Goal: Task Accomplishment & Management: Use online tool/utility

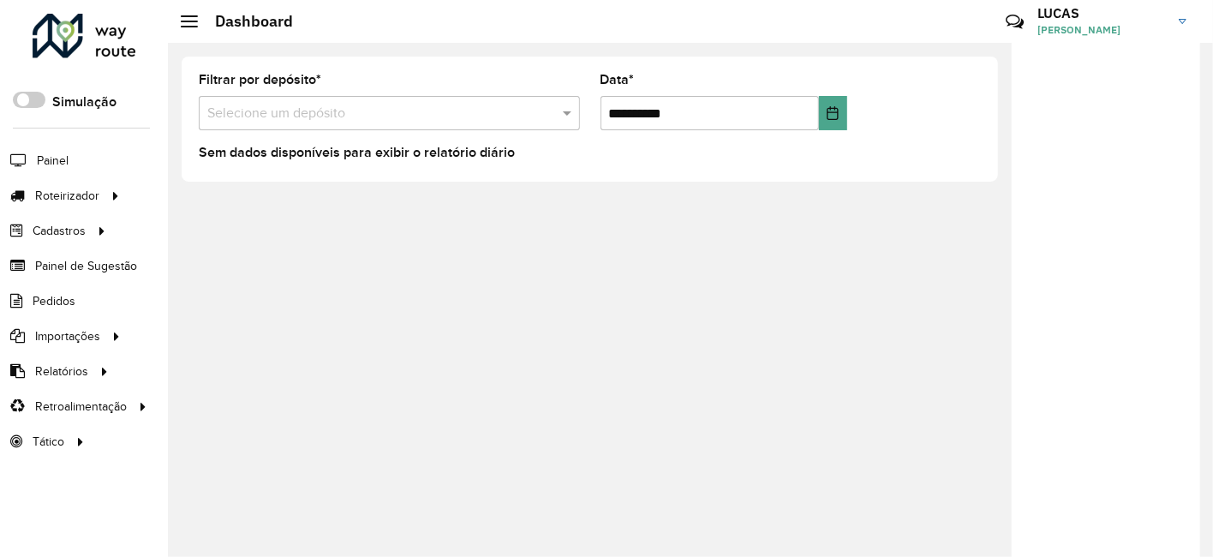
click at [352, 99] on div "Selecione um depósito" at bounding box center [389, 113] width 381 height 34
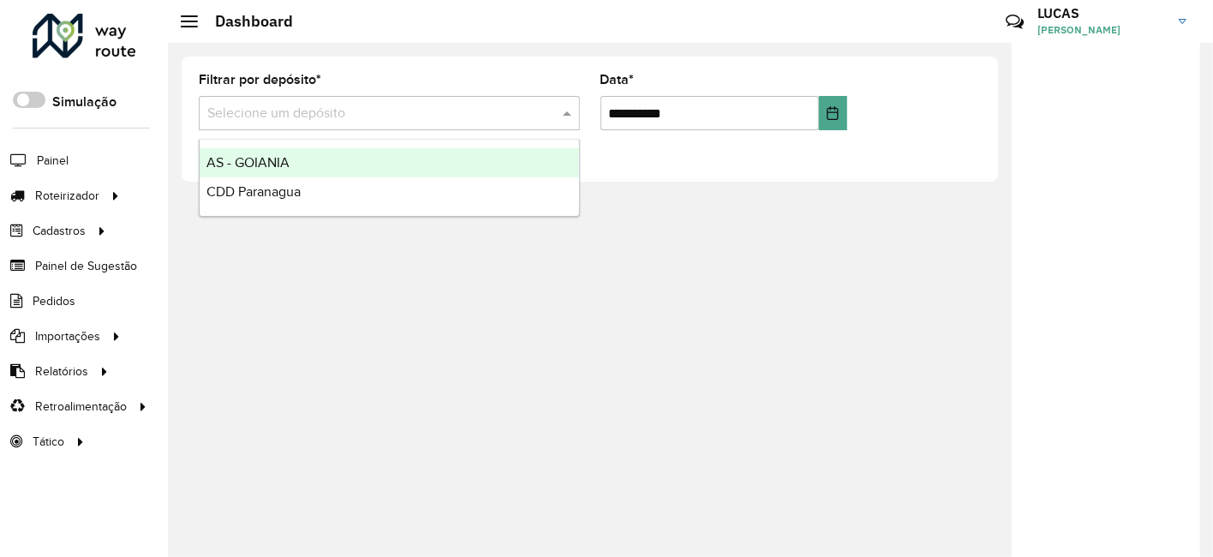
click at [674, 162] on div "Sem dados disponíveis para exibir o relatório diário" at bounding box center [590, 154] width 782 height 21
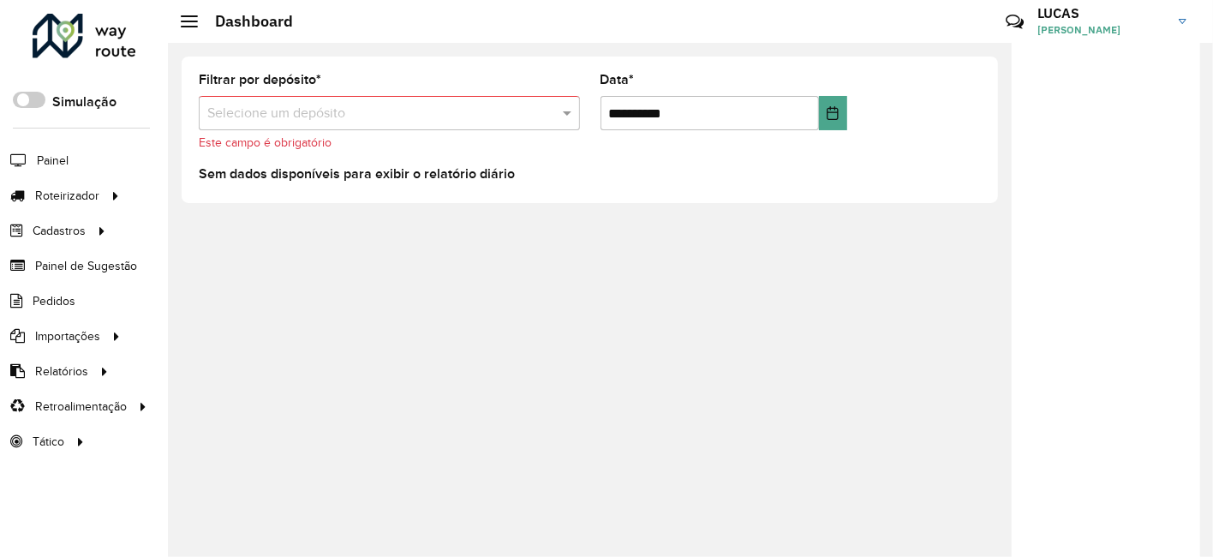
click at [1162, 19] on h3 "LUCAS" at bounding box center [1101, 13] width 128 height 16
click at [1151, 187] on span at bounding box center [1157, 189] width 33 height 16
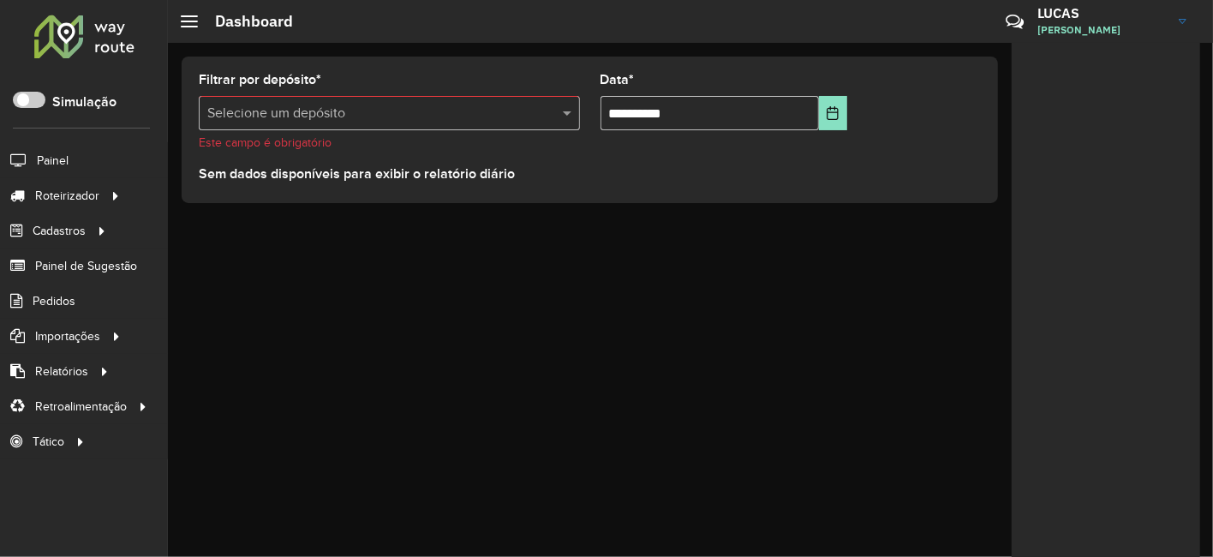
click at [29, 81] on div "Roteirizador AmbevTech Simulação Painel Roteirizador Entregas Cadastros Checkpo…" at bounding box center [84, 278] width 168 height 557
click at [27, 90] on div "Roteirizador AmbevTech Simulação Painel Roteirizador Entregas Cadastros Checkpo…" at bounding box center [84, 278] width 168 height 557
click at [29, 96] on span at bounding box center [29, 100] width 33 height 16
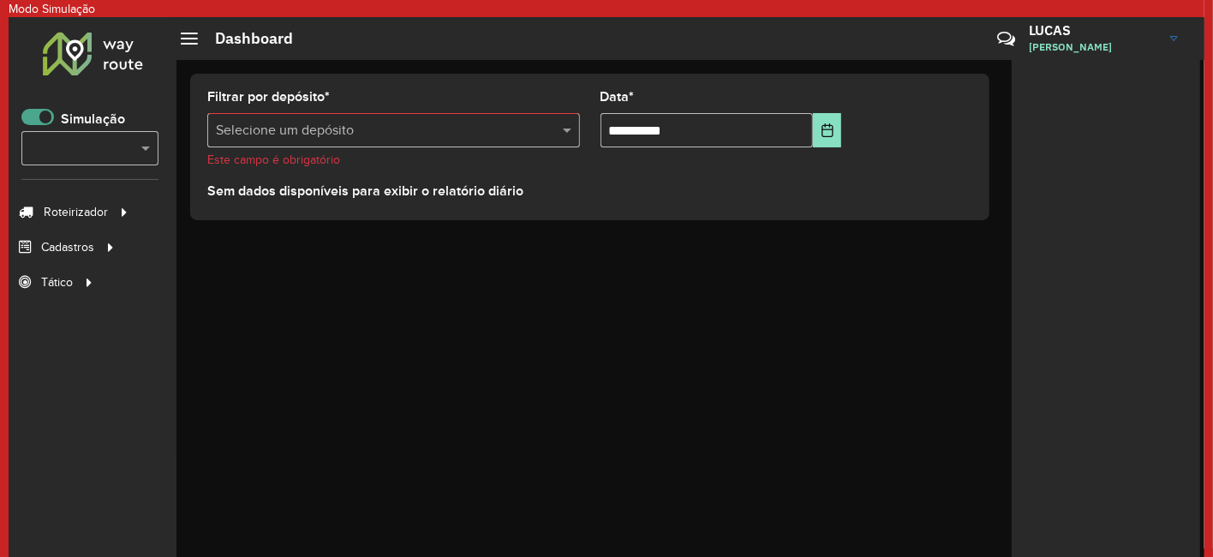
click at [32, 109] on span at bounding box center [37, 117] width 33 height 16
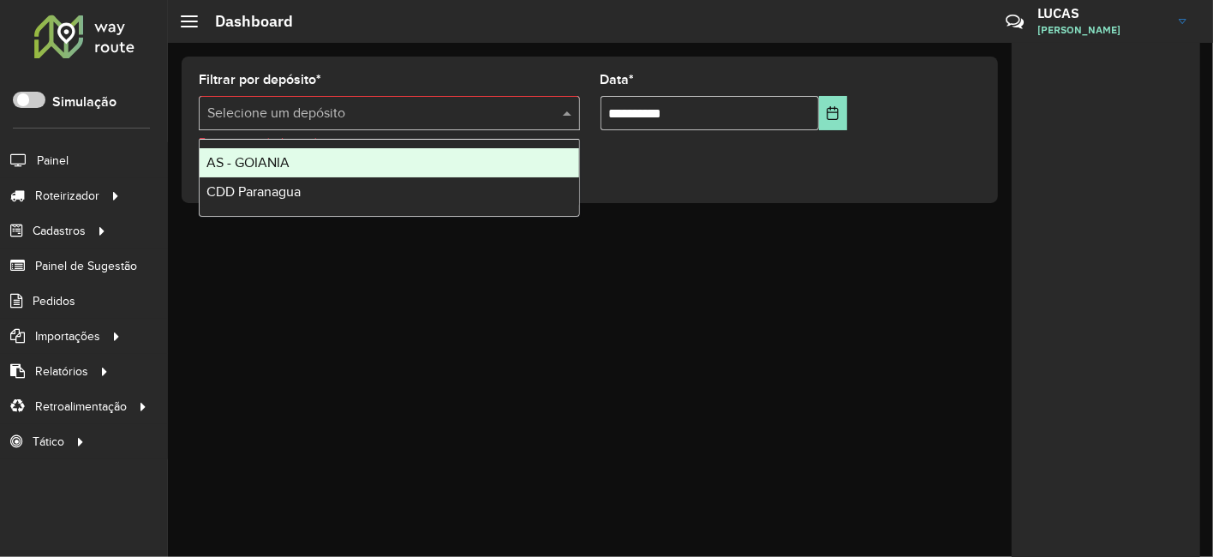
click at [482, 110] on input "text" at bounding box center [372, 114] width 330 height 21
click at [481, 111] on input "text" at bounding box center [372, 114] width 330 height 21
click at [540, 81] on div "Filtrar por depósito * Selecione um depósito Este campo é obrigatório" at bounding box center [389, 113] width 381 height 78
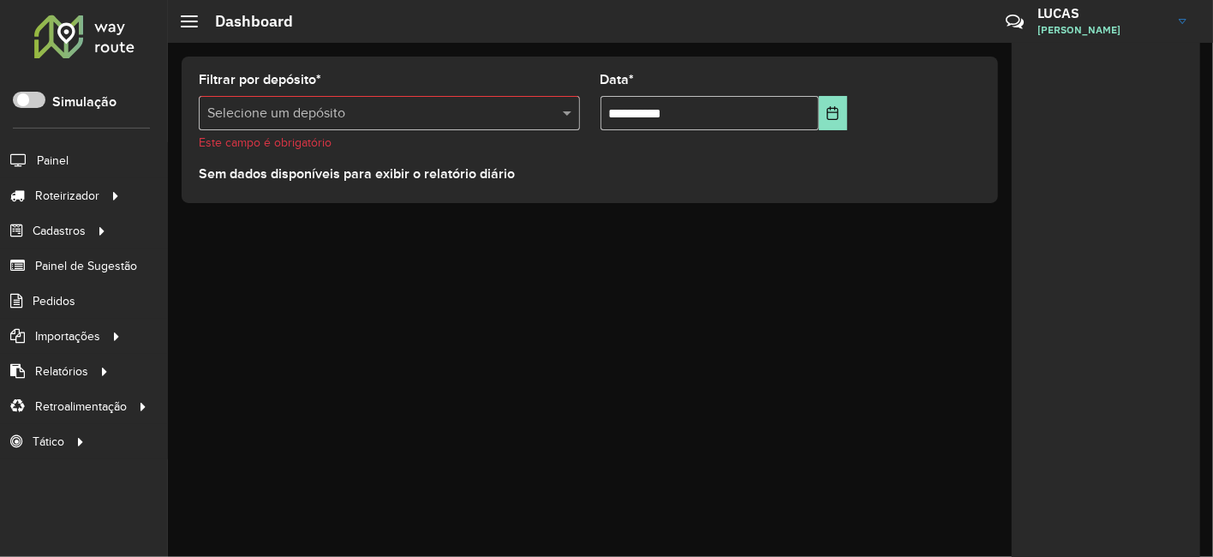
click at [1106, 25] on span "LUCAS RIBEIRO DE PALMA" at bounding box center [1101, 29] width 128 height 15
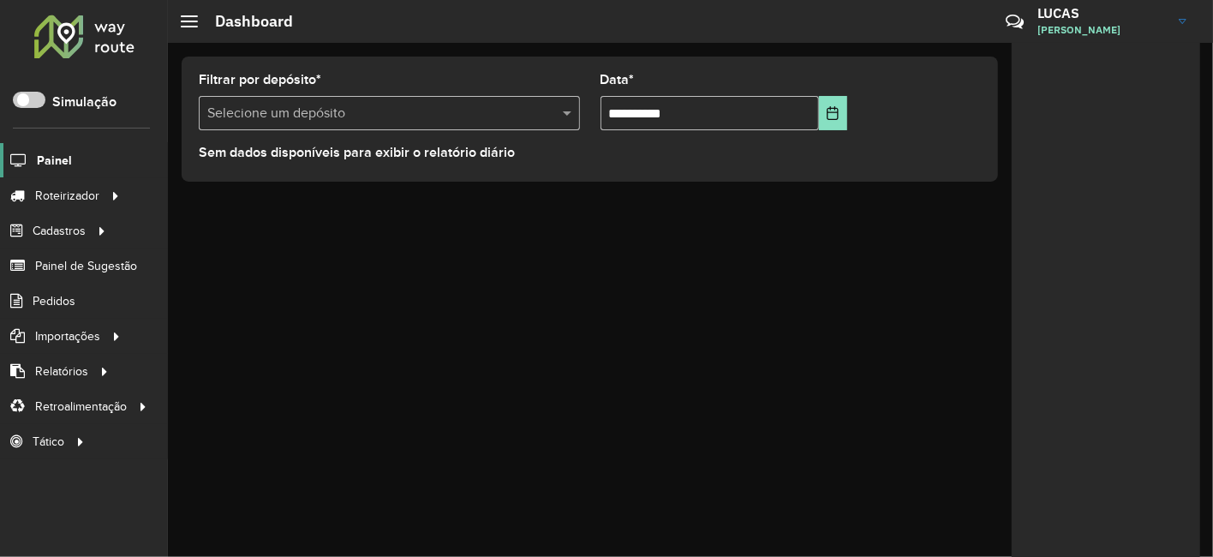
click at [34, 161] on link "Painel" at bounding box center [36, 160] width 72 height 34
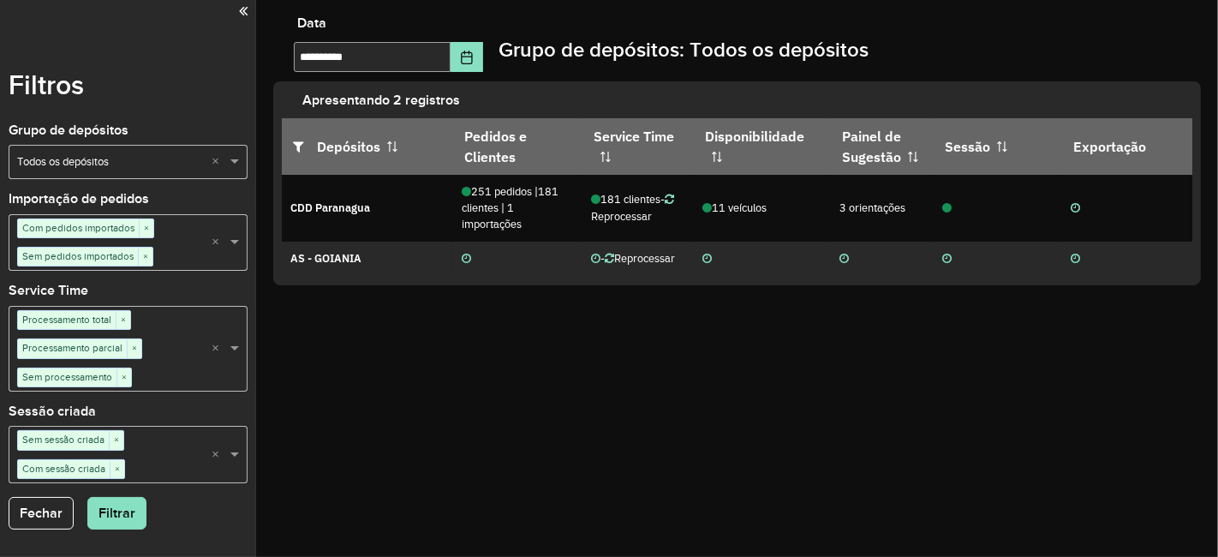
click at [193, 168] on input "text" at bounding box center [111, 162] width 188 height 17
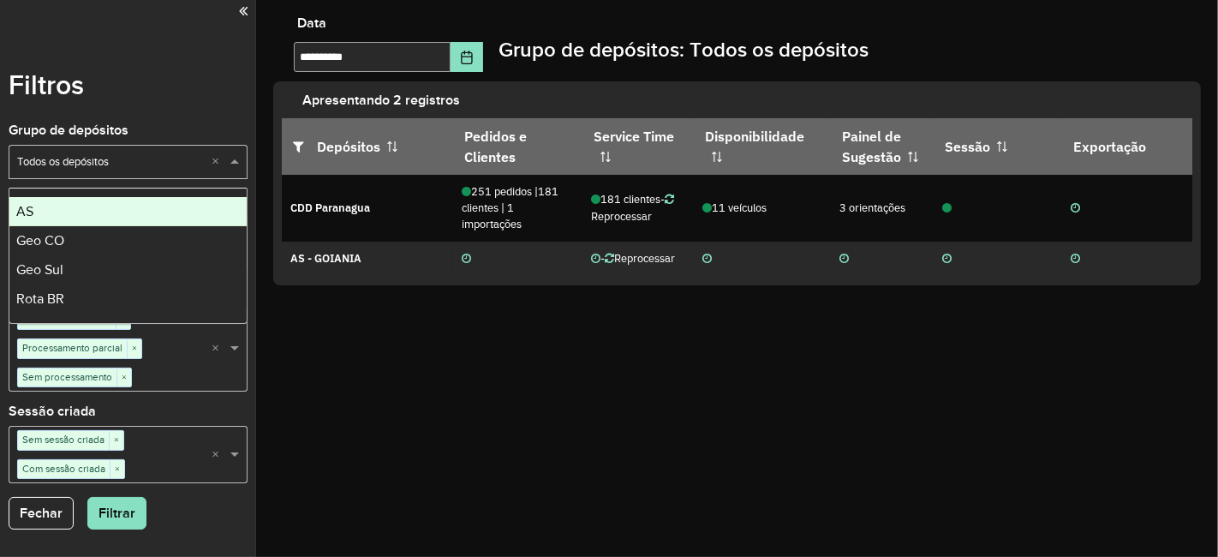
click at [59, 212] on div "AS" at bounding box center [127, 211] width 237 height 29
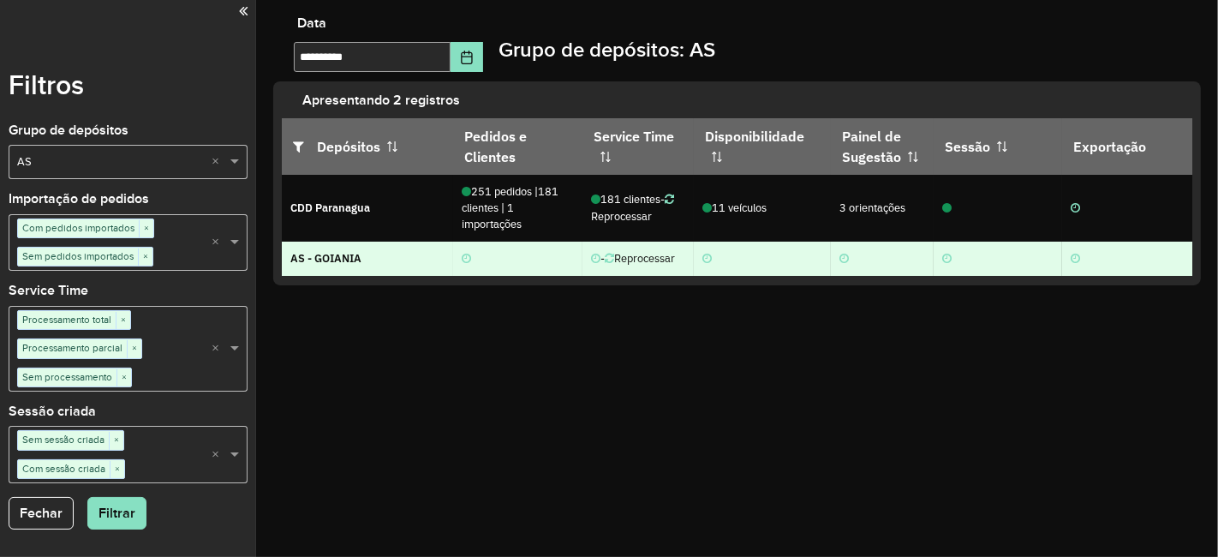
click at [636, 259] on span "- Reprocessar" at bounding box center [637, 258] width 75 height 15
click at [614, 258] on icon at bounding box center [609, 259] width 9 height 11
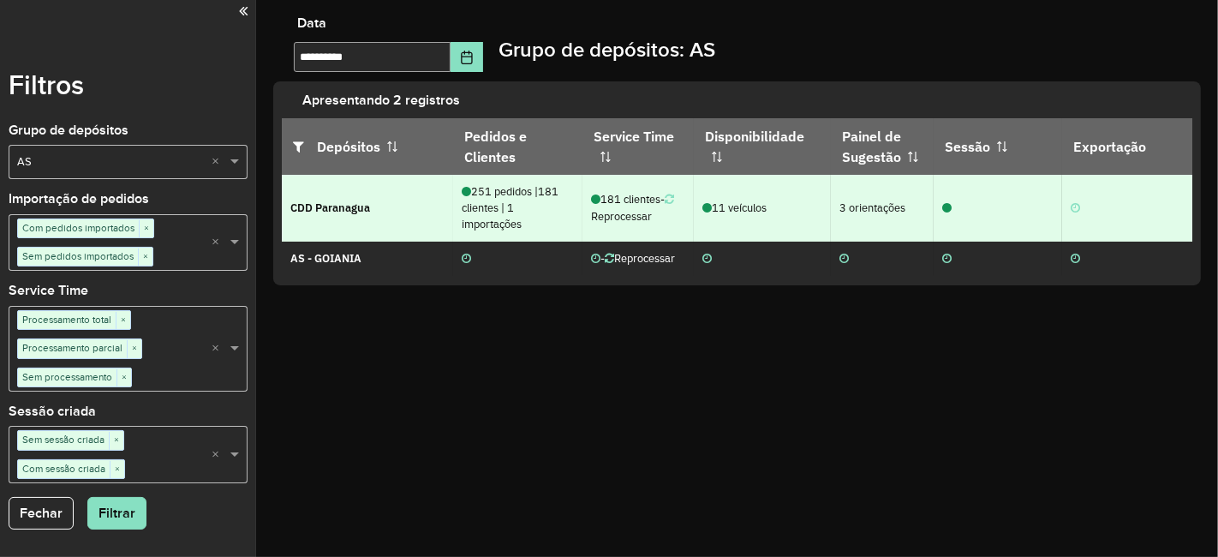
click at [621, 204] on span "181 clientes" at bounding box center [625, 199] width 69 height 15
click at [707, 206] on icon at bounding box center [706, 208] width 9 height 11
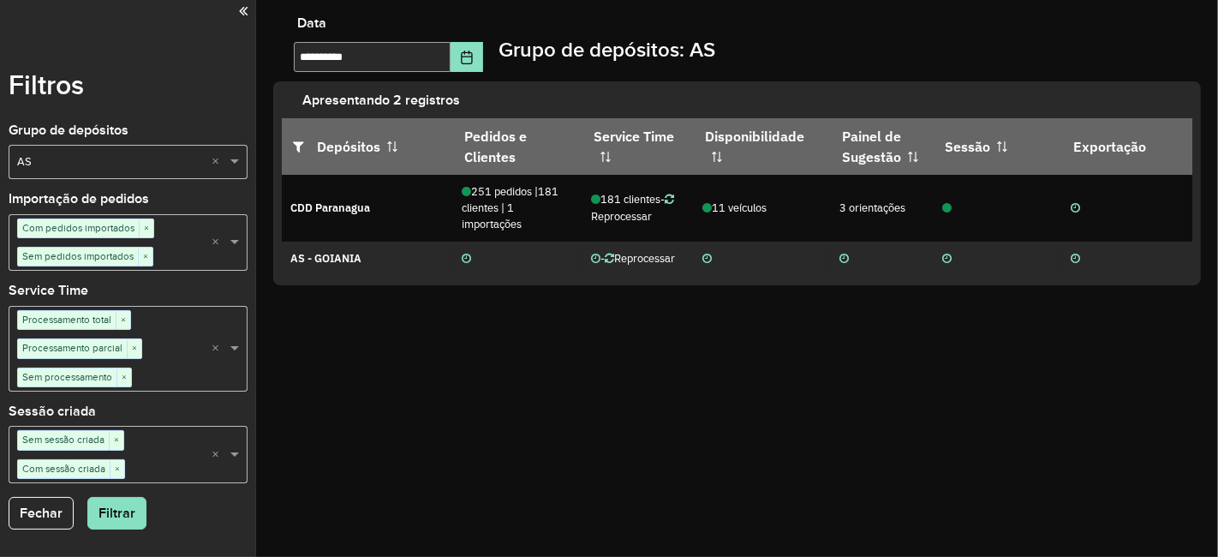
drag, startPoint x: 648, startPoint y: 261, endPoint x: 584, endPoint y: 287, distance: 69.2
click at [584, 285] on div "Apresentando 2 registros Depósitos Pedidos e Clientes Service Time Disponibilid…" at bounding box center [737, 183] width 928 height 204
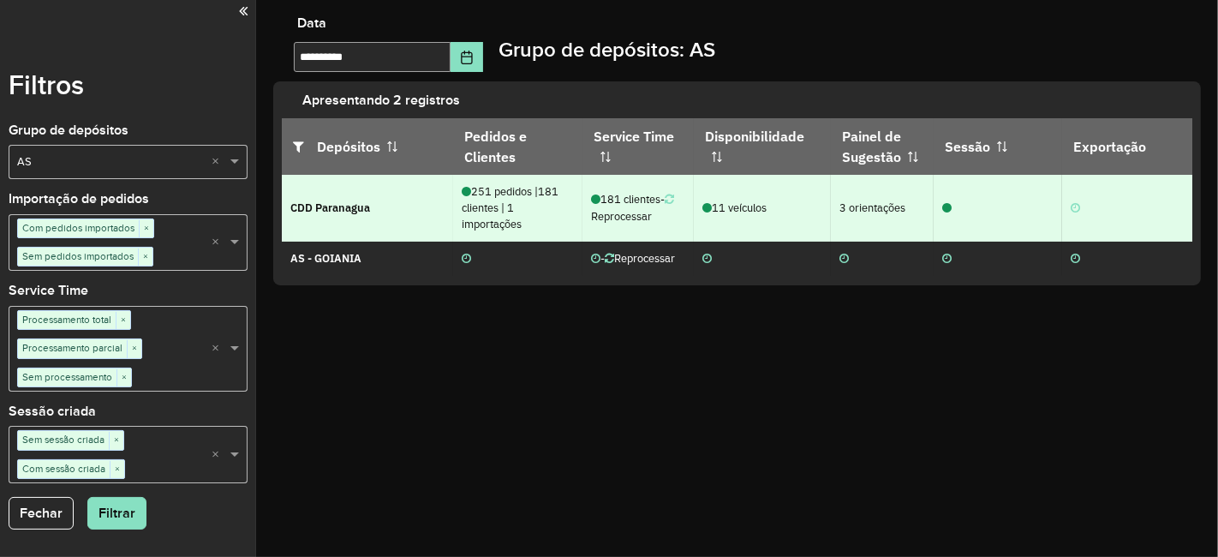
click at [945, 208] on icon at bounding box center [946, 208] width 9 height 11
click at [1156, 234] on td at bounding box center [1147, 208] width 171 height 67
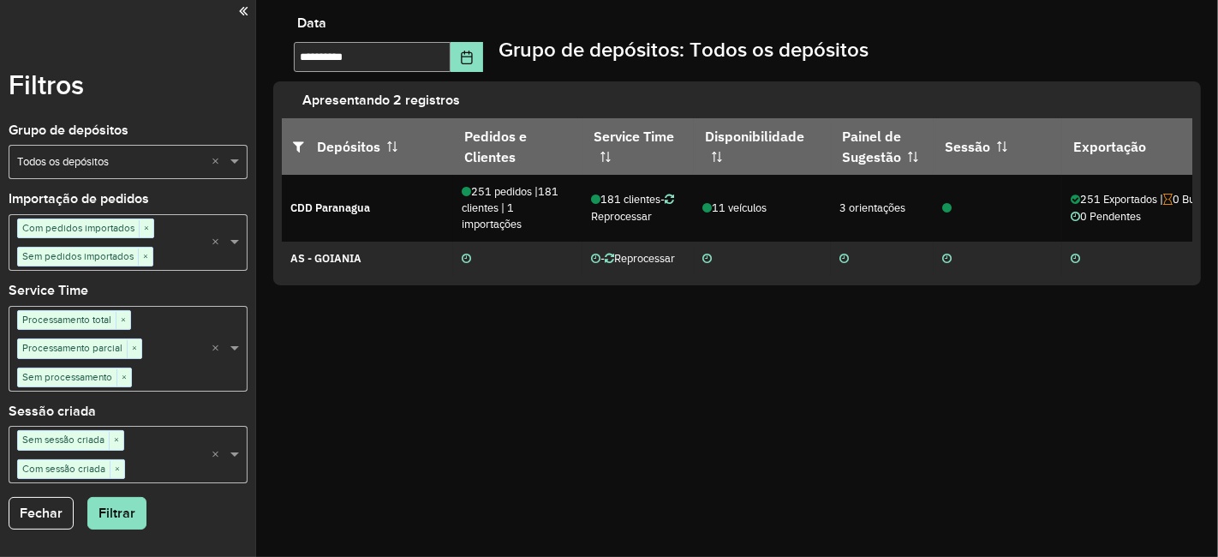
click at [651, 324] on div "**********" at bounding box center [737, 278] width 962 height 557
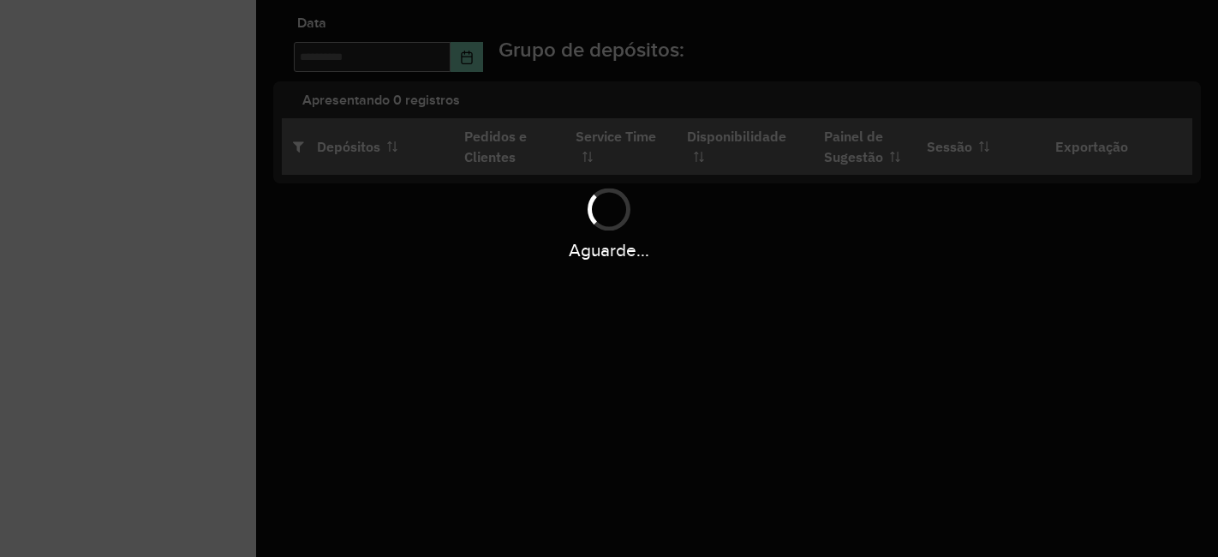
type input "**********"
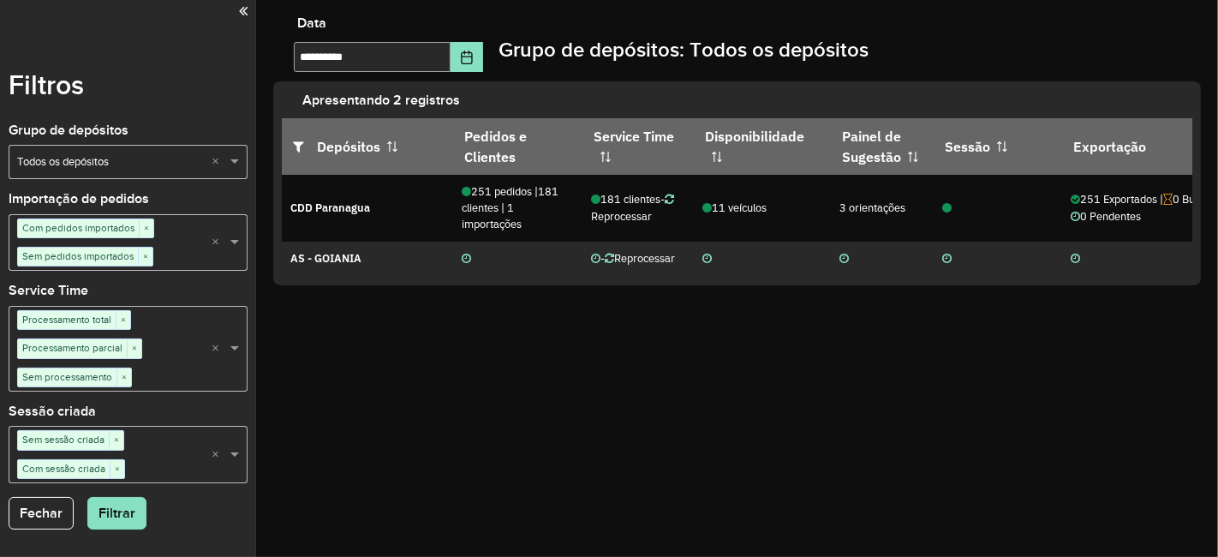
scroll to position [0, 40]
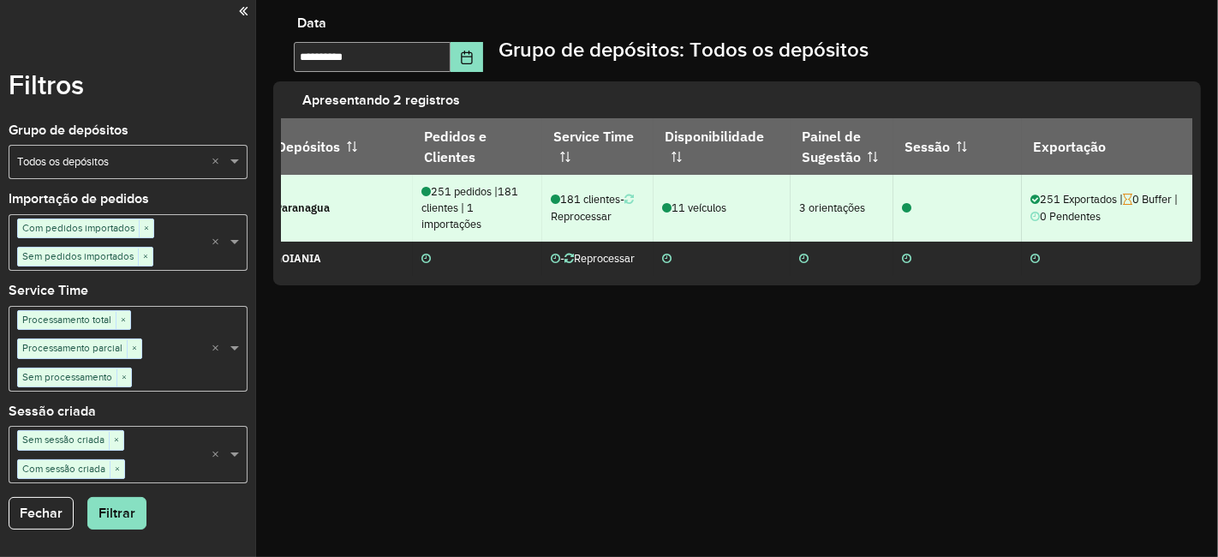
click at [663, 208] on icon at bounding box center [666, 208] width 9 height 11
click at [904, 206] on icon at bounding box center [906, 208] width 9 height 11
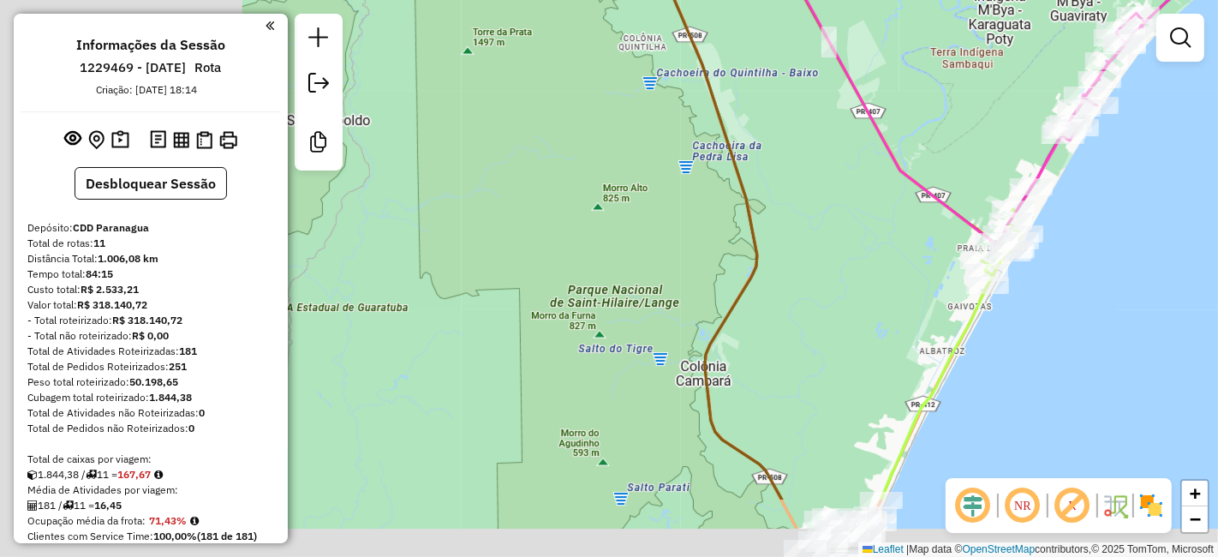
drag, startPoint x: 1098, startPoint y: 412, endPoint x: 982, endPoint y: 336, distance: 138.5
click at [982, 336] on div "Janela de atendimento Grade de atendimento Capacidade Transportadoras Veículos …" at bounding box center [609, 278] width 1218 height 557
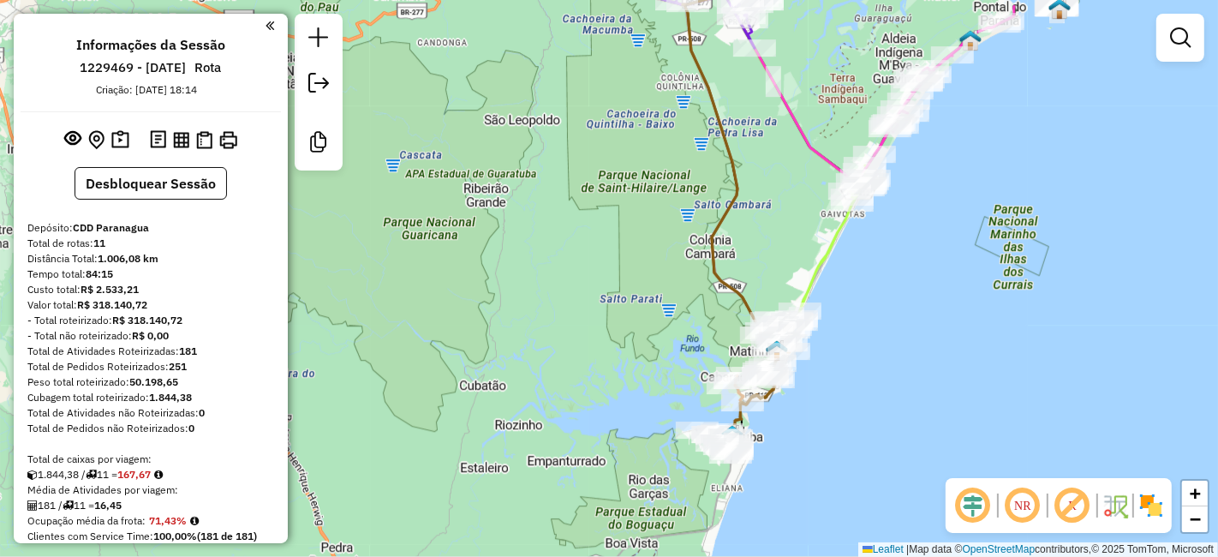
drag, startPoint x: 969, startPoint y: 319, endPoint x: 869, endPoint y: 289, distance: 103.8
click at [869, 289] on div "Janela de atendimento Grade de atendimento Capacidade Transportadoras Veículos …" at bounding box center [609, 278] width 1218 height 557
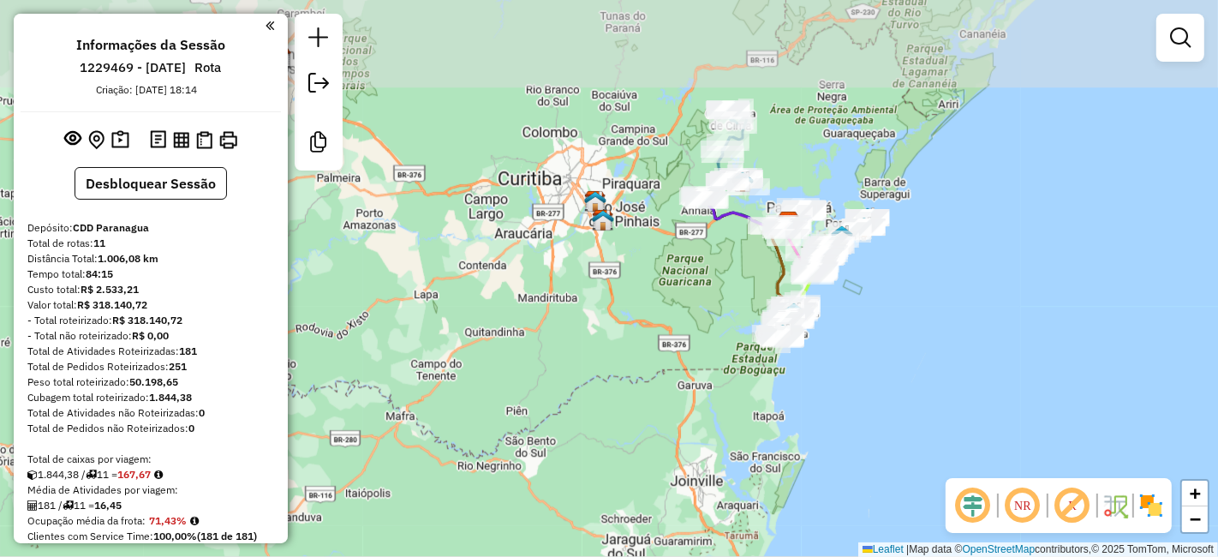
drag, startPoint x: 831, startPoint y: 217, endPoint x: 906, endPoint y: 375, distance: 175.5
click at [906, 375] on div "Janela de atendimento Grade de atendimento Capacidade Transportadoras Veículos …" at bounding box center [609, 278] width 1218 height 557
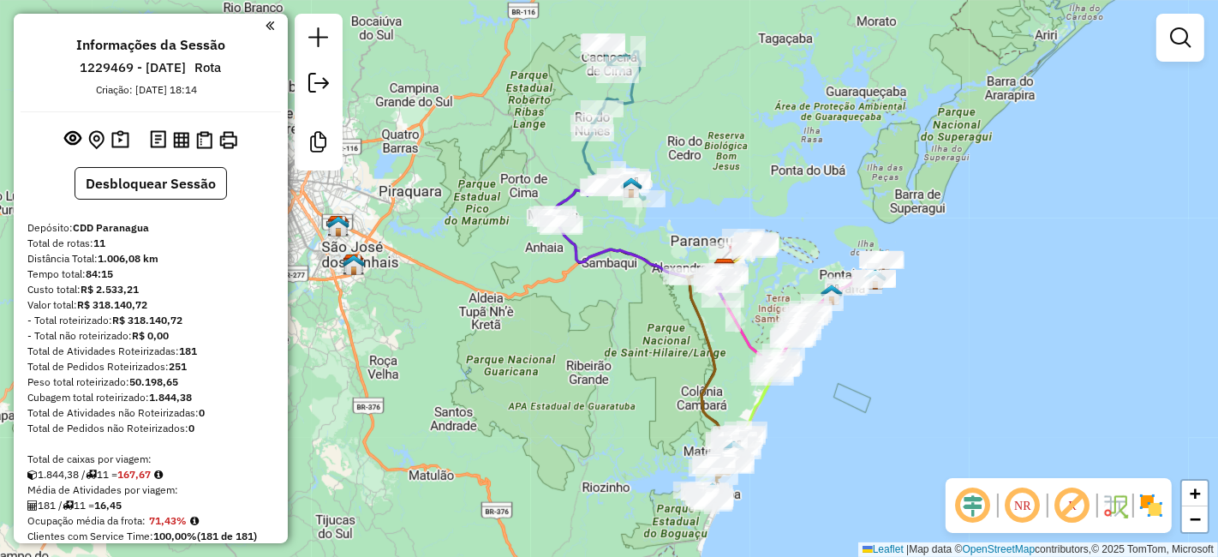
drag, startPoint x: 857, startPoint y: 341, endPoint x: 899, endPoint y: 430, distance: 98.5
click at [899, 430] on div "Janela de atendimento Grade de atendimento Capacidade Transportadoras Veículos …" at bounding box center [609, 278] width 1218 height 557
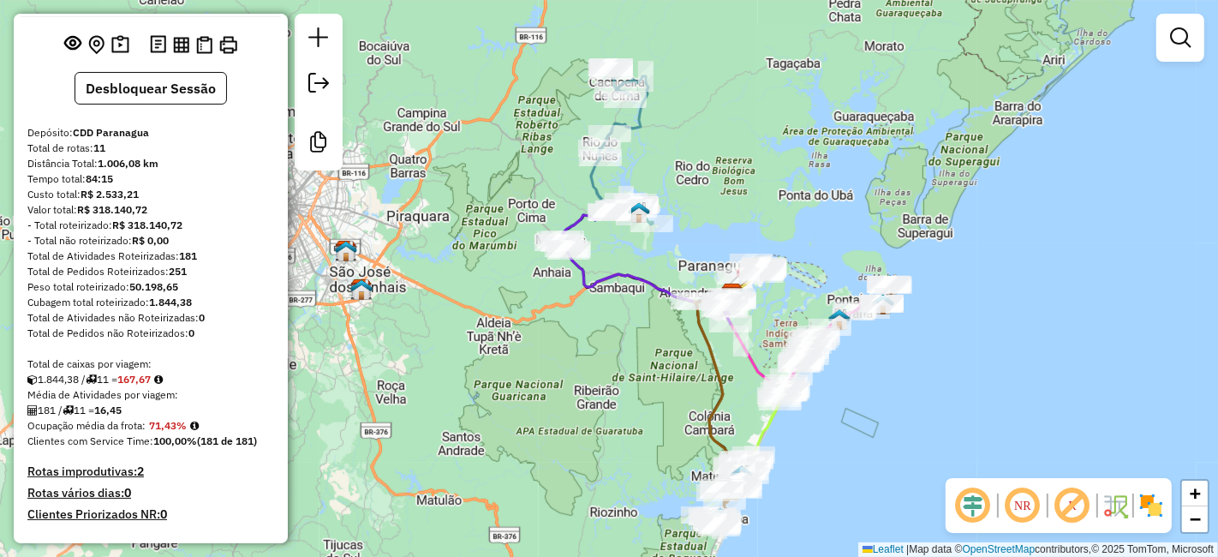
scroll to position [190, 0]
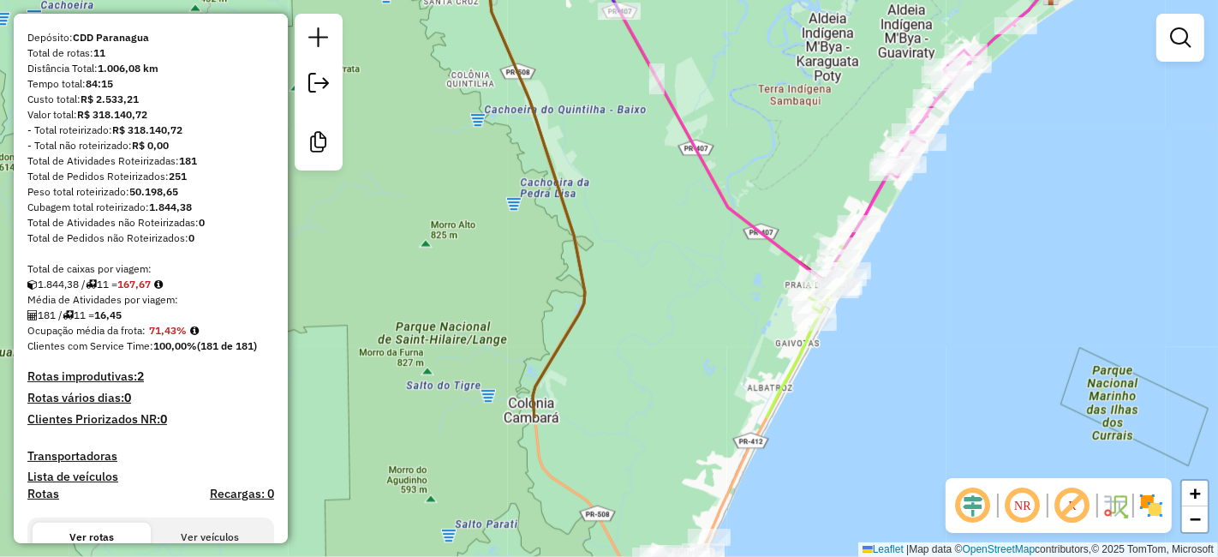
drag, startPoint x: 779, startPoint y: 481, endPoint x: 952, endPoint y: 286, distance: 259.7
click at [952, 286] on div "Janela de atendimento Grade de atendimento Capacidade Transportadoras Veículos …" at bounding box center [609, 278] width 1218 height 557
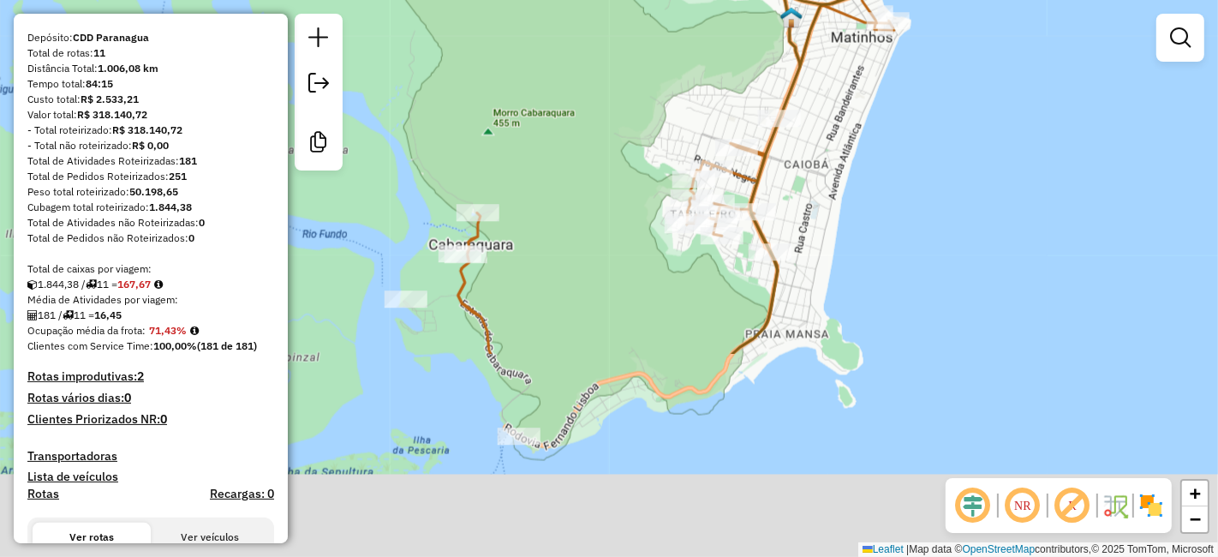
drag, startPoint x: 579, startPoint y: 394, endPoint x: 1006, endPoint y: 135, distance: 499.6
click at [1006, 135] on div "Janela de atendimento Grade de atendimento Capacidade Transportadoras Veículos …" at bounding box center [609, 278] width 1218 height 557
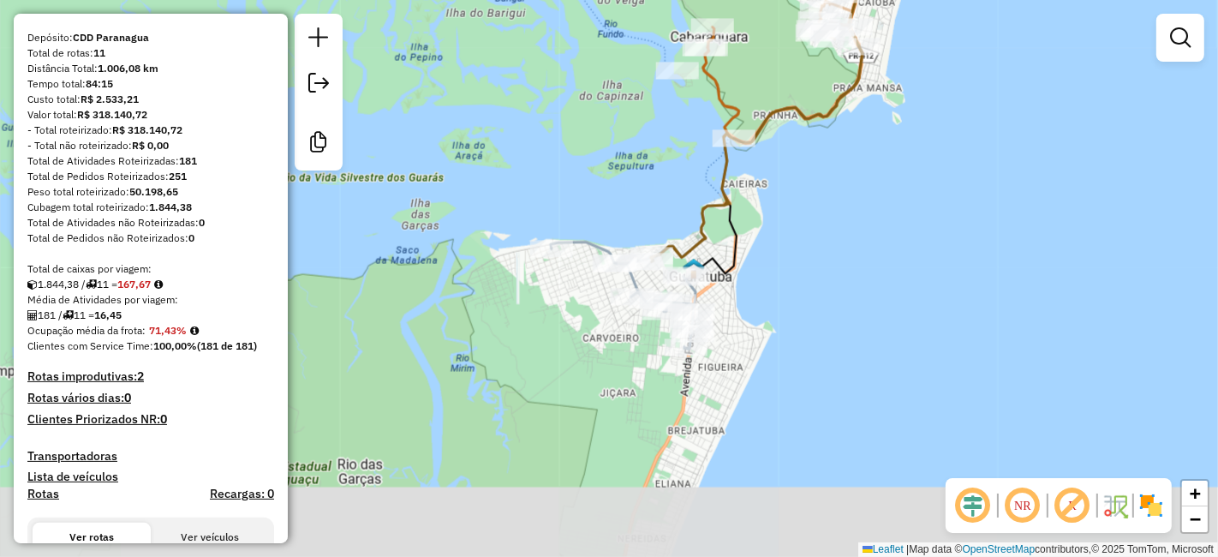
drag, startPoint x: 855, startPoint y: 313, endPoint x: 888, endPoint y: 163, distance: 153.6
click at [888, 163] on div "Janela de atendimento Grade de atendimento Capacidade Transportadoras Veículos …" at bounding box center [609, 278] width 1218 height 557
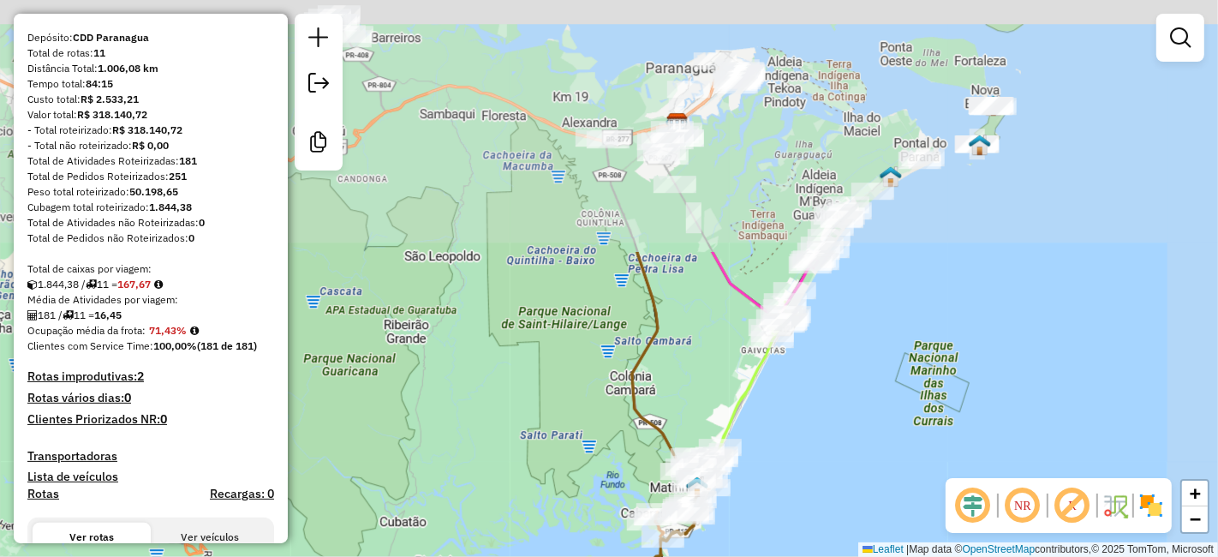
drag, startPoint x: 762, startPoint y: 194, endPoint x: 565, endPoint y: 501, distance: 365.2
click at [565, 501] on div "Janela de atendimento Grade de atendimento Capacidade Transportadoras Veículos …" at bounding box center [609, 278] width 1218 height 557
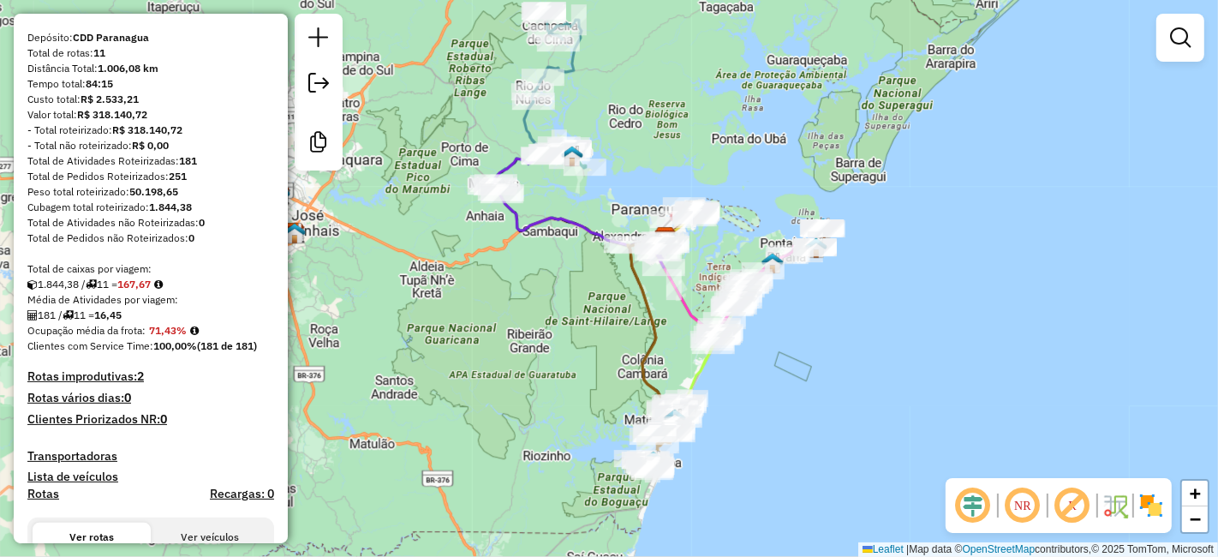
drag, startPoint x: 614, startPoint y: 134, endPoint x: 604, endPoint y: 182, distance: 48.2
click at [604, 182] on div "Rota 6 - Placa DDC3J37 91305867 - 49.479.426 JOCELIA PEREIRA HENEQUIM Janela de…" at bounding box center [609, 278] width 1218 height 557
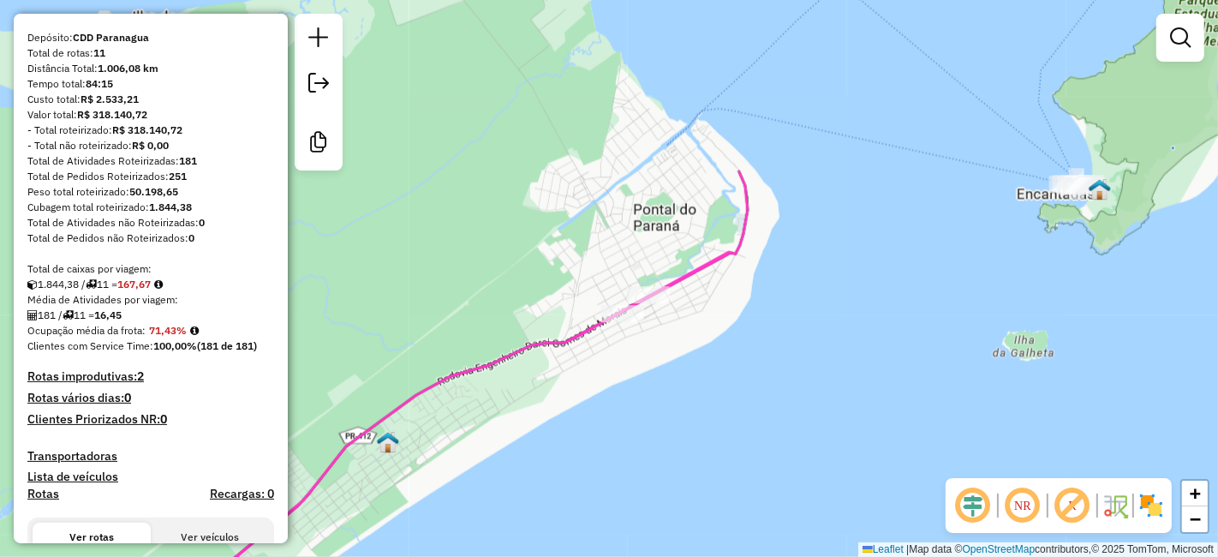
drag, startPoint x: 1019, startPoint y: 246, endPoint x: 933, endPoint y: 250, distance: 86.6
click at [933, 250] on div "Rota 6 - Placa DDC3J37 91305867 - 49.479.426 JOCELIA PEREIRA HENEQUIM Rota 6 - …" at bounding box center [609, 278] width 1218 height 557
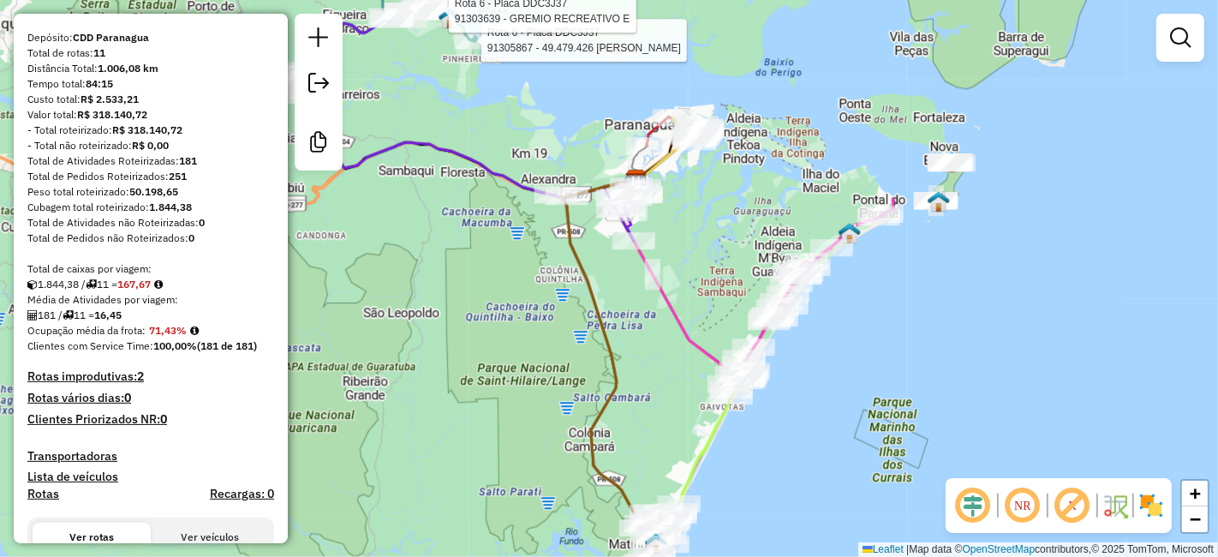
drag, startPoint x: 564, startPoint y: 235, endPoint x: 778, endPoint y: 170, distance: 223.0
click at [778, 170] on div "Rota 6 - Placa DDC3J37 91305867 - 49.479.426 JOCELIA PEREIRA HENEQUIM Rota 6 - …" at bounding box center [609, 278] width 1218 height 557
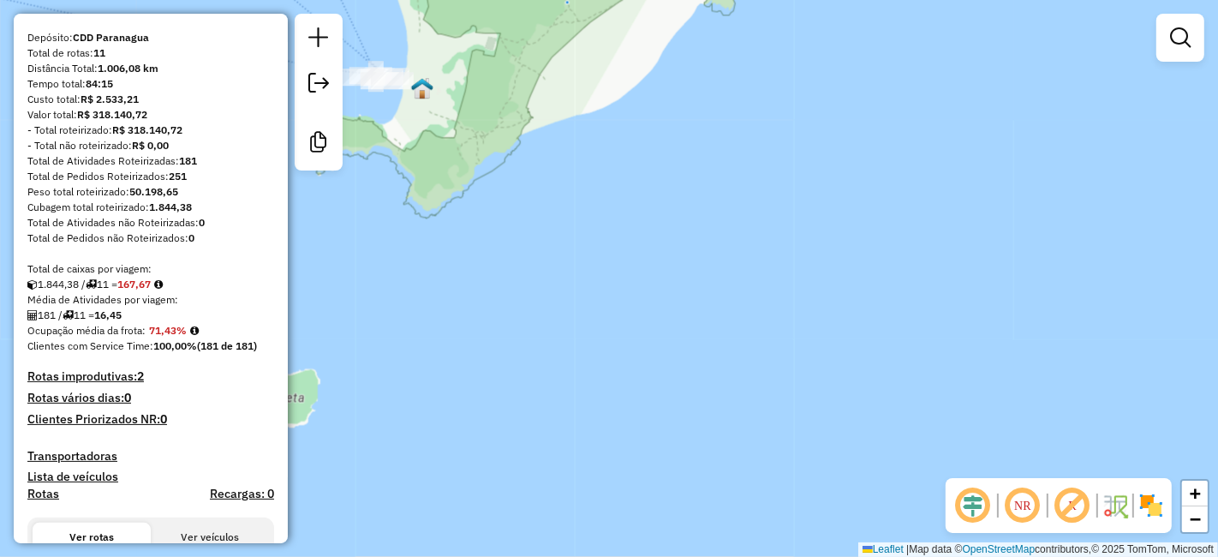
drag, startPoint x: 423, startPoint y: 194, endPoint x: 590, endPoint y: 272, distance: 184.3
click at [592, 271] on div "Rota 6 - Placa DDC3J37 91305867 - 49.479.426 JOCELIA PEREIRA HENEQUIM Rota 6 - …" at bounding box center [609, 278] width 1218 height 557
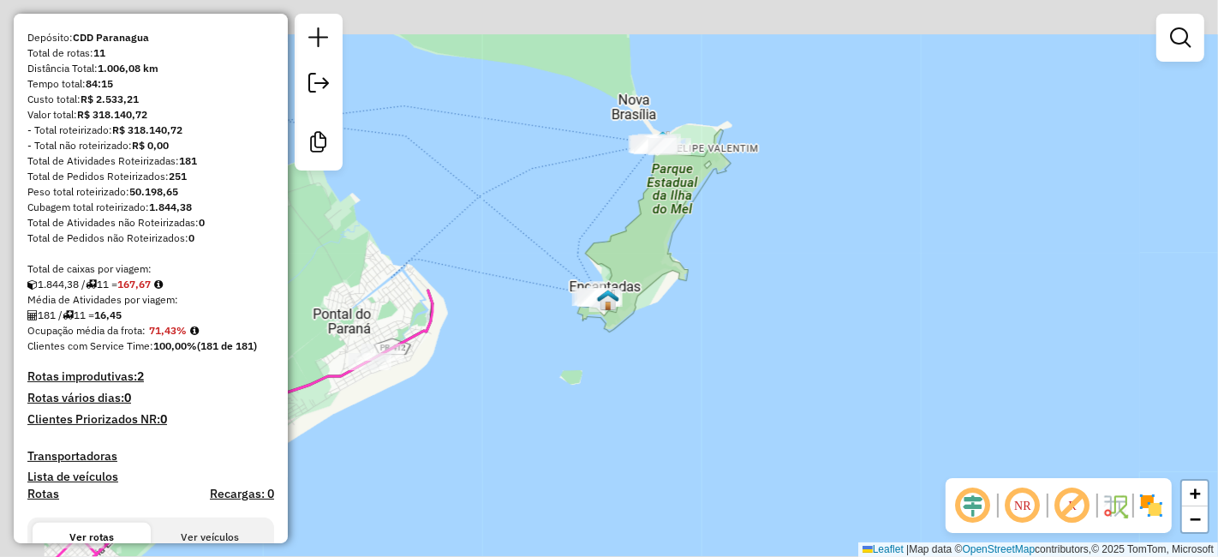
drag, startPoint x: 589, startPoint y: 290, endPoint x: 720, endPoint y: 406, distance: 175.3
click at [720, 406] on div "Rota 6 - Placa DDC3J37 91305867 - 49.479.426 JOCELIA PEREIRA HENEQUIM Rota 6 - …" at bounding box center [609, 278] width 1218 height 557
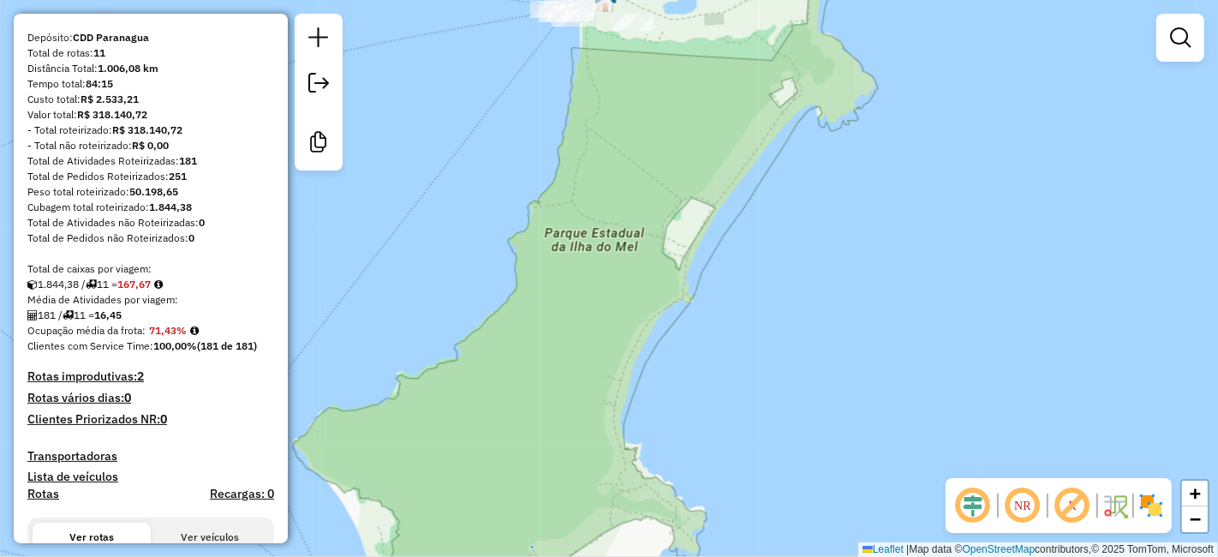
drag, startPoint x: 633, startPoint y: 175, endPoint x: 695, endPoint y: 339, distance: 175.6
click at [693, 339] on div "Rota 6 - Placa DDC3J37 91305867 - 49.479.426 JOCELIA PEREIRA HENEQUIM Rota 6 - …" at bounding box center [609, 278] width 1218 height 557
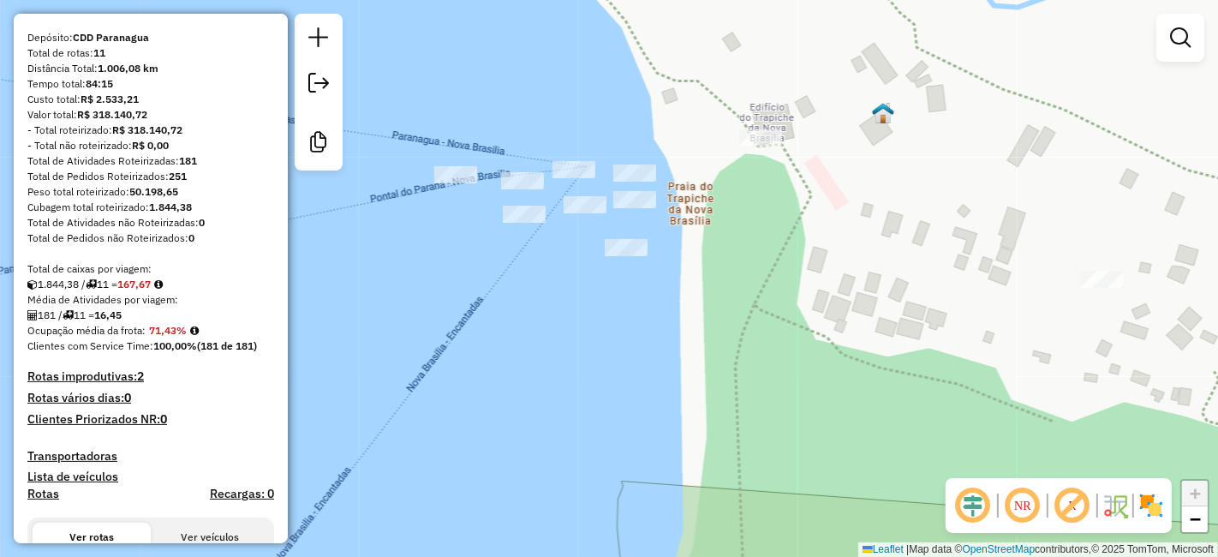
drag, startPoint x: 610, startPoint y: 206, endPoint x: 671, endPoint y: 286, distance: 100.9
click at [671, 286] on div "Rota 6 - Placa DDC3J37 91305867 - 49.479.426 JOCELIA PEREIRA HENEQUIM Rota 6 - …" at bounding box center [609, 278] width 1218 height 557
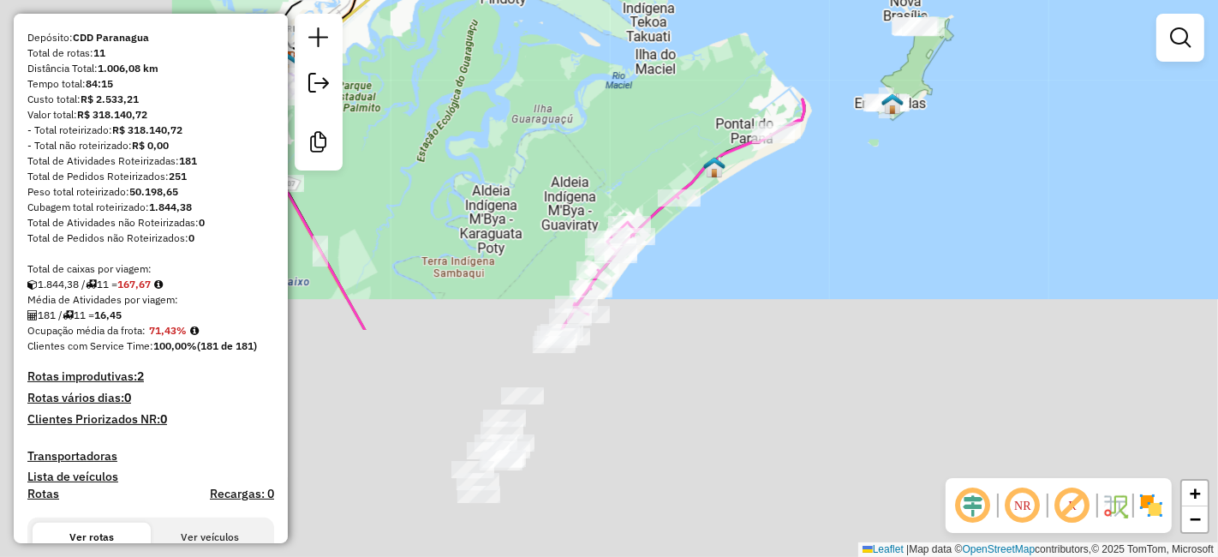
drag, startPoint x: 695, startPoint y: 331, endPoint x: 862, endPoint y: 70, distance: 310.1
click at [865, 72] on div "Rota 6 - Placa DDC3J37 91305867 - 49.479.426 JOCELIA PEREIRA HENEQUIM Rota 6 - …" at bounding box center [609, 278] width 1218 height 557
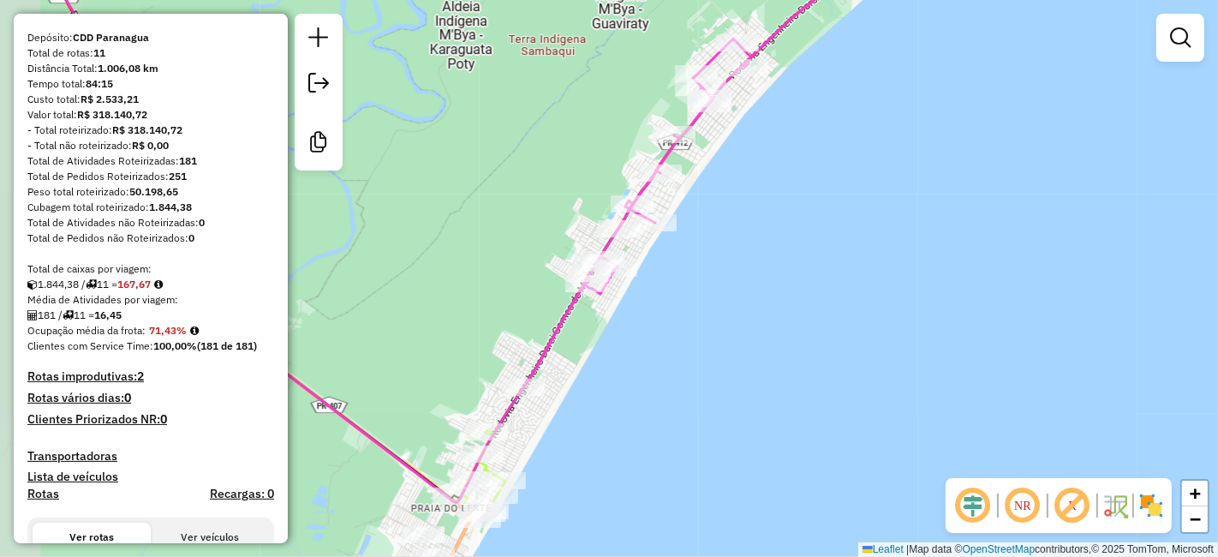
drag, startPoint x: 690, startPoint y: 195, endPoint x: 736, endPoint y: 150, distance: 64.2
click at [736, 150] on div "Rota 6 - Placa DDC3J37 91305867 - 49.479.426 JOCELIA PEREIRA HENEQUIM Rota 6 - …" at bounding box center [609, 278] width 1218 height 557
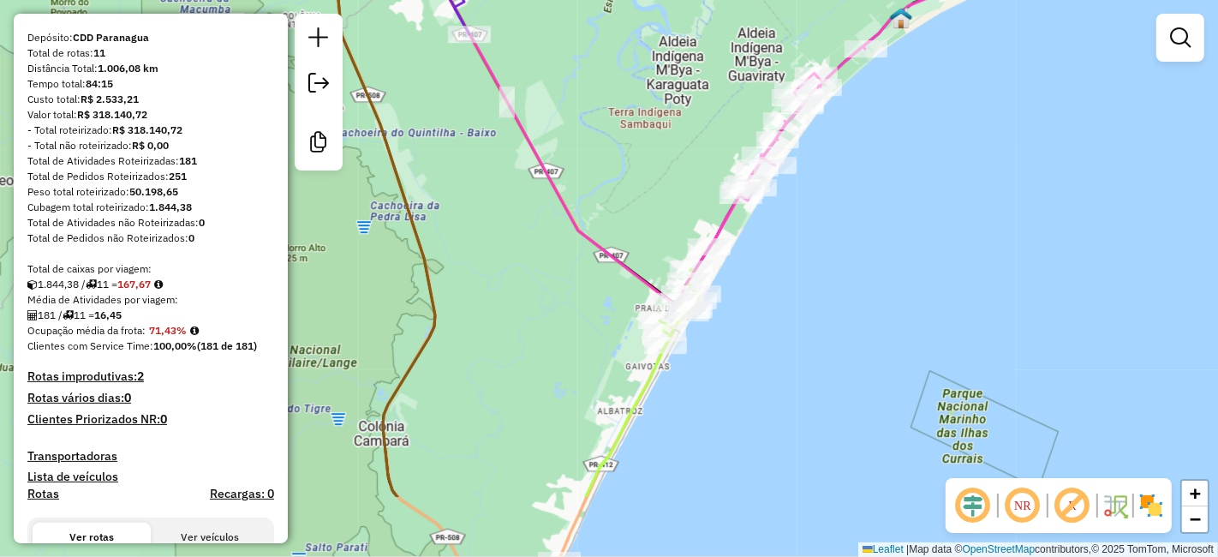
drag, startPoint x: 621, startPoint y: 358, endPoint x: 750, endPoint y: 240, distance: 175.2
click at [754, 241] on div "Rota 6 - Placa DDC3J37 91305867 - 49.479.426 JOCELIA PEREIRA HENEQUIM Rota 6 - …" at bounding box center [609, 278] width 1218 height 557
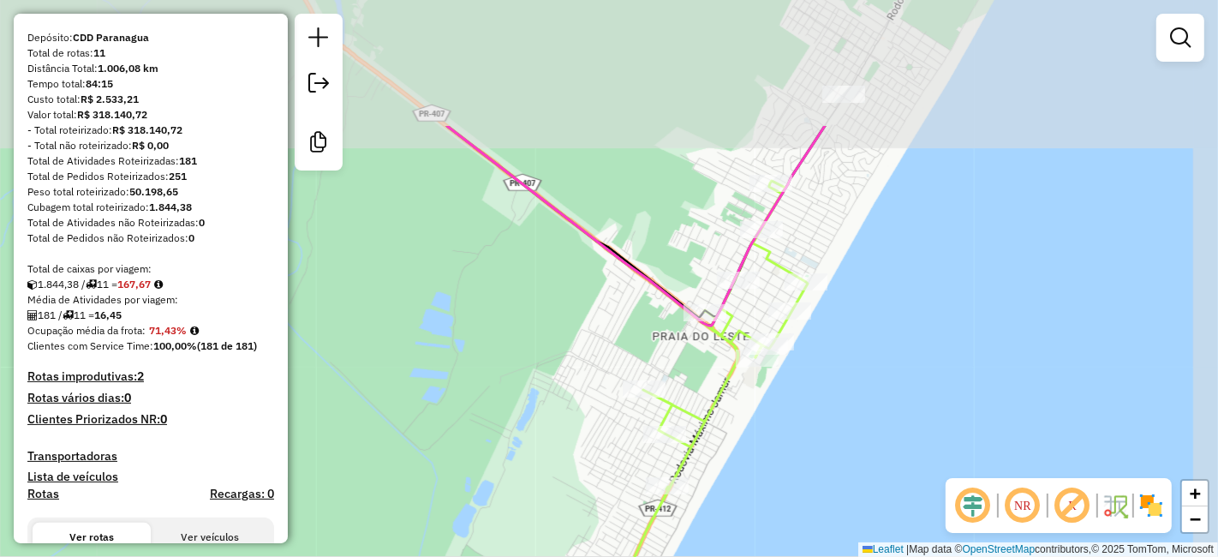
drag, startPoint x: 701, startPoint y: 318, endPoint x: 471, endPoint y: 524, distance: 309.4
click at [471, 527] on div "Rota 6 - Placa DDC3J37 91305867 - 49.479.426 JOCELIA PEREIRA HENEQUIM Rota 6 - …" at bounding box center [609, 278] width 1218 height 557
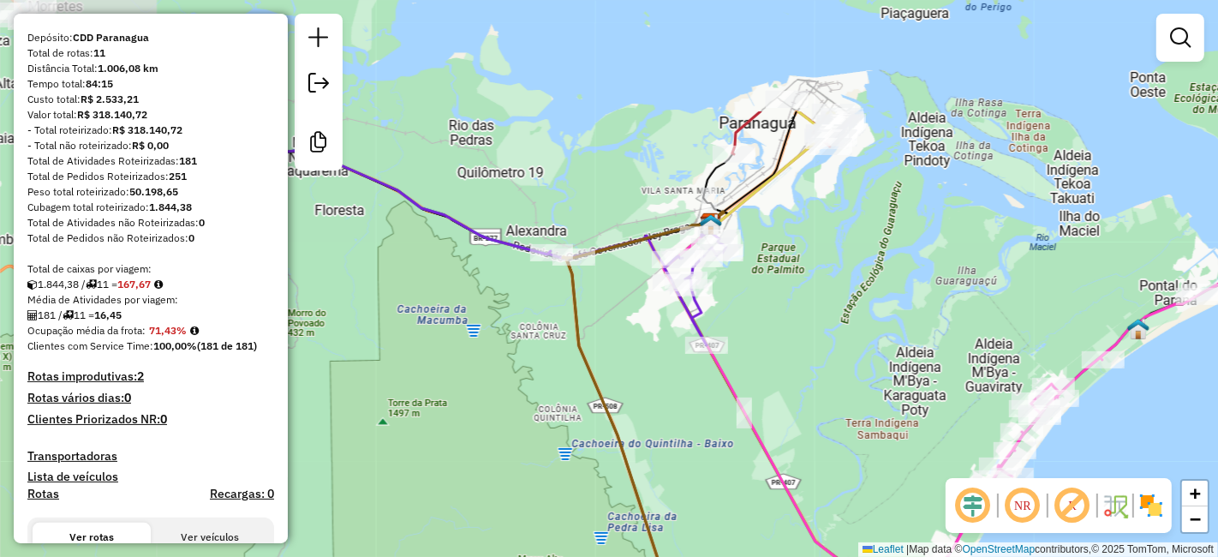
drag, startPoint x: 576, startPoint y: 336, endPoint x: 891, endPoint y: 488, distance: 350.1
click at [891, 488] on div "Rota 6 - Placa DDC3J37 91305867 - 49.479.426 JOCELIA PEREIRA HENEQUIM Rota 6 - …" at bounding box center [609, 278] width 1218 height 557
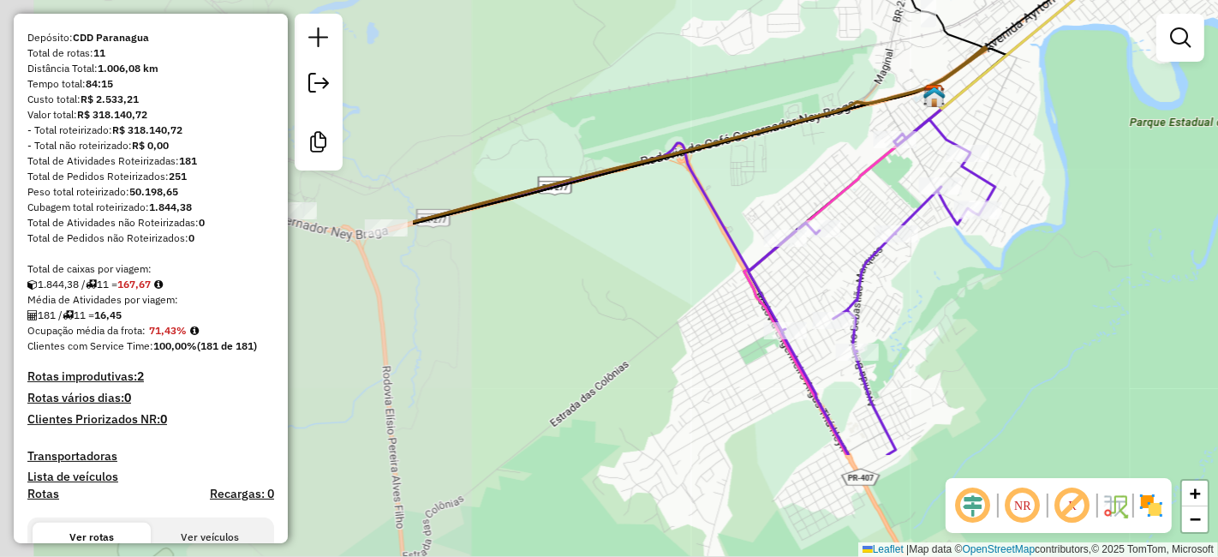
drag, startPoint x: 693, startPoint y: 218, endPoint x: 1215, endPoint y: 58, distance: 546.5
click at [1215, 58] on div "Rota 6 - Placa DDC3J37 91305867 - 49.479.426 JOCELIA PEREIRA HENEQUIM Rota 6 - …" at bounding box center [609, 278] width 1218 height 557
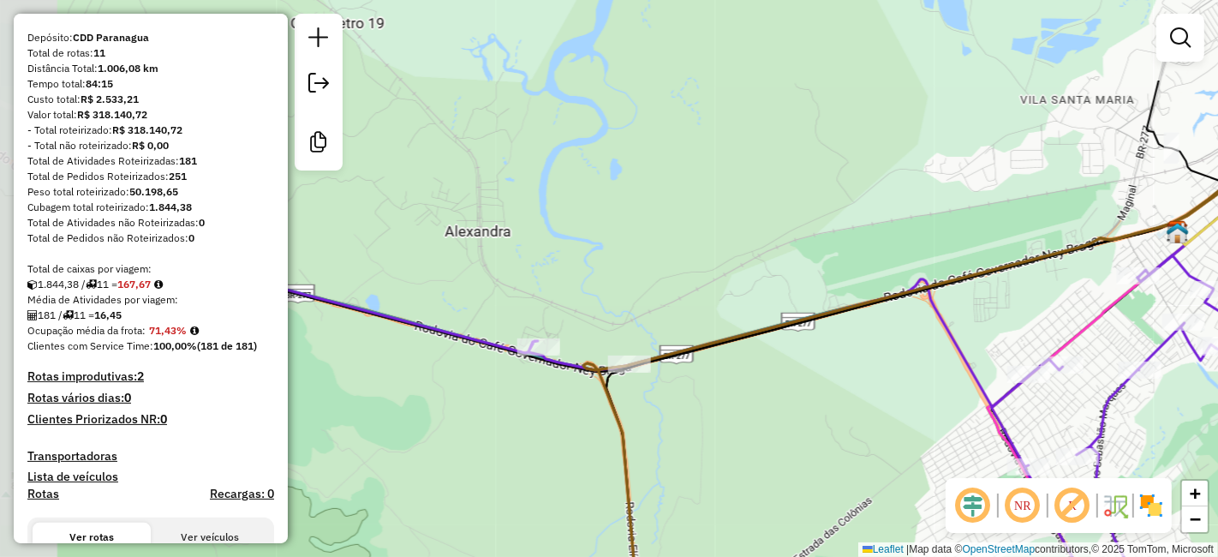
drag, startPoint x: 964, startPoint y: 140, endPoint x: 1217, endPoint y: 279, distance: 288.3
click at [1217, 279] on icon at bounding box center [680, 458] width 1117 height 517
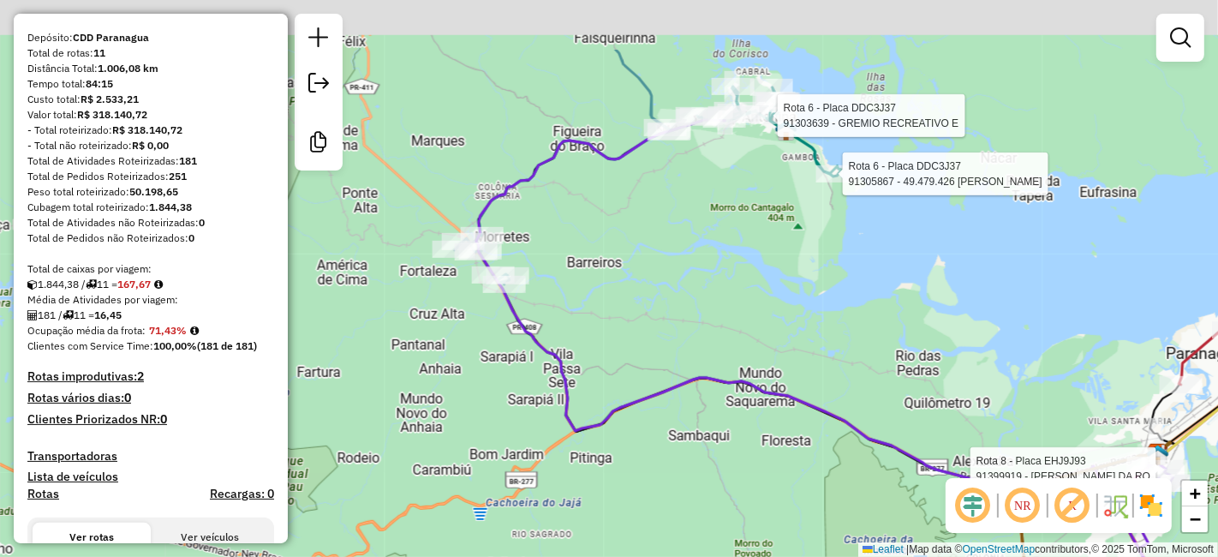
drag, startPoint x: 726, startPoint y: 291, endPoint x: 933, endPoint y: 464, distance: 269.3
click at [933, 464] on icon at bounding box center [824, 348] width 697 height 456
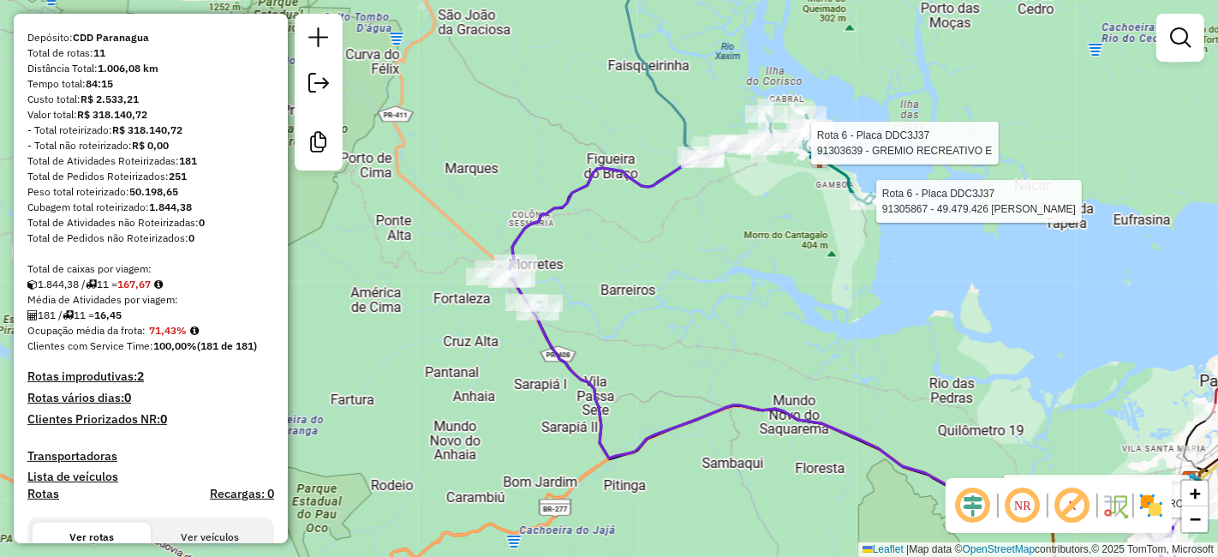
drag, startPoint x: 551, startPoint y: 225, endPoint x: 617, endPoint y: 260, distance: 74.7
click at [614, 258] on div "Rota 6 - Placa DDC3J37 91305867 - 49.479.426 JOCELIA PEREIRA HENEQUIM Rota 6 - …" at bounding box center [609, 278] width 1218 height 557
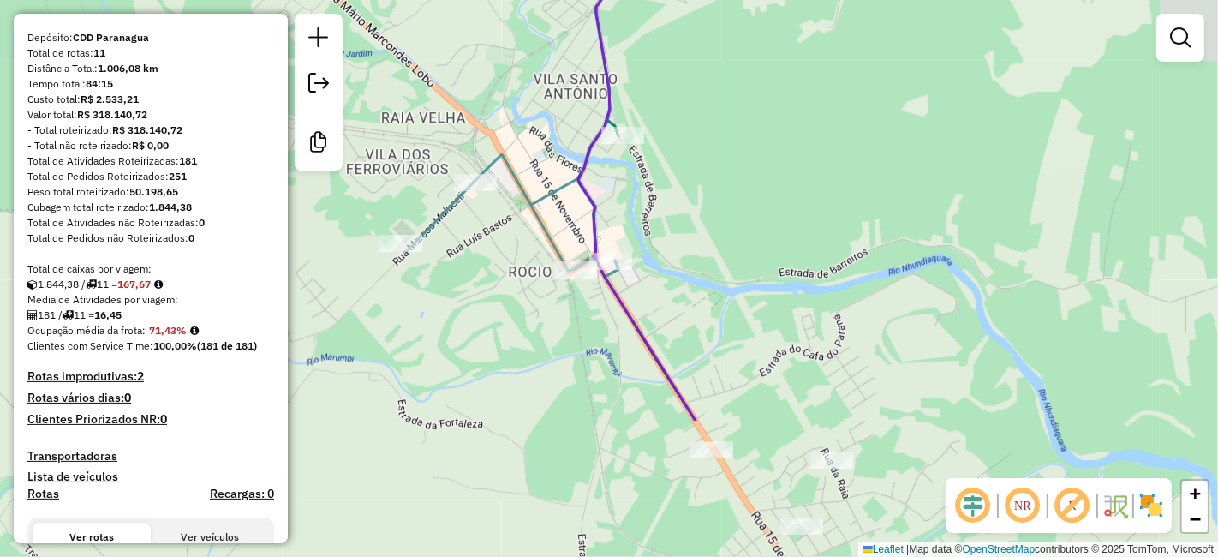
drag, startPoint x: 747, startPoint y: 284, endPoint x: 642, endPoint y: 161, distance: 162.2
click at [642, 161] on div "Rota 6 - Placa DDC3J37 91305867 - 49.479.426 JOCELIA PEREIRA HENEQUIM Rota 6 - …" at bounding box center [609, 278] width 1218 height 557
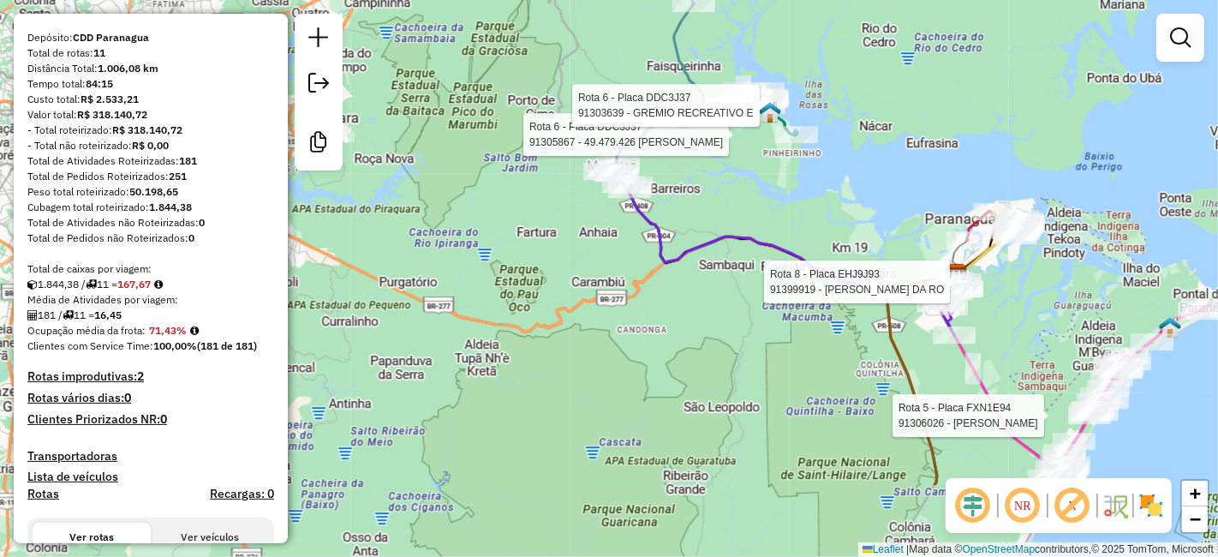
drag, startPoint x: 784, startPoint y: 416, endPoint x: 614, endPoint y: 307, distance: 201.5
click at [620, 302] on div "Rota 6 - Placa DDC3J37 91305867 - 49.479.426 JOCELIA PEREIRA HENEQUIM Rota 6 - …" at bounding box center [609, 278] width 1218 height 557
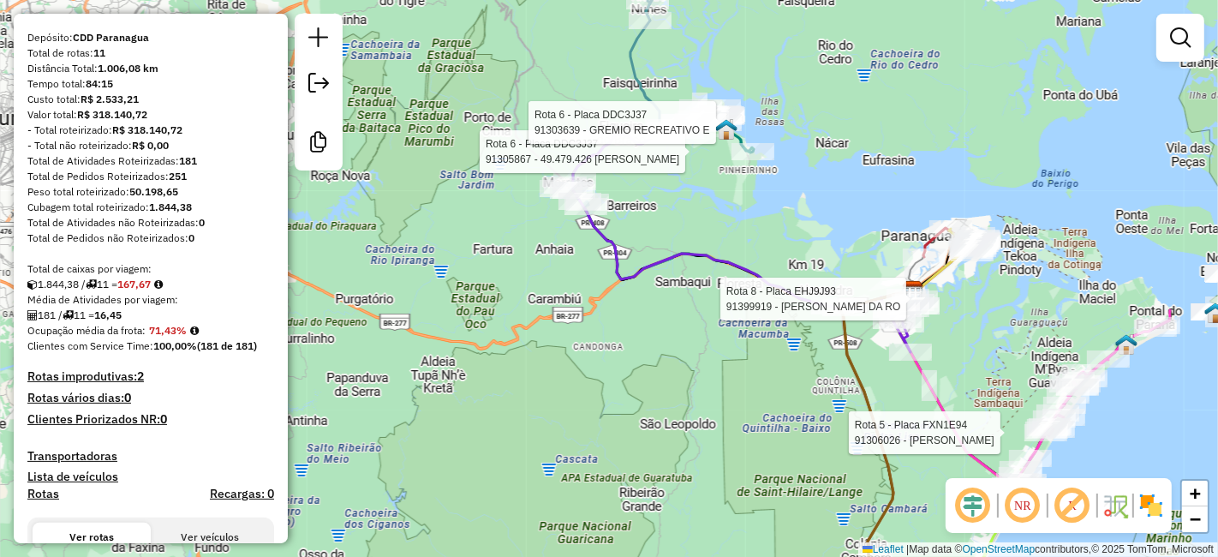
click at [678, 367] on div "Rota 6 - Placa DDC3J37 91305867 - 49.479.426 JOCELIA PEREIRA HENEQUIM Rota 6 - …" at bounding box center [609, 278] width 1218 height 557
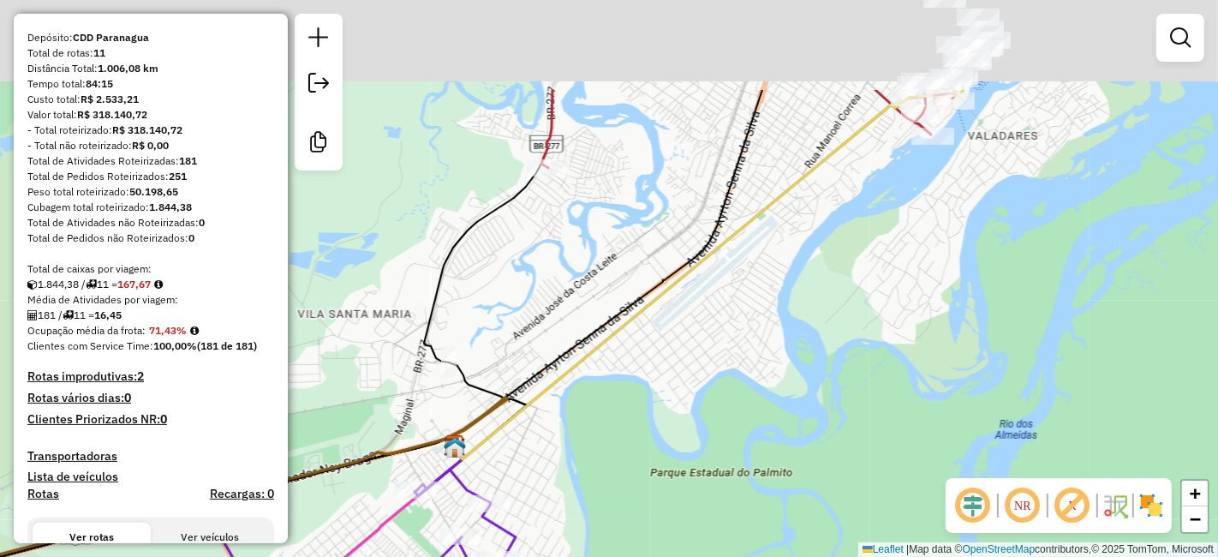
drag, startPoint x: 863, startPoint y: 286, endPoint x: 979, endPoint y: 470, distance: 217.4
click at [979, 469] on div "Janela de atendimento Grade de atendimento Capacidade Transportadoras Veículos …" at bounding box center [609, 278] width 1218 height 557
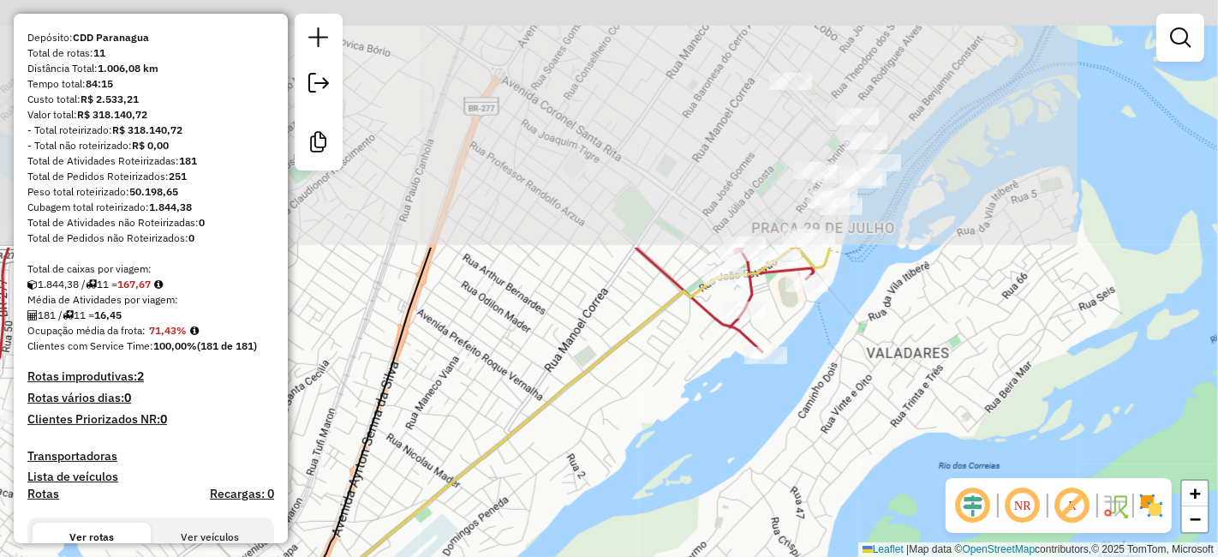
drag, startPoint x: 875, startPoint y: 336, endPoint x: 729, endPoint y: 587, distance: 290.1
click at [729, 556] on html "Aguarde... Pop-up bloqueado! Seu navegador bloqueou automáticamente a abertura …" at bounding box center [609, 278] width 1218 height 557
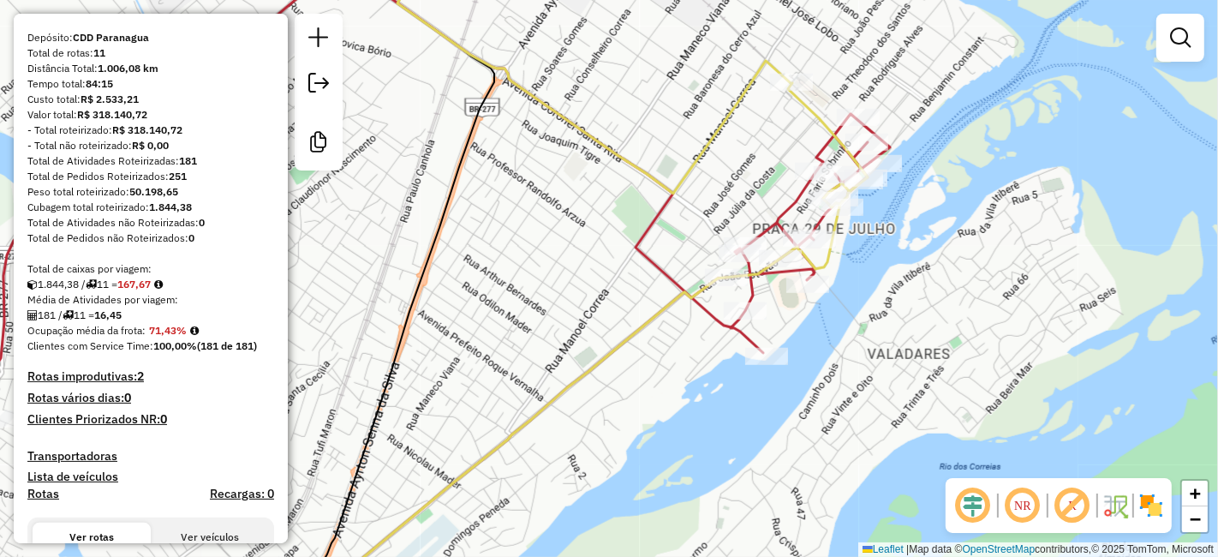
click at [899, 252] on div "Janela de atendimento Grade de atendimento Capacidade Transportadoras Veículos …" at bounding box center [609, 278] width 1218 height 557
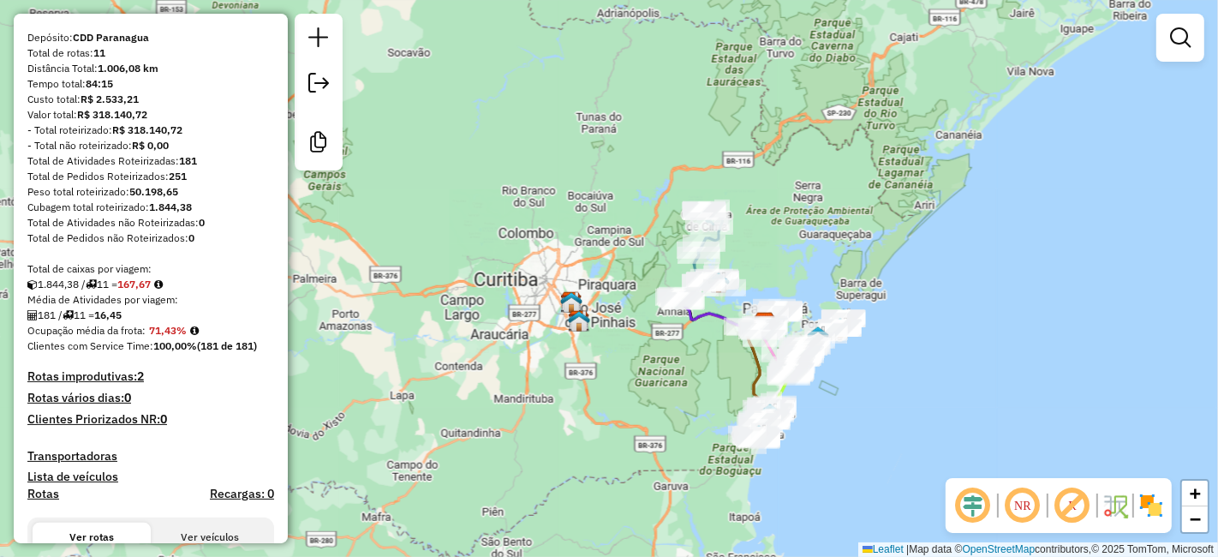
click at [964, 226] on div "Janela de atendimento Grade de atendimento Capacidade Transportadoras Veículos …" at bounding box center [609, 278] width 1218 height 557
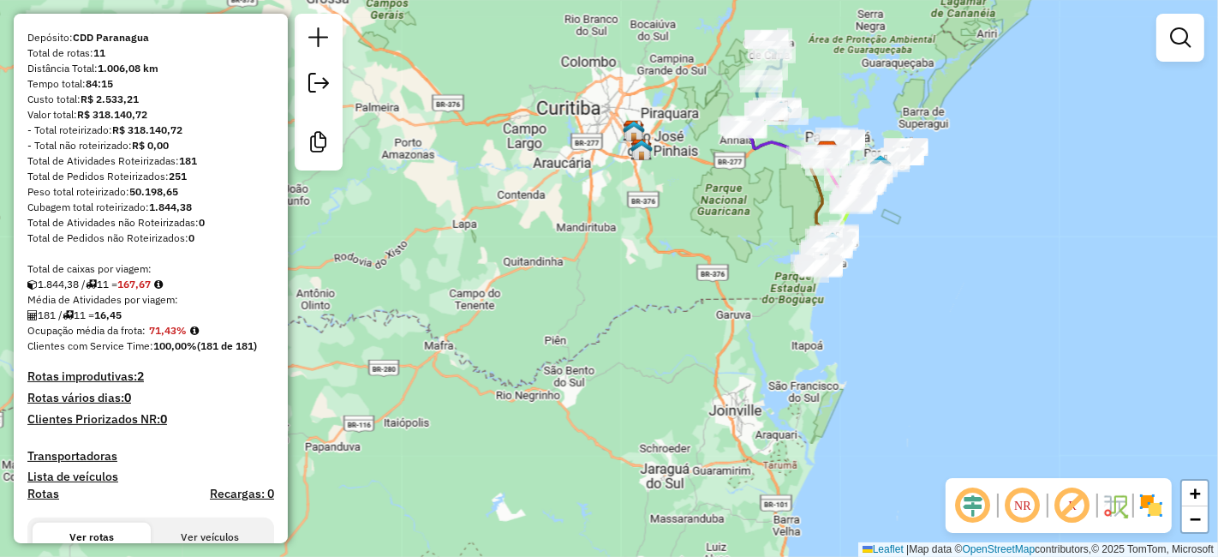
click at [820, 380] on div "Janela de atendimento Grade de atendimento Capacidade Transportadoras Veículos …" at bounding box center [609, 278] width 1218 height 557
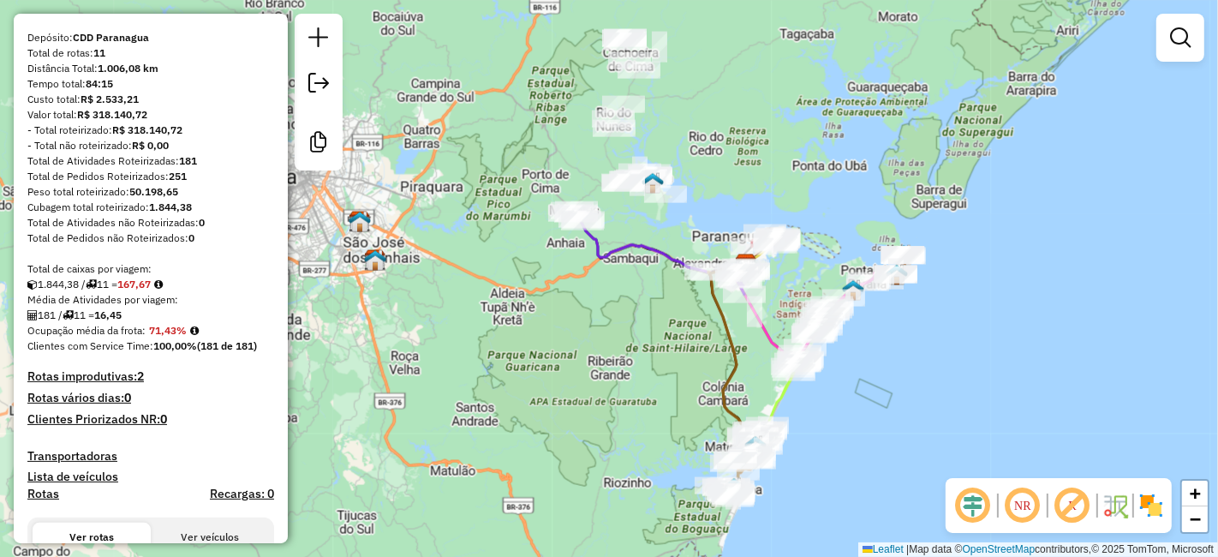
drag, startPoint x: 837, startPoint y: 249, endPoint x: 857, endPoint y: 526, distance: 277.4
click at [857, 526] on div "Janela de atendimento Grade de atendimento Capacidade Transportadoras Veículos …" at bounding box center [609, 278] width 1218 height 557
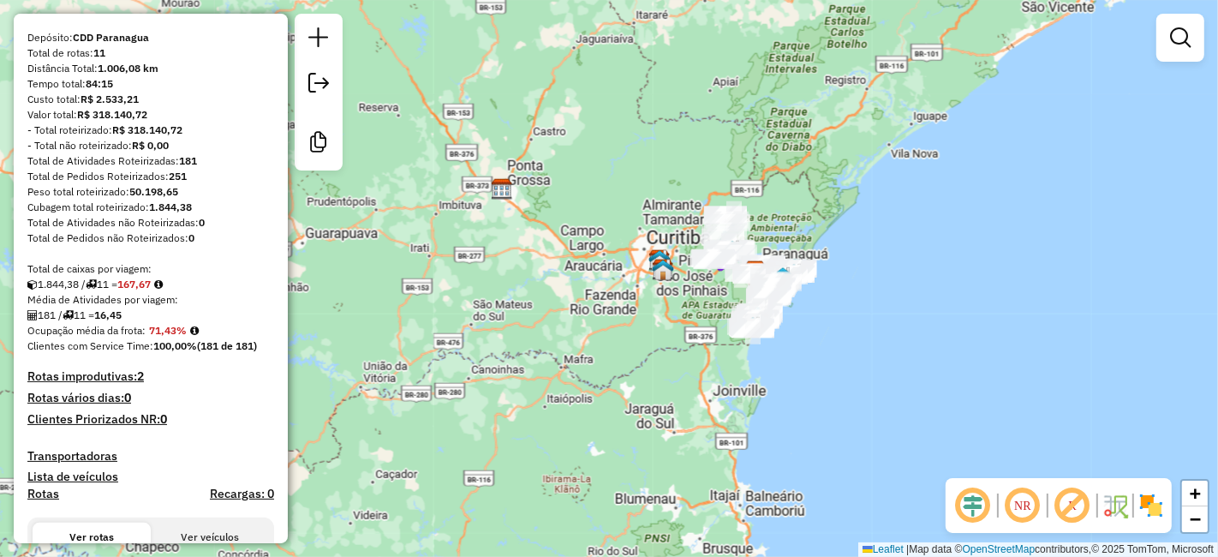
drag, startPoint x: 939, startPoint y: 391, endPoint x: 823, endPoint y: 329, distance: 131.5
click at [823, 327] on div "Janela de atendimento Grade de atendimento Capacidade Transportadoras Veículos …" at bounding box center [609, 278] width 1218 height 557
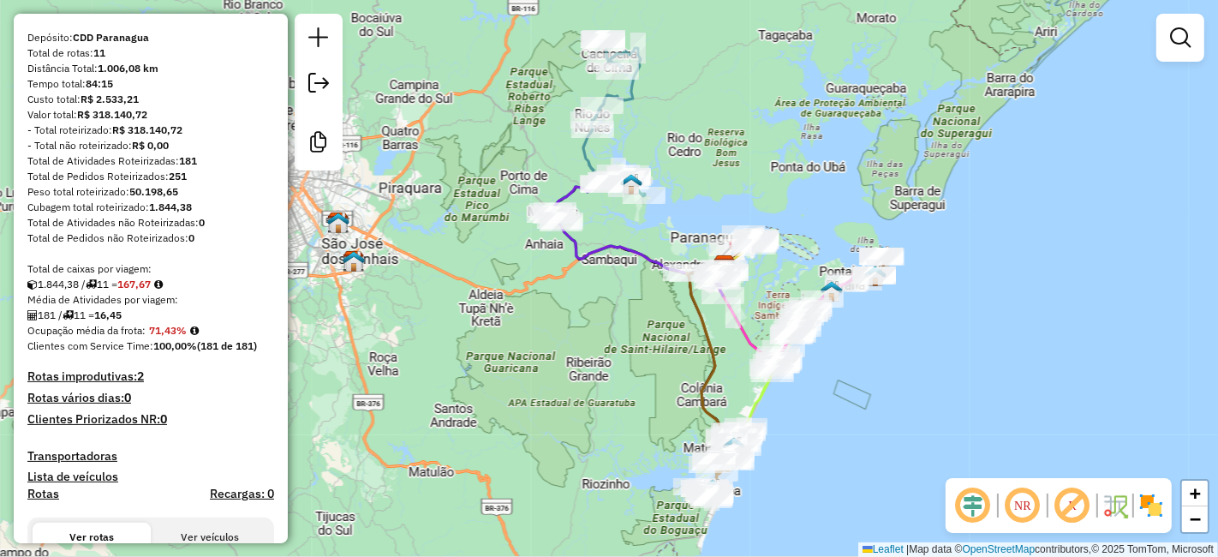
drag, startPoint x: 903, startPoint y: 287, endPoint x: 1066, endPoint y: 281, distance: 163.7
click at [1066, 281] on div "Janela de atendimento Grade de atendimento Capacidade Transportadoras Veículos …" at bounding box center [609, 278] width 1218 height 557
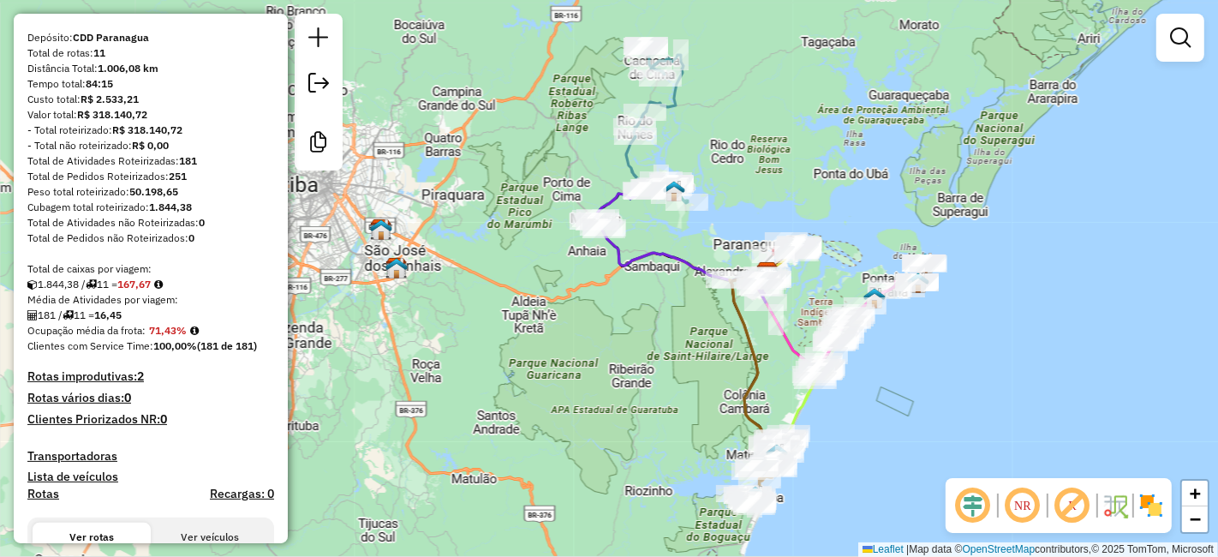
drag, startPoint x: 798, startPoint y: 201, endPoint x: 832, endPoint y: 209, distance: 34.3
click at [832, 209] on div "Janela de atendimento Grade de atendimento Capacidade Transportadoras Veículos …" at bounding box center [609, 278] width 1218 height 557
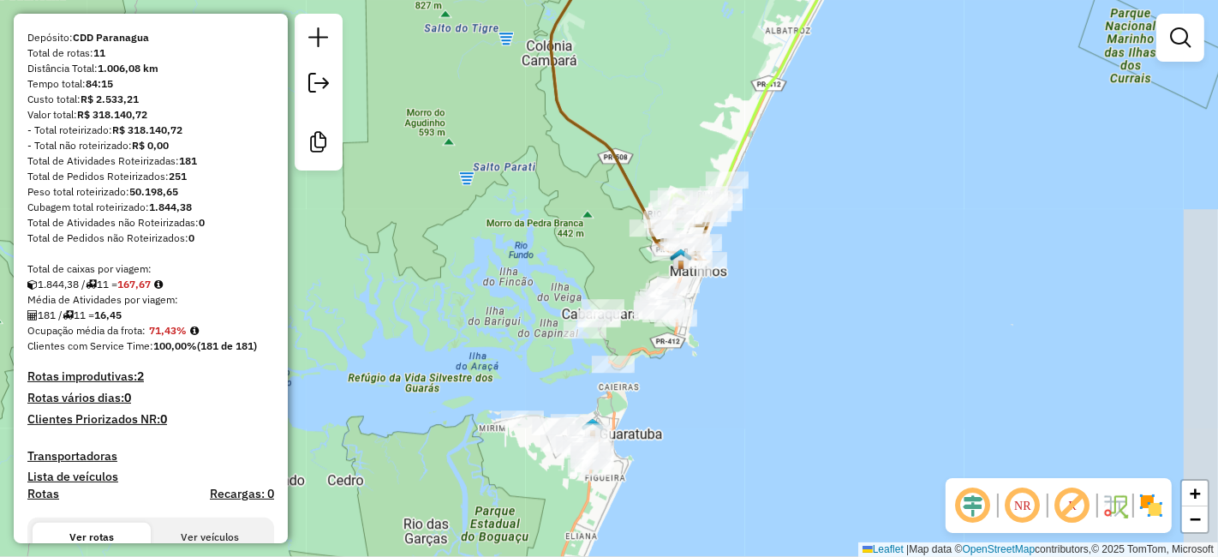
drag, startPoint x: 732, startPoint y: 156, endPoint x: 719, endPoint y: 35, distance: 121.5
click at [719, 35] on div "Janela de atendimento Grade de atendimento Capacidade Transportadoras Veículos …" at bounding box center [609, 278] width 1218 height 557
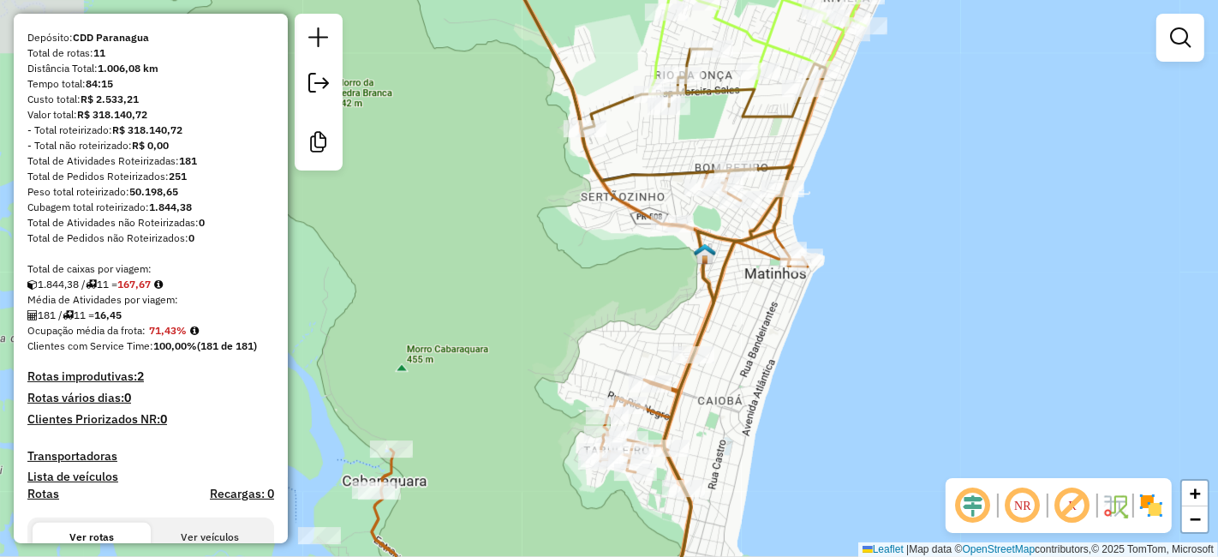
drag, startPoint x: 704, startPoint y: 297, endPoint x: 793, endPoint y: 338, distance: 98.1
click at [793, 338] on div "Janela de atendimento Grade de atendimento Capacidade Transportadoras Veículos …" at bounding box center [609, 278] width 1218 height 557
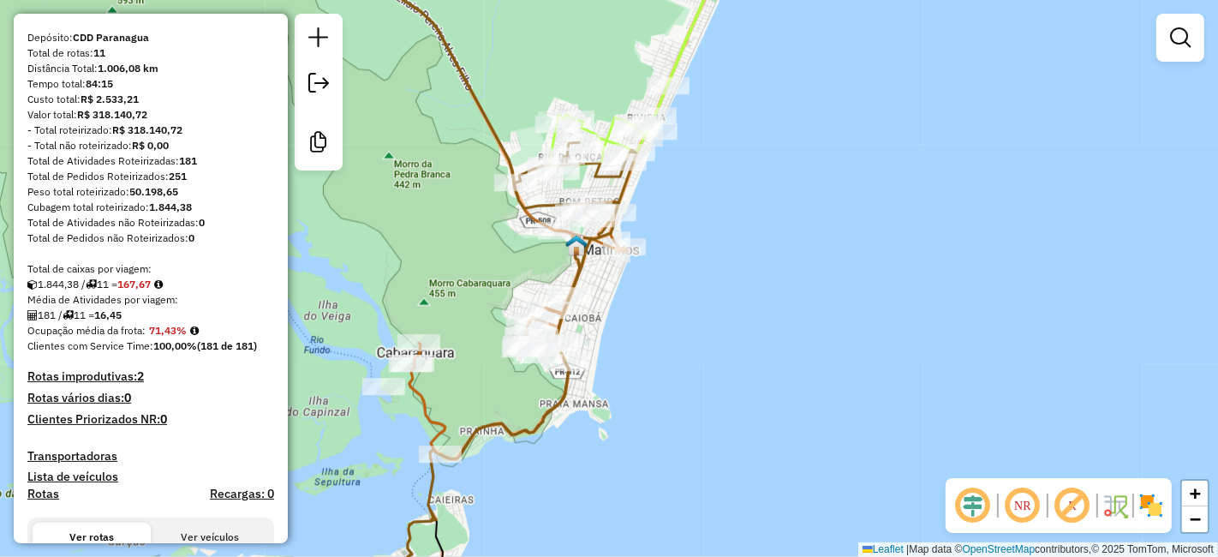
drag, startPoint x: 562, startPoint y: 389, endPoint x: 588, endPoint y: 376, distance: 29.5
click at [588, 376] on icon at bounding box center [496, 359] width 279 height 435
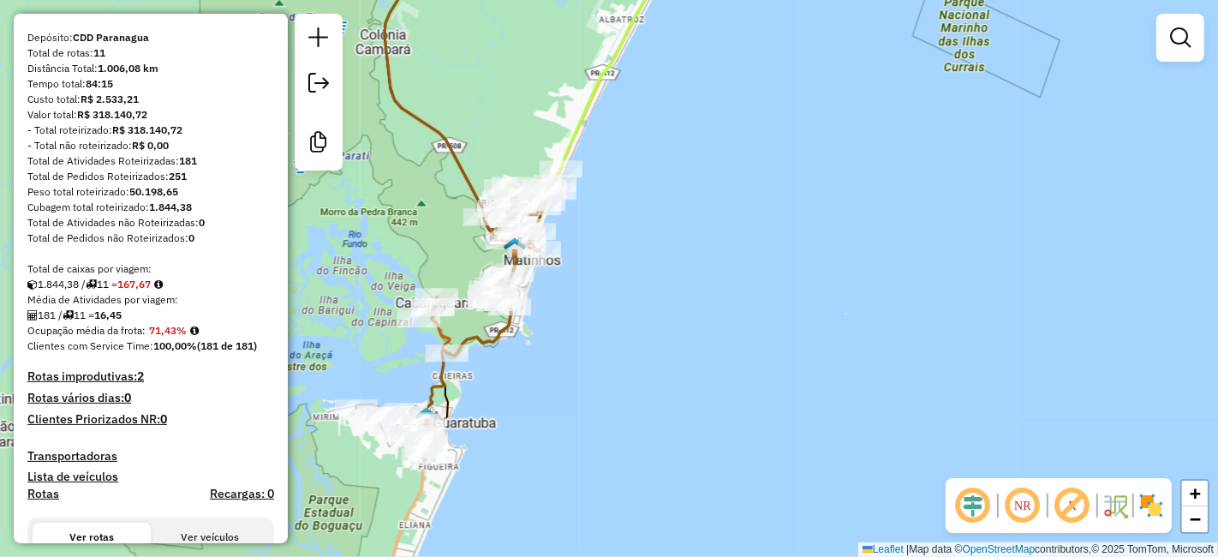
drag, startPoint x: 479, startPoint y: 366, endPoint x: 493, endPoint y: 343, distance: 26.1
click at [493, 343] on div "Rota 10 - Placa EMC8B44 91366269 - MARIA IVONE GBUR BOR Janela de atendimento G…" at bounding box center [609, 278] width 1218 height 557
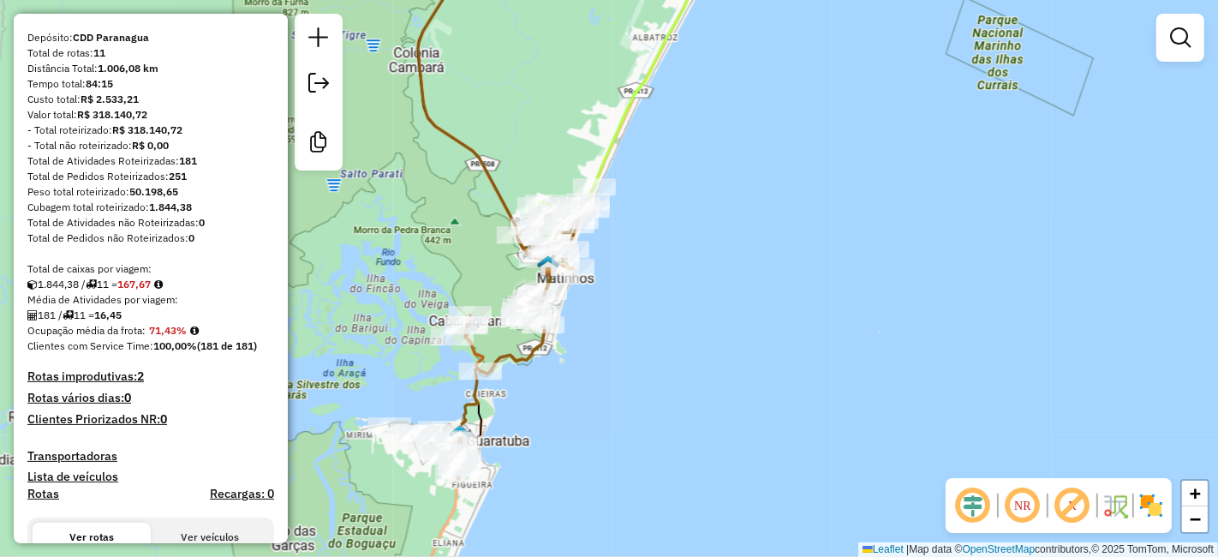
drag, startPoint x: 582, startPoint y: 233, endPoint x: 612, endPoint y: 300, distance: 72.9
click at [612, 300] on div "Rota 10 - Placa EMC8B44 91366081 - C CABOCLO DE LIMA - Janela de atendimento Gr…" at bounding box center [609, 278] width 1218 height 557
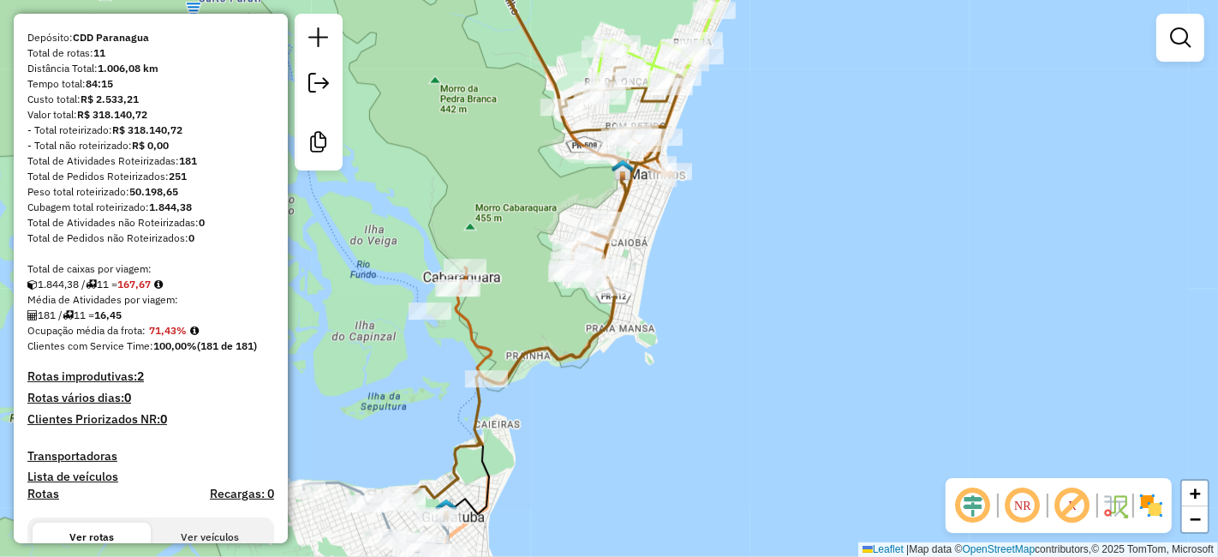
drag, startPoint x: 518, startPoint y: 412, endPoint x: 602, endPoint y: 386, distance: 87.8
click at [602, 386] on div "Janela de atendimento Grade de atendimento Capacidade Transportadoras Veículos …" at bounding box center [609, 278] width 1218 height 557
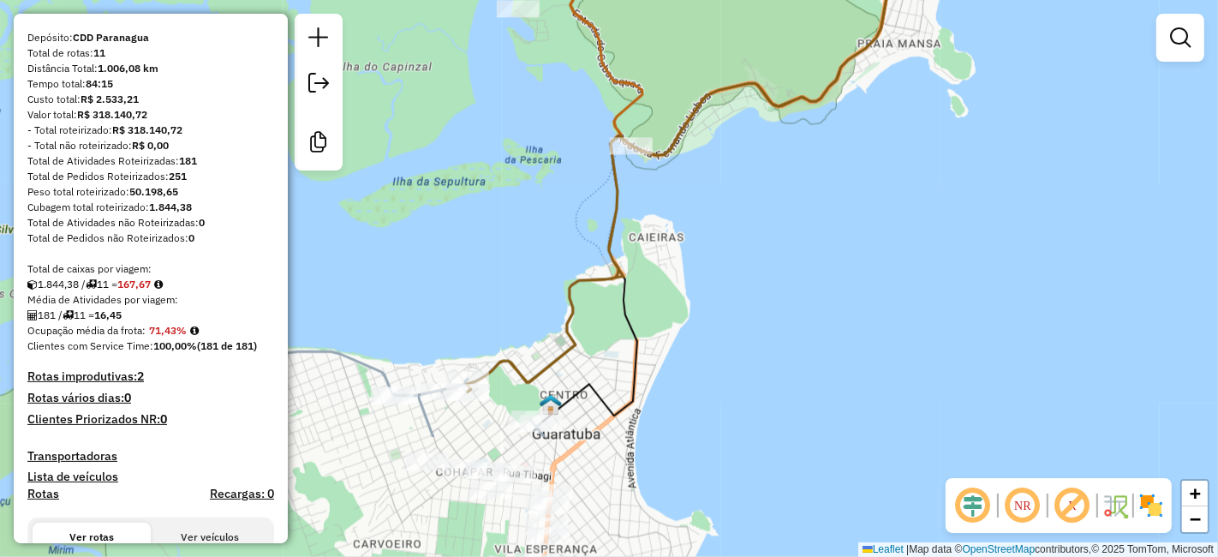
drag, startPoint x: 589, startPoint y: 349, endPoint x: 660, endPoint y: 194, distance: 170.6
click at [660, 194] on div "Janela de atendimento Grade de atendimento Capacidade Transportadoras Veículos …" at bounding box center [609, 278] width 1218 height 557
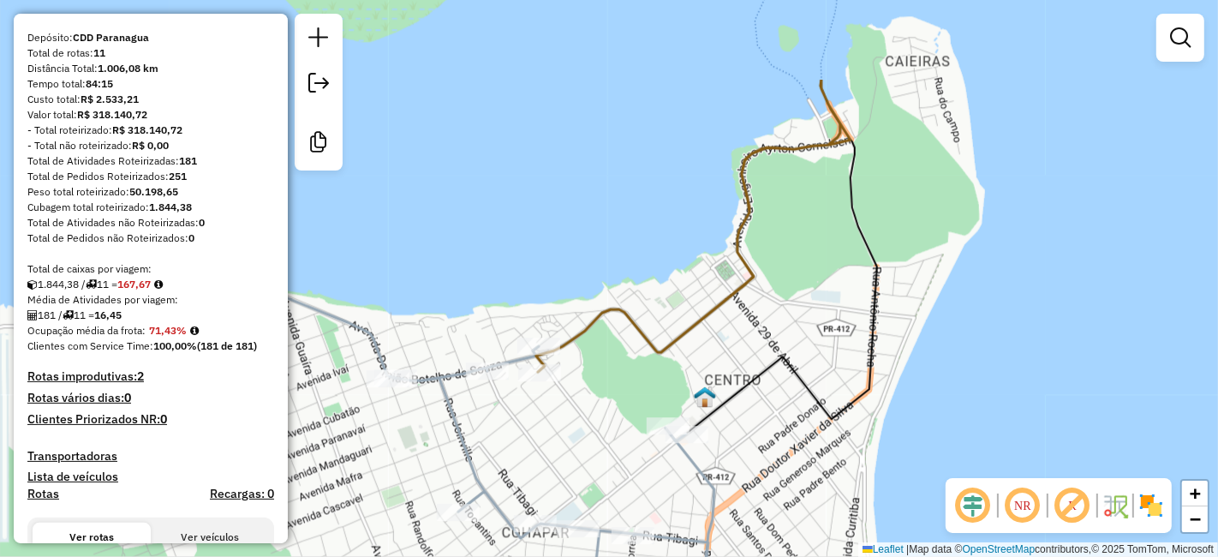
drag, startPoint x: 959, startPoint y: 209, endPoint x: 851, endPoint y: 256, distance: 117.8
click at [836, 322] on div "Janela de atendimento Grade de atendimento Capacidade Transportadoras Veículos …" at bounding box center [609, 278] width 1218 height 557
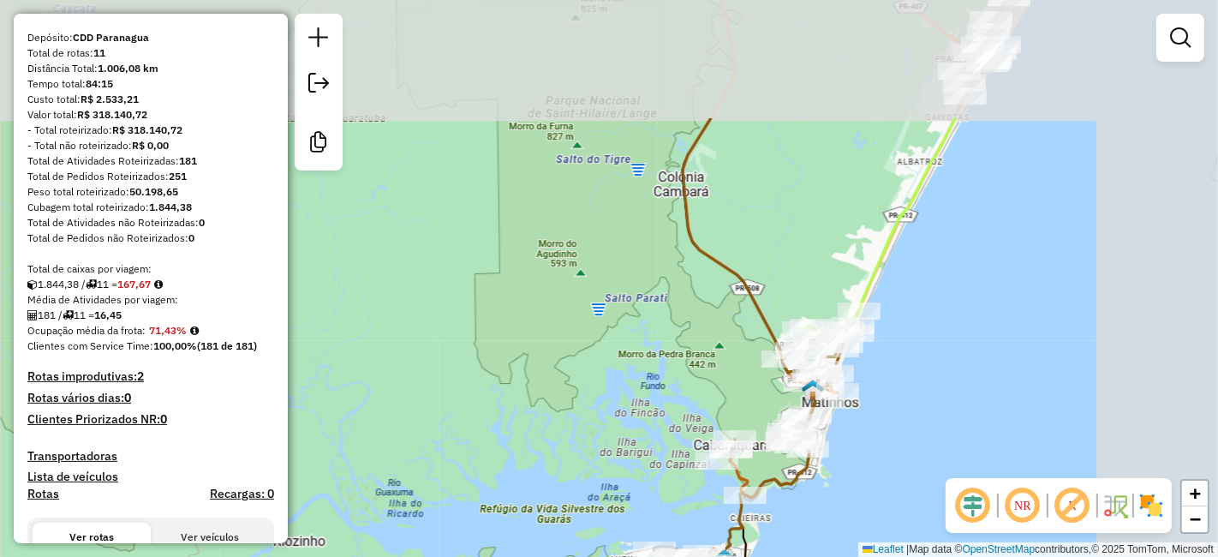
drag, startPoint x: 815, startPoint y: 246, endPoint x: 605, endPoint y: 454, distance: 295.6
click at [609, 446] on div "Janela de atendimento Grade de atendimento Capacidade Transportadoras Veículos …" at bounding box center [609, 278] width 1218 height 557
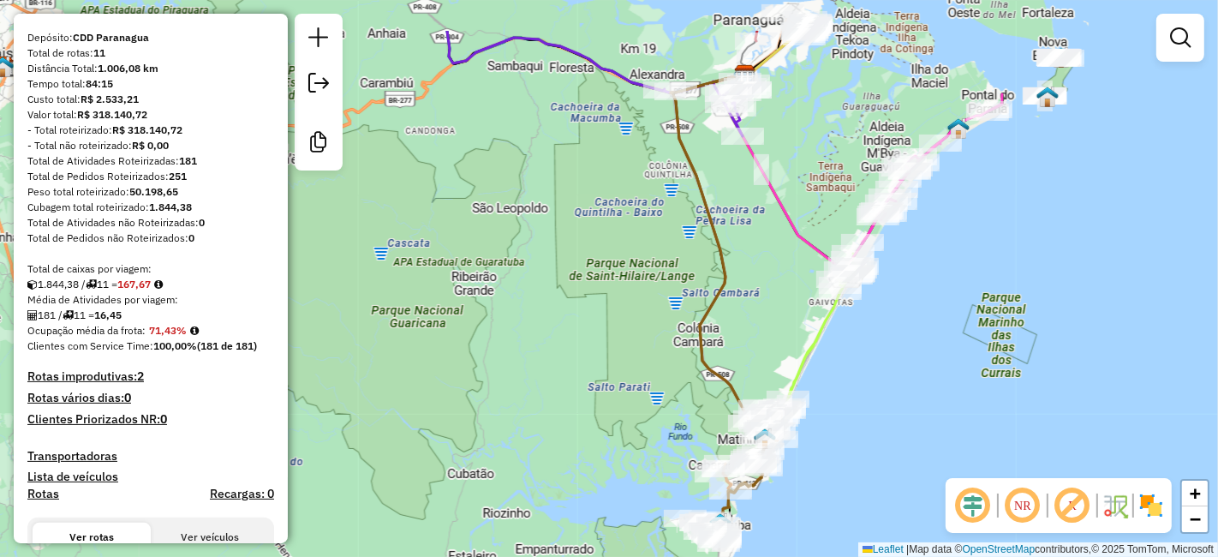
drag, startPoint x: 683, startPoint y: 187, endPoint x: 824, endPoint y: 378, distance: 237.6
click at [771, 382] on div "Janela de atendimento Grade de atendimento Capacidade Transportadoras Veículos …" at bounding box center [609, 278] width 1218 height 557
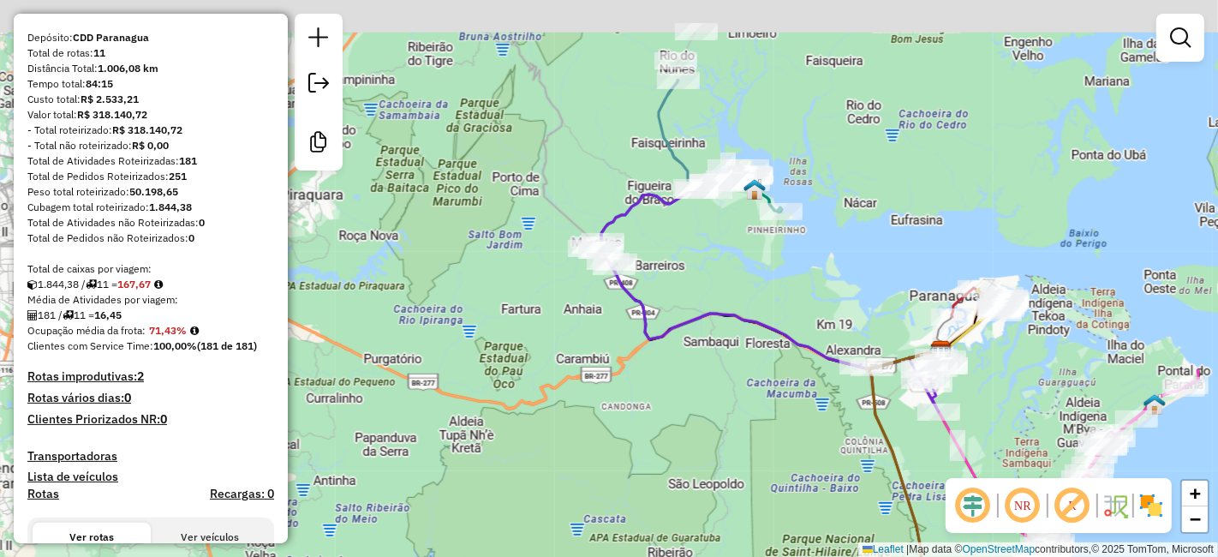
drag, startPoint x: 722, startPoint y: 256, endPoint x: 880, endPoint y: 439, distance: 241.1
click at [880, 412] on icon at bounding box center [774, 298] width 347 height 228
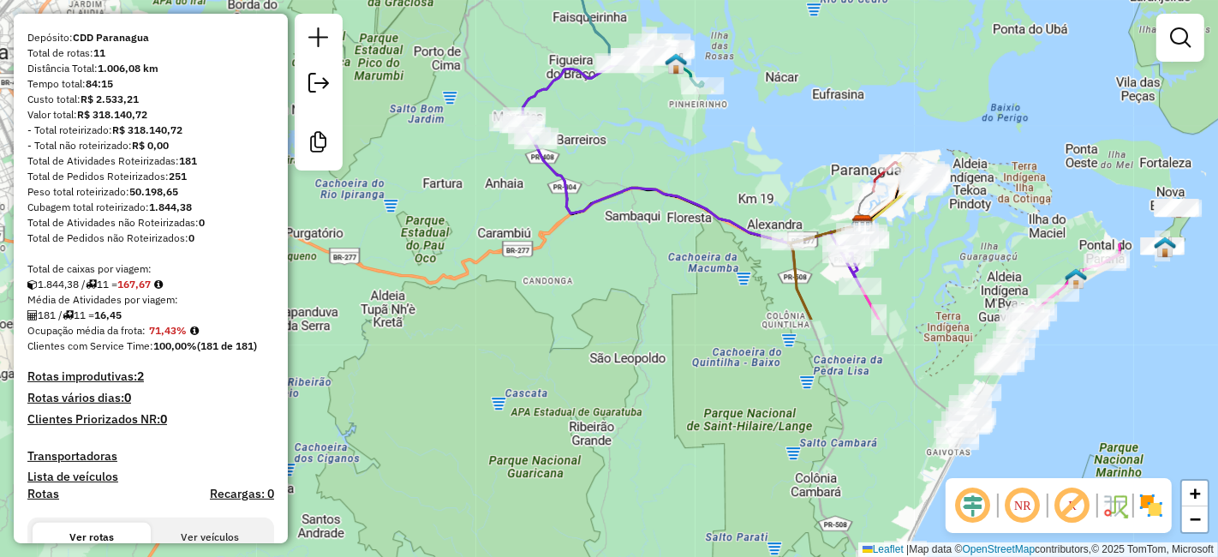
drag, startPoint x: 711, startPoint y: 402, endPoint x: 515, endPoint y: 156, distance: 314.5
click at [515, 156] on div "Janela de atendimento Grade de atendimento Capacidade Transportadoras Veículos …" at bounding box center [609, 278] width 1218 height 557
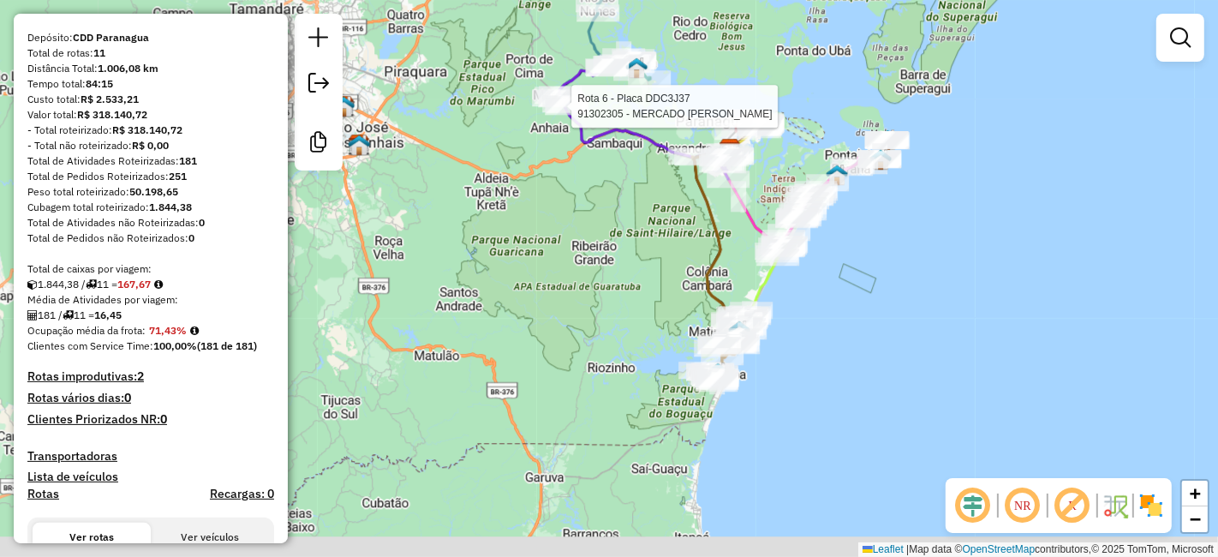
drag, startPoint x: 839, startPoint y: 287, endPoint x: 838, endPoint y: 263, distance: 24.0
click at [838, 250] on div "Rota 6 - Placa DDC3J37 91302305 - MERCADO JOAO CARLOS Janela de atendimento Gra…" at bounding box center [609, 278] width 1218 height 557
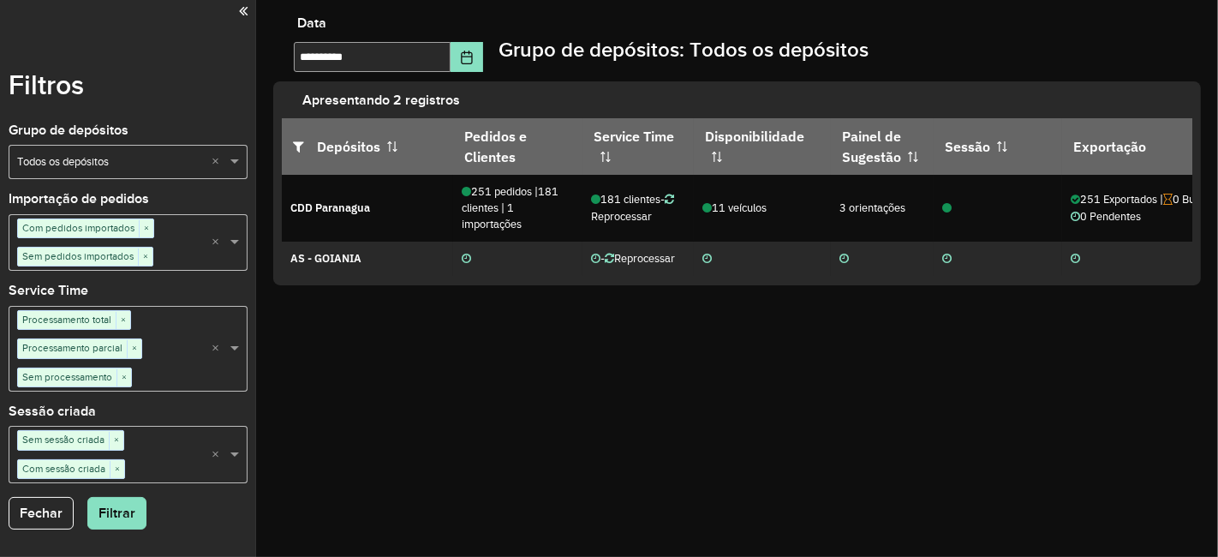
click at [941, 449] on div "**********" at bounding box center [737, 278] width 962 height 557
drag, startPoint x: 442, startPoint y: 304, endPoint x: 952, endPoint y: 375, distance: 514.6
drag, startPoint x: 574, startPoint y: 309, endPoint x: 557, endPoint y: 312, distance: 17.3
click at [467, 352] on div "**********" at bounding box center [737, 278] width 962 height 557
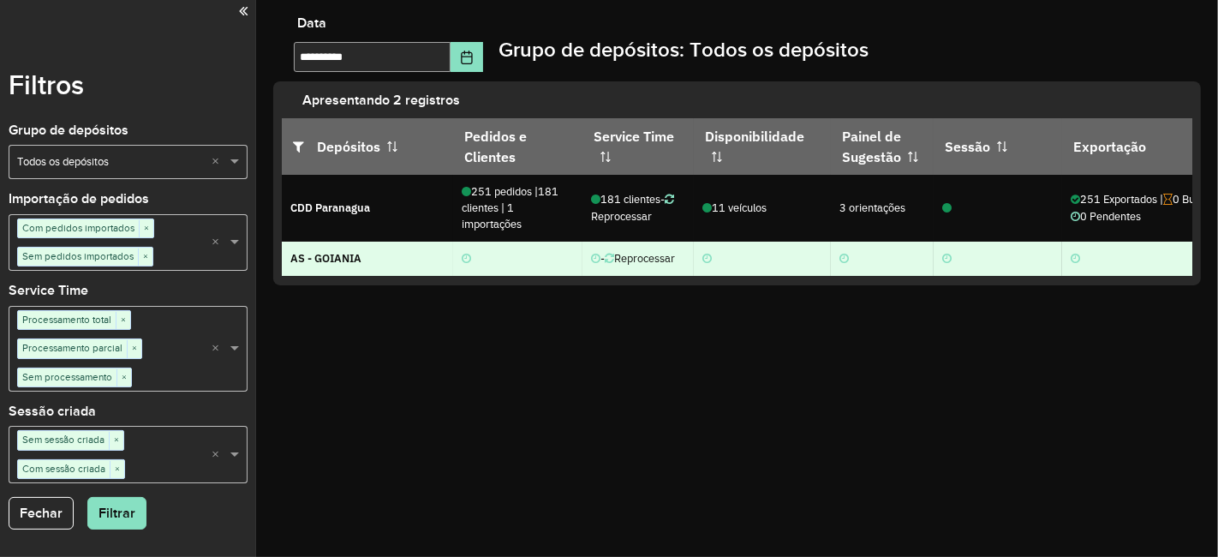
click at [617, 242] on td "- Reprocessar" at bounding box center [637, 259] width 111 height 34
click at [612, 254] on icon at bounding box center [609, 259] width 9 height 11
click at [618, 248] on td "- Reprocessar" at bounding box center [637, 259] width 111 height 34
click at [613, 254] on icon at bounding box center [609, 259] width 9 height 11
click at [614, 254] on icon at bounding box center [609, 259] width 9 height 11
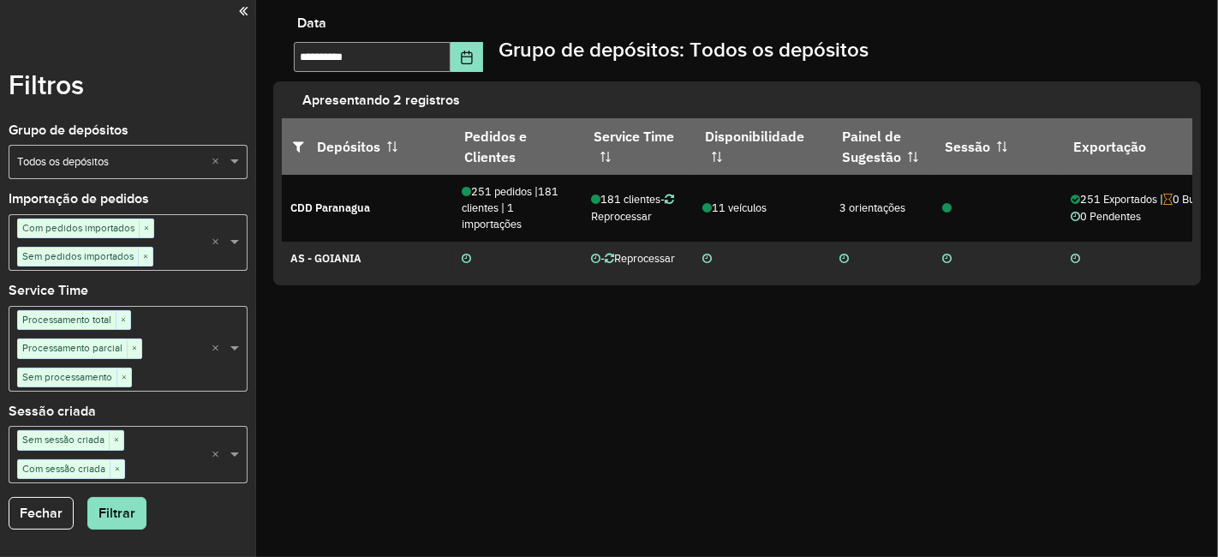
click at [506, 351] on div "**********" at bounding box center [737, 278] width 962 height 557
drag, startPoint x: 642, startPoint y: 361, endPoint x: 681, endPoint y: 412, distance: 64.1
click at [1178, 328] on div "**********" at bounding box center [737, 278] width 962 height 557
click at [1172, 290] on div "**********" at bounding box center [737, 278] width 962 height 557
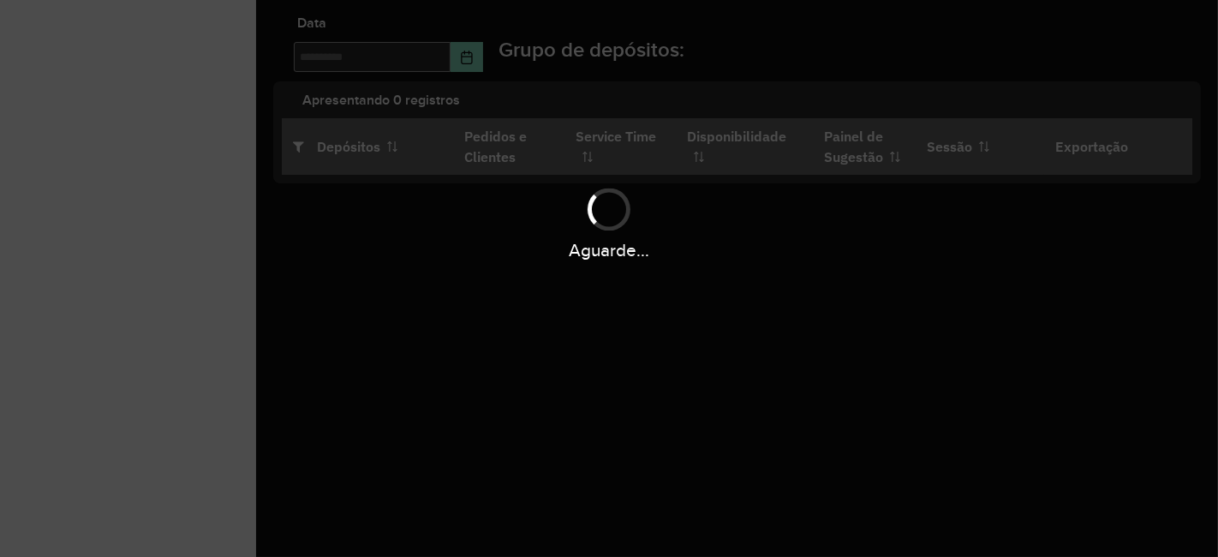
type input "**********"
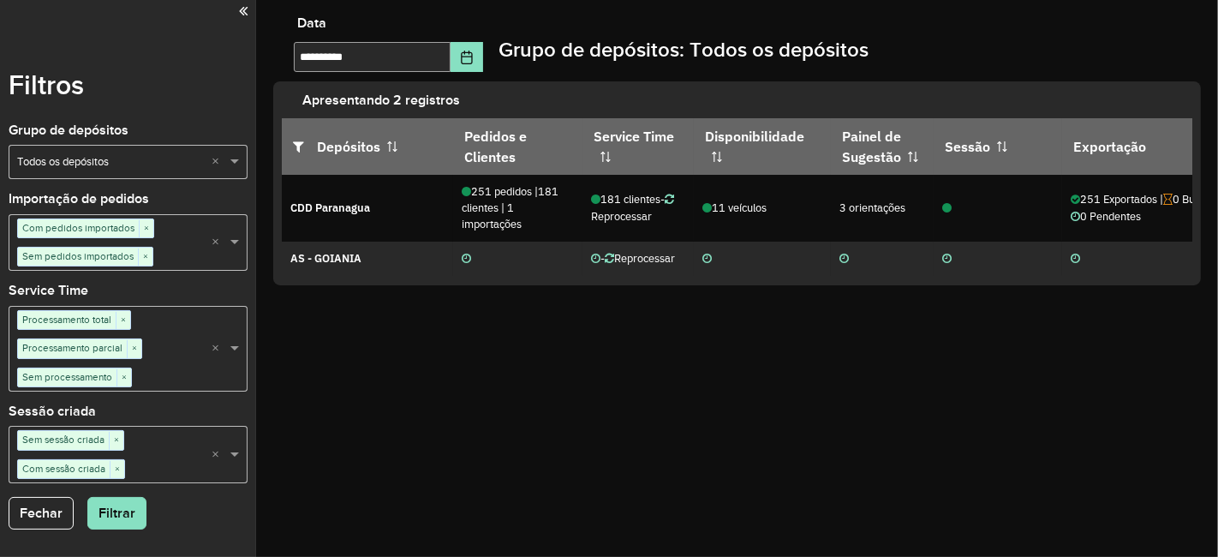
click at [646, 445] on div "**********" at bounding box center [737, 278] width 962 height 557
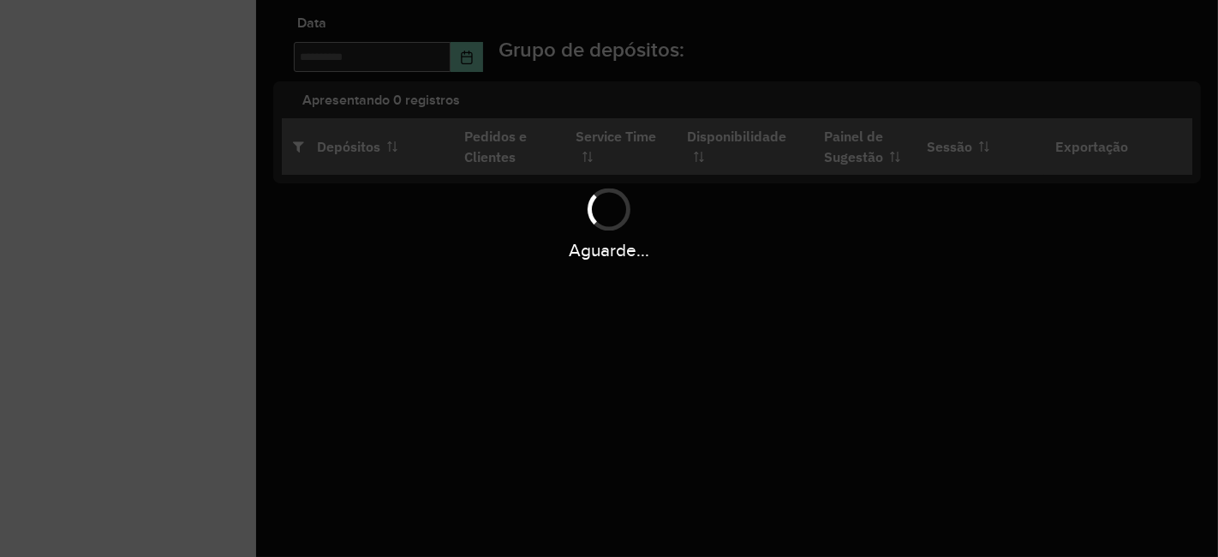
type input "**********"
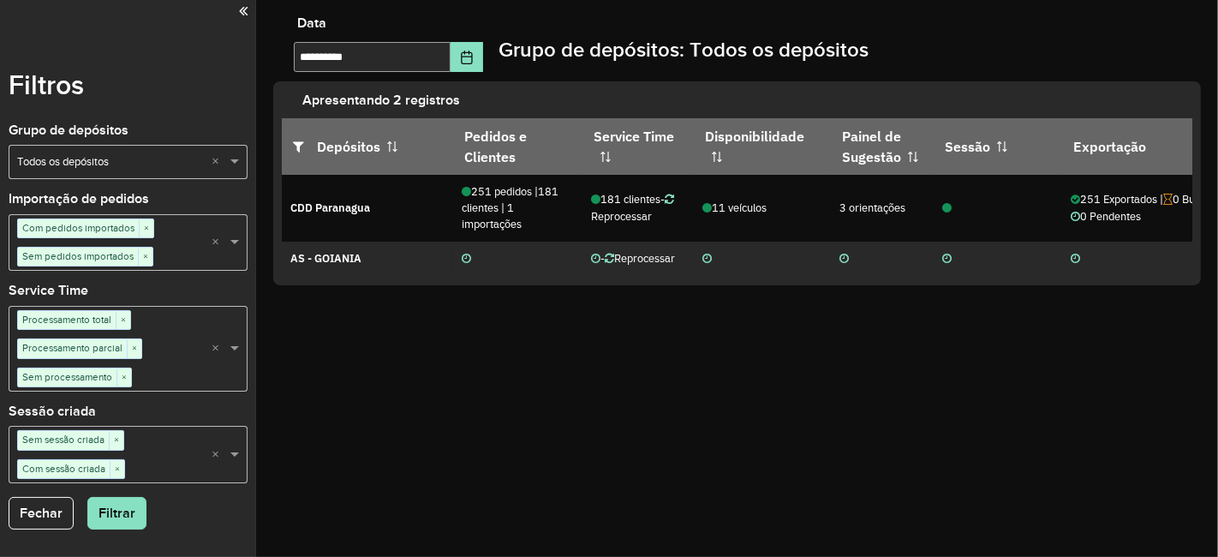
click at [605, 339] on div "**********" at bounding box center [737, 278] width 962 height 557
click at [1177, 307] on div "**********" at bounding box center [737, 278] width 962 height 557
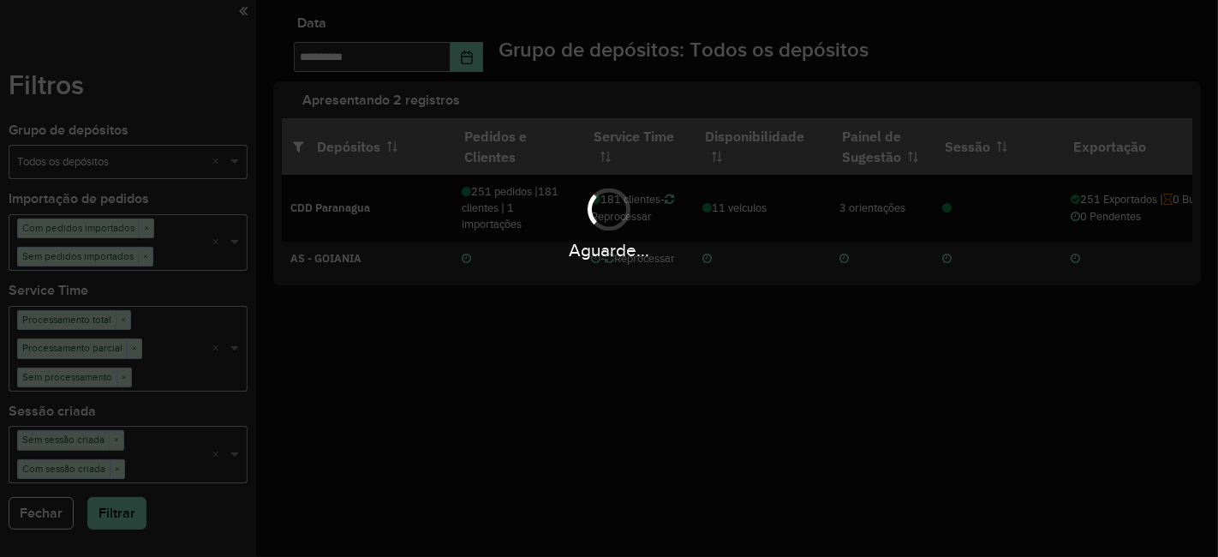
drag, startPoint x: 455, startPoint y: 268, endPoint x: 422, endPoint y: 304, distance: 48.5
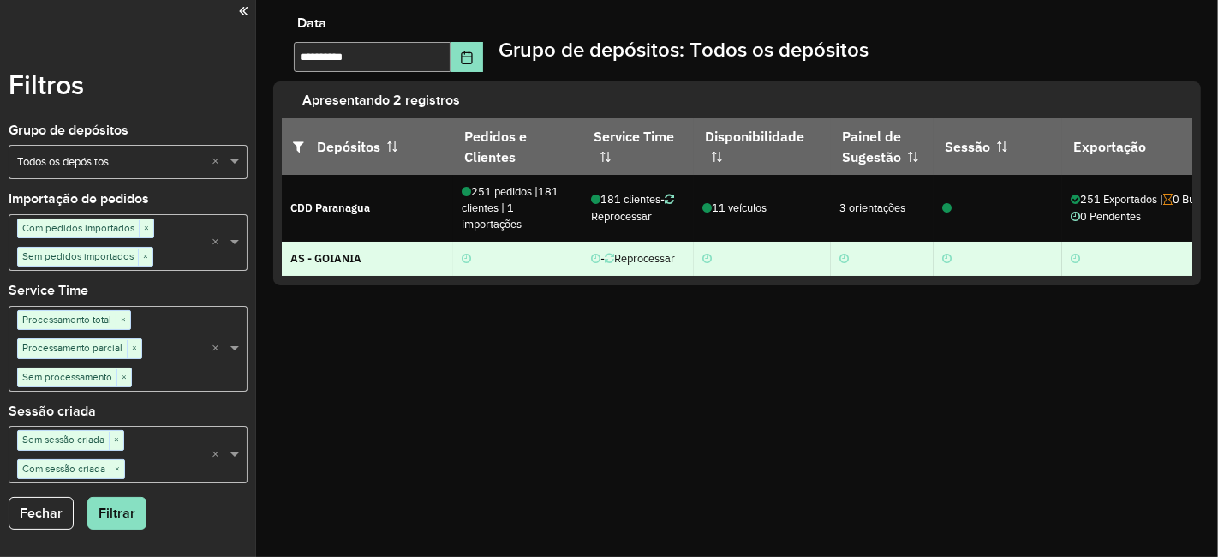
click at [1153, 259] on div at bounding box center [1147, 258] width 153 height 16
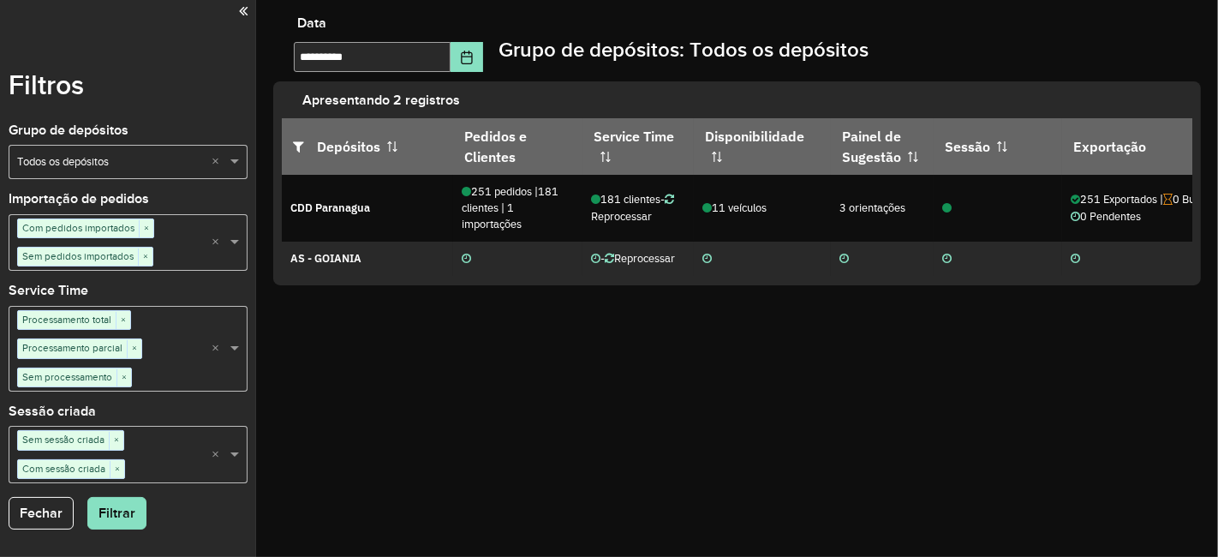
click at [730, 319] on div "**********" at bounding box center [737, 278] width 962 height 557
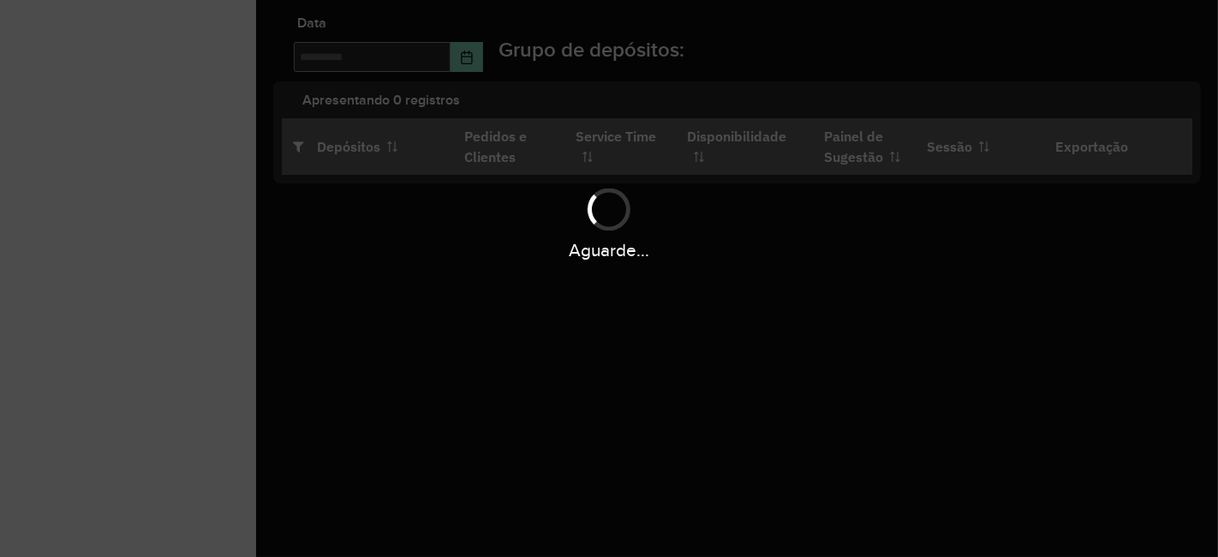
type input "**********"
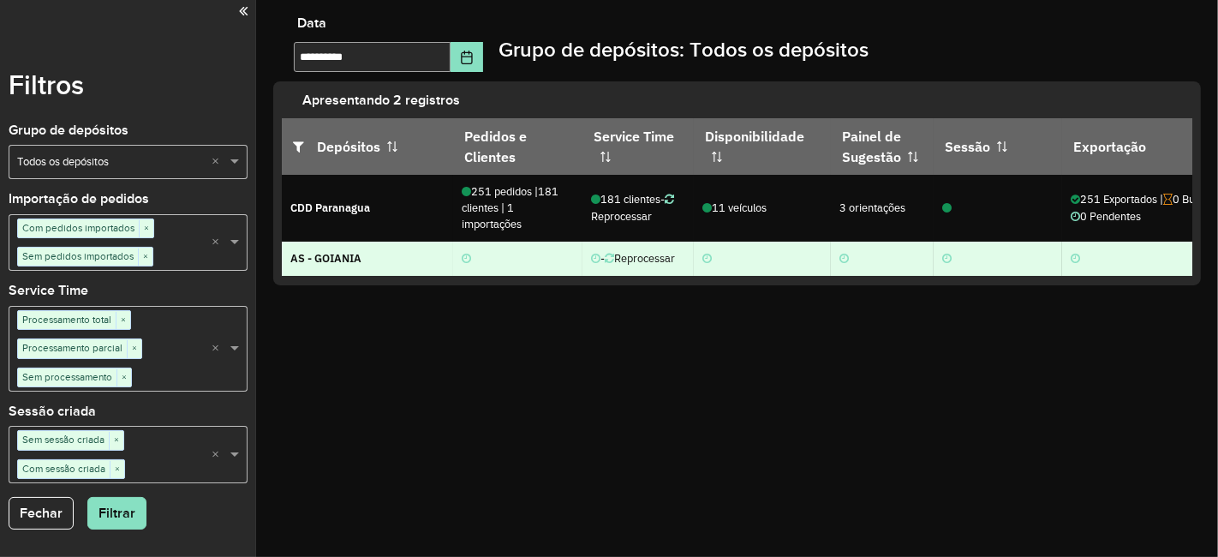
click at [1188, 252] on div at bounding box center [1147, 258] width 153 height 16
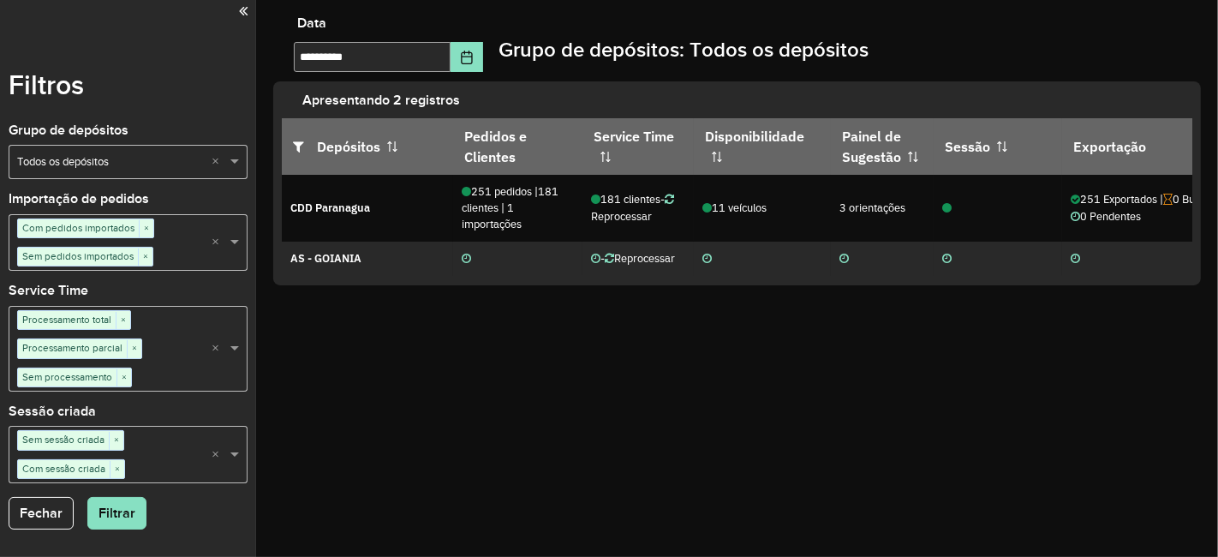
drag, startPoint x: 660, startPoint y: 386, endPoint x: 642, endPoint y: 439, distance: 56.1
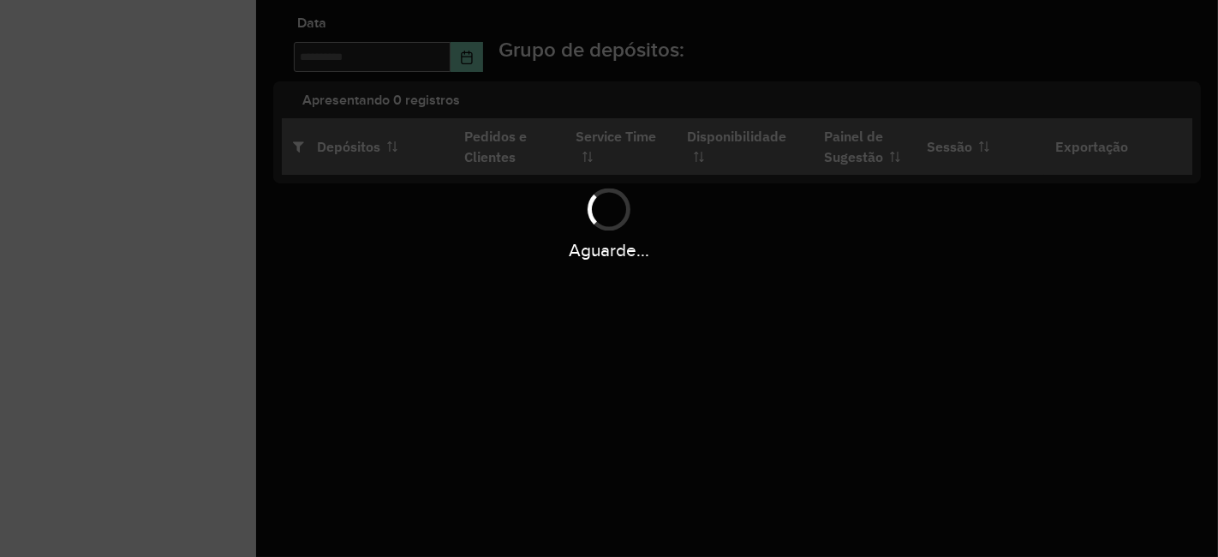
type input "**********"
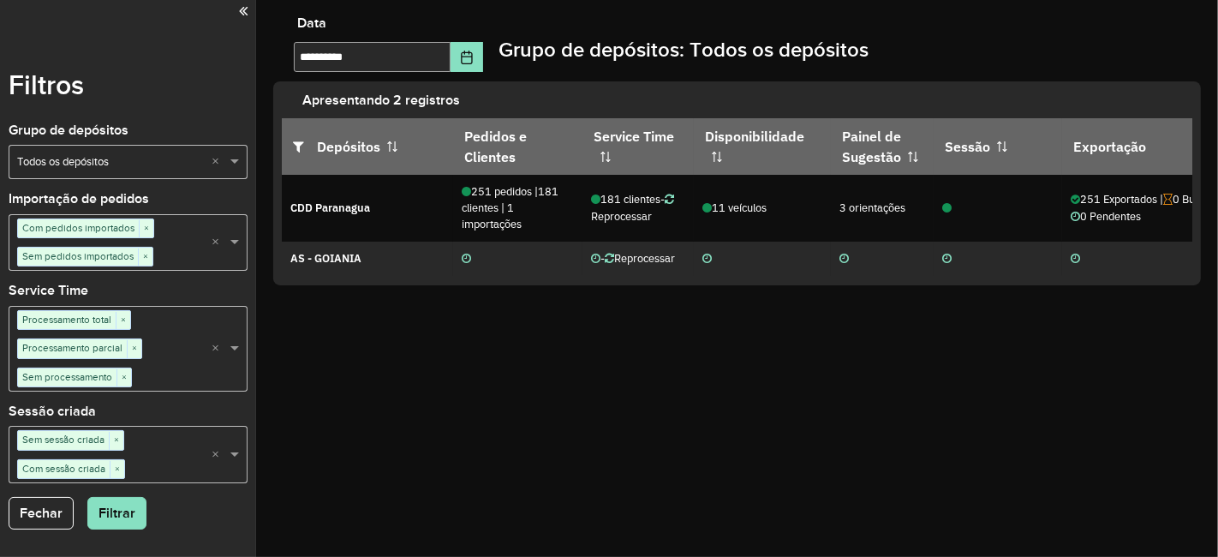
click at [731, 357] on div "**********" at bounding box center [737, 278] width 962 height 557
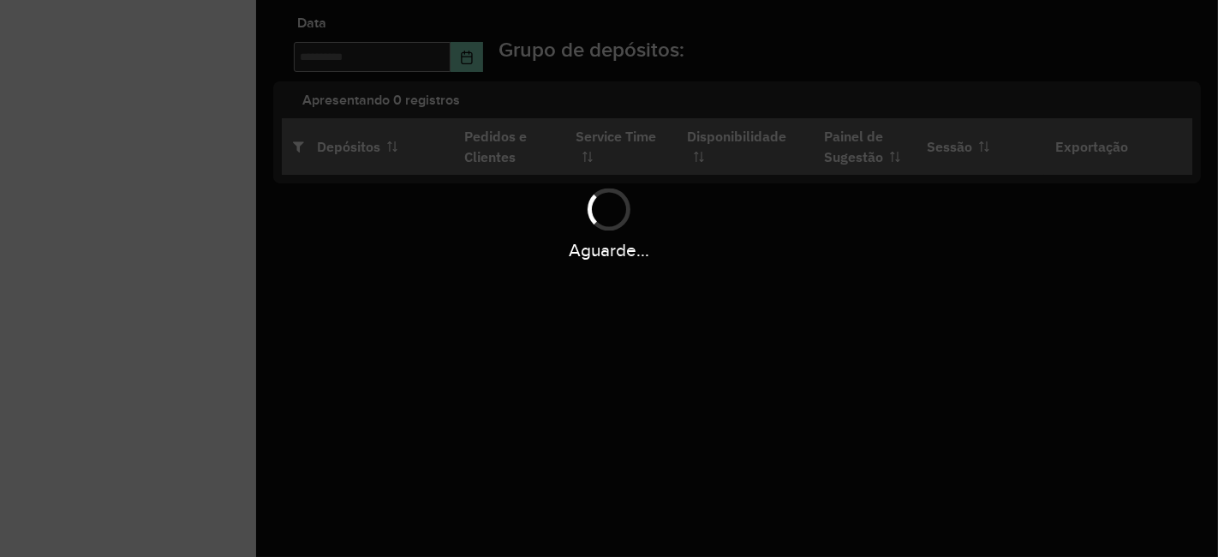
type input "**********"
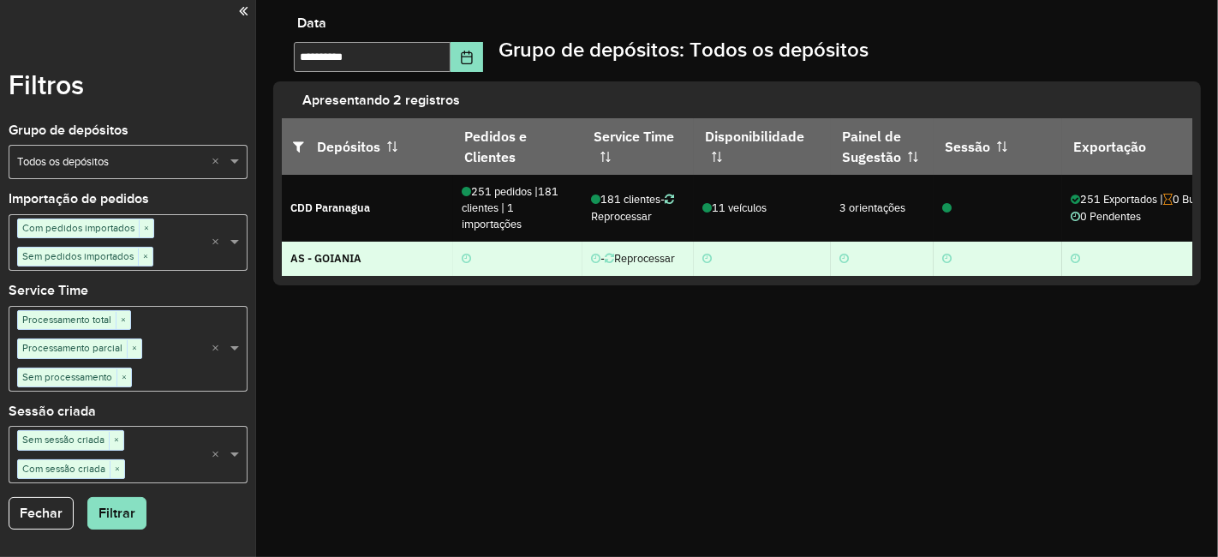
click at [1171, 272] on td at bounding box center [1147, 259] width 171 height 34
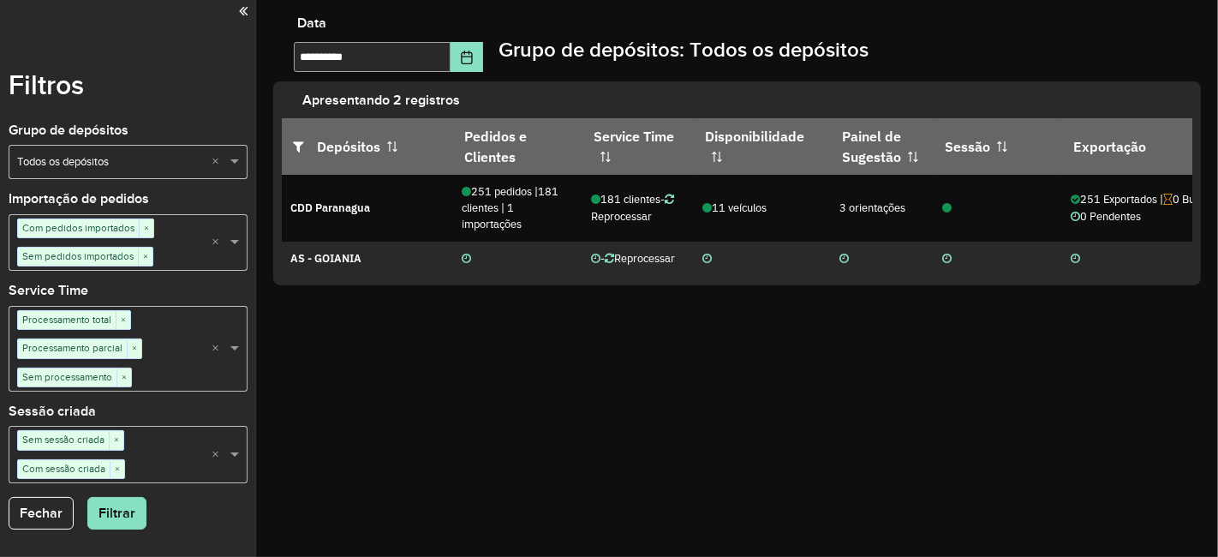
drag, startPoint x: 553, startPoint y: 488, endPoint x: 545, endPoint y: 481, distance: 11.0
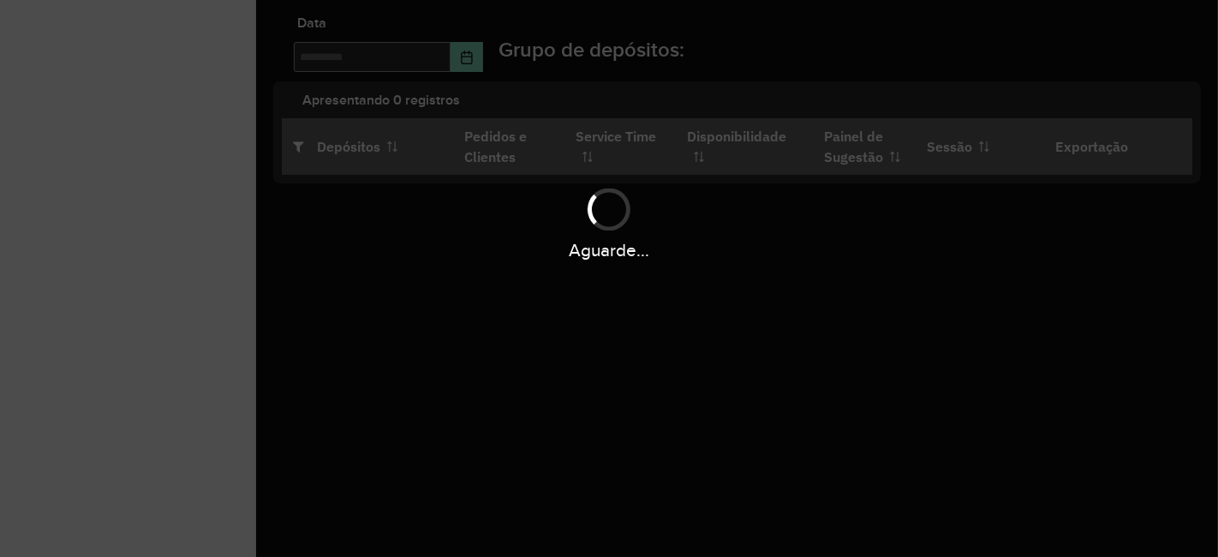
type input "**********"
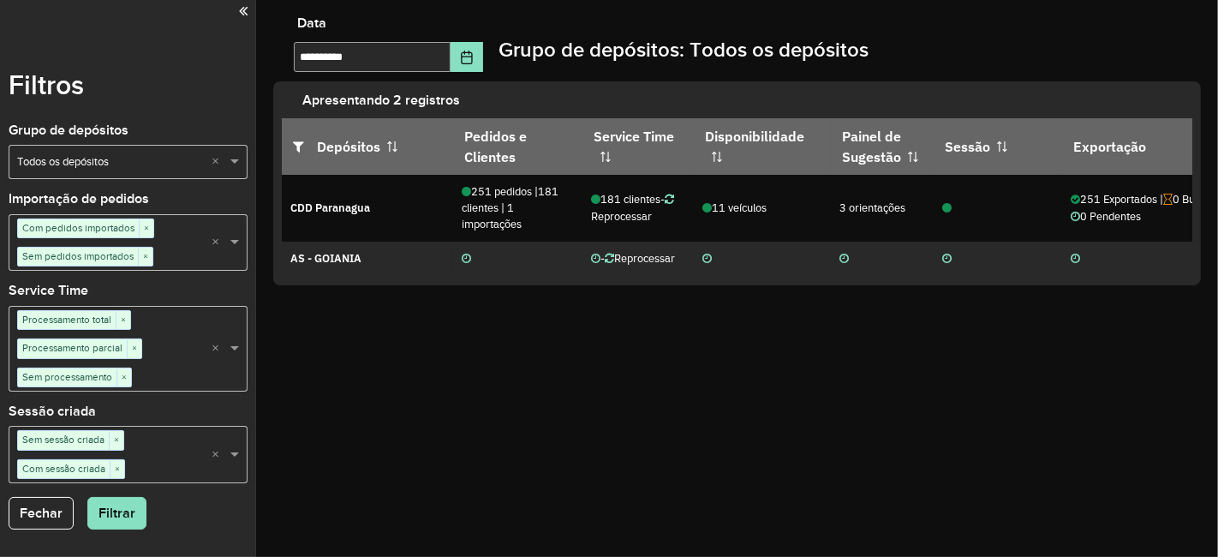
drag, startPoint x: 0, startPoint y: 0, endPoint x: 553, endPoint y: 427, distance: 698.6
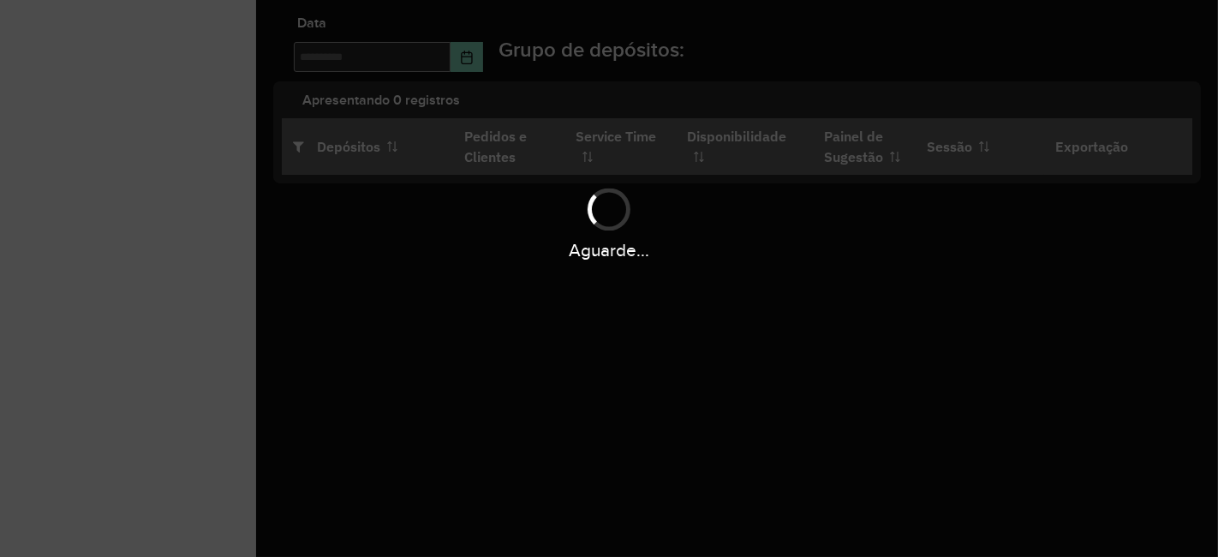
type input "**********"
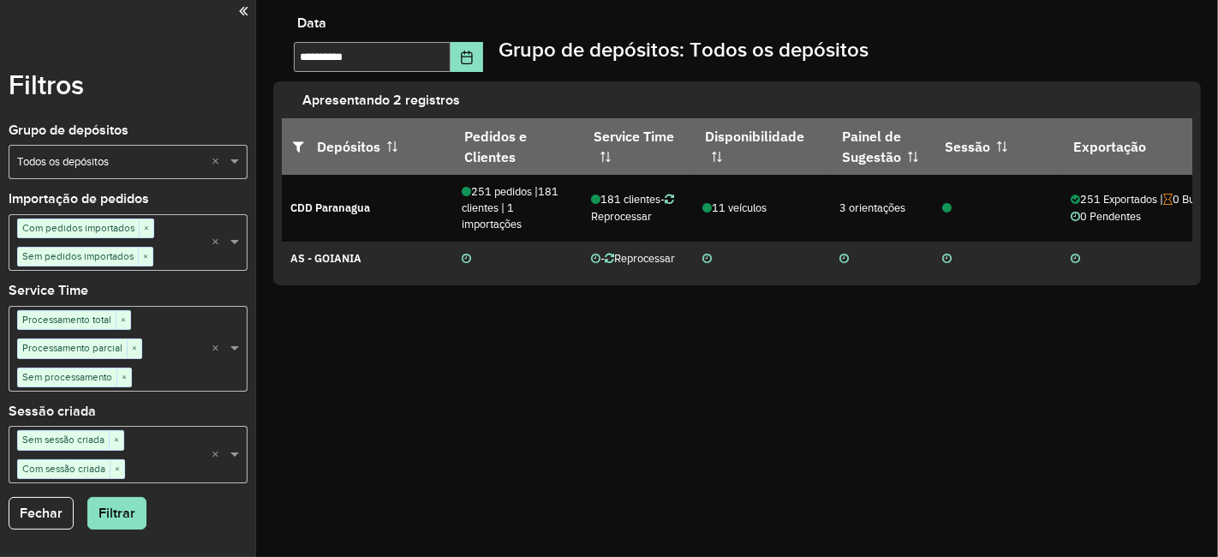
click at [954, 405] on div "**********" at bounding box center [737, 278] width 962 height 557
click at [1158, 297] on div "**********" at bounding box center [737, 278] width 962 height 557
click at [1200, 324] on div "**********" at bounding box center [737, 278] width 962 height 557
click at [1167, 343] on div "**********" at bounding box center [737, 278] width 962 height 557
drag, startPoint x: 0, startPoint y: 0, endPoint x: 638, endPoint y: 319, distance: 713.6
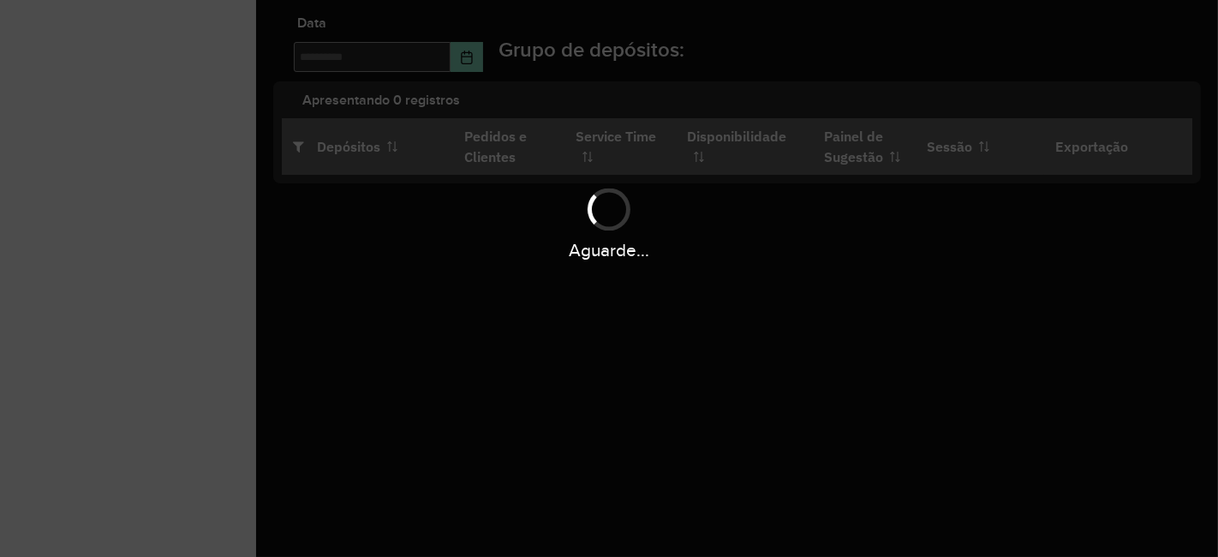
type input "**********"
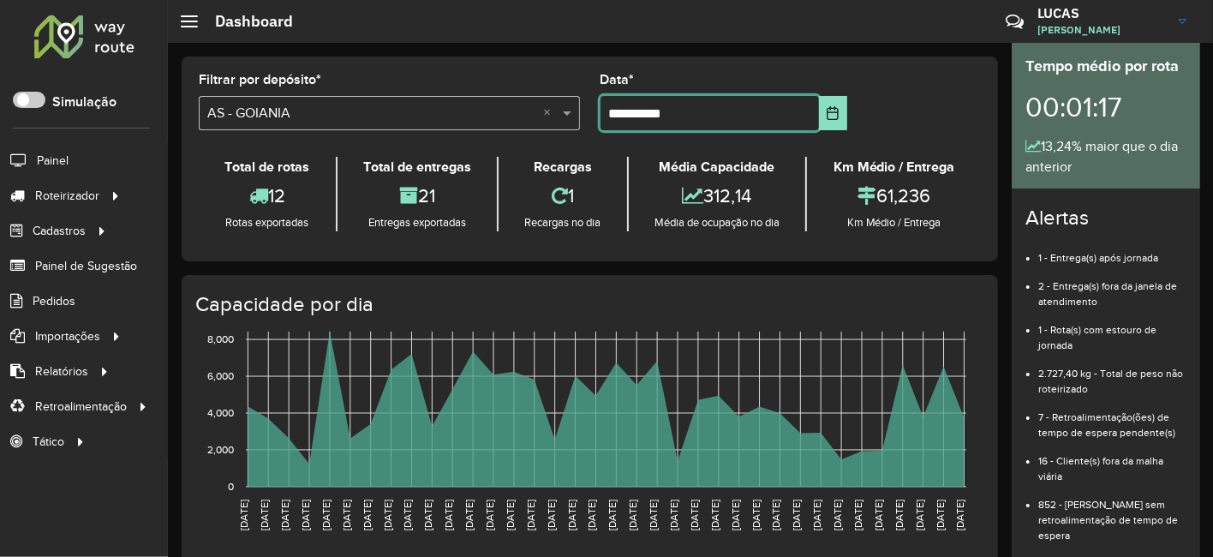
click at [813, 122] on input "**********" at bounding box center [709, 113] width 218 height 34
click at [826, 120] on button "Choose Date" at bounding box center [833, 113] width 28 height 34
click at [379, 96] on div "Selecione um depósito × AS - GOIANIA ×" at bounding box center [389, 113] width 381 height 34
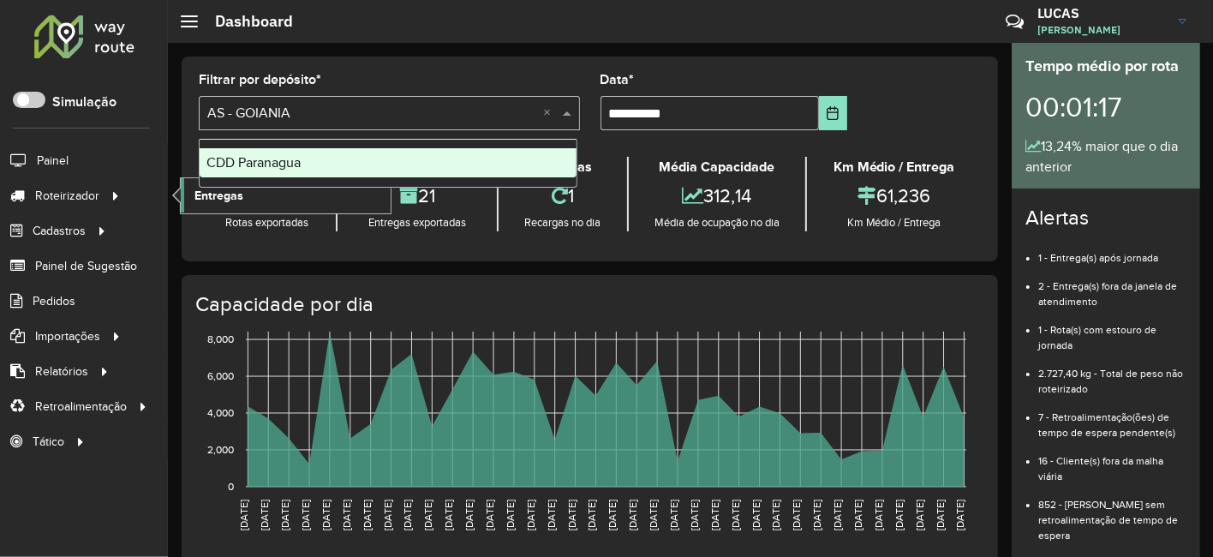
click at [251, 197] on link "Entregas" at bounding box center [286, 195] width 210 height 34
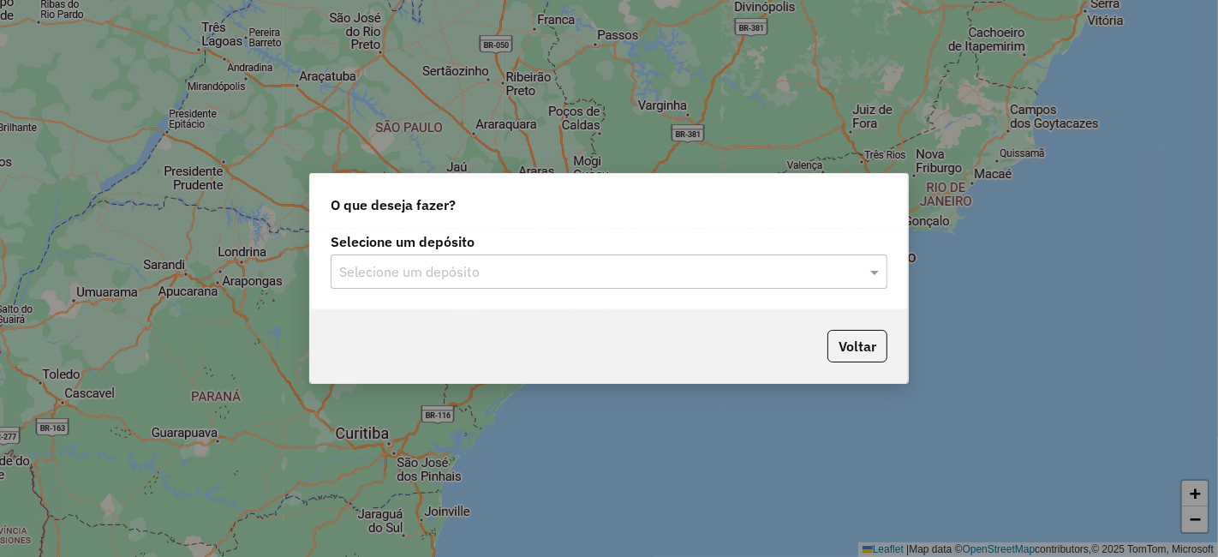
click at [470, 288] on div "Selecione um depósito" at bounding box center [609, 271] width 557 height 34
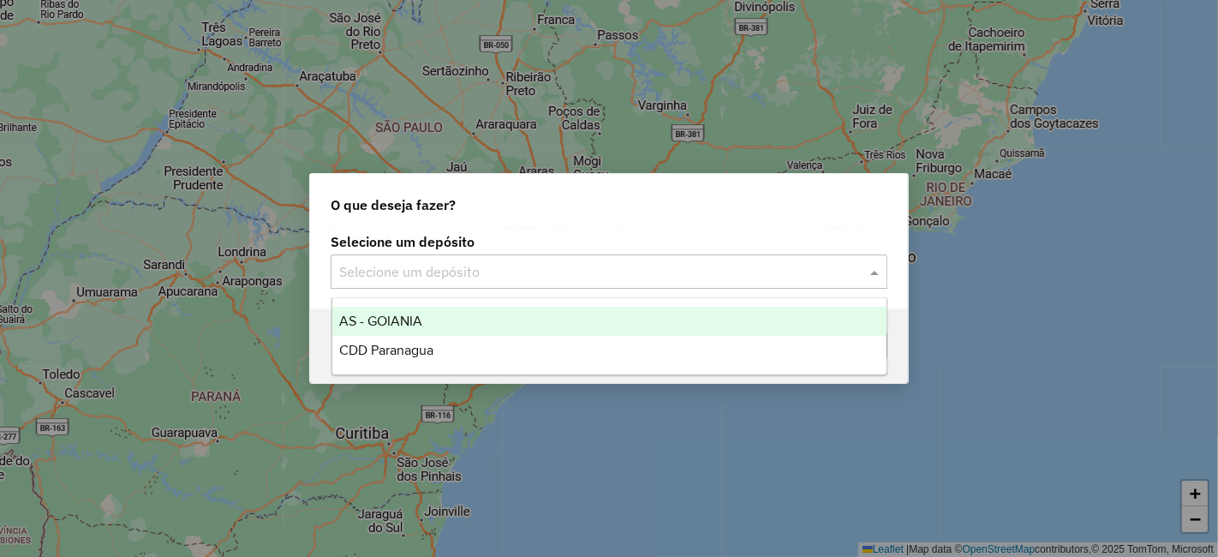
click at [445, 322] on div "AS - GOIANIA" at bounding box center [609, 321] width 554 height 29
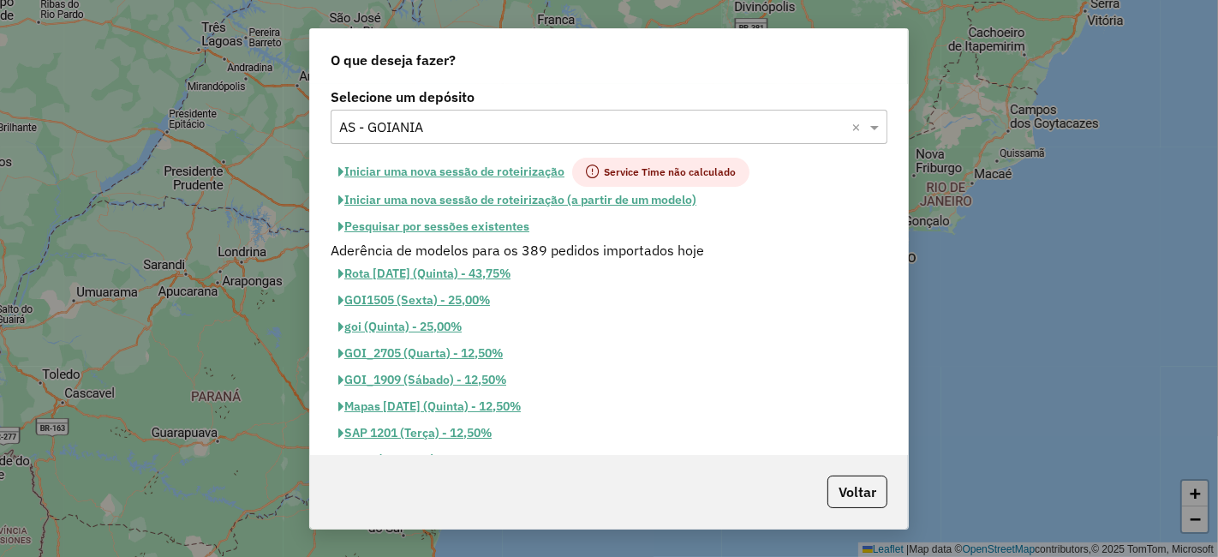
click at [499, 170] on button "Iniciar uma nova sessão de roteirização" at bounding box center [452, 172] width 242 height 29
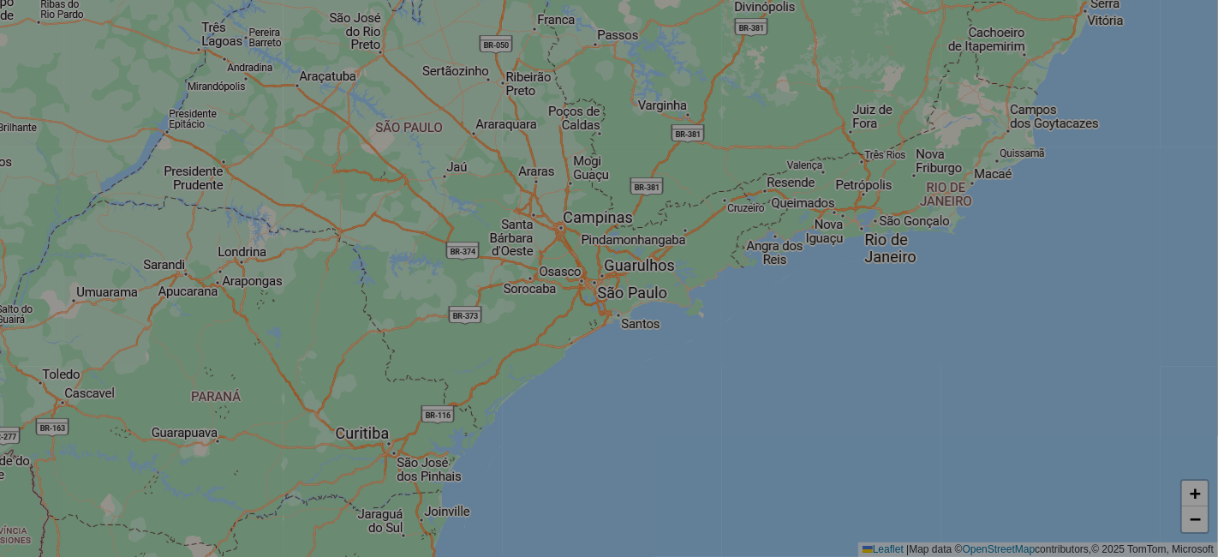
select select "*"
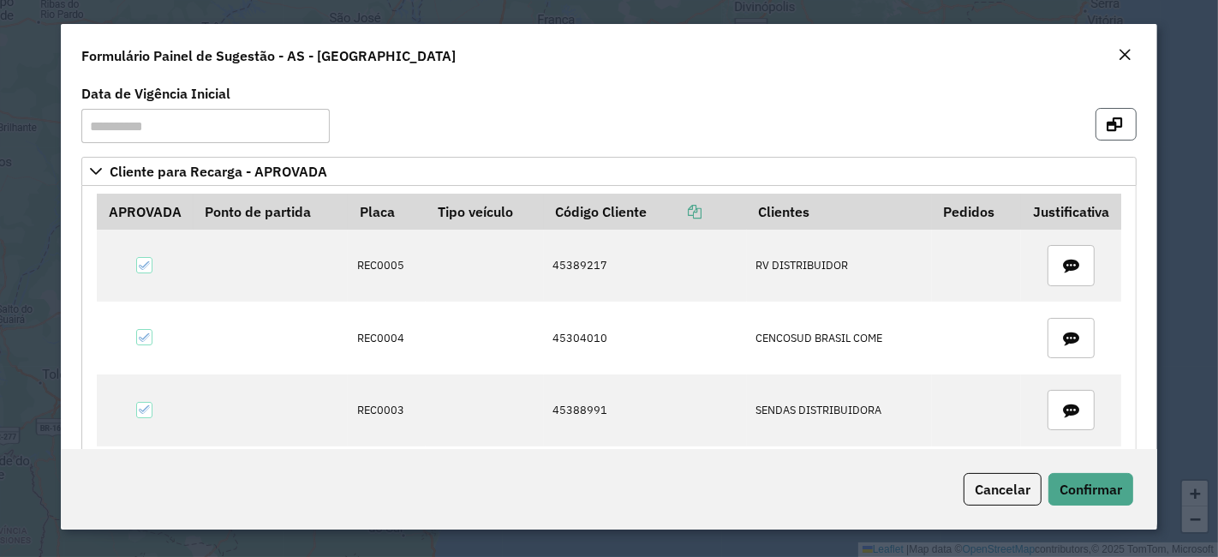
click at [1113, 125] on icon "button" at bounding box center [1114, 124] width 15 height 14
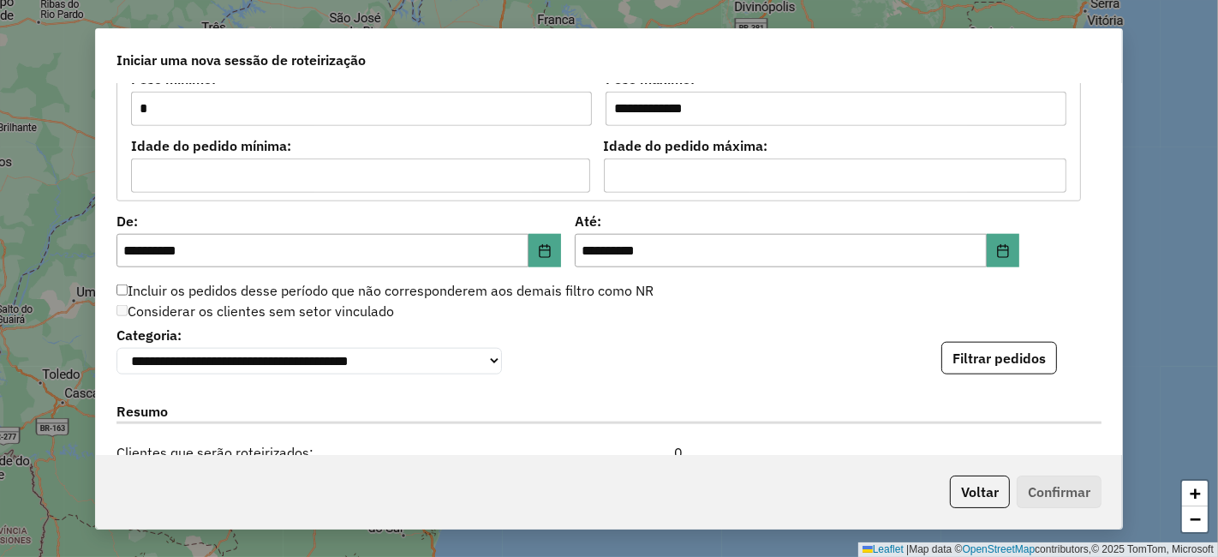
scroll to position [1580, 0]
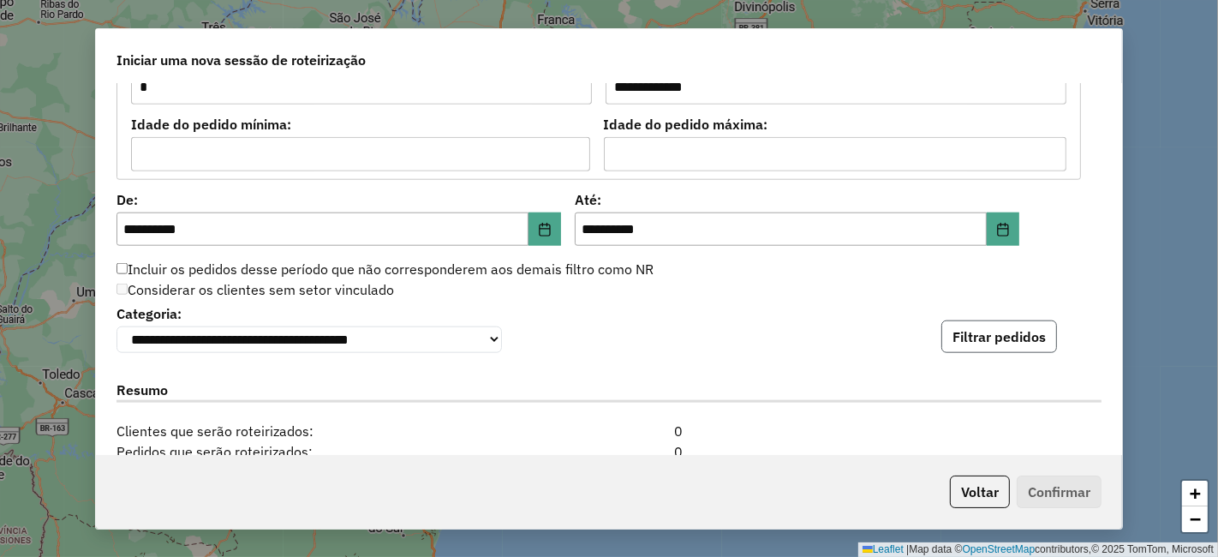
click at [995, 352] on button "Filtrar pedidos" at bounding box center [999, 336] width 116 height 33
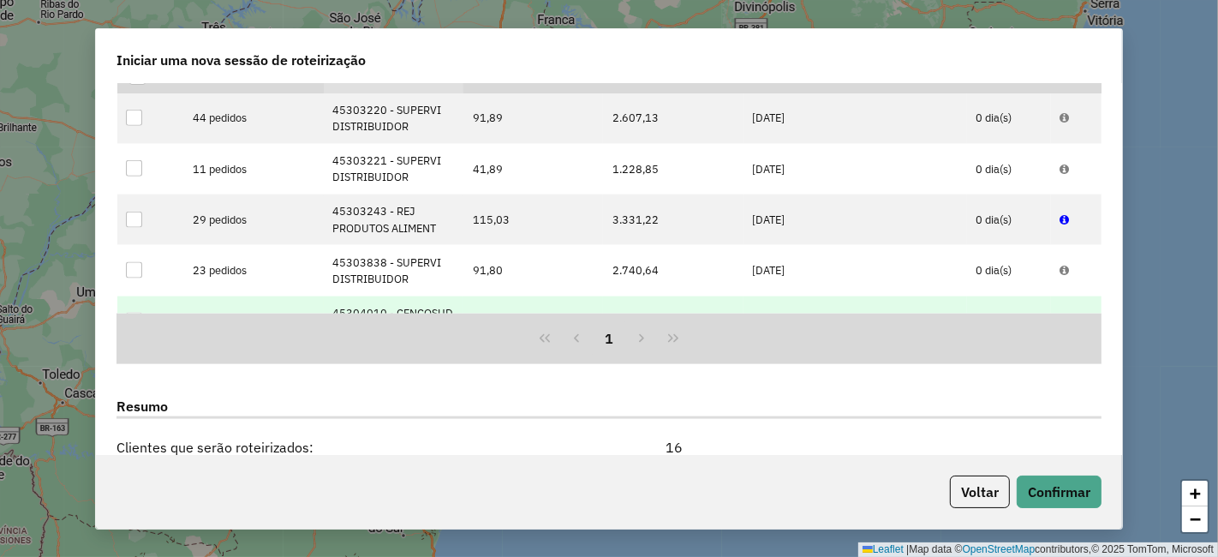
scroll to position [1961, 0]
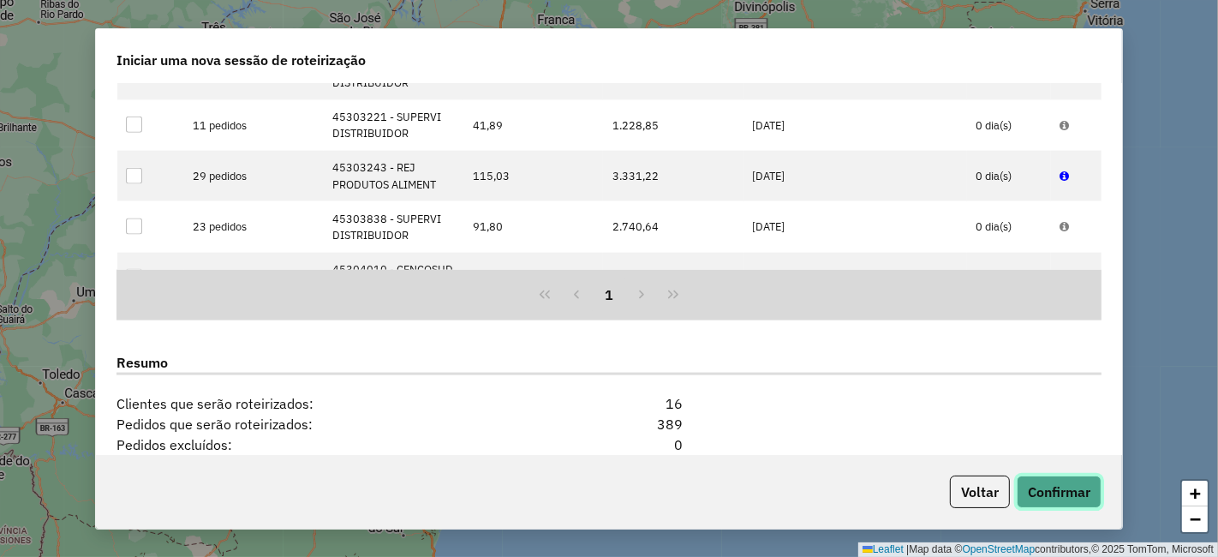
click at [1056, 490] on button "Confirmar" at bounding box center [1059, 491] width 85 height 33
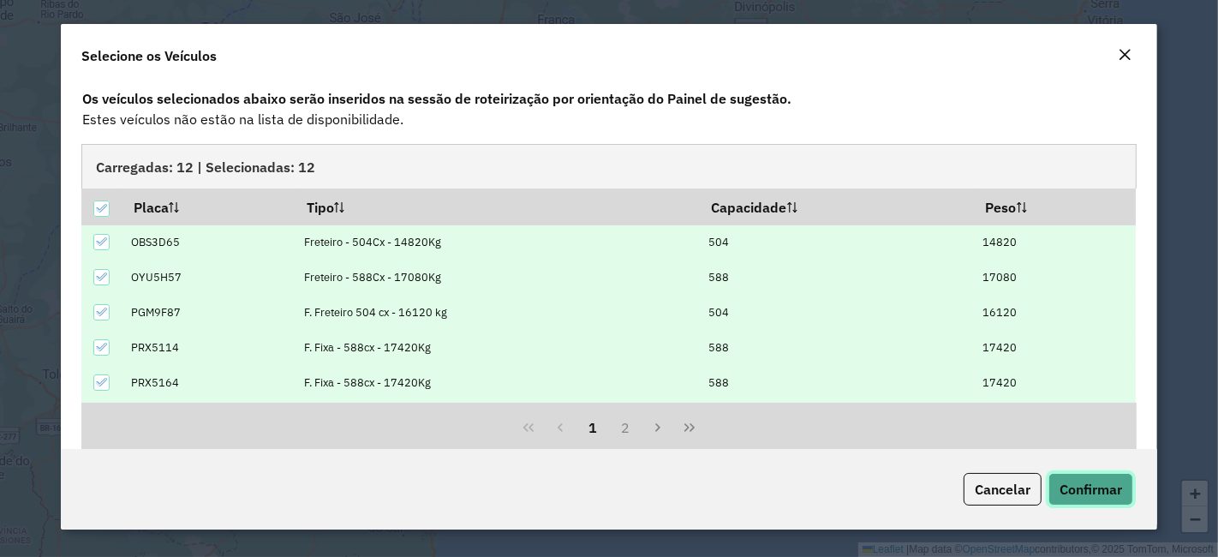
click at [1066, 495] on span "Confirmar" at bounding box center [1091, 489] width 63 height 17
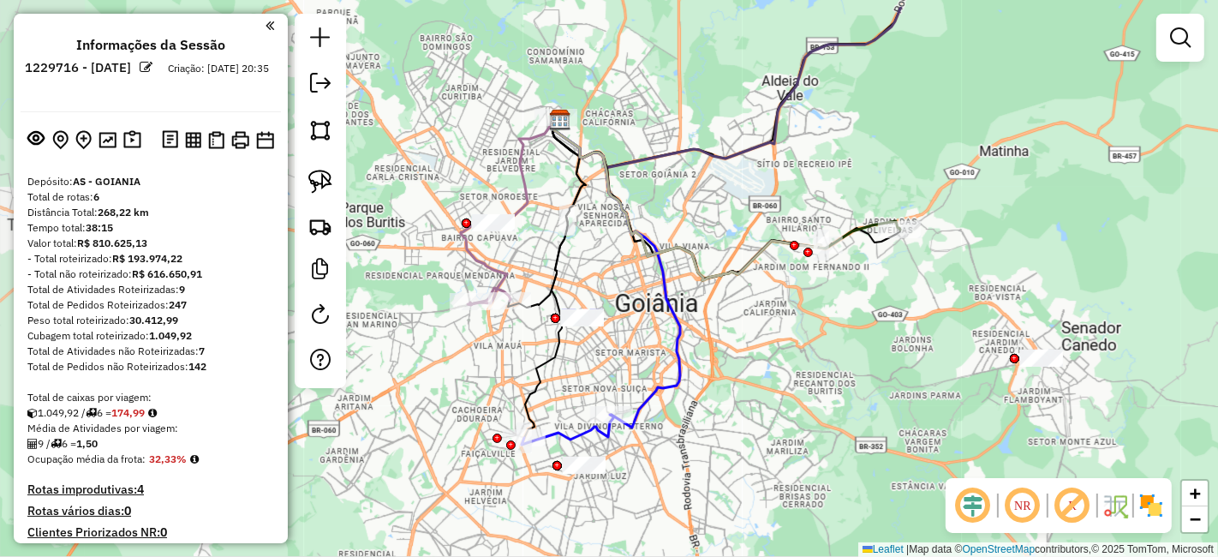
drag, startPoint x: 684, startPoint y: 303, endPoint x: 775, endPoint y: 366, distance: 110.9
click at [775, 366] on div "Janela de atendimento Grade de atendimento Capacidade Transportadoras Veículos …" at bounding box center [609, 278] width 1218 height 557
click at [327, 224] on img at bounding box center [320, 226] width 24 height 24
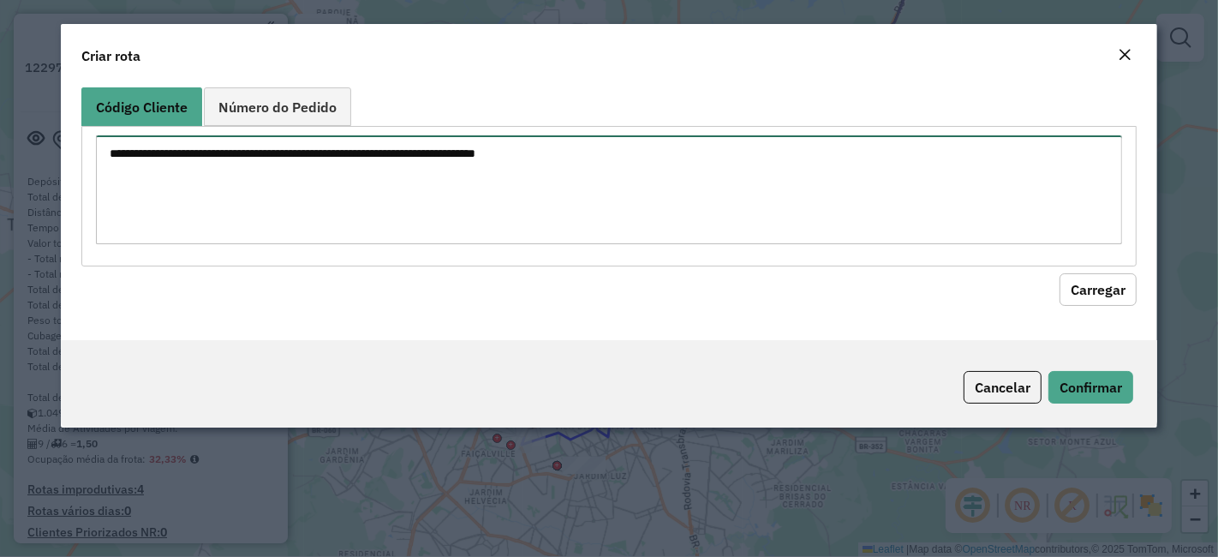
click at [477, 197] on textarea at bounding box center [609, 189] width 1026 height 109
paste textarea "********"
type textarea "********"
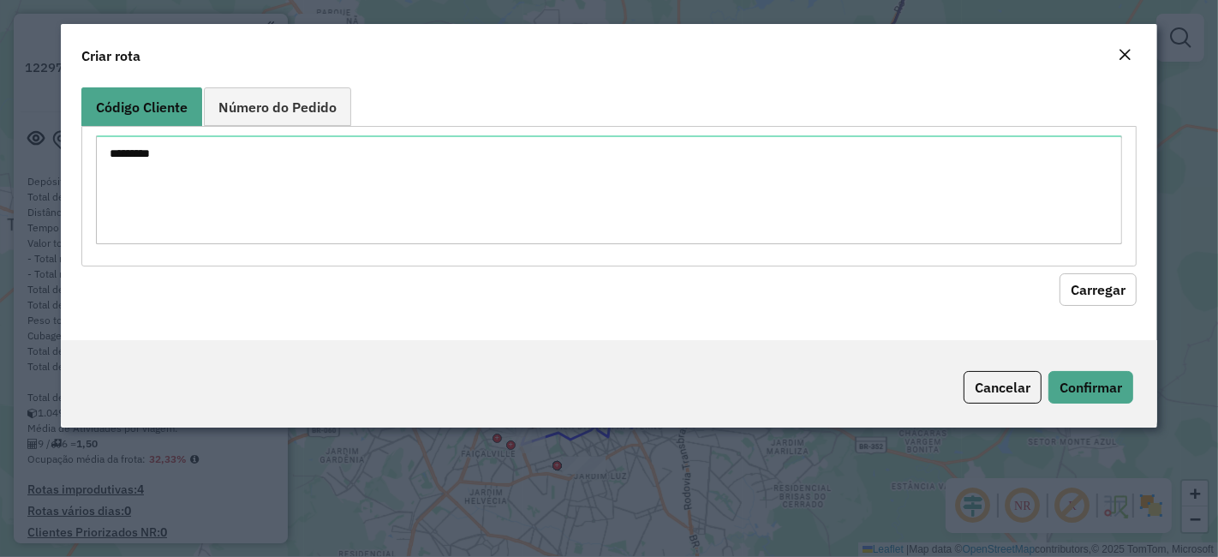
click at [1111, 292] on button "Carregar" at bounding box center [1098, 289] width 77 height 33
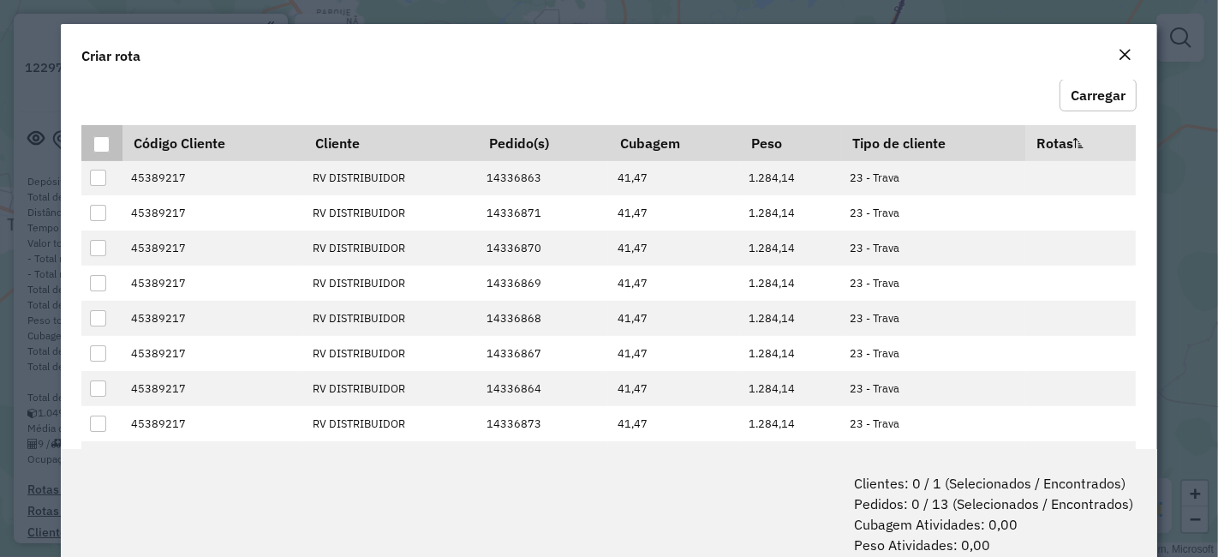
scroll to position [145, 0]
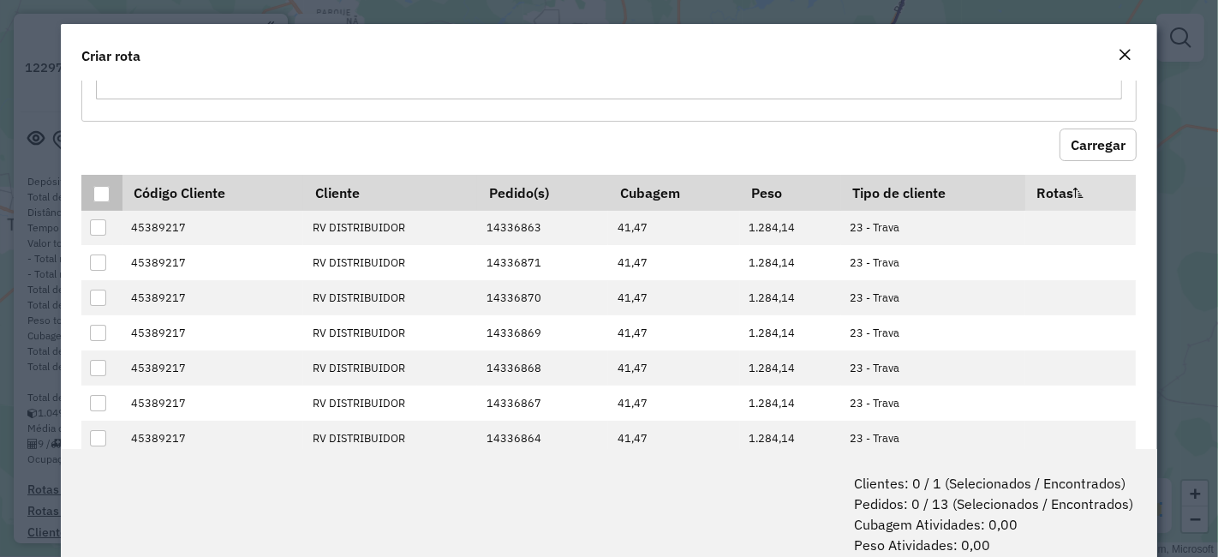
click at [102, 186] on div at bounding box center [101, 194] width 16 height 16
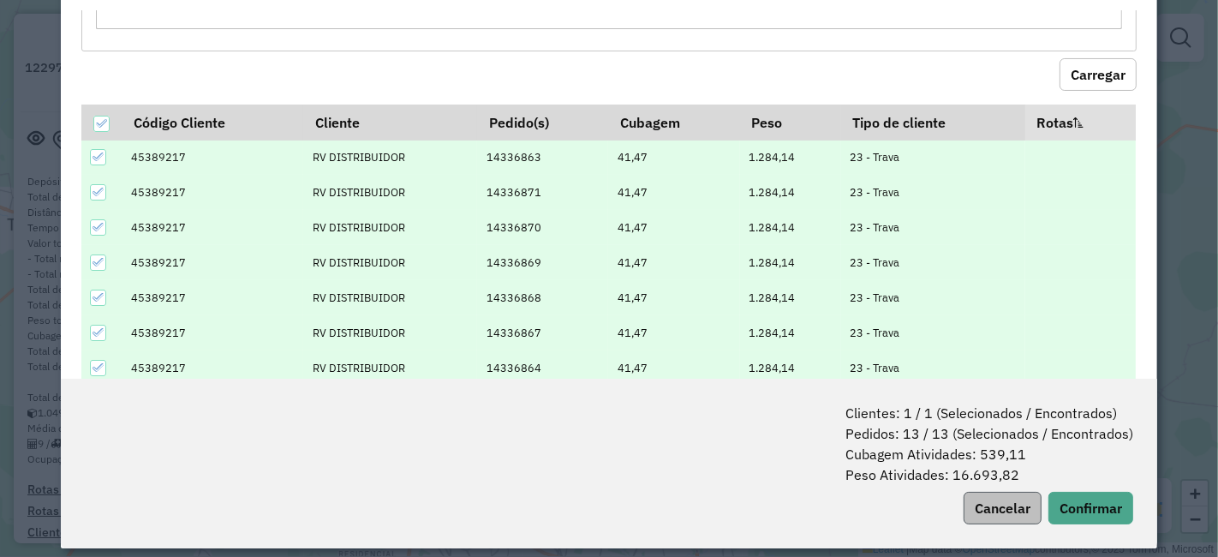
scroll to position [85, 0]
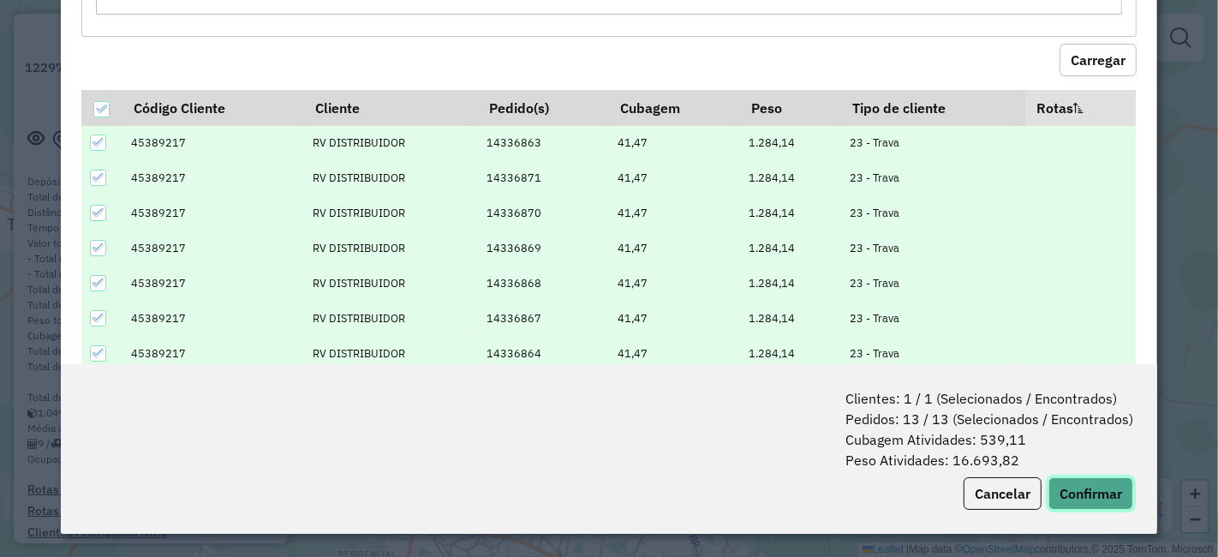
click at [1066, 492] on button "Confirmar" at bounding box center [1090, 493] width 85 height 33
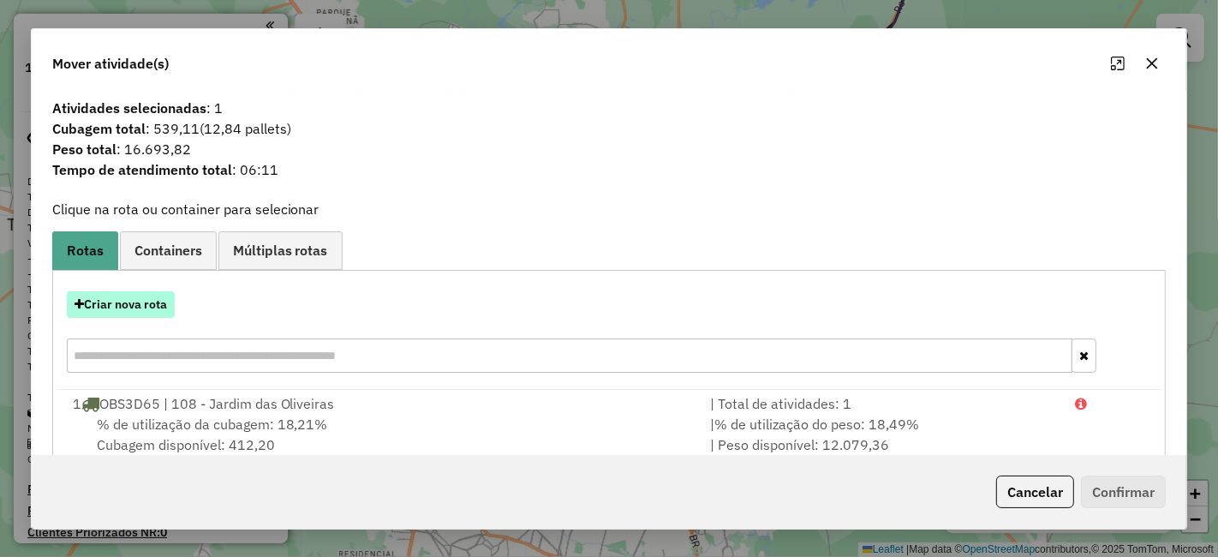
click at [147, 296] on button "Criar nova rota" at bounding box center [121, 304] width 108 height 27
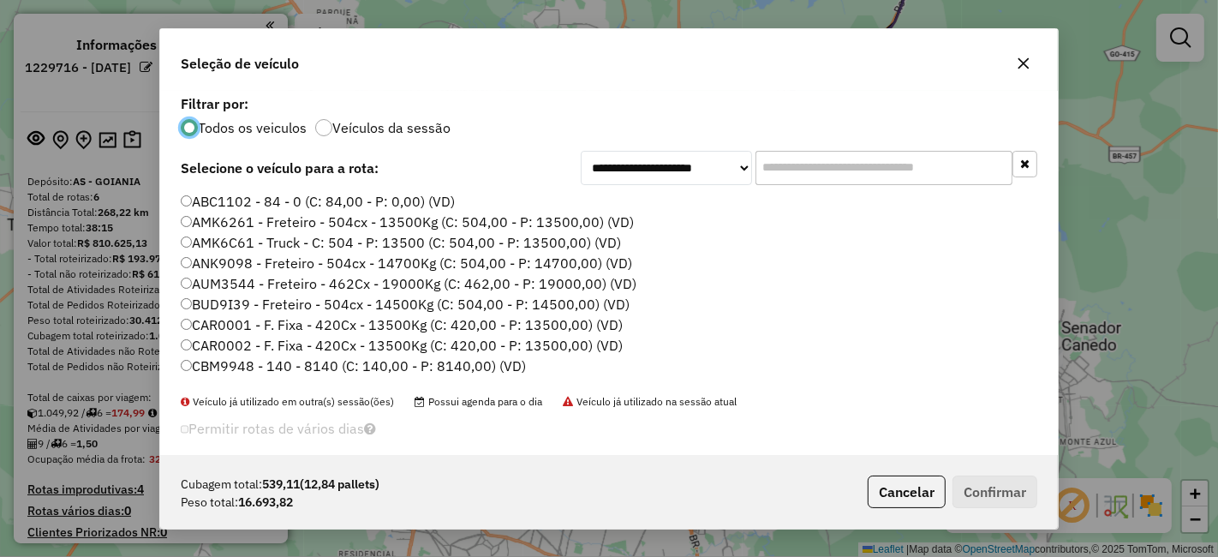
scroll to position [9, 4]
drag, startPoint x: 809, startPoint y: 160, endPoint x: 807, endPoint y: 170, distance: 10.6
click at [809, 160] on input "text" at bounding box center [883, 168] width 257 height 34
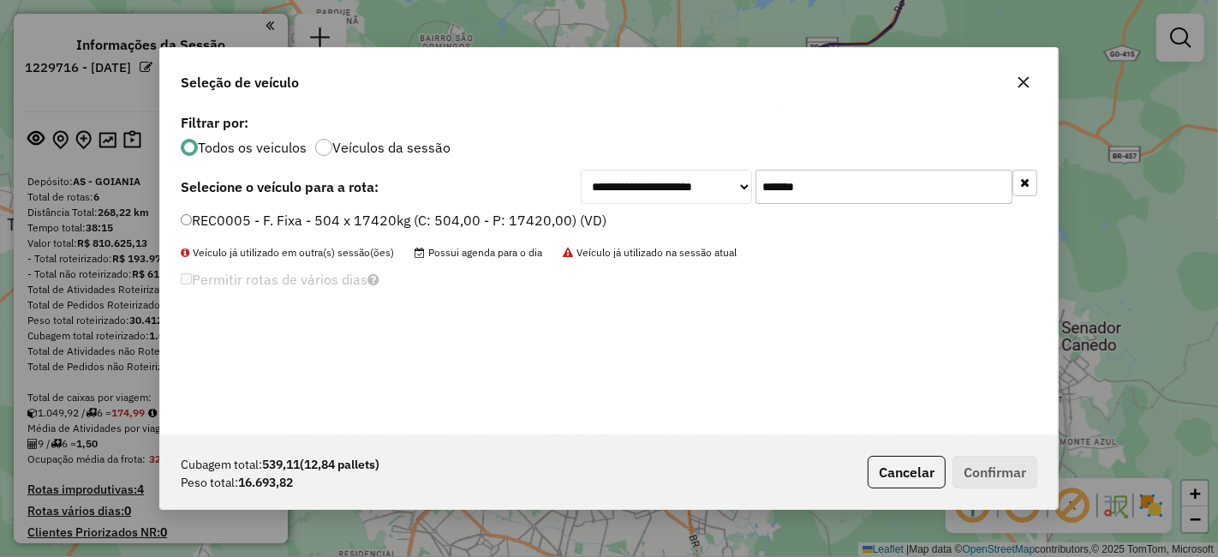
click at [441, 215] on label "REC0005 - F. Fixa - 504 x 17420kg (C: 504,00 - P: 17420,00) (VD)" at bounding box center [394, 220] width 426 height 21
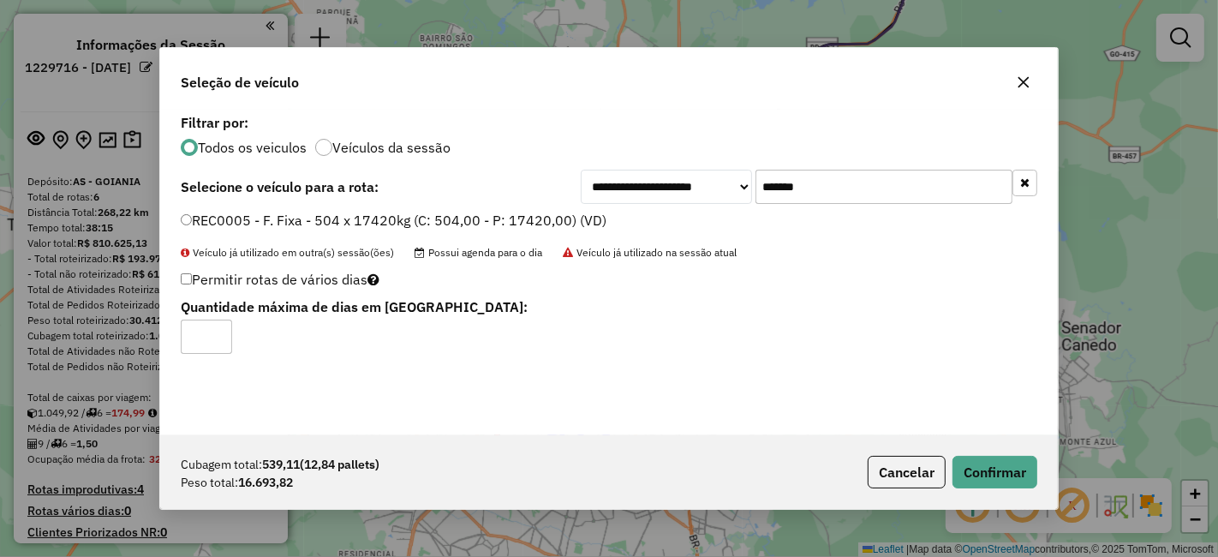
click at [973, 455] on div "Cubagem total: 539,11 (12,84 pallets) Peso total: 16.693,82 Cancelar Confirmar" at bounding box center [609, 472] width 898 height 74
click at [975, 458] on button "Confirmar" at bounding box center [994, 472] width 85 height 33
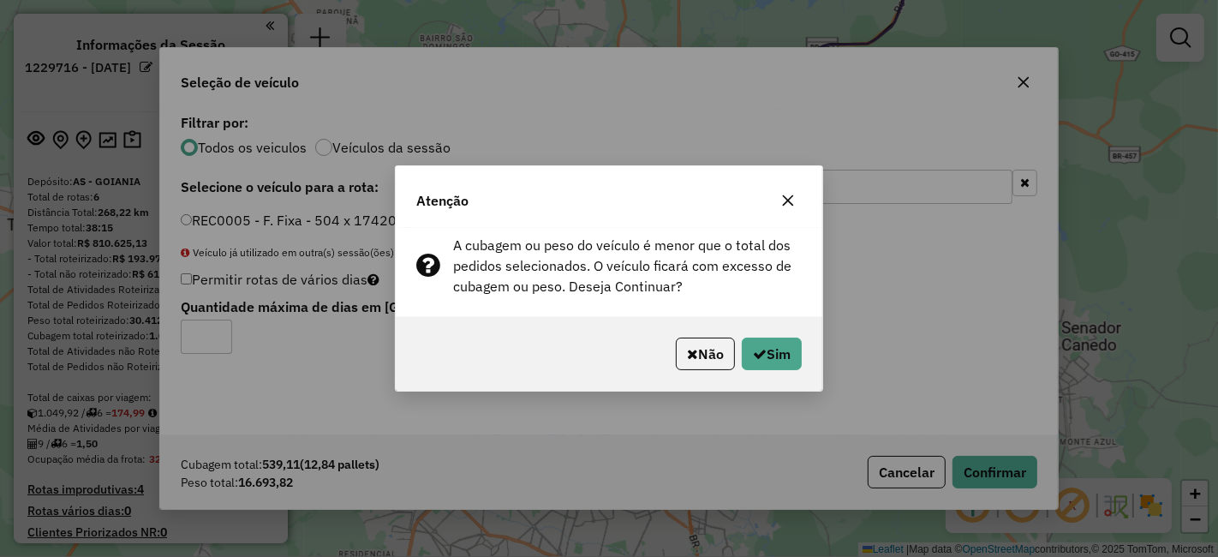
click at [797, 196] on button "button" at bounding box center [787, 200] width 27 height 27
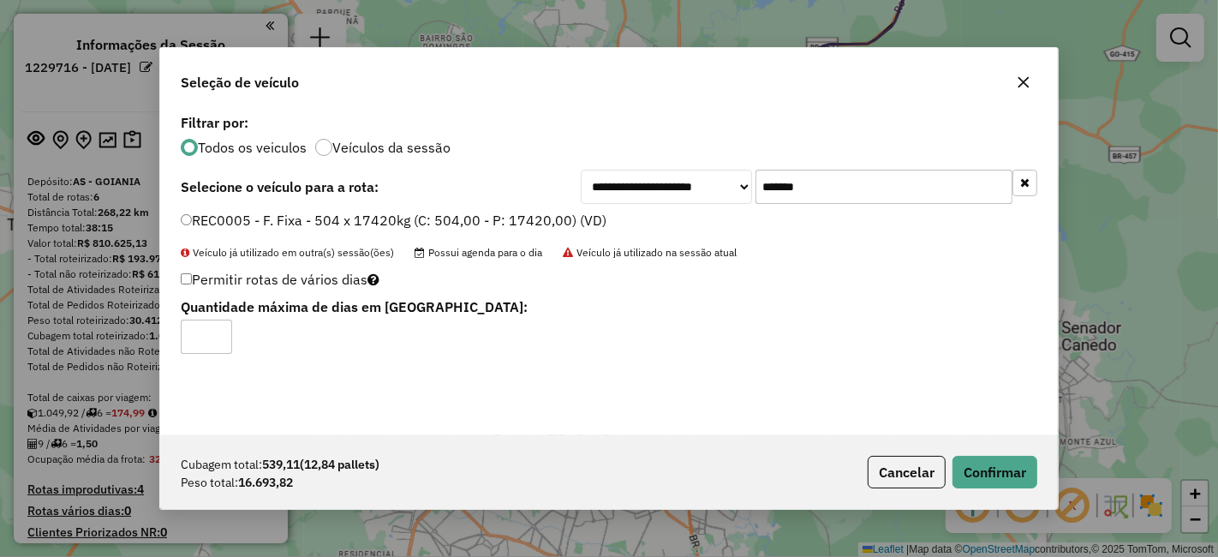
click at [813, 182] on input "*******" at bounding box center [883, 187] width 257 height 34
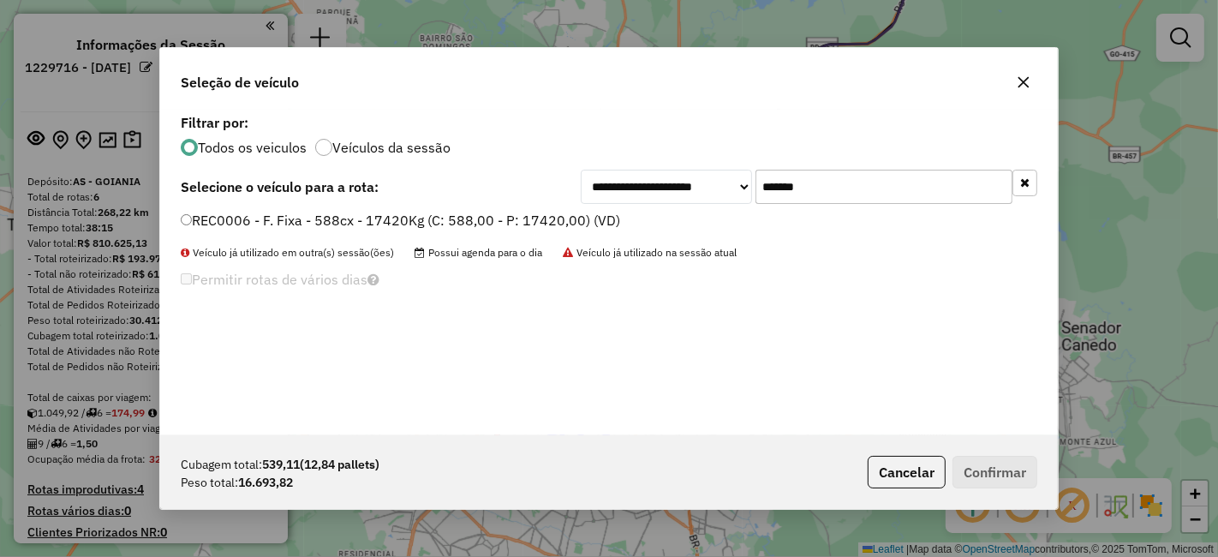
type input "*******"
click at [582, 218] on label "REC0006 - F. Fixa - 588cx - 17420Kg (C: 588,00 - P: 17420,00) (VD)" at bounding box center [400, 220] width 439 height 21
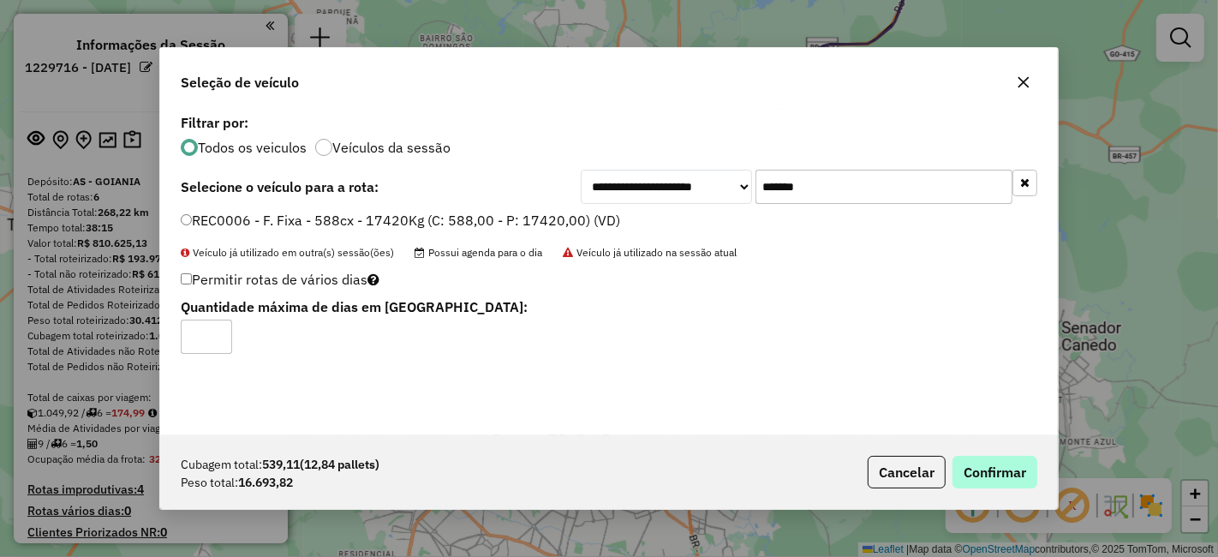
click at [981, 456] on div "Cubagem total: 539,11 (12,84 pallets) Peso total: 16.693,82 Cancelar Confirmar" at bounding box center [609, 472] width 898 height 74
click at [978, 463] on button "Confirmar" at bounding box center [994, 472] width 85 height 33
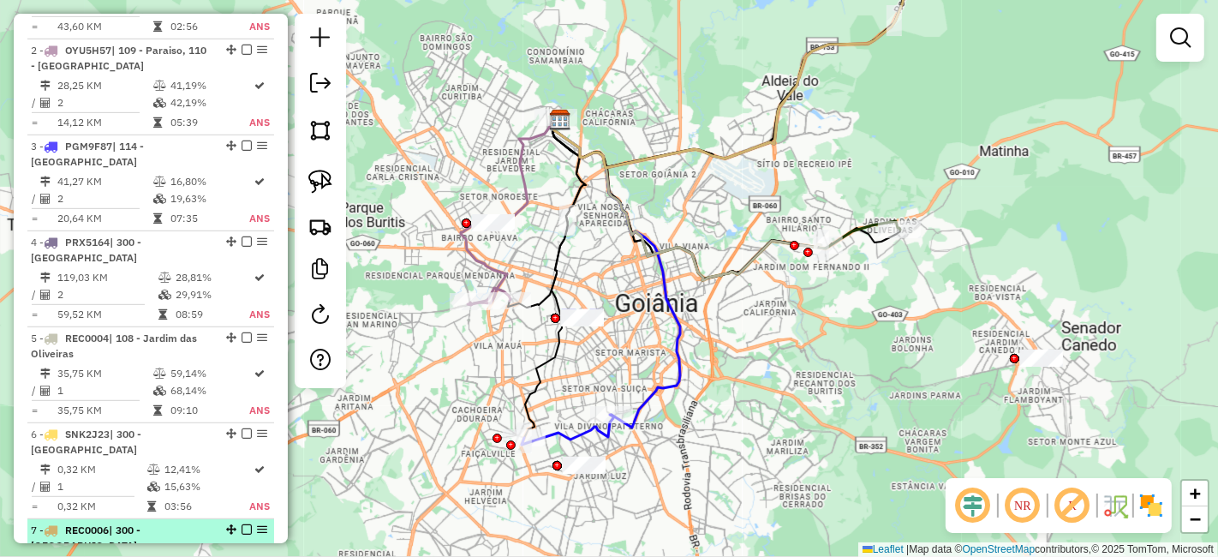
scroll to position [857, 0]
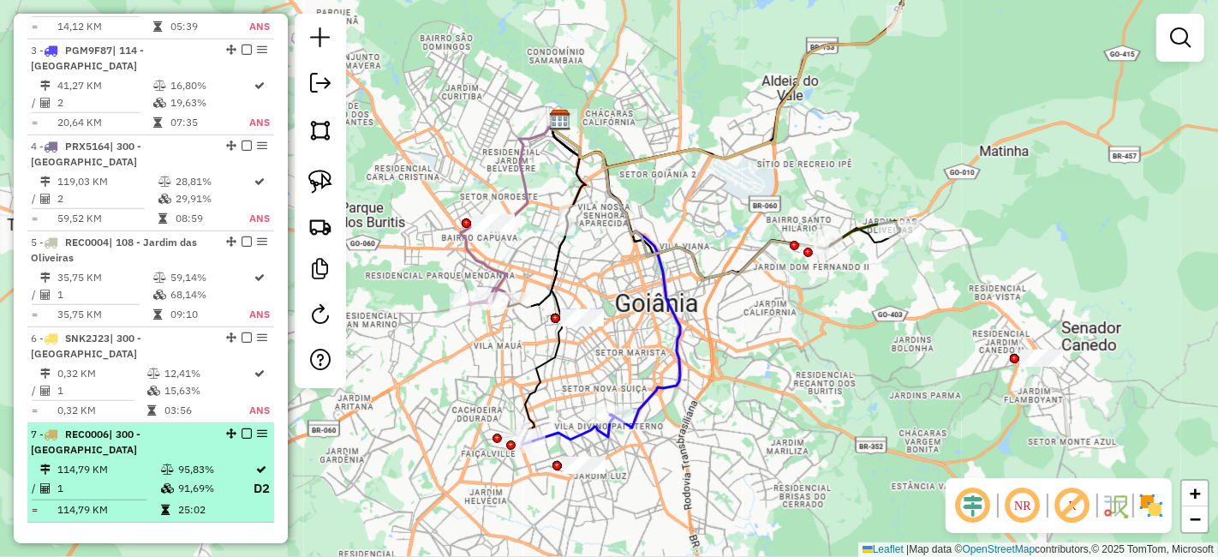
click at [242, 428] on em at bounding box center [247, 433] width 10 height 10
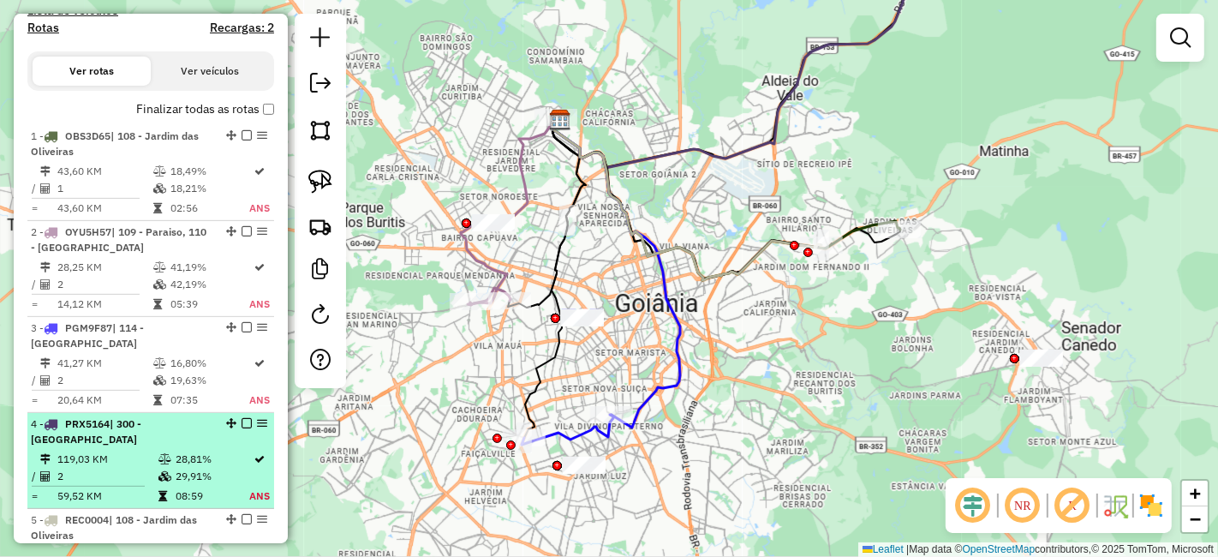
scroll to position [570, 0]
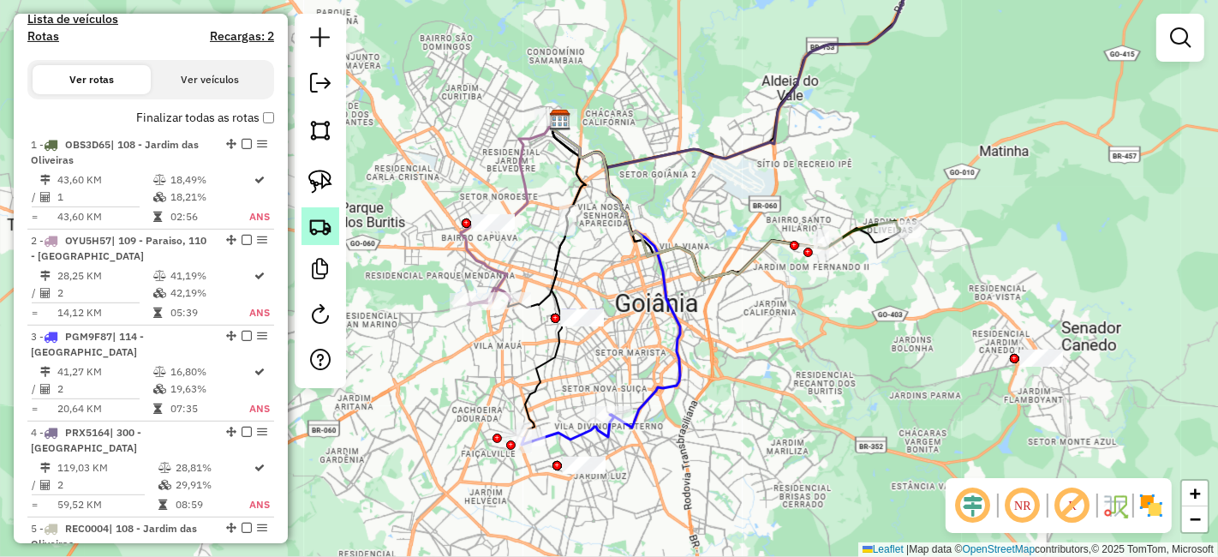
click at [332, 215] on link at bounding box center [320, 226] width 38 height 38
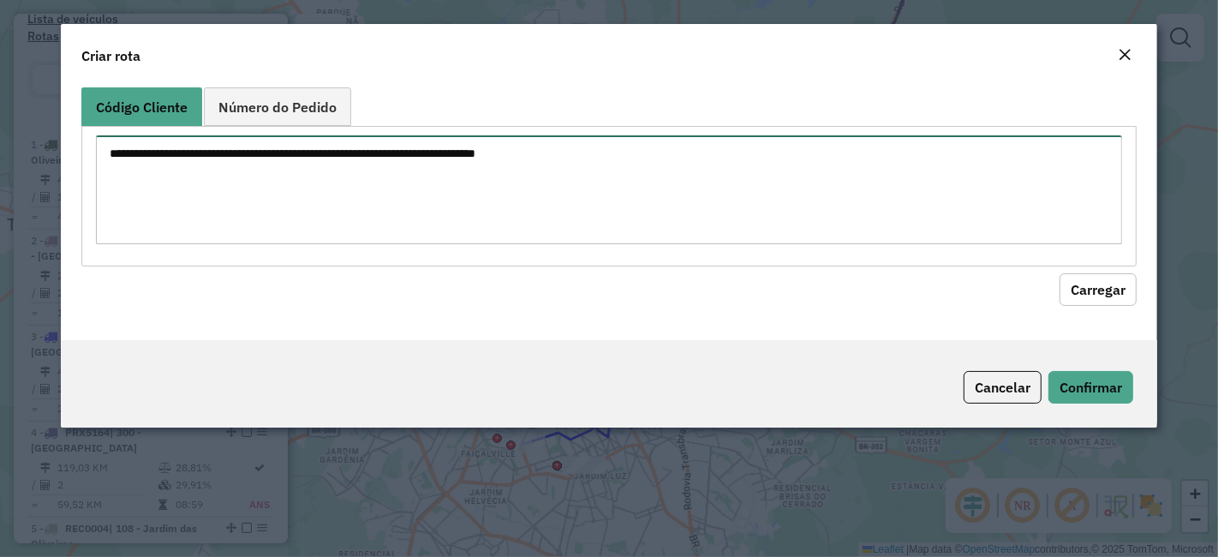
click at [485, 207] on textarea at bounding box center [609, 189] width 1026 height 109
paste textarea "********"
type textarea "********"
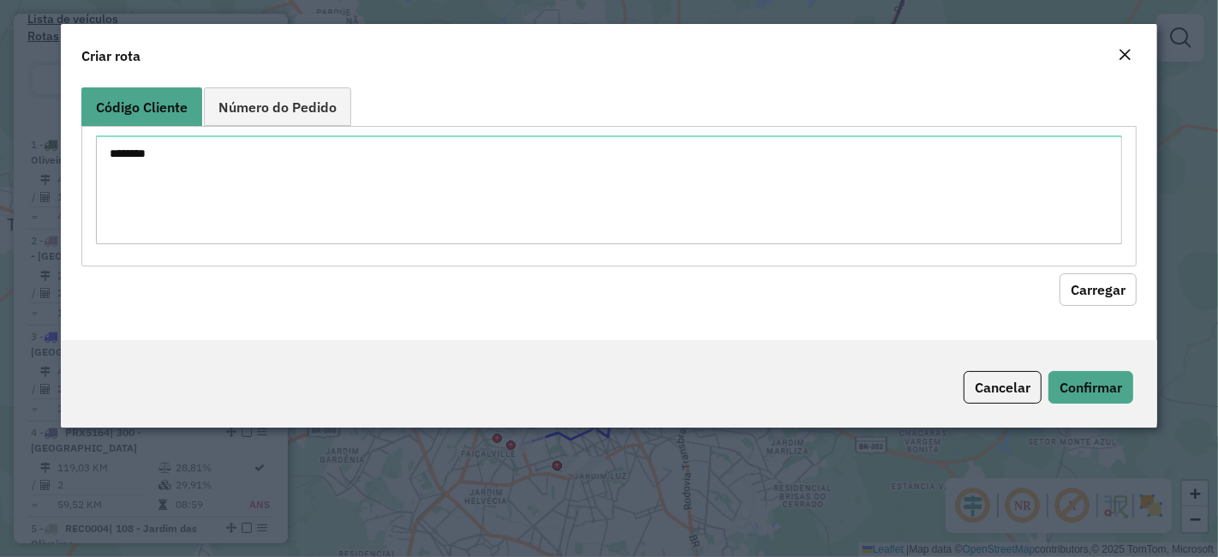
click at [1107, 285] on button "Carregar" at bounding box center [1098, 289] width 77 height 33
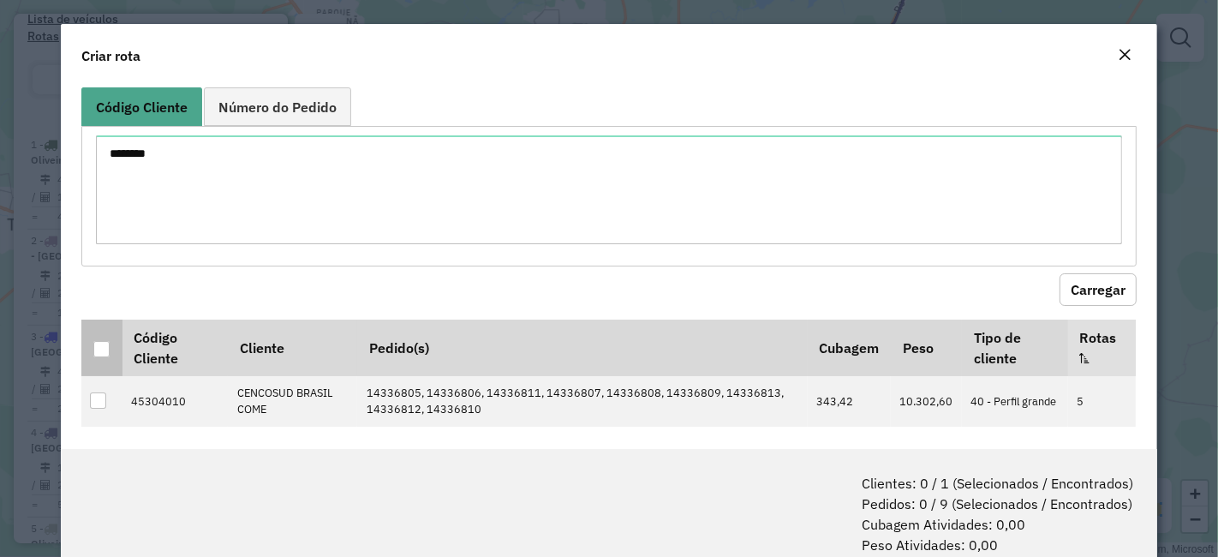
click at [103, 332] on th at bounding box center [101, 347] width 40 height 57
click at [93, 349] on div at bounding box center [101, 349] width 16 height 16
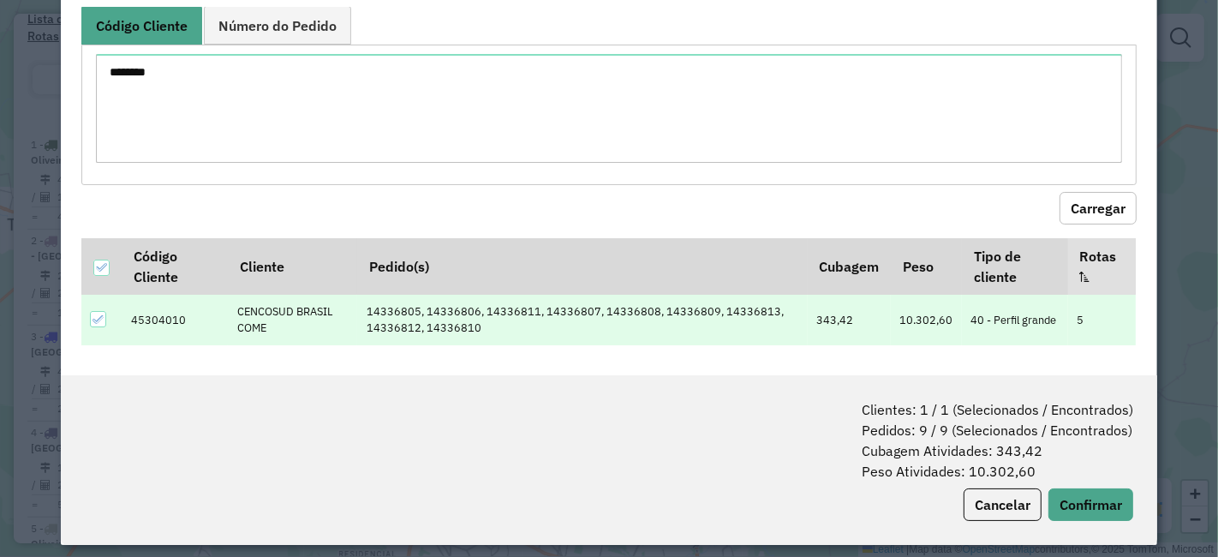
scroll to position [85, 0]
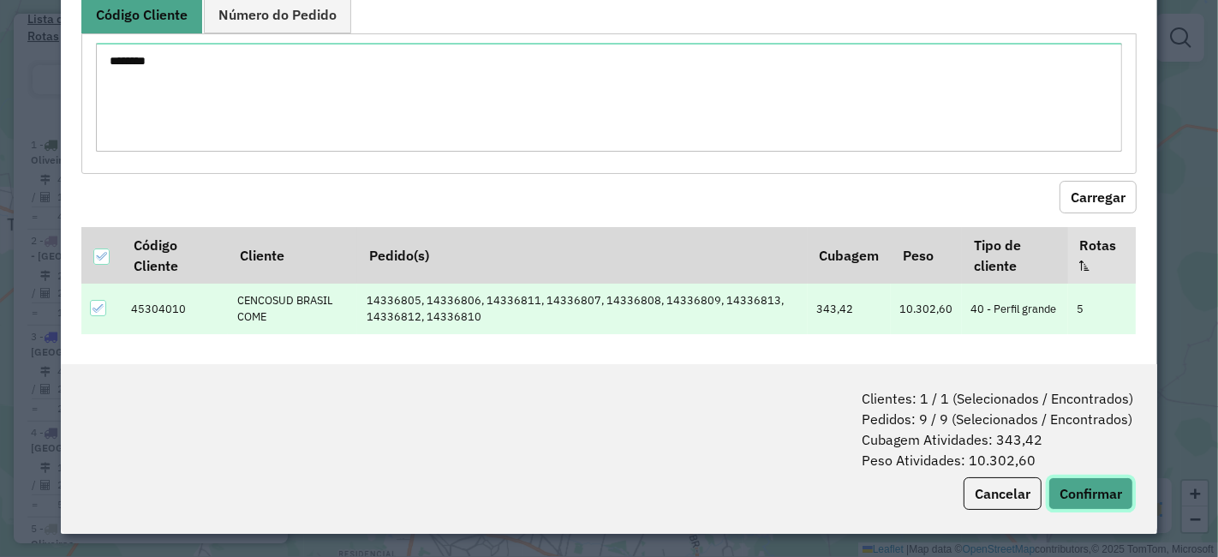
click at [1081, 502] on button "Confirmar" at bounding box center [1090, 493] width 85 height 33
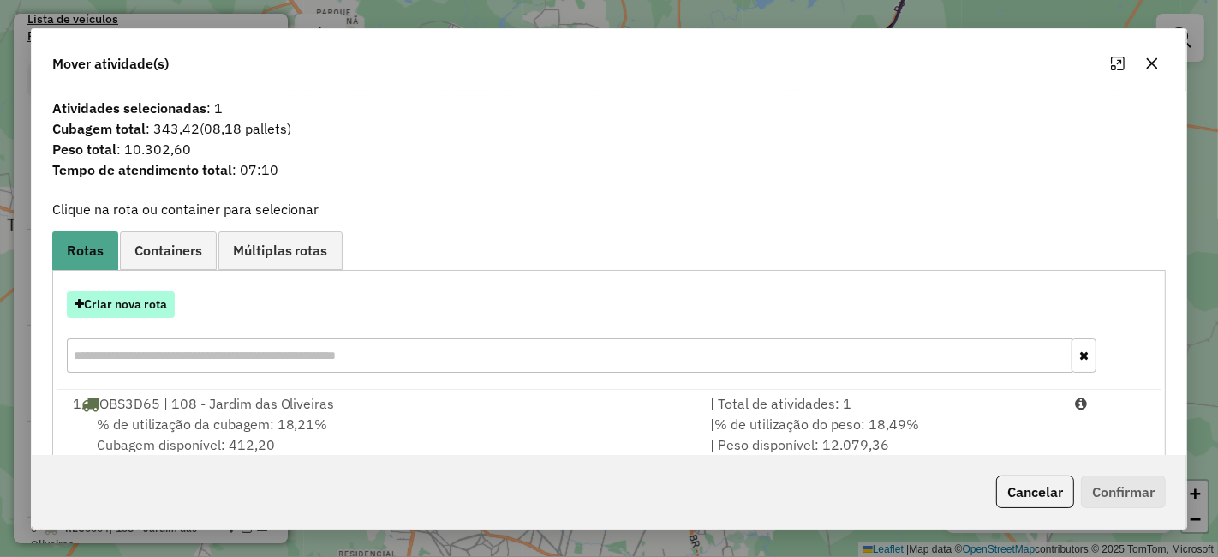
click at [116, 303] on button "Criar nova rota" at bounding box center [121, 304] width 108 height 27
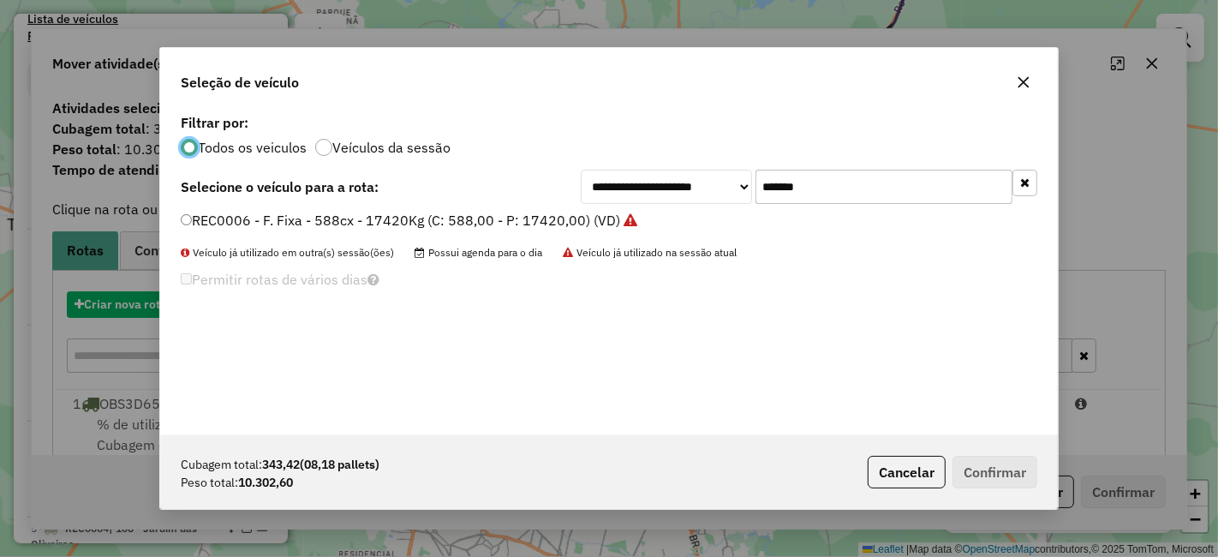
scroll to position [9, 4]
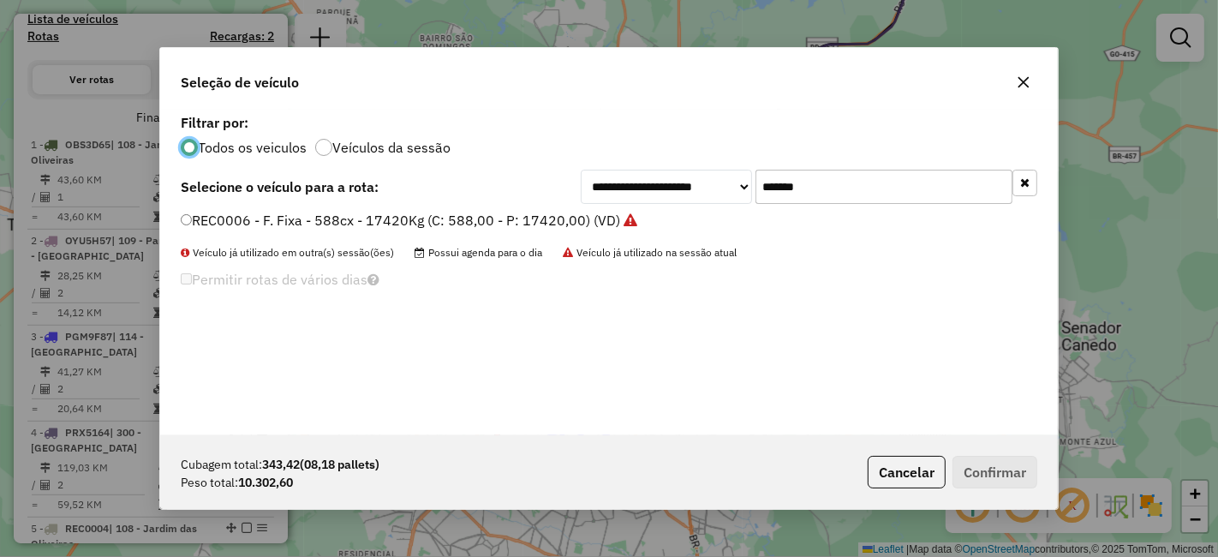
click at [869, 201] on input "*******" at bounding box center [883, 187] width 257 height 34
type input "*******"
click at [545, 218] on label "REC0004 - F. Fixa - 504 x 17420kg (C: 504,00 - P: 17420,00) (VD)" at bounding box center [402, 220] width 443 height 21
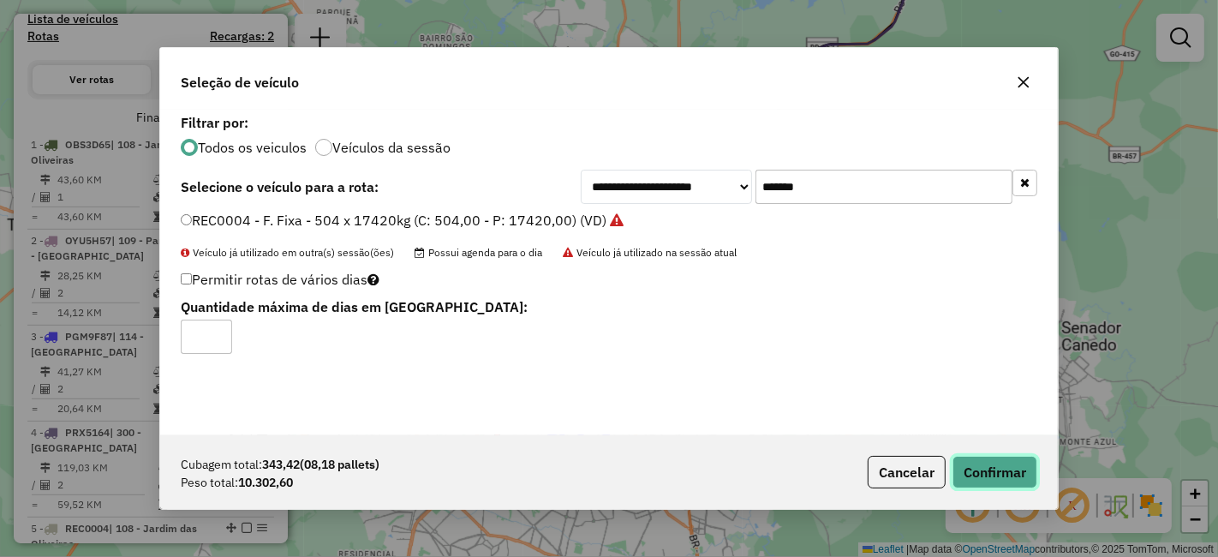
drag, startPoint x: 958, startPoint y: 471, endPoint x: 941, endPoint y: 449, distance: 27.6
click at [956, 469] on button "Confirmar" at bounding box center [994, 472] width 85 height 33
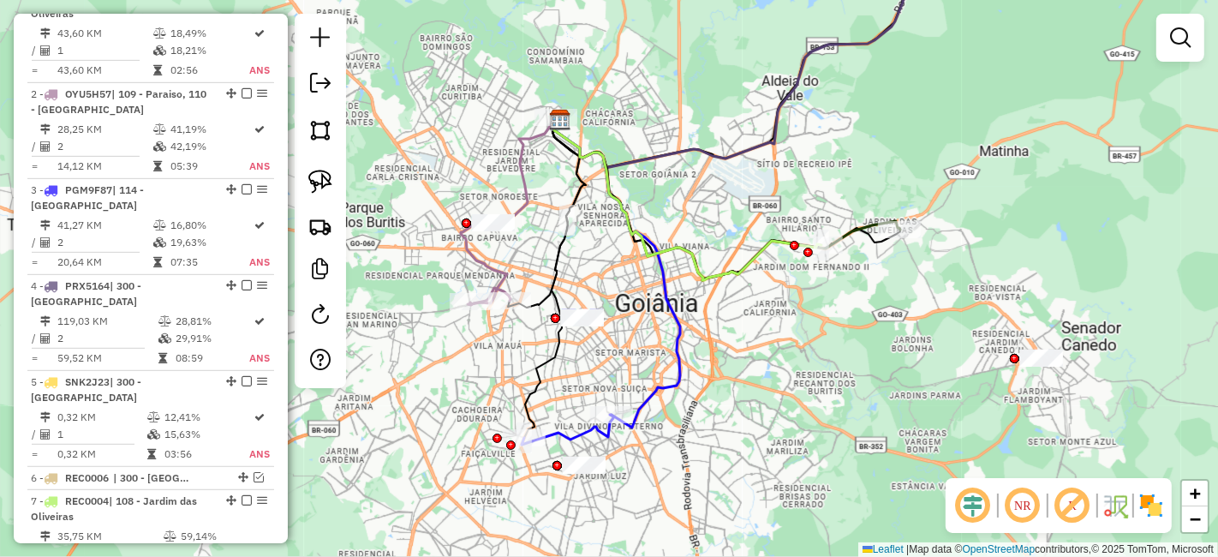
scroll to position [952, 0]
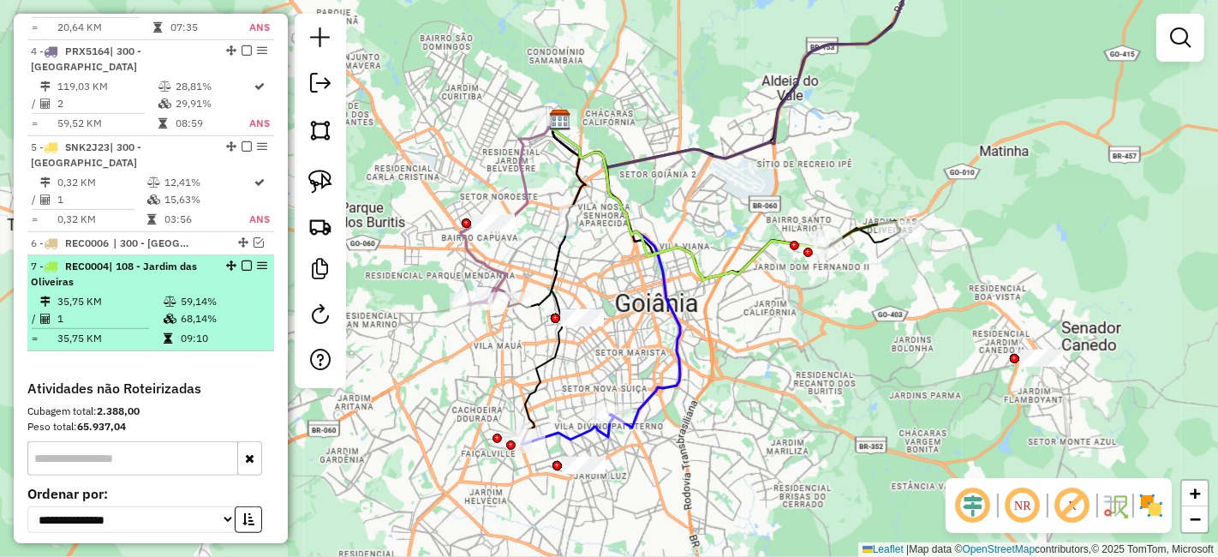
click at [242, 260] on em at bounding box center [247, 265] width 10 height 10
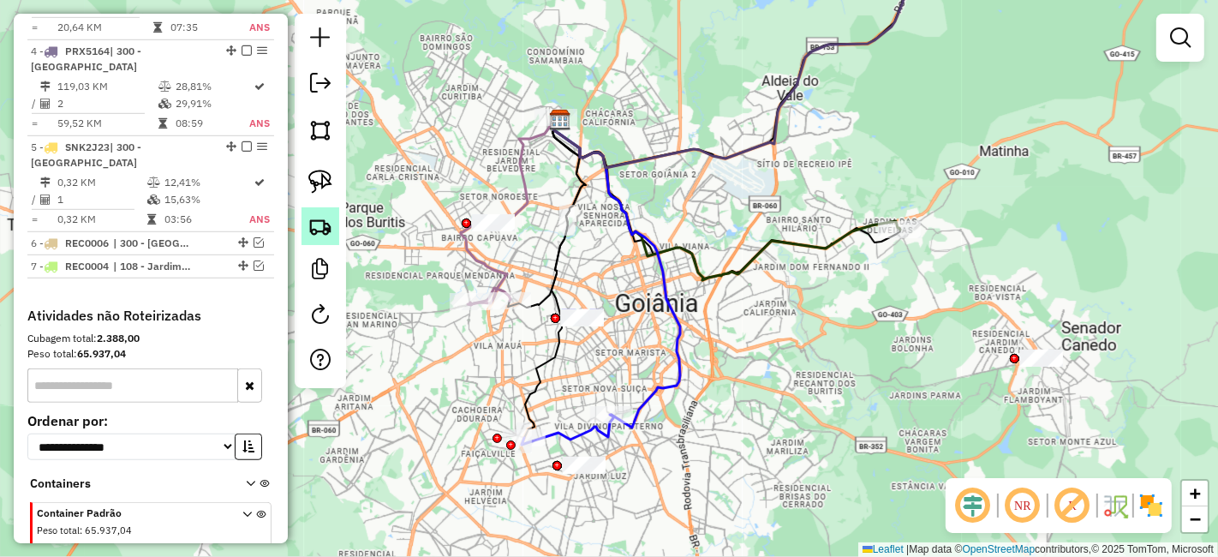
click at [318, 221] on img at bounding box center [320, 226] width 24 height 24
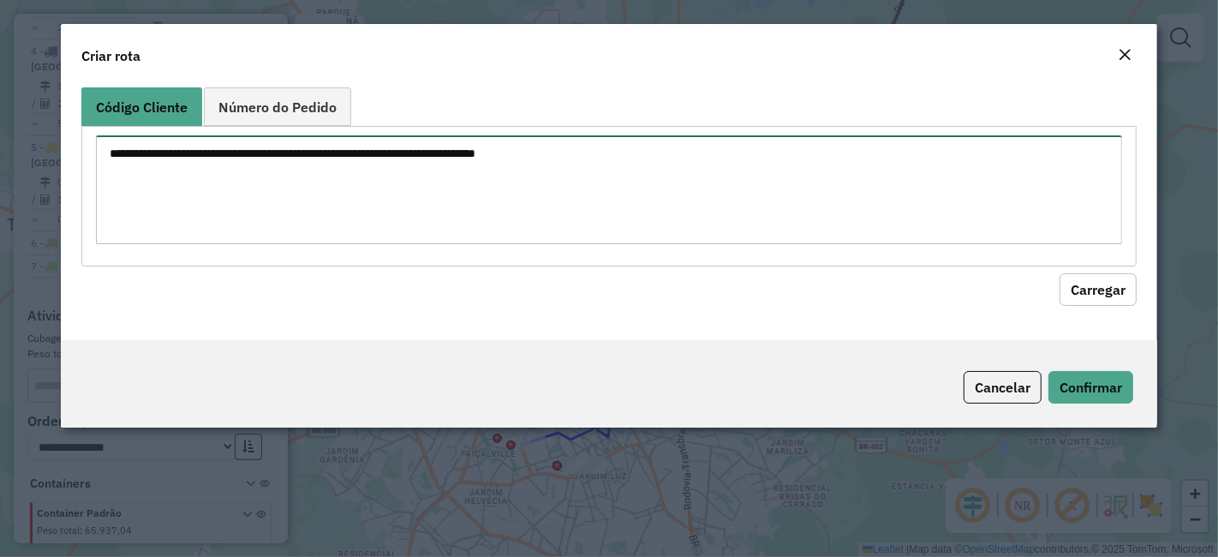
click at [398, 213] on textarea at bounding box center [609, 189] width 1026 height 109
paste textarea "********"
type textarea "********"
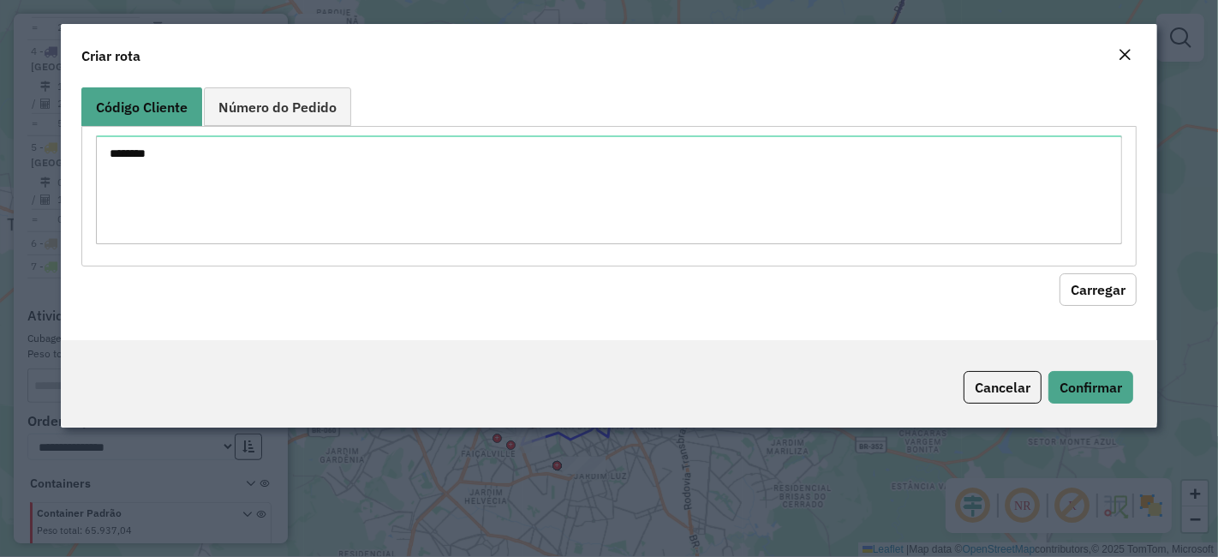
click at [1118, 286] on button "Carregar" at bounding box center [1098, 289] width 77 height 33
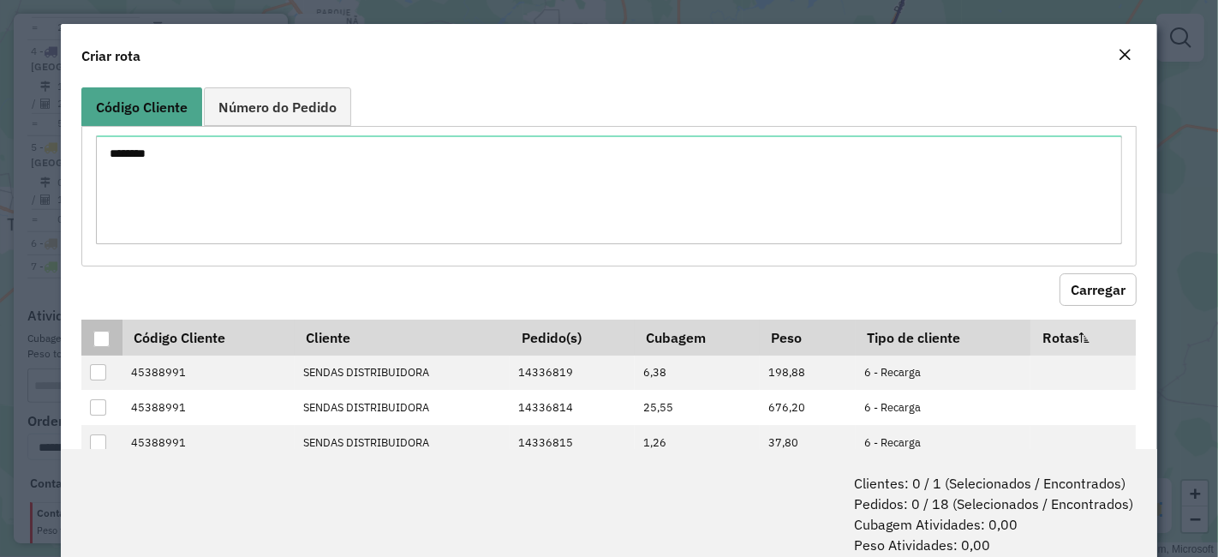
click at [100, 336] on div at bounding box center [101, 339] width 16 height 16
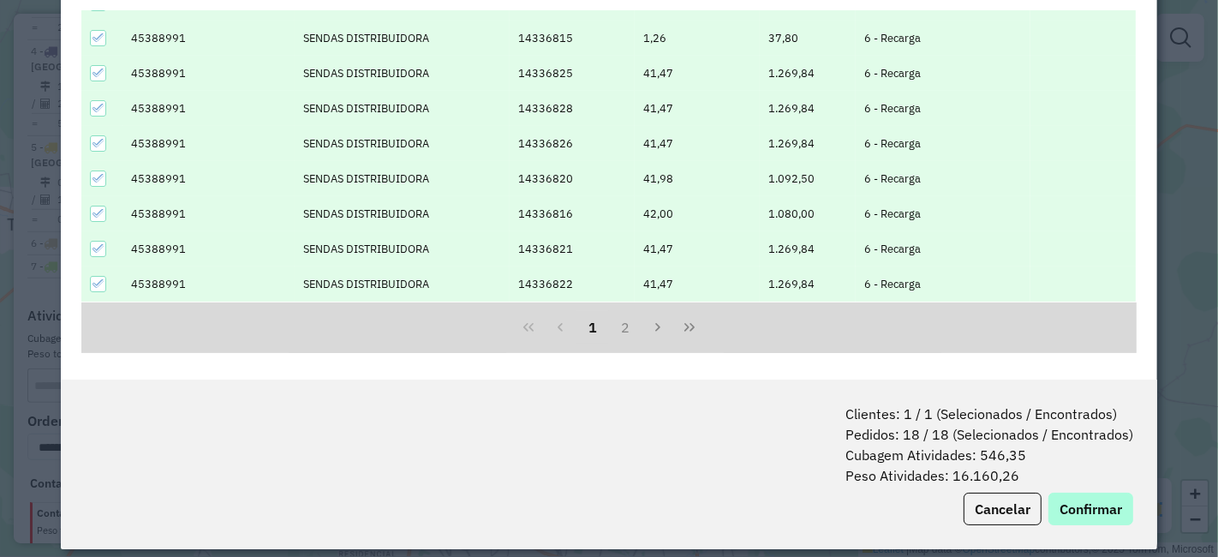
scroll to position [85, 0]
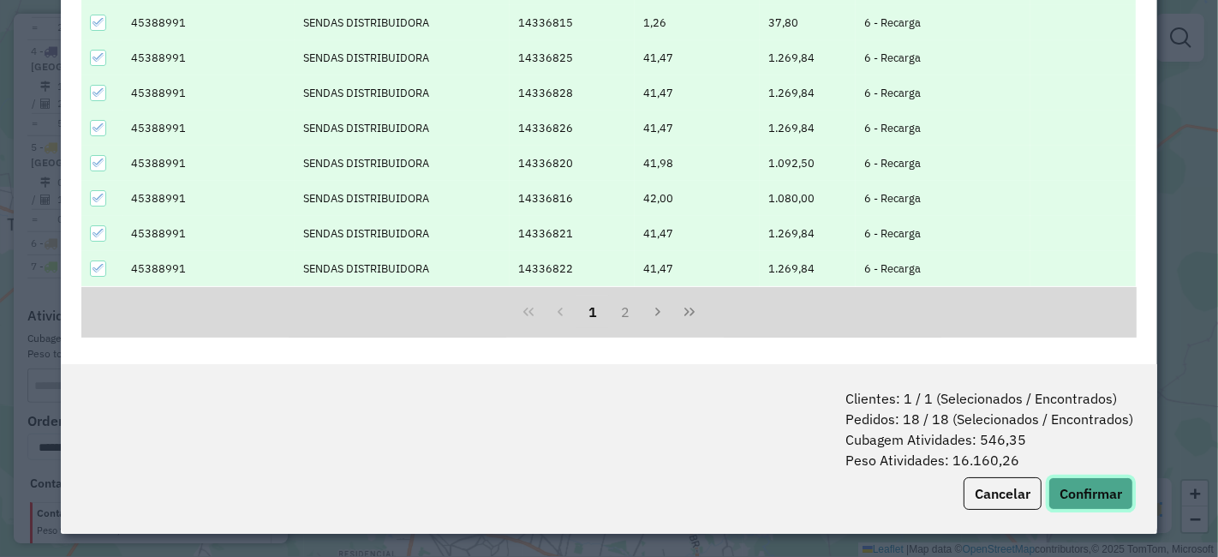
click at [1062, 491] on button "Confirmar" at bounding box center [1090, 493] width 85 height 33
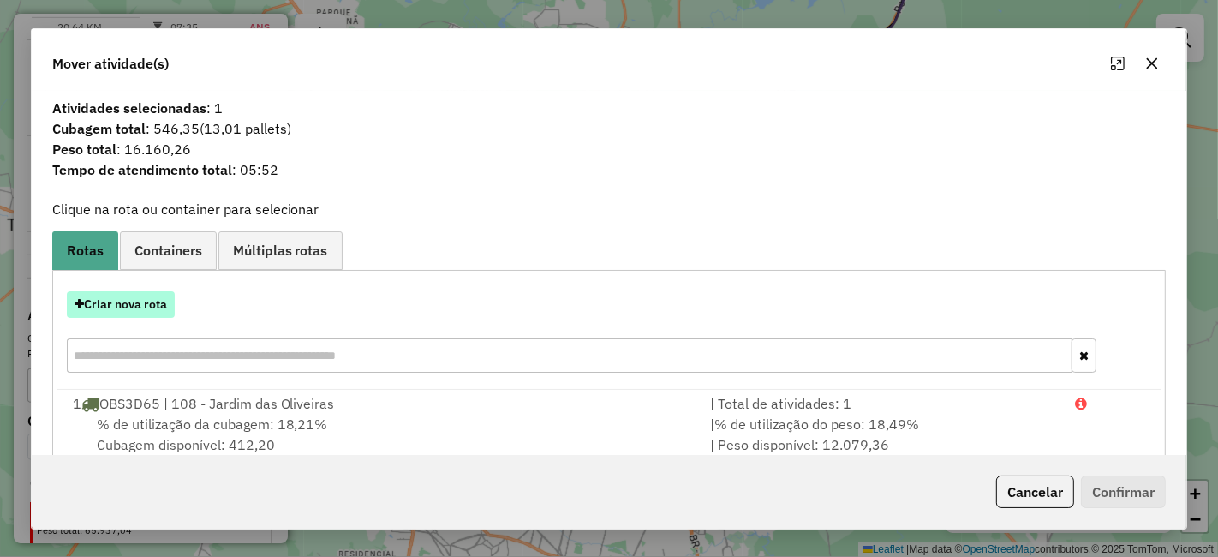
click at [96, 309] on button "Criar nova rota" at bounding box center [121, 304] width 108 height 27
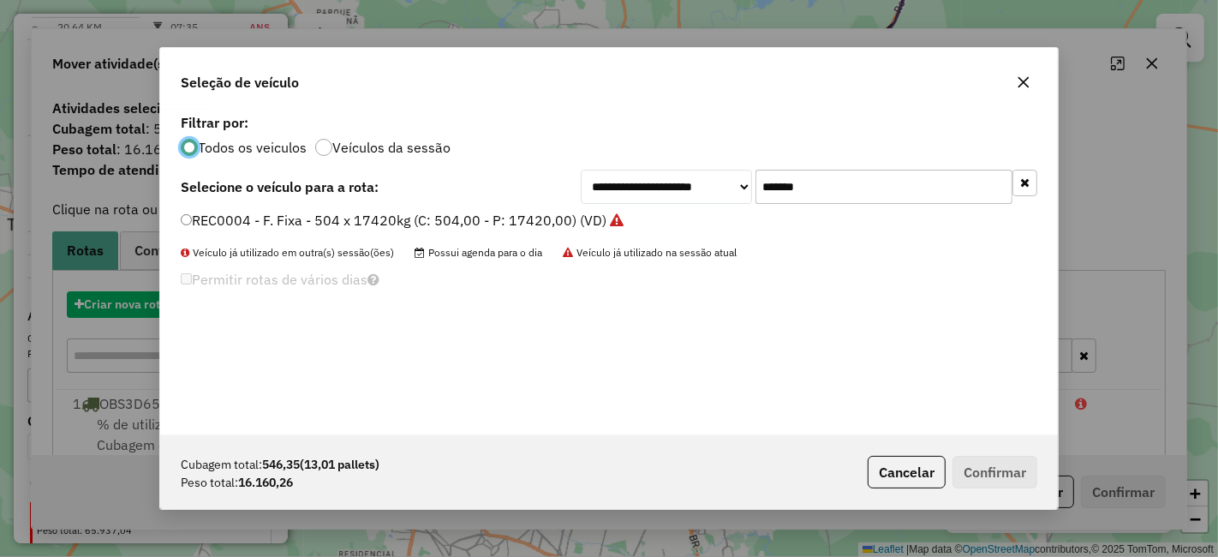
scroll to position [9, 4]
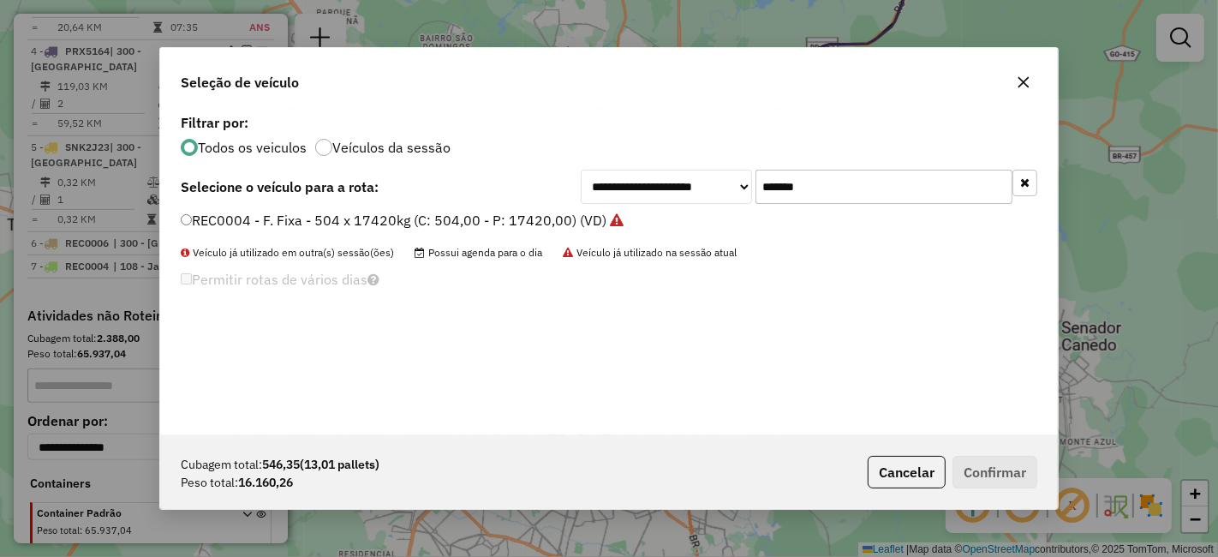
drag, startPoint x: 842, startPoint y: 176, endPoint x: 801, endPoint y: 195, distance: 45.6
click at [801, 195] on input "*******" at bounding box center [883, 187] width 257 height 34
click at [857, 194] on input "*******" at bounding box center [883, 187] width 257 height 34
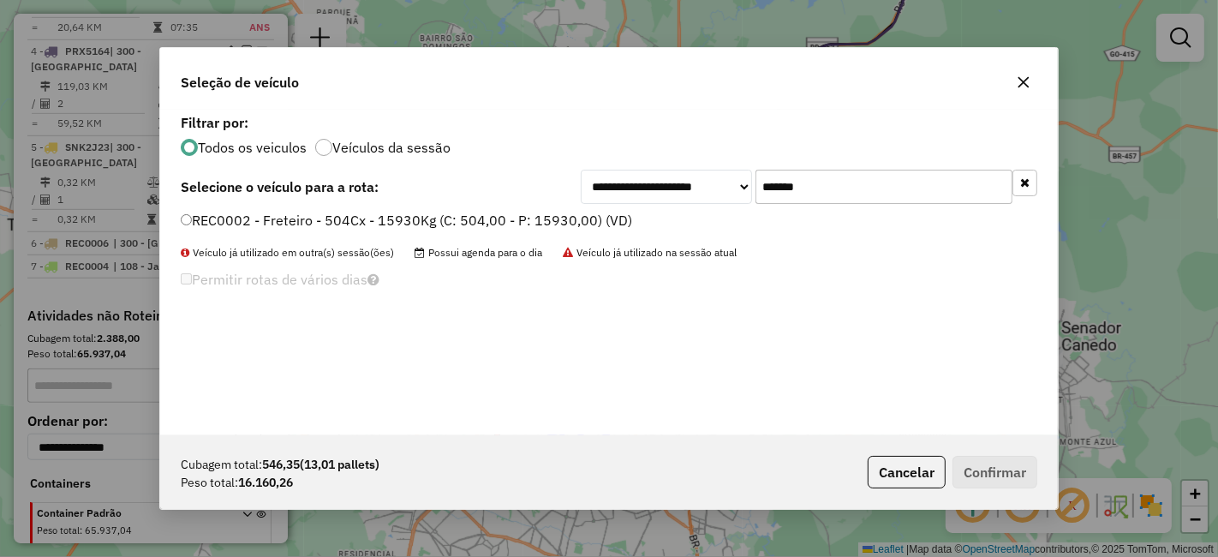
click at [518, 228] on label "REC0002 - Freteiro - 504Cx - 15930Kg (C: 504,00 - P: 15930,00) (VD)" at bounding box center [406, 220] width 451 height 21
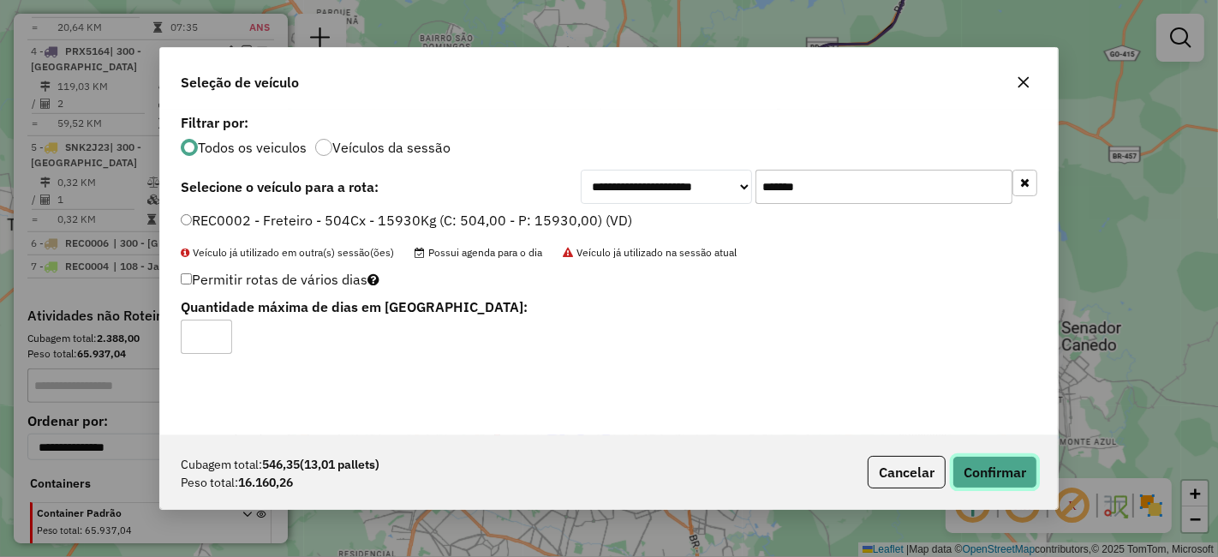
click at [1016, 483] on button "Confirmar" at bounding box center [994, 472] width 85 height 33
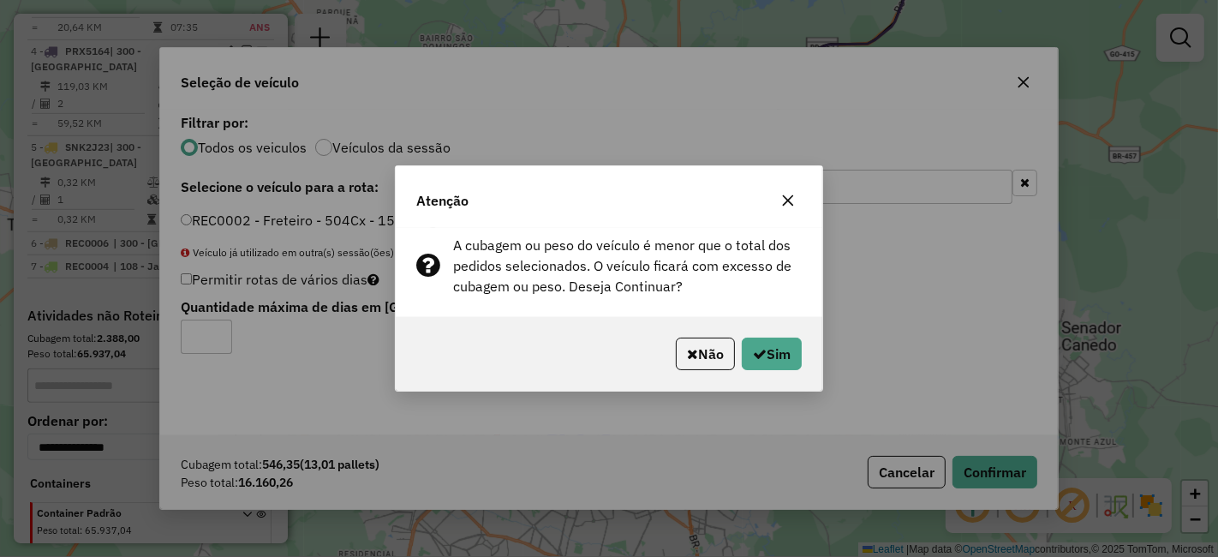
drag, startPoint x: 678, startPoint y: 343, endPoint x: 690, endPoint y: 346, distance: 12.3
click at [682, 349] on button "Não" at bounding box center [705, 353] width 59 height 33
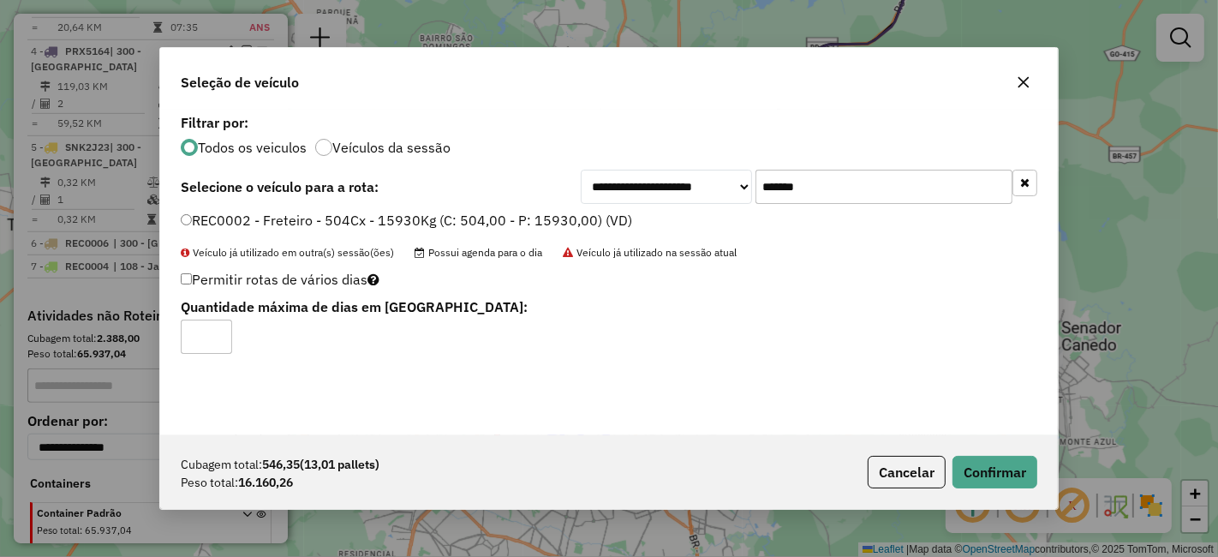
click at [821, 192] on input "*******" at bounding box center [883, 187] width 257 height 34
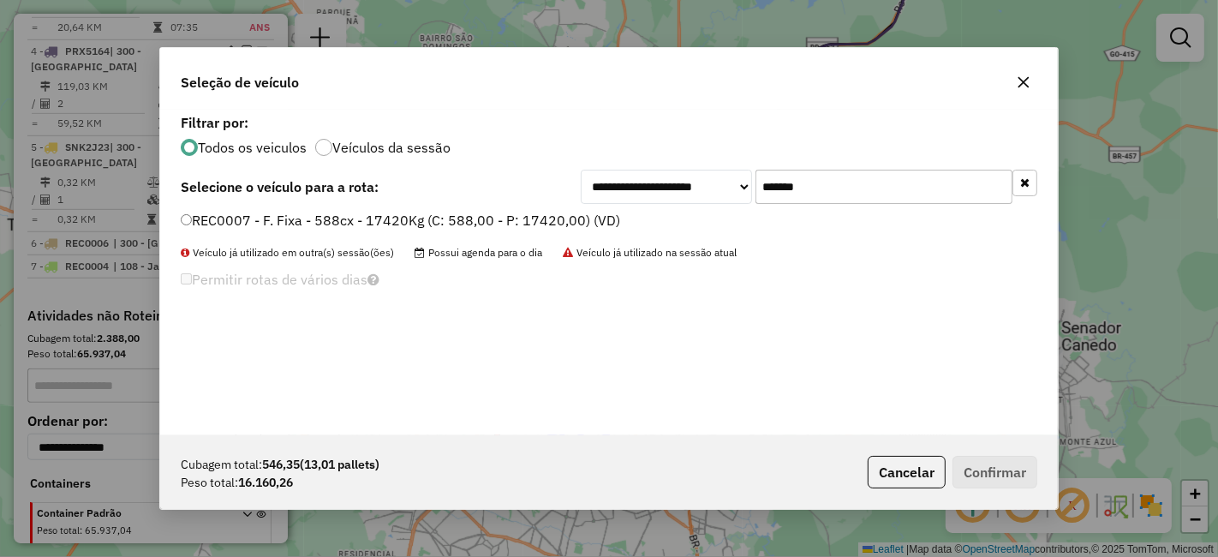
type input "*******"
click at [499, 225] on label "REC0007 - F. Fixa - 588cx - 17420Kg (C: 588,00 - P: 17420,00) (VD)" at bounding box center [400, 220] width 439 height 21
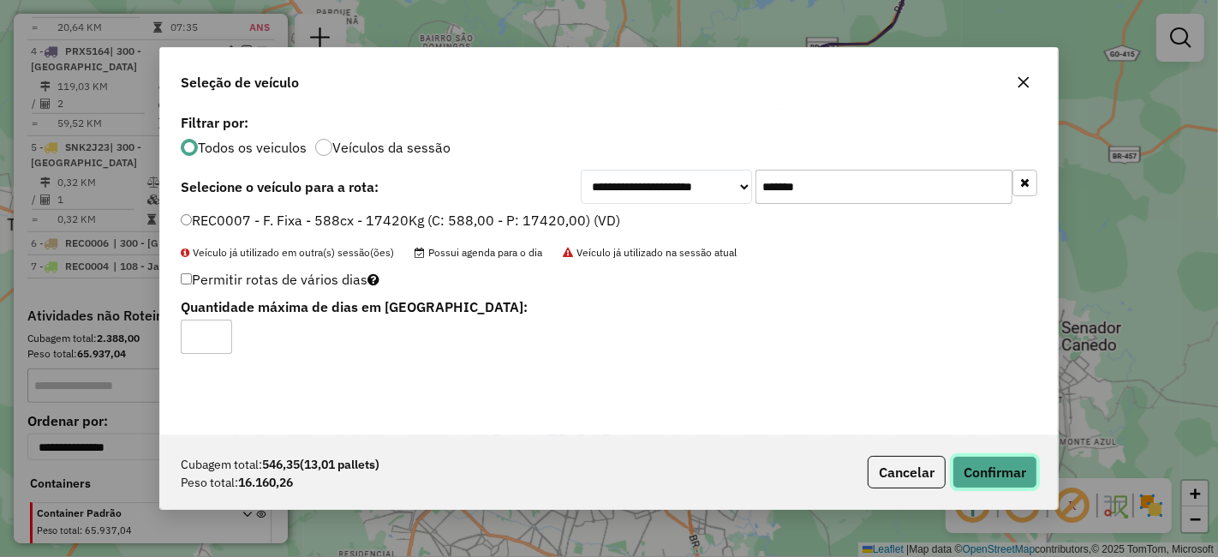
click at [995, 473] on button "Confirmar" at bounding box center [994, 472] width 85 height 33
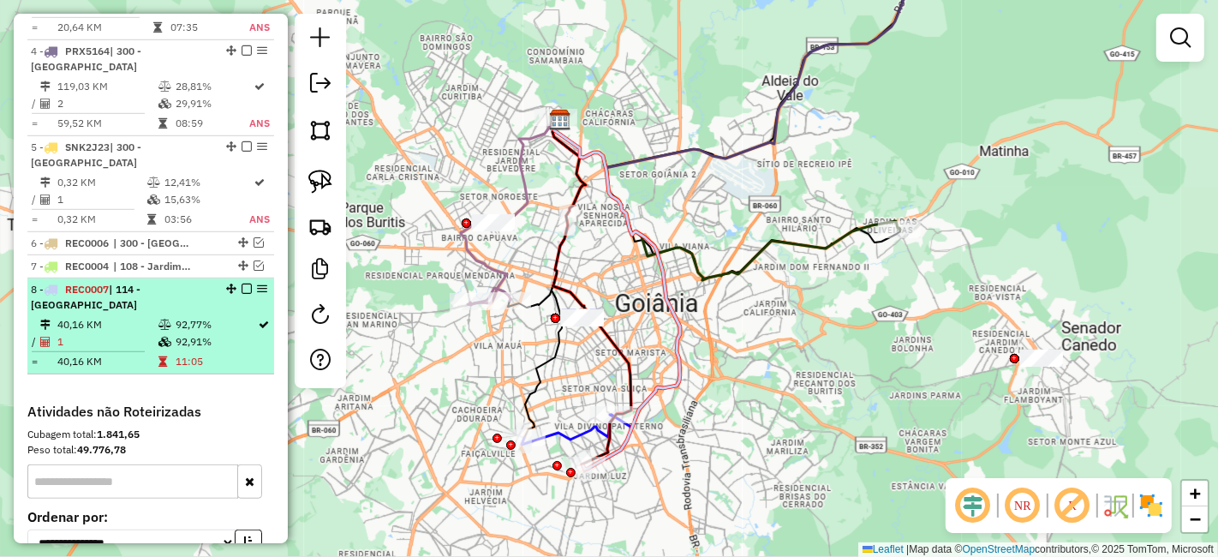
click at [245, 284] on em at bounding box center [247, 289] width 10 height 10
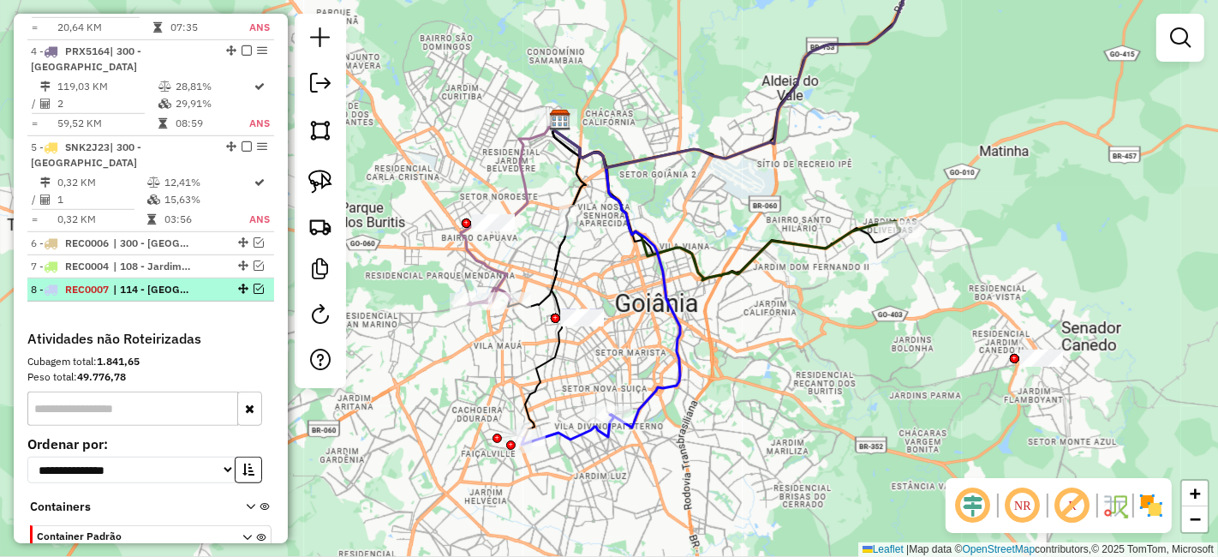
click at [177, 282] on span "| 114 - Parque Amazonia" at bounding box center [152, 289] width 79 height 15
select select "**********"
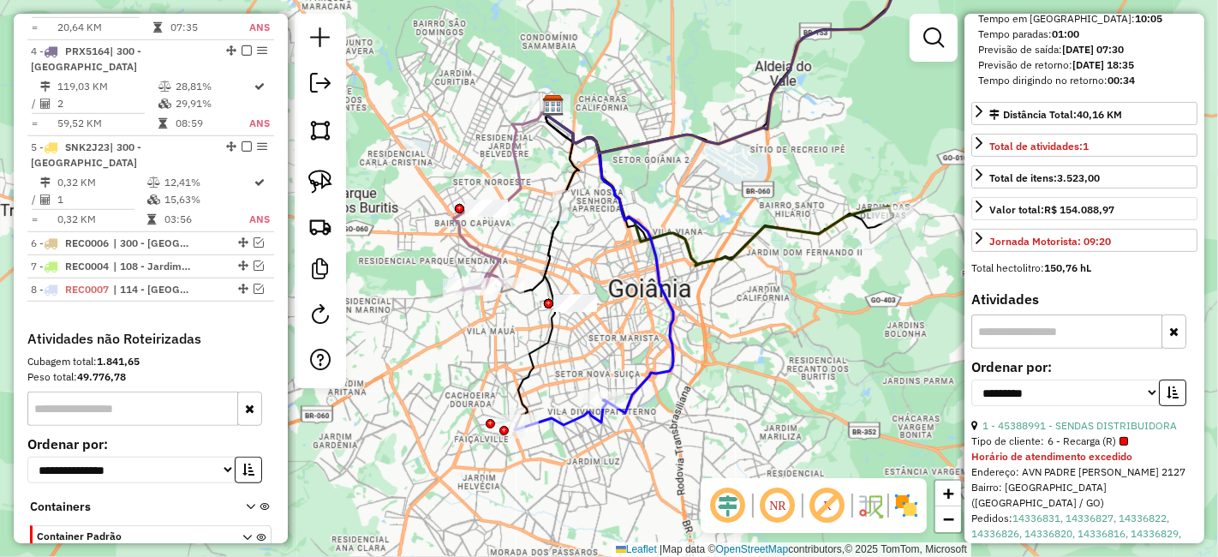
scroll to position [570, 0]
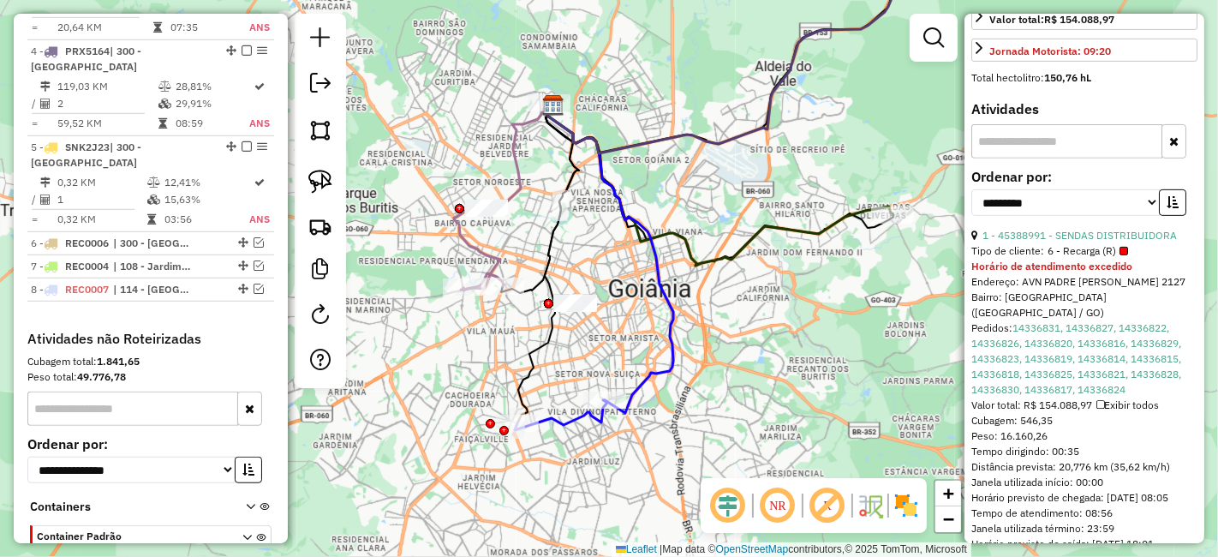
drag, startPoint x: 128, startPoint y: 245, endPoint x: 115, endPoint y: 273, distance: 31.4
click at [104, 278] on div "1 - OBS3D65 | 108 - Jardim das Oliveiras 43,60 KM 18,49% / 1 18,21% = 43,60 KM …" at bounding box center [150, 41] width 247 height 578
click at [254, 284] on em at bounding box center [259, 289] width 10 height 10
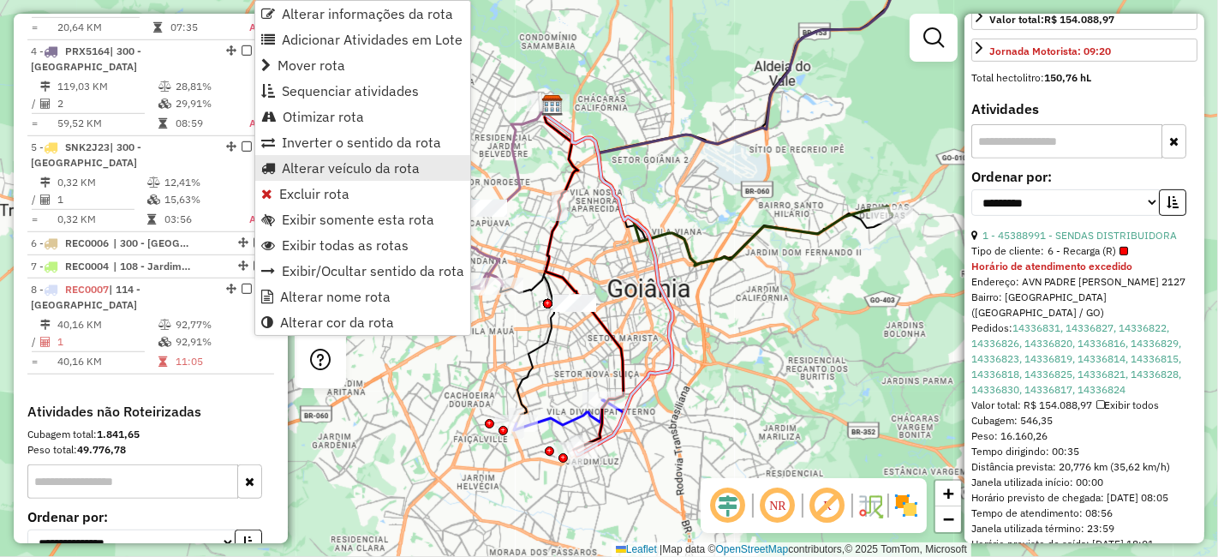
click at [338, 164] on span "Alterar veículo da rota" at bounding box center [351, 168] width 138 height 14
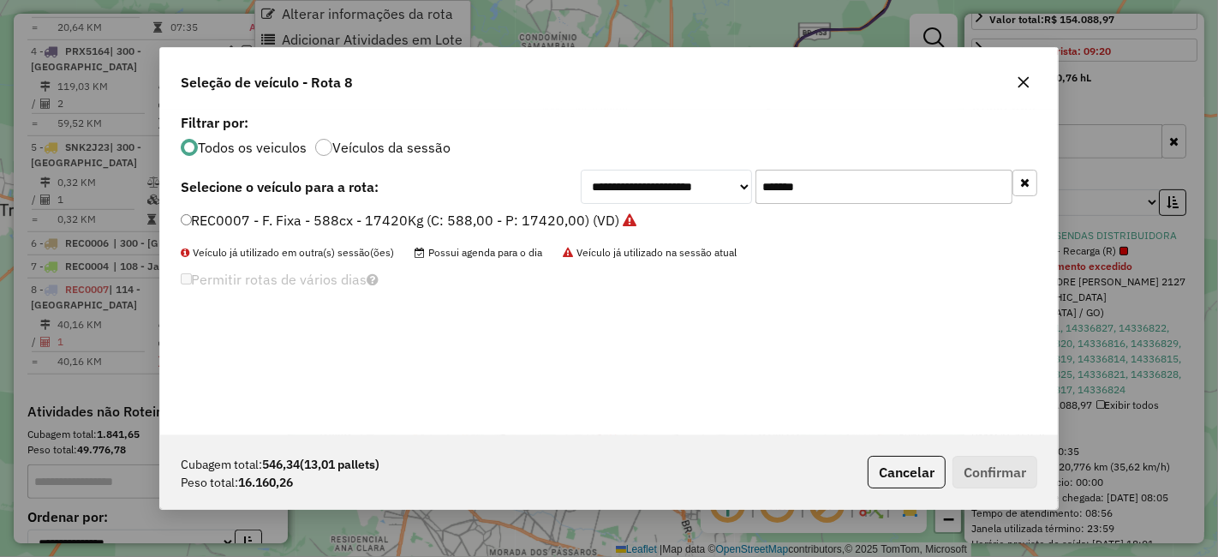
scroll to position [9, 4]
click at [879, 182] on input "*******" at bounding box center [883, 187] width 257 height 34
click at [493, 228] on label "REC0003 - Freteiro - 504Cx - 15930Kg (C: 504,00 - P: 15930,00) (VD)" at bounding box center [406, 220] width 451 height 21
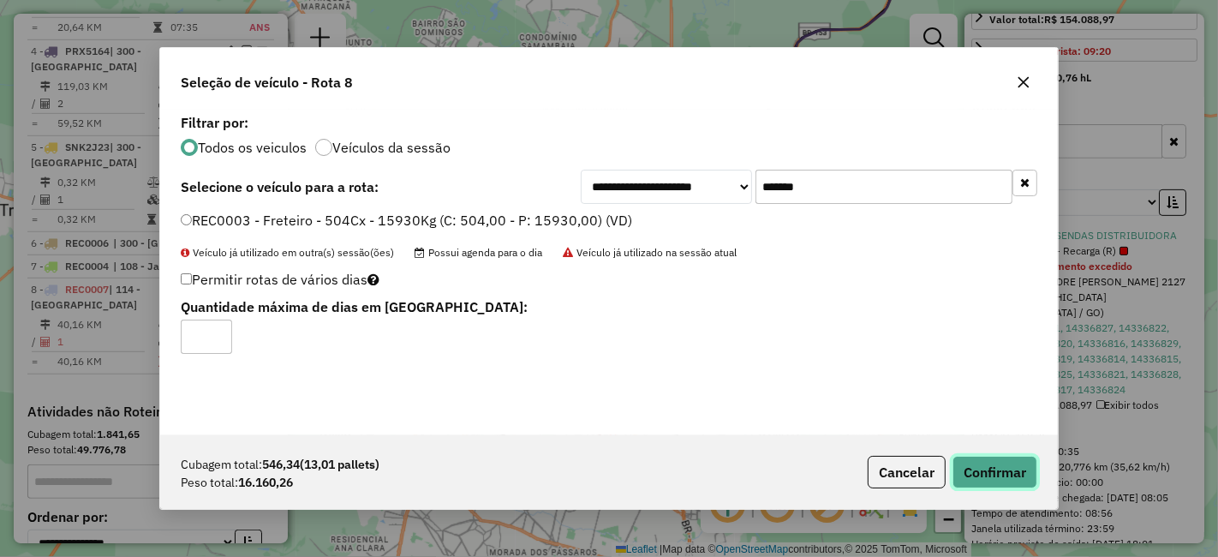
click at [1001, 481] on button "Confirmar" at bounding box center [994, 472] width 85 height 33
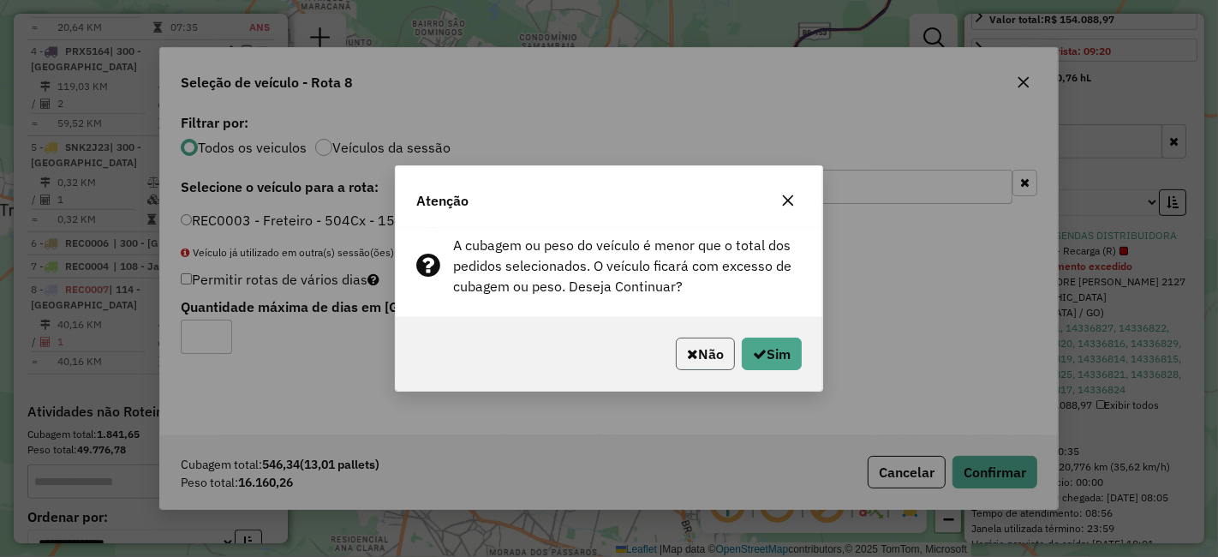
click at [707, 343] on button "Não" at bounding box center [705, 353] width 59 height 33
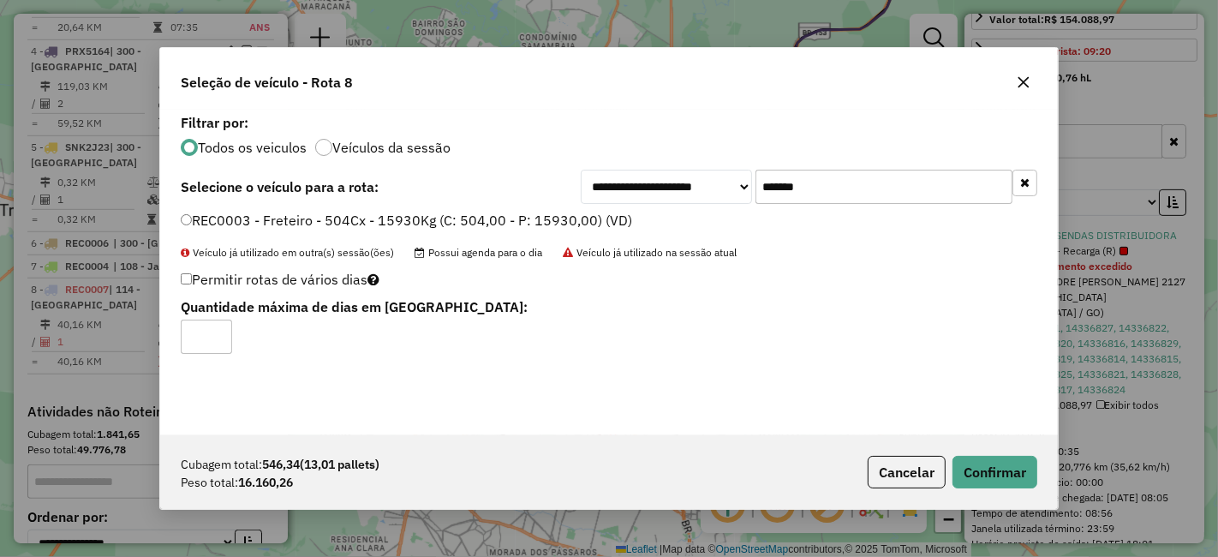
click at [822, 189] on input "*******" at bounding box center [883, 187] width 257 height 34
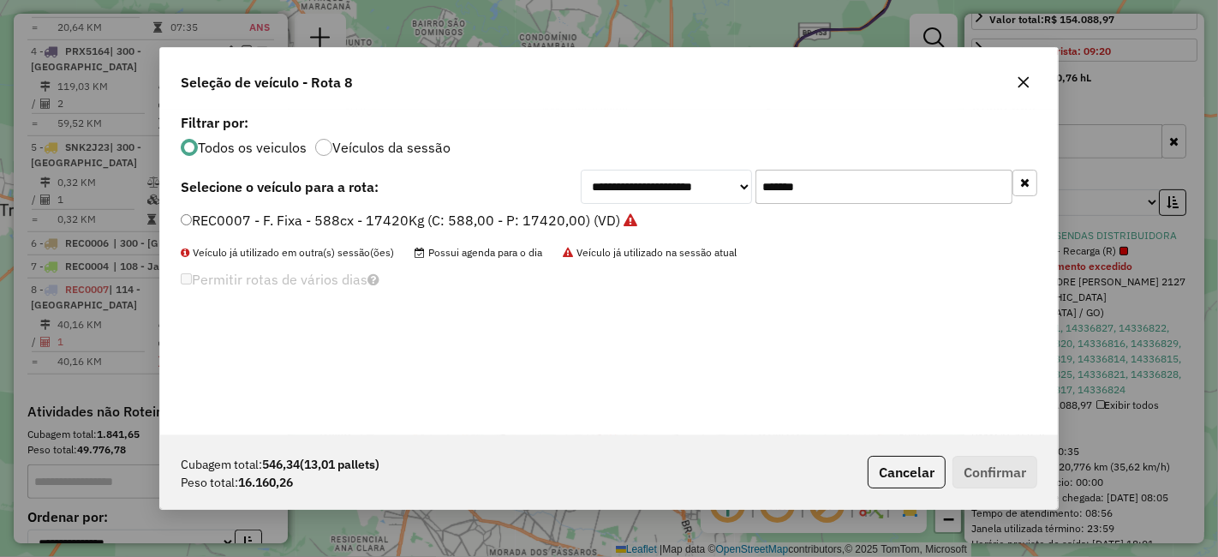
type input "*******"
click at [602, 222] on label "REC0007 - F. Fixa - 588cx - 17420Kg (C: 588,00 - P: 17420,00) (VD)" at bounding box center [409, 220] width 457 height 21
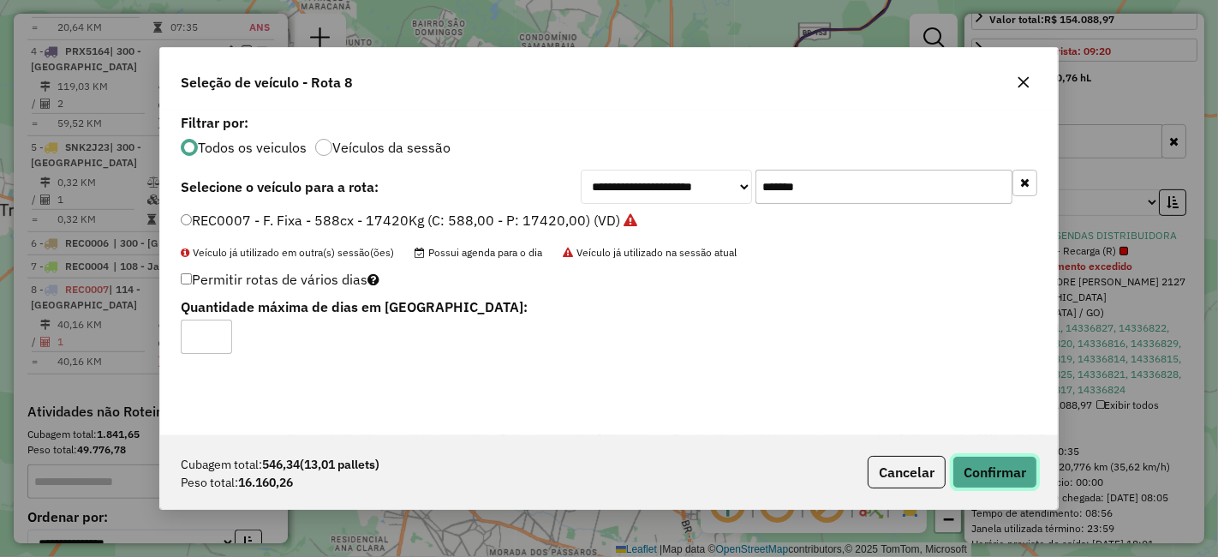
click at [976, 471] on button "Confirmar" at bounding box center [994, 472] width 85 height 33
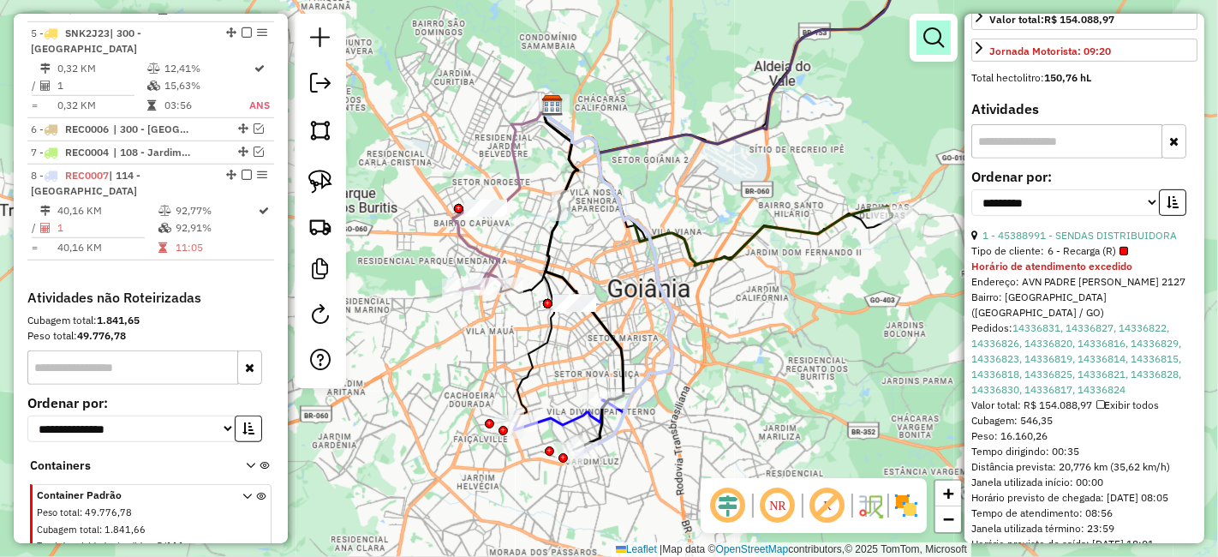
scroll to position [1131, 0]
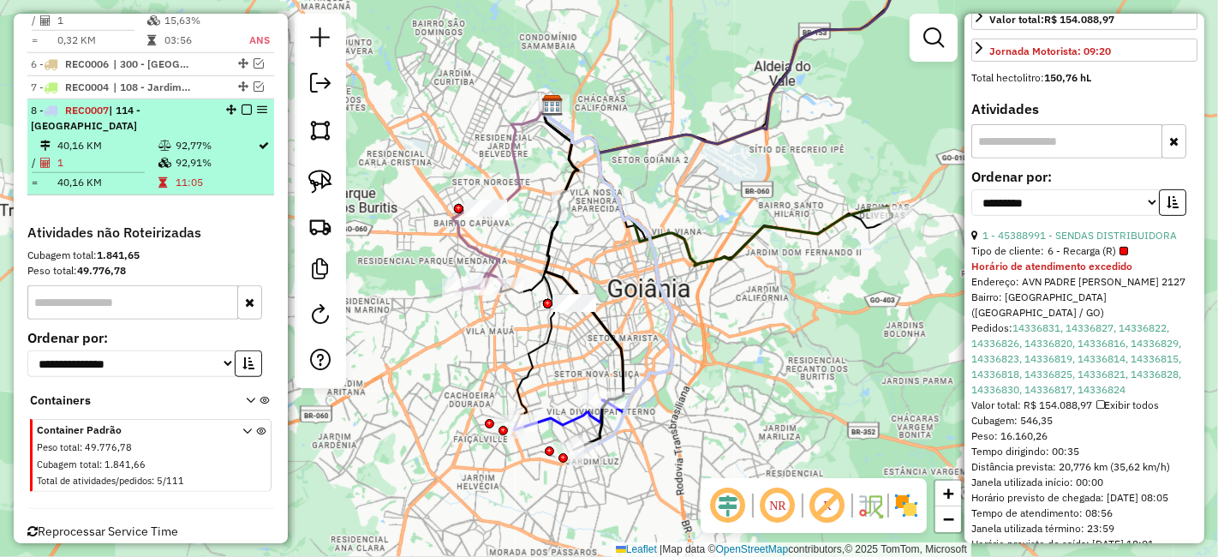
click at [242, 104] on em at bounding box center [247, 109] width 10 height 10
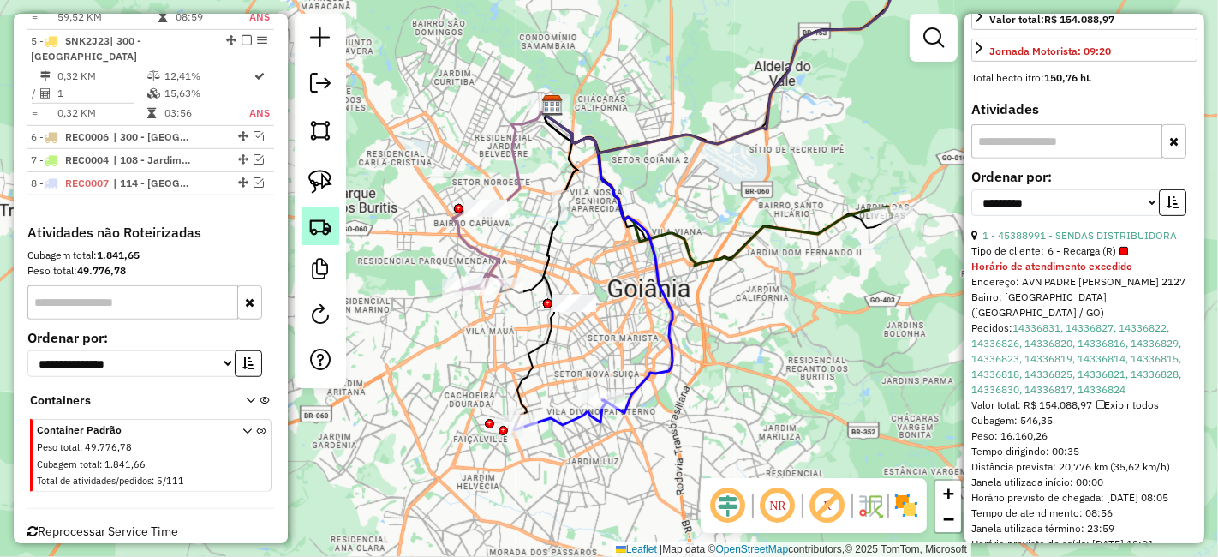
click at [316, 221] on img at bounding box center [320, 226] width 24 height 24
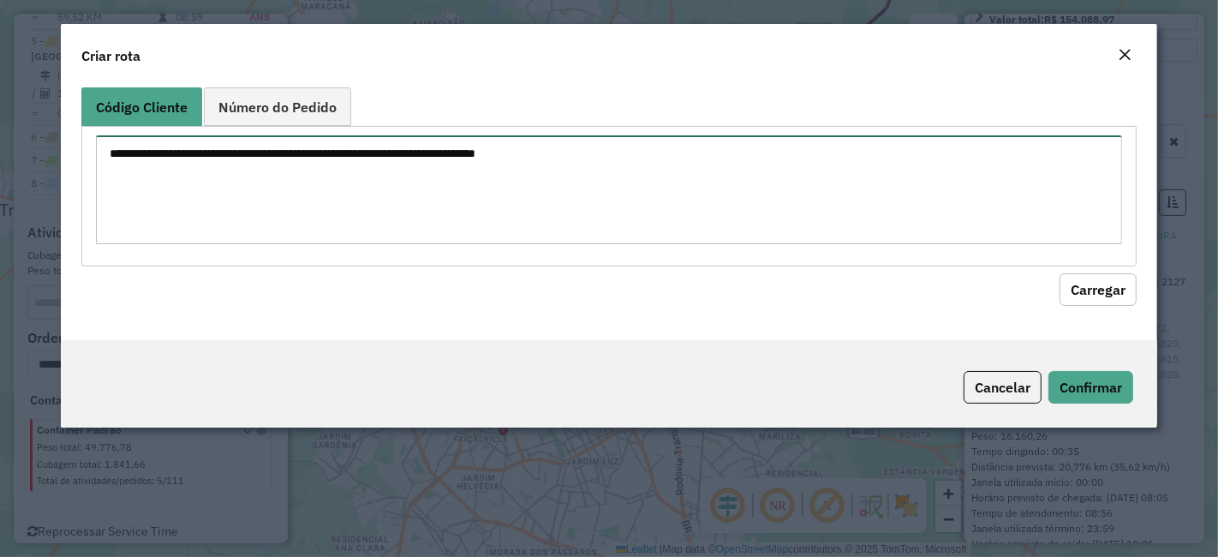
click at [400, 231] on textarea at bounding box center [609, 189] width 1026 height 109
paste textarea "********"
type textarea "********"
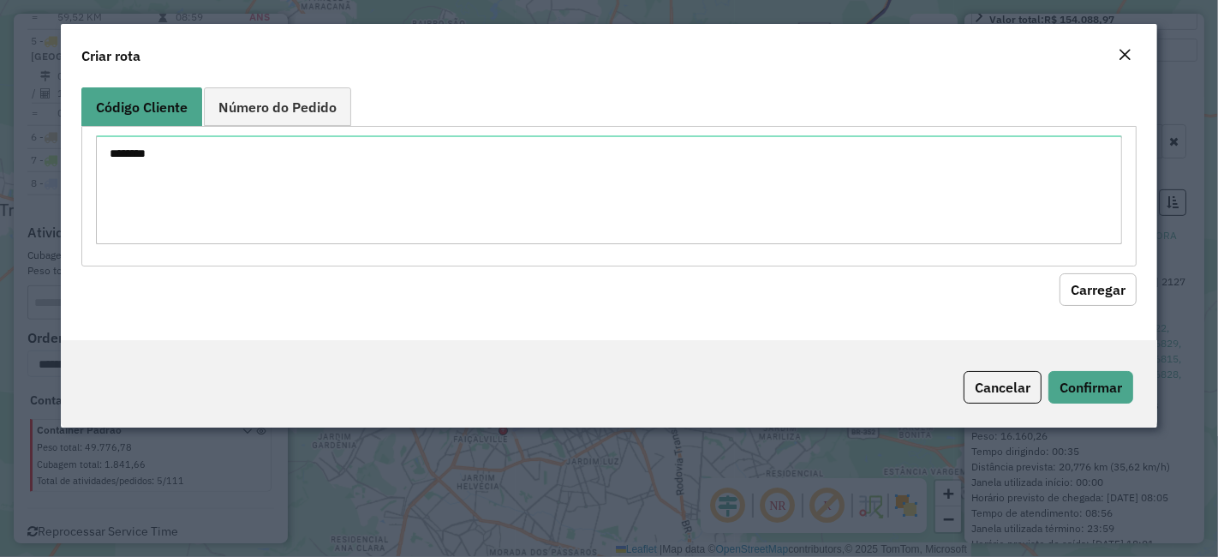
click at [1101, 290] on button "Carregar" at bounding box center [1098, 289] width 77 height 33
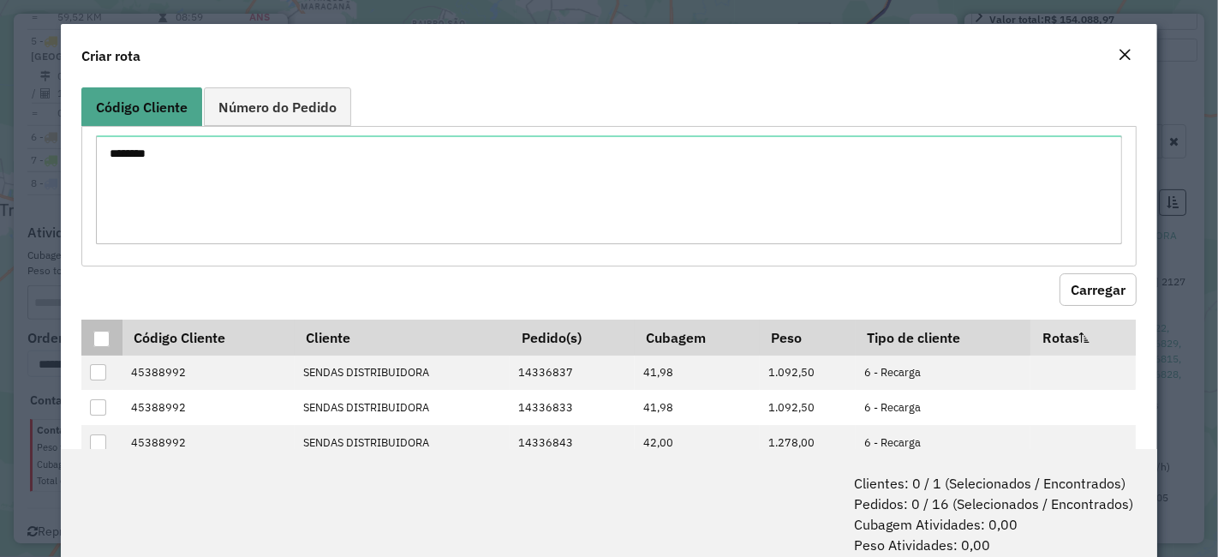
click at [104, 335] on div at bounding box center [101, 339] width 16 height 16
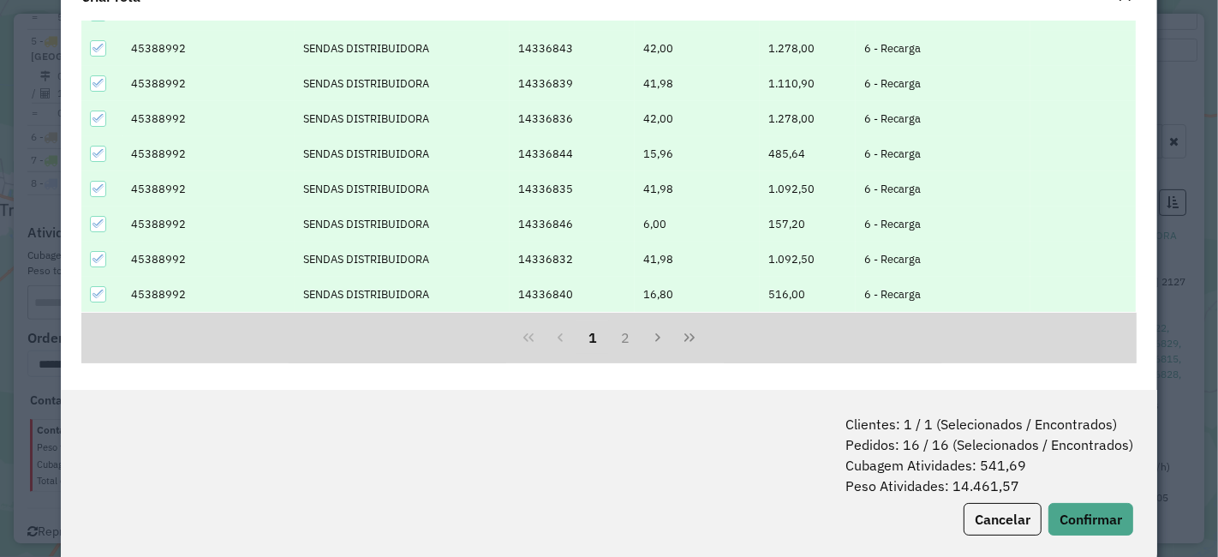
scroll to position [85, 0]
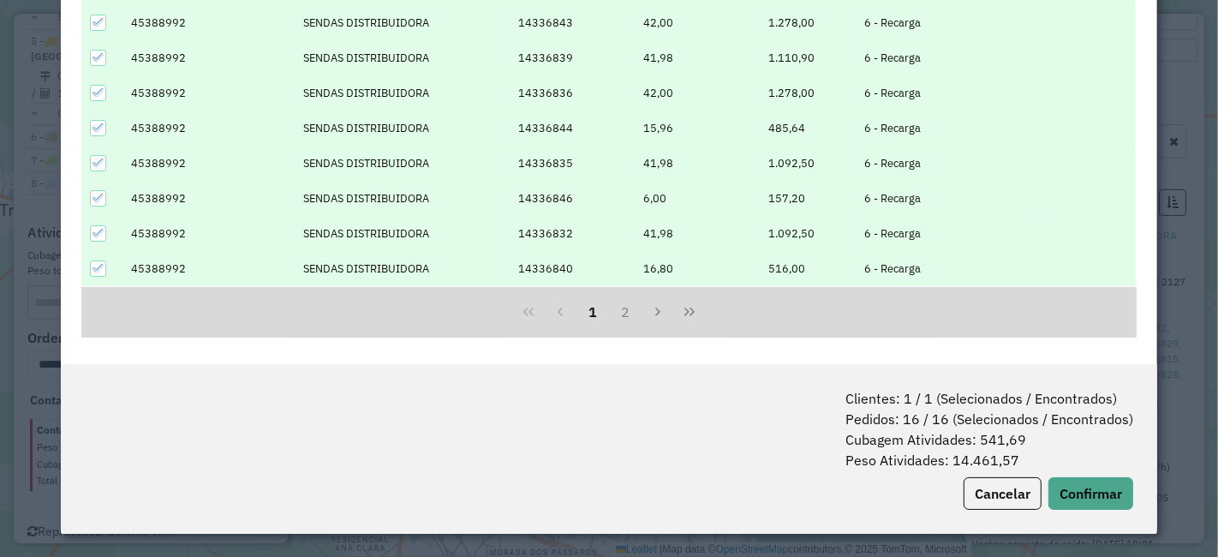
click at [1059, 511] on div "Clientes: 1 / 1 (Selecionados / Encontrados) Pedidos: 16 / 16 (Selecionados / E…" at bounding box center [609, 449] width 1096 height 170
click at [1061, 490] on button "Confirmar" at bounding box center [1090, 493] width 85 height 33
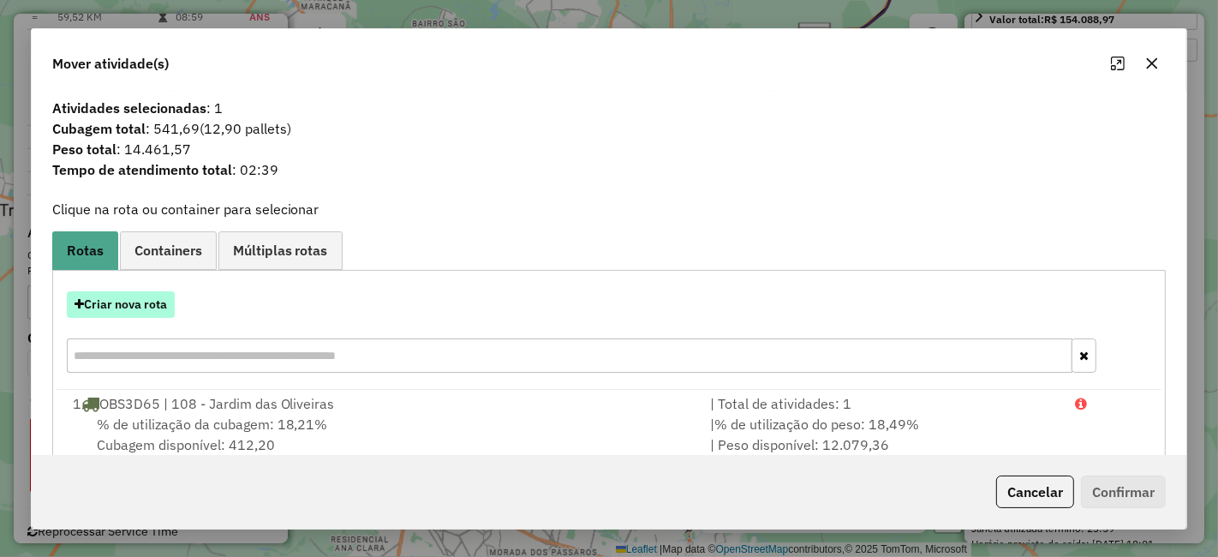
click at [134, 307] on button "Criar nova rota" at bounding box center [121, 304] width 108 height 27
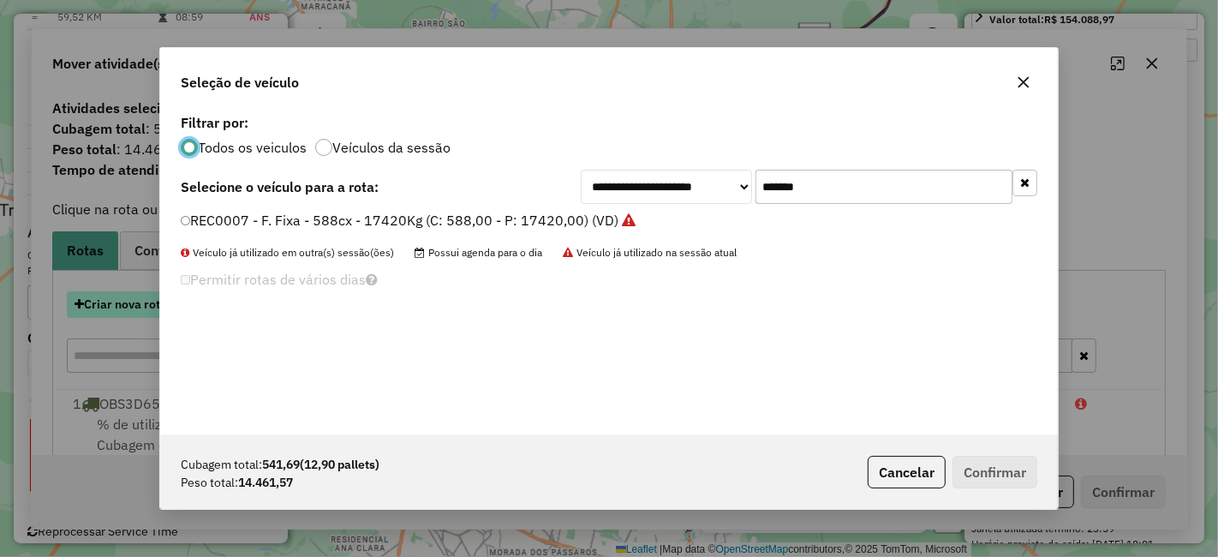
scroll to position [9, 4]
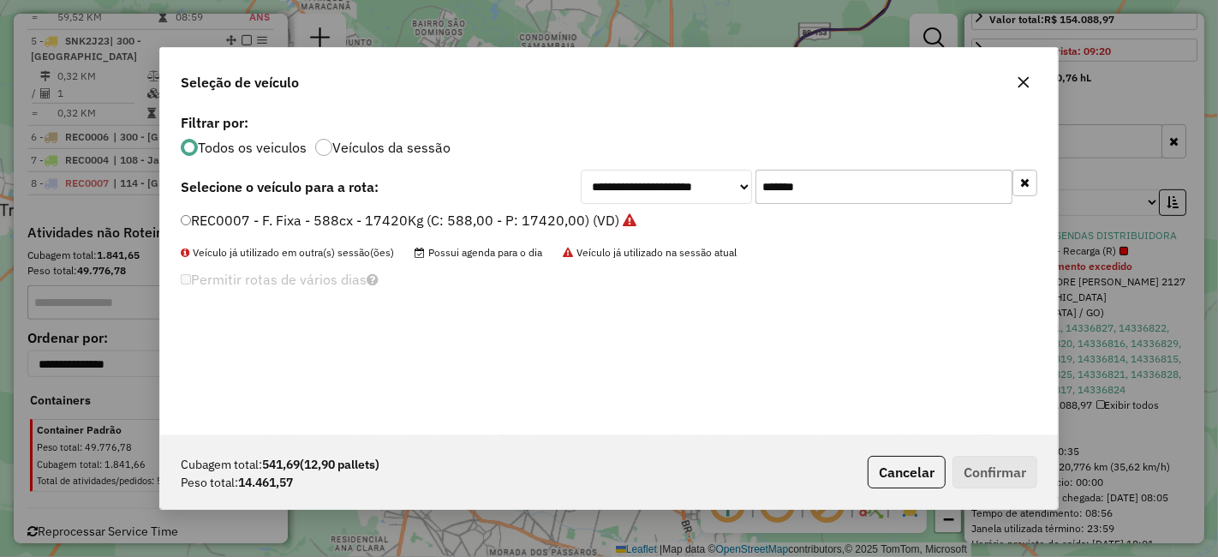
click at [839, 181] on input "*******" at bounding box center [883, 187] width 257 height 34
click at [318, 218] on label "REC0002 - Freteiro - 504Cx - 15930Kg (C: 504,00 - P: 15930,00) (VD)" at bounding box center [406, 220] width 451 height 21
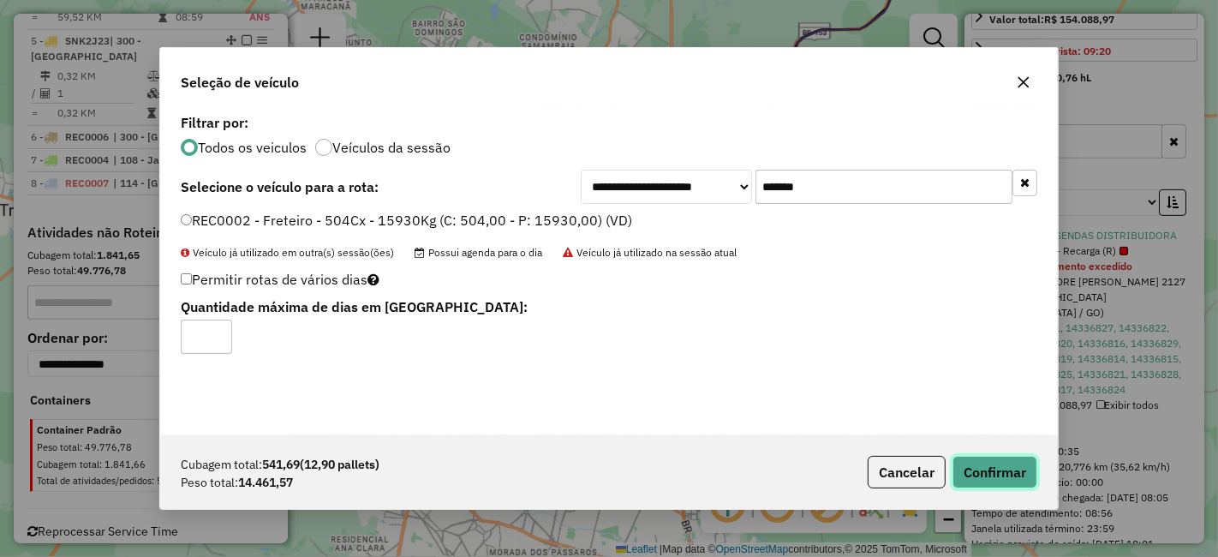
click at [1029, 478] on button "Confirmar" at bounding box center [994, 472] width 85 height 33
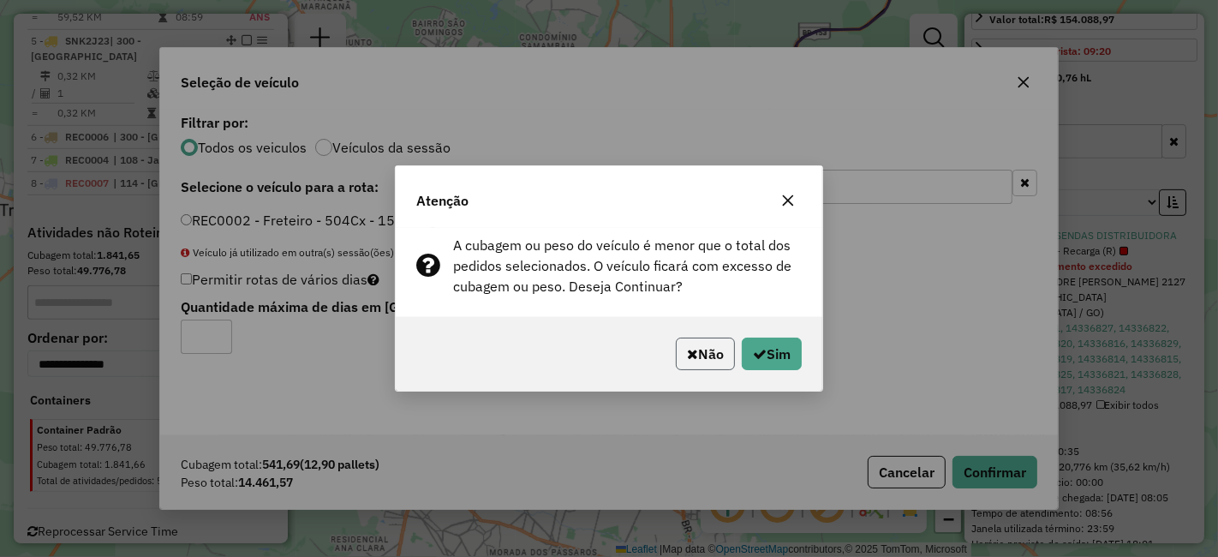
click at [718, 341] on button "Não" at bounding box center [705, 353] width 59 height 33
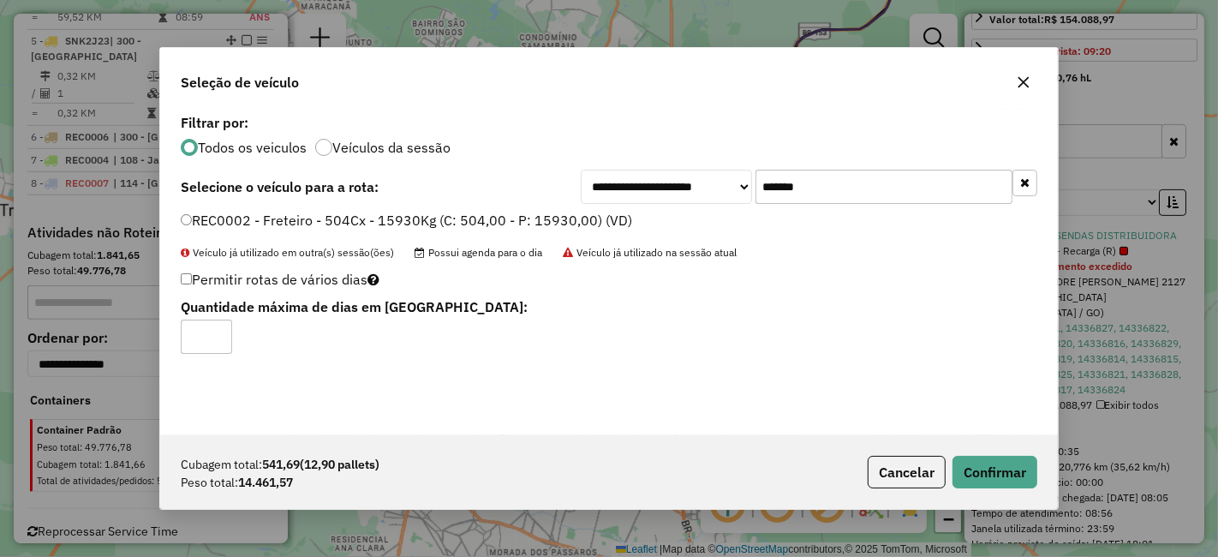
click at [863, 187] on input "*******" at bounding box center [883, 187] width 257 height 34
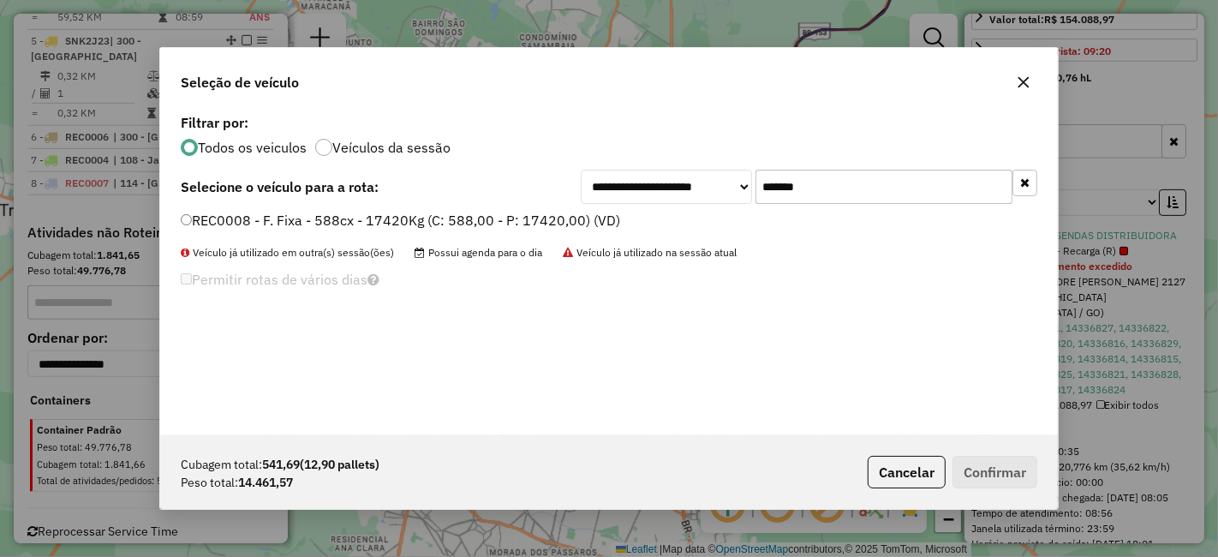
type input "*******"
click at [307, 214] on label "REC0008 - F. Fixa - 588cx - 17420Kg (C: 588,00 - P: 17420,00) (VD)" at bounding box center [400, 220] width 439 height 21
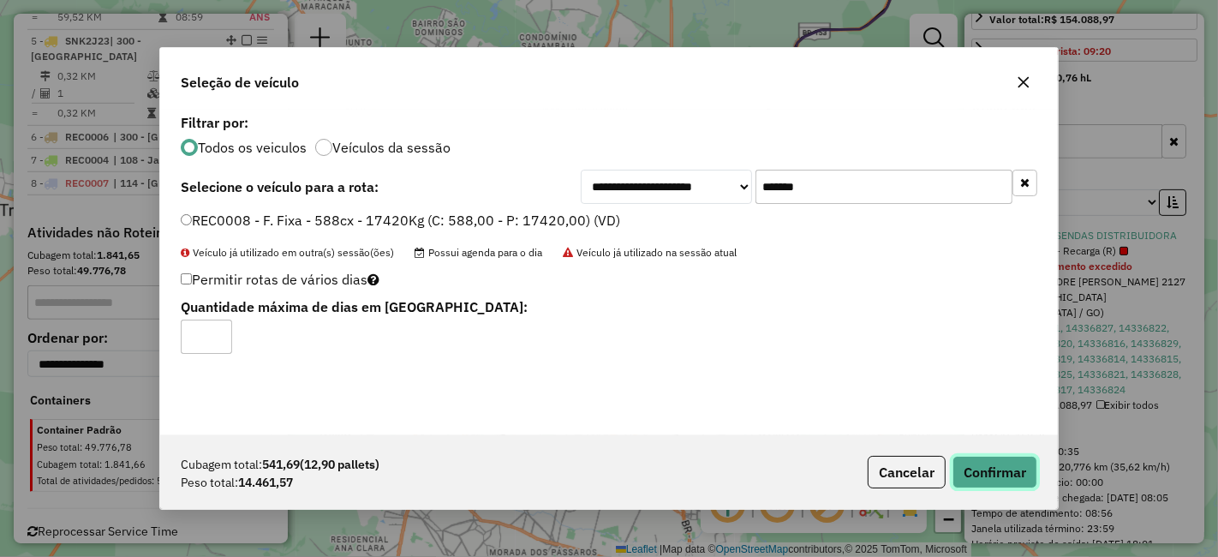
click at [989, 466] on button "Confirmar" at bounding box center [994, 472] width 85 height 33
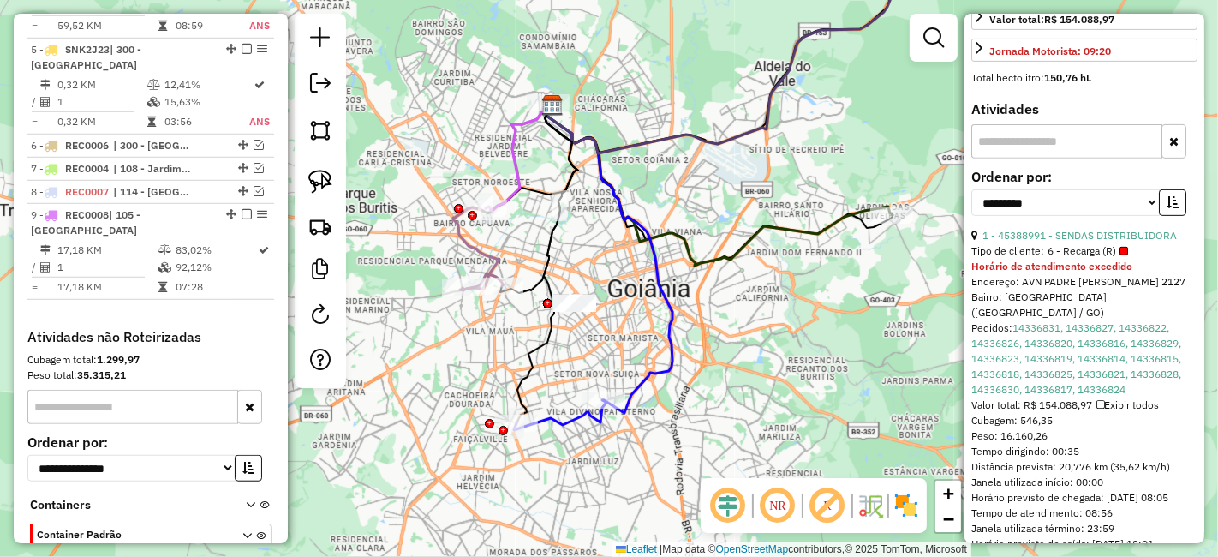
scroll to position [1043, 0]
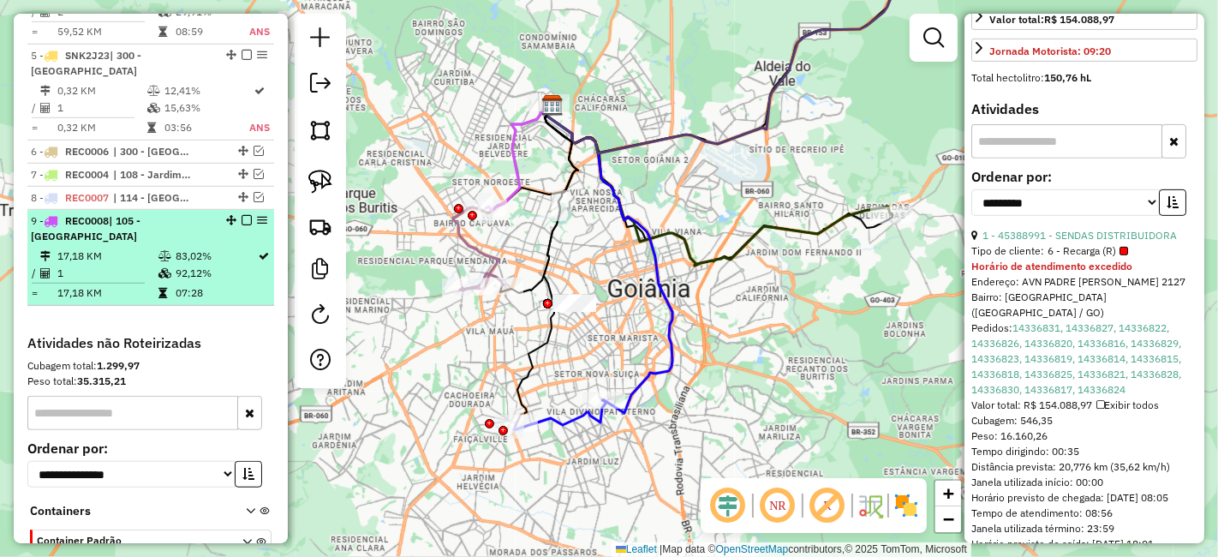
click at [242, 215] on em at bounding box center [247, 220] width 10 height 10
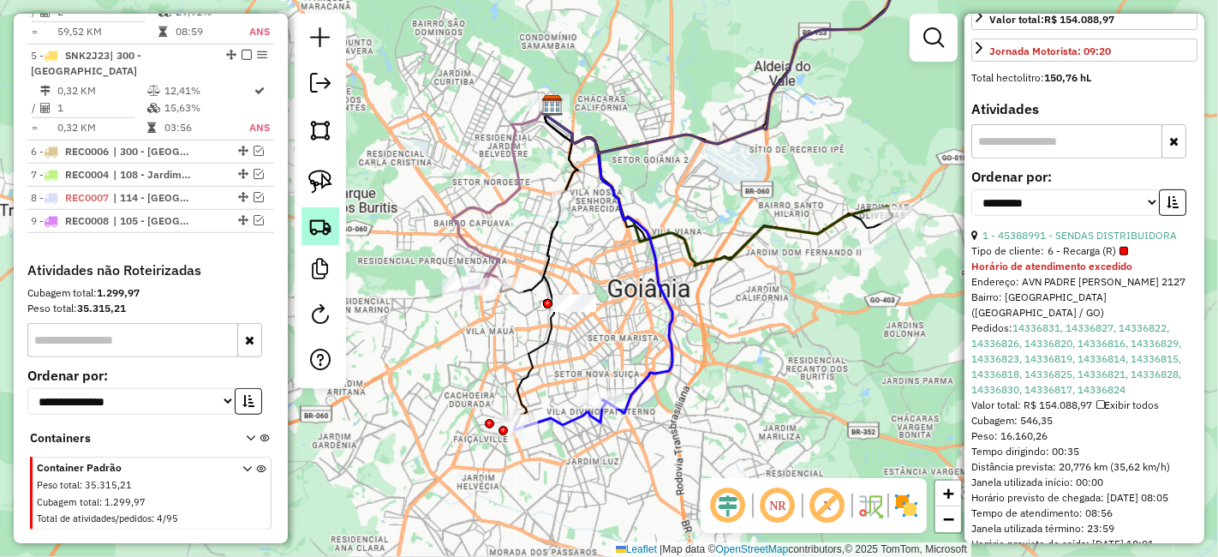
click at [316, 212] on link at bounding box center [320, 226] width 38 height 38
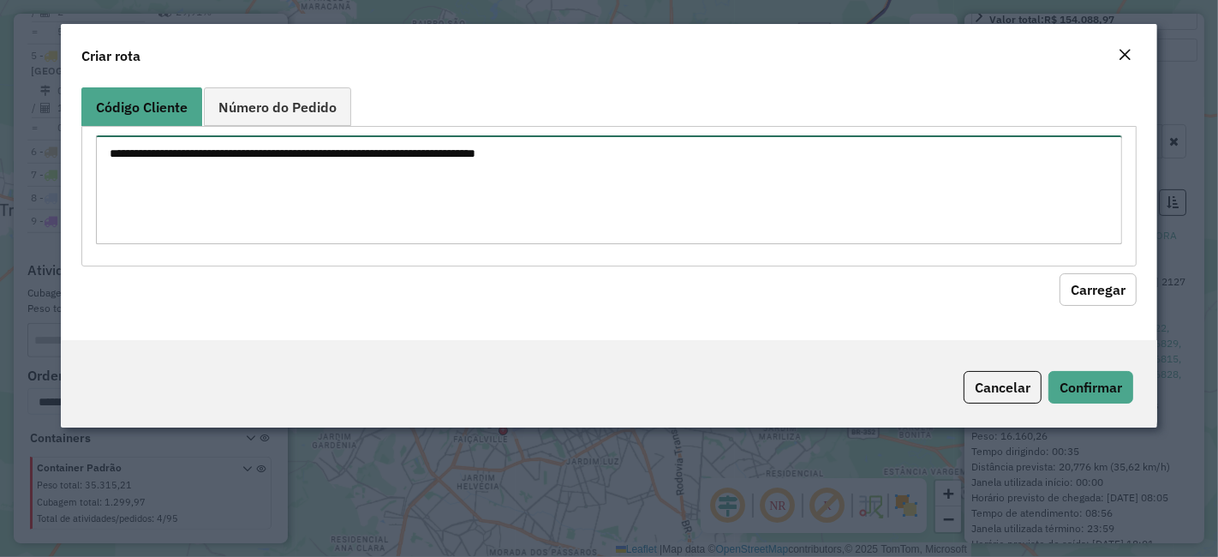
click at [406, 197] on textarea at bounding box center [609, 189] width 1026 height 109
paste textarea "********"
type textarea "********"
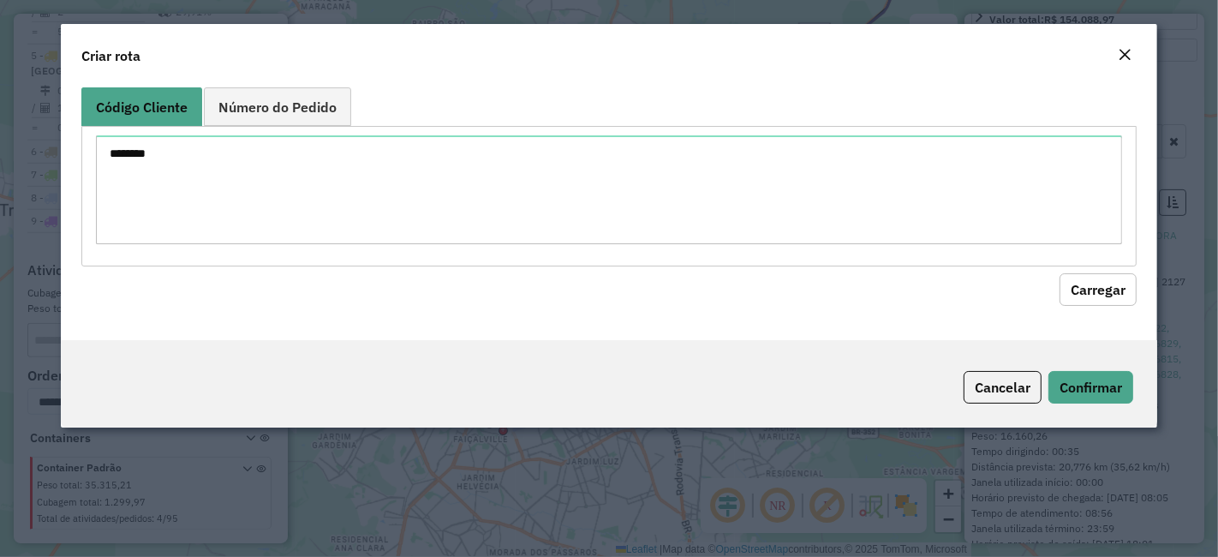
click at [1103, 275] on button "Carregar" at bounding box center [1098, 289] width 77 height 33
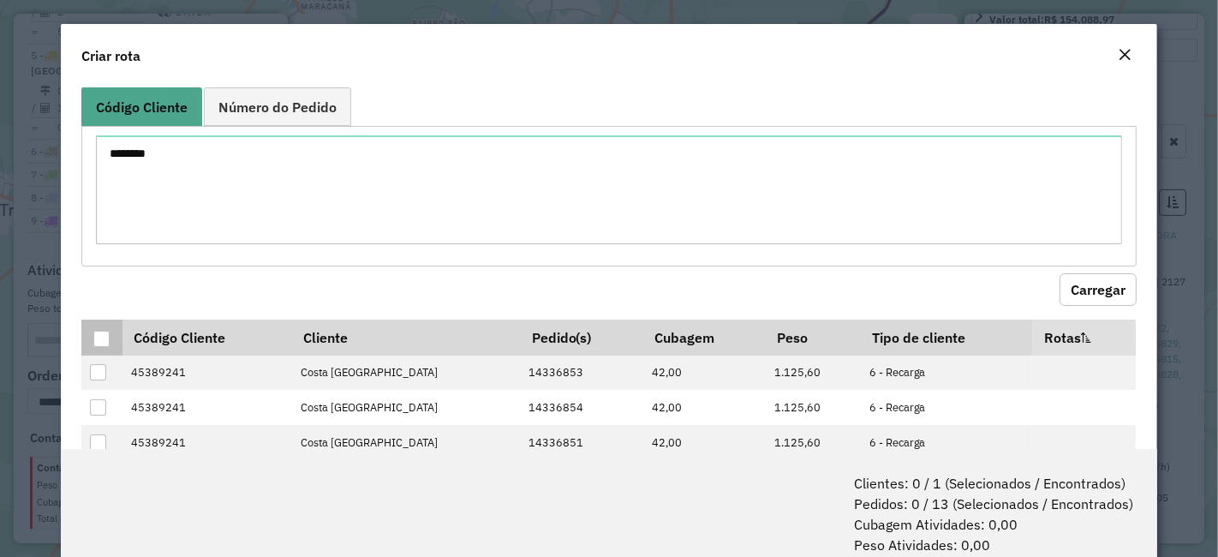
click at [104, 331] on div at bounding box center [101, 339] width 16 height 16
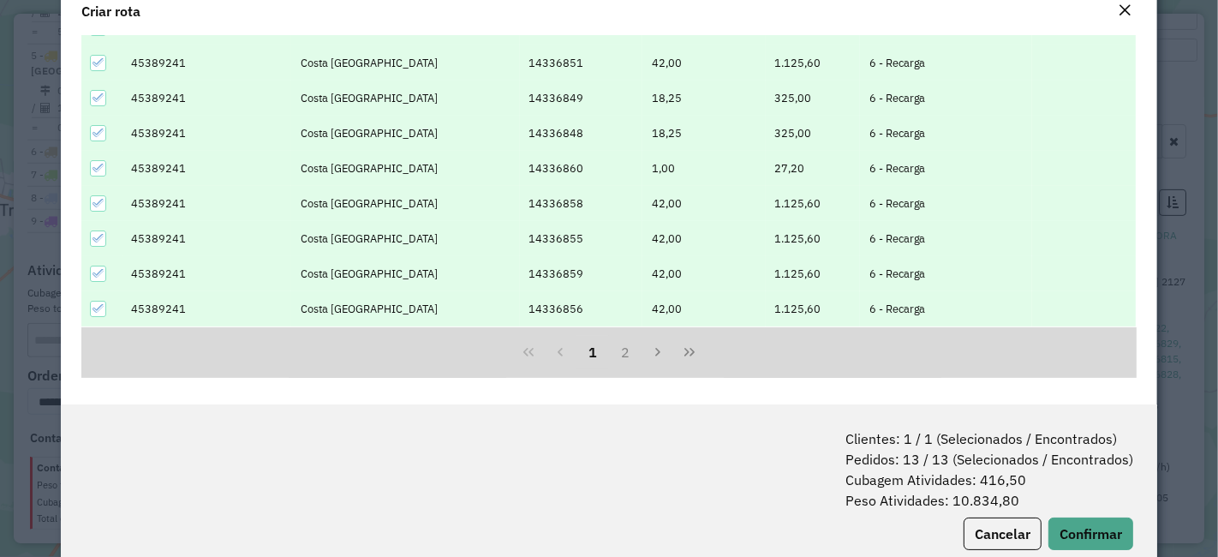
scroll to position [85, 0]
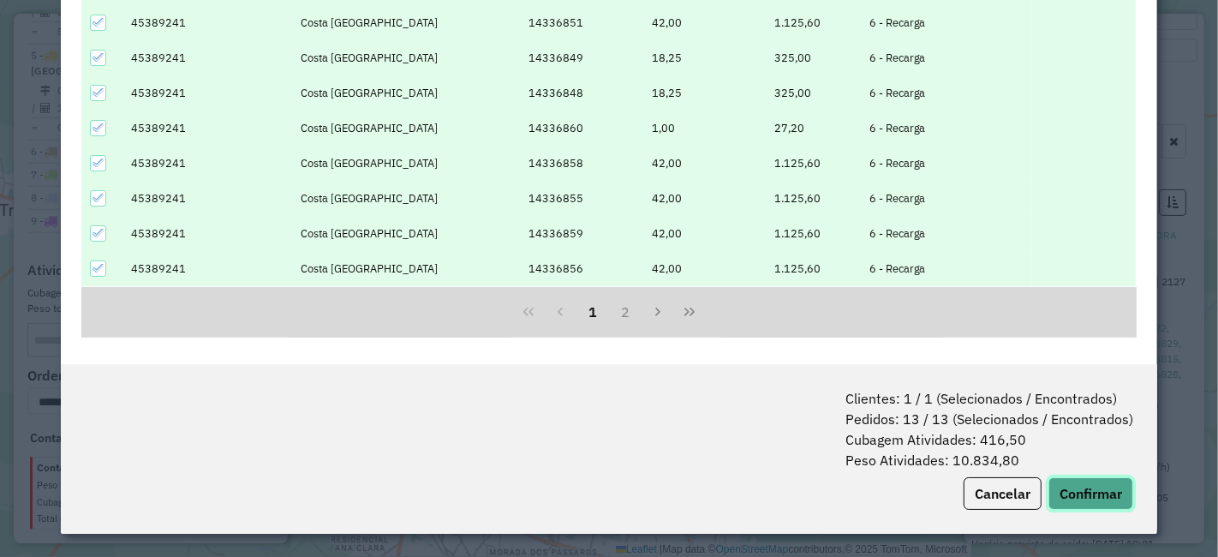
click at [1066, 480] on button "Confirmar" at bounding box center [1090, 493] width 85 height 33
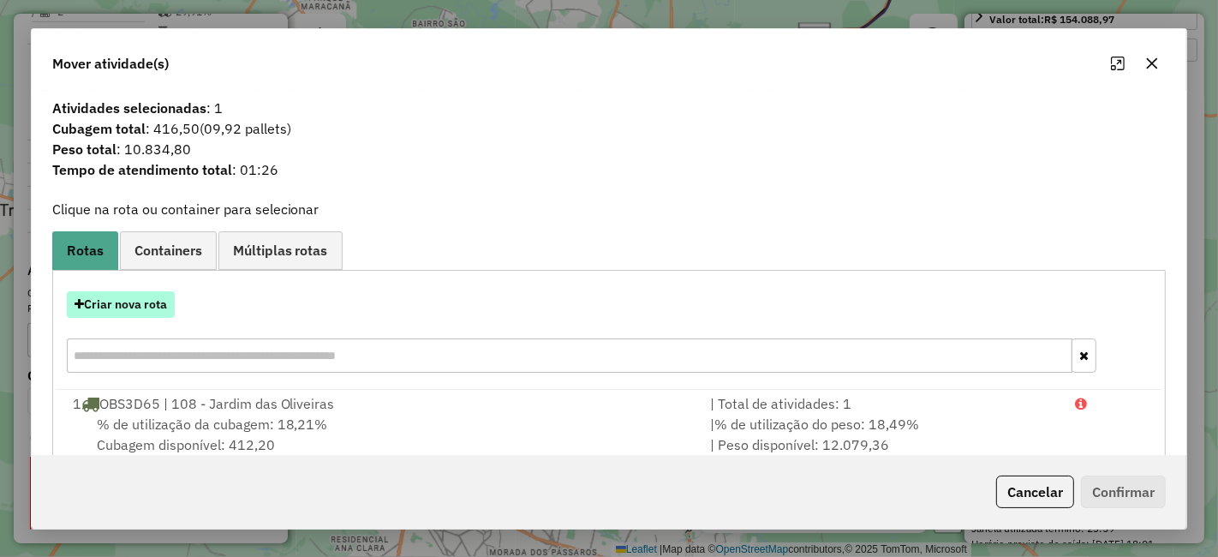
click at [146, 306] on button "Criar nova rota" at bounding box center [121, 304] width 108 height 27
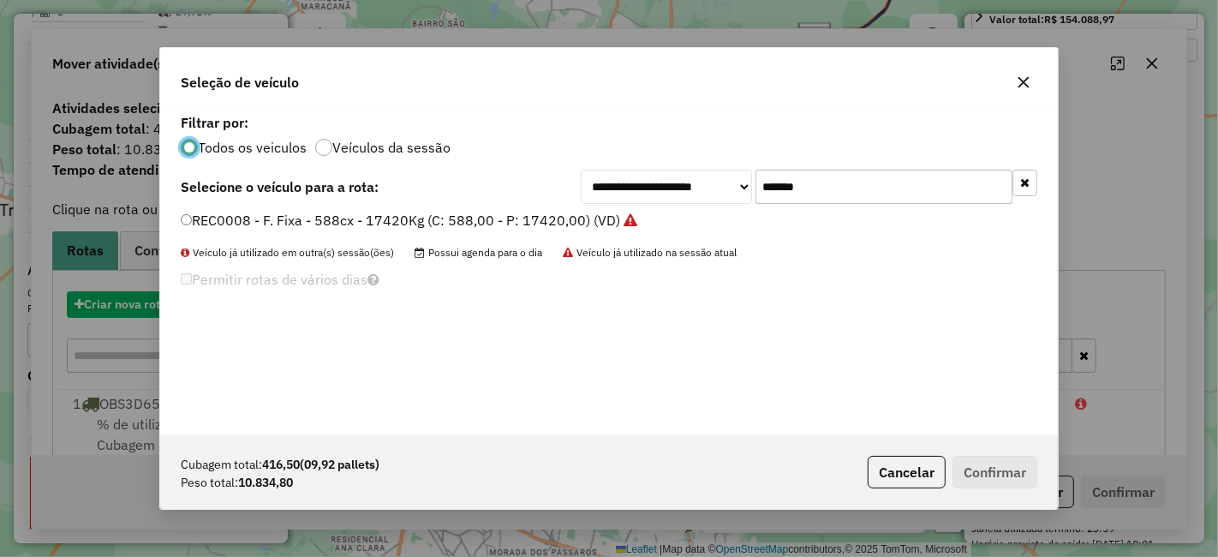
scroll to position [9, 4]
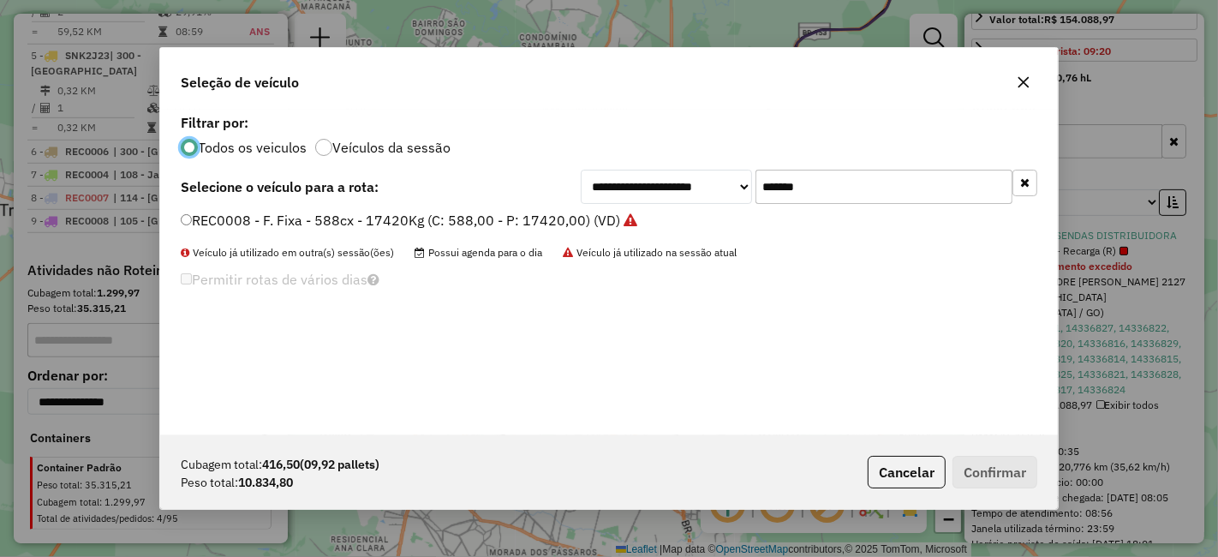
drag, startPoint x: 845, startPoint y: 182, endPoint x: 831, endPoint y: 183, distance: 13.7
click at [831, 183] on input "*******" at bounding box center [883, 187] width 257 height 34
type input "*******"
click at [574, 218] on label "REC0001 - Freteiro - 504Cx - 15930Kg (C: 504,00 - P: 15930,00) (VD)" at bounding box center [406, 220] width 451 height 21
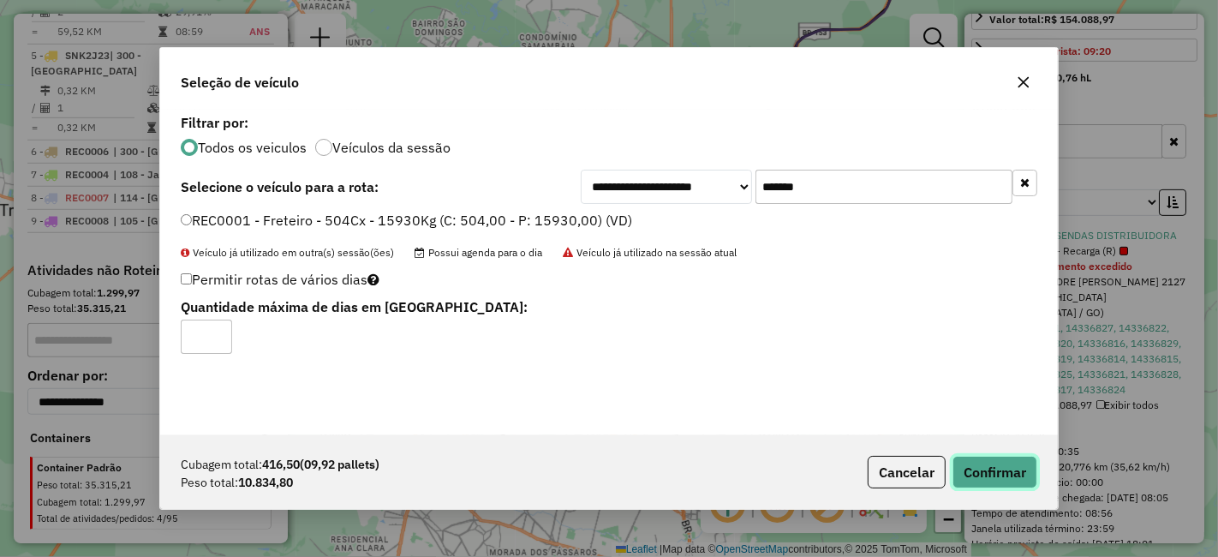
click at [1009, 469] on button "Confirmar" at bounding box center [994, 472] width 85 height 33
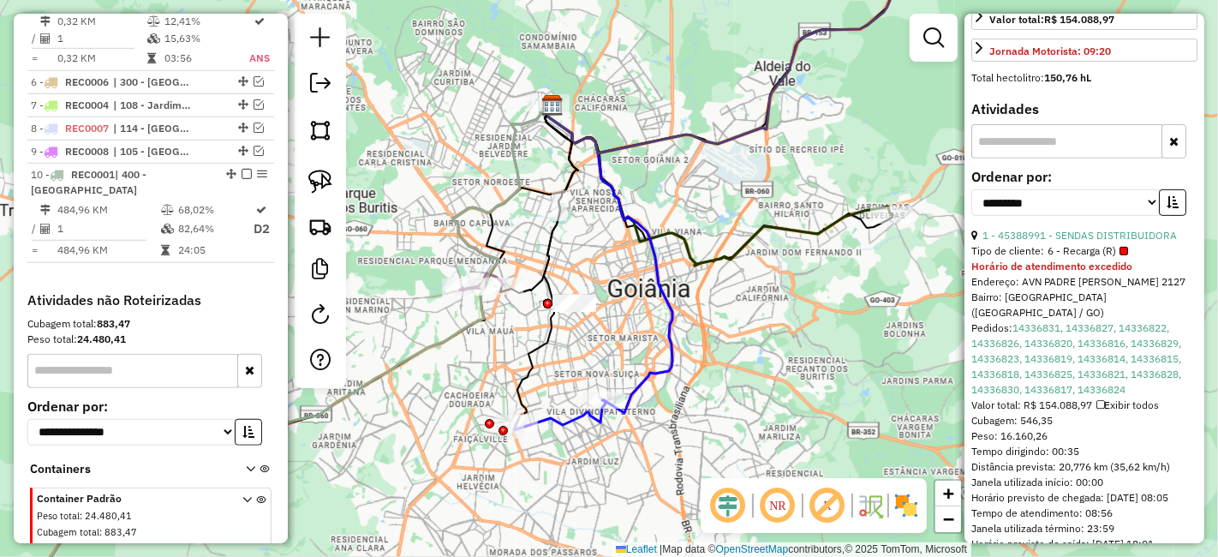
scroll to position [1180, 0]
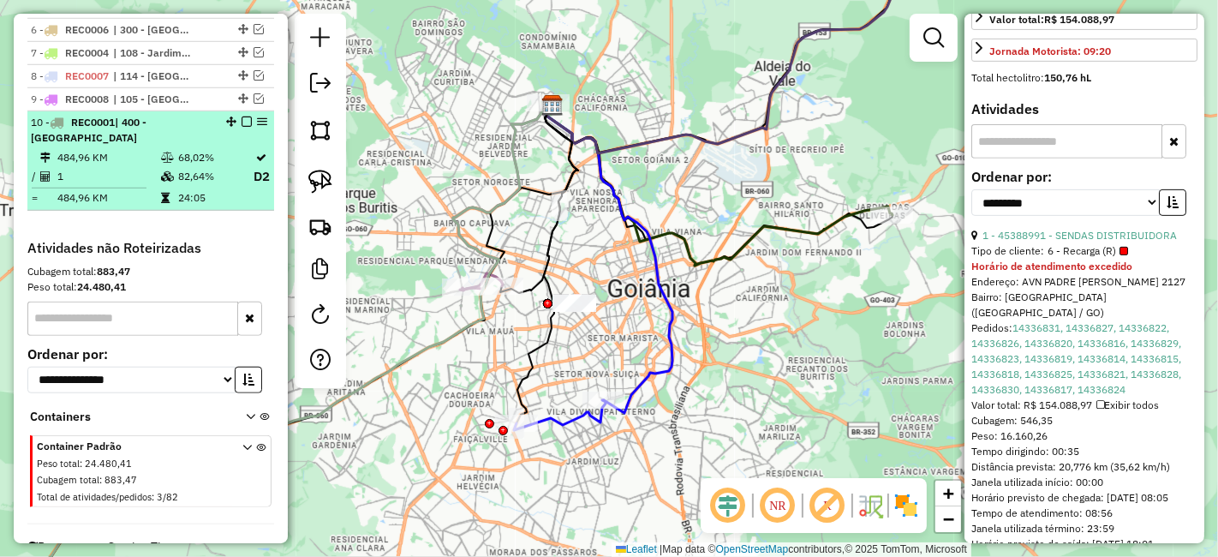
click at [242, 116] on em at bounding box center [247, 121] width 10 height 10
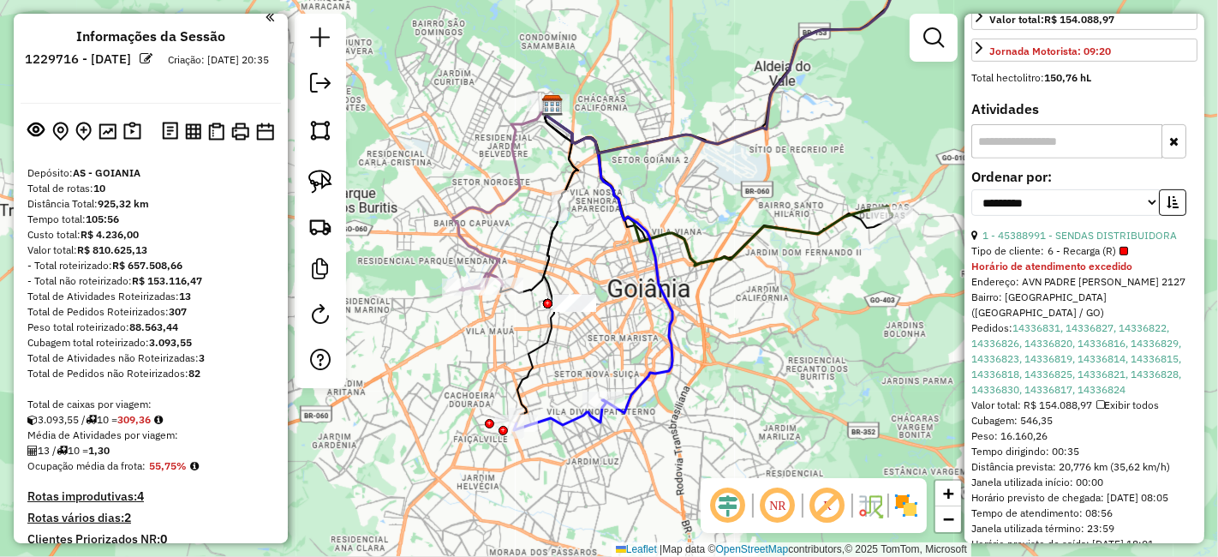
scroll to position [0, 0]
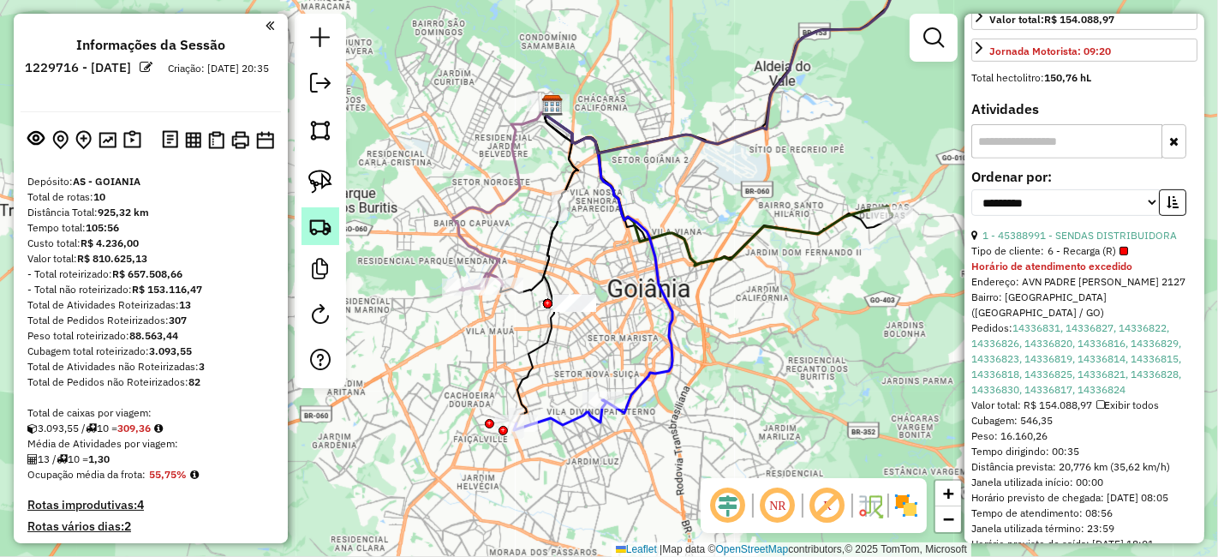
click at [320, 233] on img at bounding box center [320, 226] width 24 height 24
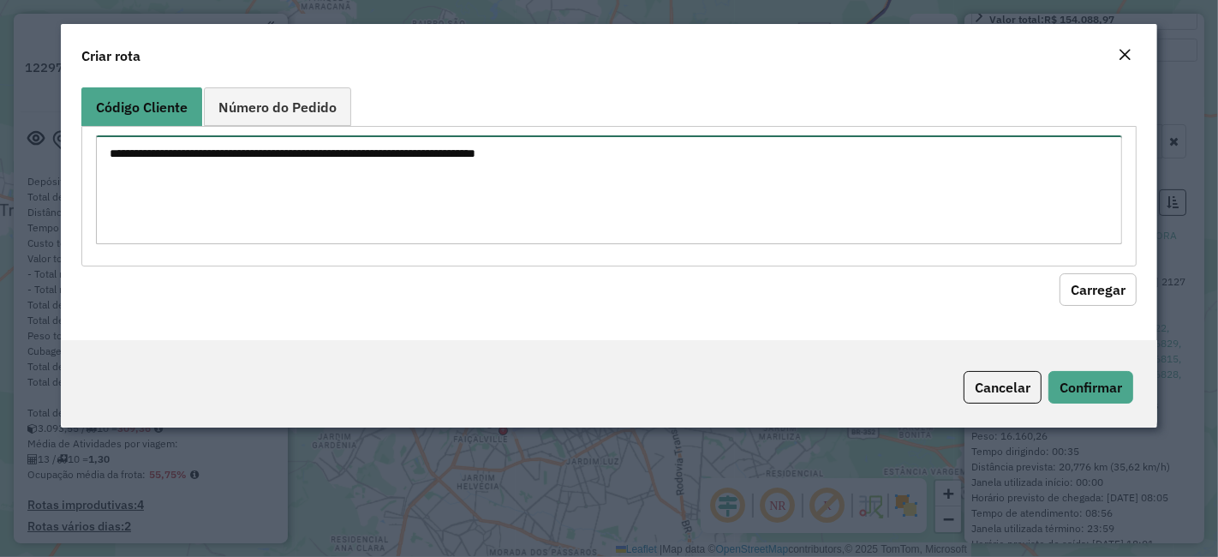
click at [406, 170] on textarea at bounding box center [609, 189] width 1026 height 109
paste textarea "******** ********"
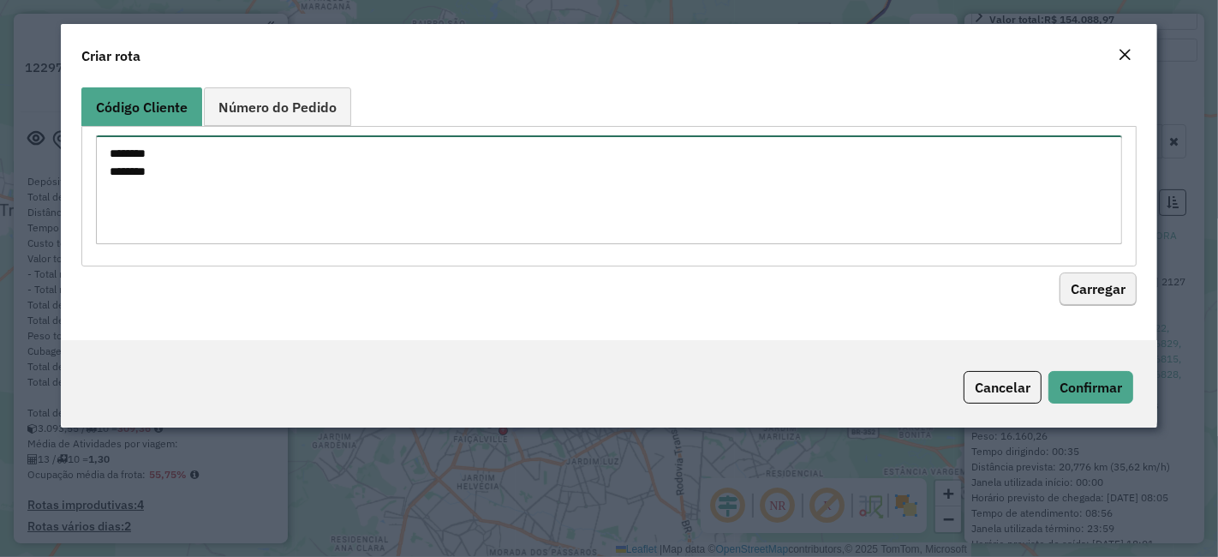
type textarea "******** ********"
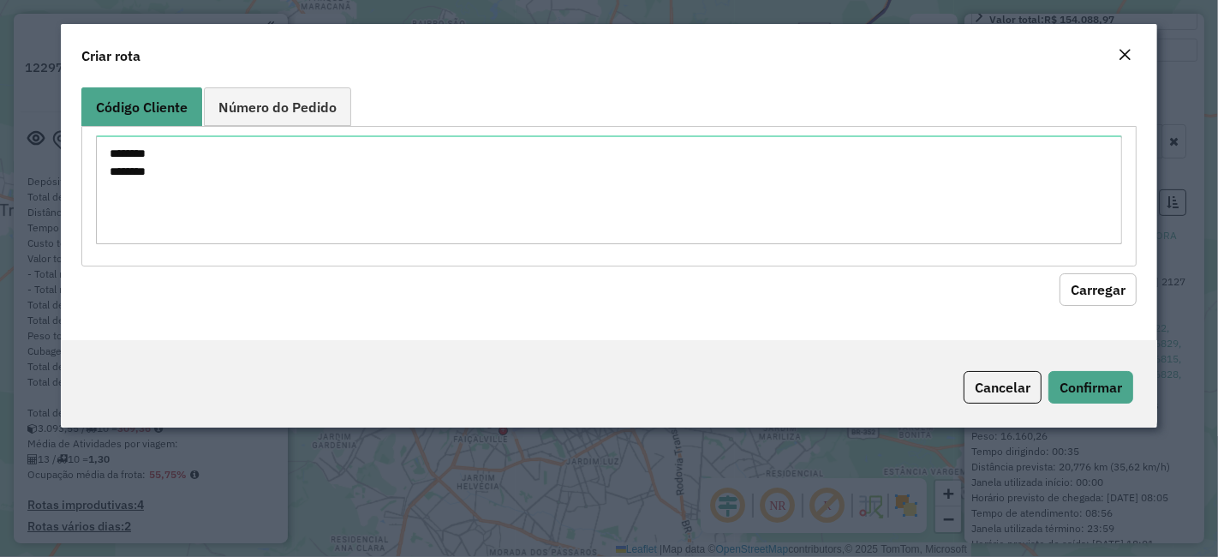
click at [1083, 287] on button "Carregar" at bounding box center [1098, 289] width 77 height 33
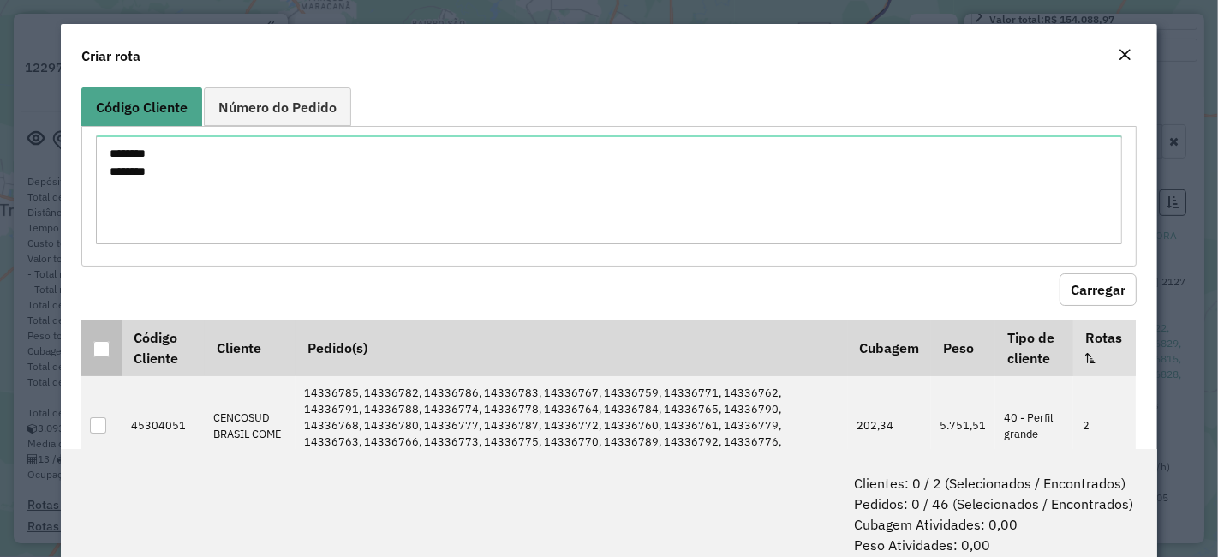
click at [95, 346] on div at bounding box center [101, 349] width 16 height 16
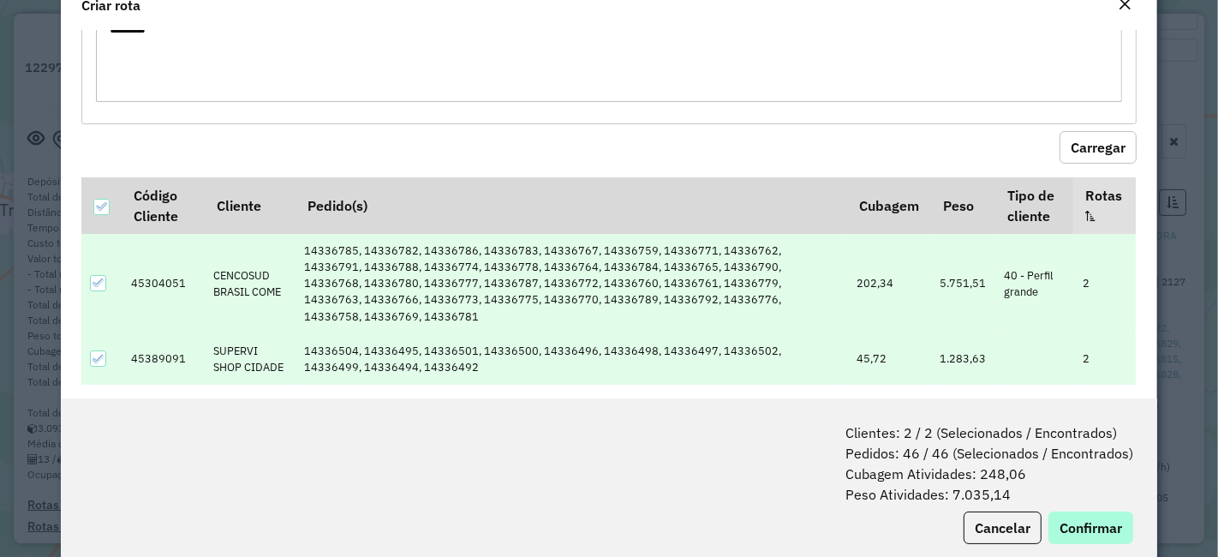
scroll to position [85, 0]
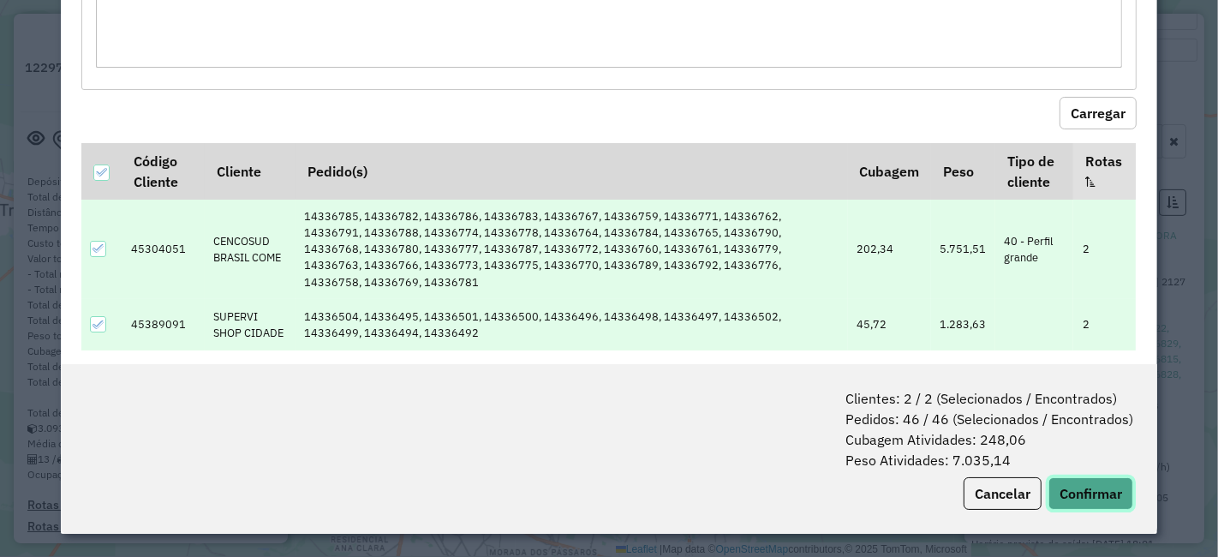
click at [1089, 491] on button "Confirmar" at bounding box center [1090, 493] width 85 height 33
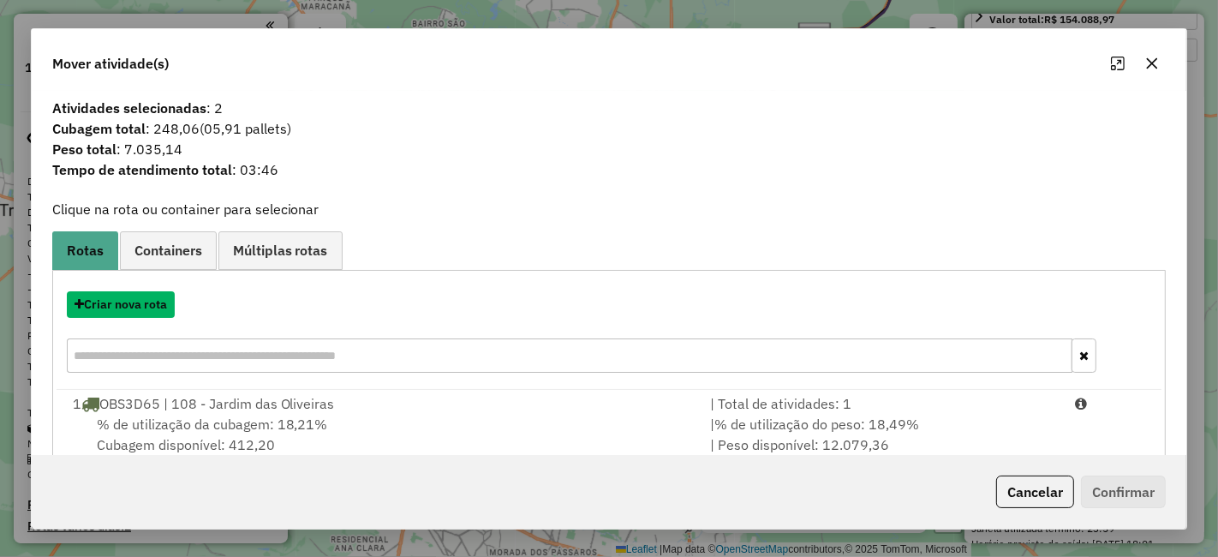
click at [122, 305] on button "Criar nova rota" at bounding box center [121, 304] width 108 height 27
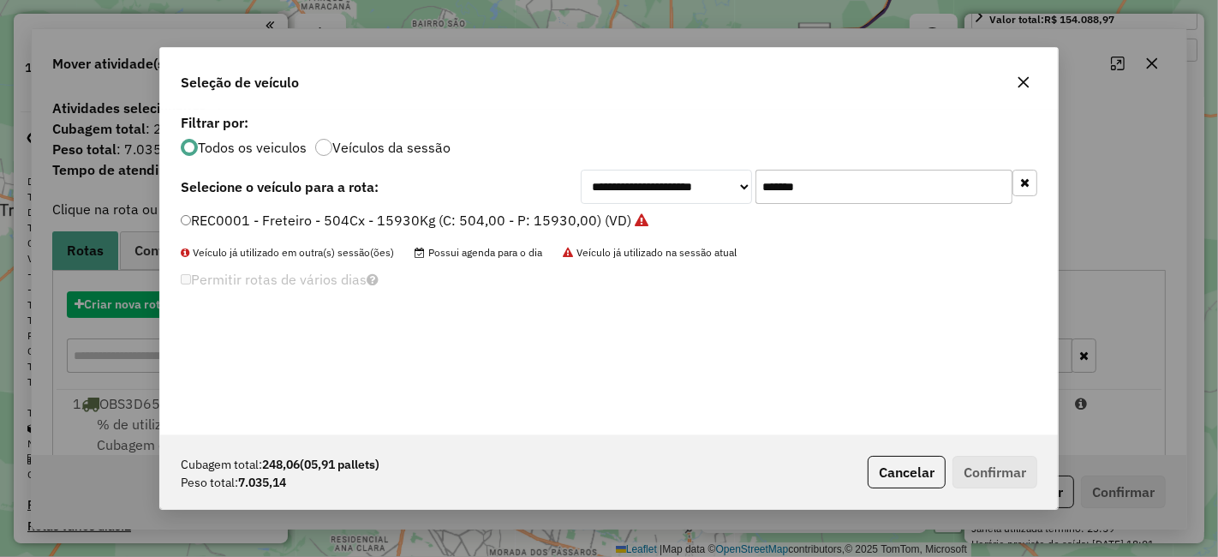
scroll to position [9, 4]
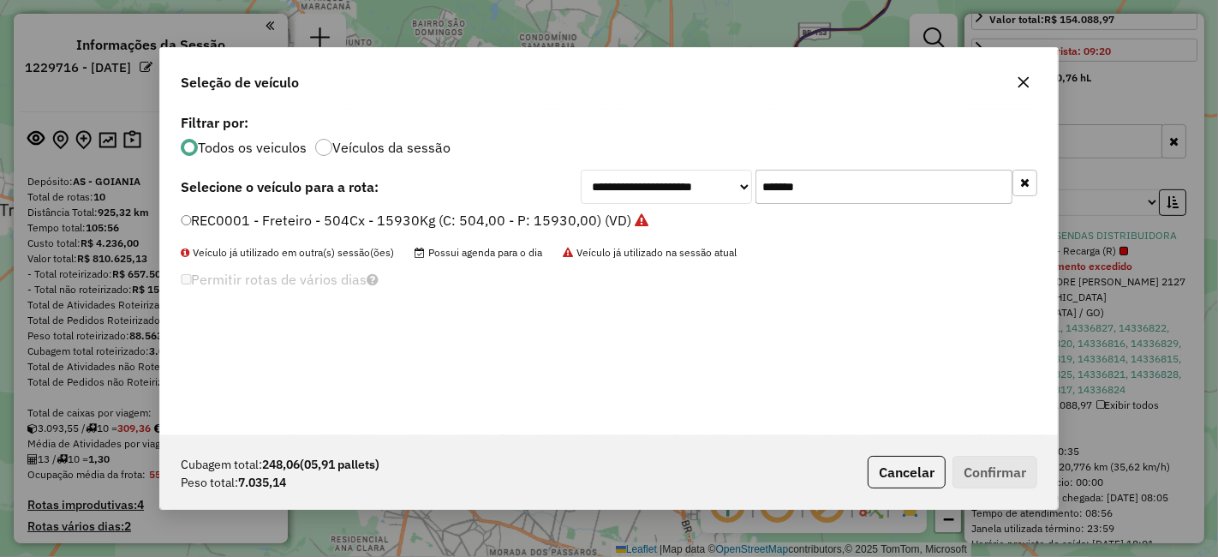
drag, startPoint x: 863, startPoint y: 192, endPoint x: 512, endPoint y: 272, distance: 360.3
click at [549, 267] on div "**********" at bounding box center [609, 272] width 898 height 325
paste input "text"
type input "*******"
click at [555, 212] on label "OYU5H57 - Freteiro - 588Cx - 17080Kg (C: 588,00 - P: 17080,00) (VD)" at bounding box center [416, 220] width 471 height 21
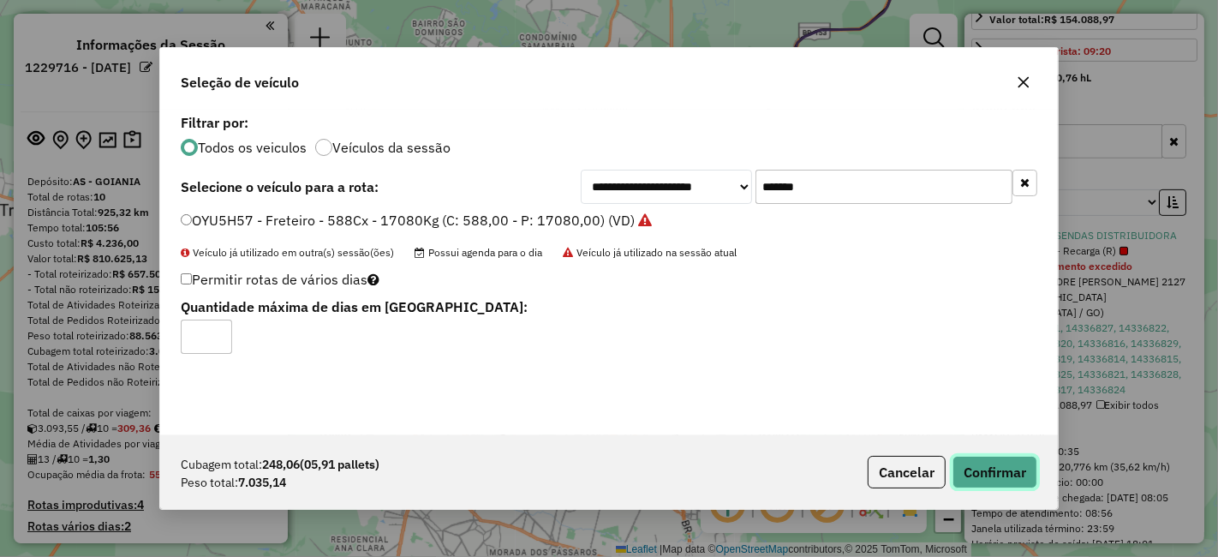
click at [1006, 469] on button "Confirmar" at bounding box center [994, 472] width 85 height 33
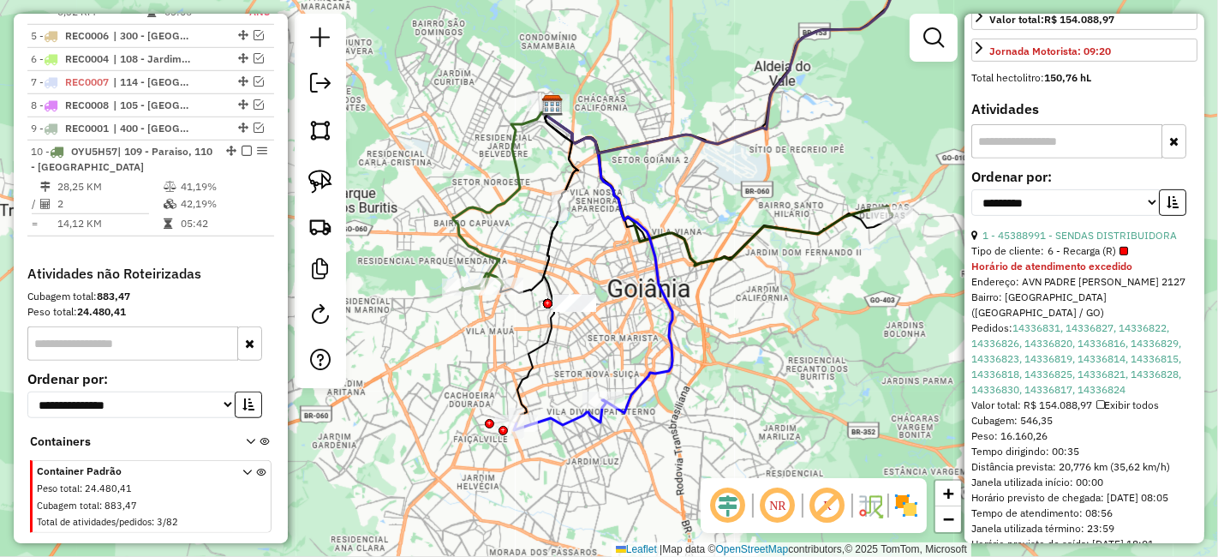
scroll to position [1119, 0]
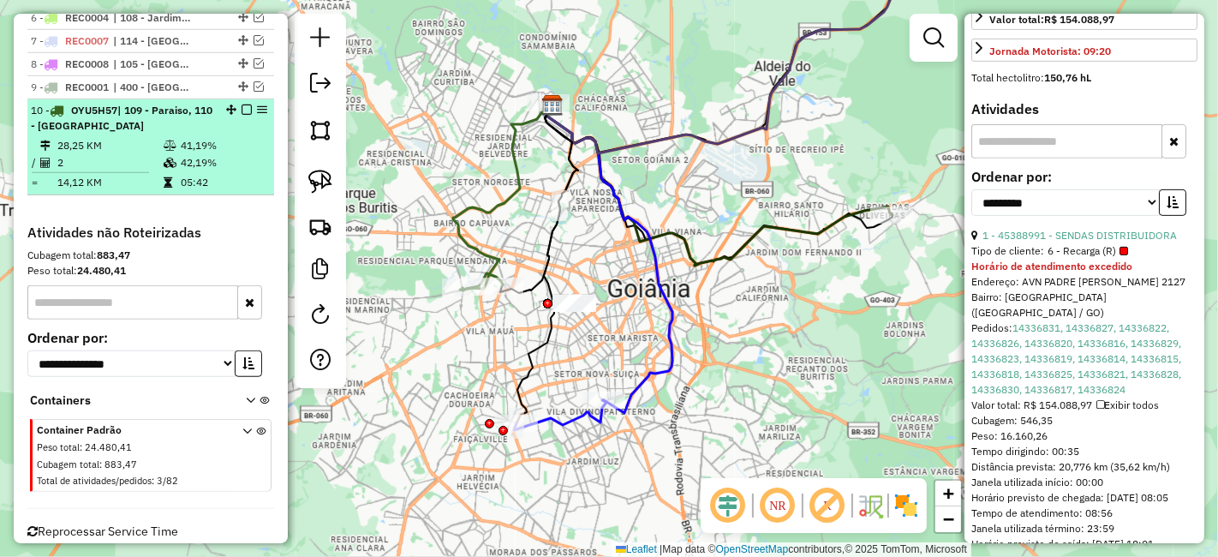
click at [242, 104] on em at bounding box center [247, 109] width 10 height 10
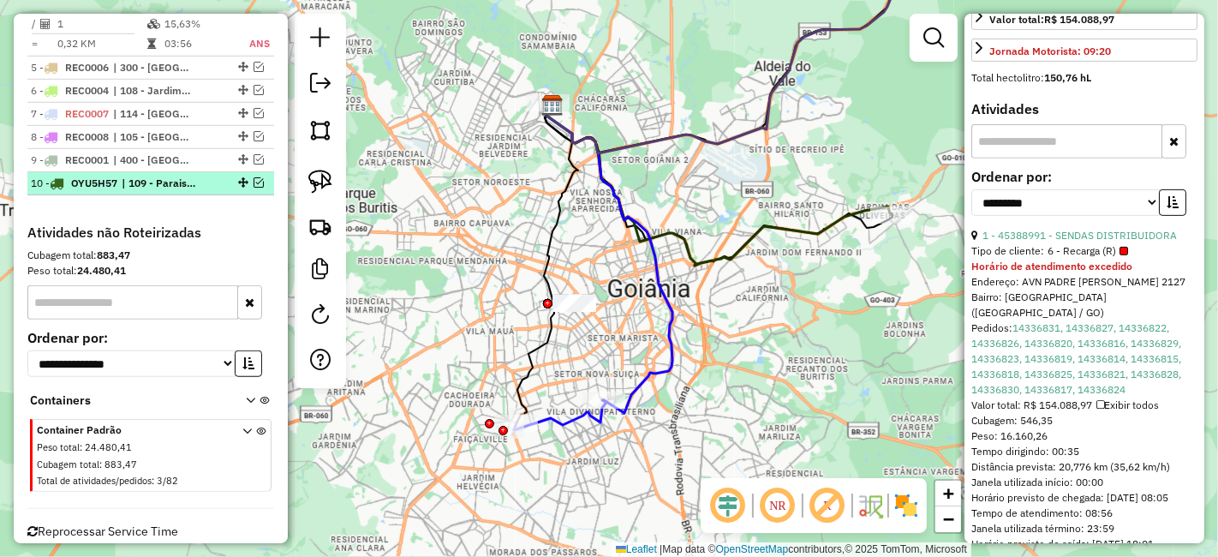
scroll to position [761, 0]
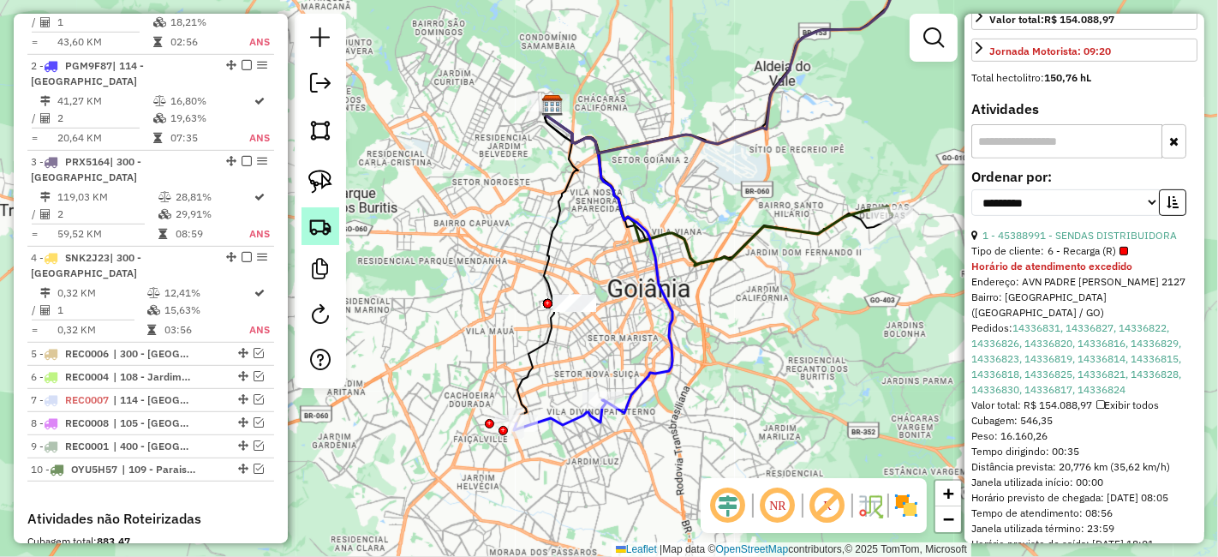
click at [335, 230] on link at bounding box center [320, 226] width 38 height 38
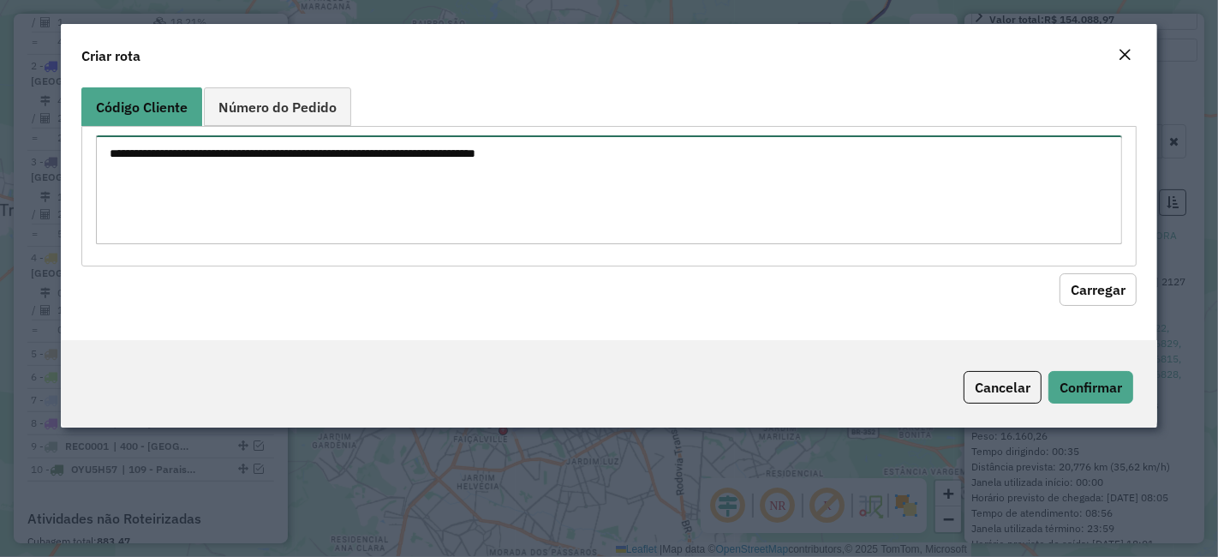
click at [372, 199] on textarea at bounding box center [609, 189] width 1026 height 109
paste textarea "********"
type textarea "********"
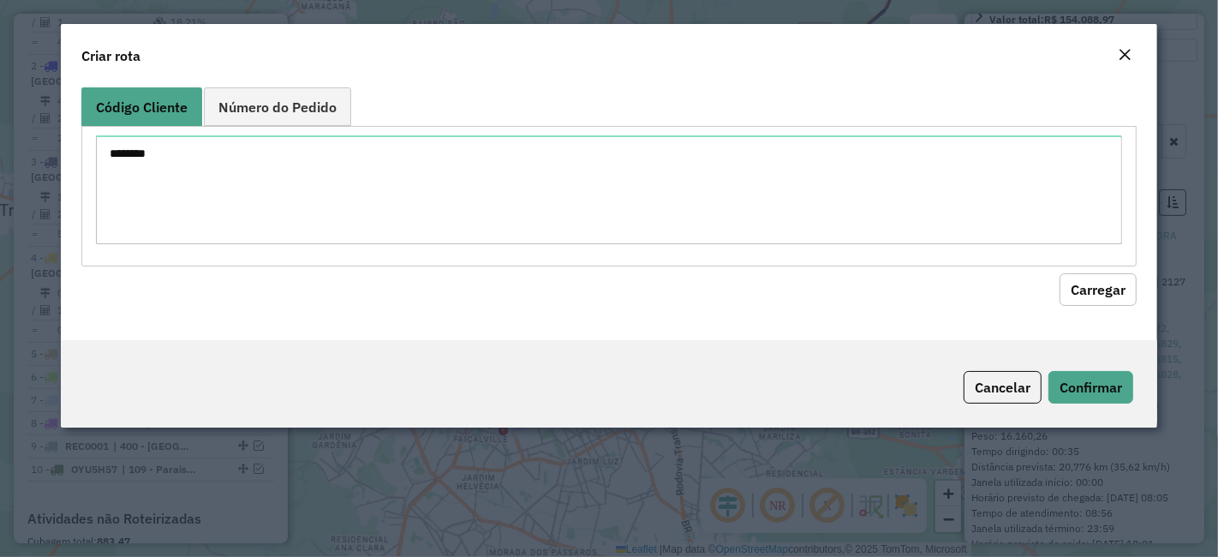
click at [1110, 280] on button "Carregar" at bounding box center [1098, 289] width 77 height 33
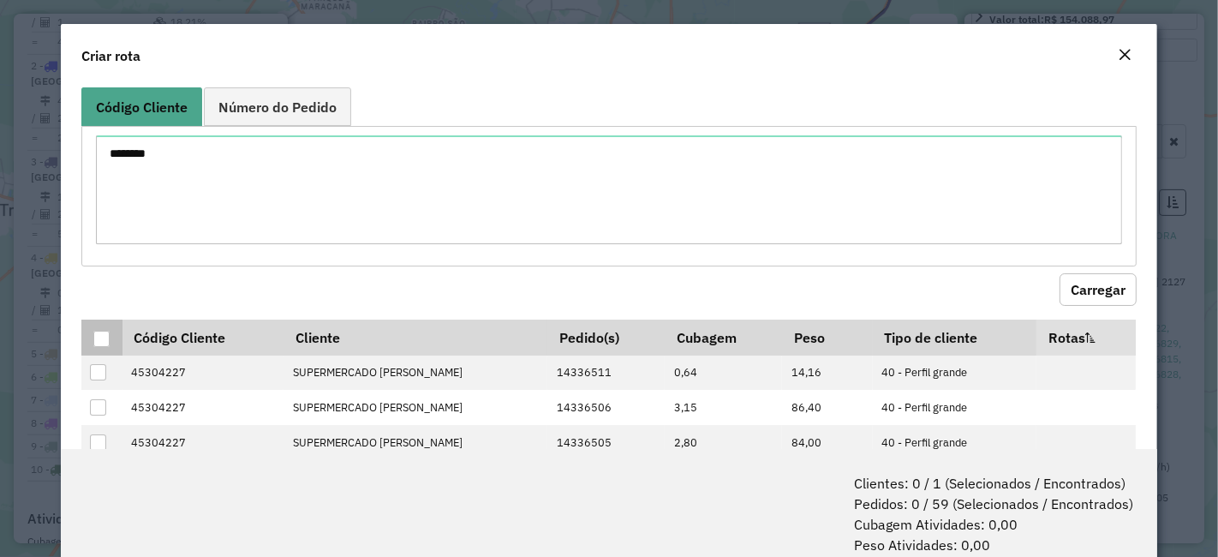
click at [96, 334] on div at bounding box center [101, 339] width 16 height 16
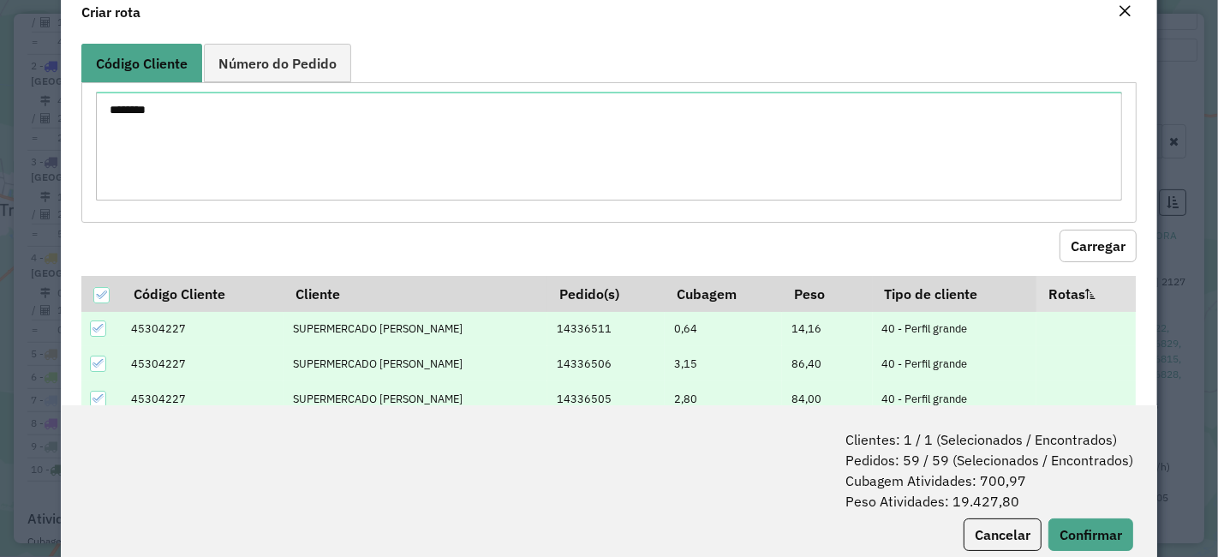
scroll to position [85, 0]
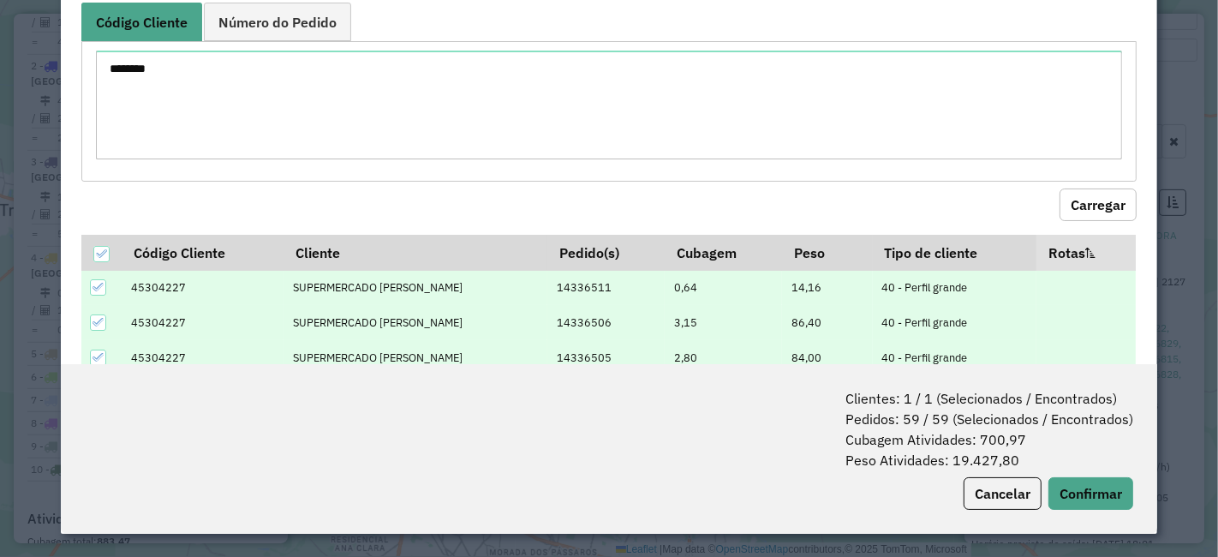
click at [1096, 466] on span "Clientes: 1 / 1 (Selecionados / Encontrados) Pedidos: 59 / 59 (Selecionados / E…" at bounding box center [989, 429] width 288 height 82
click at [1085, 524] on div "Clientes: 1 / 1 (Selecionados / Encontrados) Pedidos: 59 / 59 (Selecionados / E…" at bounding box center [609, 449] width 1096 height 170
click at [1080, 501] on button "Confirmar" at bounding box center [1090, 493] width 85 height 33
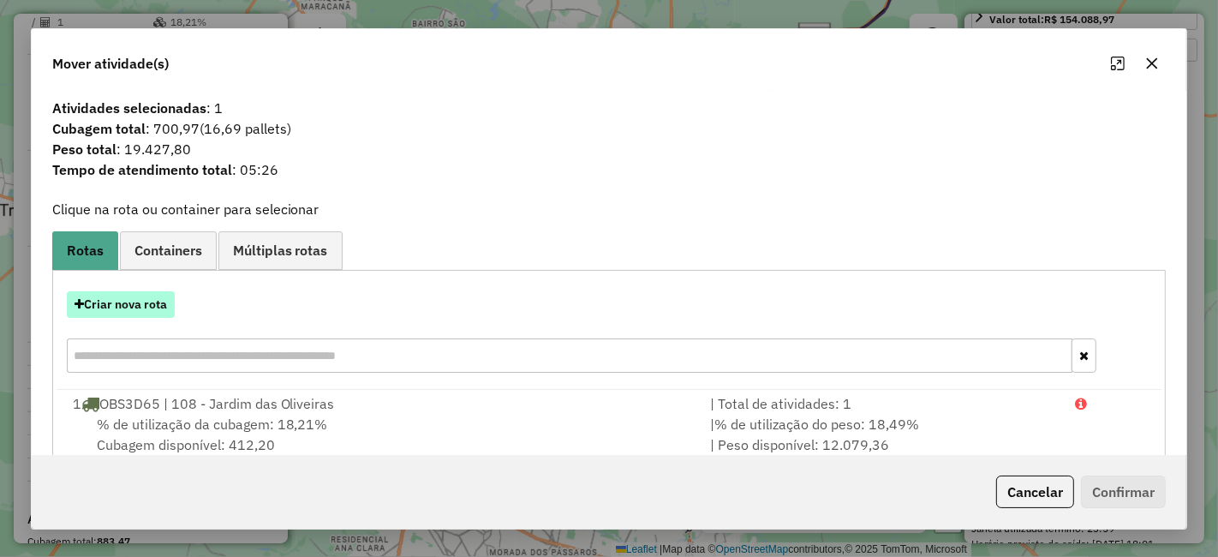
click at [86, 301] on button "Criar nova rota" at bounding box center [121, 304] width 108 height 27
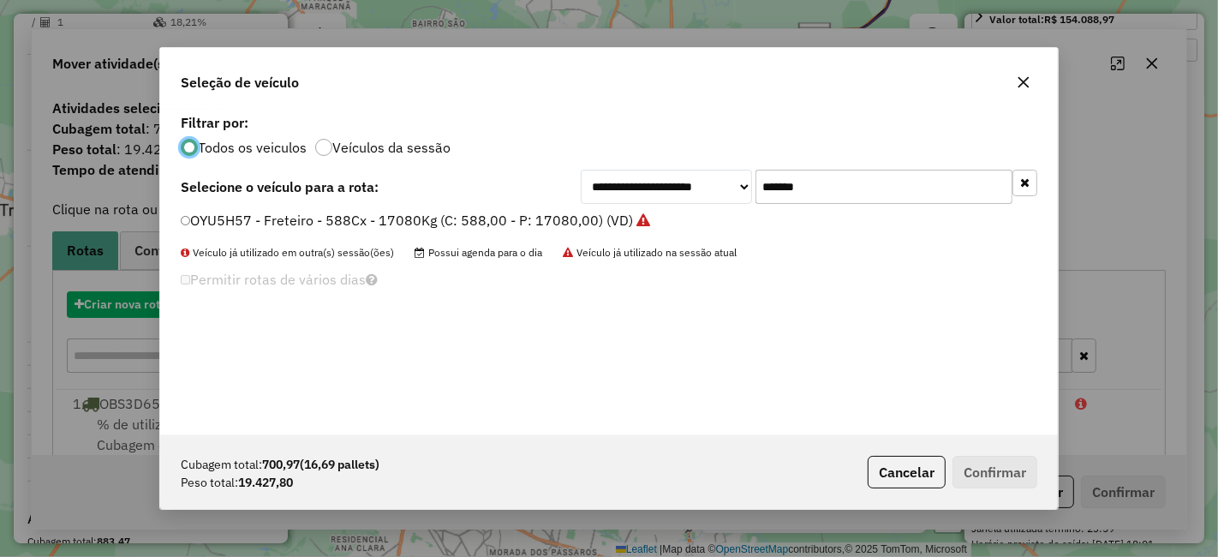
scroll to position [9, 4]
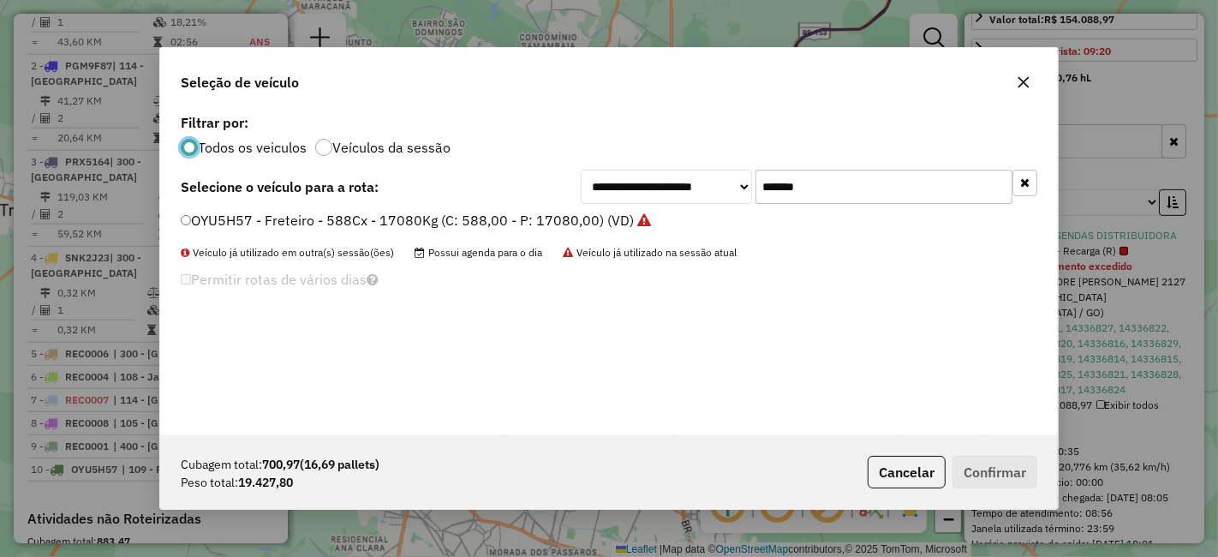
click at [883, 152] on div "Todos os veiculos Veículos da sessão" at bounding box center [609, 145] width 857 height 21
drag, startPoint x: 864, startPoint y: 182, endPoint x: 522, endPoint y: 227, distance: 345.5
click at [527, 212] on div "**********" at bounding box center [609, 272] width 898 height 325
paste input "text"
type input "*******"
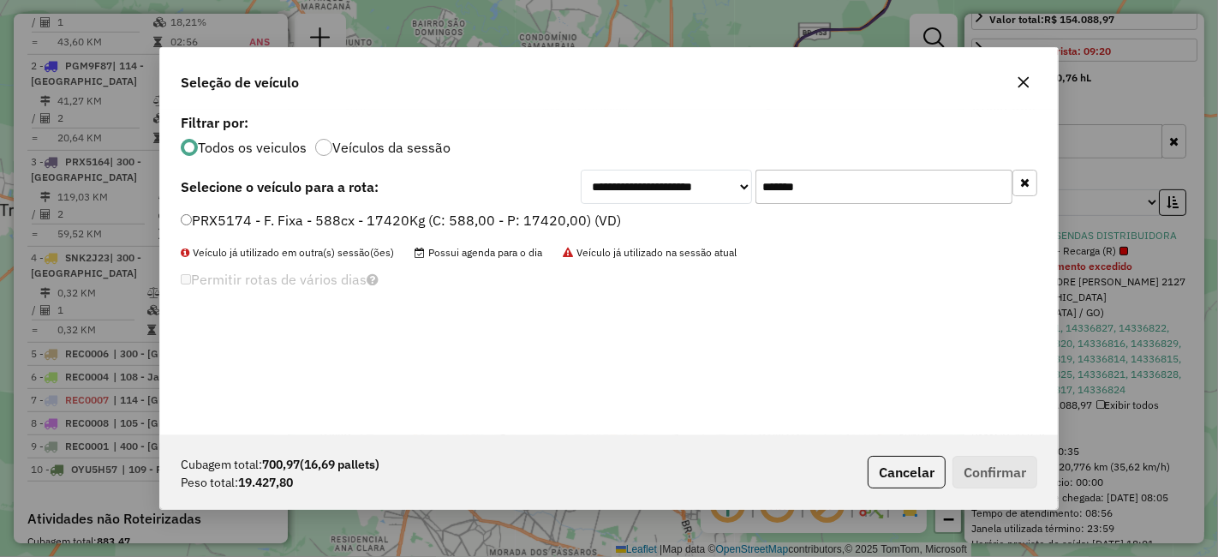
click at [489, 216] on label "PRX5174 - F. Fixa - 588cx - 17420Kg (C: 588,00 - P: 17420,00) (VD)" at bounding box center [401, 220] width 440 height 21
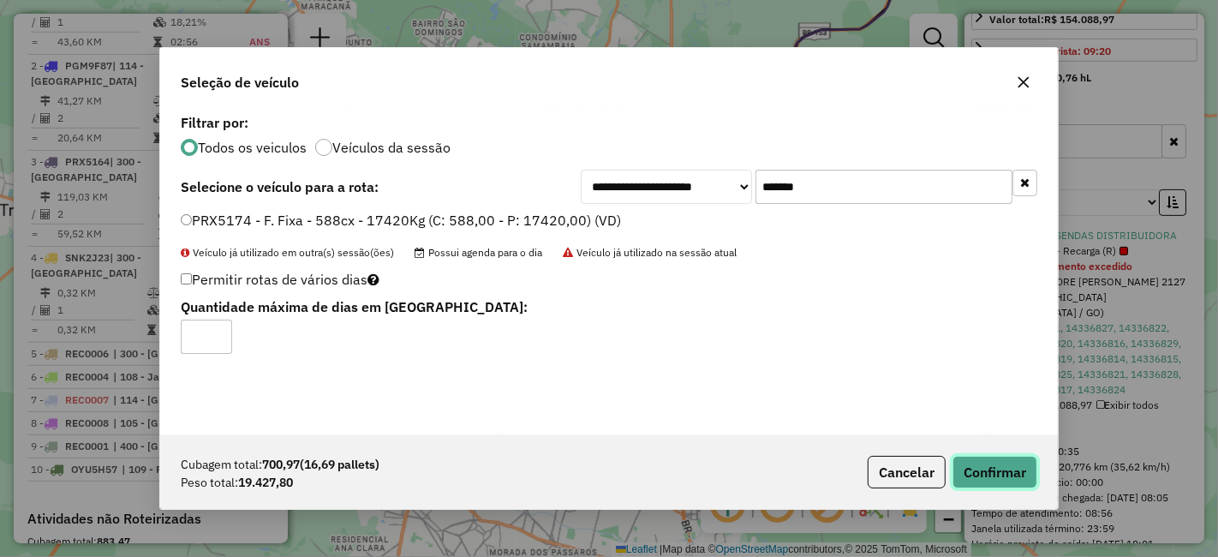
click at [1001, 464] on button "Confirmar" at bounding box center [994, 472] width 85 height 33
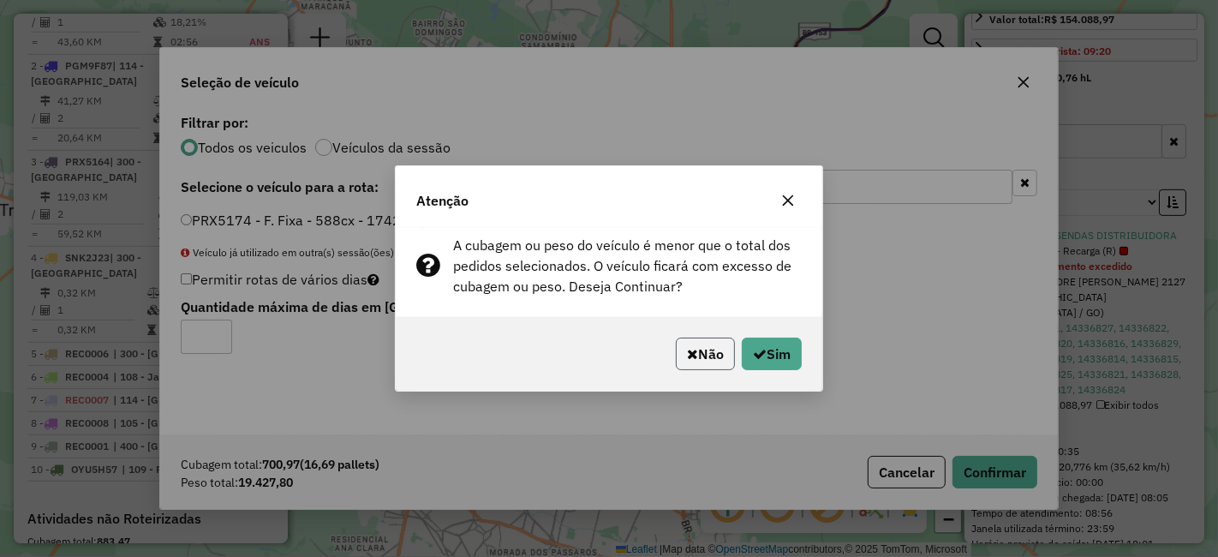
click at [714, 340] on button "Não" at bounding box center [705, 353] width 59 height 33
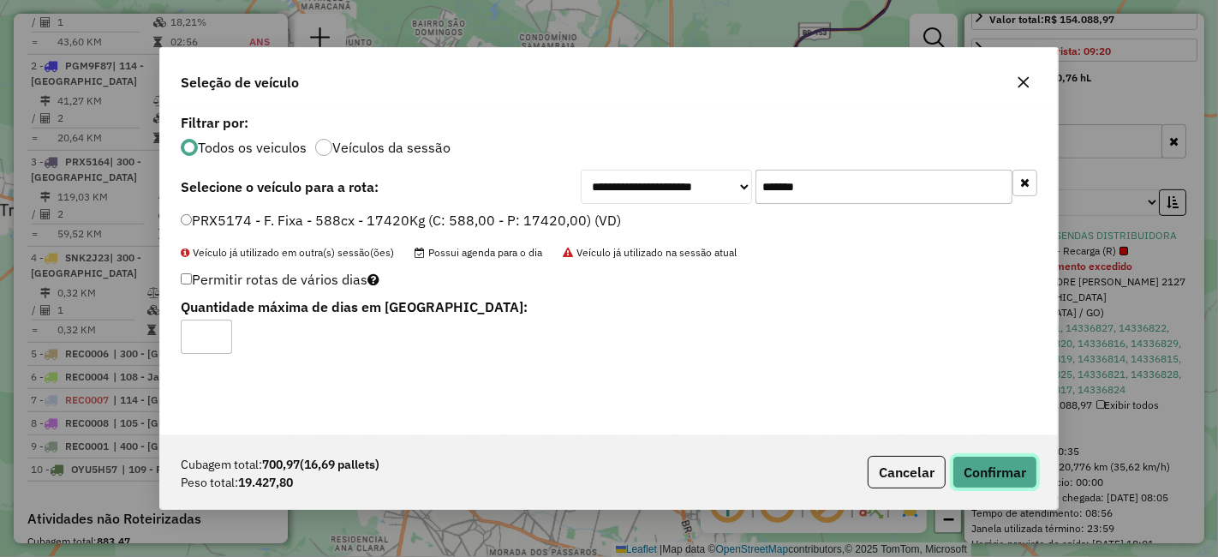
click at [980, 467] on button "Confirmar" at bounding box center [994, 472] width 85 height 33
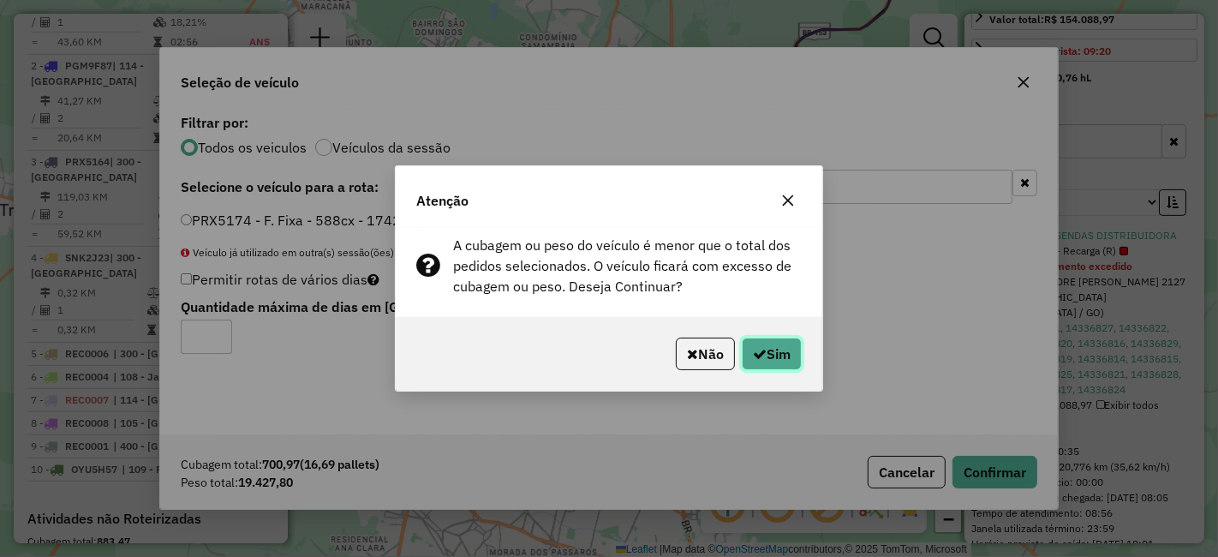
click at [779, 341] on button "Sim" at bounding box center [772, 353] width 60 height 33
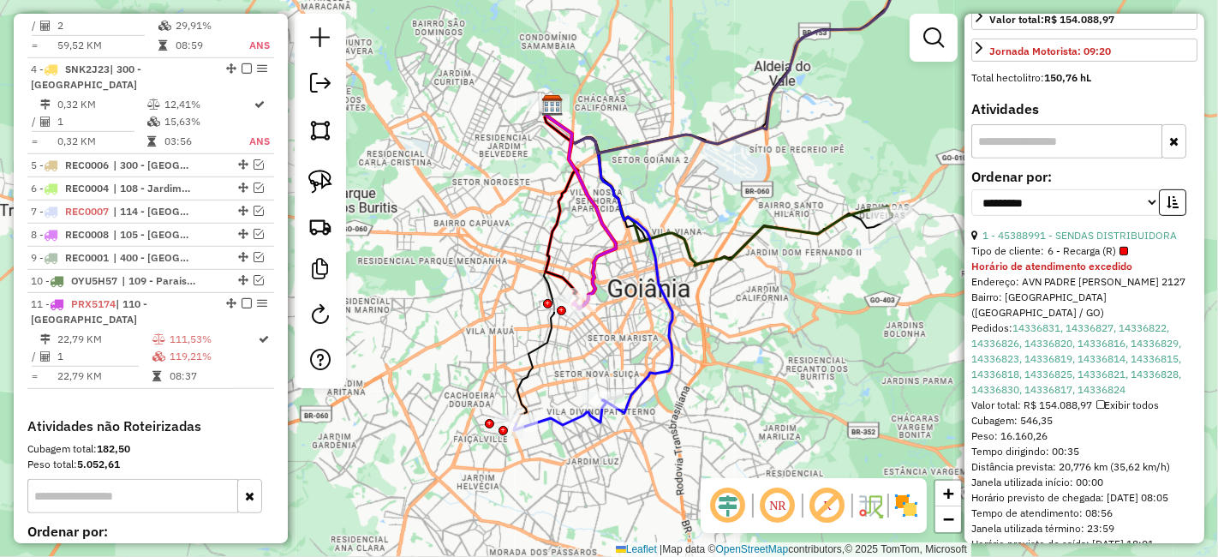
scroll to position [1101, 0]
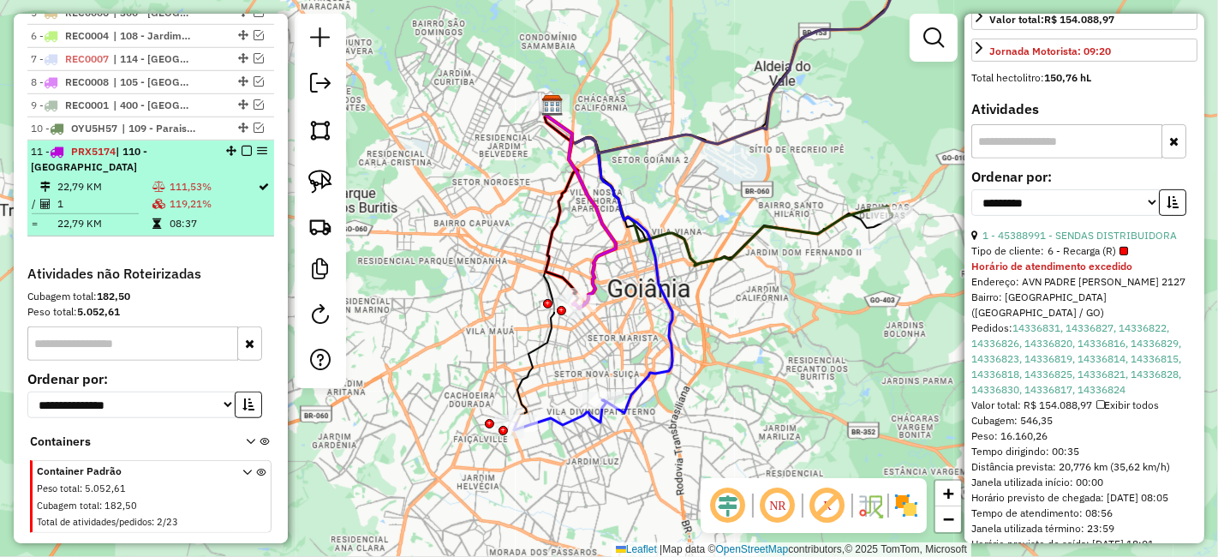
click at [203, 195] on td "119,21%" at bounding box center [213, 203] width 89 height 17
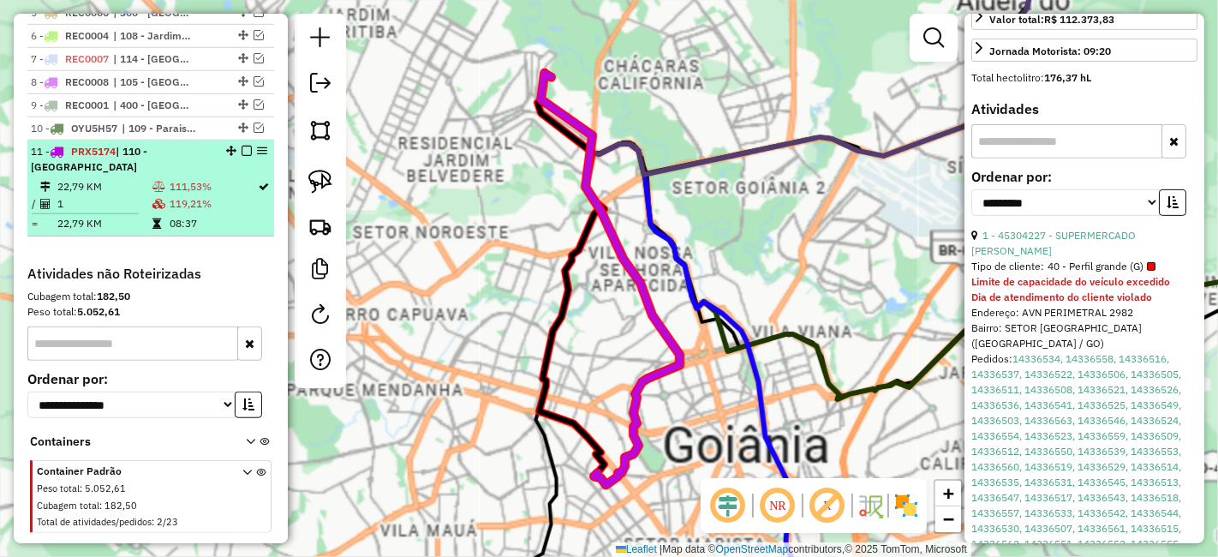
scroll to position [601, 0]
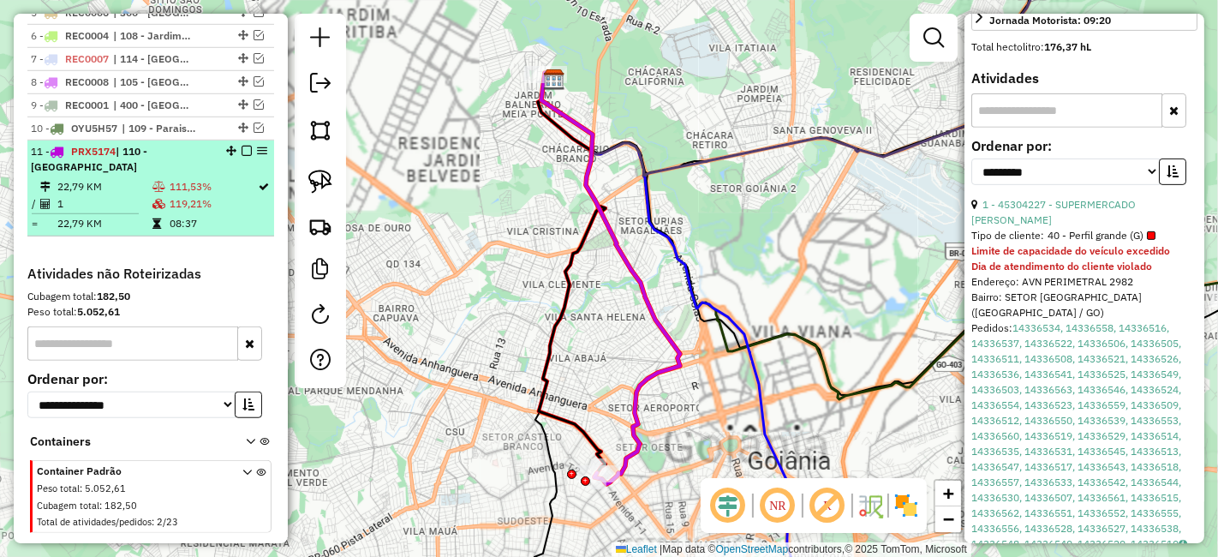
click at [207, 195] on td "119,21%" at bounding box center [213, 203] width 89 height 17
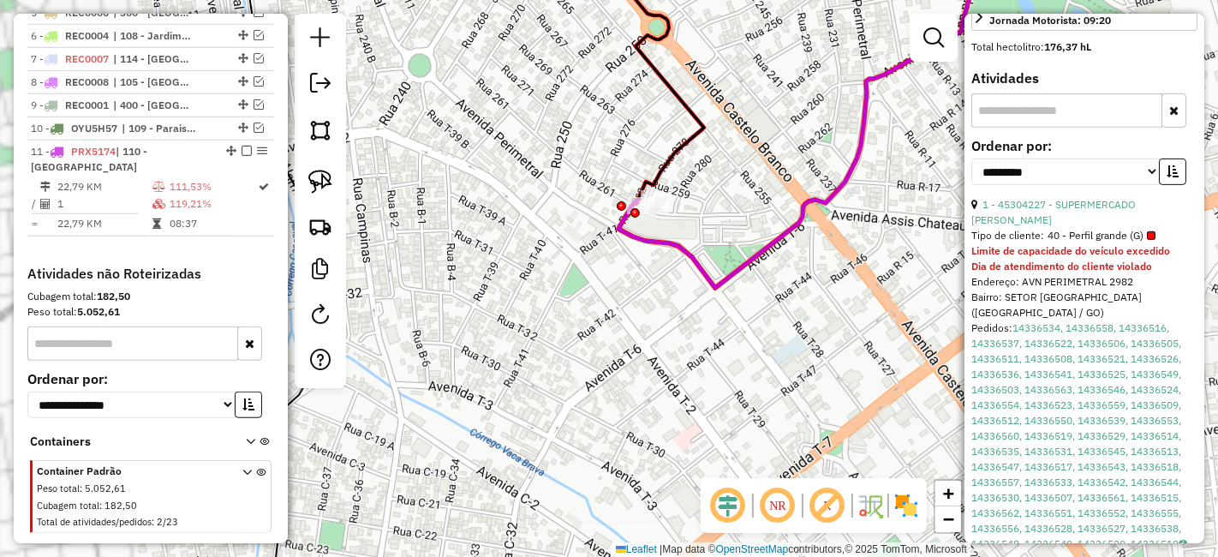
drag, startPoint x: 555, startPoint y: 415, endPoint x: 823, endPoint y: 415, distance: 268.1
click at [823, 415] on div "Janela de atendimento Grade de atendimento Capacidade Transportadoras Veículos …" at bounding box center [609, 278] width 1218 height 557
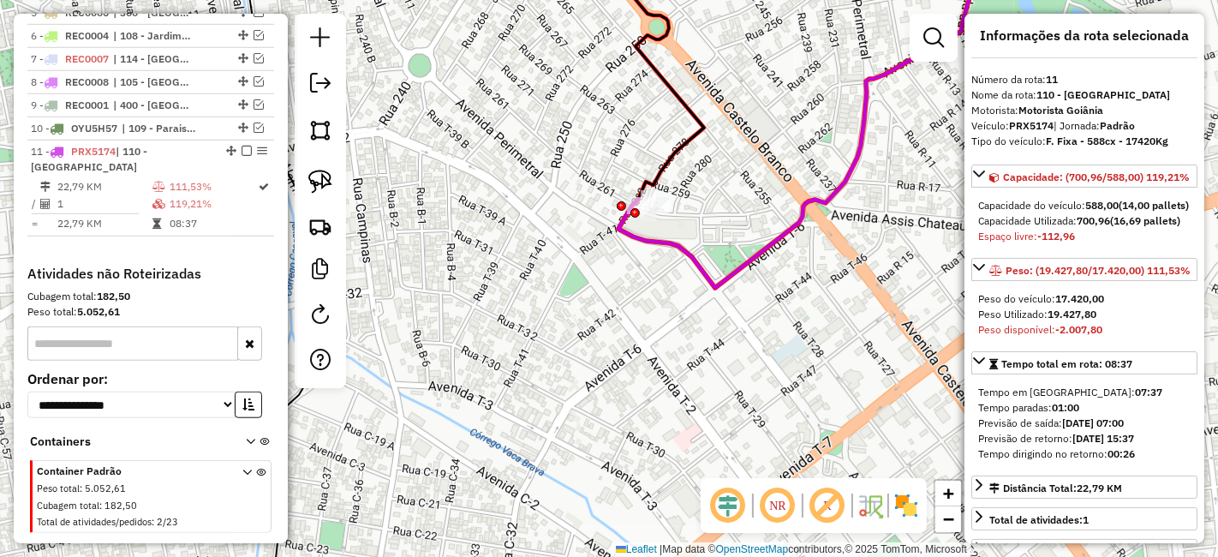
scroll to position [0, 0]
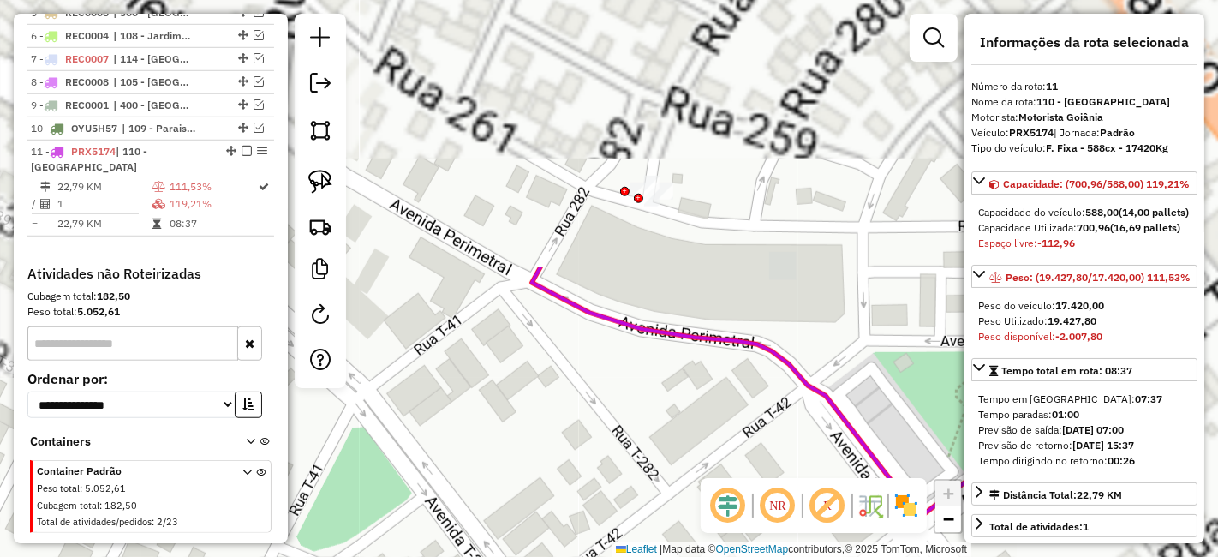
drag, startPoint x: 899, startPoint y: 135, endPoint x: 712, endPoint y: 451, distance: 367.5
click at [712, 451] on div "Janela de atendimento Grade de atendimento Capacidade Transportadoras Veículos …" at bounding box center [609, 278] width 1218 height 557
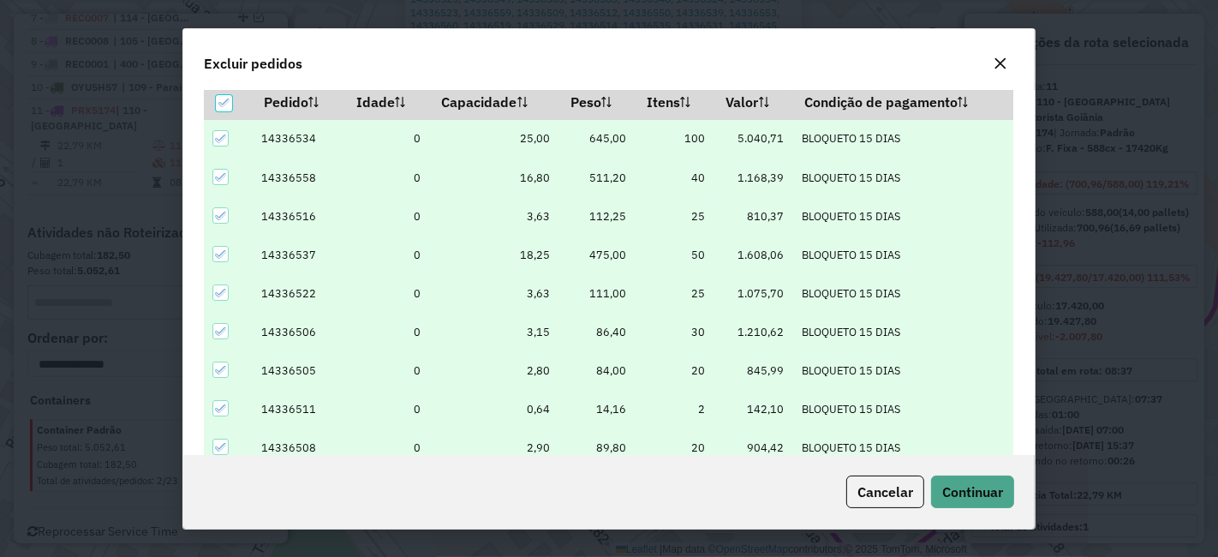
scroll to position [58, 0]
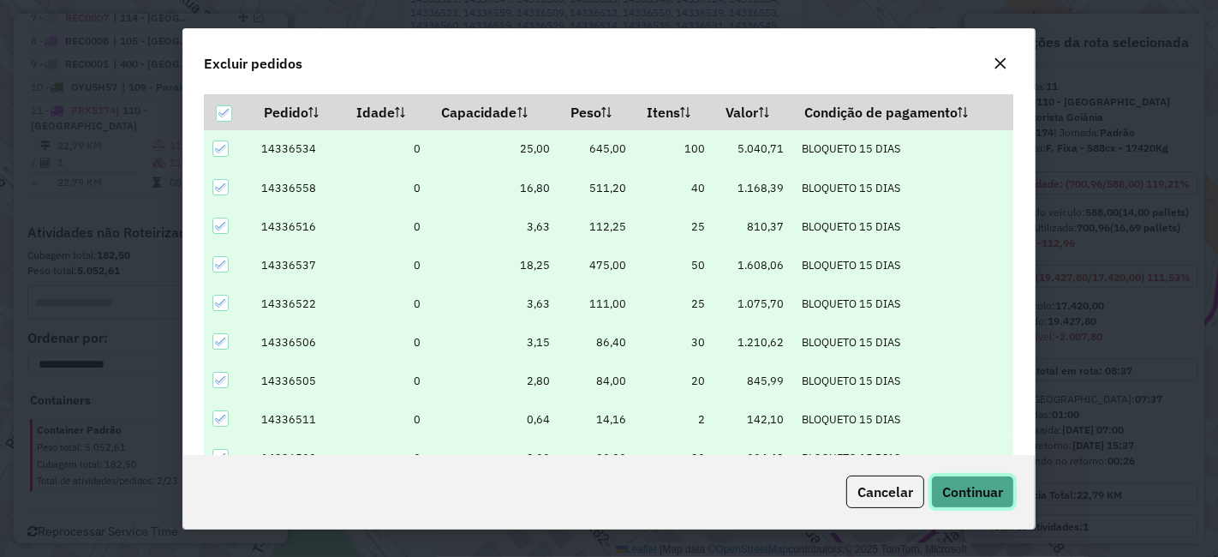
click at [946, 492] on span "Continuar" at bounding box center [972, 491] width 61 height 17
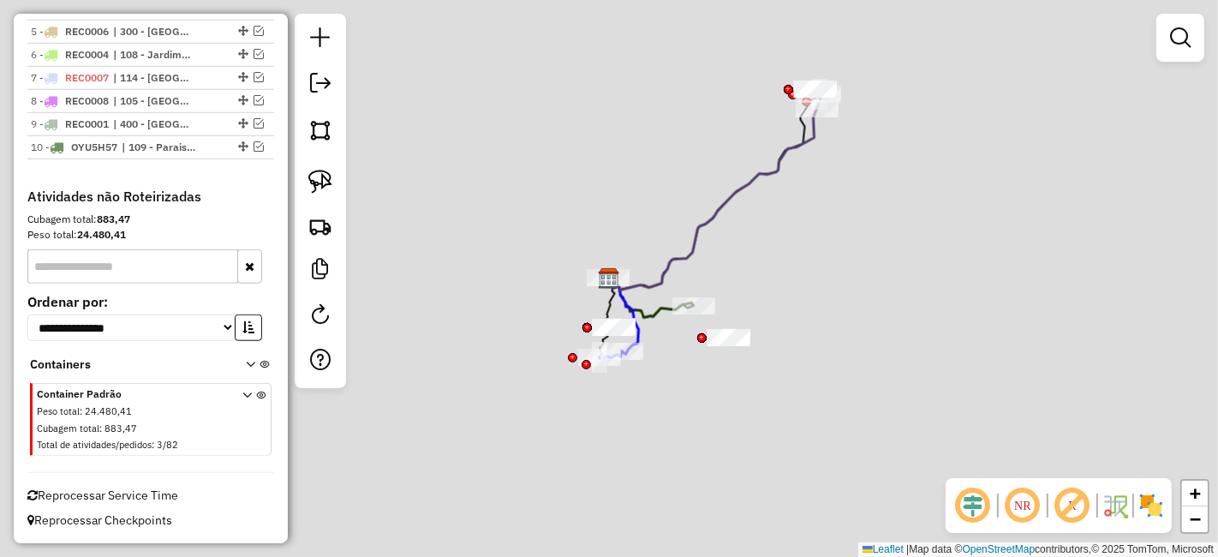
scroll to position [1047, 0]
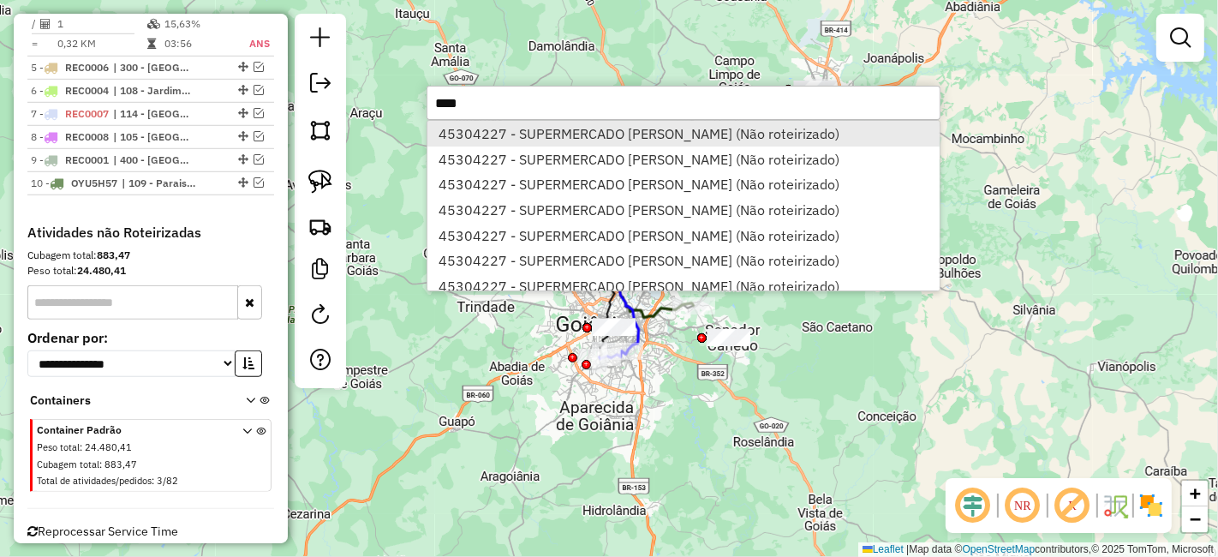
type input "****"
click at [618, 126] on li "45304227 - SUPERMERCADO MOREIRA (Não roteirizado)" at bounding box center [683, 134] width 512 height 26
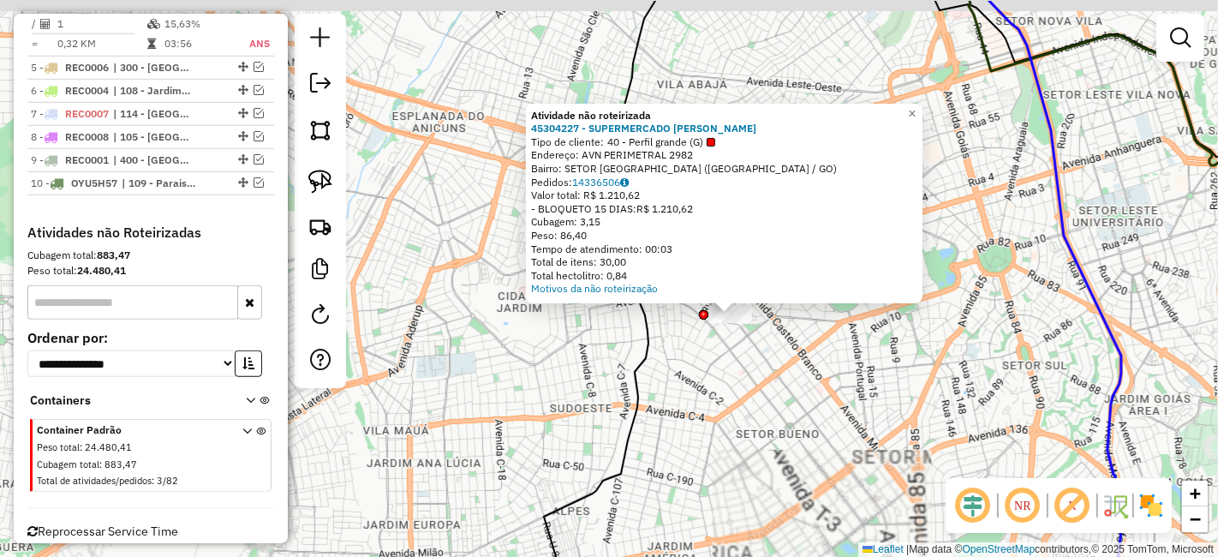
drag, startPoint x: 775, startPoint y: 301, endPoint x: 745, endPoint y: 331, distance: 42.4
click at [749, 361] on div "Atividade não roteirizada 45304227 - SUPERMERCADO MOREIRA Tipo de cliente: 40 -…" at bounding box center [609, 278] width 1218 height 557
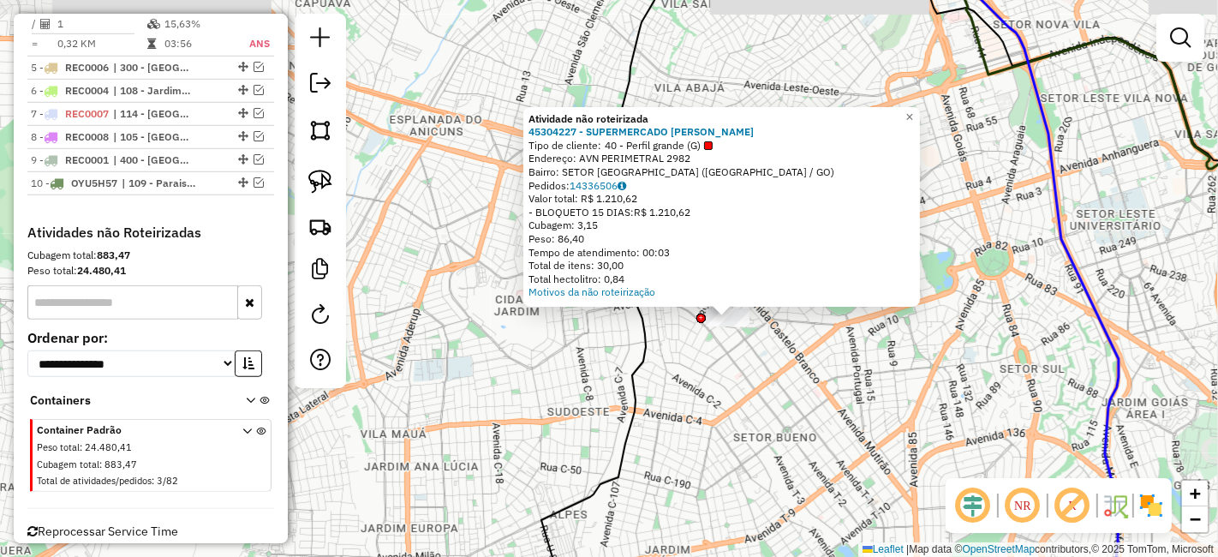
click at [734, 326] on div at bounding box center [728, 317] width 43 height 17
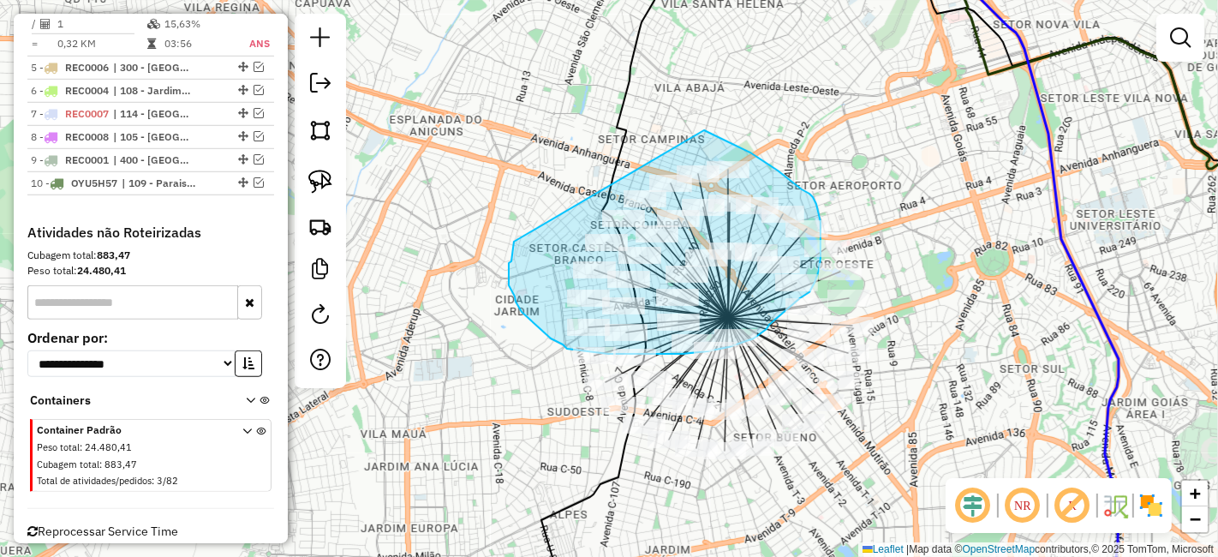
drag, startPoint x: 741, startPoint y: 147, endPoint x: 515, endPoint y: 228, distance: 240.0
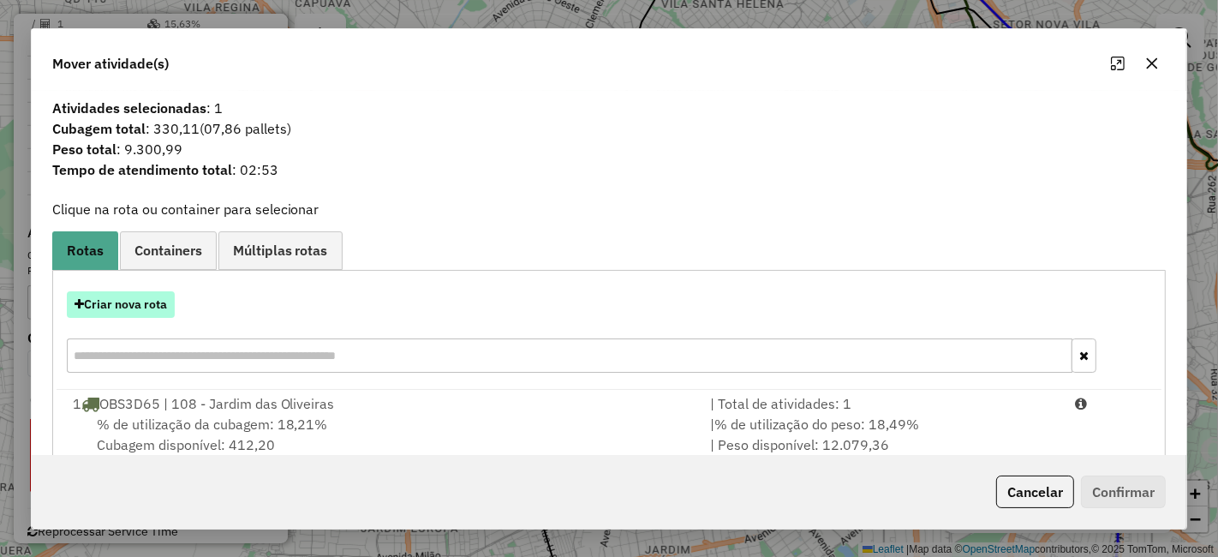
click at [154, 312] on button "Criar nova rota" at bounding box center [121, 304] width 108 height 27
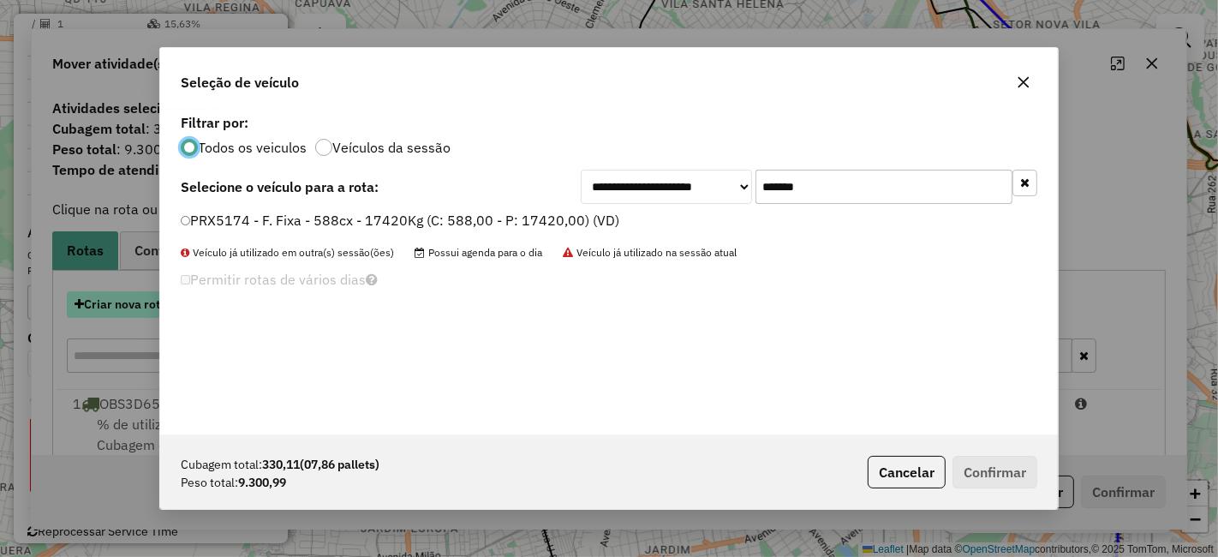
scroll to position [9, 4]
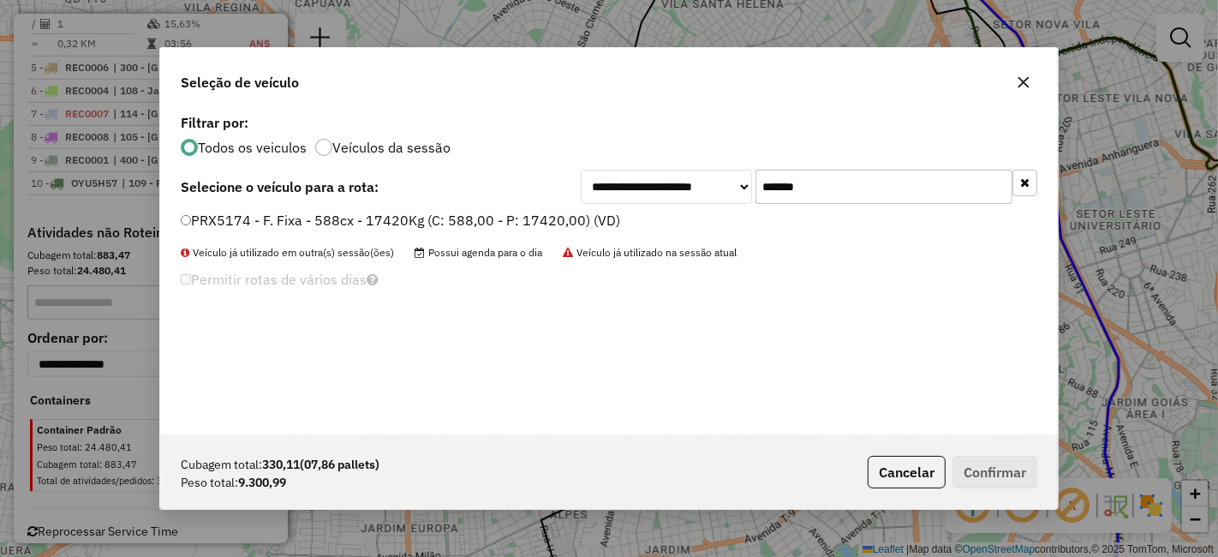
click at [840, 178] on input "*******" at bounding box center [883, 187] width 257 height 34
click at [839, 180] on input "*******" at bounding box center [883, 187] width 257 height 34
click at [576, 219] on label "PRX5174 - F. Fixa - 588cx - 17420Kg (C: 588,00 - P: 17420,00) (VD)" at bounding box center [400, 220] width 439 height 21
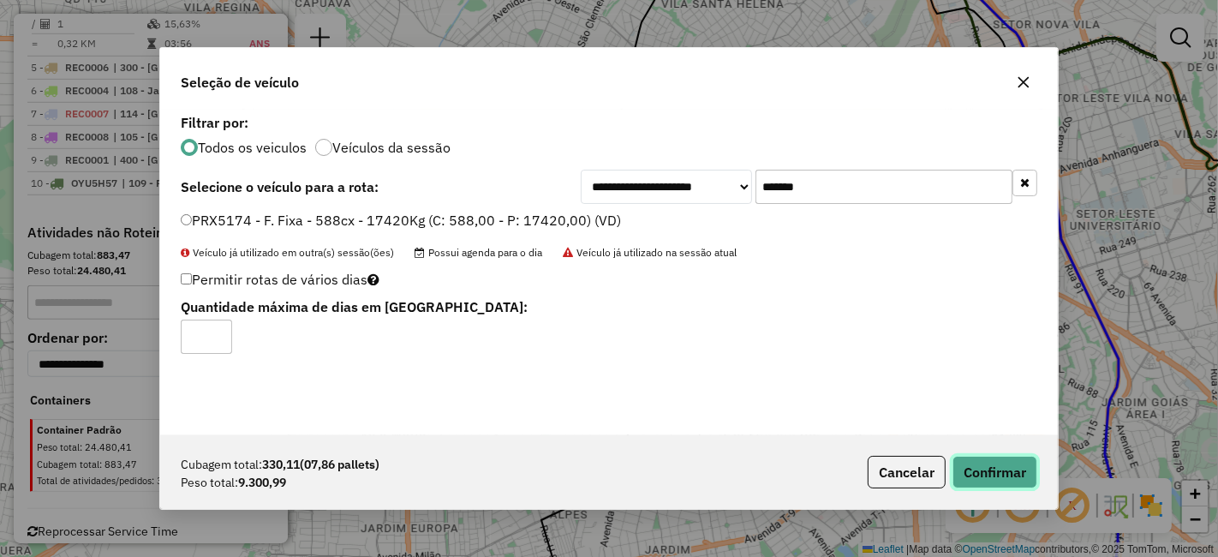
click at [1020, 461] on button "Confirmar" at bounding box center [994, 472] width 85 height 33
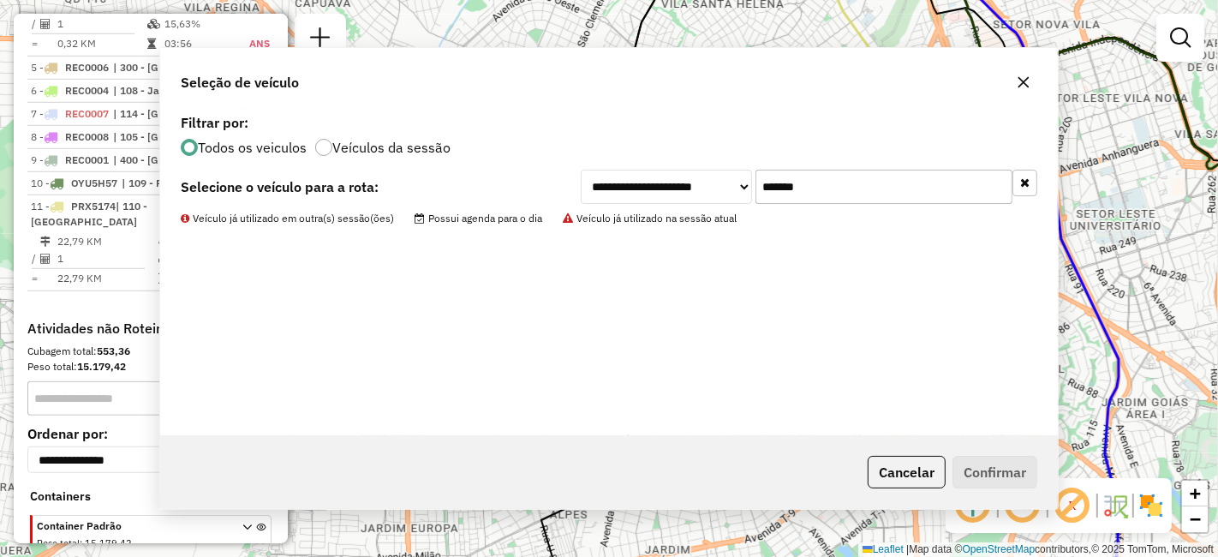
scroll to position [1143, 0]
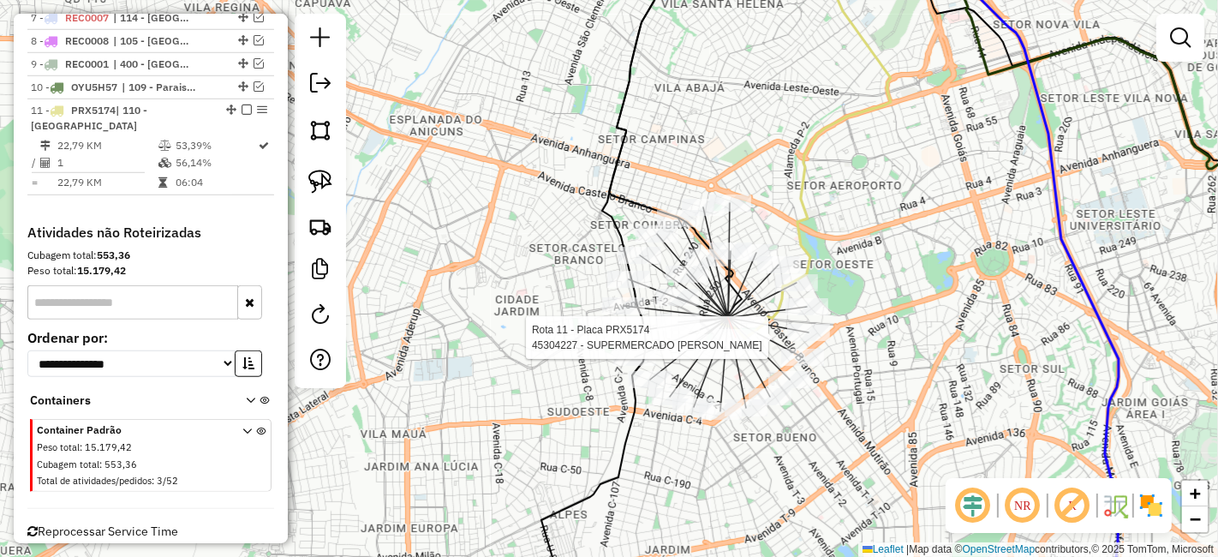
select select "**********"
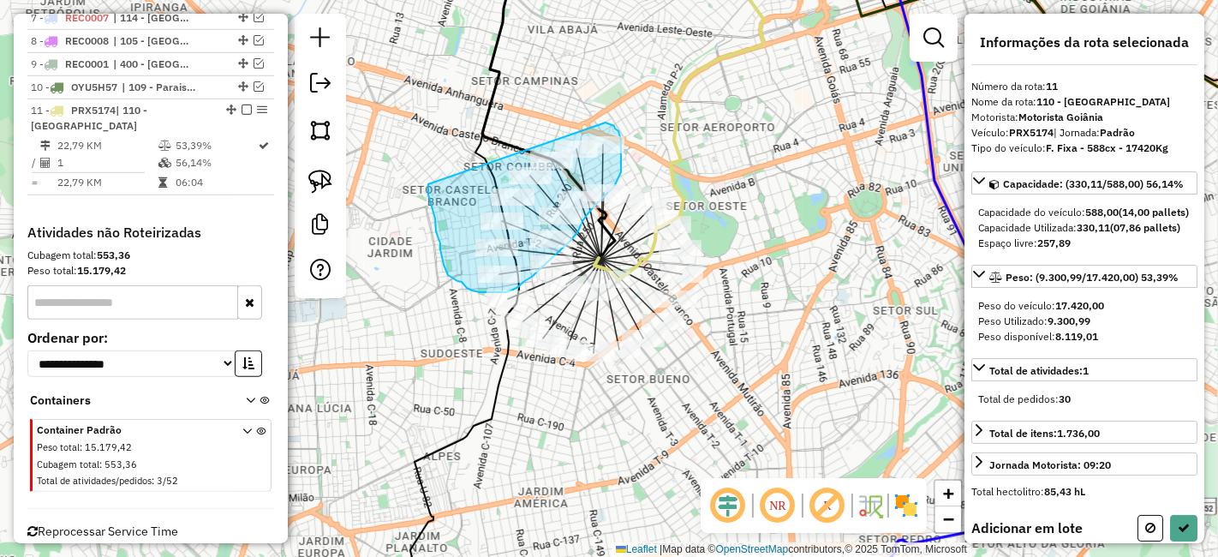
drag, startPoint x: 606, startPoint y: 122, endPoint x: 430, endPoint y: 179, distance: 184.5
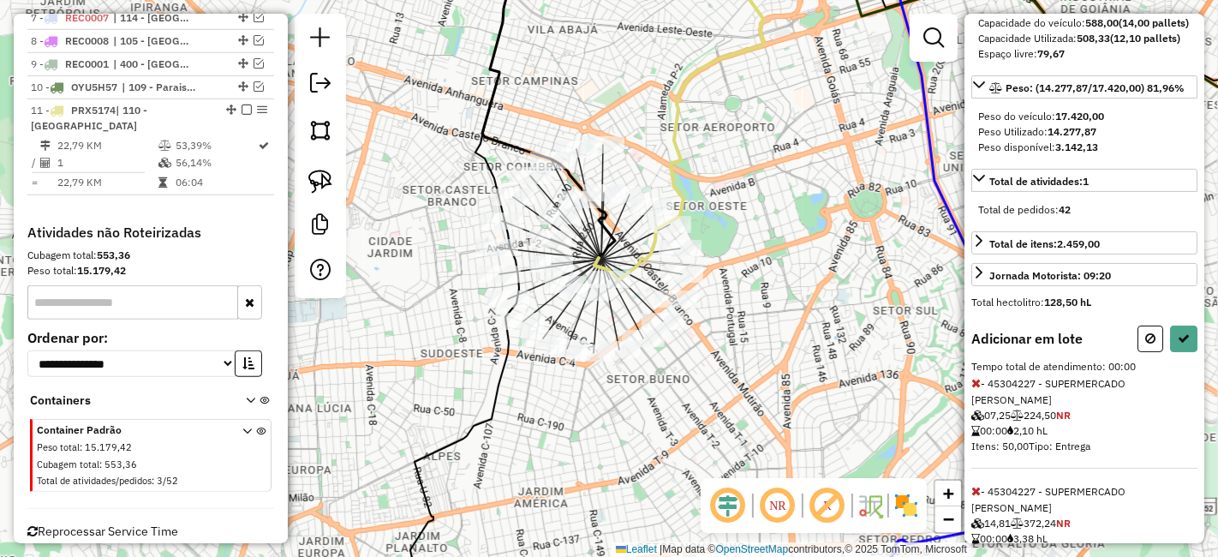
scroll to position [190, 0]
click at [1178, 343] on icon at bounding box center [1184, 337] width 12 height 12
select select "**********"
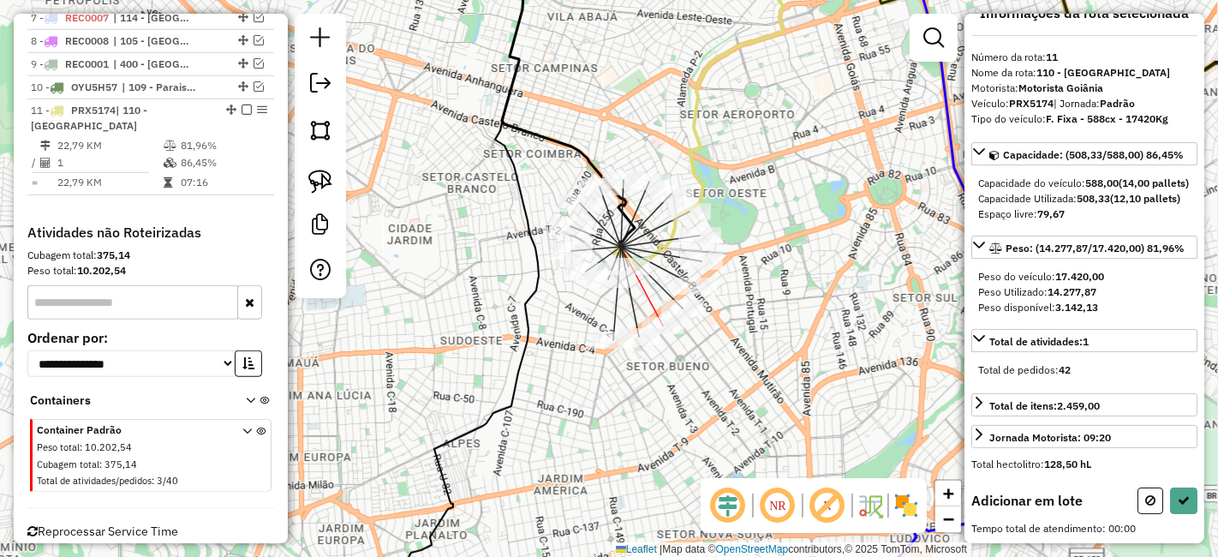
scroll to position [53, 0]
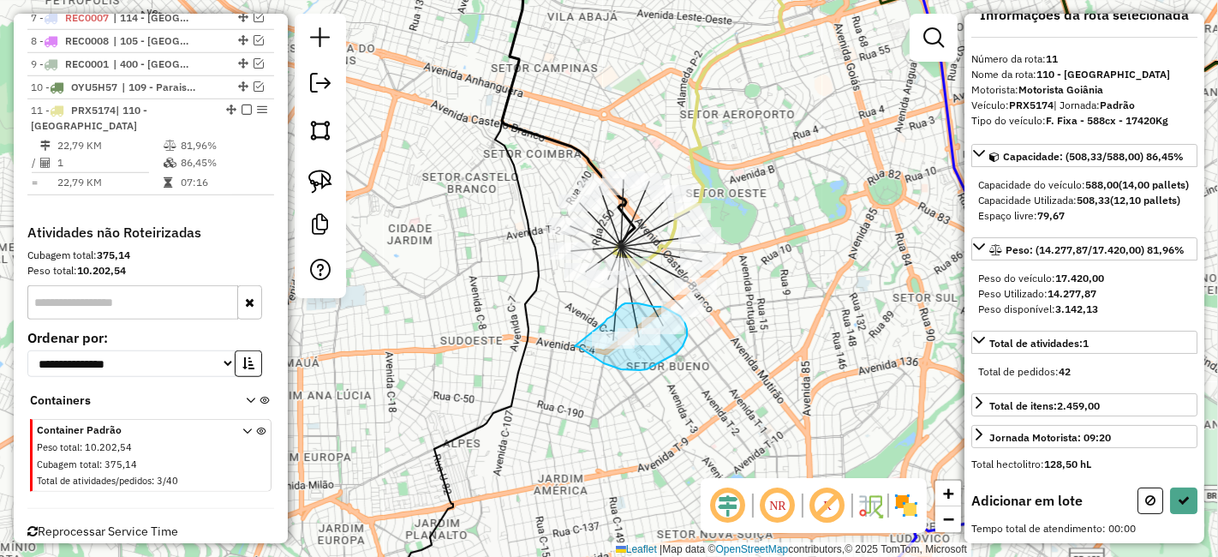
drag, startPoint x: 575, startPoint y: 346, endPoint x: 602, endPoint y: 326, distance: 33.8
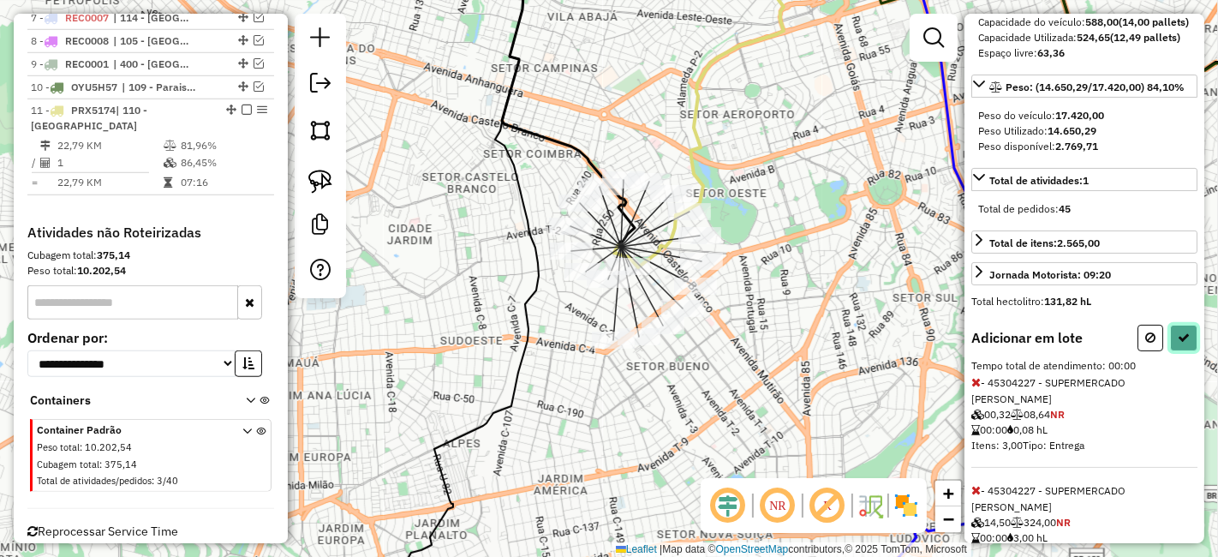
click at [1178, 351] on button at bounding box center [1183, 338] width 27 height 27
select select "**********"
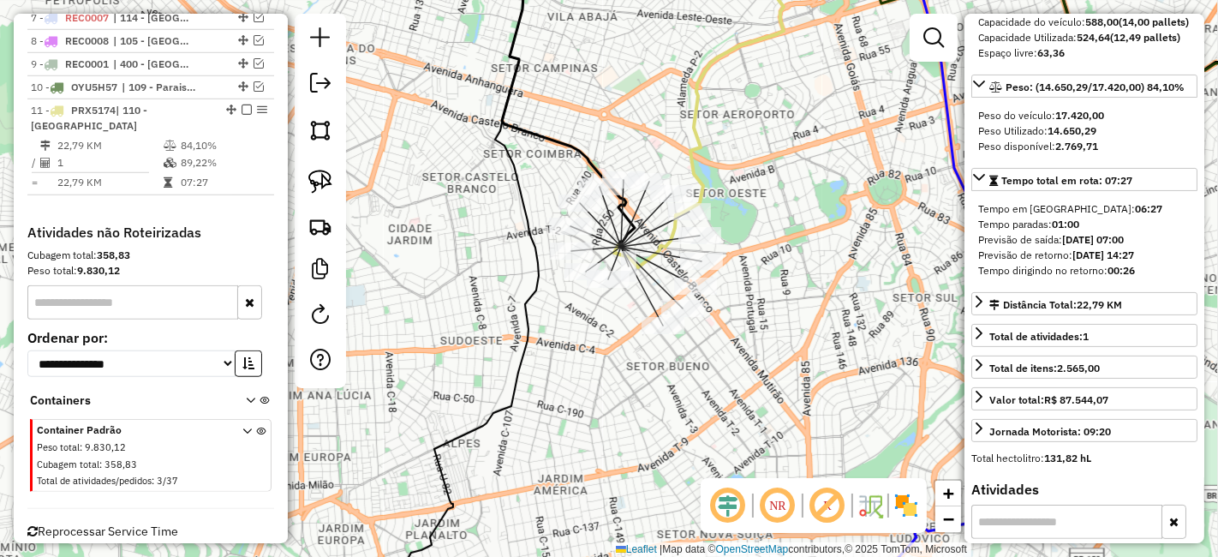
click at [738, 430] on div "Janela de atendimento Grade de atendimento Capacidade Transportadoras Veículos …" at bounding box center [609, 278] width 1218 height 557
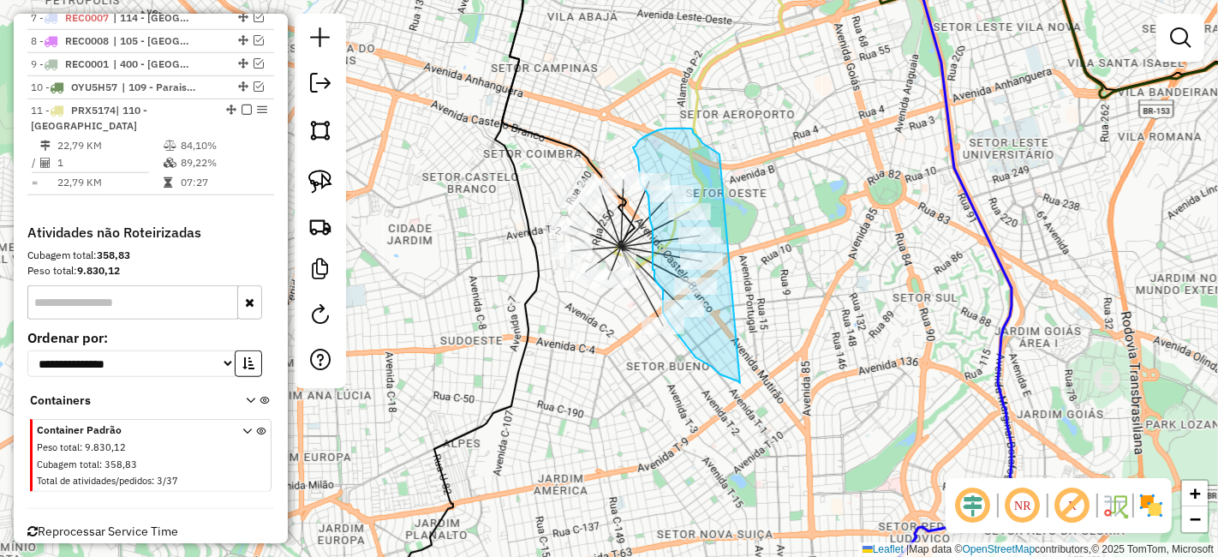
drag, startPoint x: 740, startPoint y: 384, endPoint x: 719, endPoint y: 158, distance: 227.1
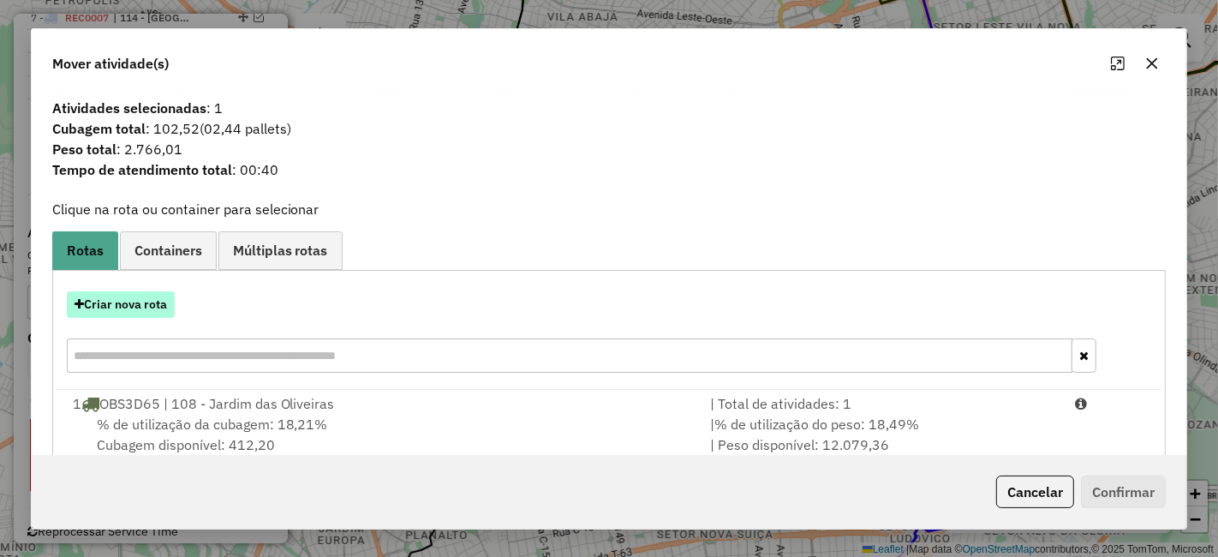
click at [155, 301] on button "Criar nova rota" at bounding box center [121, 304] width 108 height 27
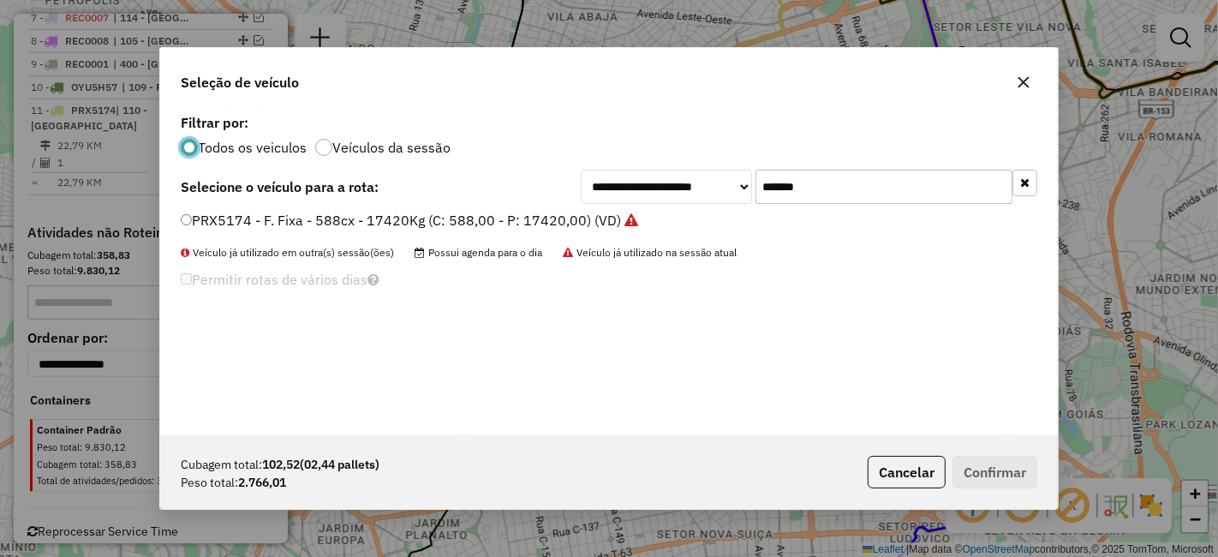
scroll to position [9, 4]
drag, startPoint x: 720, startPoint y: 189, endPoint x: 682, endPoint y: 195, distance: 39.0
click at [685, 193] on div "**********" at bounding box center [809, 187] width 457 height 34
paste input "text"
type input "*******"
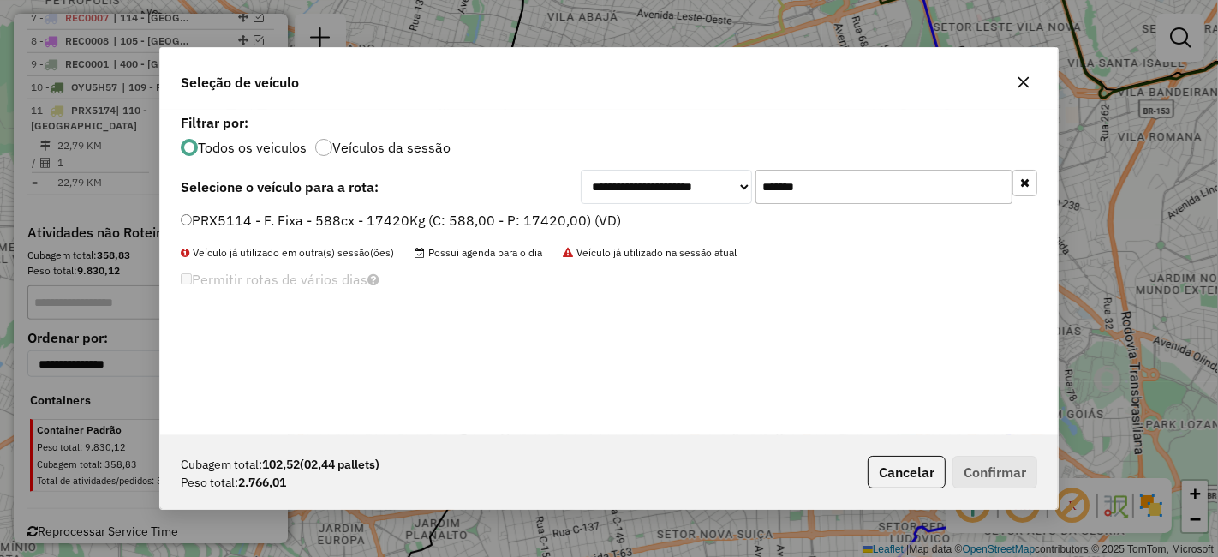
click at [508, 216] on label "PRX5114 - F. Fixa - 588cx - 17420Kg (C: 588,00 - P: 17420,00) (VD)" at bounding box center [401, 220] width 440 height 21
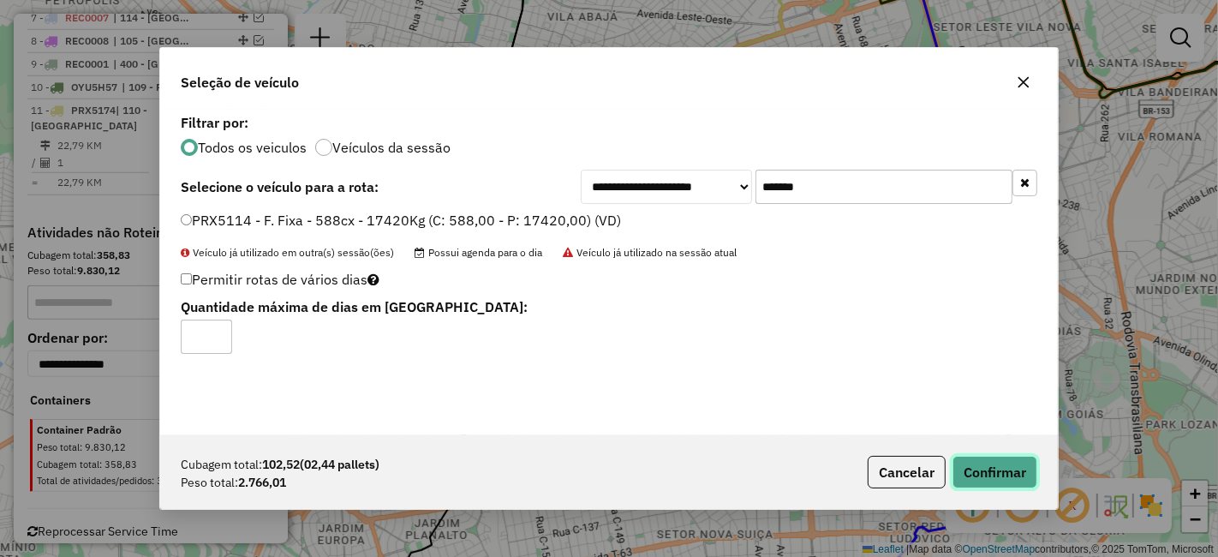
click at [980, 459] on button "Confirmar" at bounding box center [994, 472] width 85 height 33
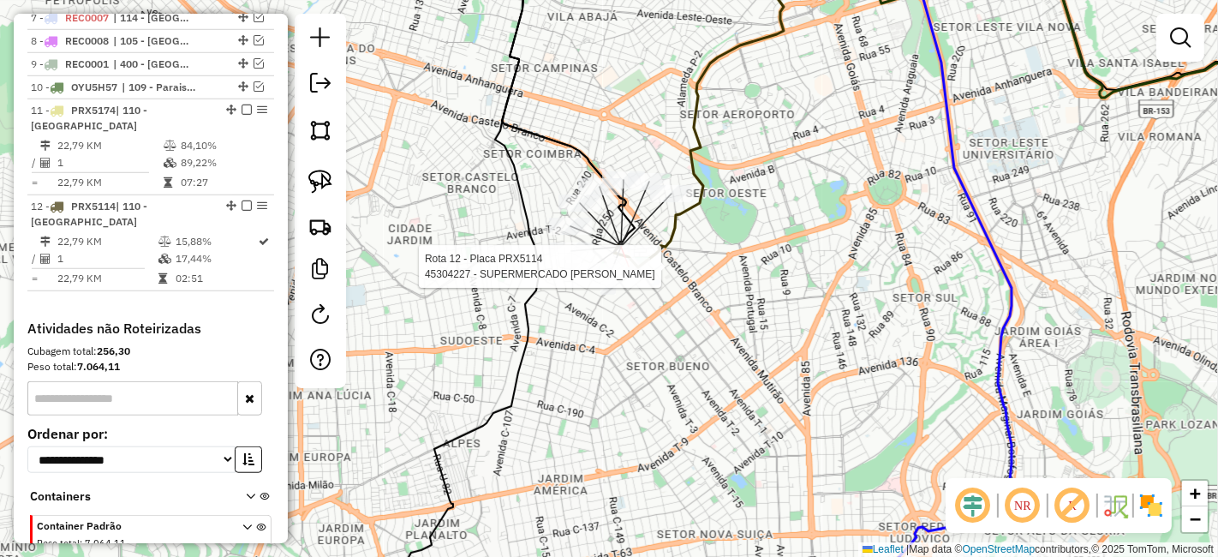
click at [634, 275] on div at bounding box center [628, 266] width 43 height 17
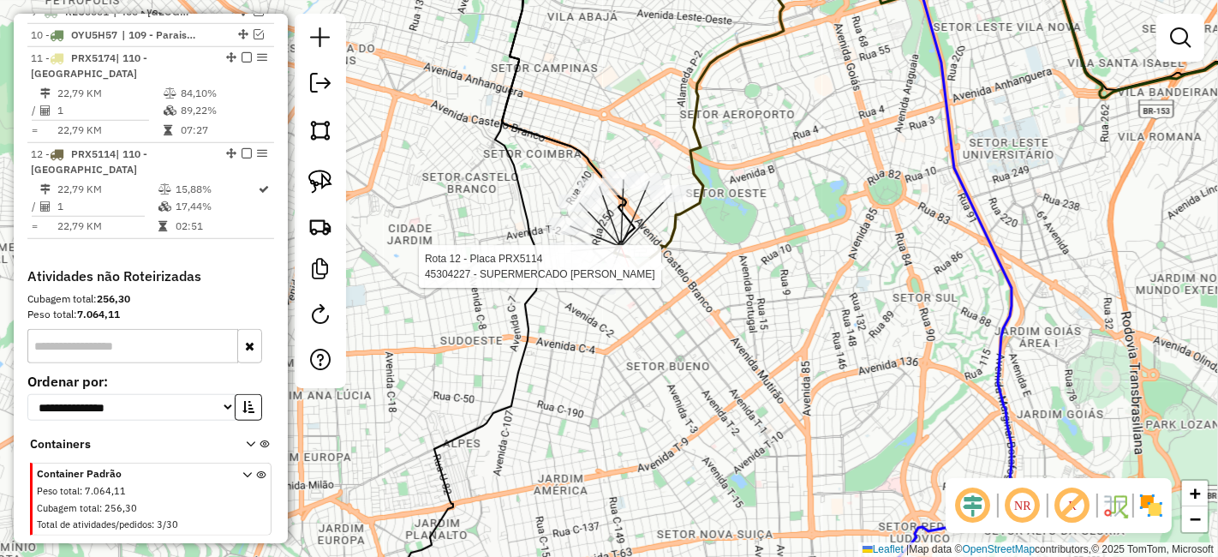
select select "**********"
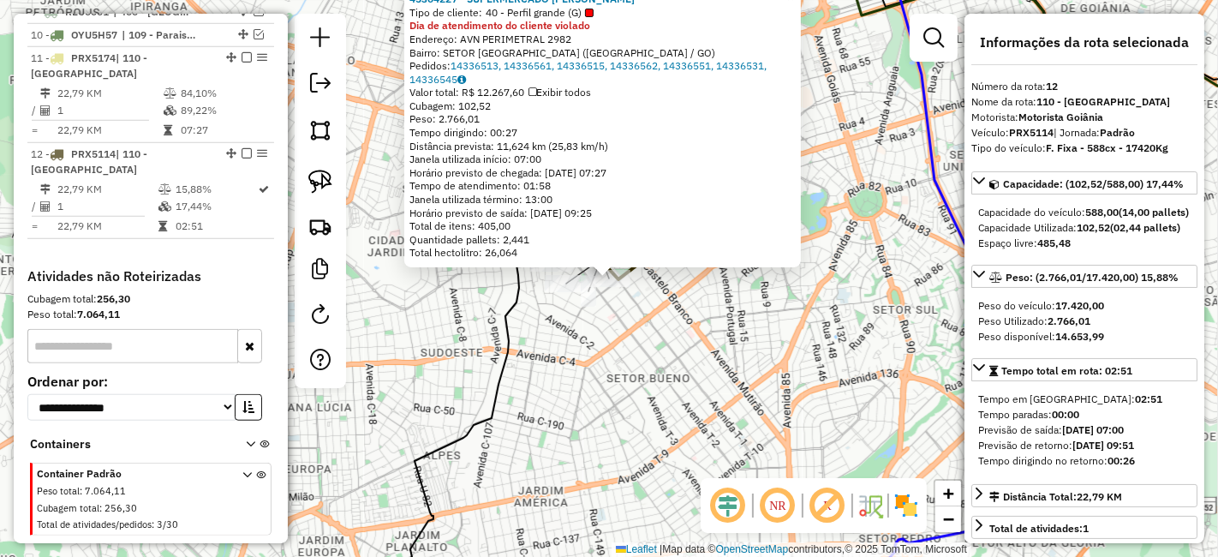
scroll to position [1238, 0]
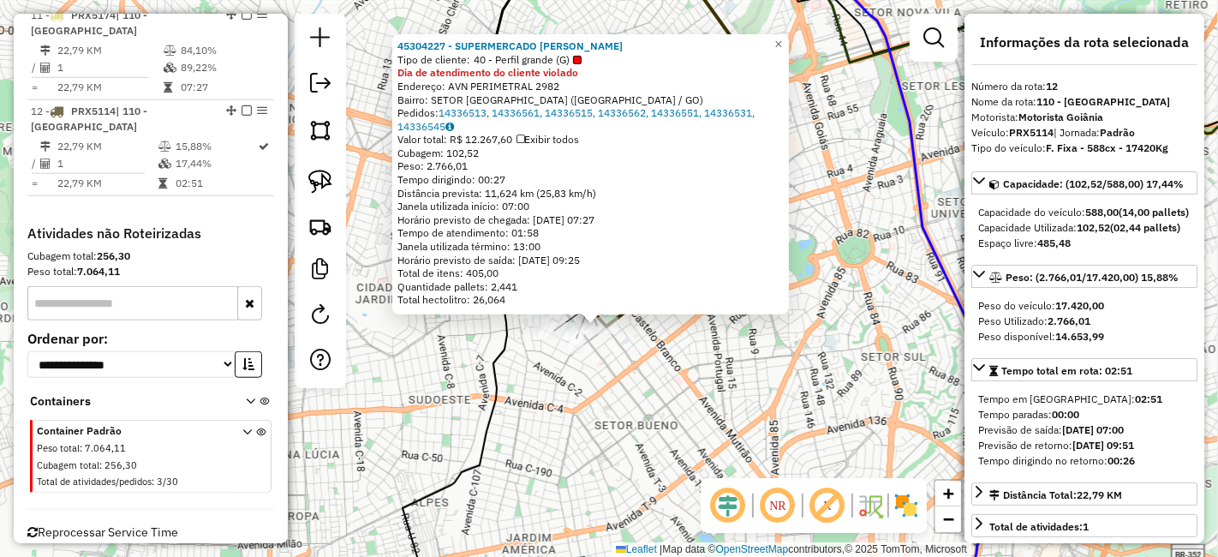
drag, startPoint x: 710, startPoint y: 279, endPoint x: 698, endPoint y: 326, distance: 48.6
click at [698, 326] on div "45304227 - SUPERMERCADO MOREIRA Tipo de cliente: 40 - Perfil grande (G) Dia de …" at bounding box center [609, 278] width 1218 height 557
click at [675, 347] on div "45304227 - SUPERMERCADO MOREIRA Tipo de cliente: 40 - Perfil grande (G) Dia de …" at bounding box center [609, 278] width 1218 height 557
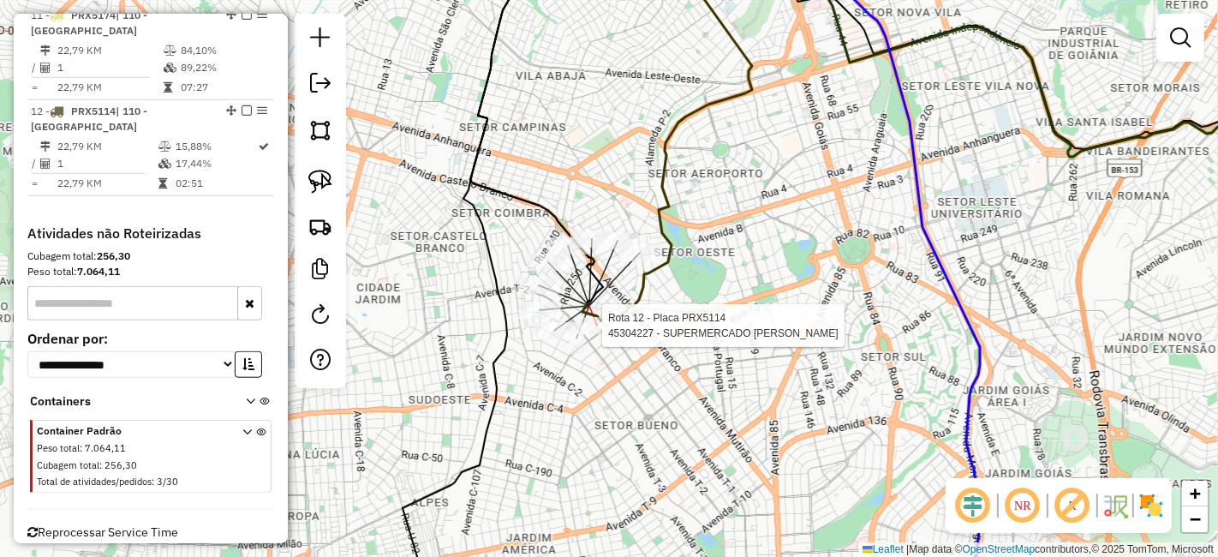
select select "**********"
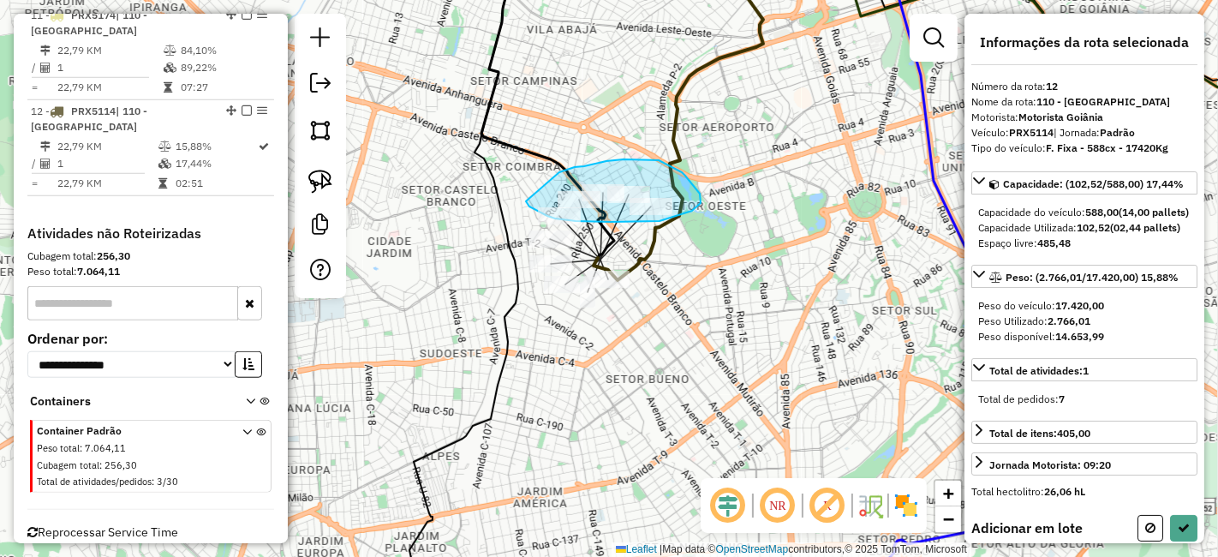
drag, startPoint x: 527, startPoint y: 202, endPoint x: 546, endPoint y: 175, distance: 33.3
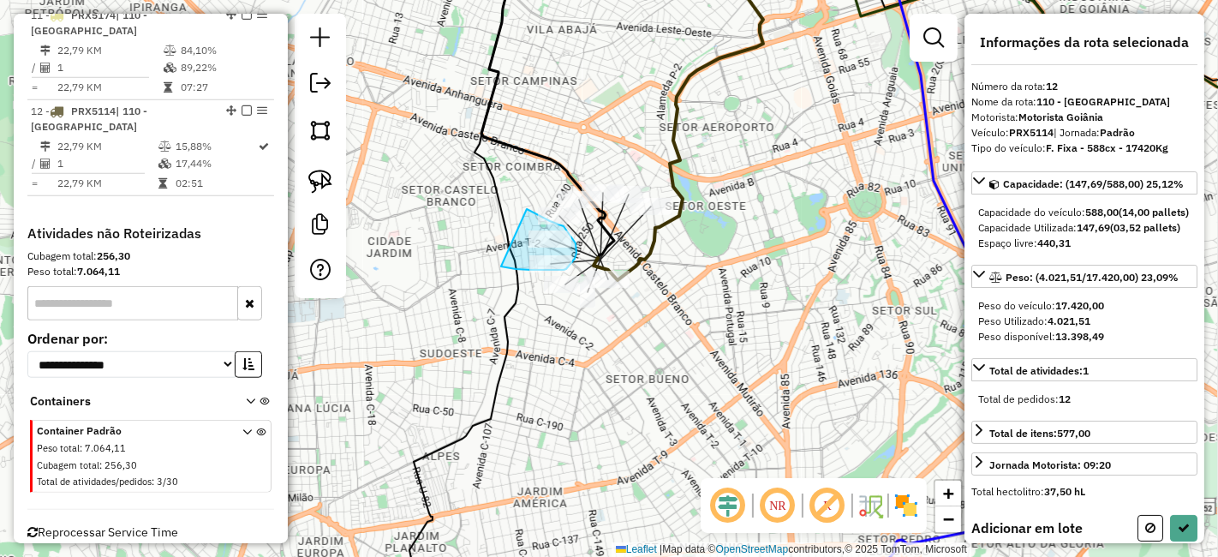
drag, startPoint x: 503, startPoint y: 267, endPoint x: 516, endPoint y: 212, distance: 57.1
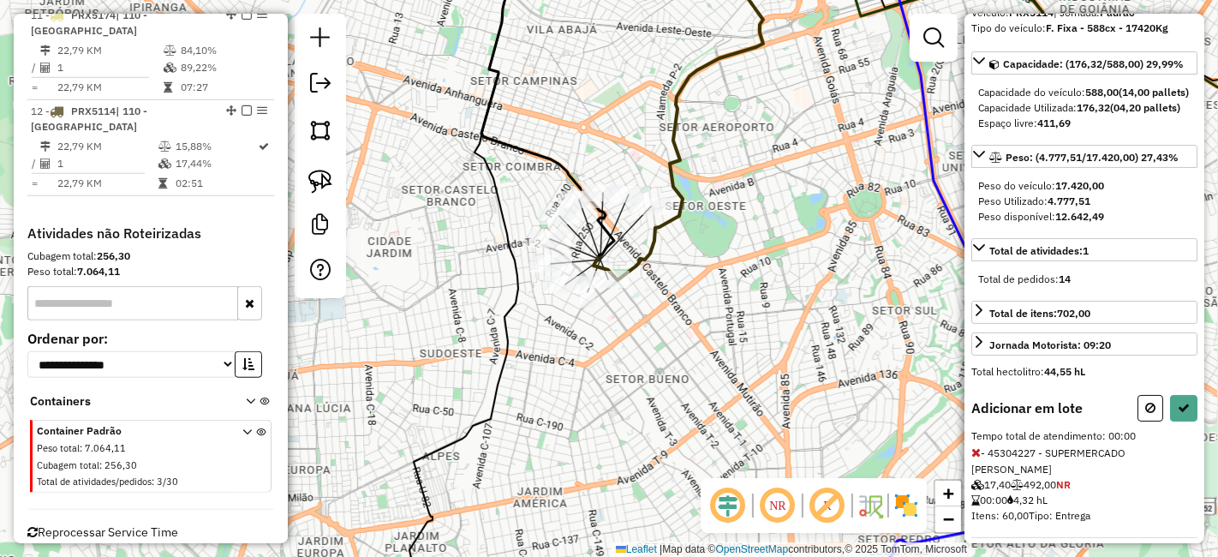
scroll to position [380, 0]
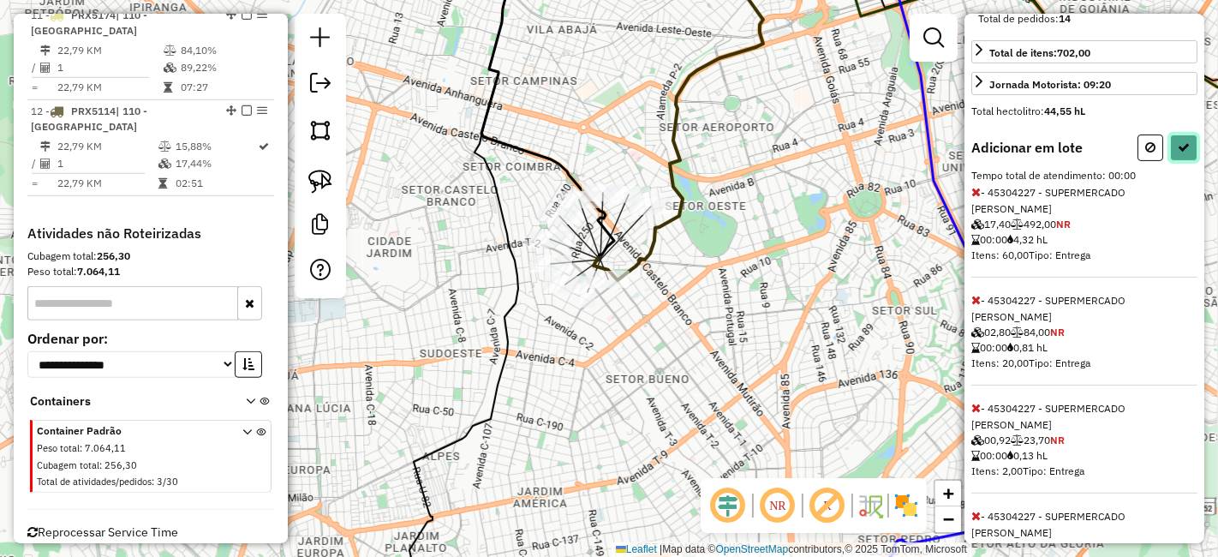
click at [1183, 153] on icon at bounding box center [1184, 147] width 12 height 12
select select "**********"
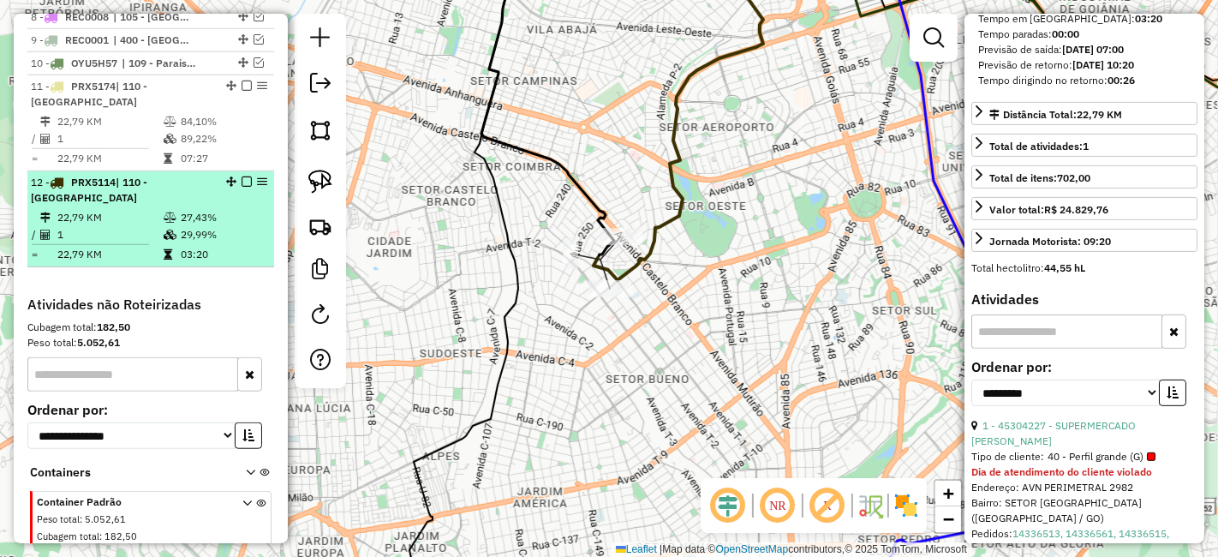
scroll to position [1143, 0]
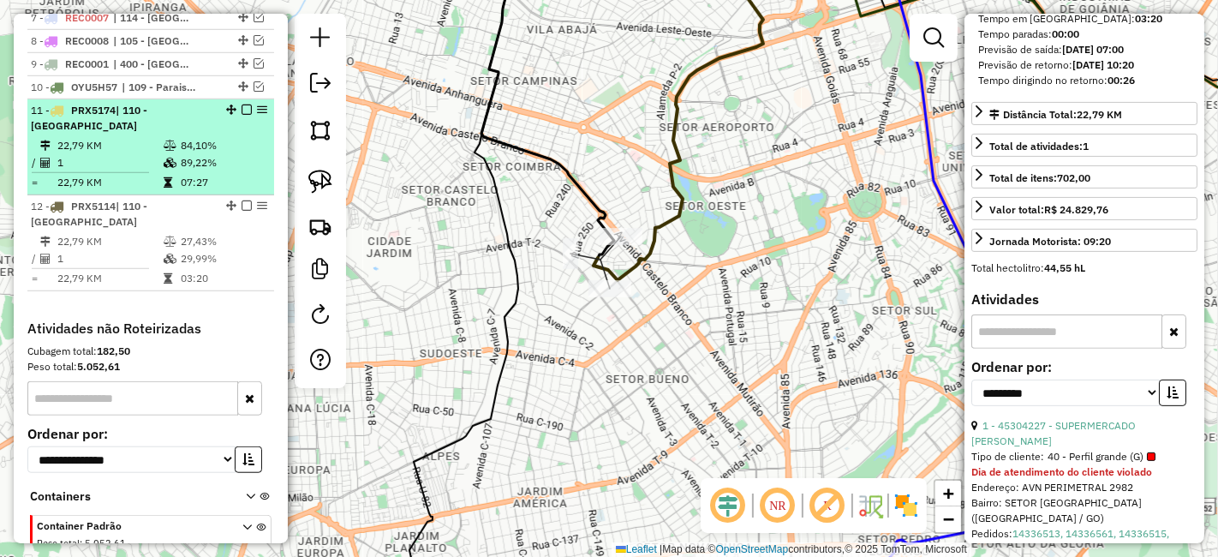
click at [211, 137] on td "84,10%" at bounding box center [223, 145] width 87 height 17
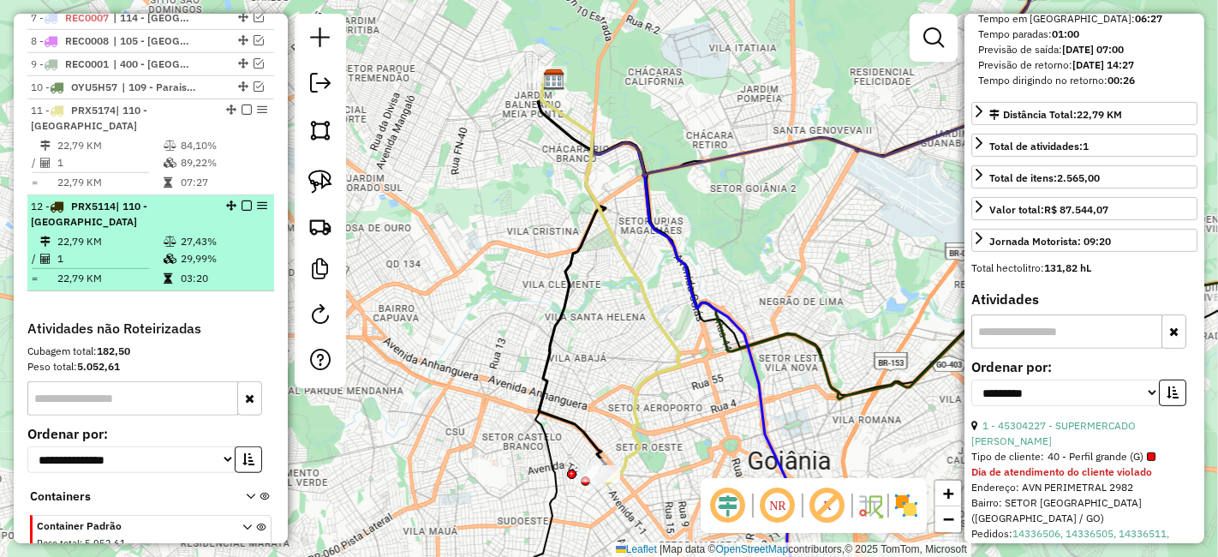
click at [184, 233] on td "27,43%" at bounding box center [223, 241] width 87 height 17
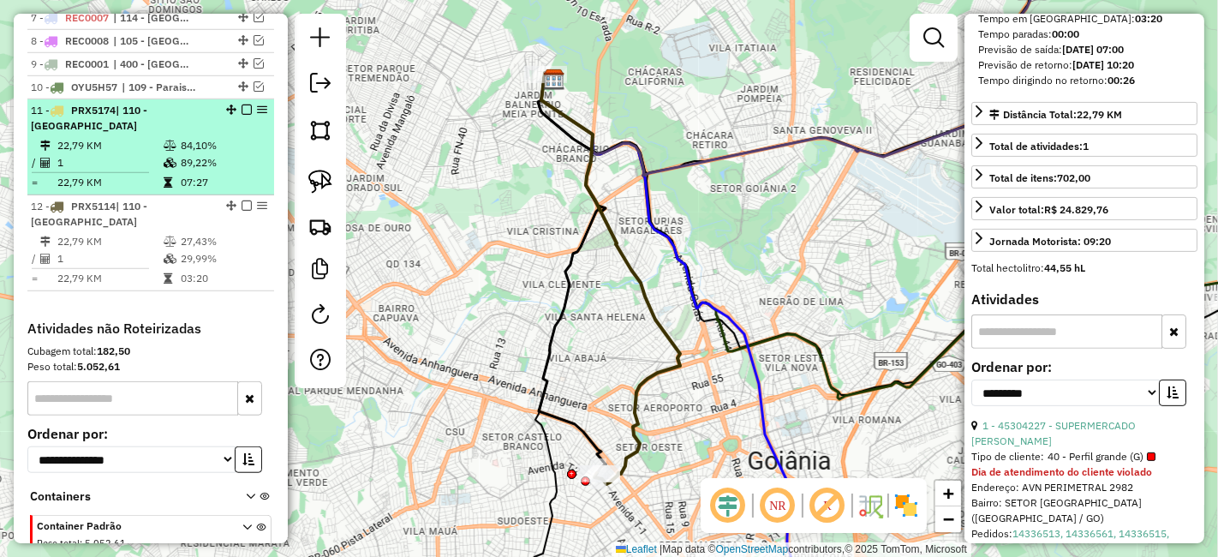
click at [180, 154] on td "89,22%" at bounding box center [223, 162] width 87 height 17
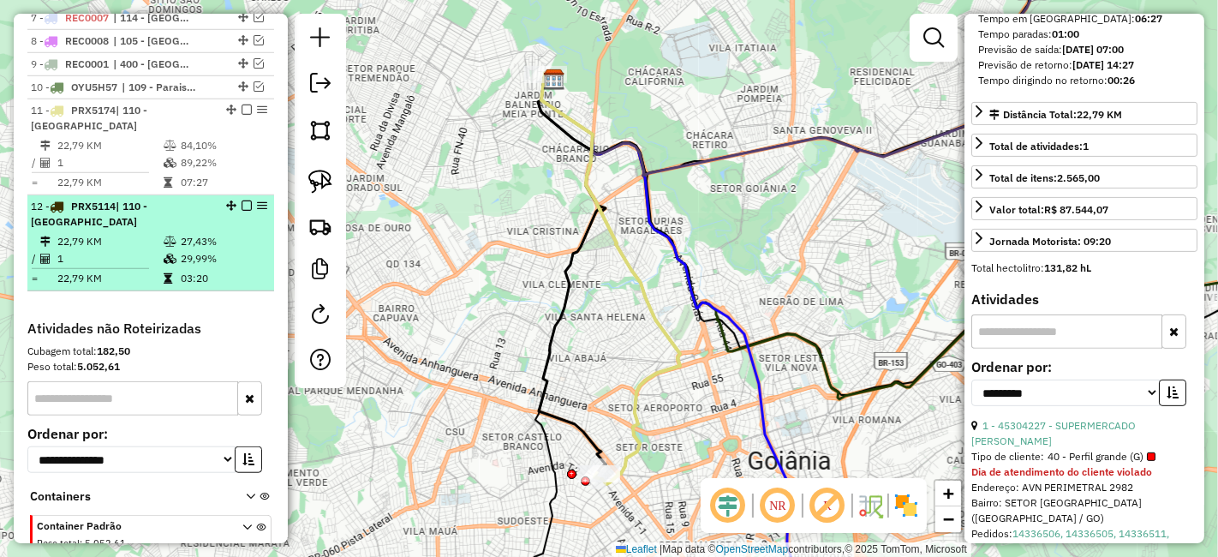
click at [180, 233] on td "27,43%" at bounding box center [223, 241] width 87 height 17
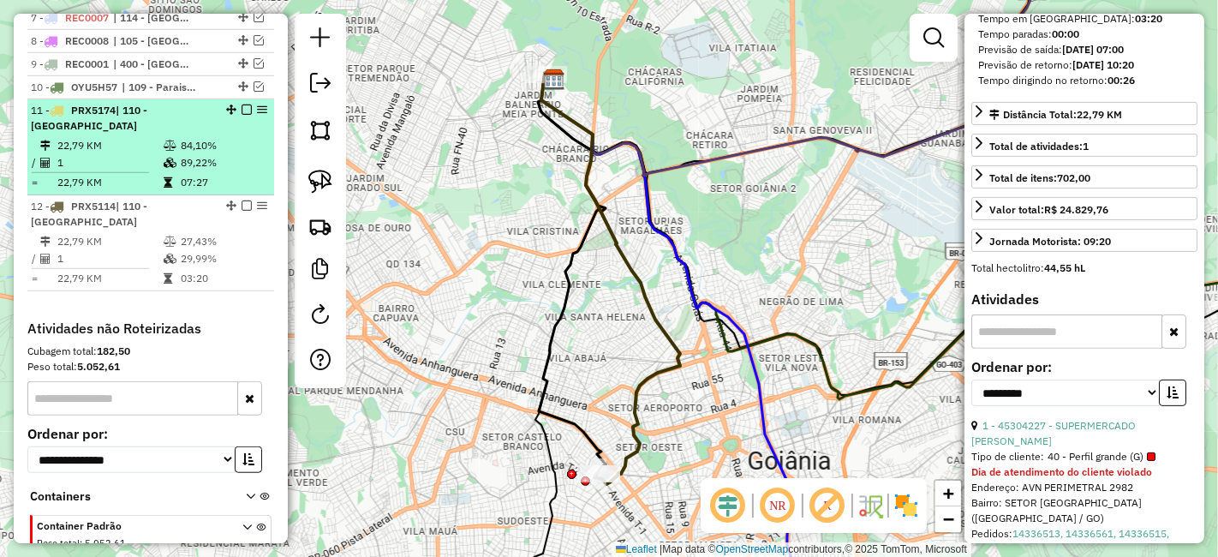
click at [173, 154] on td at bounding box center [171, 162] width 17 height 17
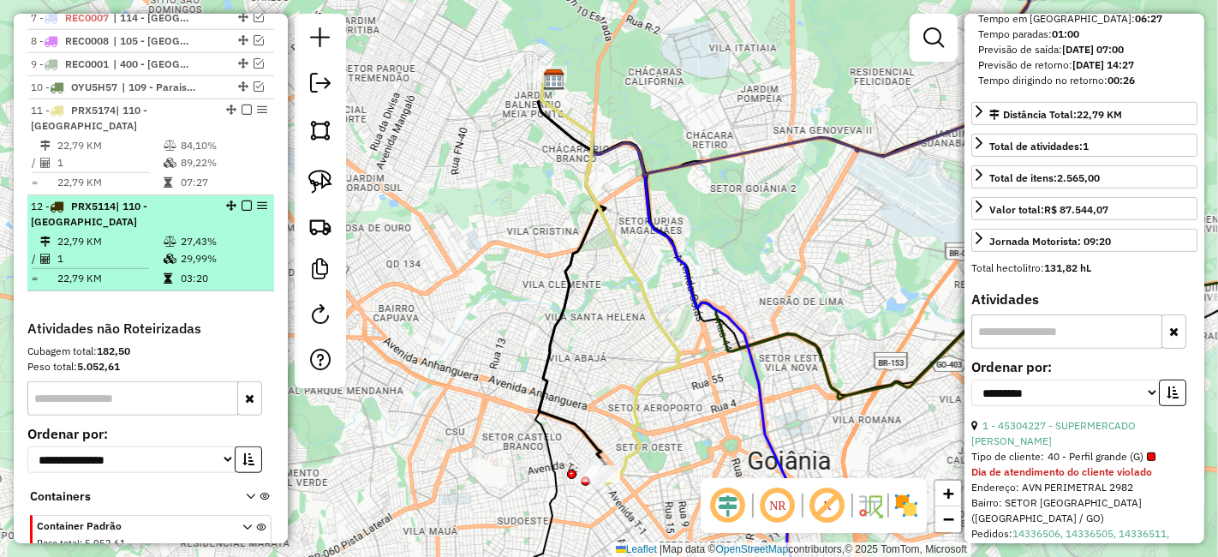
click at [169, 197] on li "12 - PRX5114 | 110 - Jardim America 22,79 KM 27,43% / 1 29,99% = 22,79 KM 03:20" at bounding box center [150, 243] width 247 height 96
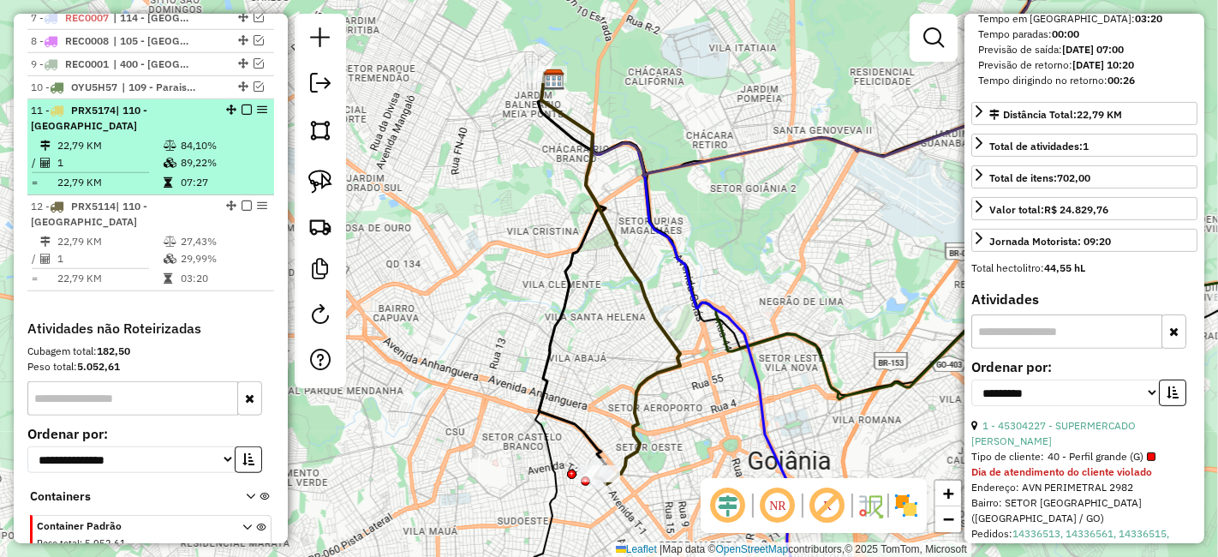
click at [152, 154] on td "1" at bounding box center [110, 162] width 106 height 17
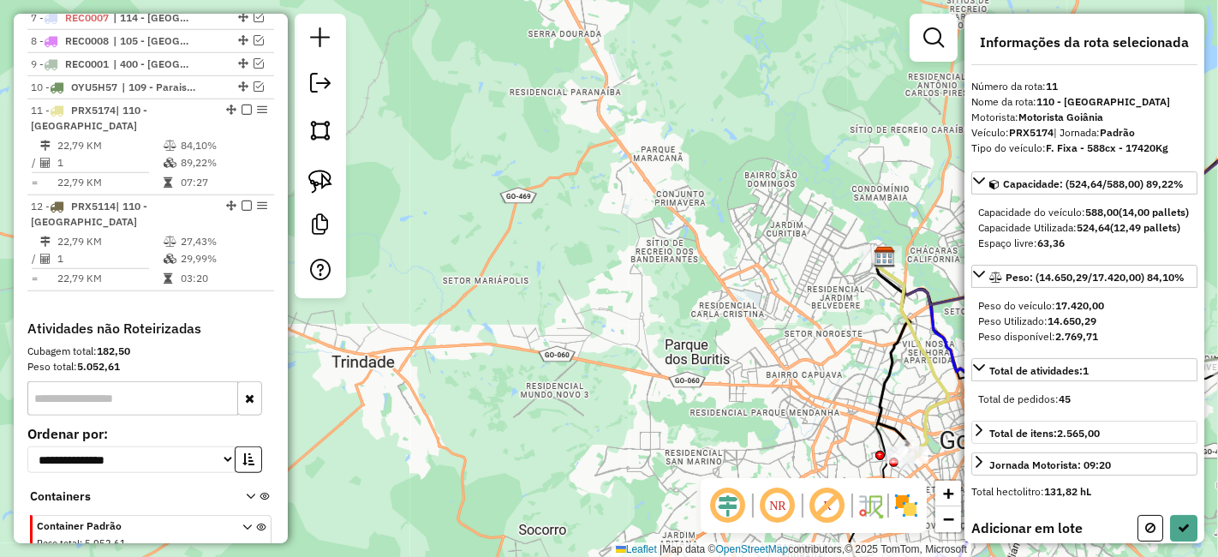
scroll to position [53, 0]
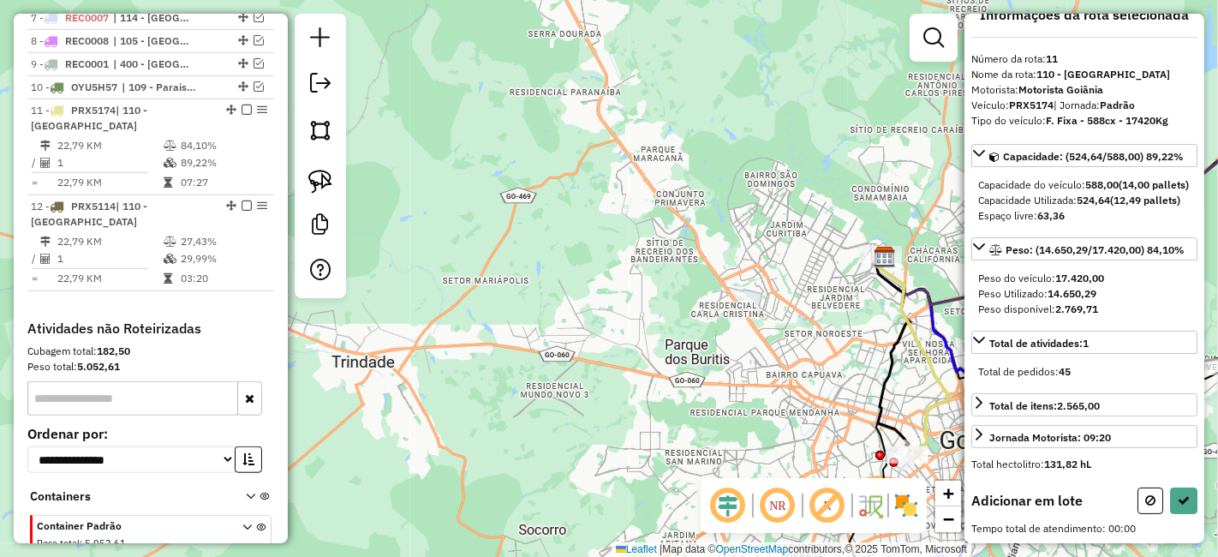
select select "**********"
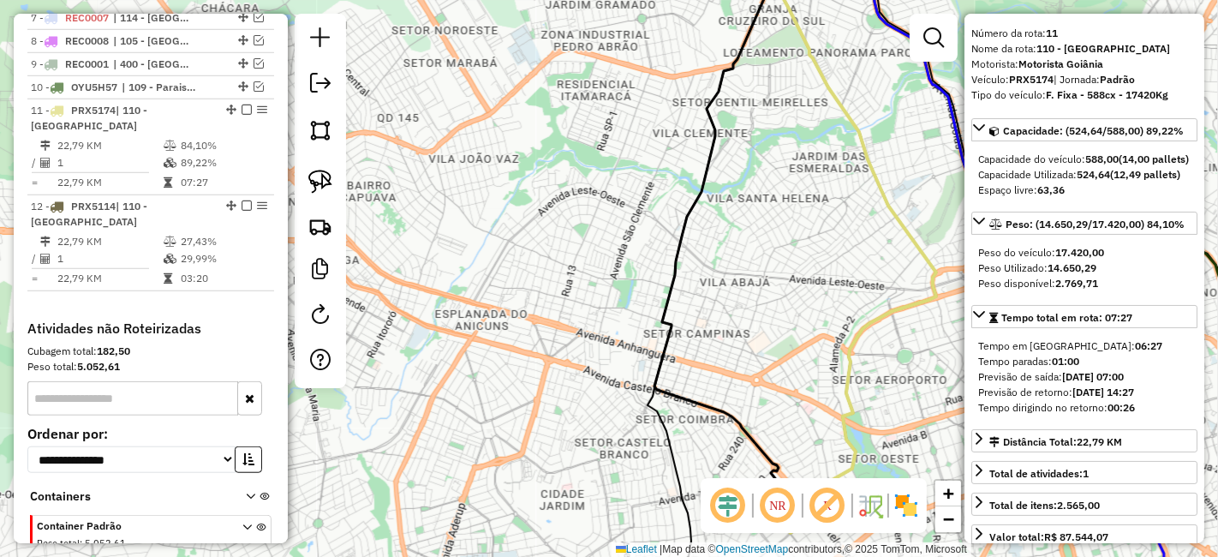
drag, startPoint x: 837, startPoint y: 385, endPoint x: 853, endPoint y: 214, distance: 172.1
click at [853, 214] on icon at bounding box center [843, 234] width 186 height 595
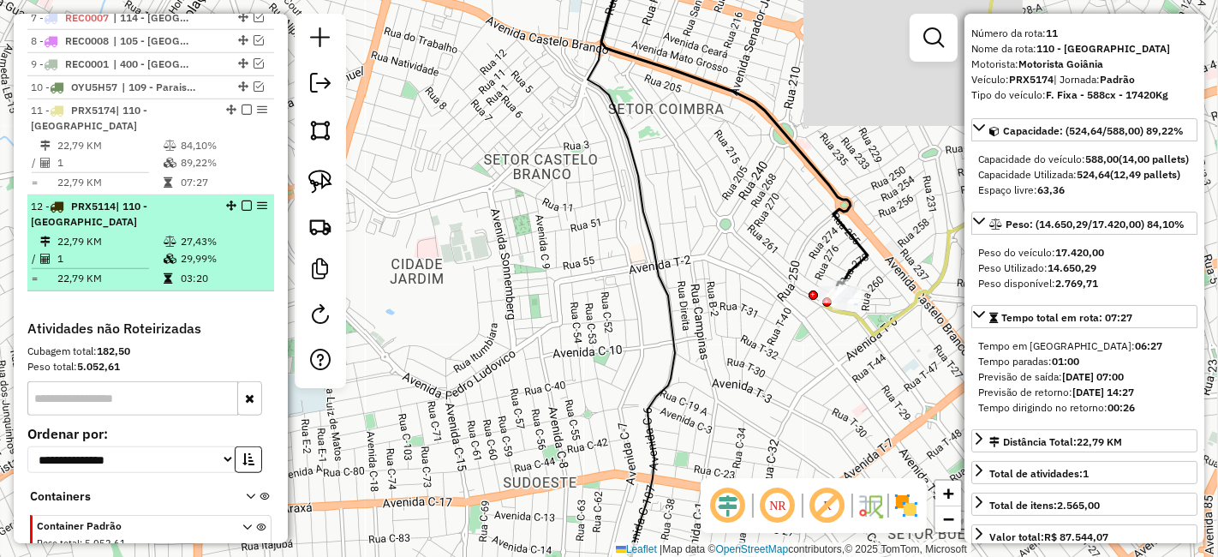
click at [152, 233] on td "22,79 KM" at bounding box center [110, 241] width 106 height 17
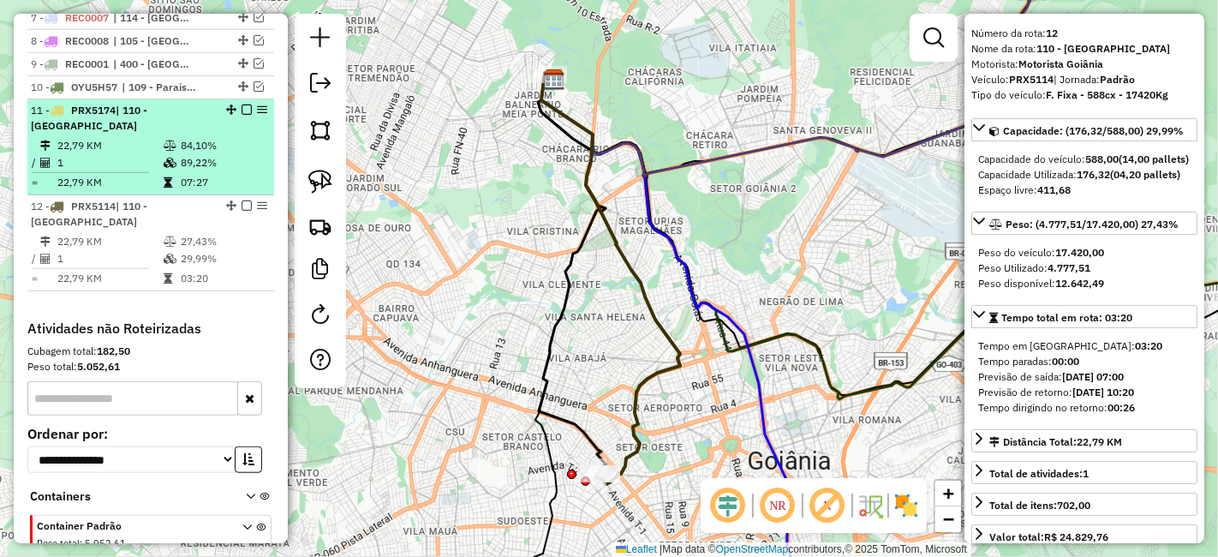
click at [177, 174] on tr "= 22,79 KM 07:27" at bounding box center [151, 182] width 240 height 17
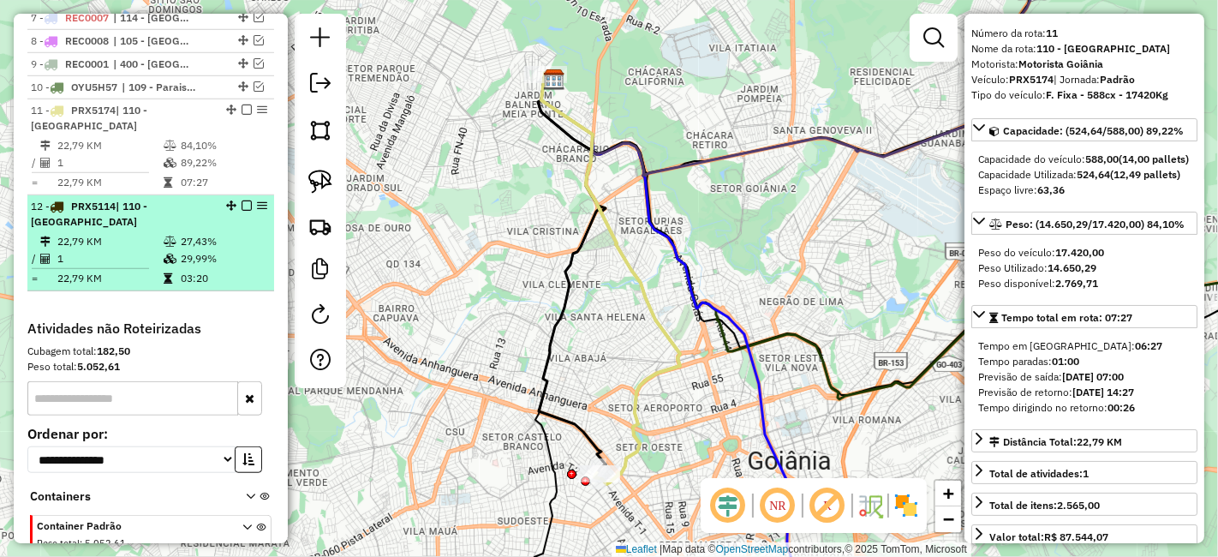
click at [151, 270] on td "22,79 KM" at bounding box center [110, 278] width 106 height 17
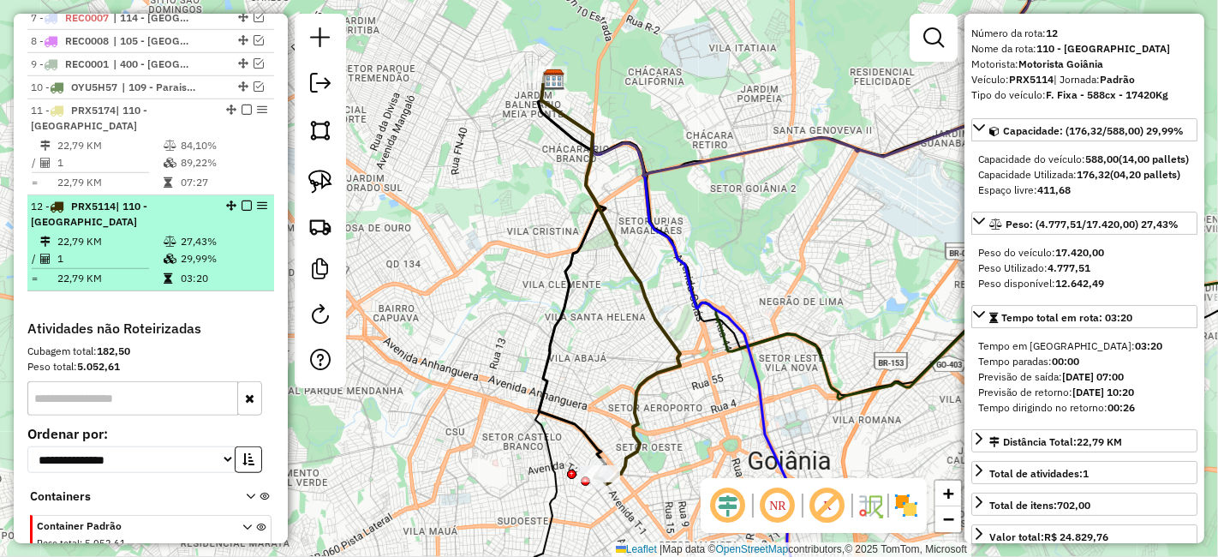
click at [146, 233] on td "22,79 KM" at bounding box center [110, 241] width 106 height 17
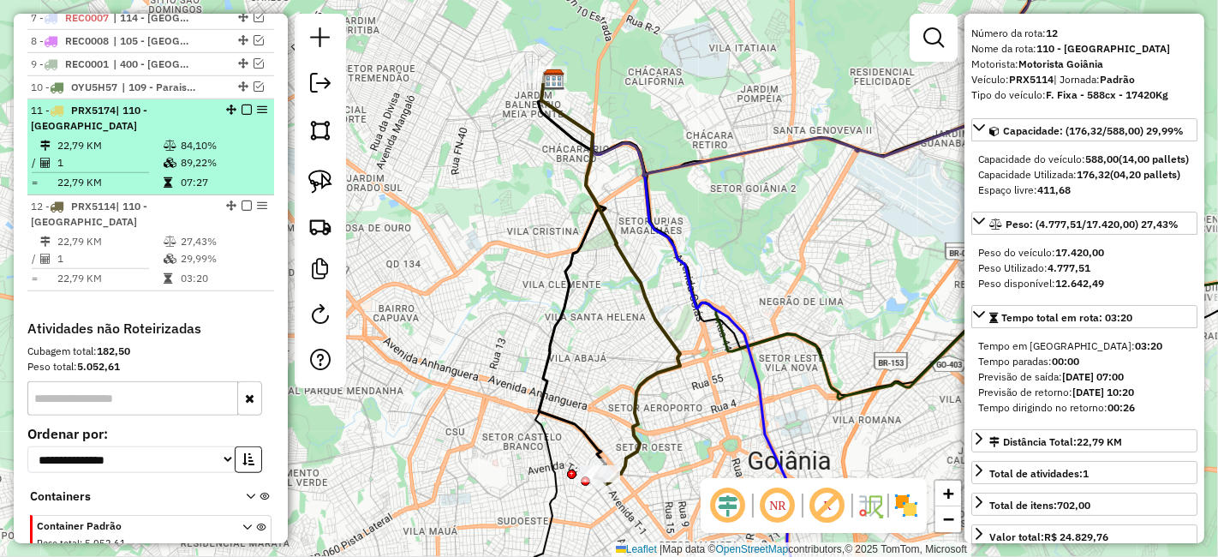
click at [164, 158] on icon at bounding box center [170, 163] width 13 height 10
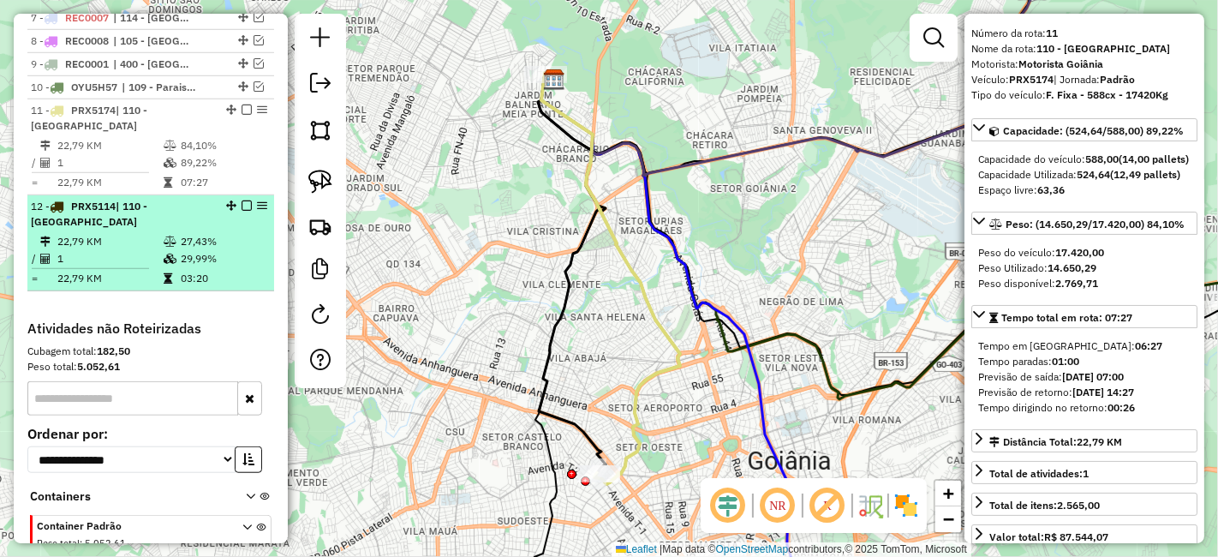
click at [159, 199] on div "12 - PRX5114 | 110 - Jardim America" at bounding box center [122, 214] width 182 height 31
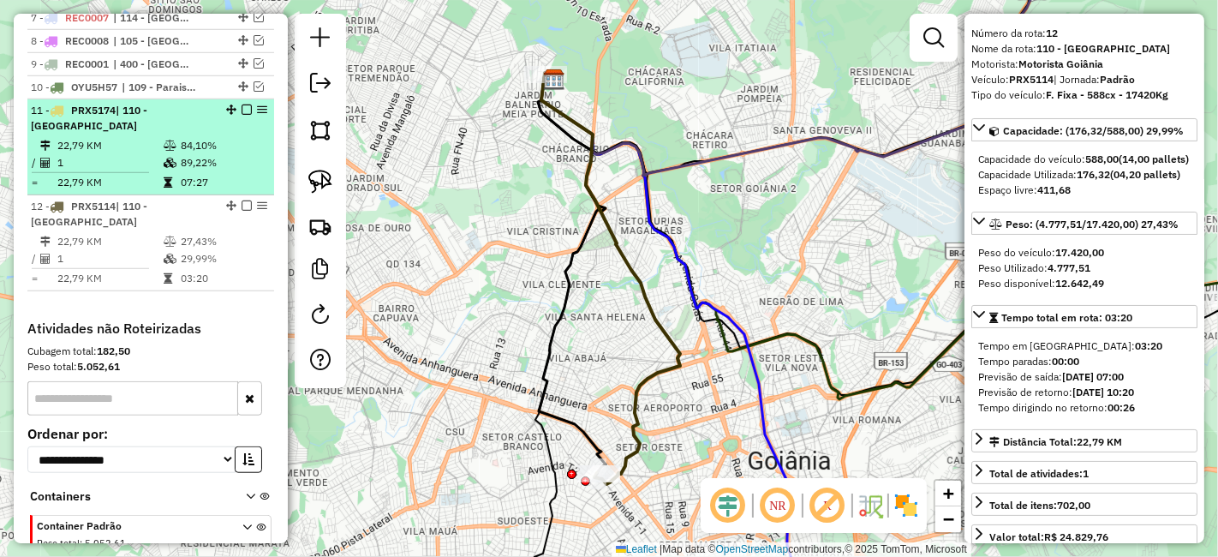
click at [139, 103] on div "11 - PRX5174 | 110 - Jardim America" at bounding box center [122, 118] width 182 height 31
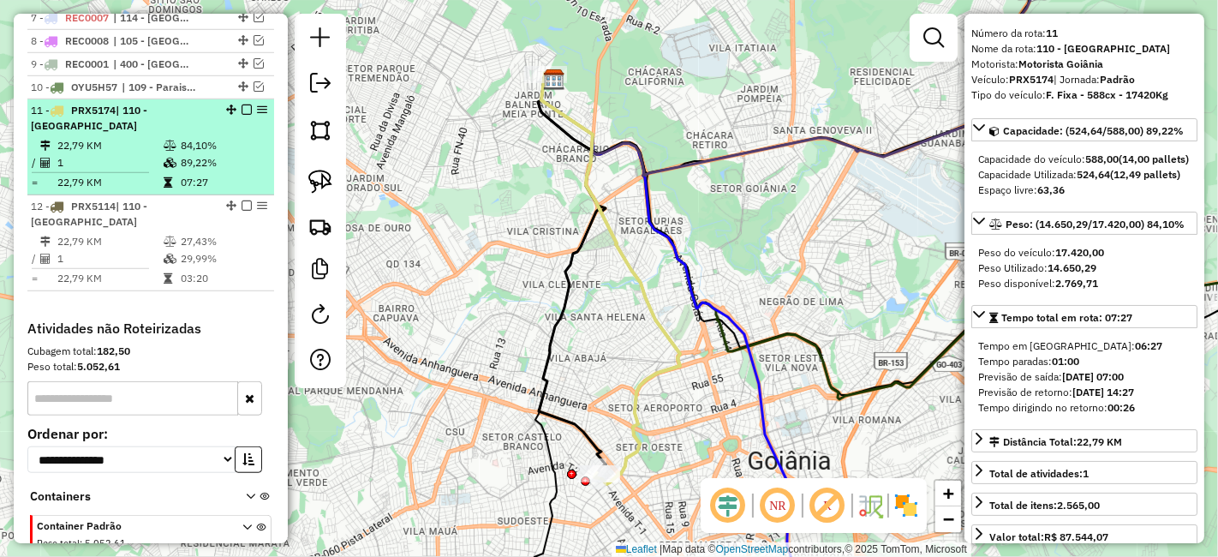
click at [180, 137] on td "84,10%" at bounding box center [223, 145] width 87 height 17
click at [168, 137] on table "22,79 KM 84,10% / 1 89,22% = 22,79 KM 07:27" at bounding box center [151, 164] width 240 height 54
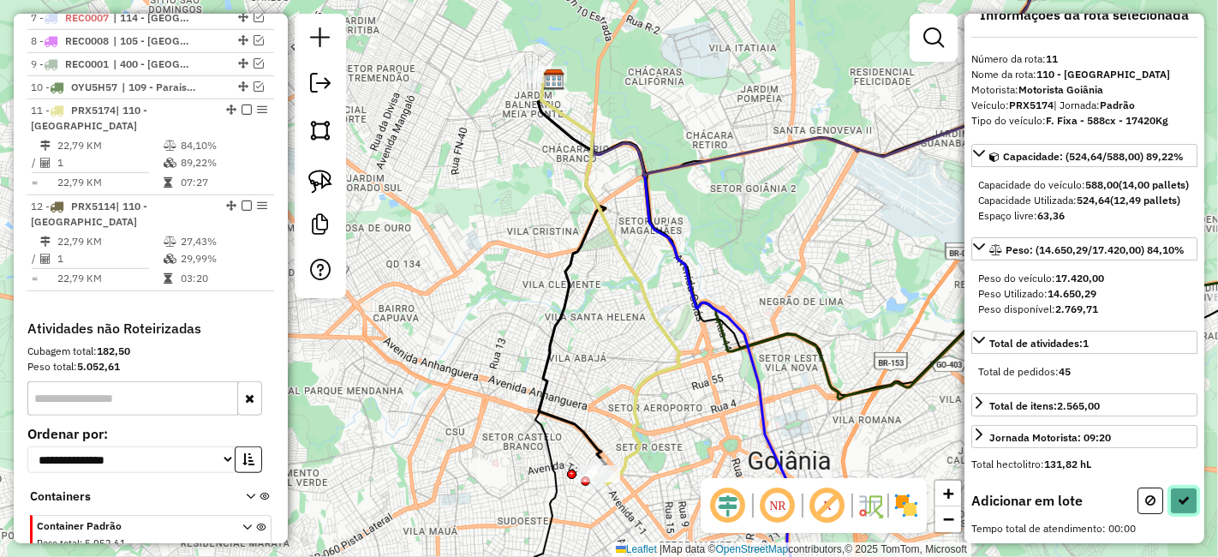
click at [1178, 505] on icon at bounding box center [1184, 500] width 12 height 12
select select "**********"
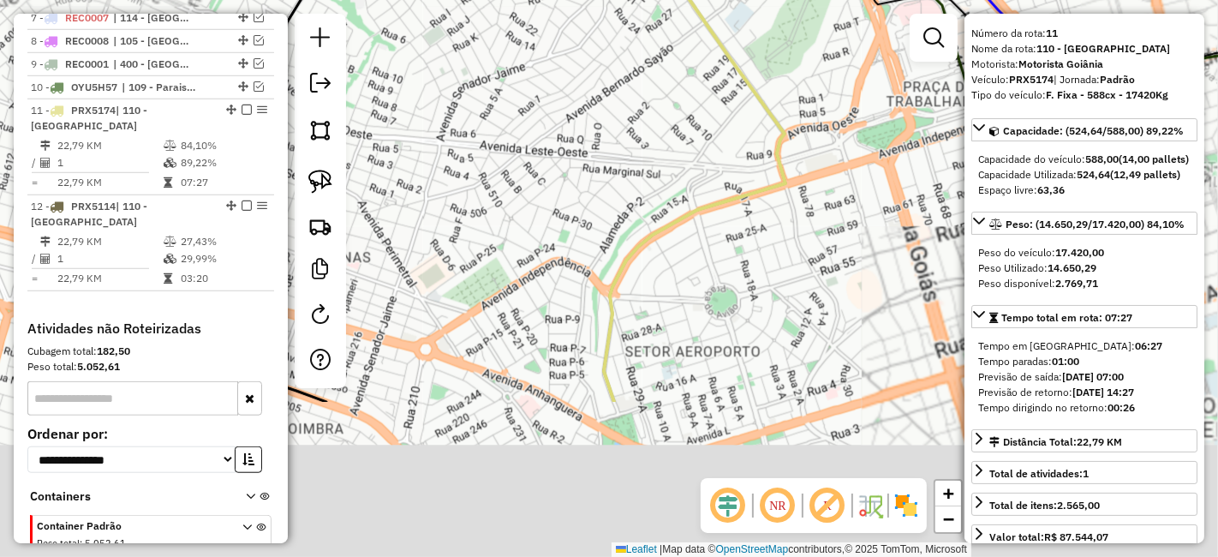
drag, startPoint x: 644, startPoint y: 334, endPoint x: 645, endPoint y: 155, distance: 179.0
click at [645, 141] on div "Janela de atendimento Grade de atendimento Capacidade Transportadoras Veículos …" at bounding box center [609, 278] width 1218 height 557
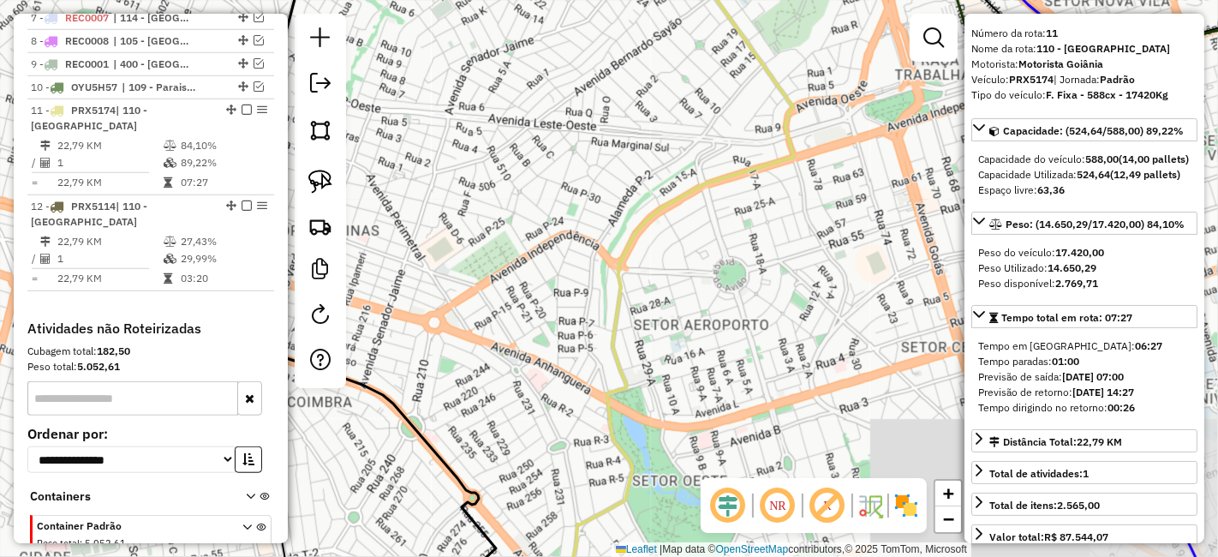
drag, startPoint x: 571, startPoint y: 370, endPoint x: 699, endPoint y: 126, distance: 275.5
click at [699, 126] on div "Janela de atendimento Grade de atendimento Capacidade Transportadoras Veículos …" at bounding box center [609, 278] width 1218 height 557
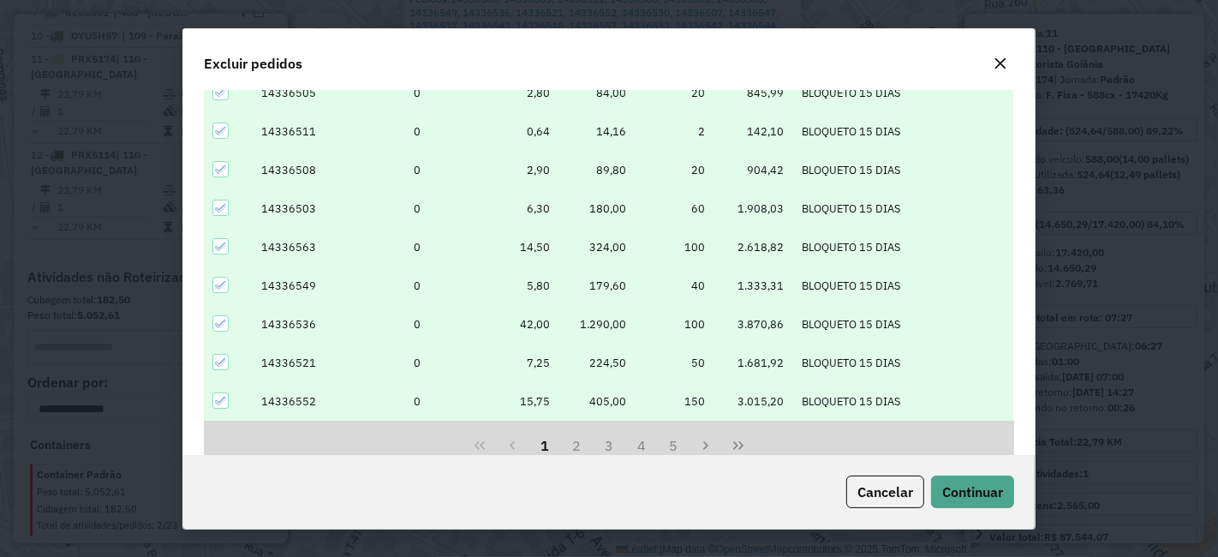
scroll to position [0, 0]
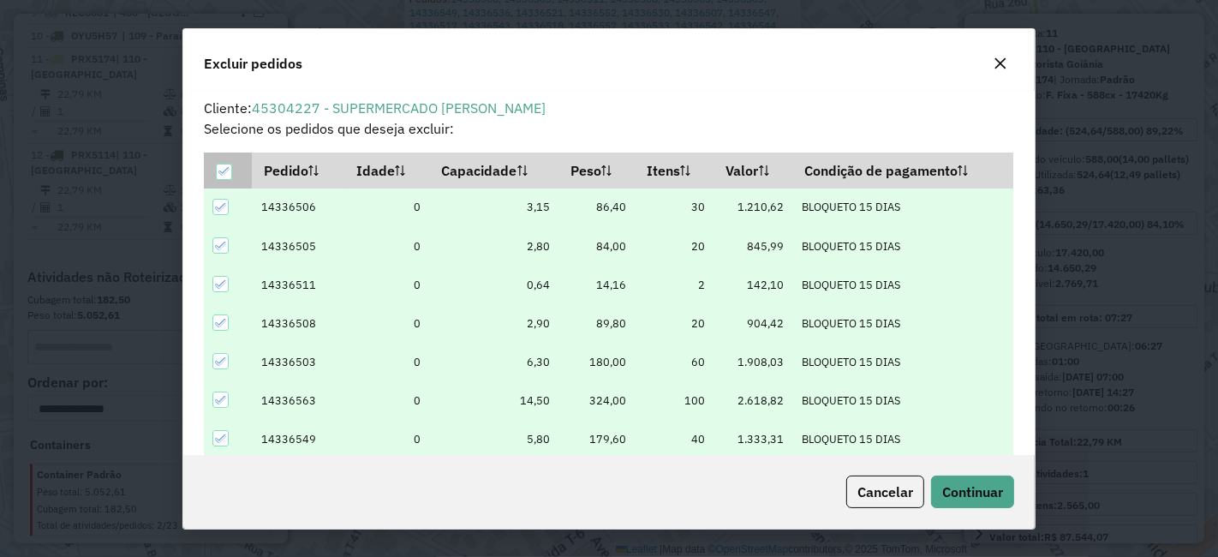
drag, startPoint x: 218, startPoint y: 175, endPoint x: 224, endPoint y: 184, distance: 11.7
click at [222, 180] on div at bounding box center [224, 172] width 17 height 17
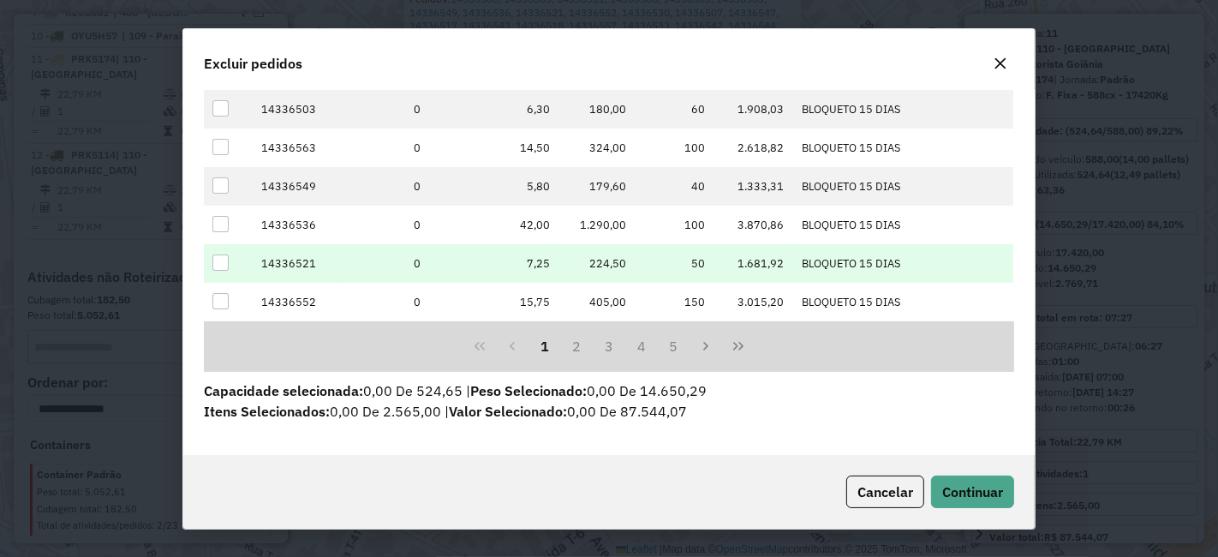
scroll to position [158, 0]
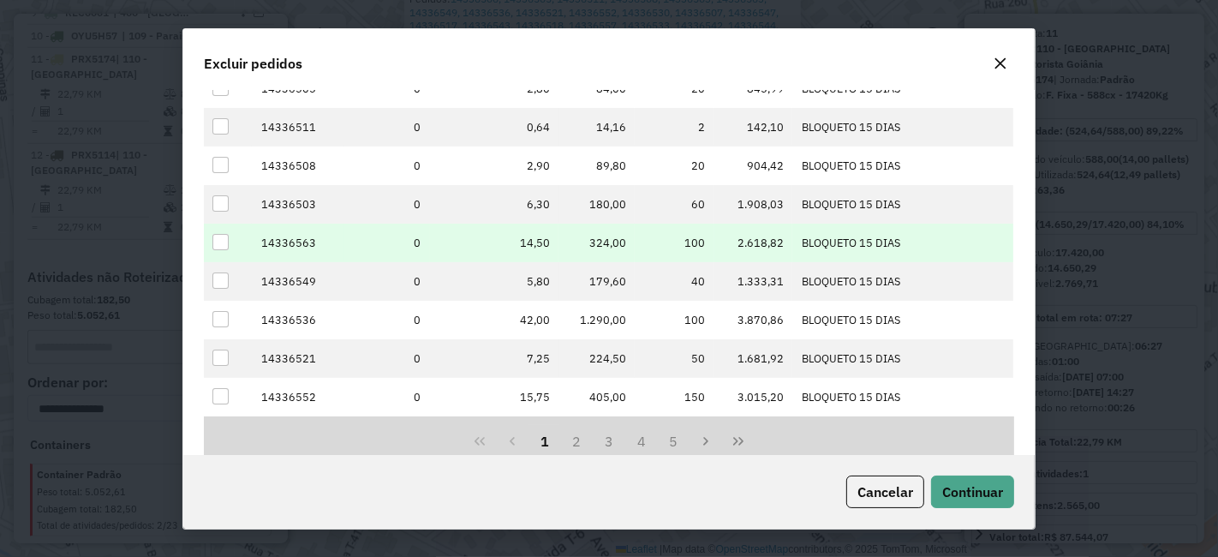
click at [217, 240] on div at bounding box center [220, 242] width 16 height 16
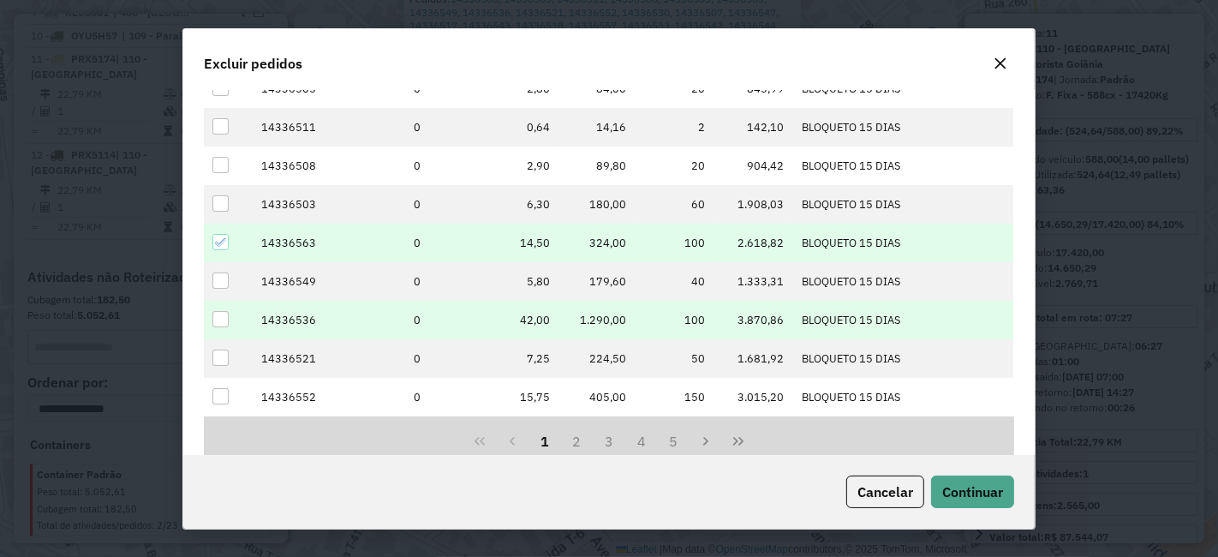
click at [220, 325] on div at bounding box center [220, 319] width 16 height 16
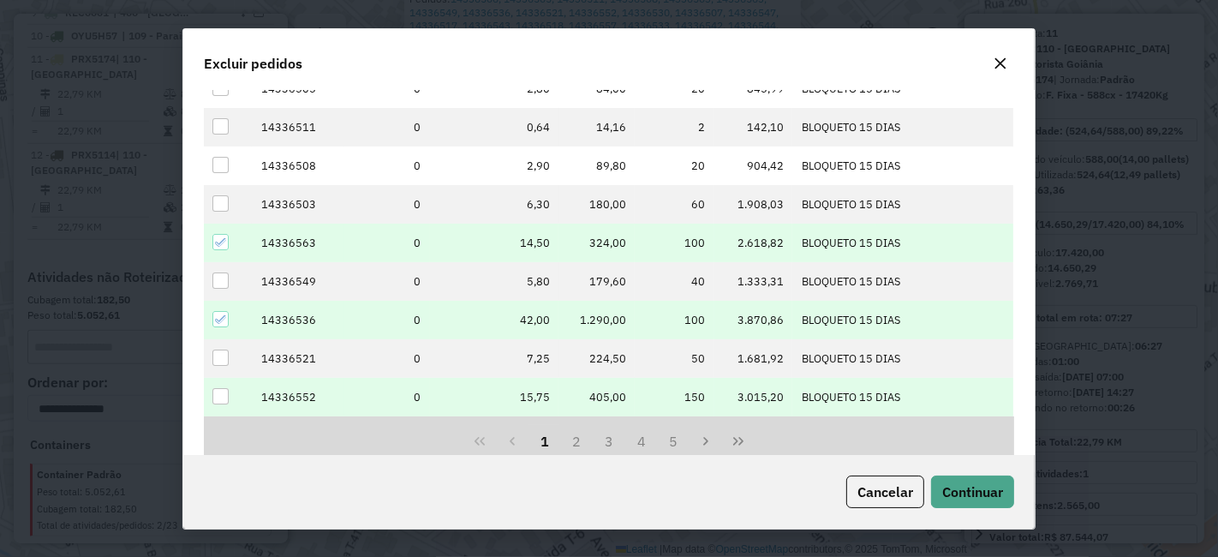
click at [215, 389] on div at bounding box center [220, 396] width 16 height 16
click at [572, 442] on button "2" at bounding box center [576, 441] width 33 height 33
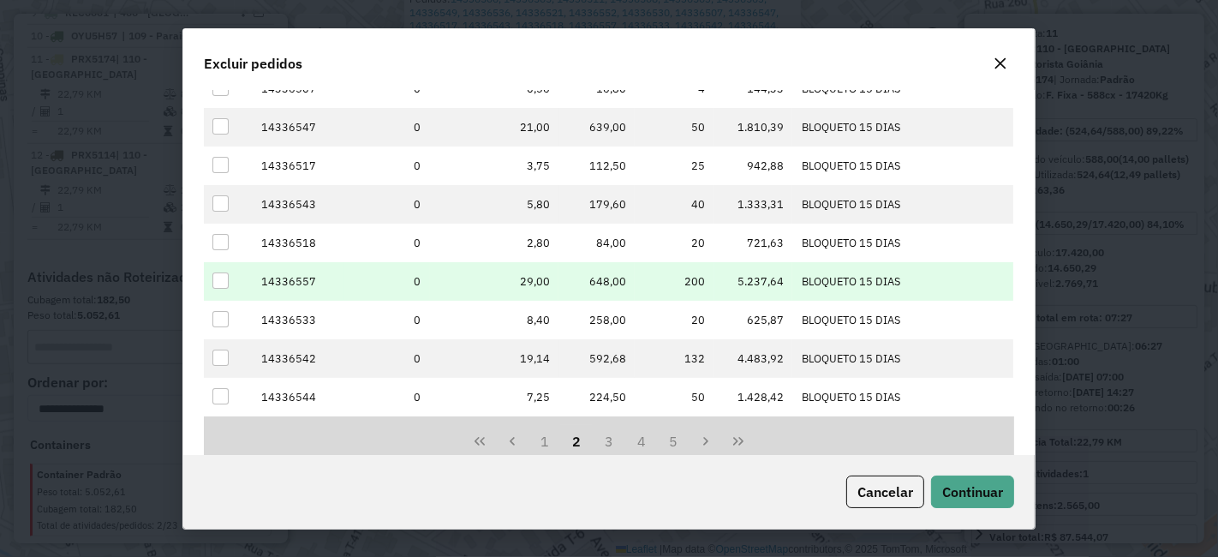
click at [230, 283] on td at bounding box center [228, 281] width 48 height 39
click at [224, 282] on div at bounding box center [220, 280] width 16 height 16
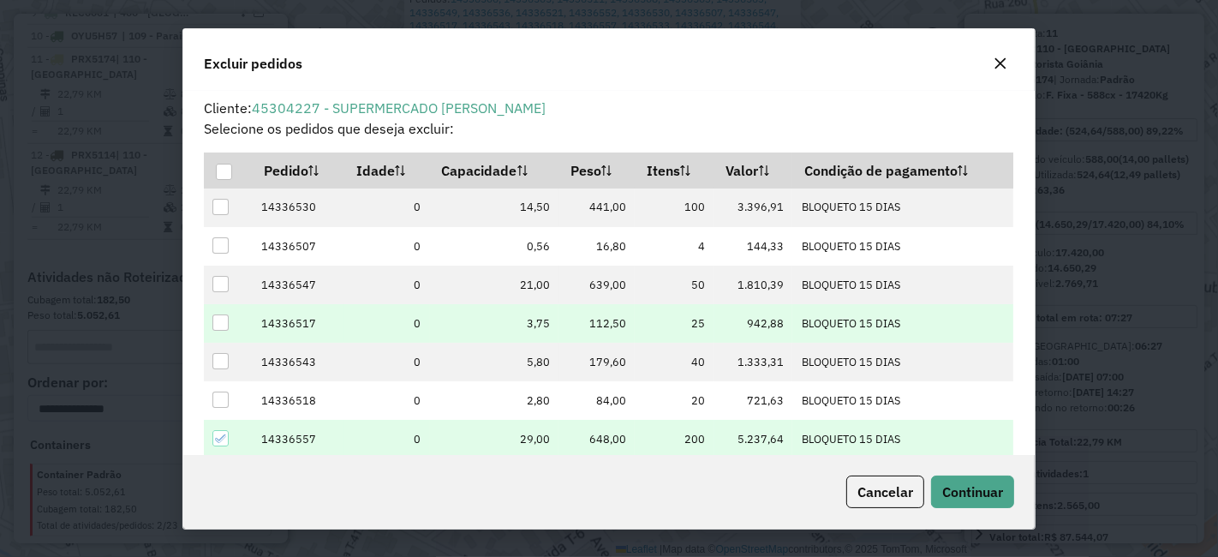
scroll to position [95, 0]
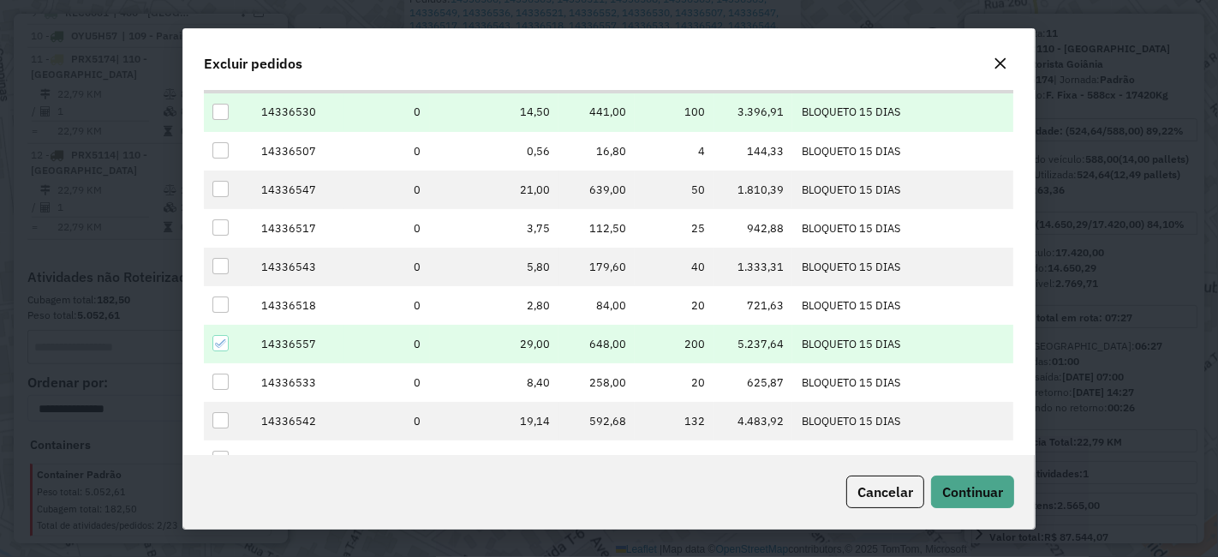
click at [218, 108] on div at bounding box center [220, 112] width 16 height 16
click at [966, 486] on span "Continuar" at bounding box center [972, 491] width 61 height 17
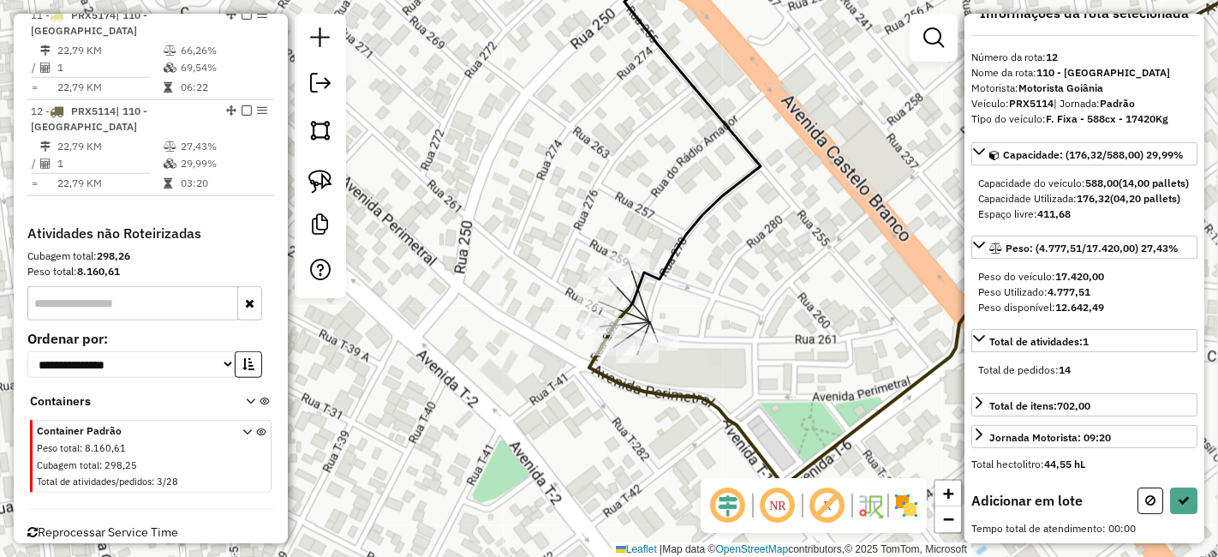
scroll to position [53, 0]
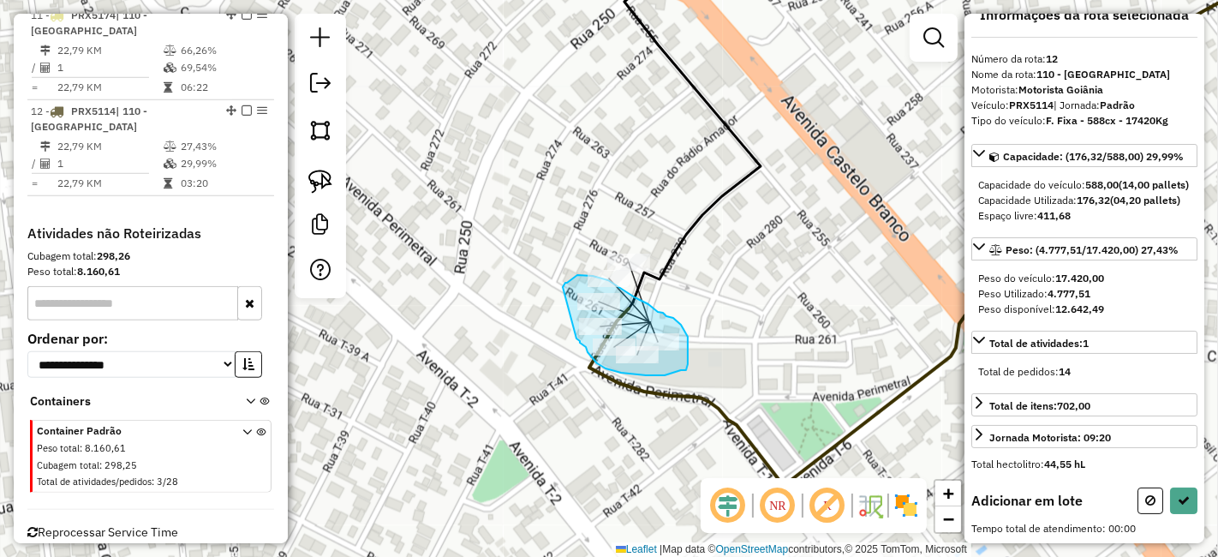
drag, startPoint x: 576, startPoint y: 338, endPoint x: 567, endPoint y: 302, distance: 37.2
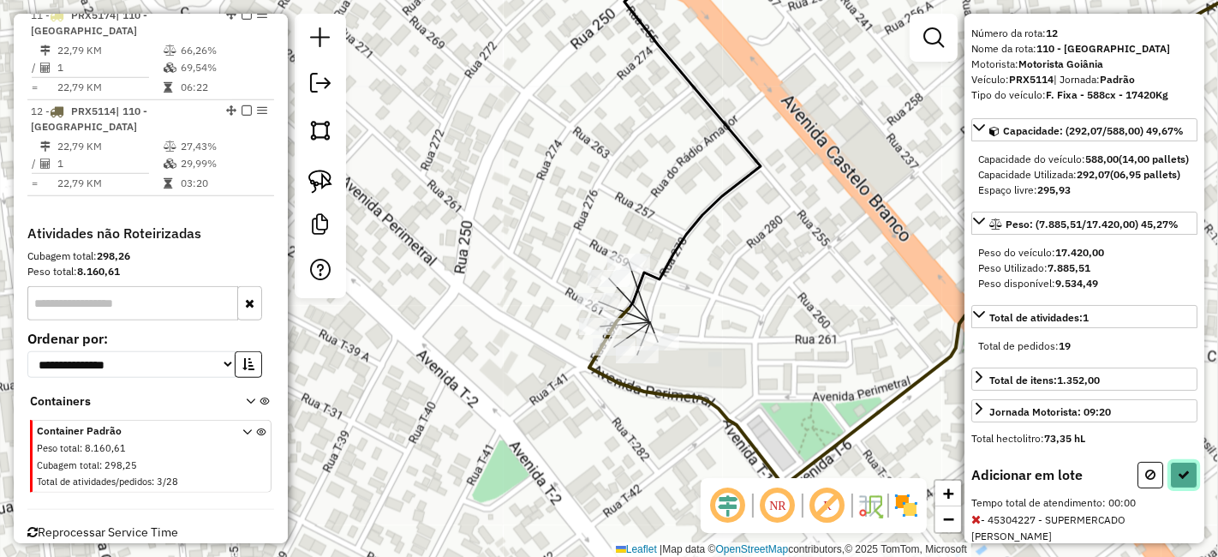
click at [1182, 481] on icon at bounding box center [1184, 475] width 12 height 12
select select "**********"
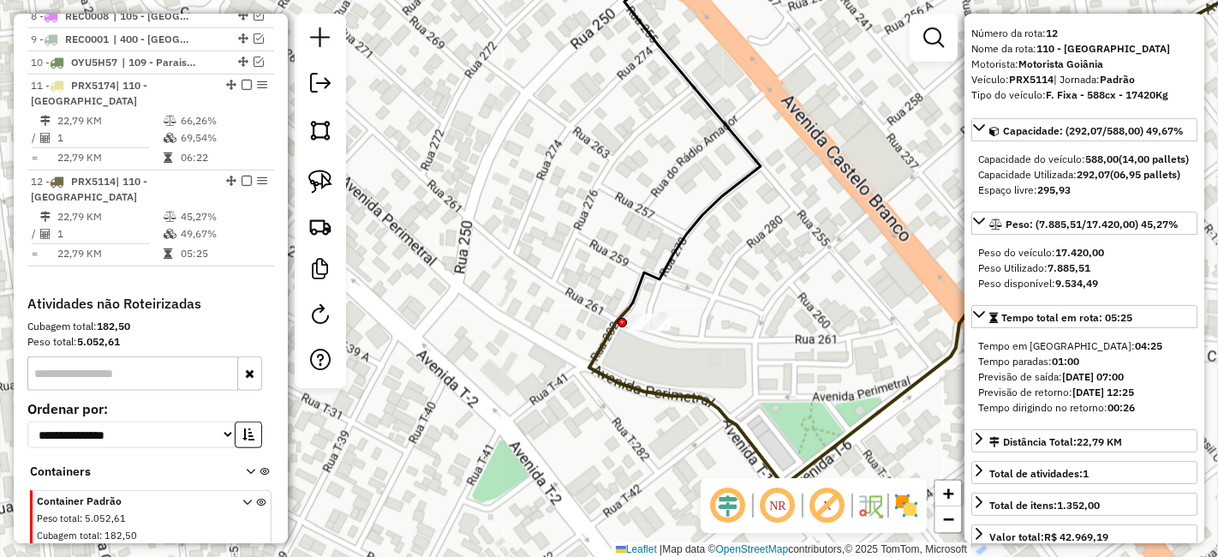
scroll to position [1143, 0]
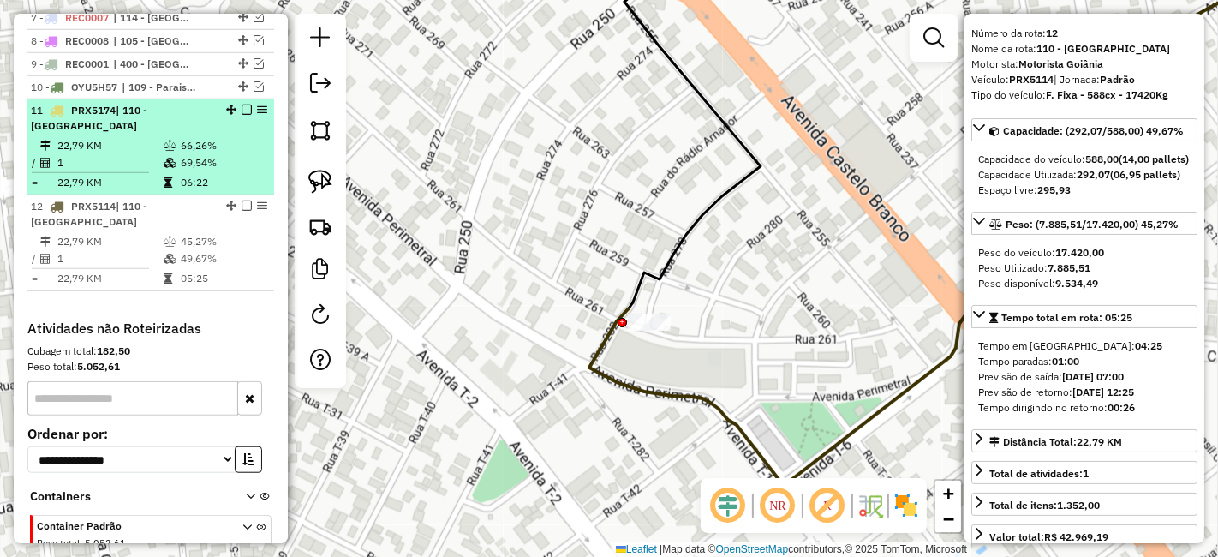
click at [242, 104] on em at bounding box center [247, 109] width 10 height 10
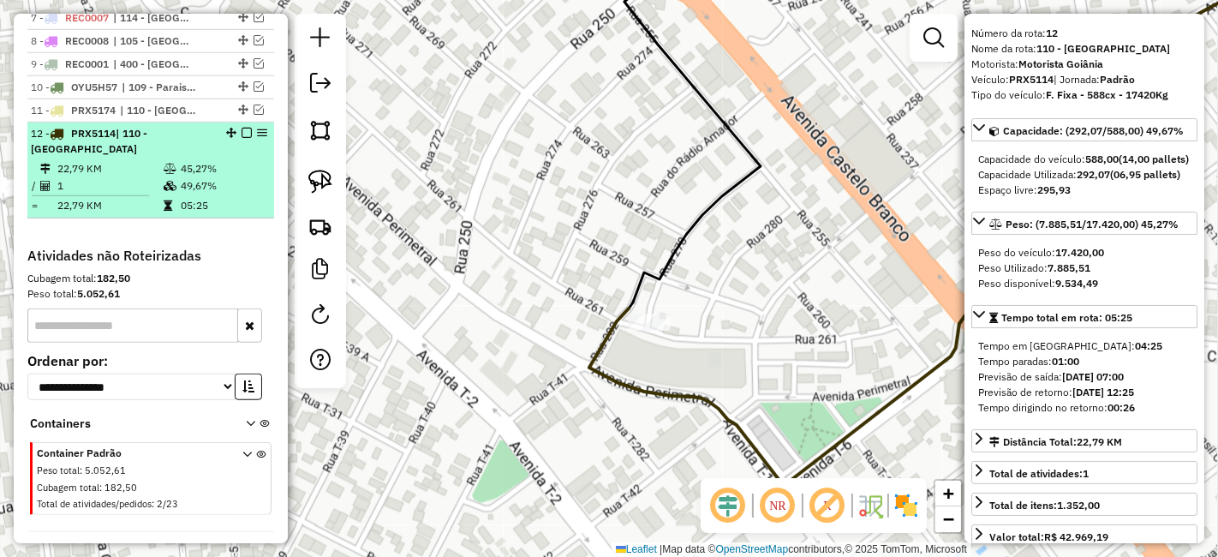
click at [244, 126] on div "12 - PRX5114 | 110 - Jardim America" at bounding box center [151, 141] width 240 height 31
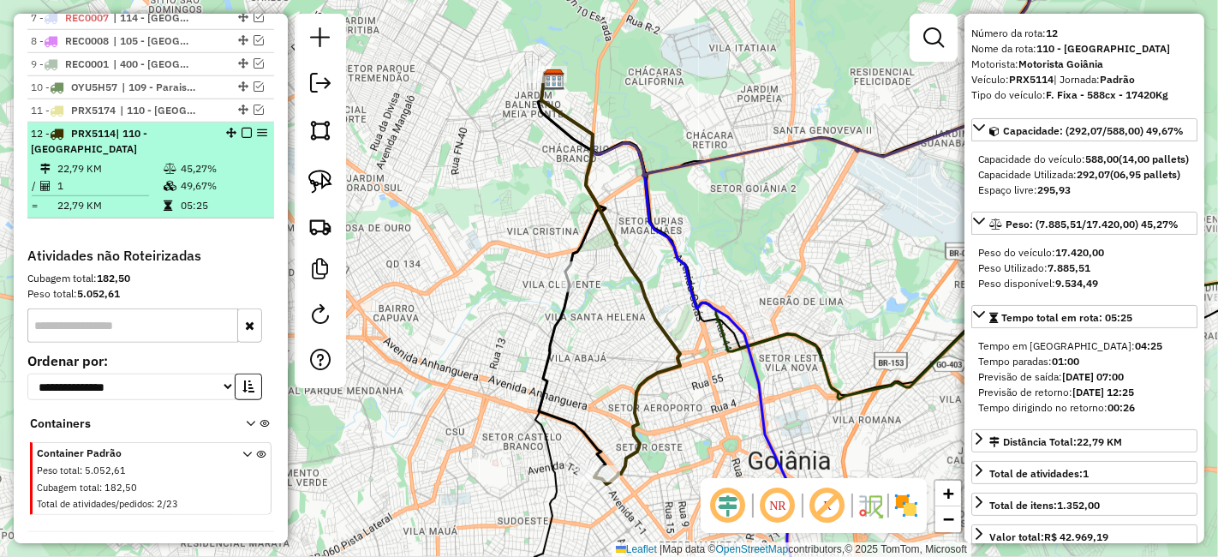
click at [242, 128] on em at bounding box center [247, 133] width 10 height 10
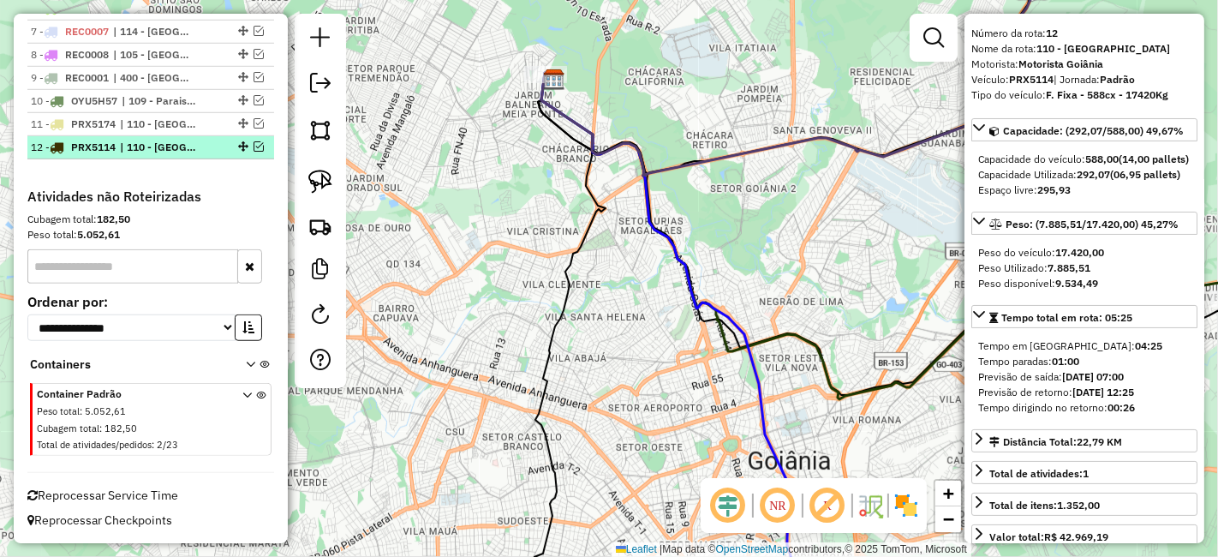
scroll to position [1092, 0]
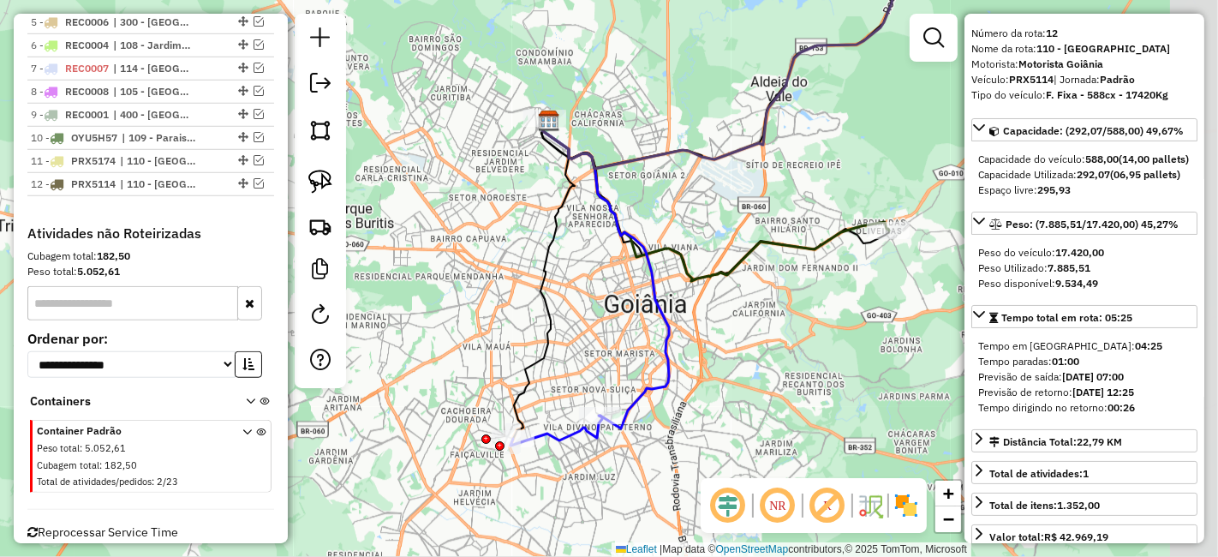
drag, startPoint x: 762, startPoint y: 380, endPoint x: 690, endPoint y: 240, distance: 157.8
click at [692, 240] on div "Janela de atendimento Grade de atendimento Capacidade Transportadoras Veículos …" at bounding box center [609, 278] width 1218 height 557
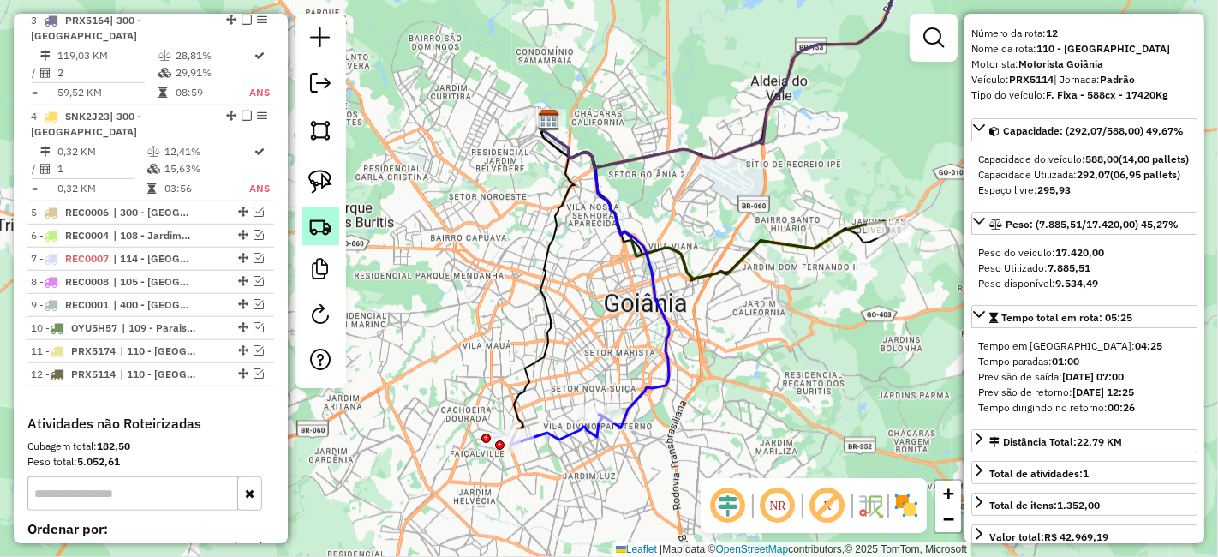
click at [316, 217] on img at bounding box center [320, 226] width 24 height 24
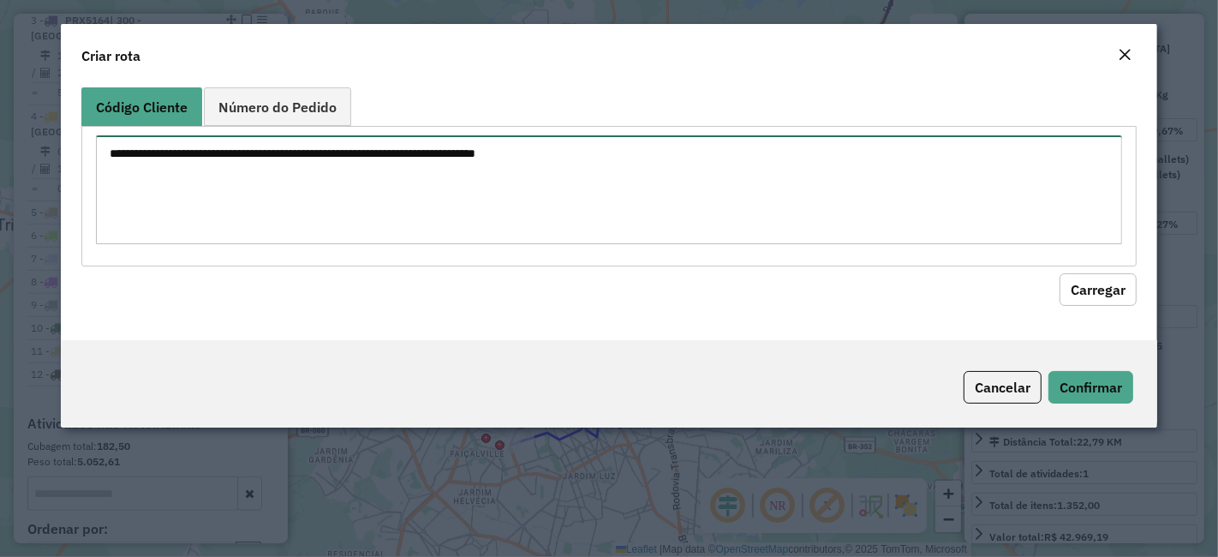
drag, startPoint x: 416, startPoint y: 162, endPoint x: 415, endPoint y: 199, distance: 36.8
click at [416, 162] on textarea at bounding box center [609, 189] width 1026 height 109
paste textarea "******** ********"
type textarea "******** ********"
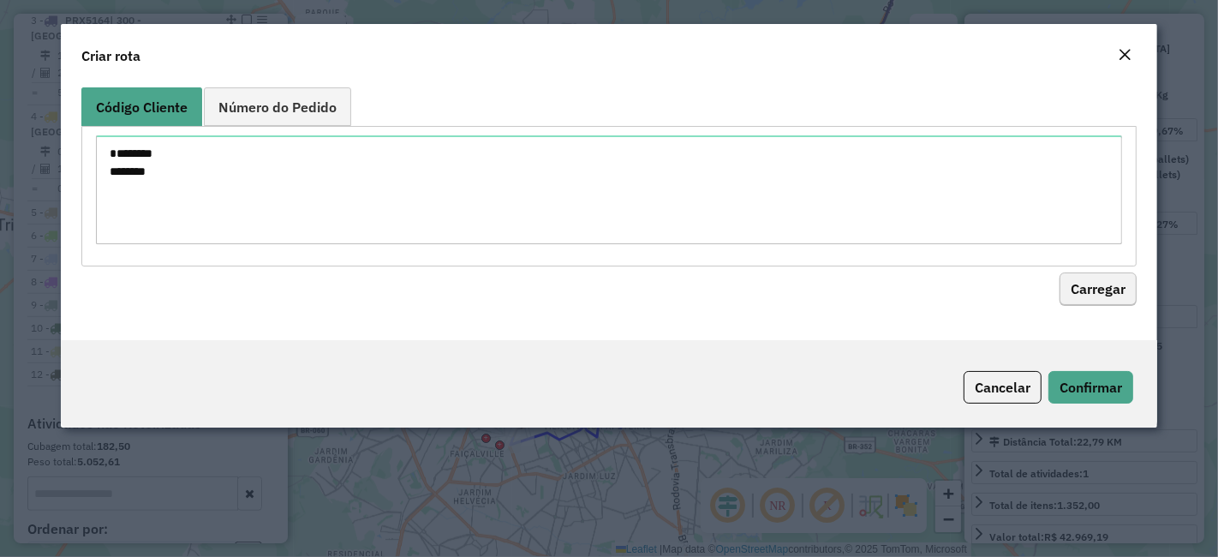
click at [1060, 278] on hb-field-button "Carregar" at bounding box center [608, 285] width 1055 height 39
click at [1071, 282] on button "Carregar" at bounding box center [1098, 289] width 77 height 33
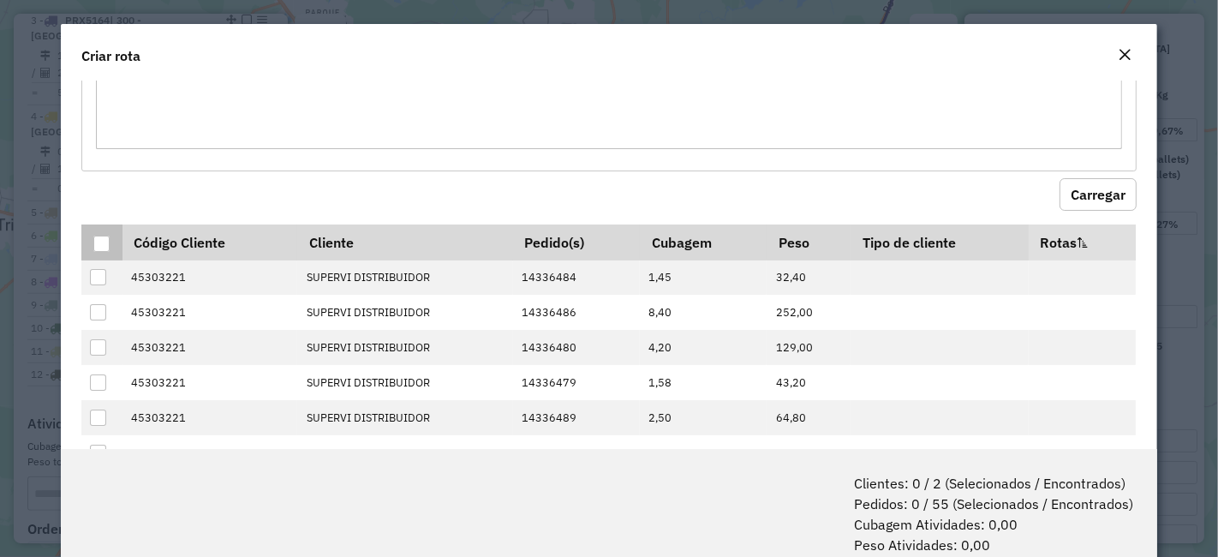
click at [97, 242] on div at bounding box center [101, 244] width 16 height 16
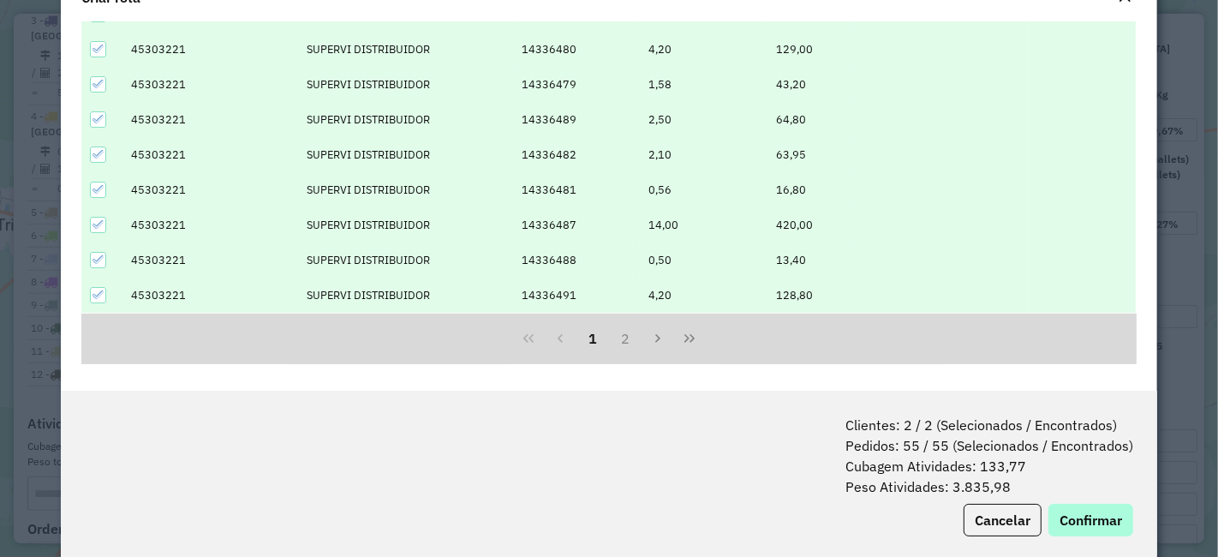
scroll to position [85, 0]
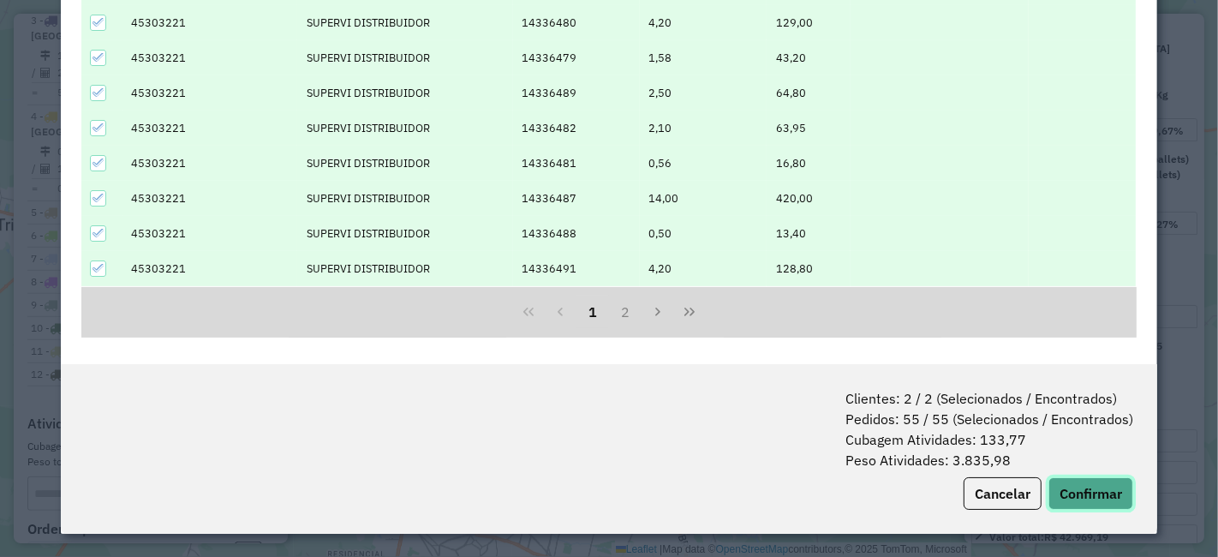
click at [1072, 479] on button "Confirmar" at bounding box center [1090, 493] width 85 height 33
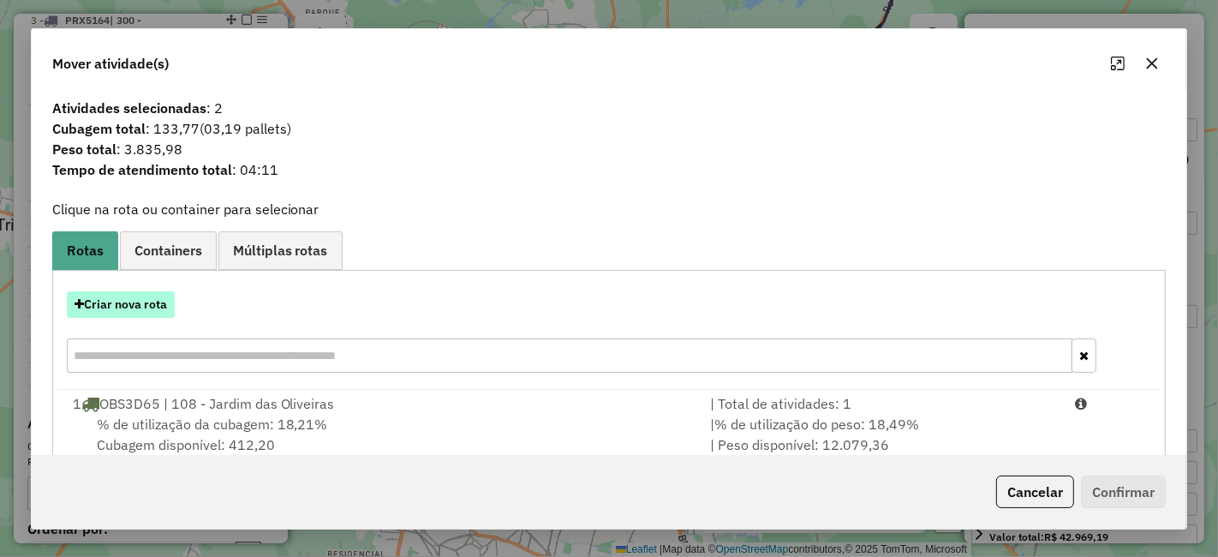
click at [156, 303] on button "Criar nova rota" at bounding box center [121, 304] width 108 height 27
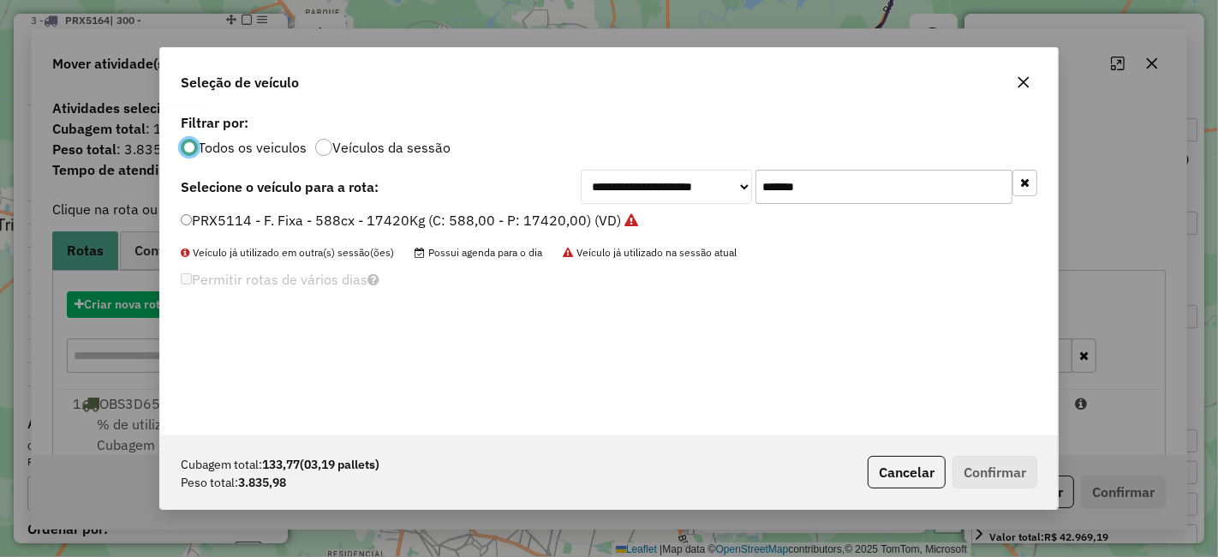
scroll to position [9, 4]
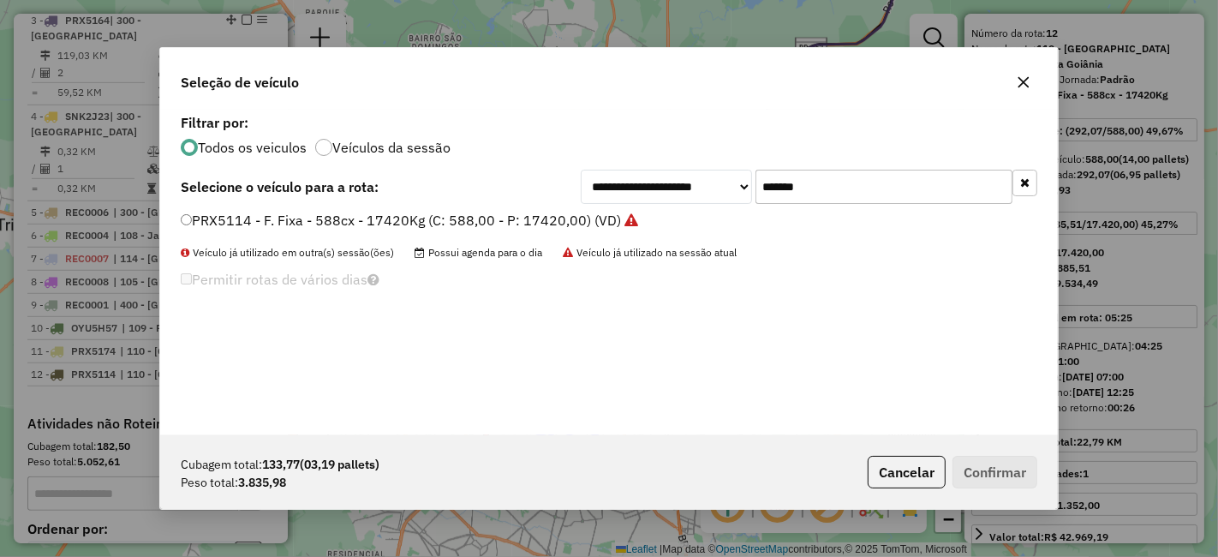
click at [802, 197] on input "*******" at bounding box center [883, 187] width 257 height 34
click at [800, 197] on input "*******" at bounding box center [883, 187] width 257 height 34
paste input "text"
type input "*******"
click at [497, 216] on label "SNK2J23 - Freteiro - 588Cx - 21000Kg (C: 588,00 - P: 21000,00) (VD)" at bounding box center [415, 220] width 468 height 21
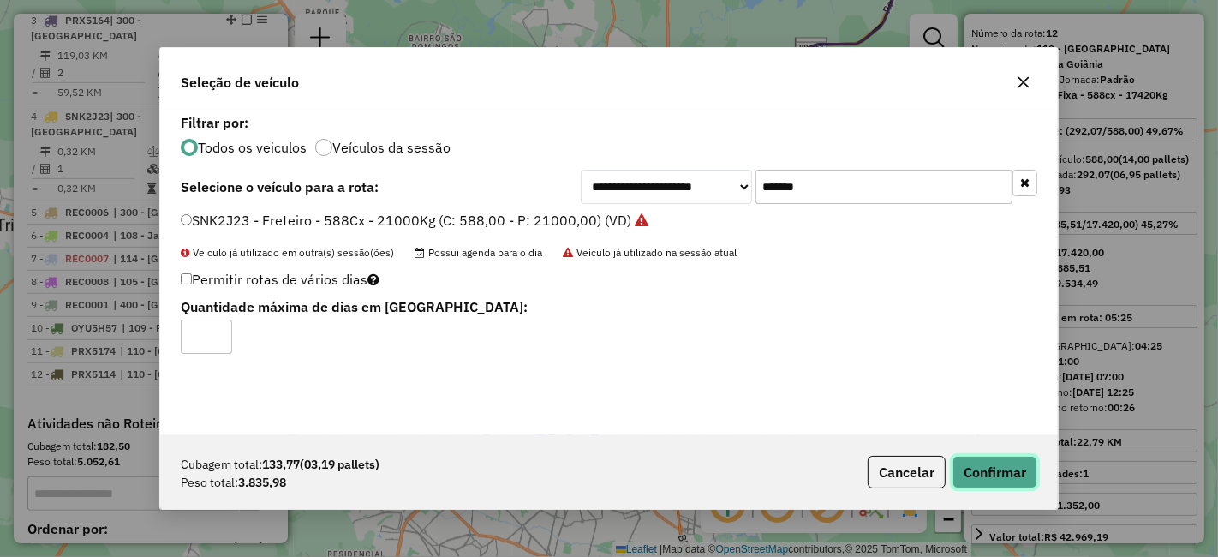
click at [1000, 471] on button "Confirmar" at bounding box center [994, 472] width 85 height 33
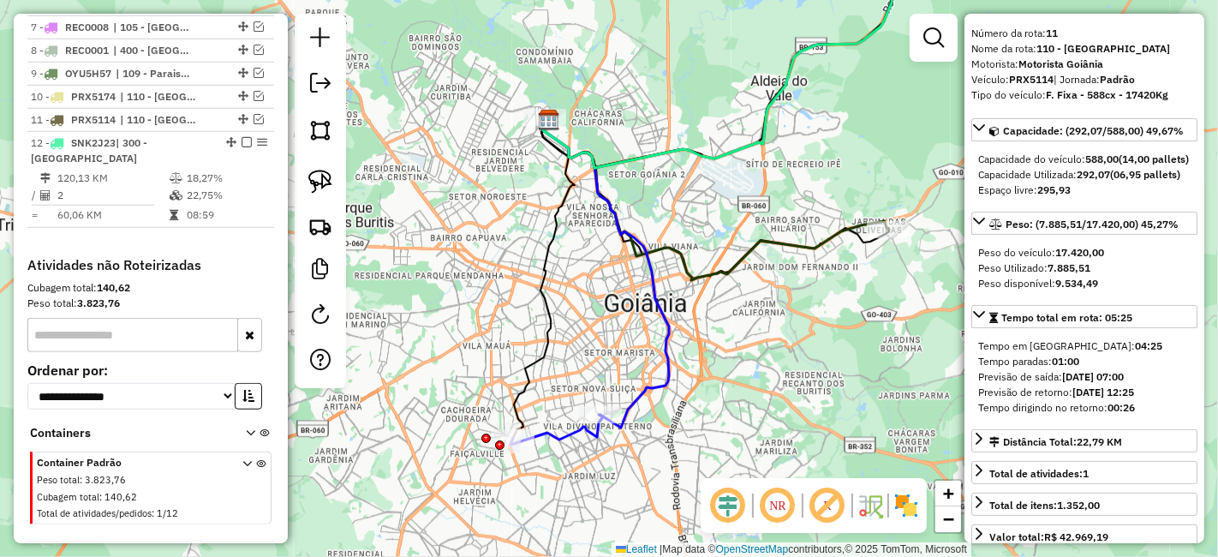
scroll to position [1092, 0]
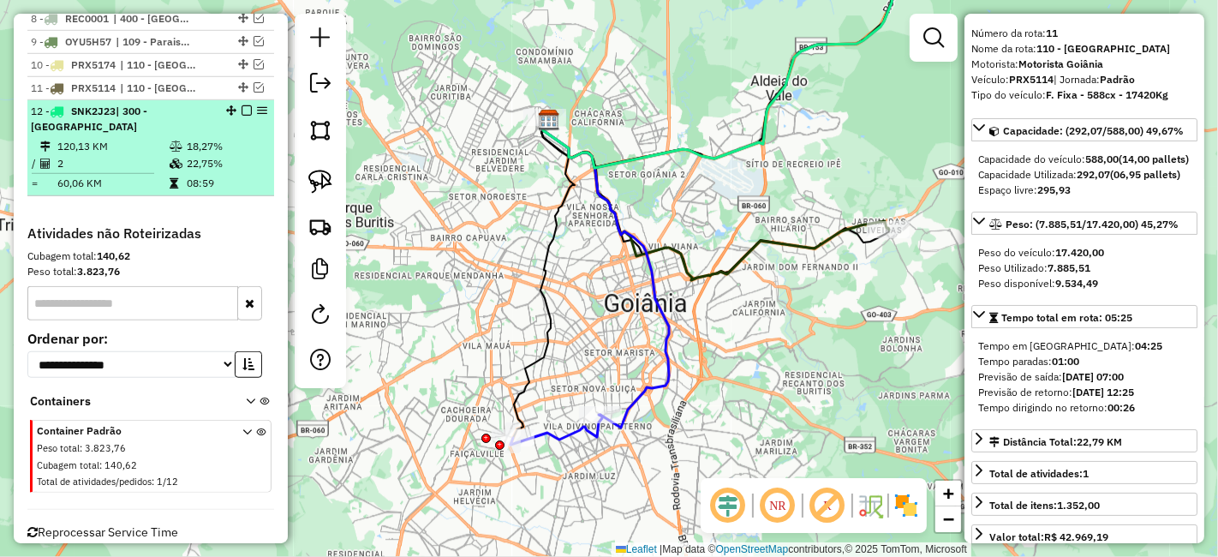
click at [242, 105] on em at bounding box center [247, 110] width 10 height 10
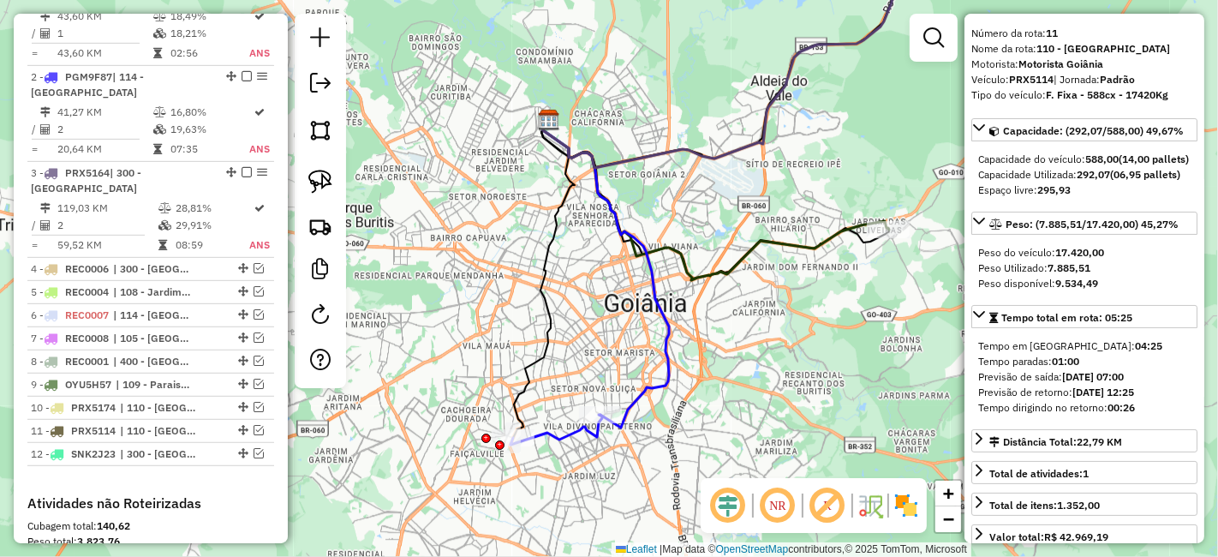
scroll to position [559, 0]
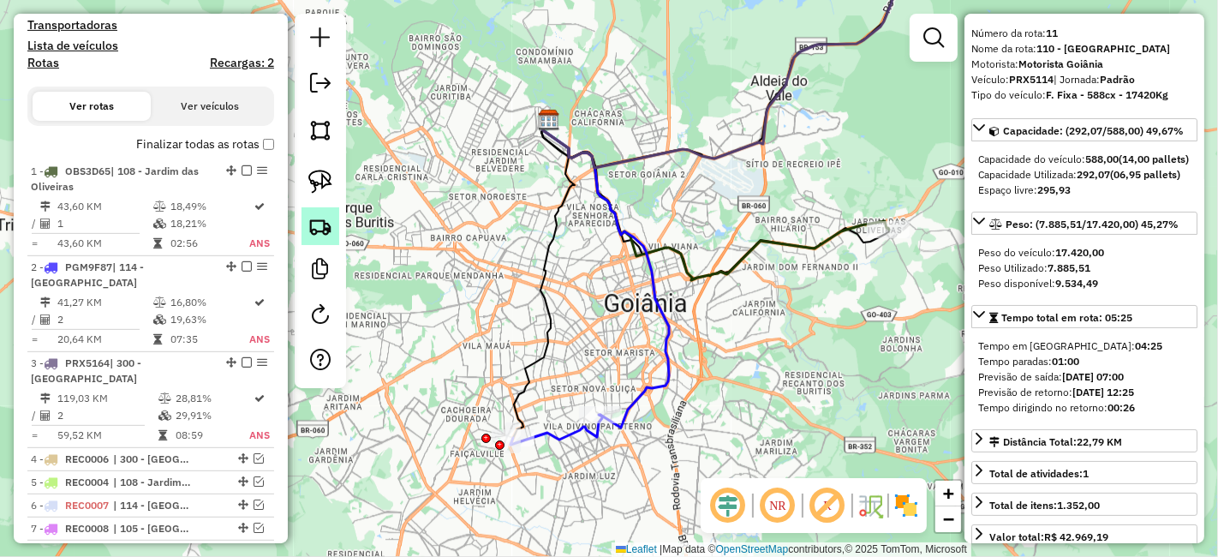
click at [323, 229] on img at bounding box center [320, 226] width 24 height 24
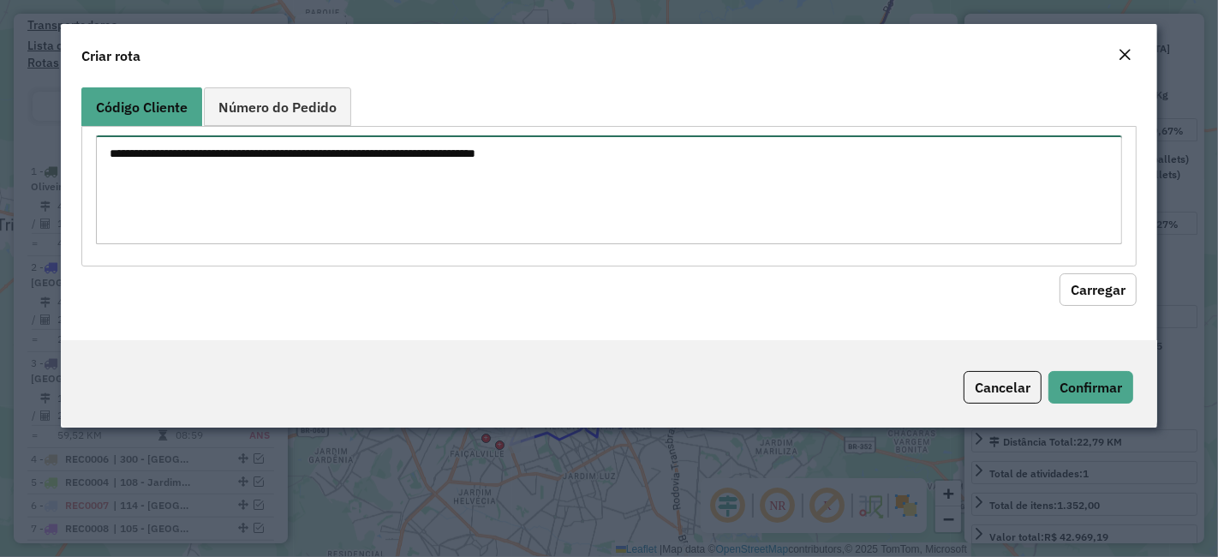
click at [552, 235] on textarea at bounding box center [609, 189] width 1026 height 109
paste textarea "******** ********"
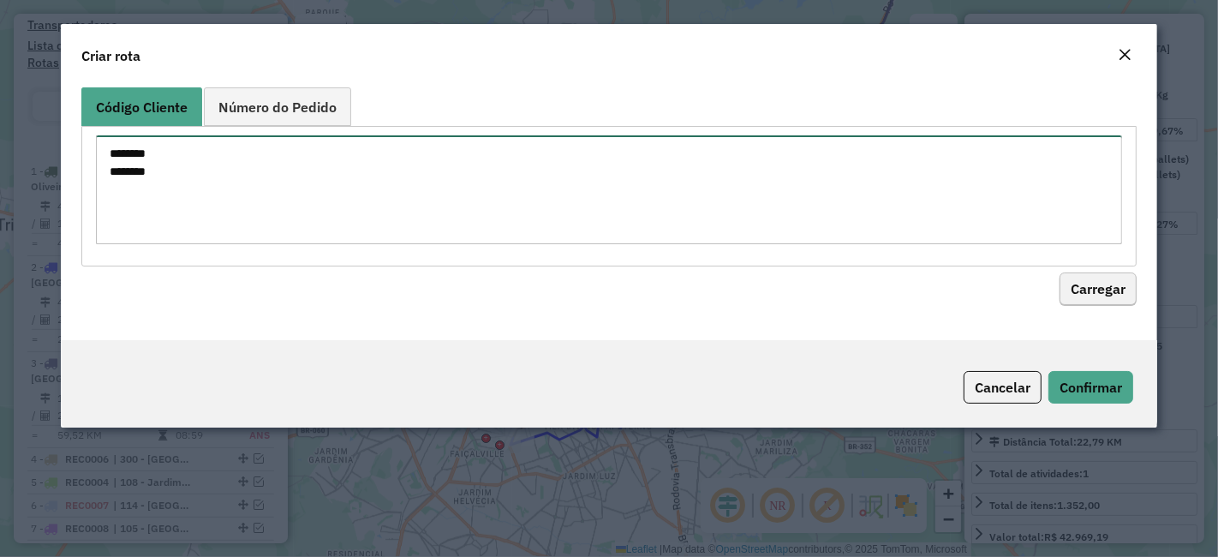
type textarea "******** ********"
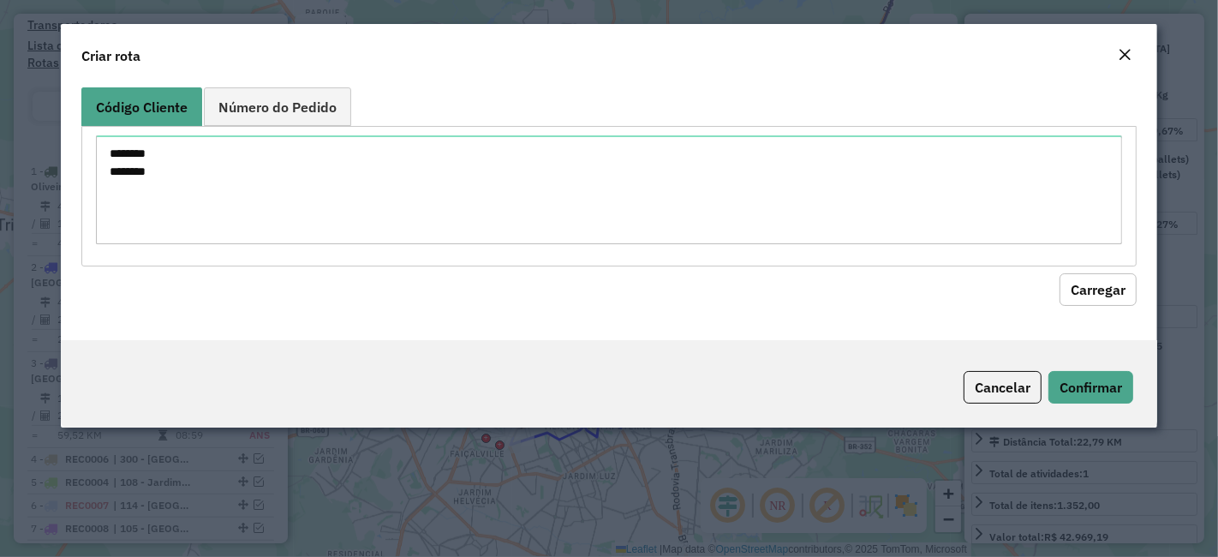
click at [1114, 297] on button "Carregar" at bounding box center [1098, 289] width 77 height 33
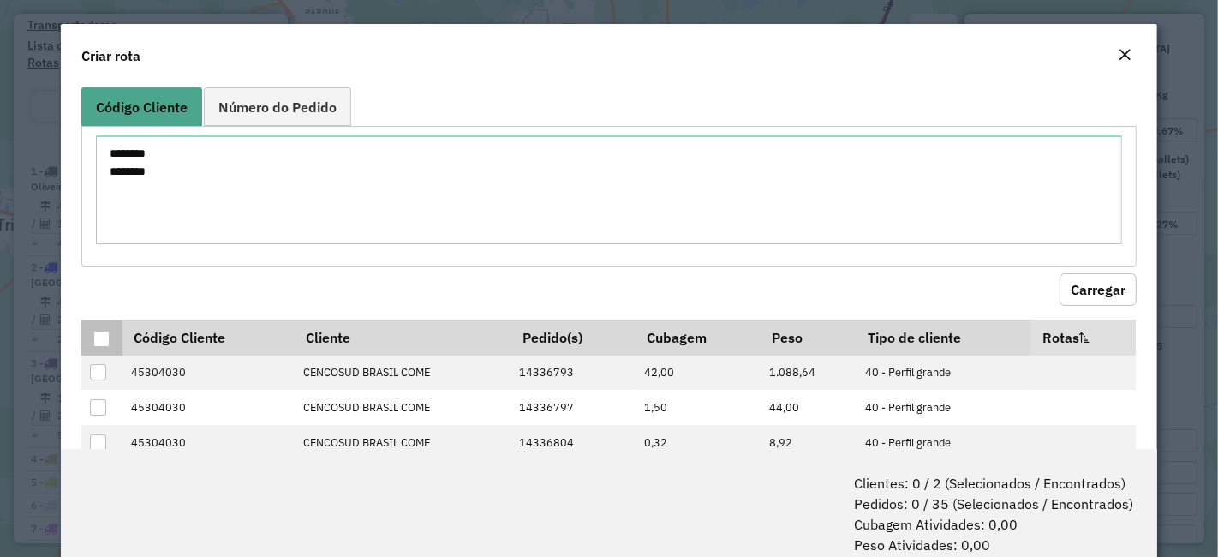
click at [103, 344] on div at bounding box center [101, 339] width 16 height 16
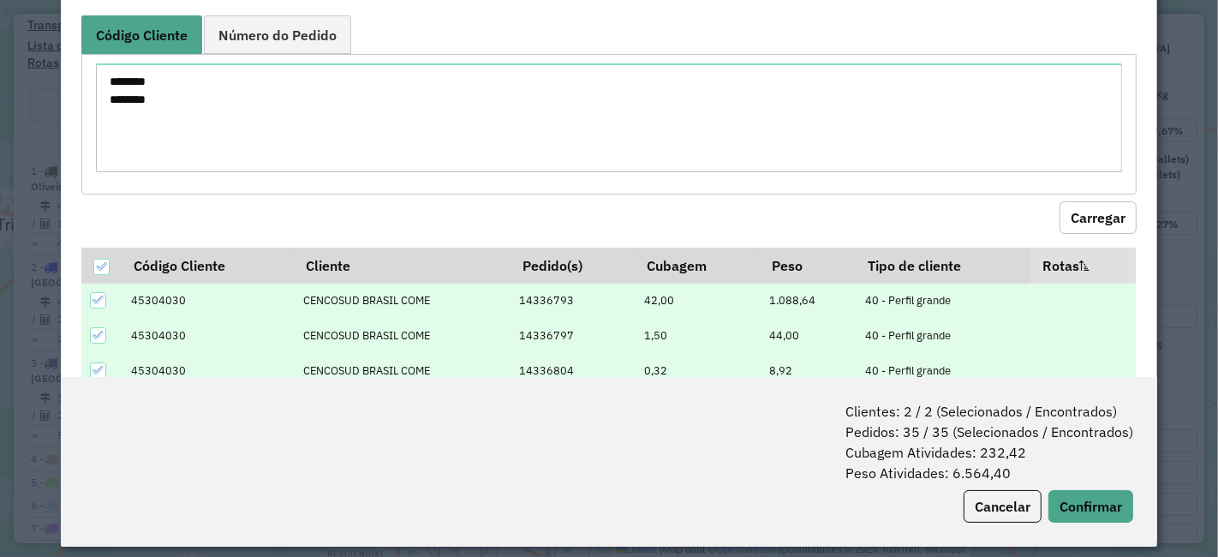
scroll to position [85, 0]
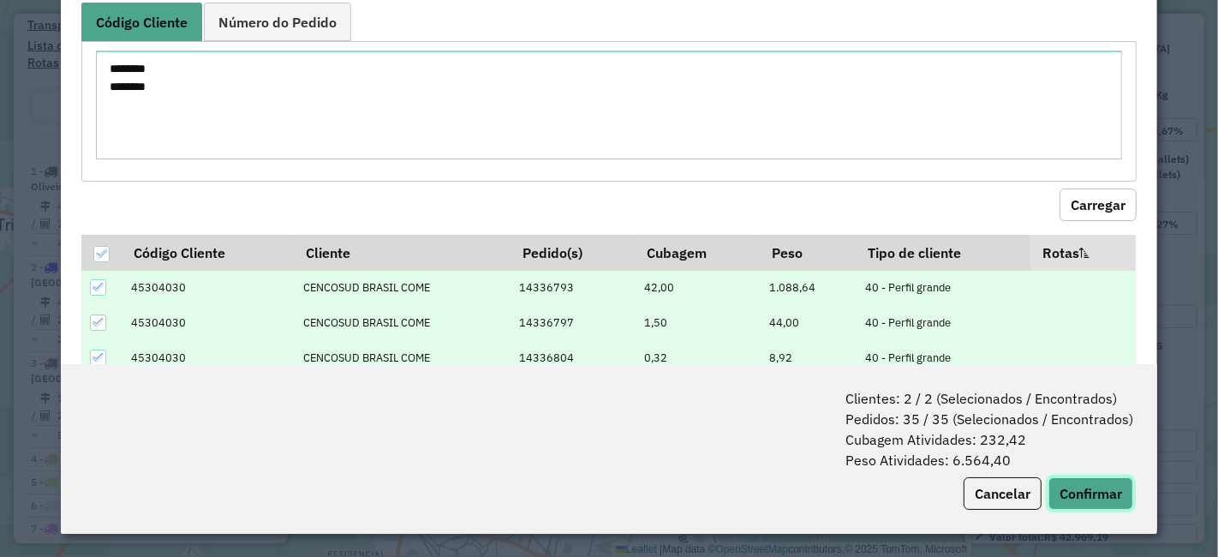
click at [1062, 479] on button "Confirmar" at bounding box center [1090, 493] width 85 height 33
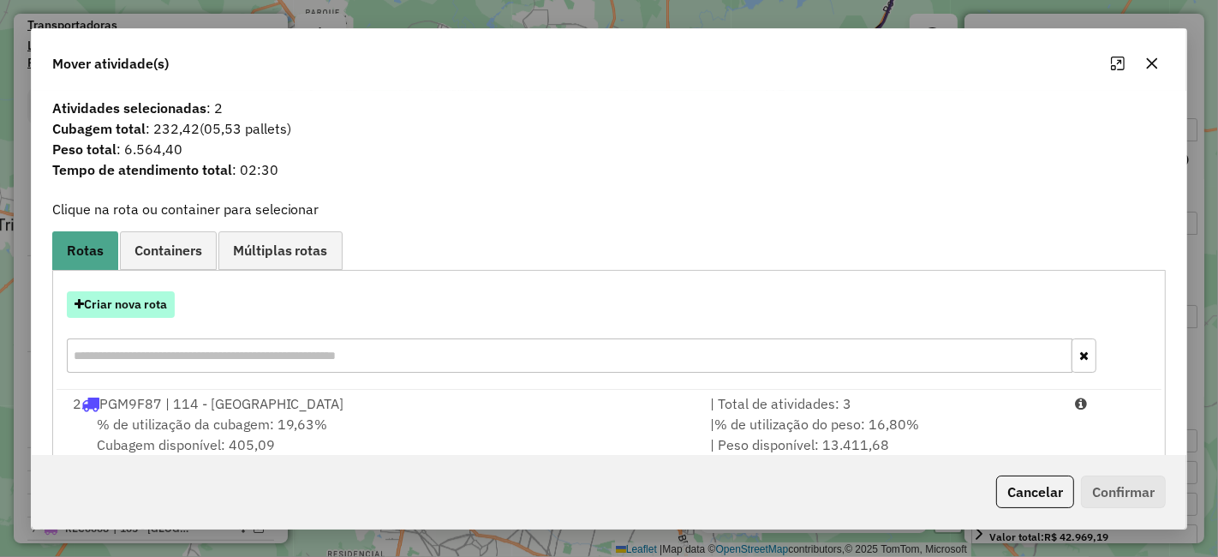
click at [152, 304] on button "Criar nova rota" at bounding box center [121, 304] width 108 height 27
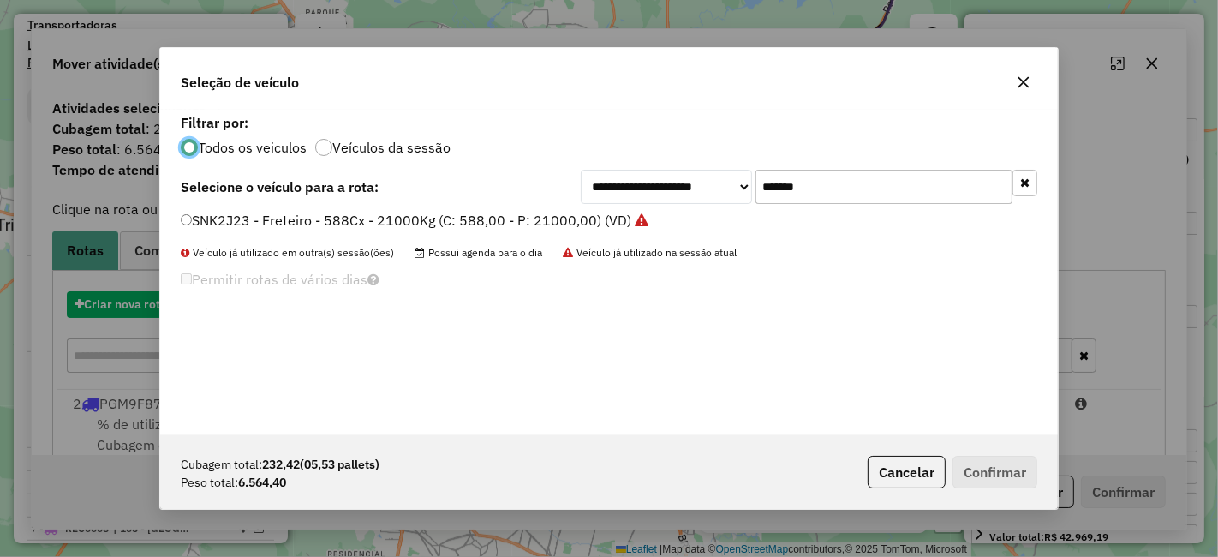
scroll to position [9, 4]
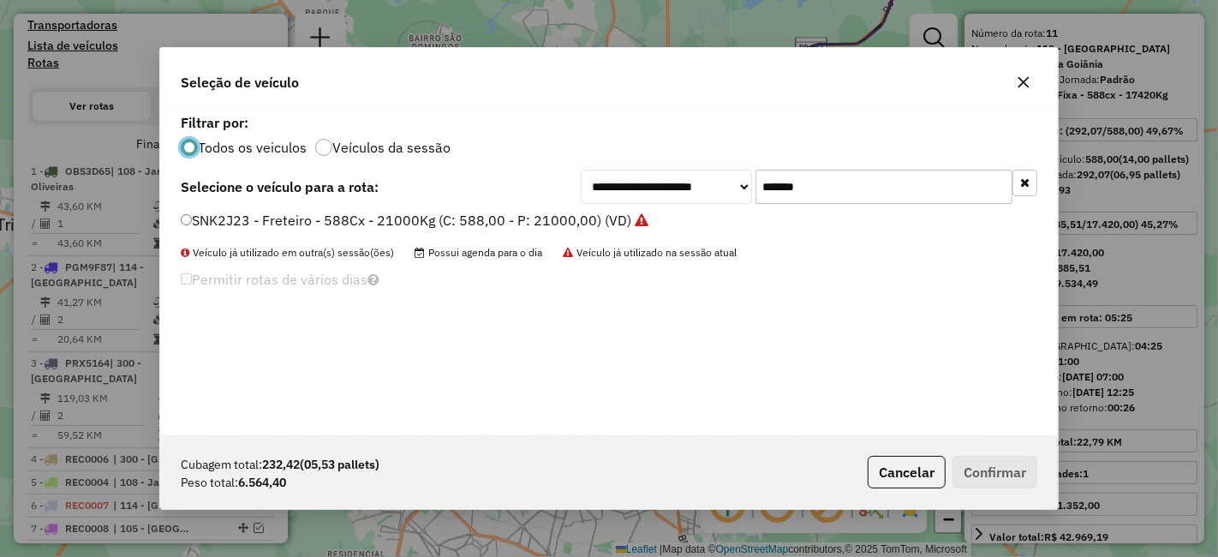
click at [782, 184] on input "*******" at bounding box center [883, 187] width 257 height 34
paste input "text"
type input "*******"
click at [565, 223] on label "OBS3D65 - Freteiro - 504Cx - 14820Kg (C: 504,00 - P: 14820,00) (VD)" at bounding box center [416, 220] width 470 height 21
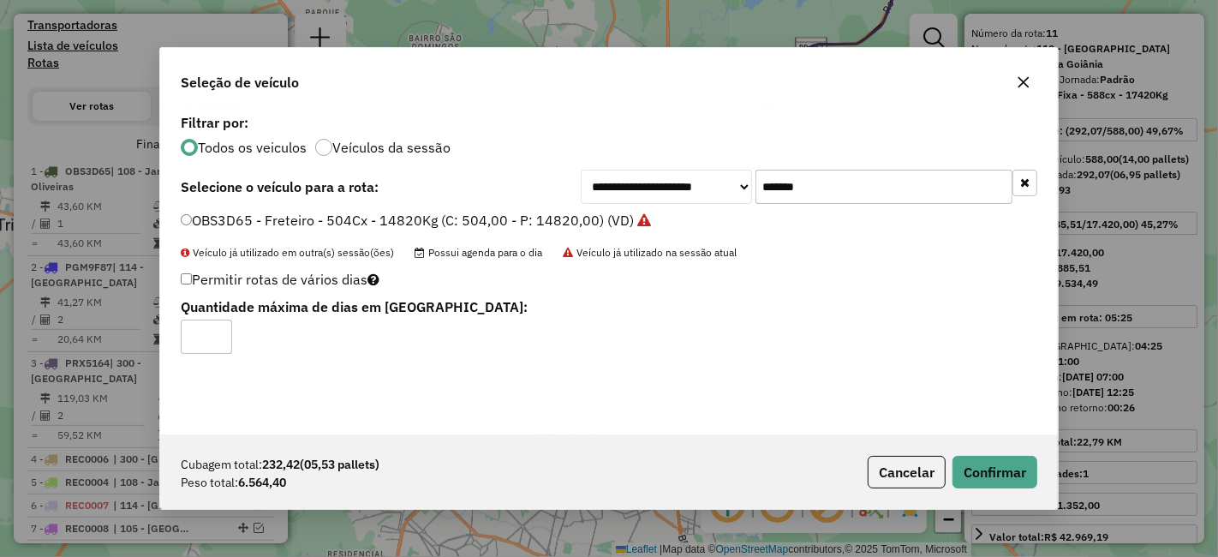
click at [975, 451] on div "Cubagem total: 232,42 (05,53 pallets) Peso total: 6.564,40 Cancelar Confirmar" at bounding box center [609, 472] width 898 height 74
click at [976, 457] on button "Confirmar" at bounding box center [994, 472] width 85 height 33
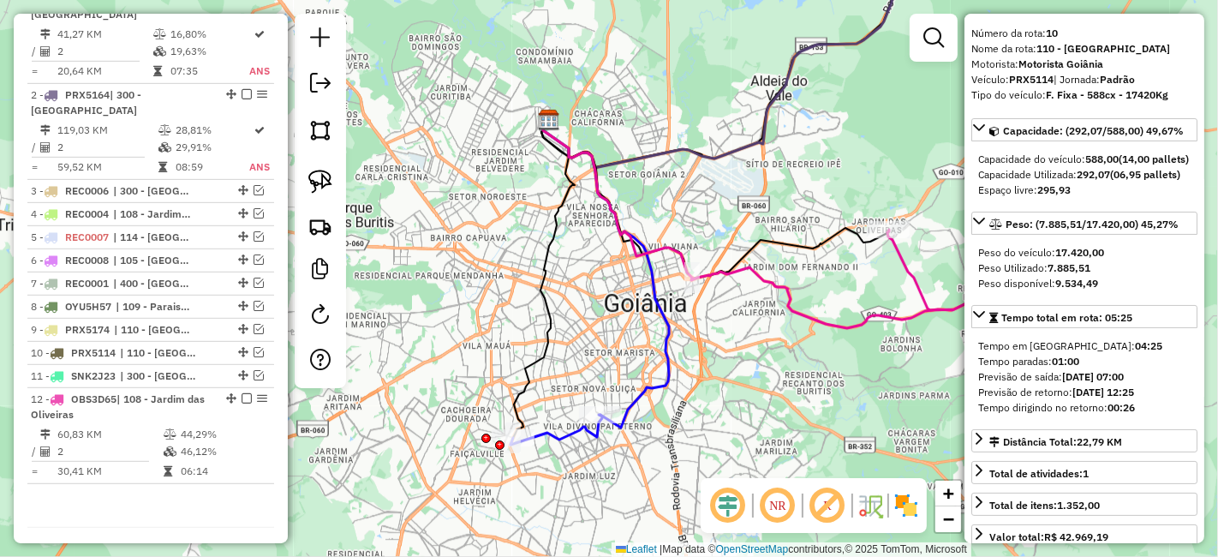
scroll to position [766, 0]
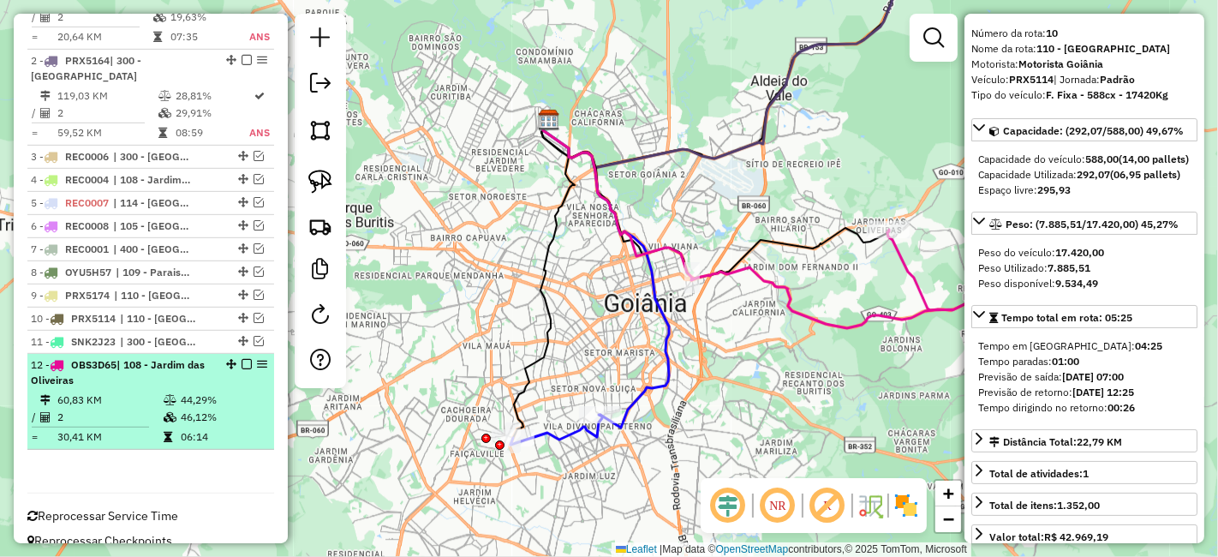
click at [244, 359] on em at bounding box center [247, 364] width 10 height 10
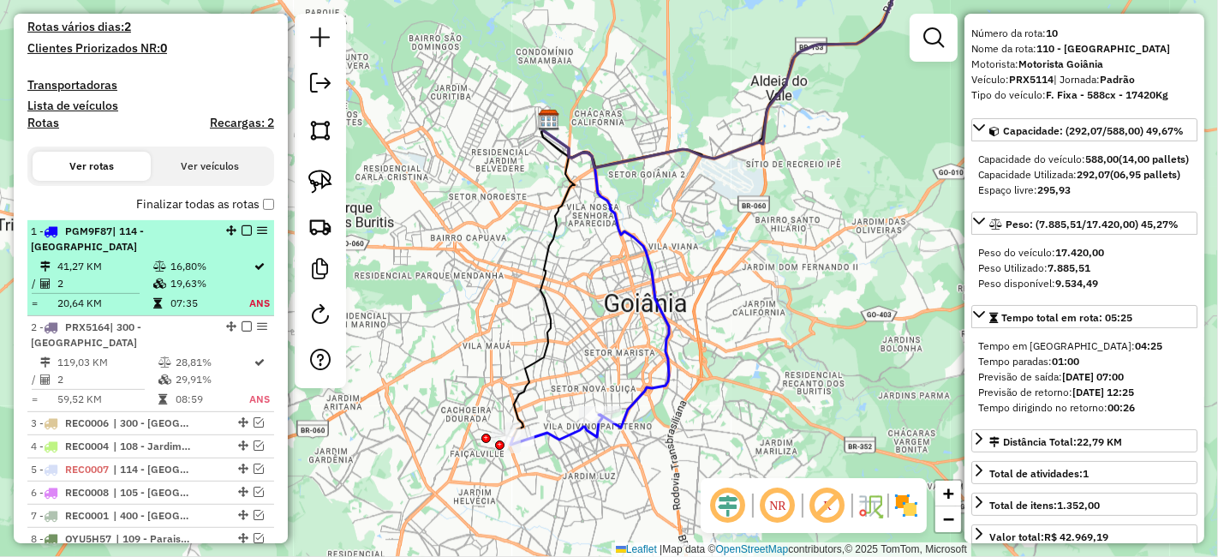
scroll to position [599, 0]
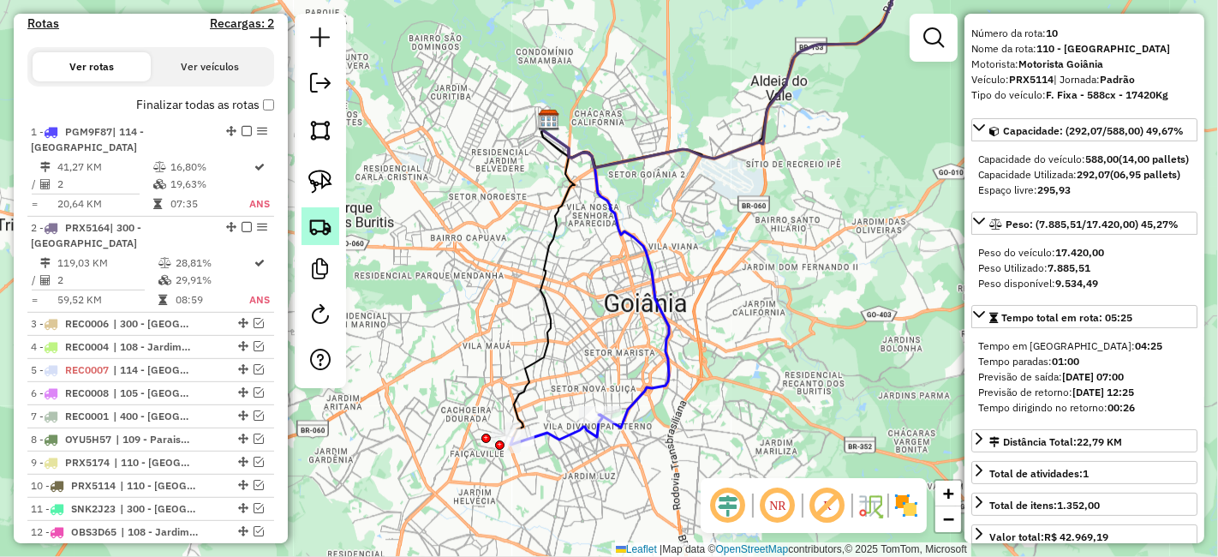
click at [327, 221] on img at bounding box center [320, 226] width 24 height 24
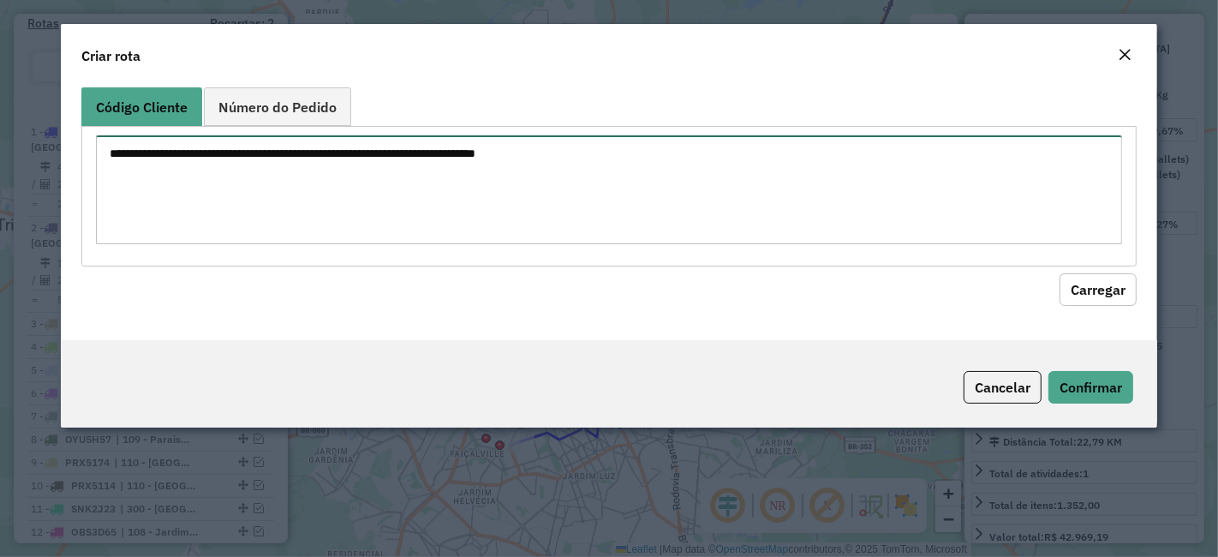
click at [574, 170] on textarea at bounding box center [609, 189] width 1026 height 109
paste textarea "******** ********"
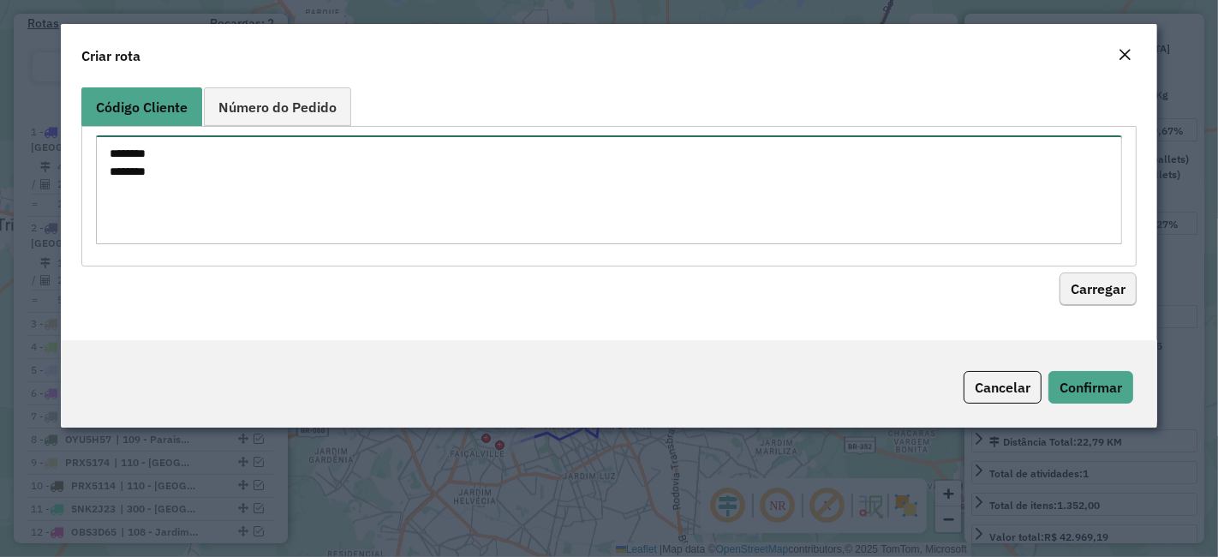
type textarea "******** ********"
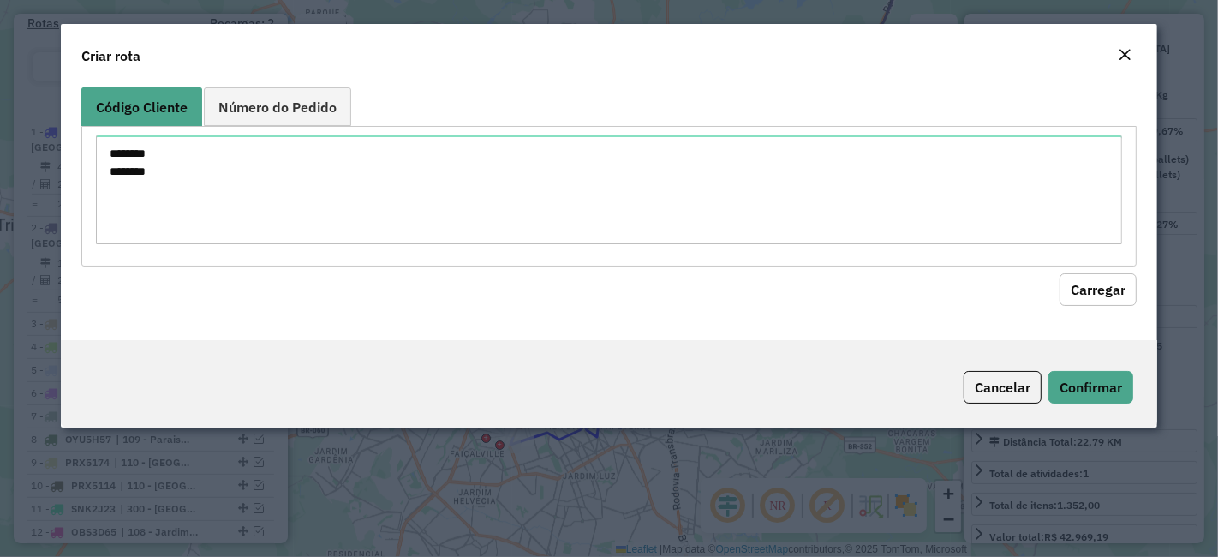
click at [1086, 287] on button "Carregar" at bounding box center [1098, 289] width 77 height 33
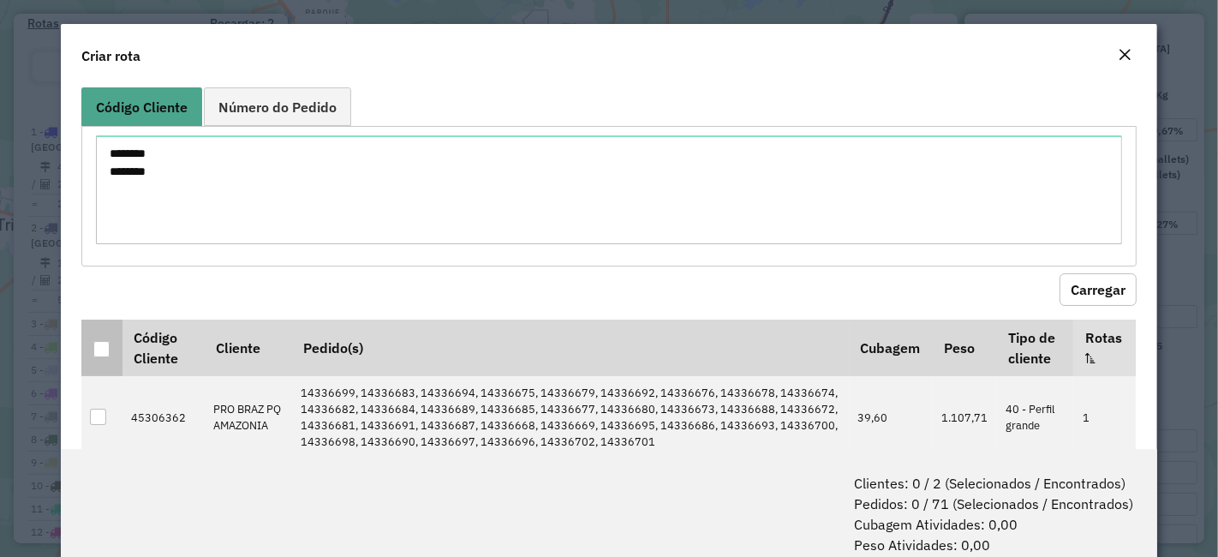
click at [107, 349] on div at bounding box center [101, 349] width 16 height 16
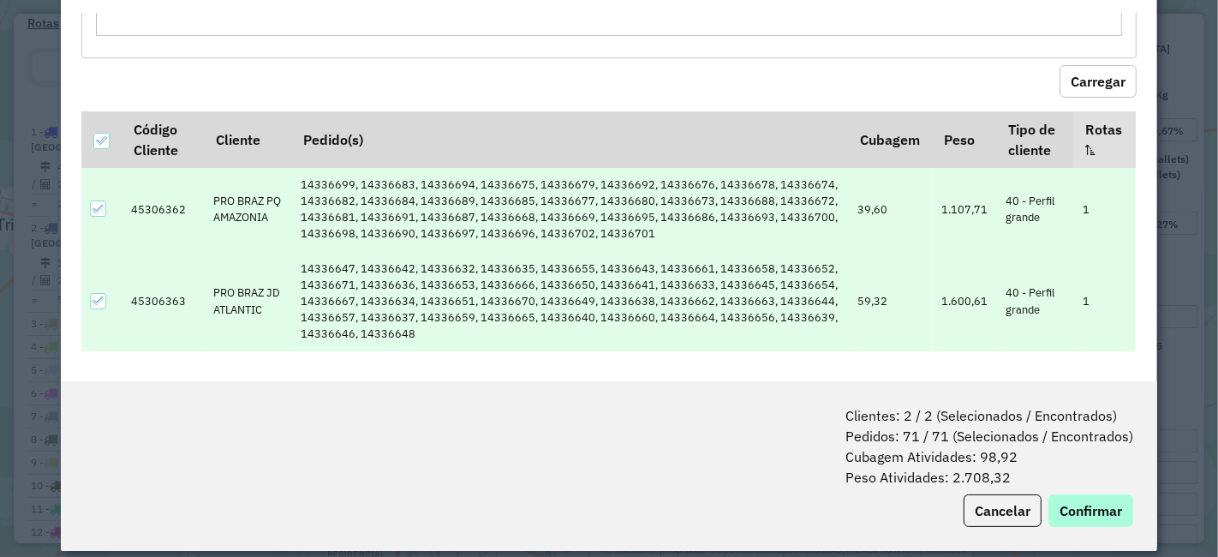
scroll to position [85, 0]
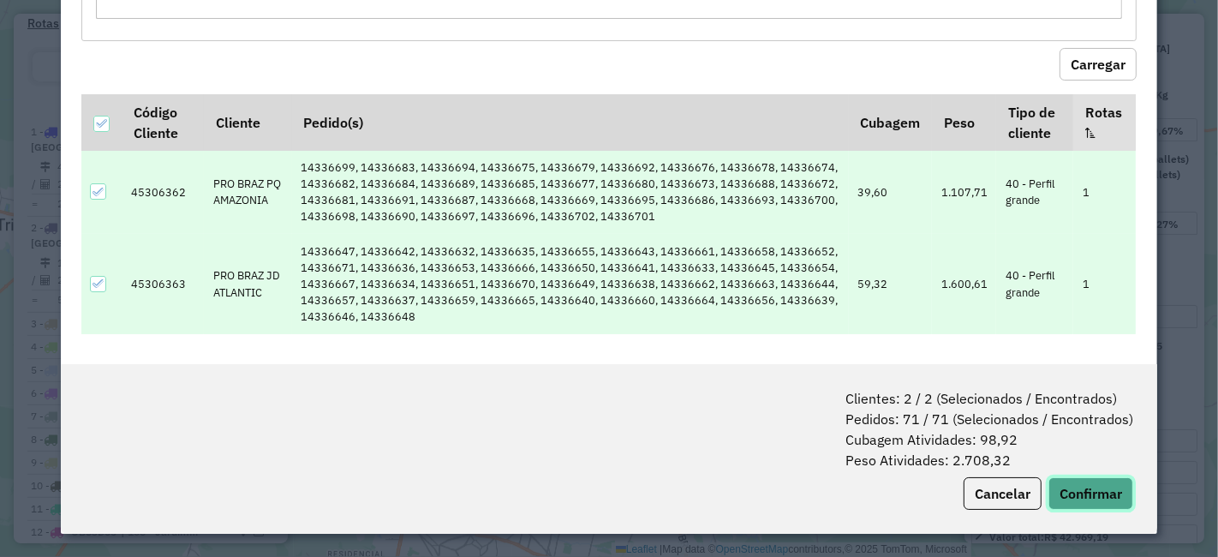
click at [1081, 497] on button "Confirmar" at bounding box center [1090, 493] width 85 height 33
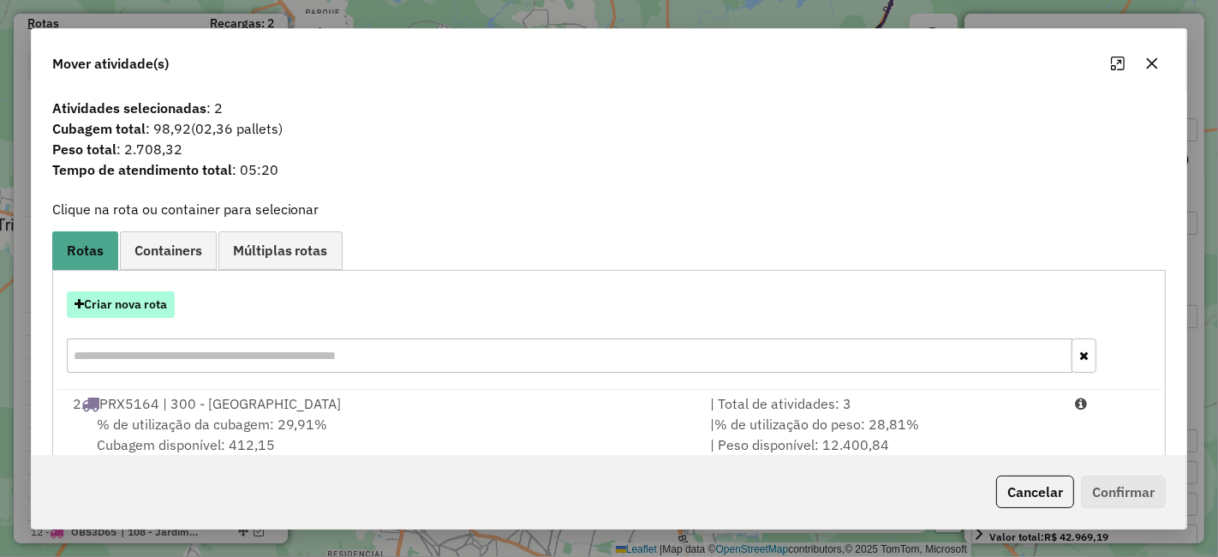
click at [142, 298] on button "Criar nova rota" at bounding box center [121, 304] width 108 height 27
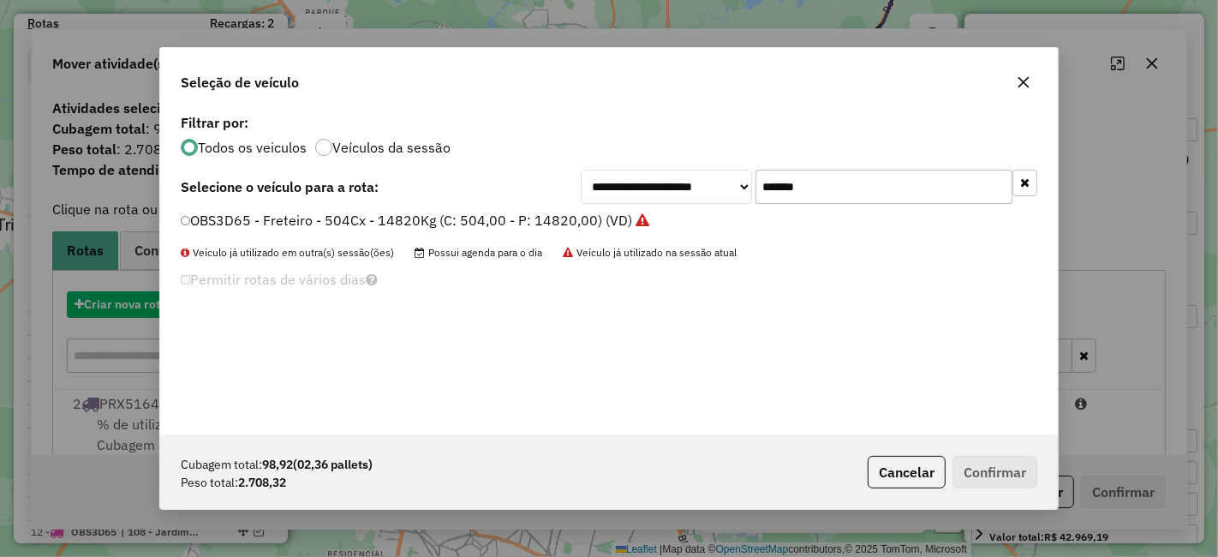
scroll to position [9, 4]
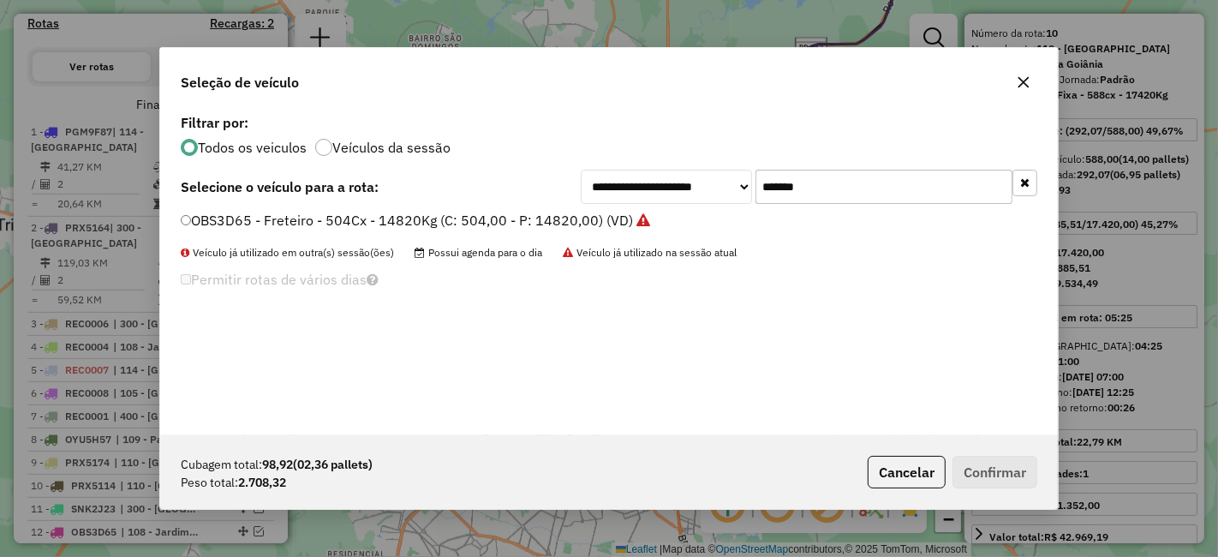
click at [809, 184] on input "*******" at bounding box center [883, 187] width 257 height 34
paste input "text"
type input "*******"
click at [593, 213] on label "PGM9F87 - F. Freteiro 504 cx - 16120 kg (C: 504,00 - P: 16120,00) (VD)" at bounding box center [421, 220] width 481 height 21
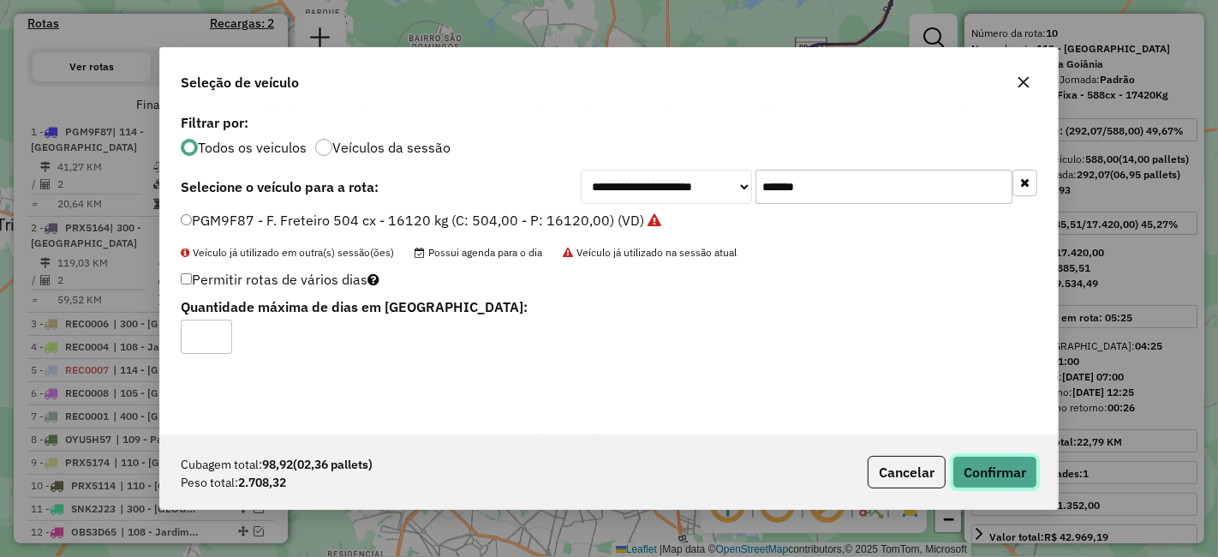
click at [974, 458] on button "Confirmar" at bounding box center [994, 472] width 85 height 33
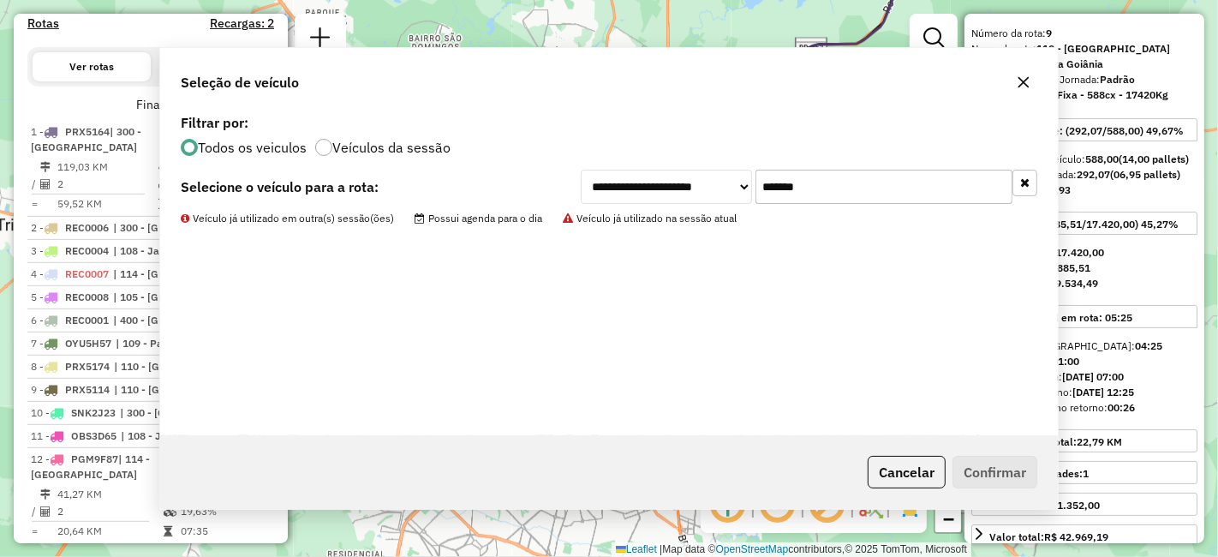
scroll to position [694, 0]
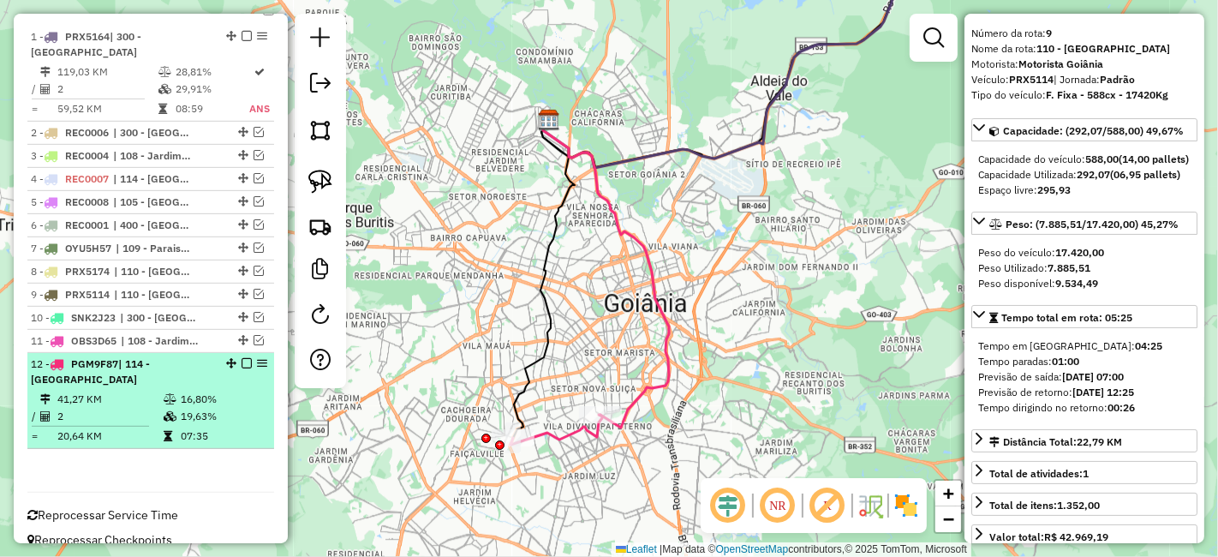
click at [242, 358] on em at bounding box center [247, 363] width 10 height 10
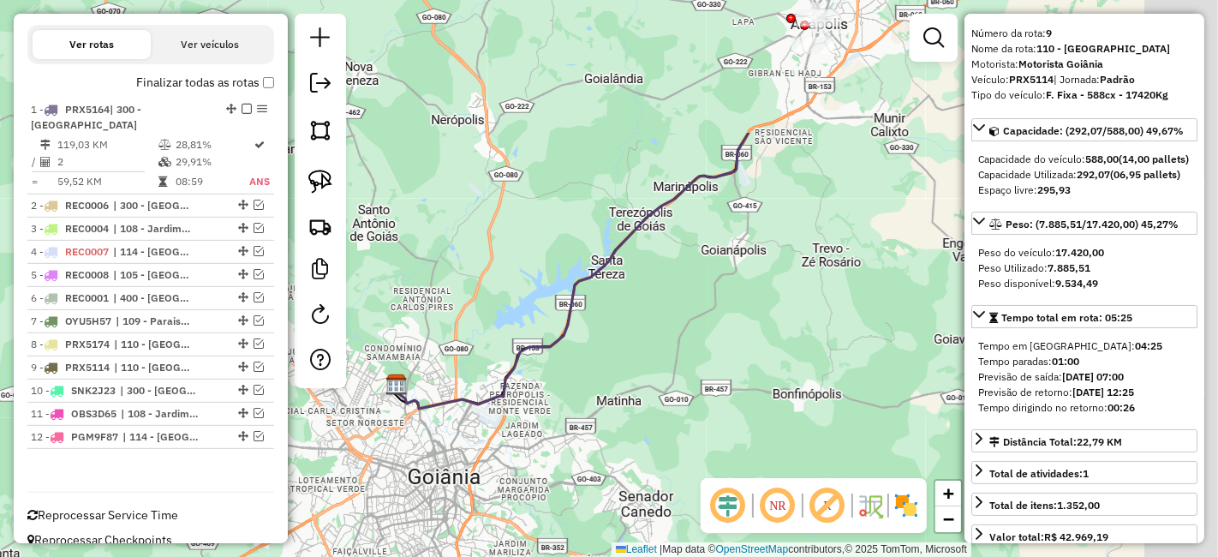
drag, startPoint x: 776, startPoint y: 261, endPoint x: 591, endPoint y: 443, distance: 259.2
click at [592, 451] on div "Janela de atendimento Grade de atendimento Capacidade Transportadoras Veículos …" at bounding box center [609, 278] width 1218 height 557
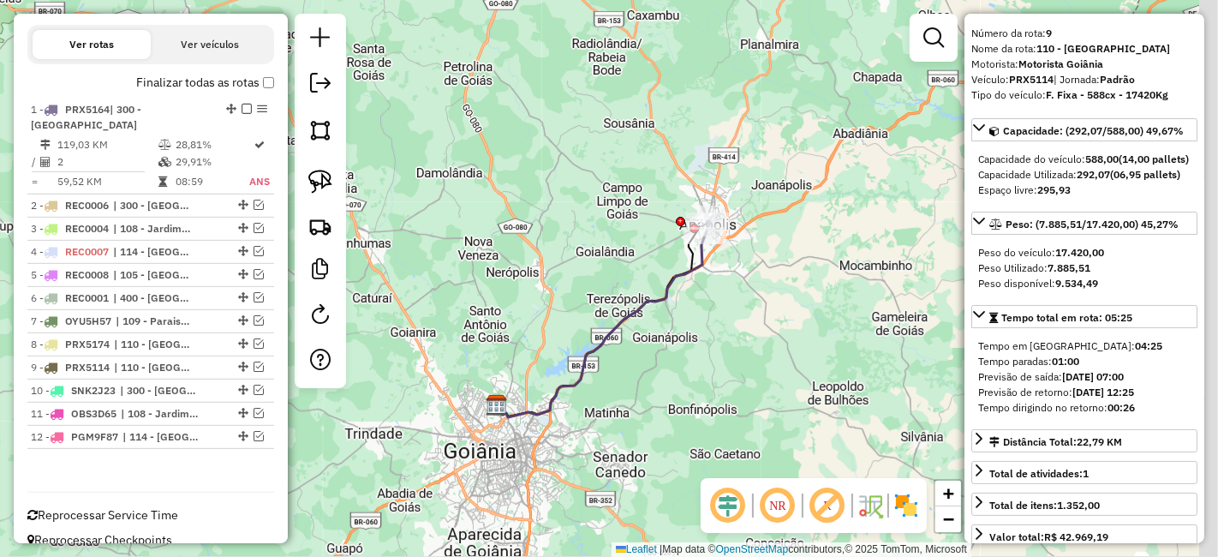
drag, startPoint x: 700, startPoint y: 397, endPoint x: 713, endPoint y: 352, distance: 47.2
click at [713, 352] on div "Janela de atendimento Grade de atendimento Capacidade Transportadoras Veículos …" at bounding box center [609, 278] width 1218 height 557
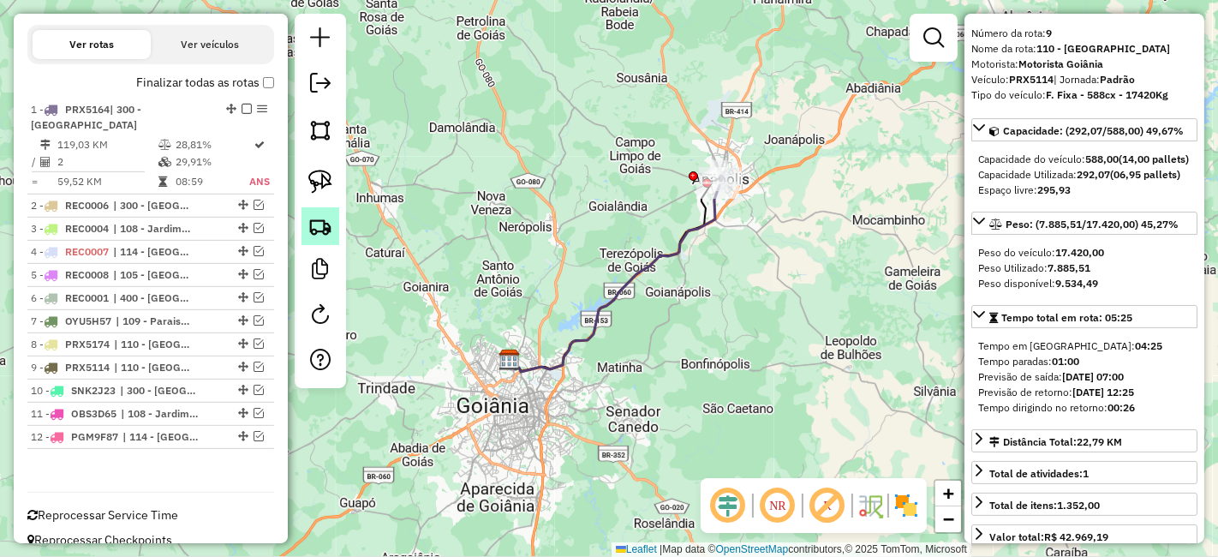
click at [325, 216] on img at bounding box center [320, 226] width 24 height 24
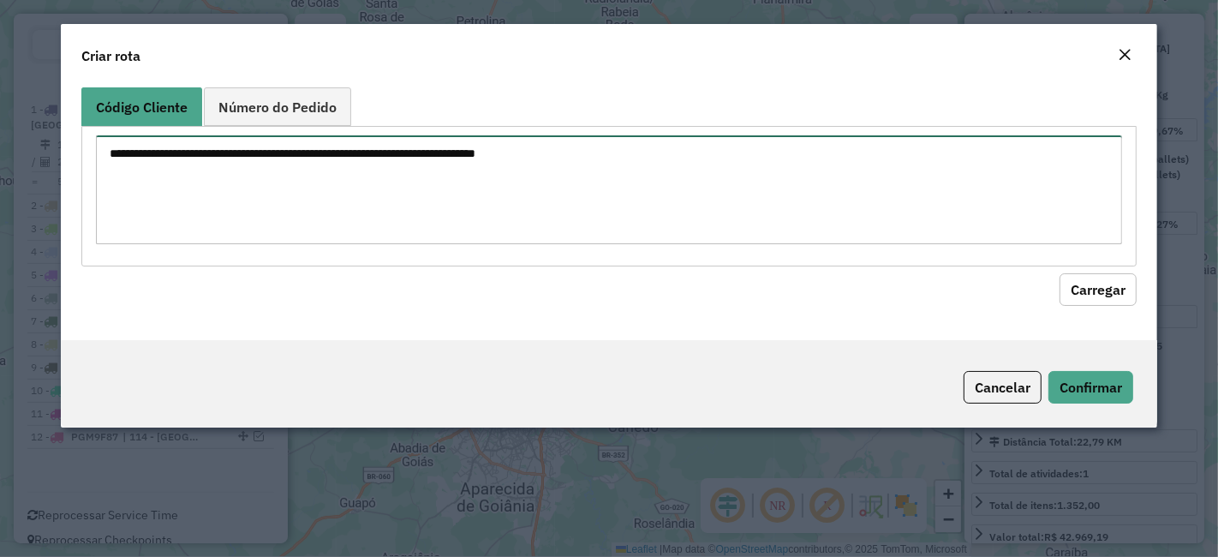
click at [467, 193] on textarea at bounding box center [609, 189] width 1026 height 109
click at [370, 180] on textarea at bounding box center [609, 189] width 1026 height 109
paste textarea "******** ********"
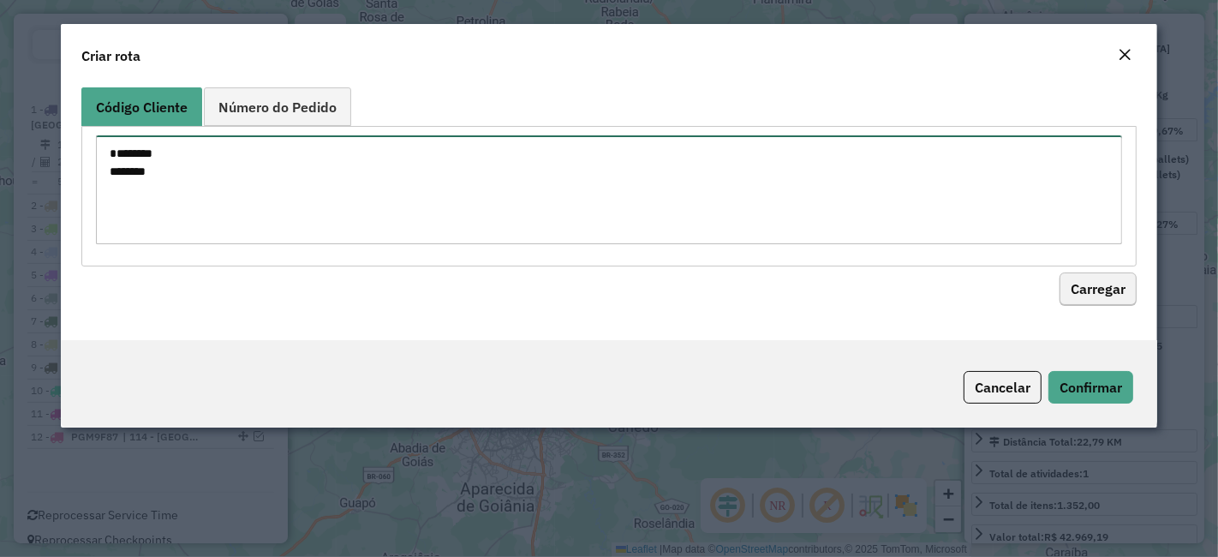
type textarea "******** ********"
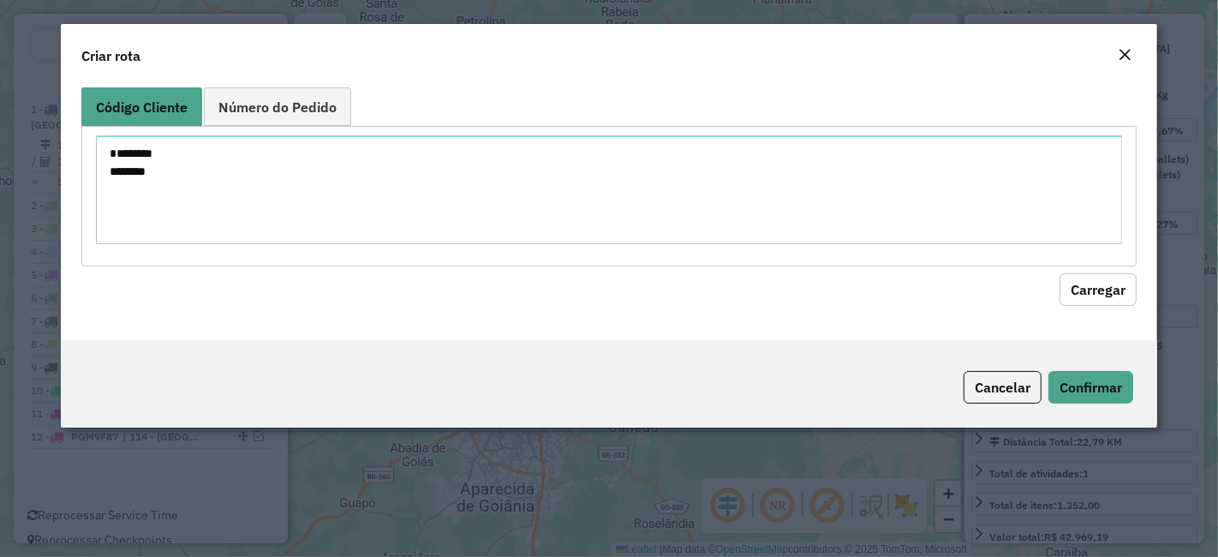
click at [1101, 295] on button "Carregar" at bounding box center [1098, 289] width 77 height 33
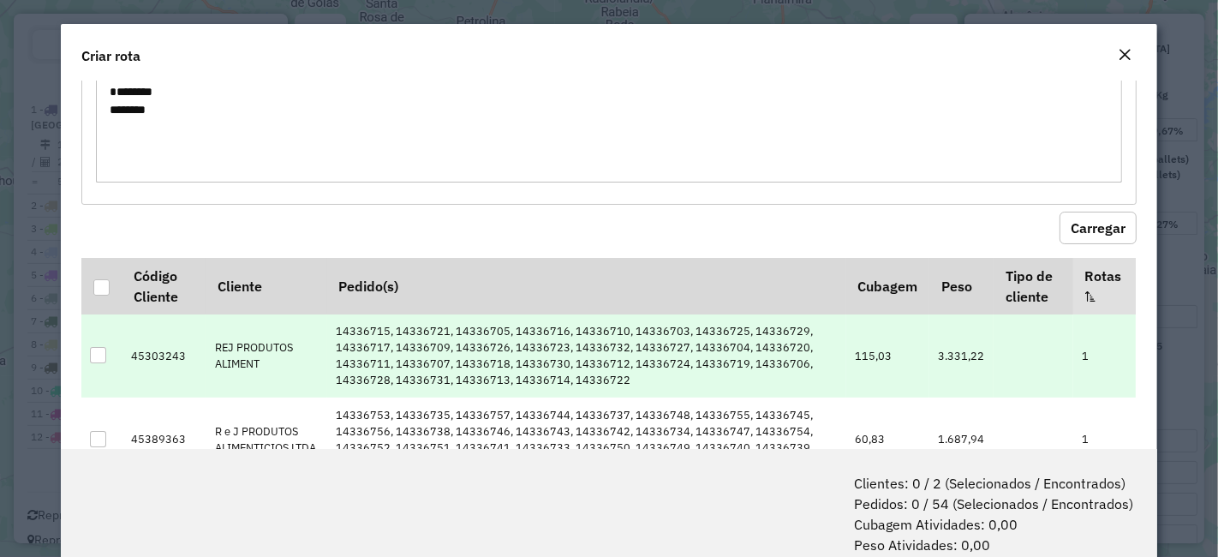
scroll to position [124, 0]
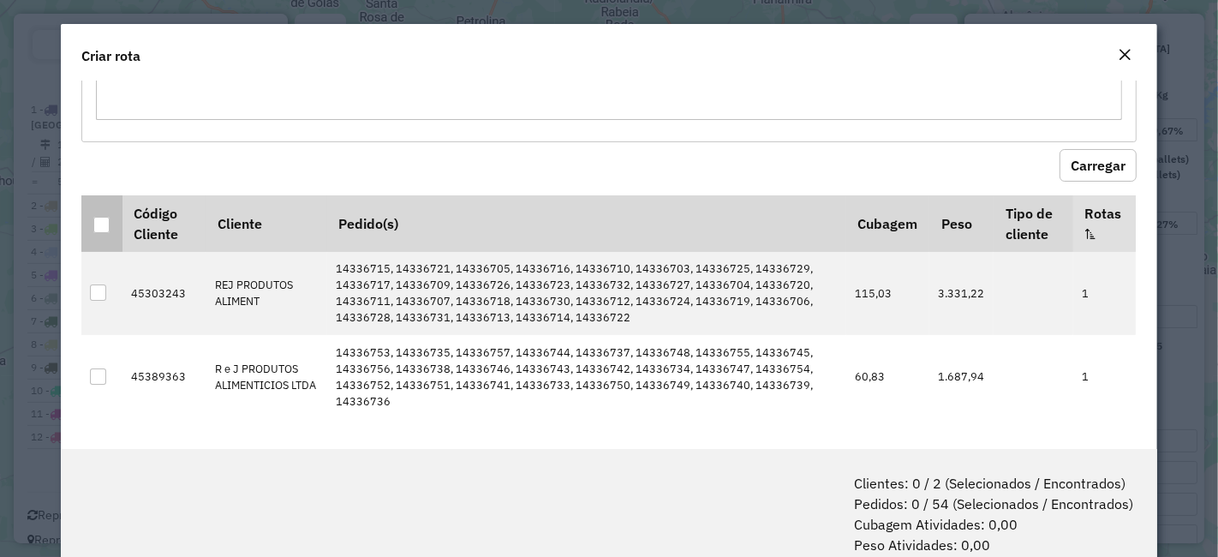
click at [93, 231] on div at bounding box center [101, 225] width 17 height 17
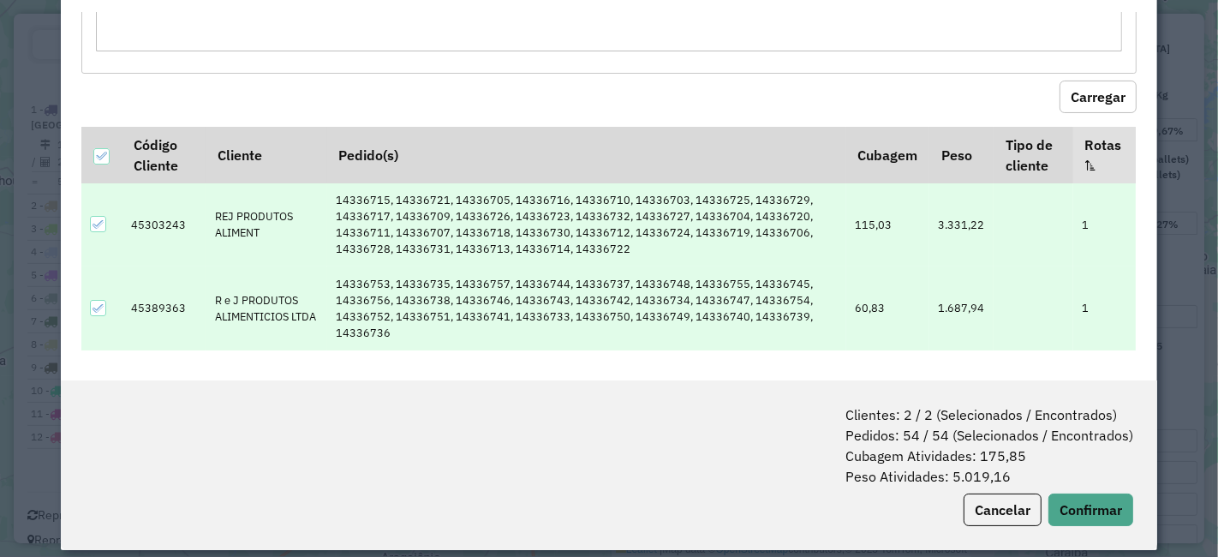
scroll to position [85, 0]
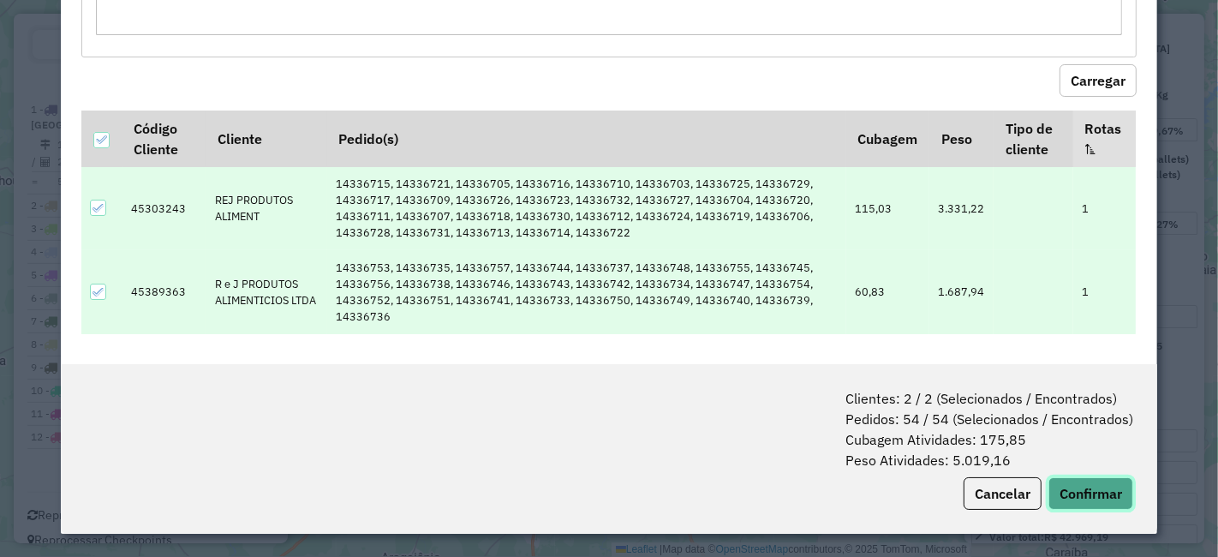
click at [1061, 477] on button "Confirmar" at bounding box center [1090, 493] width 85 height 33
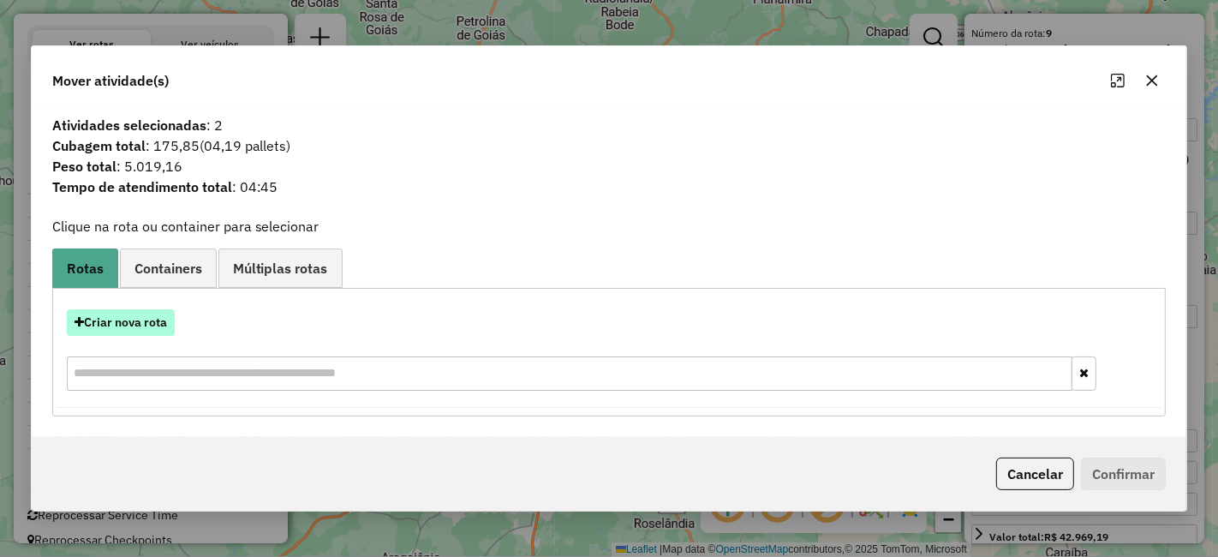
click at [93, 331] on button "Criar nova rota" at bounding box center [121, 322] width 108 height 27
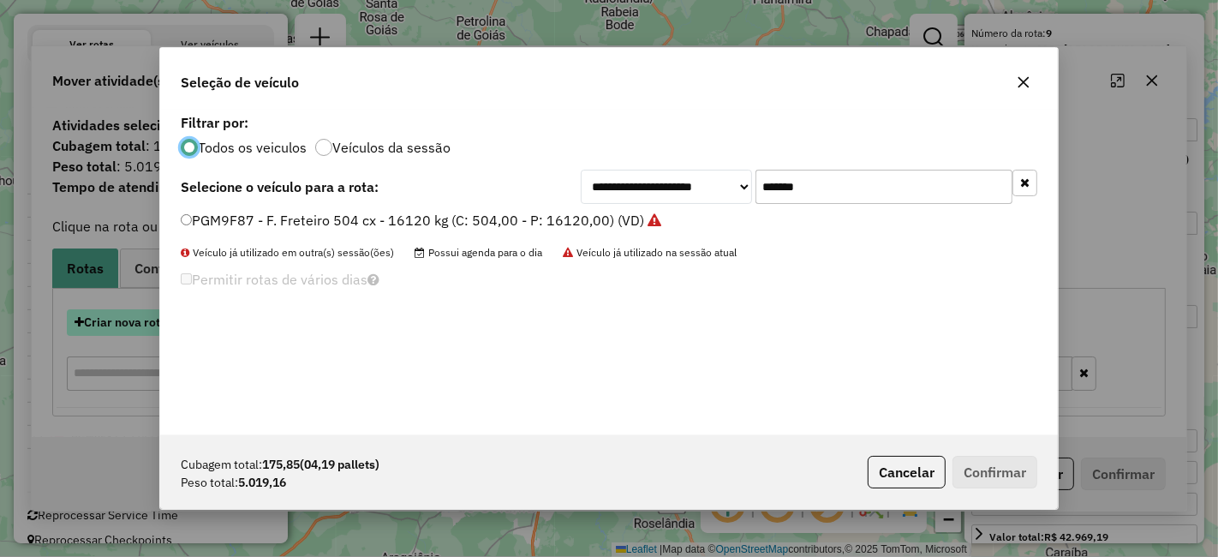
scroll to position [9, 4]
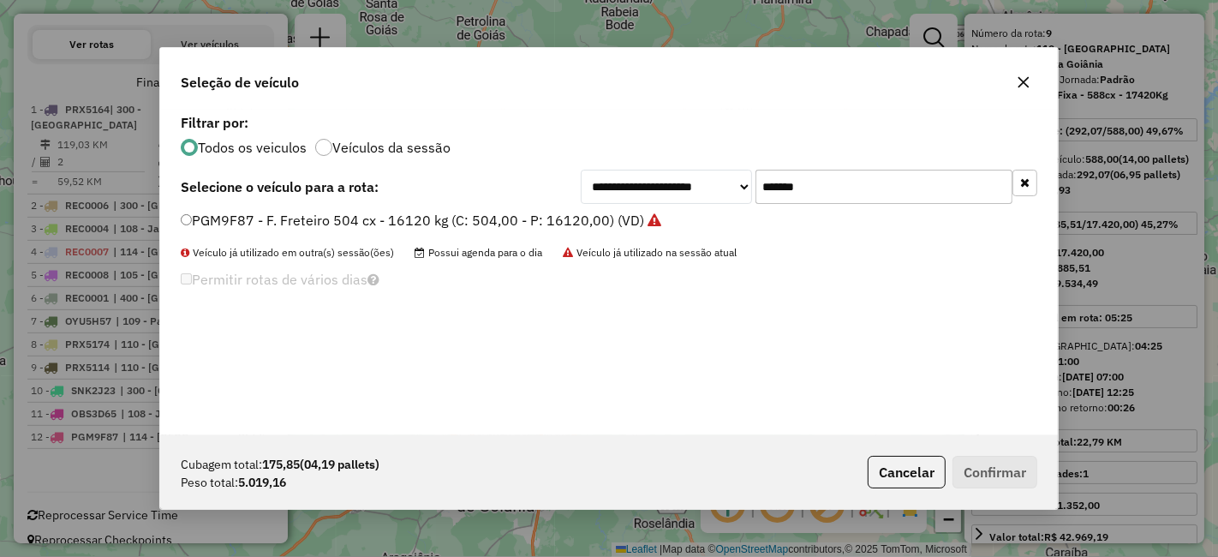
drag, startPoint x: 821, startPoint y: 180, endPoint x: 746, endPoint y: 187, distance: 75.7
click at [755, 185] on input "*******" at bounding box center [883, 187] width 257 height 34
paste input "text"
type input "*******"
click at [558, 216] on label "PRX5164 - F. Fixa - 588cx - 17420Kg (C: 588,00 - P: 17420,00) (VD)" at bounding box center [409, 220] width 457 height 21
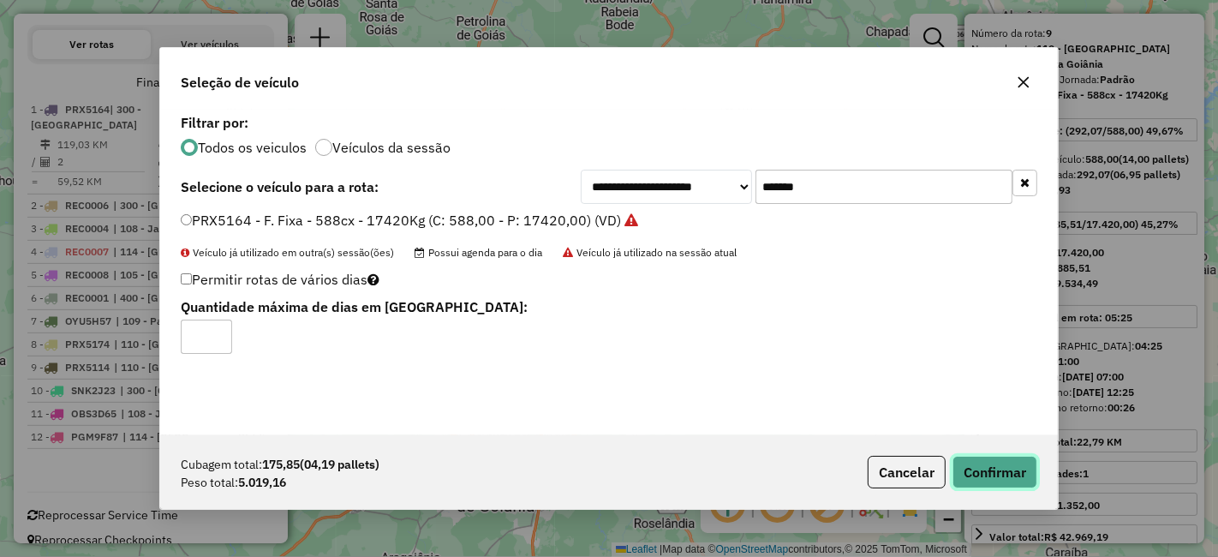
click at [995, 481] on button "Confirmar" at bounding box center [994, 472] width 85 height 33
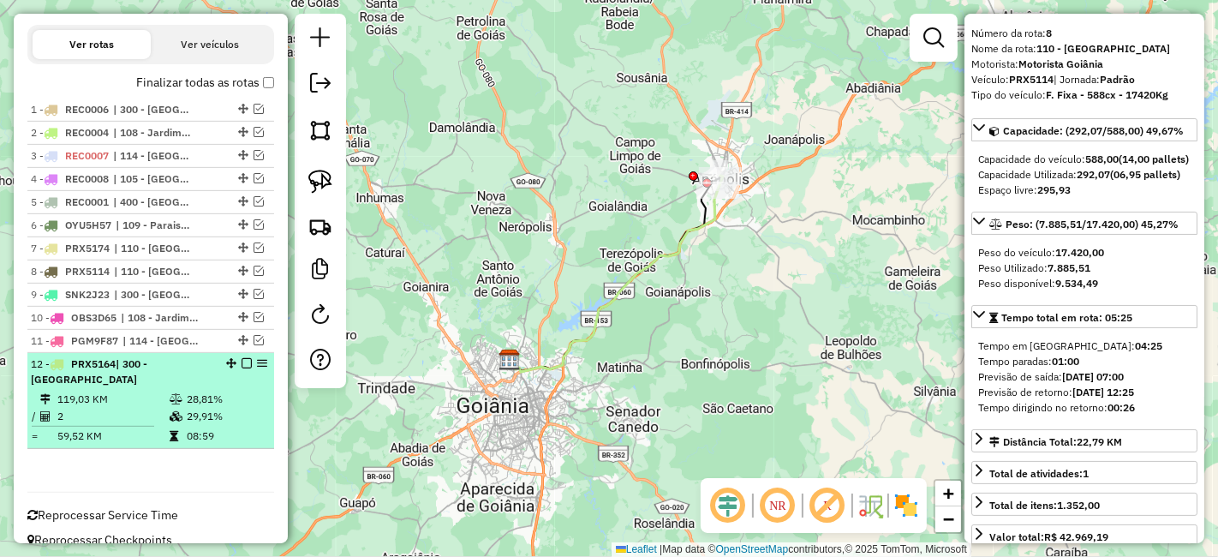
click at [243, 359] on em at bounding box center [247, 363] width 10 height 10
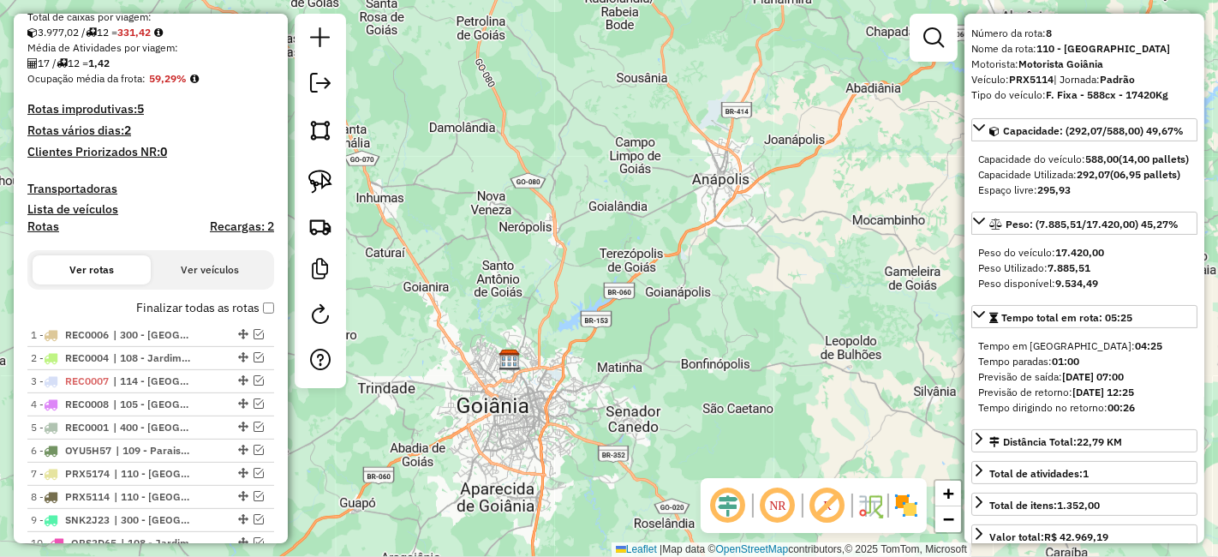
scroll to position [373, 0]
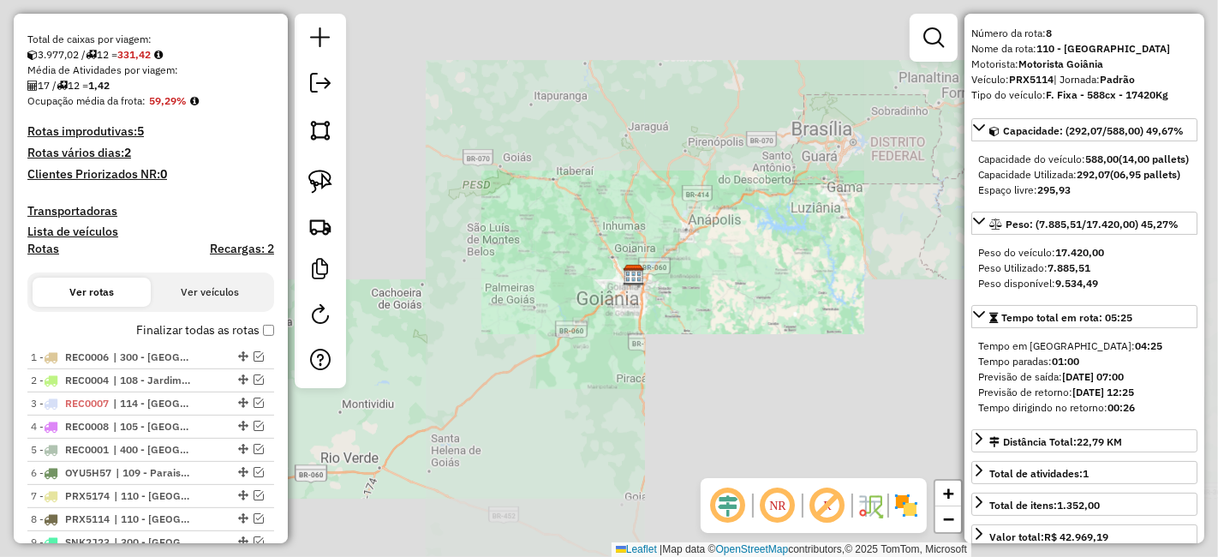
drag, startPoint x: 662, startPoint y: 358, endPoint x: 670, endPoint y: 297, distance: 61.3
click at [670, 297] on div "Janela de atendimento Grade de atendimento Capacidade Transportadoras Veículos …" at bounding box center [609, 278] width 1218 height 557
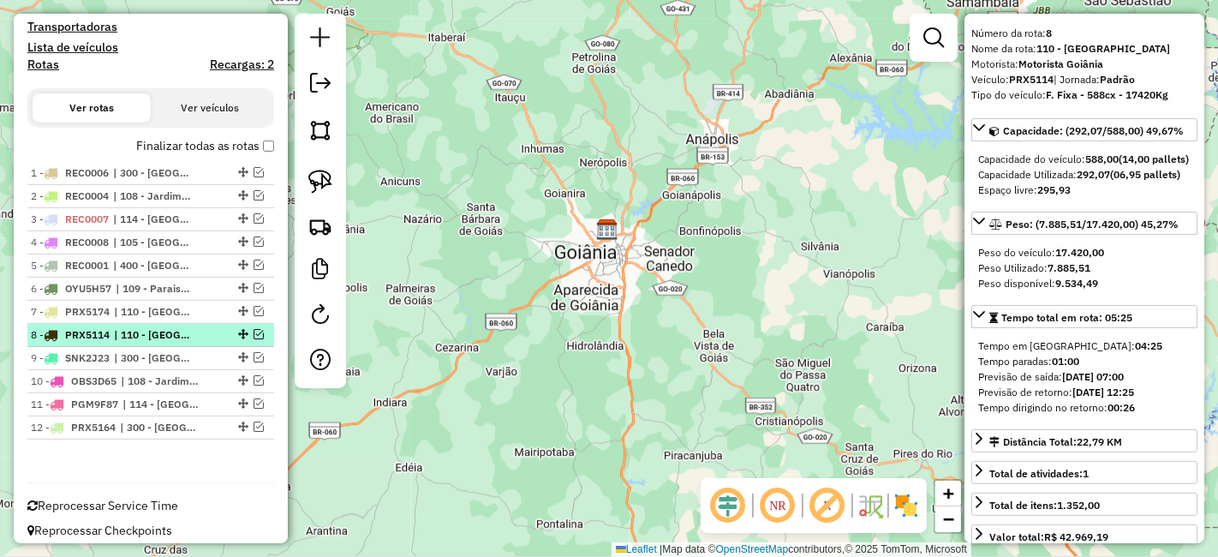
scroll to position [564, 0]
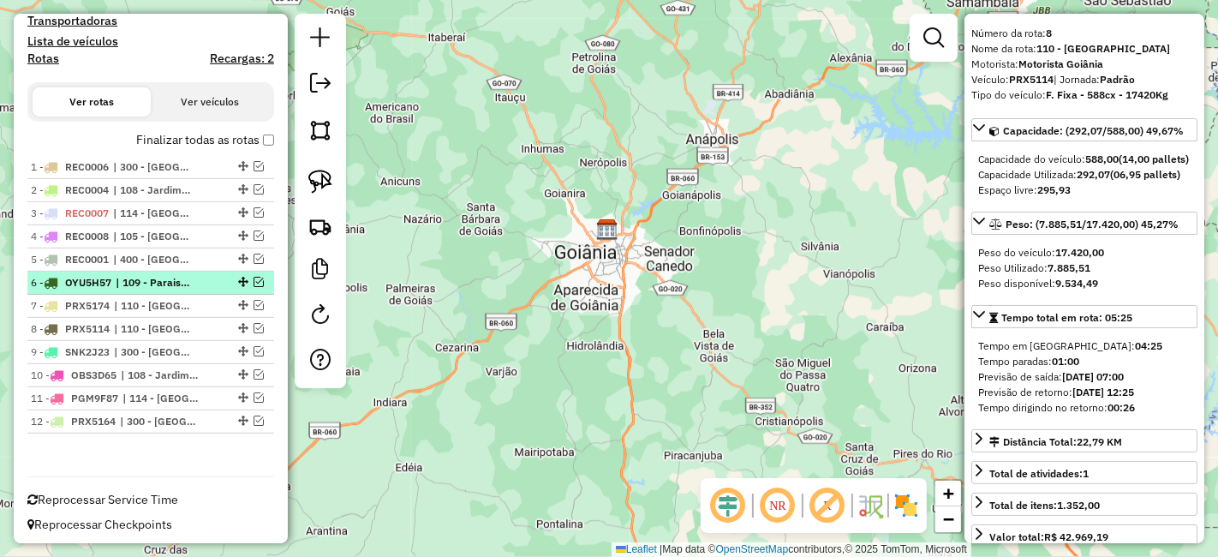
click at [117, 284] on span "| 109 - Paraiso, 110 - Jardim America" at bounding box center [155, 282] width 79 height 15
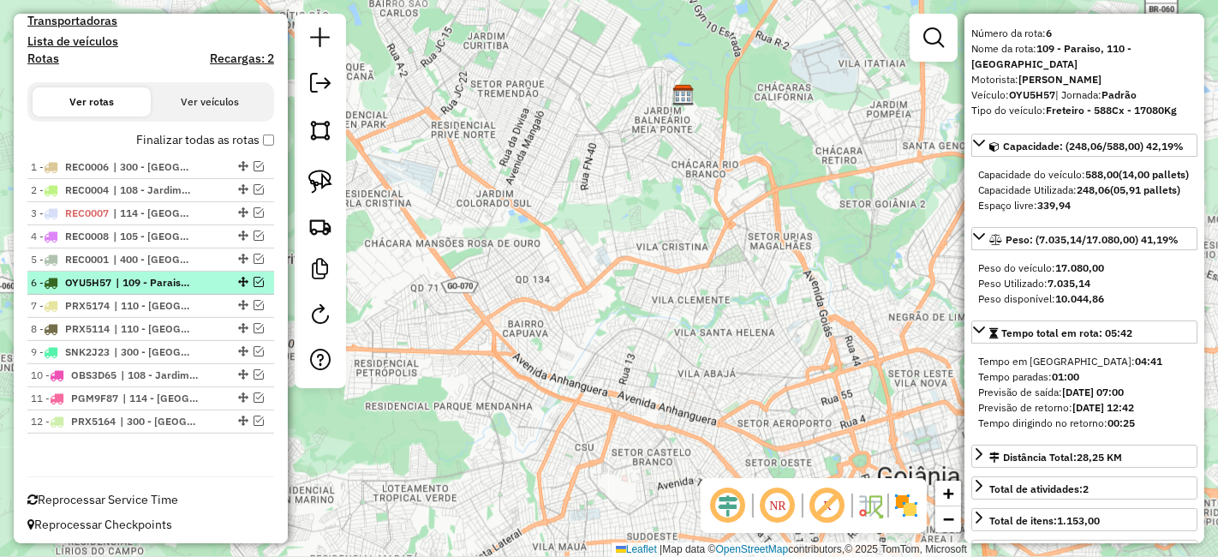
click at [117, 284] on span "| 109 - Paraiso, 110 - Jardim America" at bounding box center [155, 282] width 79 height 15
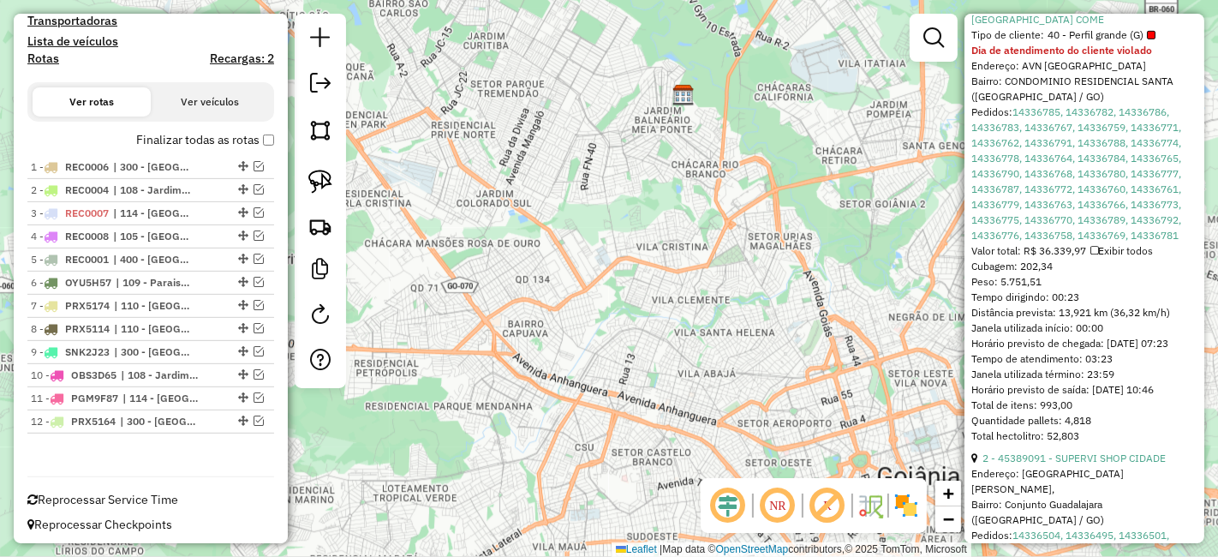
scroll to position [758, 0]
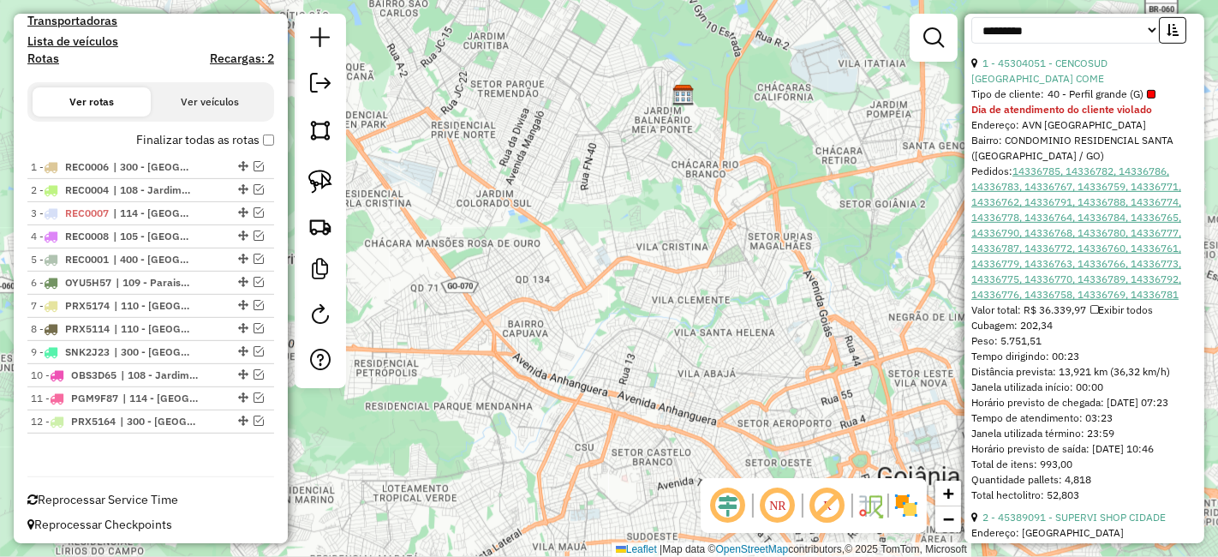
drag, startPoint x: 1032, startPoint y: 101, endPoint x: 1105, endPoint y: 194, distance: 118.4
click at [1105, 194] on link "14336785, 14336782, 14336786, 14336783, 14336767, 14336759, 14336771, 14336762,…" at bounding box center [1076, 232] width 210 height 136
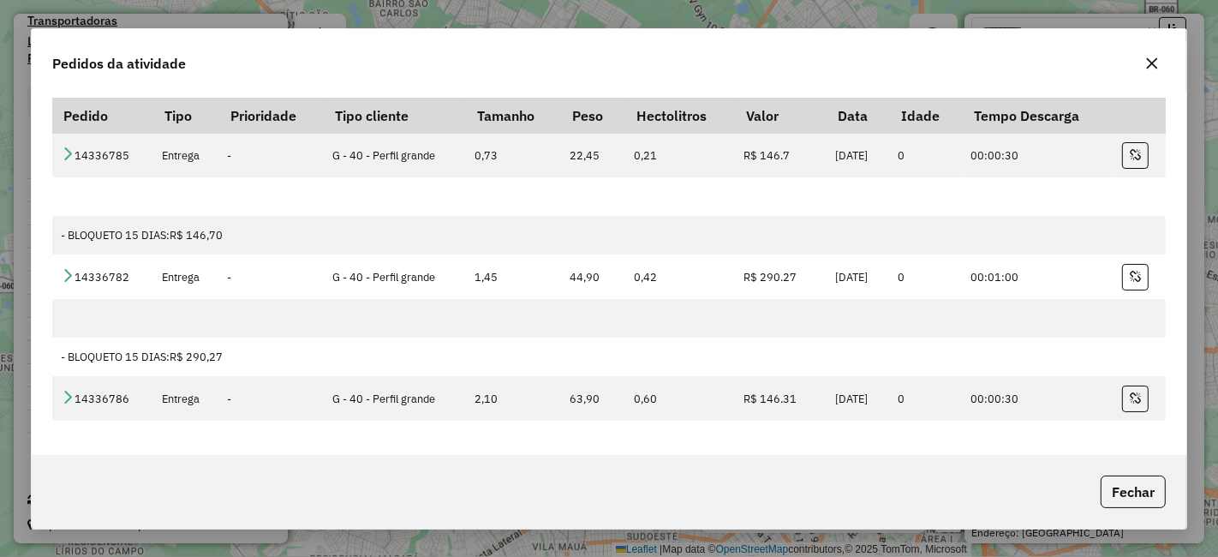
click at [1145, 70] on button "button" at bounding box center [1151, 63] width 27 height 27
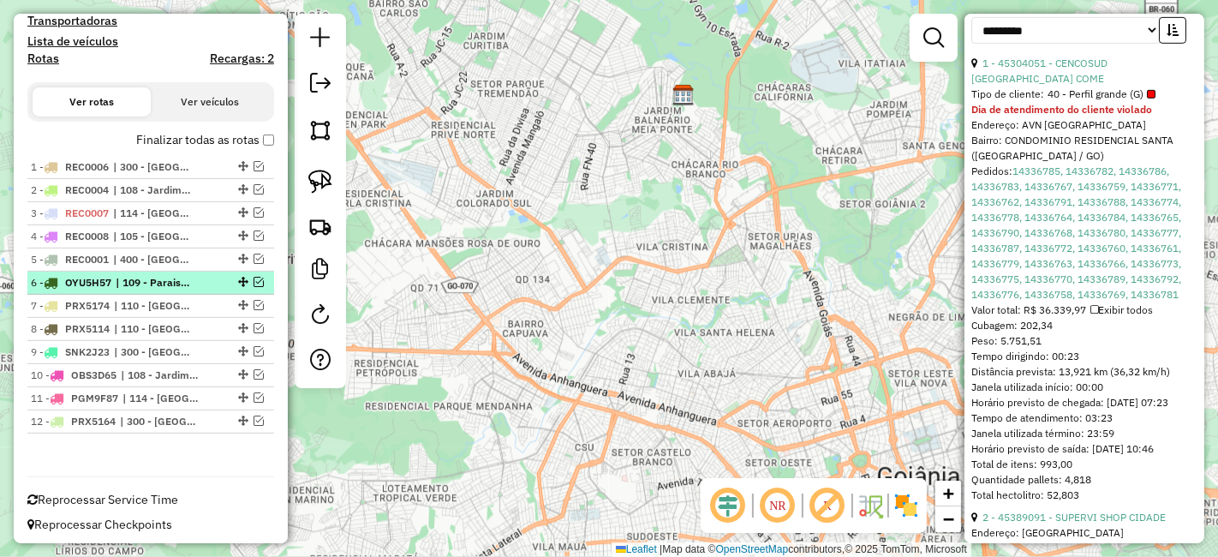
click at [257, 277] on em at bounding box center [259, 282] width 10 height 10
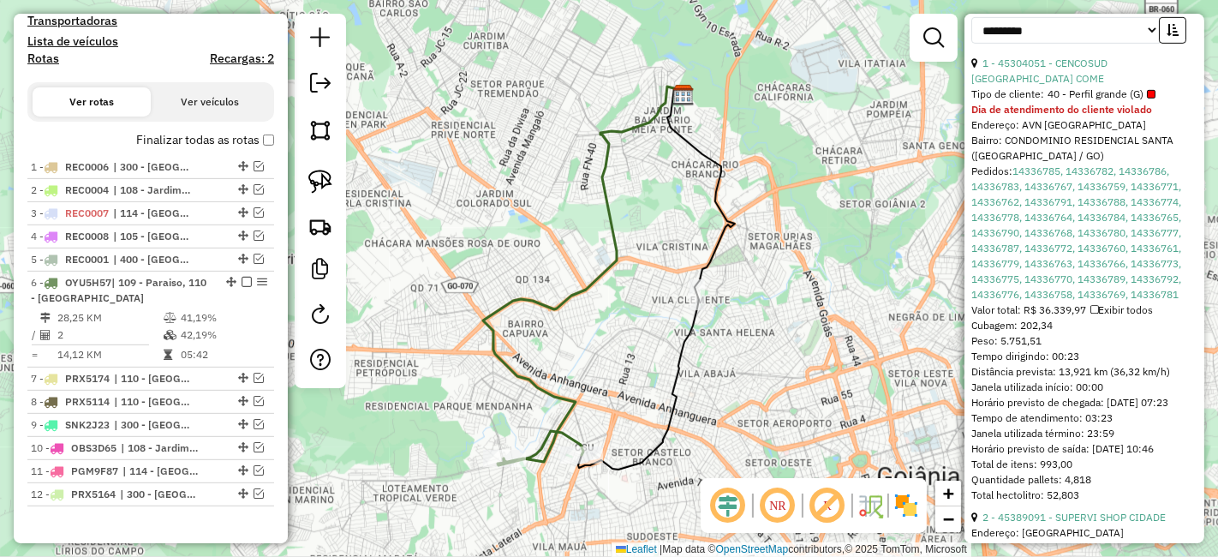
scroll to position [636, 0]
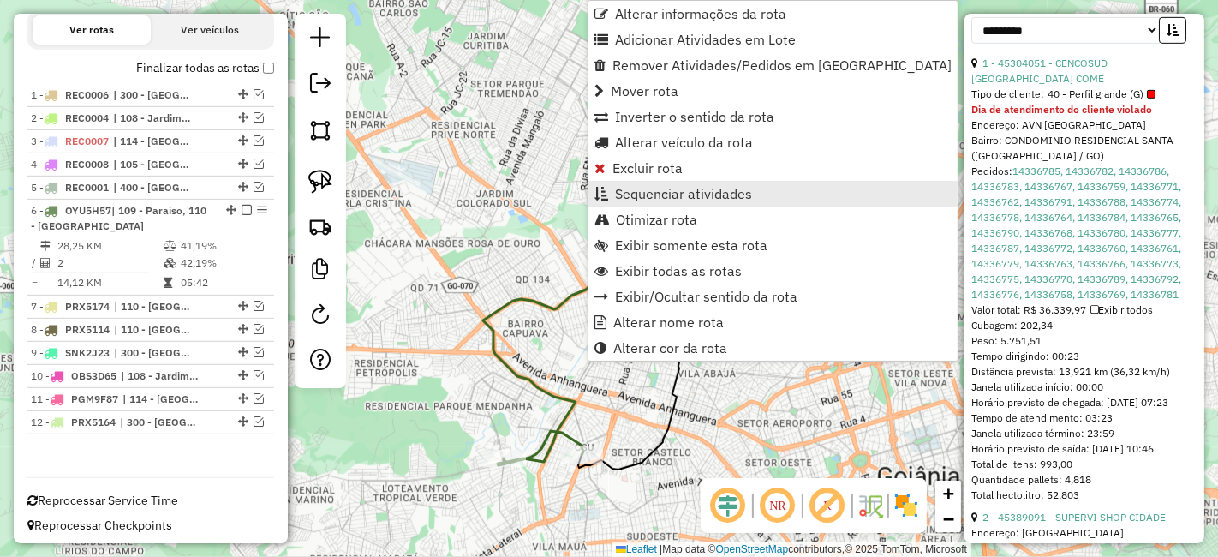
click at [675, 187] on span "Sequenciar atividades" at bounding box center [683, 194] width 137 height 14
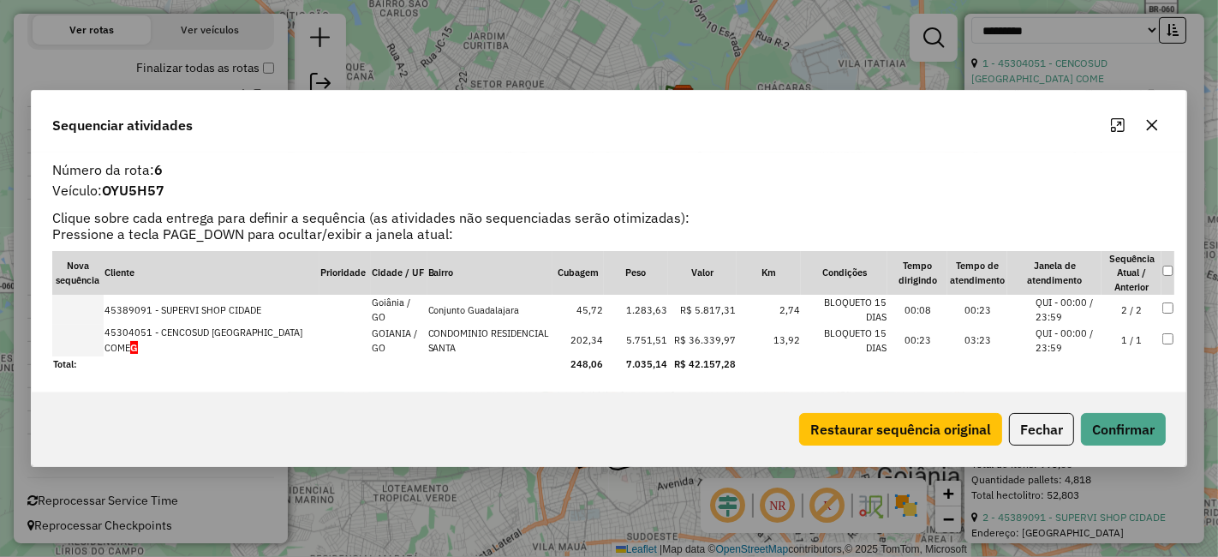
drag, startPoint x: 164, startPoint y: 337, endPoint x: 165, endPoint y: 305, distance: 32.6
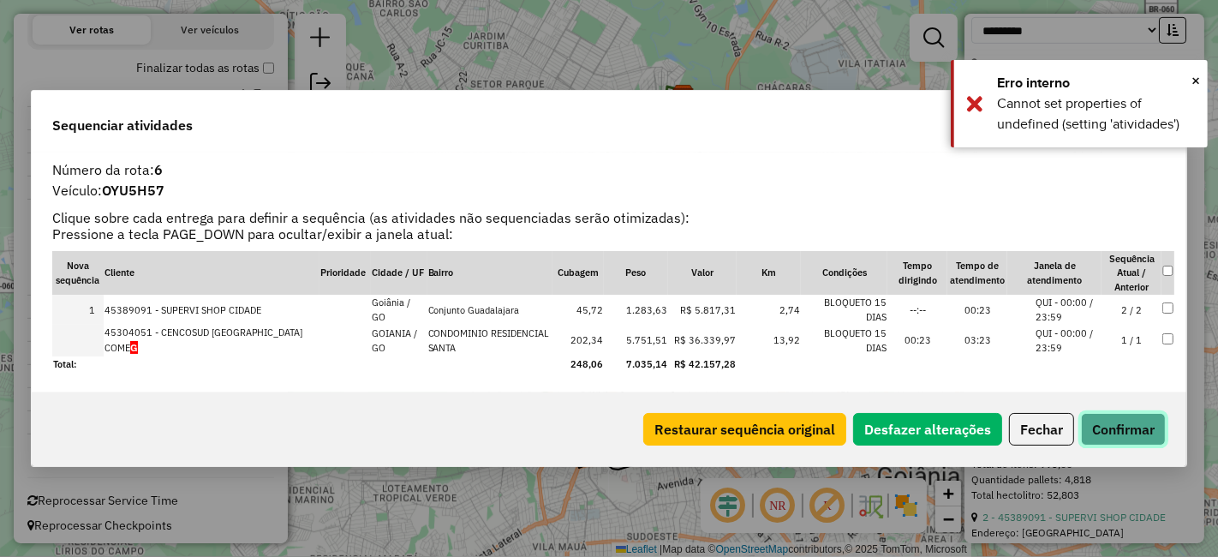
click at [1123, 427] on button "Confirmar" at bounding box center [1123, 429] width 85 height 33
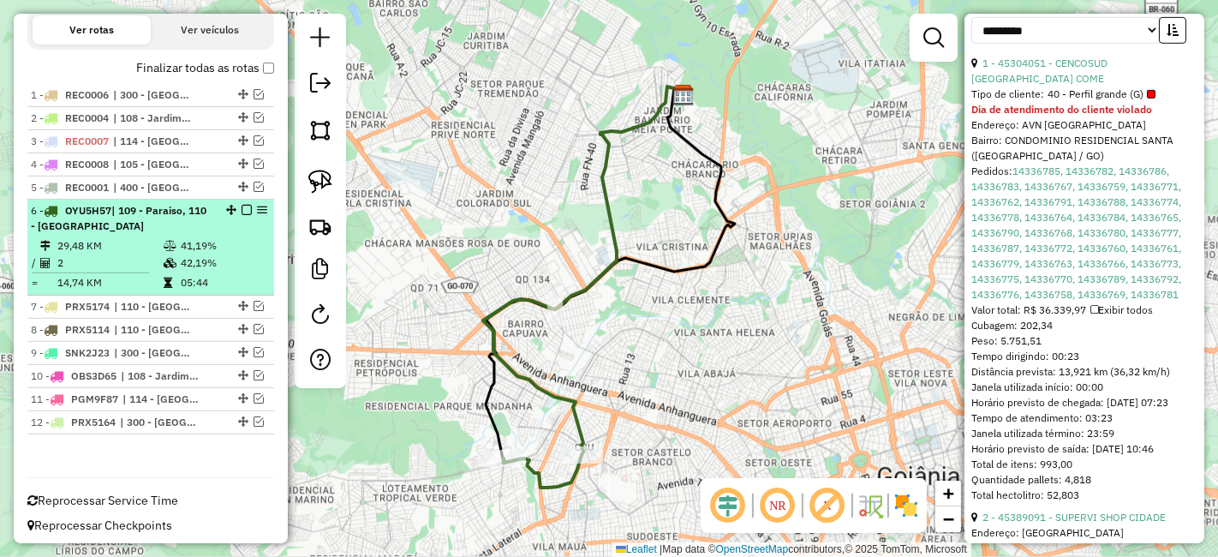
click at [203, 250] on td "41,19%" at bounding box center [223, 245] width 87 height 17
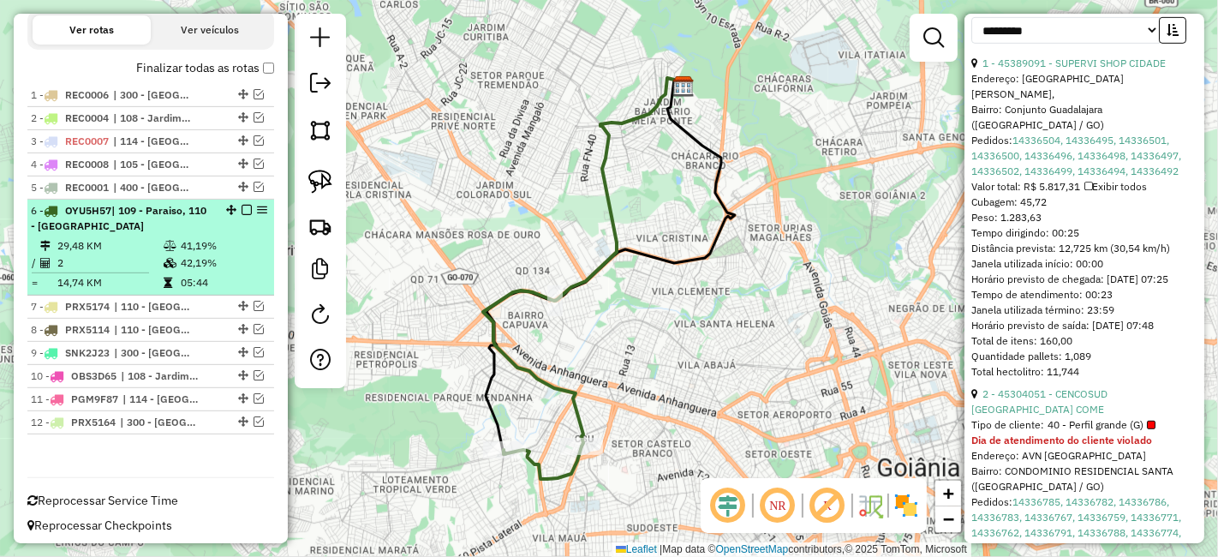
click at [242, 210] on em at bounding box center [247, 210] width 10 height 10
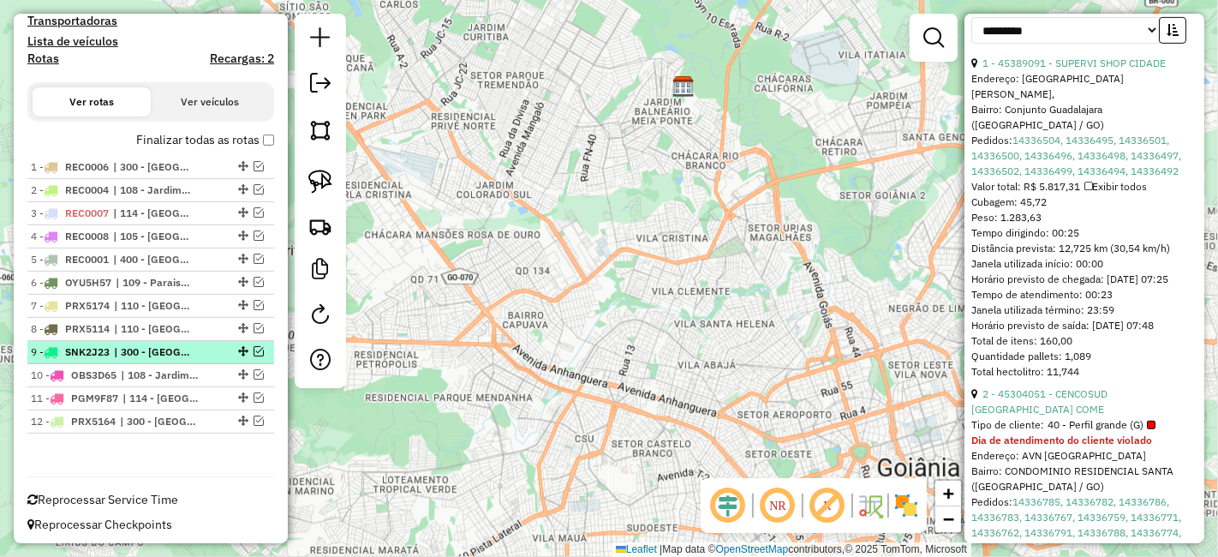
click at [137, 344] on span "| 300 - Anápolis" at bounding box center [153, 351] width 79 height 15
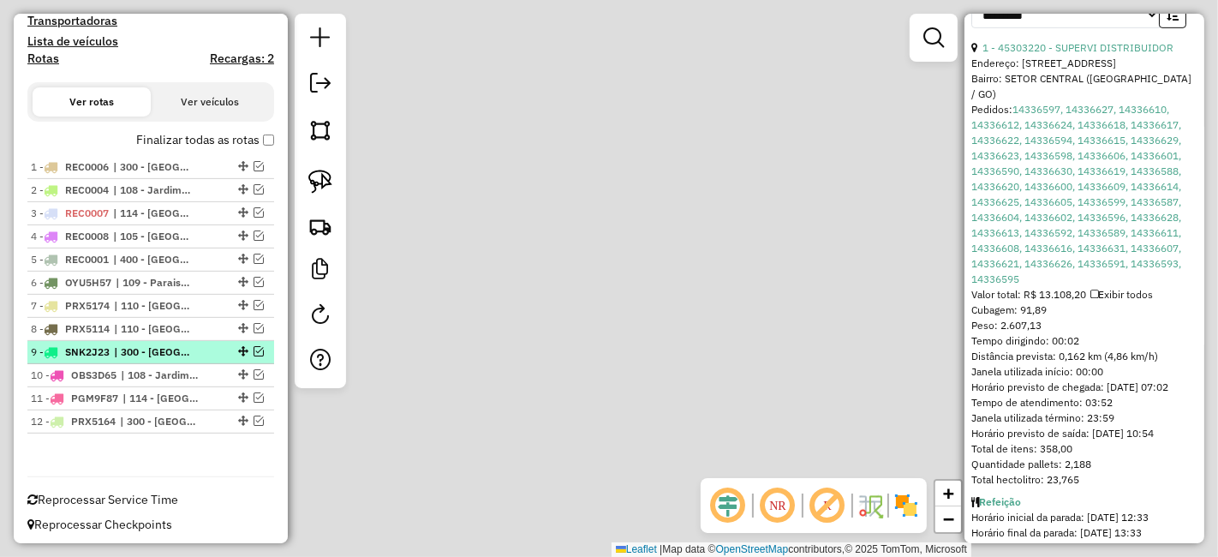
scroll to position [727, 0]
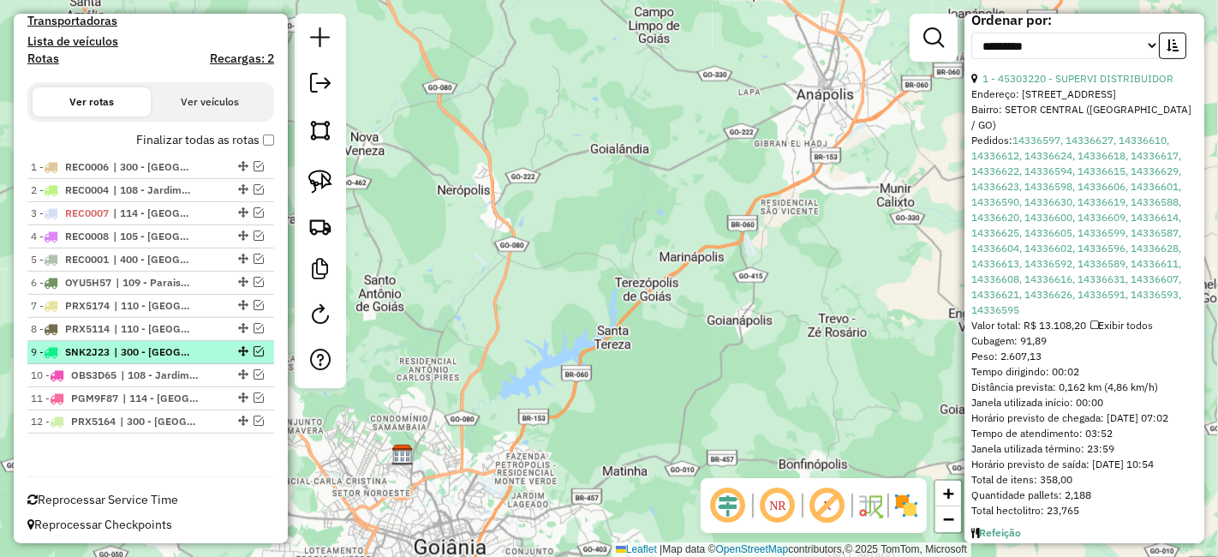
click at [137, 344] on span "| 300 - Anápolis" at bounding box center [153, 351] width 79 height 15
click at [254, 346] on em at bounding box center [259, 351] width 10 height 10
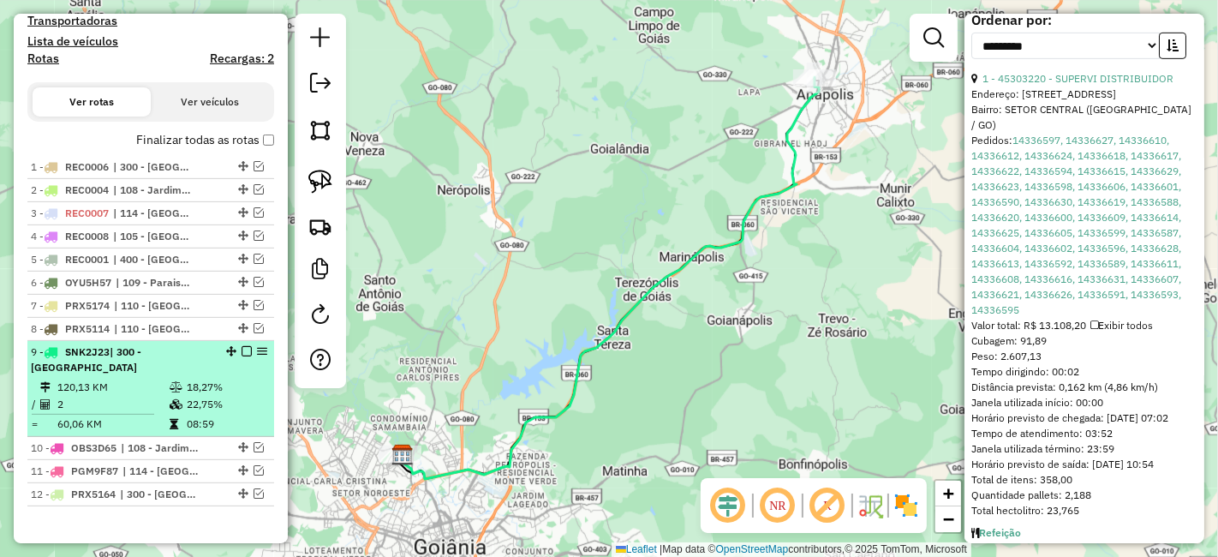
scroll to position [621, 0]
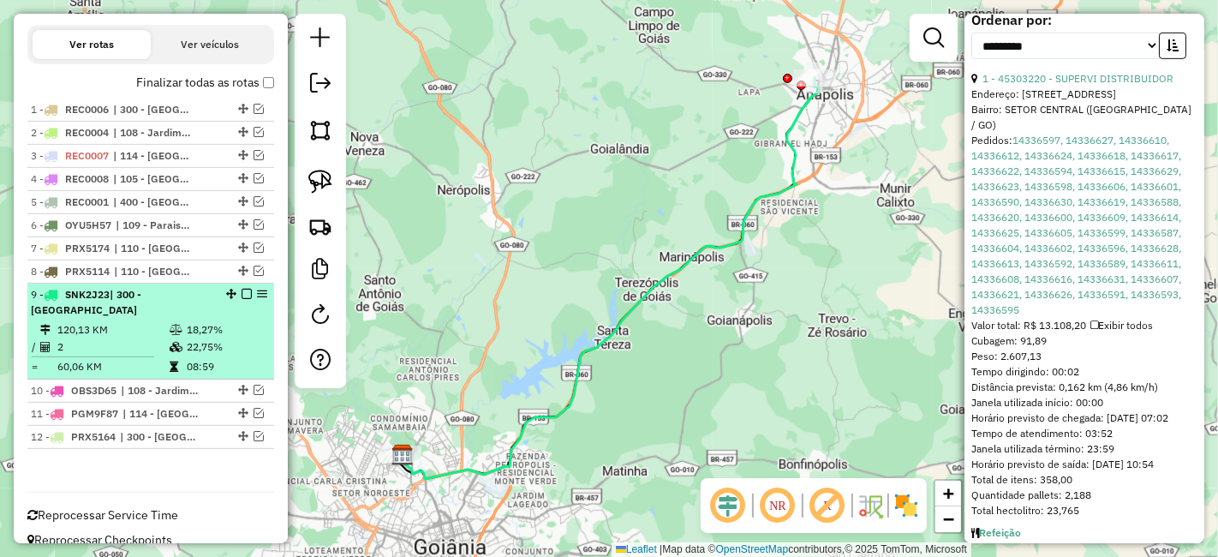
click at [224, 358] on td "08:59" at bounding box center [226, 366] width 81 height 17
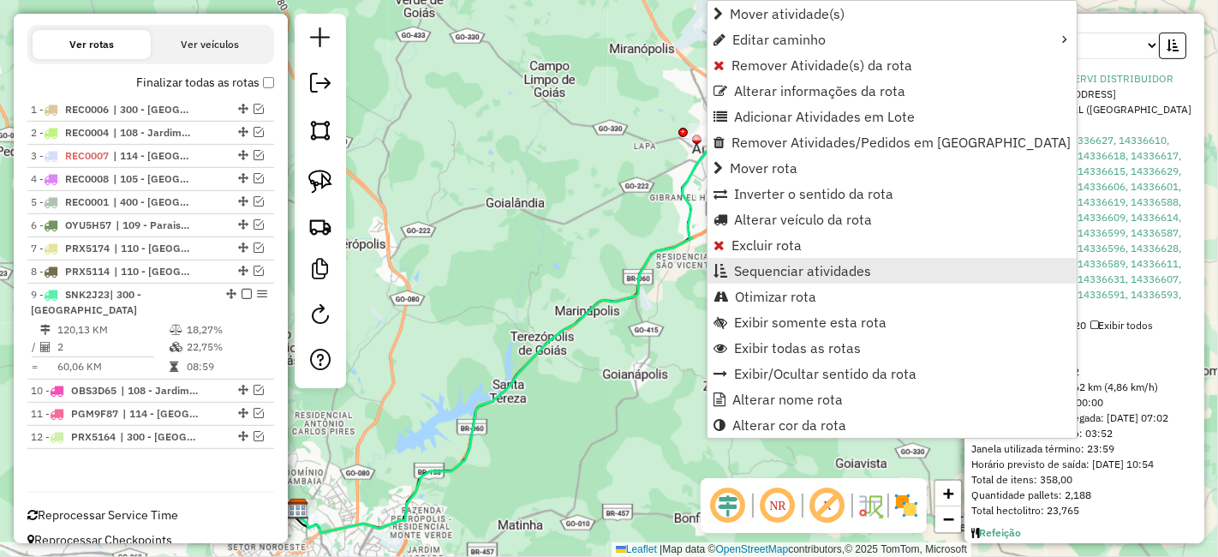
click at [796, 264] on span "Sequenciar atividades" at bounding box center [802, 271] width 137 height 14
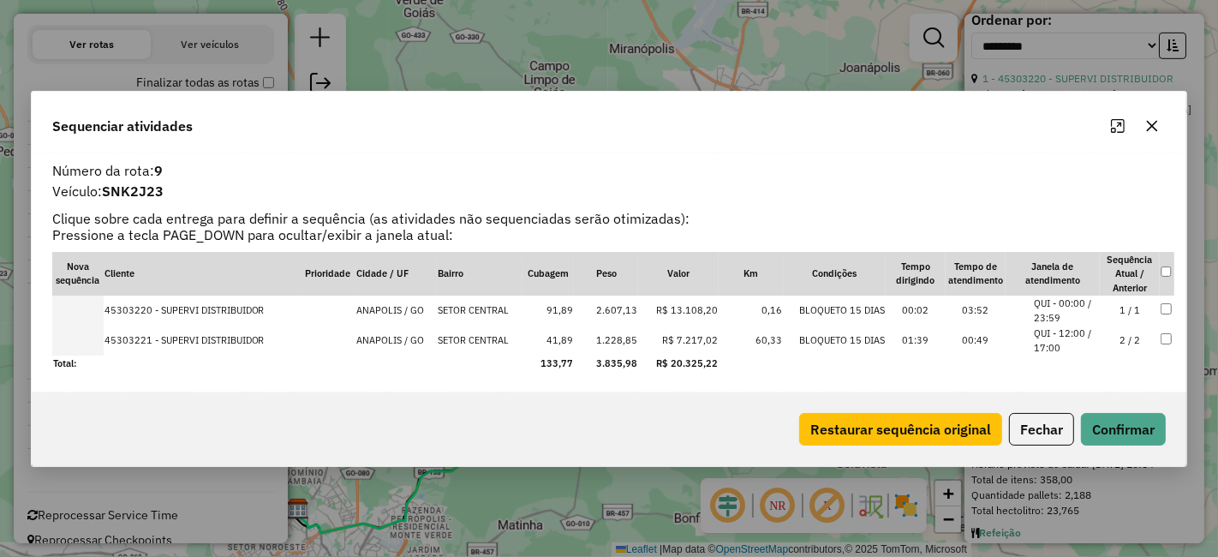
drag, startPoint x: 154, startPoint y: 301, endPoint x: 143, endPoint y: 340, distance: 40.1
click at [143, 340] on tbody "45303220 - SUPERVI DISTRIBUIDOR ANAPOLIS / GO SETOR CENTRAL 91,89 2.607,13 R$ 1…" at bounding box center [613, 334] width 1123 height 76
drag, startPoint x: 142, startPoint y: 338, endPoint x: 144, endPoint y: 310, distance: 28.3
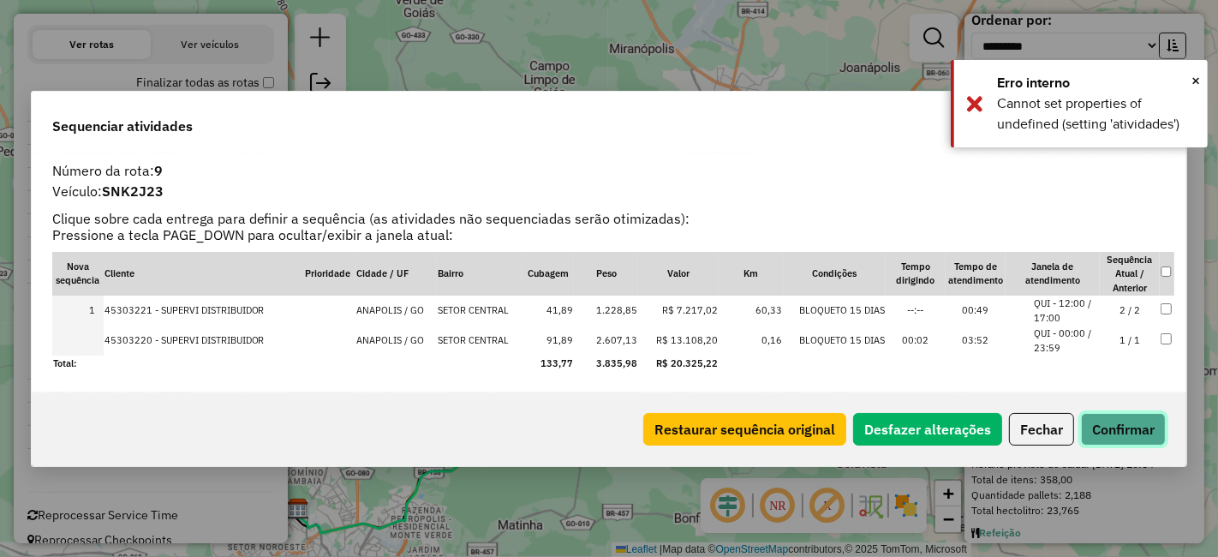
click at [1096, 437] on button "Confirmar" at bounding box center [1123, 429] width 85 height 33
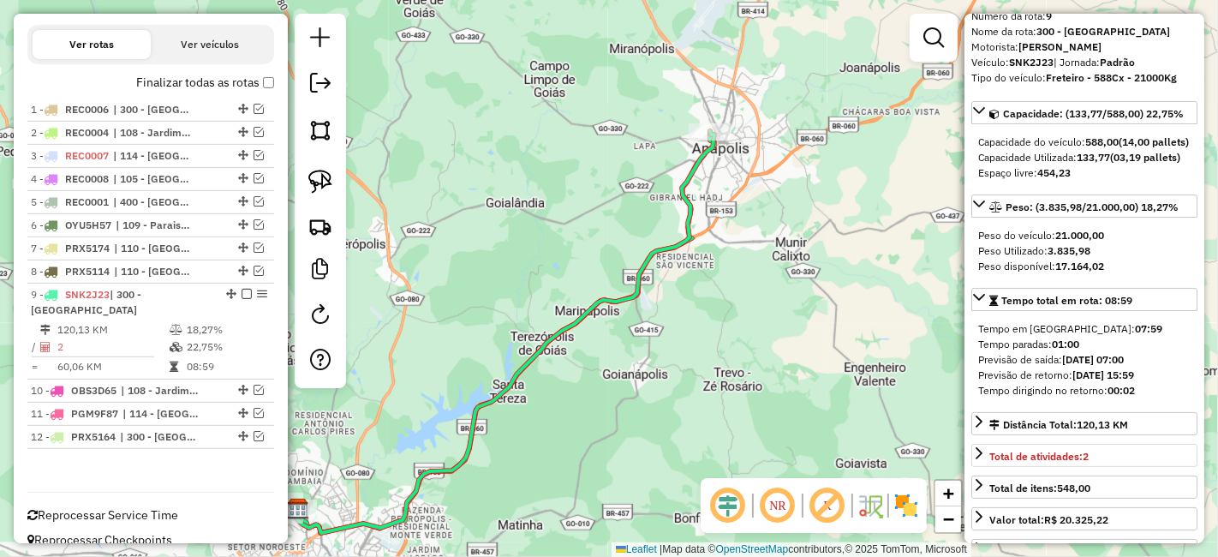
scroll to position [61, 0]
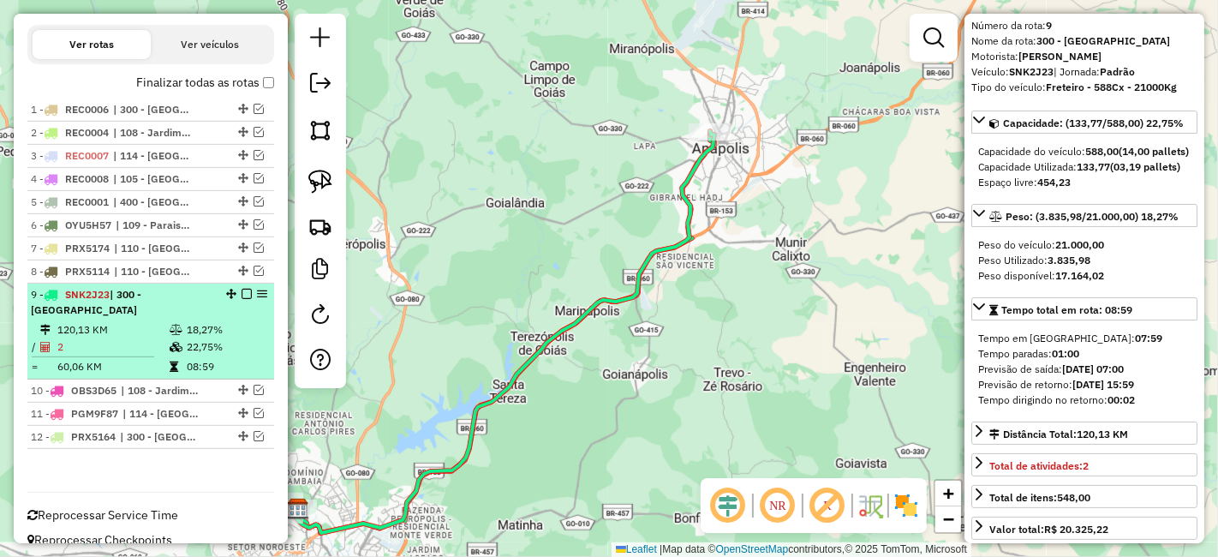
click at [242, 292] on em at bounding box center [247, 294] width 10 height 10
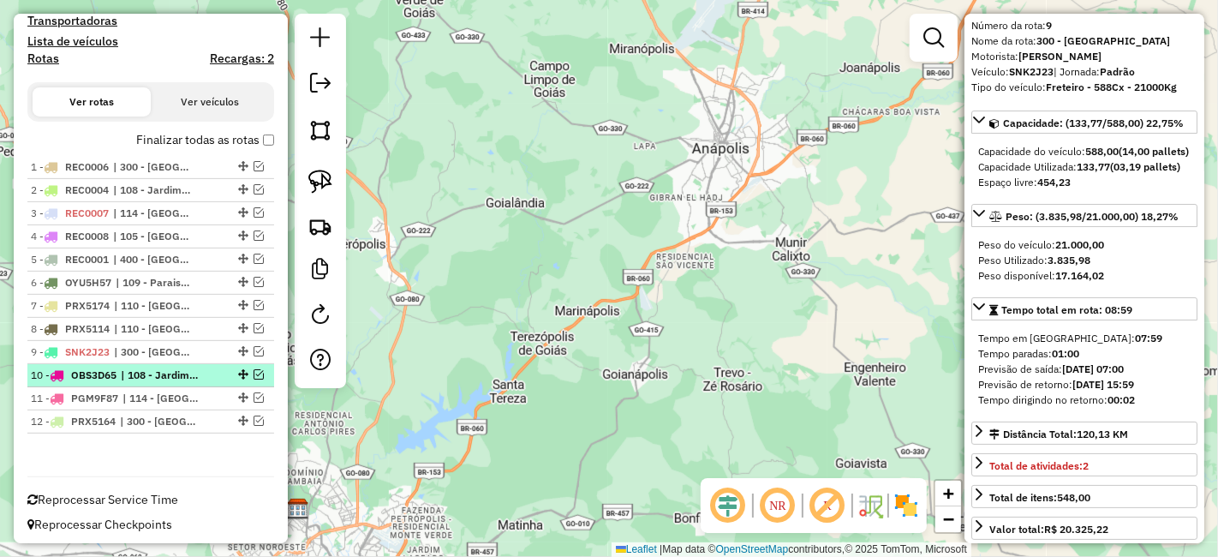
click at [157, 367] on span "| 108 - Jardim das Oliveiras" at bounding box center [160, 374] width 79 height 15
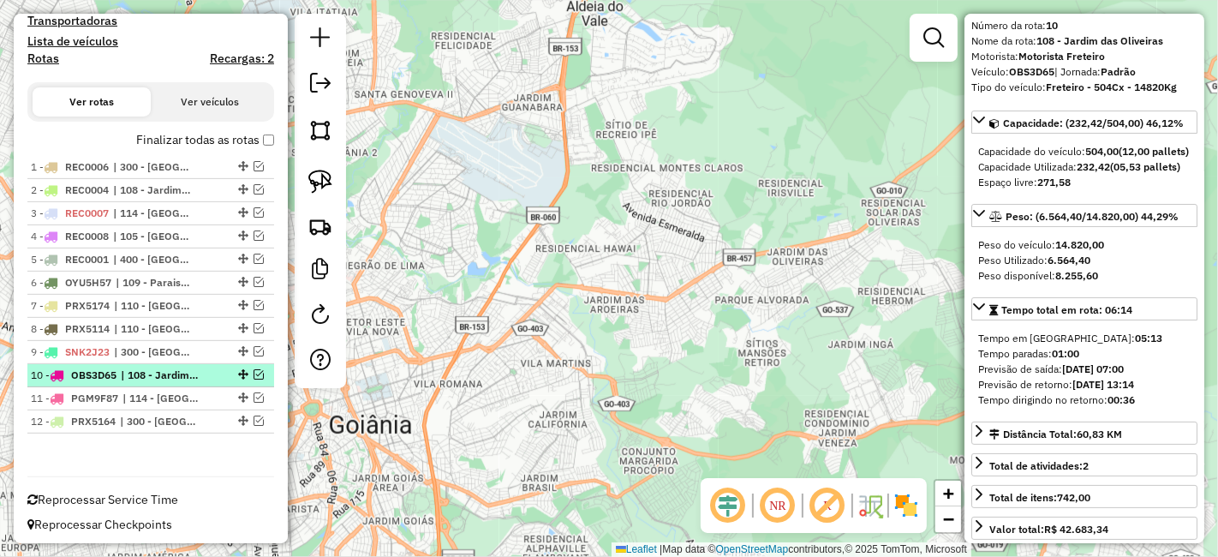
click at [257, 373] on em at bounding box center [259, 374] width 10 height 10
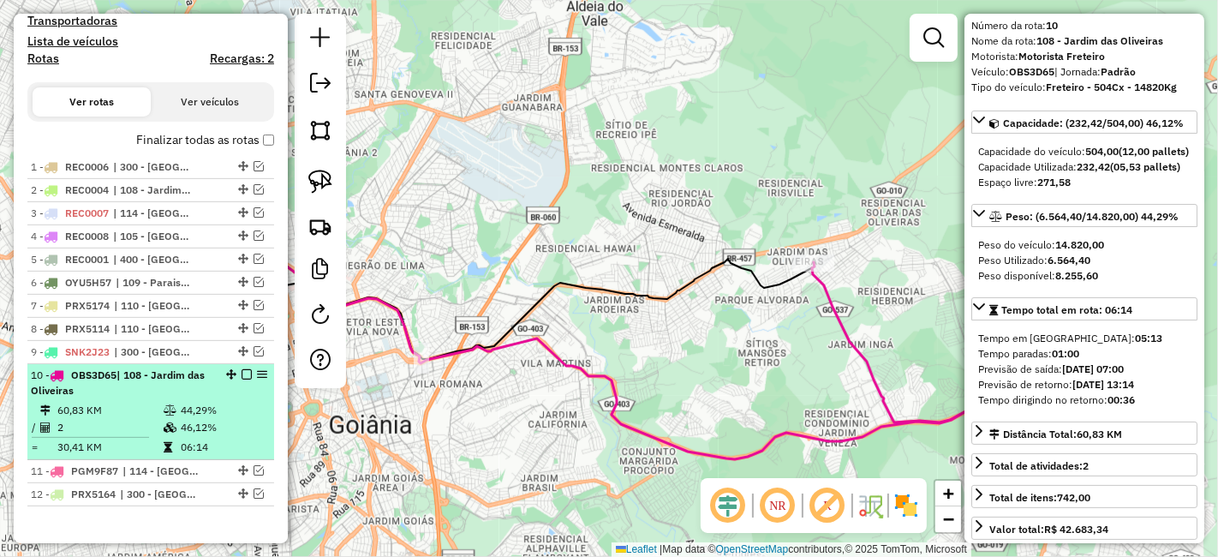
scroll to position [636, 0]
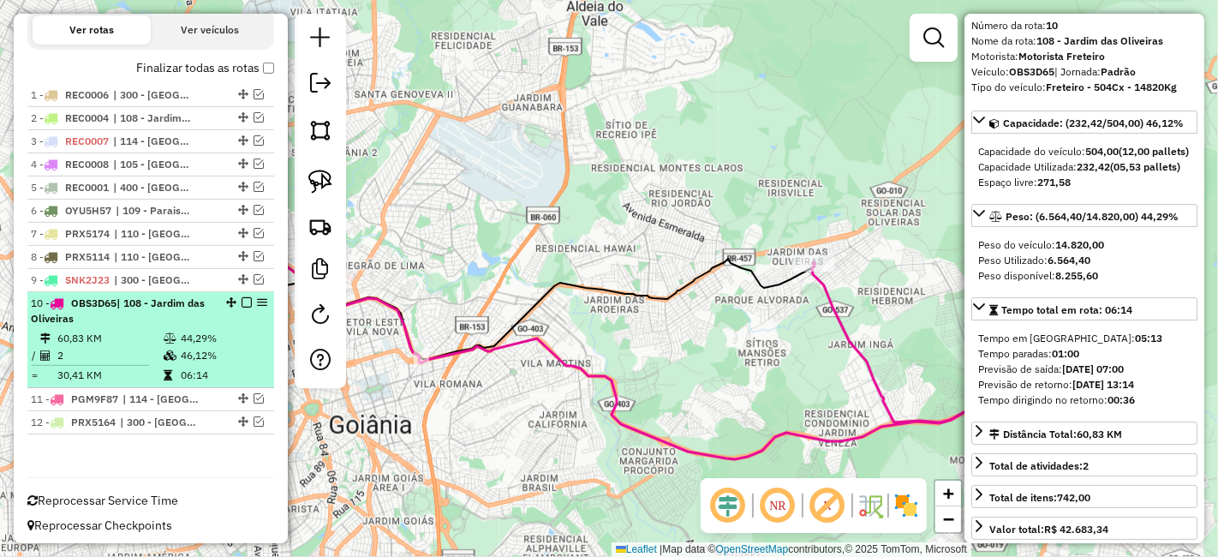
click at [212, 349] on td "46,12%" at bounding box center [223, 355] width 87 height 17
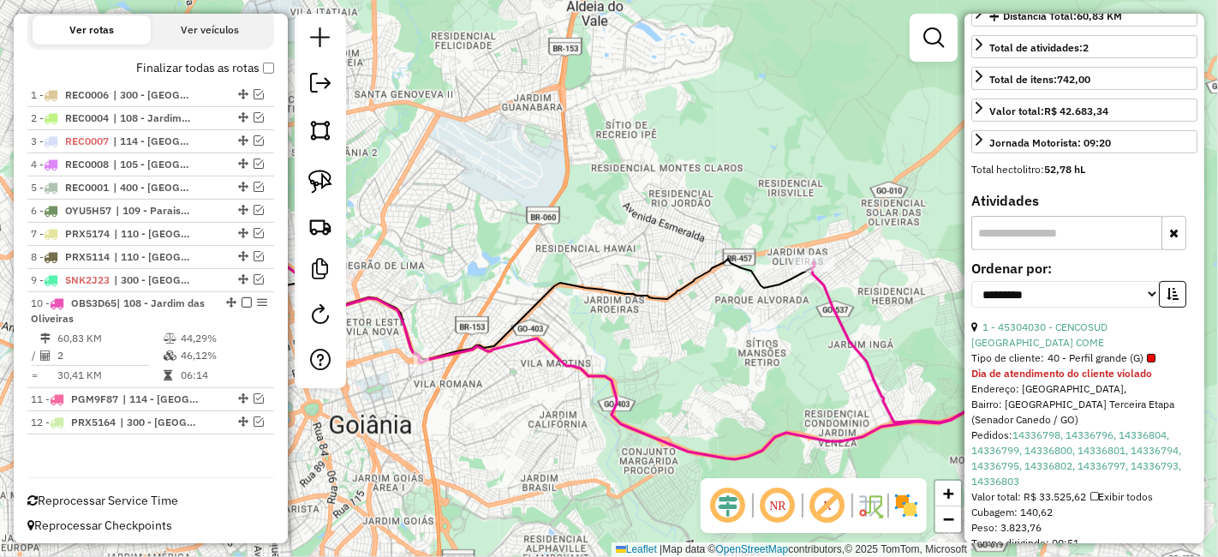
scroll to position [537, 0]
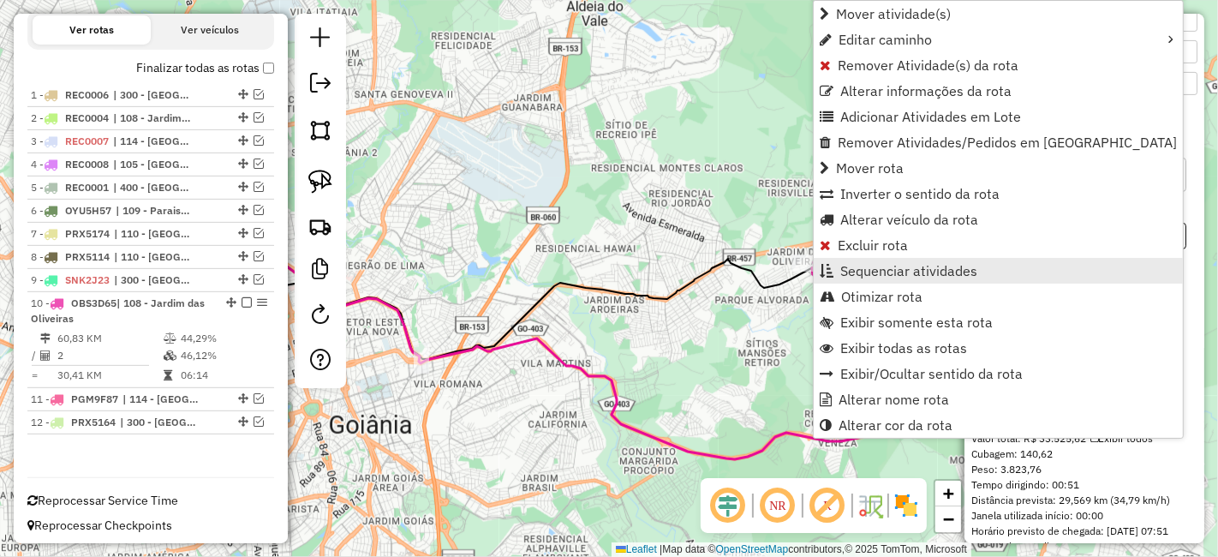
click at [857, 277] on span "Sequenciar atividades" at bounding box center [908, 271] width 137 height 14
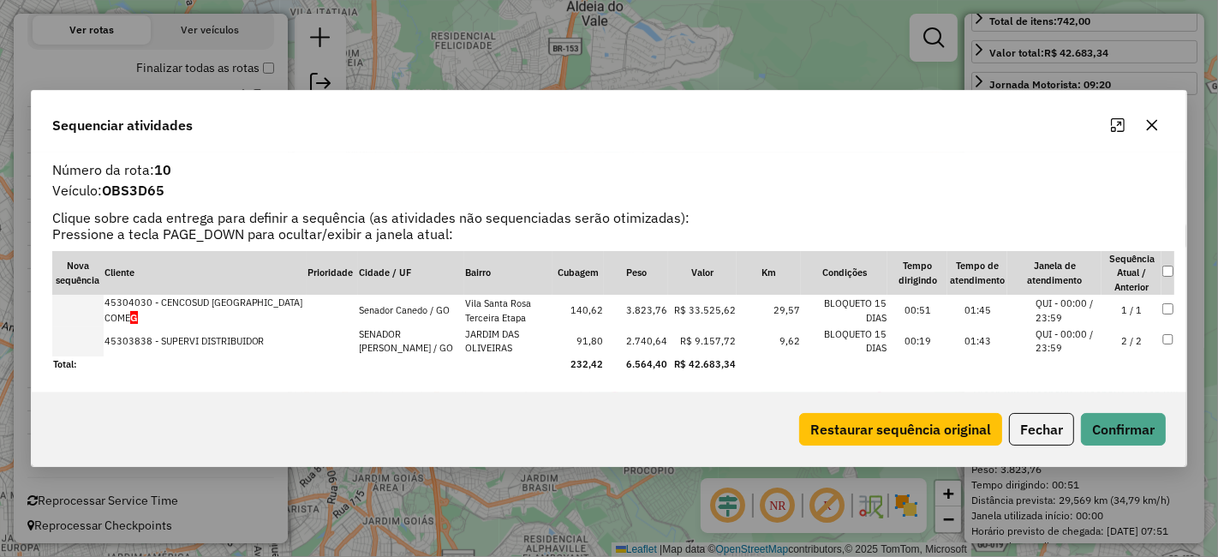
drag, startPoint x: 158, startPoint y: 306, endPoint x: 155, endPoint y: 331, distance: 25.9
click at [155, 331] on tbody "45304030 - CENCOSUD BRASIL COME G Senador Canedo / GO Vila Santa Rosa Terceira …" at bounding box center [613, 333] width 1123 height 77
drag, startPoint x: 156, startPoint y: 345, endPoint x: 152, endPoint y: 297, distance: 48.2
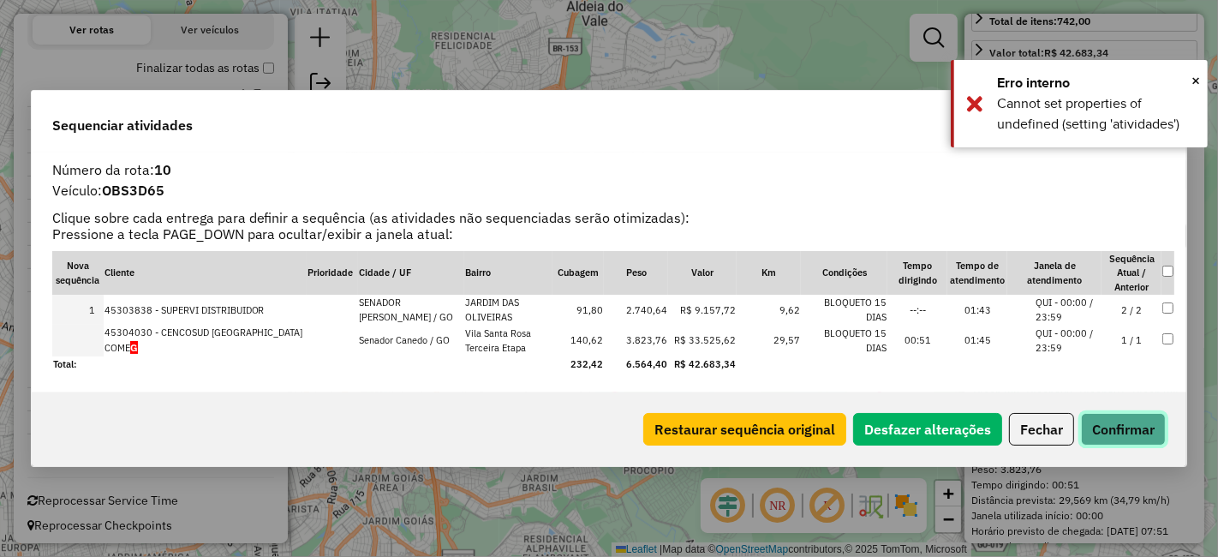
click at [1128, 415] on button "Confirmar" at bounding box center [1123, 429] width 85 height 33
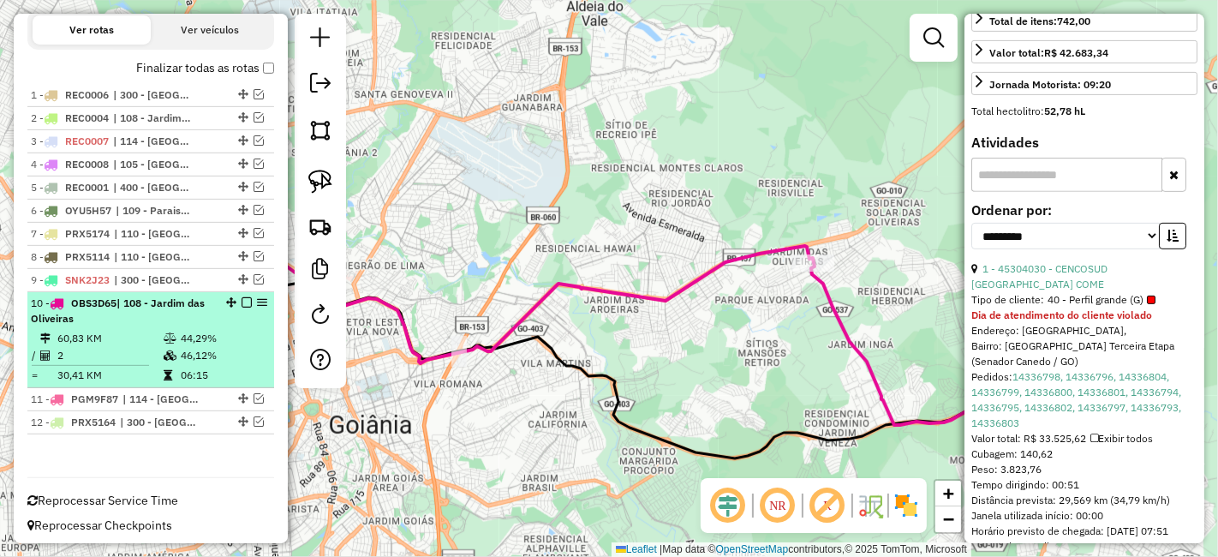
click at [242, 297] on em at bounding box center [247, 302] width 10 height 10
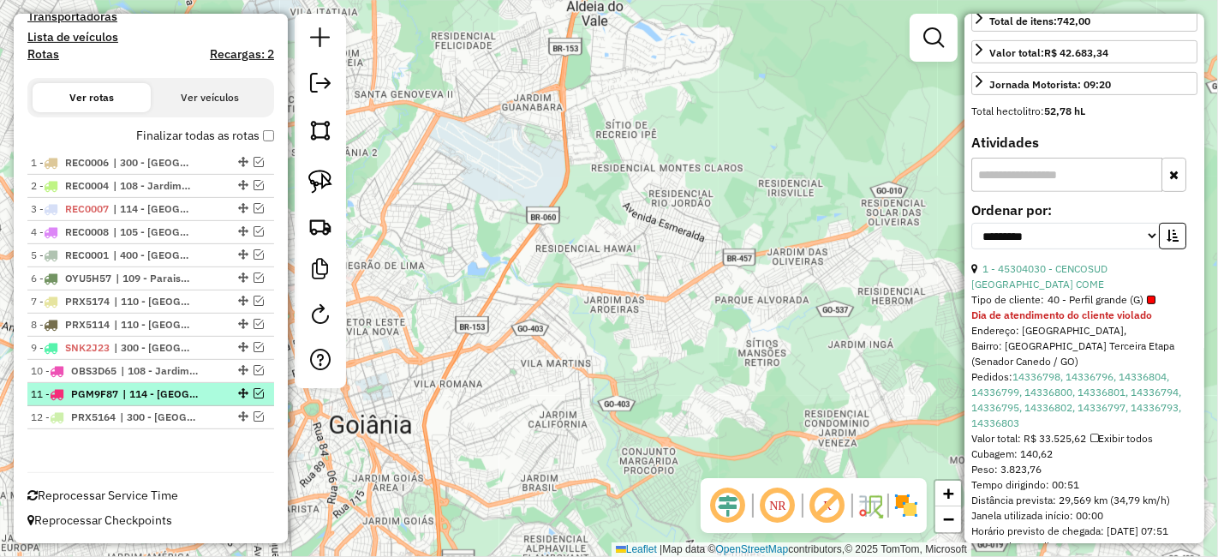
scroll to position [564, 0]
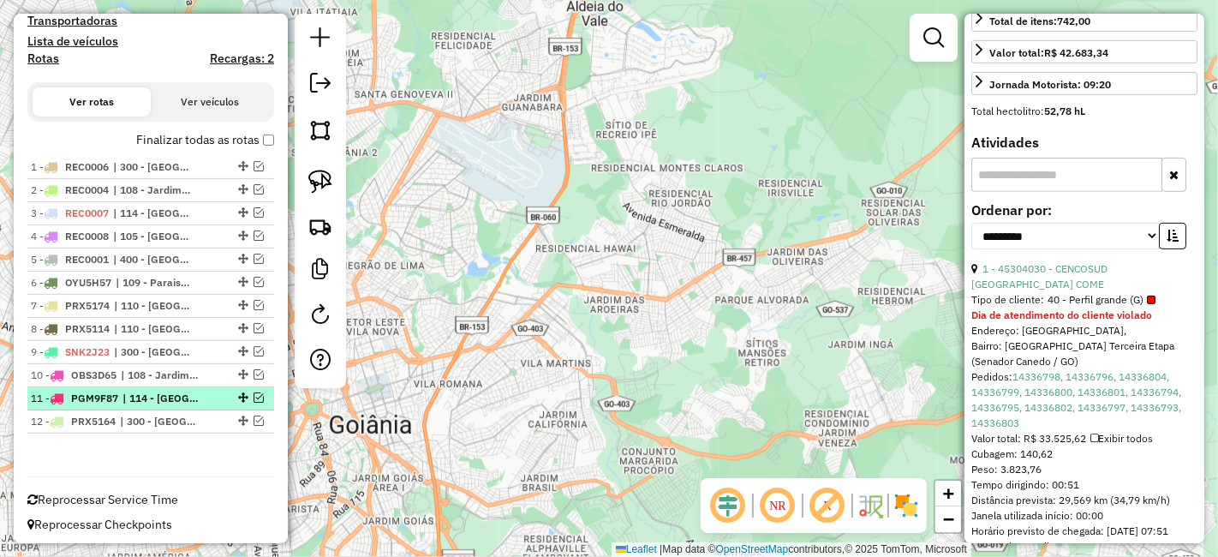
click at [146, 391] on span "| 114 - Parque Amazonia" at bounding box center [161, 398] width 79 height 15
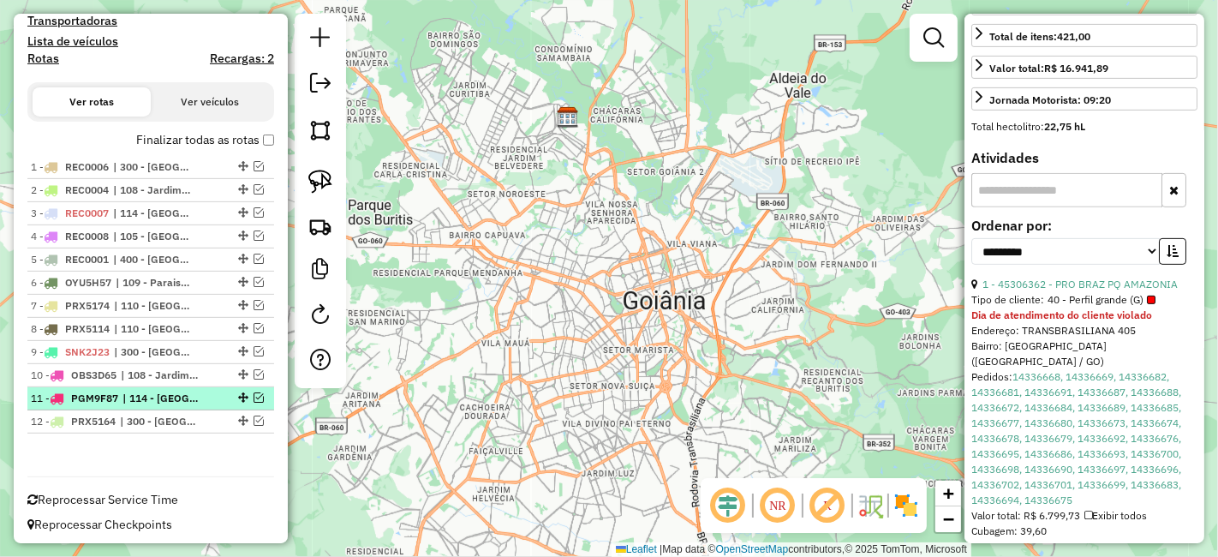
click at [257, 393] on em at bounding box center [259, 397] width 10 height 10
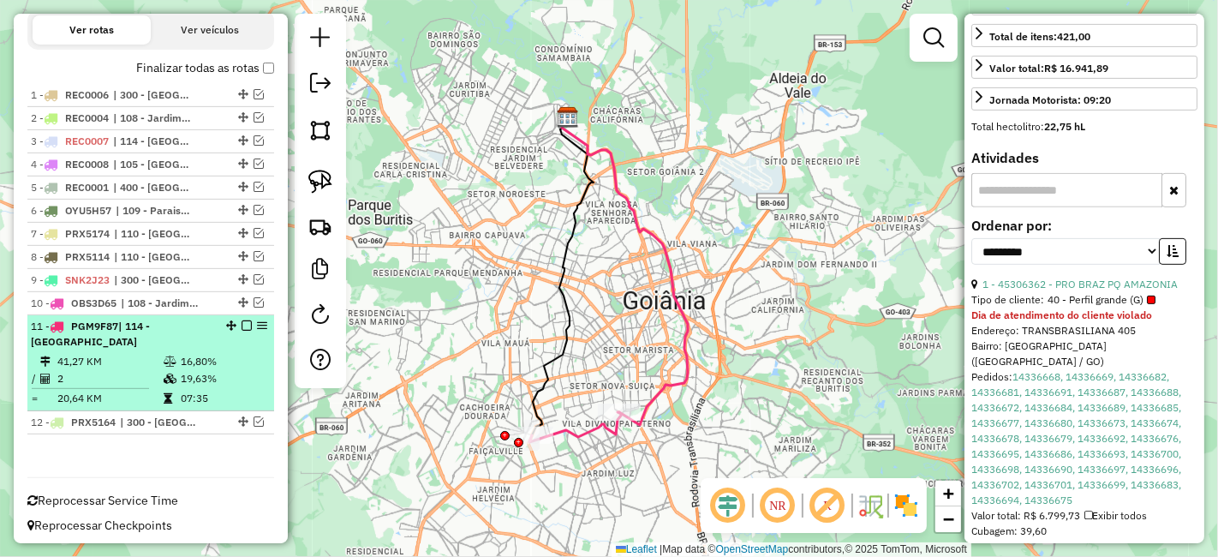
click at [218, 365] on td "16,80%" at bounding box center [223, 361] width 87 height 17
click at [182, 356] on td "16,80%" at bounding box center [223, 361] width 87 height 17
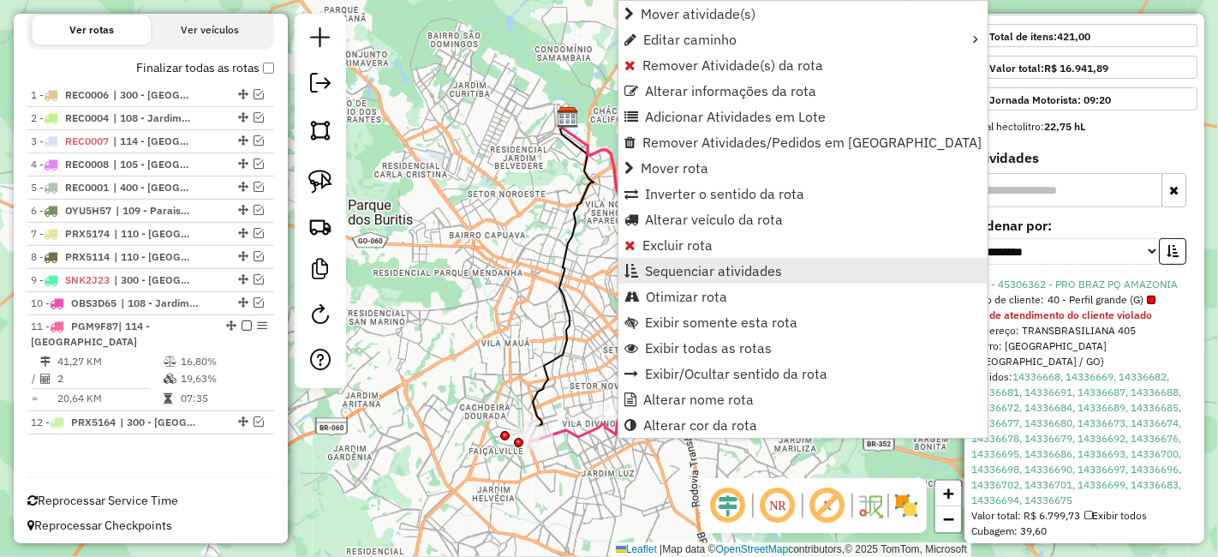
click at [680, 264] on span "Sequenciar atividades" at bounding box center [713, 271] width 137 height 14
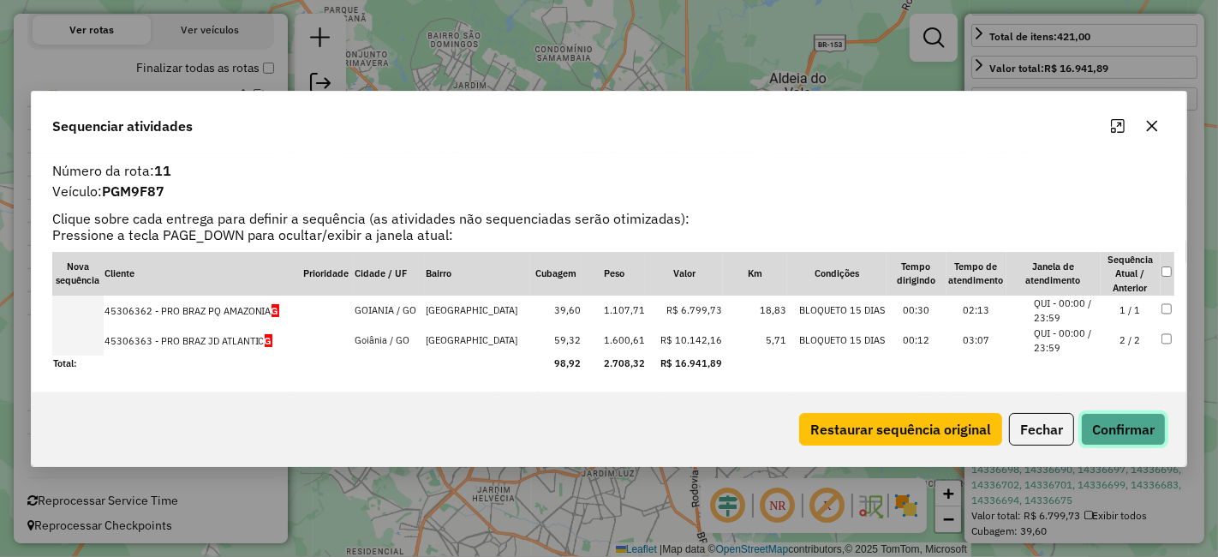
click at [1098, 427] on button "Confirmar" at bounding box center [1123, 429] width 85 height 33
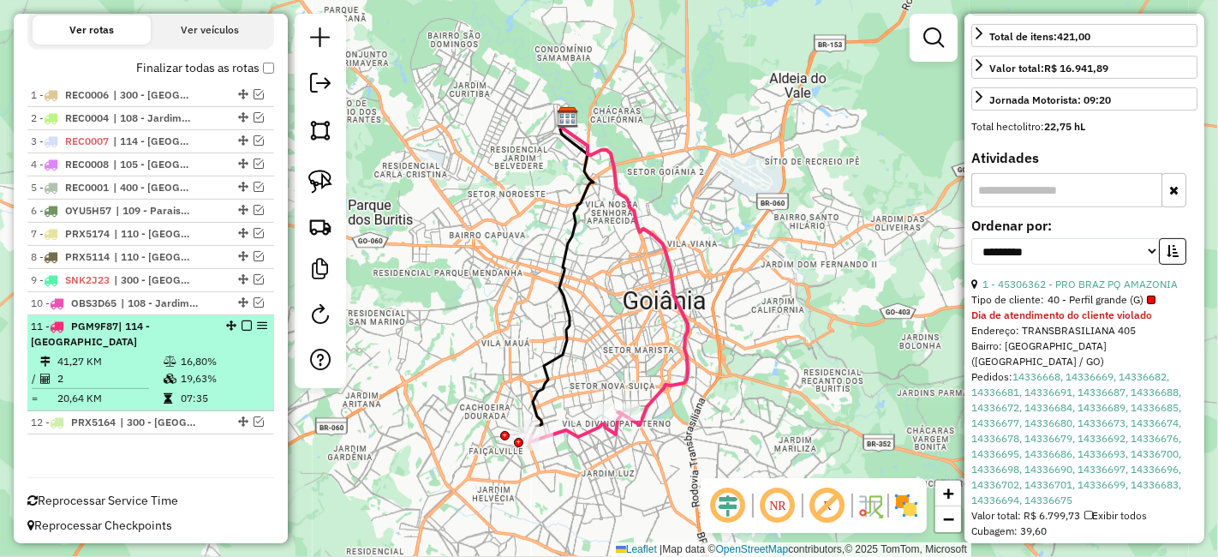
click at [244, 325] on em at bounding box center [247, 325] width 10 height 10
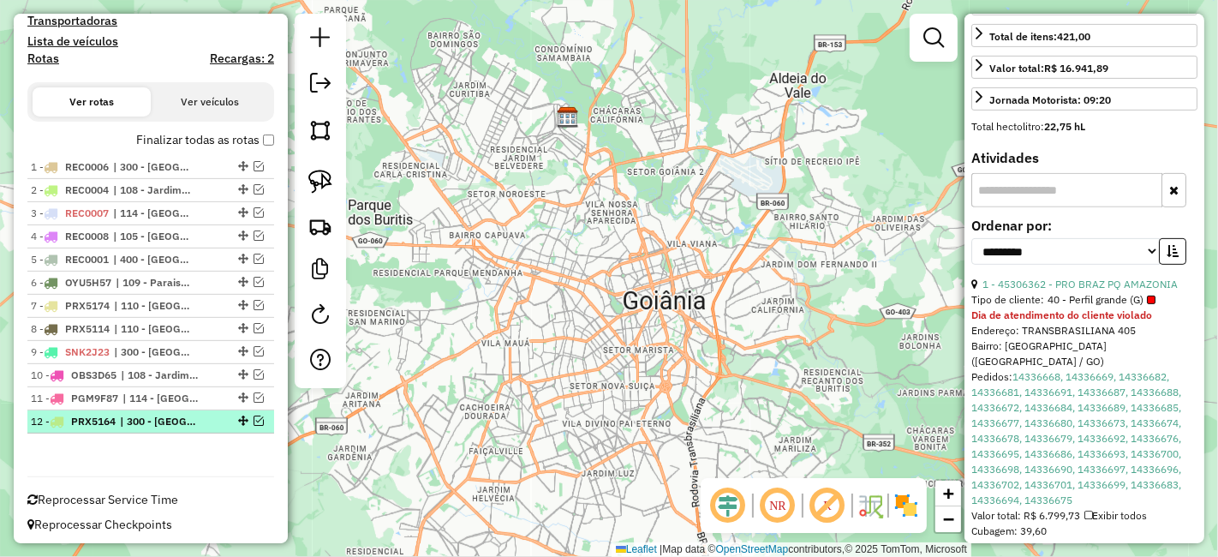
click at [146, 410] on li "12 - PRX5164 | 300 - Anápolis" at bounding box center [150, 421] width 247 height 23
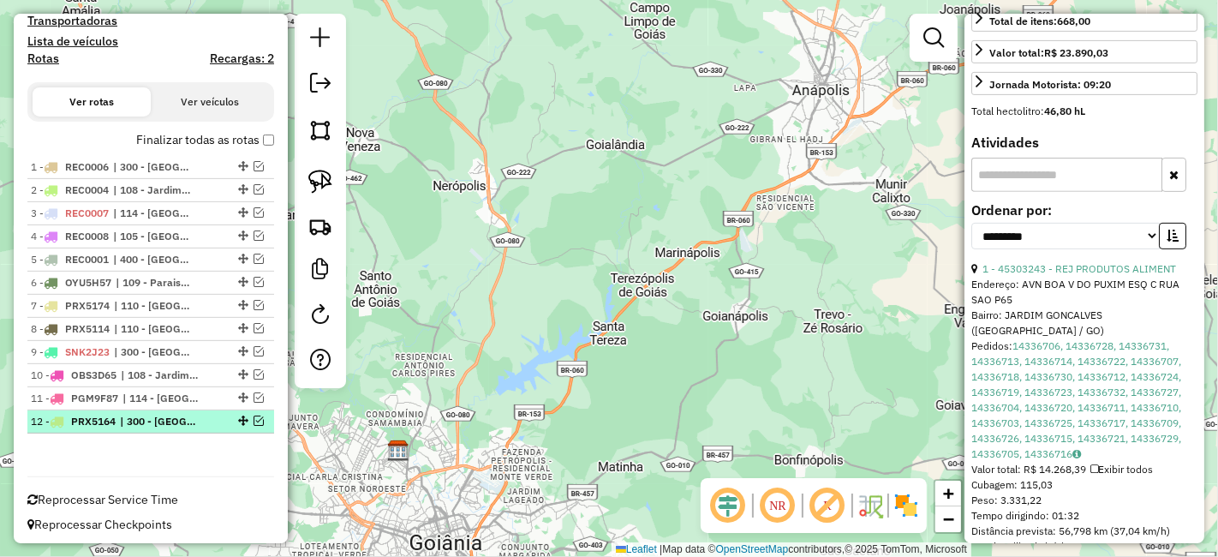
click at [254, 415] on em at bounding box center [259, 420] width 10 height 10
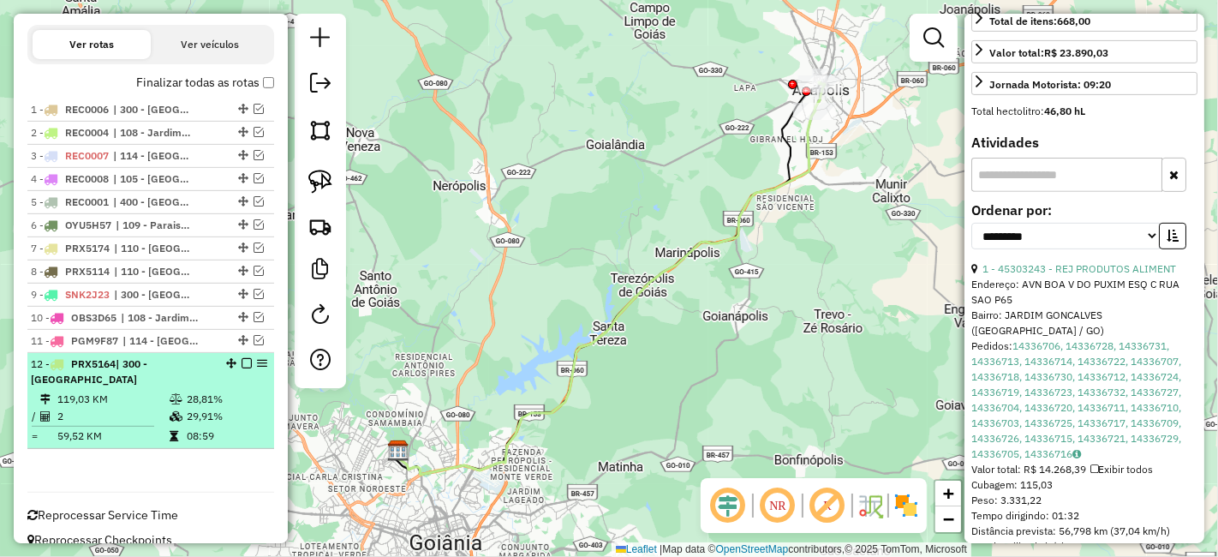
click at [215, 408] on td "29,91%" at bounding box center [226, 416] width 81 height 17
drag, startPoint x: 210, startPoint y: 397, endPoint x: 266, endPoint y: 429, distance: 64.1
click at [266, 429] on li "12 - PRX5164 | 300 - Anápolis 119,03 KM 28,81% / 2 29,91% = 59,52 KM 08:59" at bounding box center [150, 401] width 247 height 96
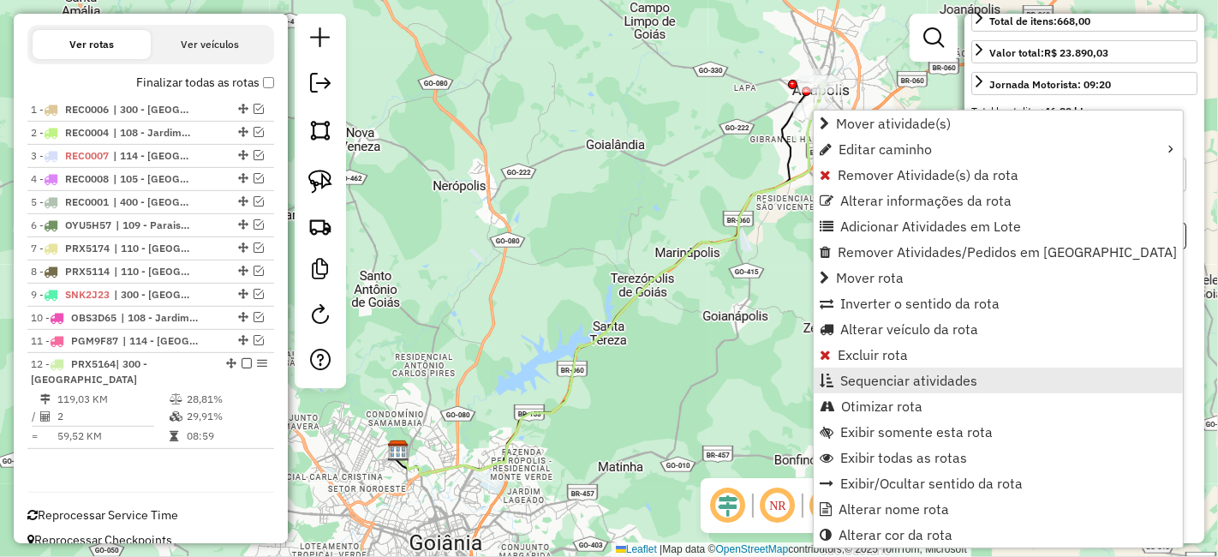
click at [898, 375] on span "Sequenciar atividades" at bounding box center [908, 380] width 137 height 14
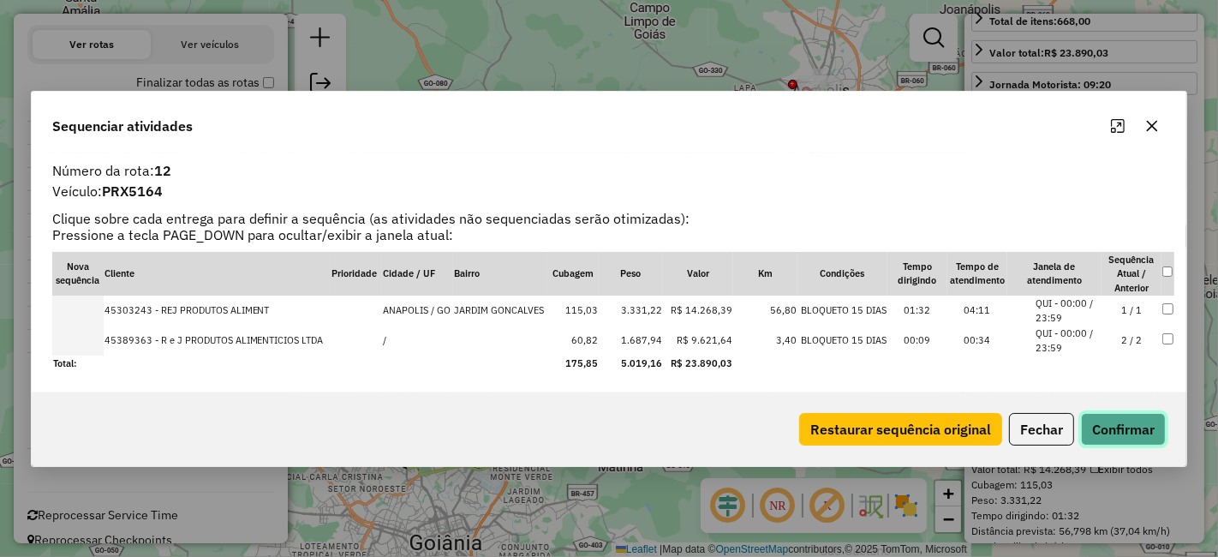
click at [1108, 413] on button "Confirmar" at bounding box center [1123, 429] width 85 height 33
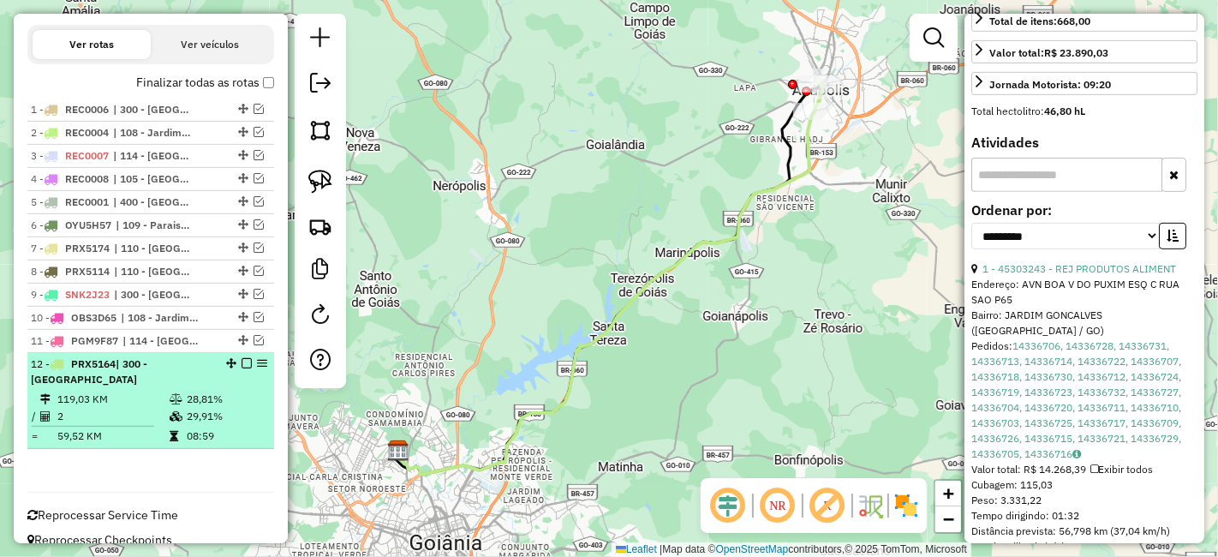
click at [242, 360] on em at bounding box center [247, 363] width 10 height 10
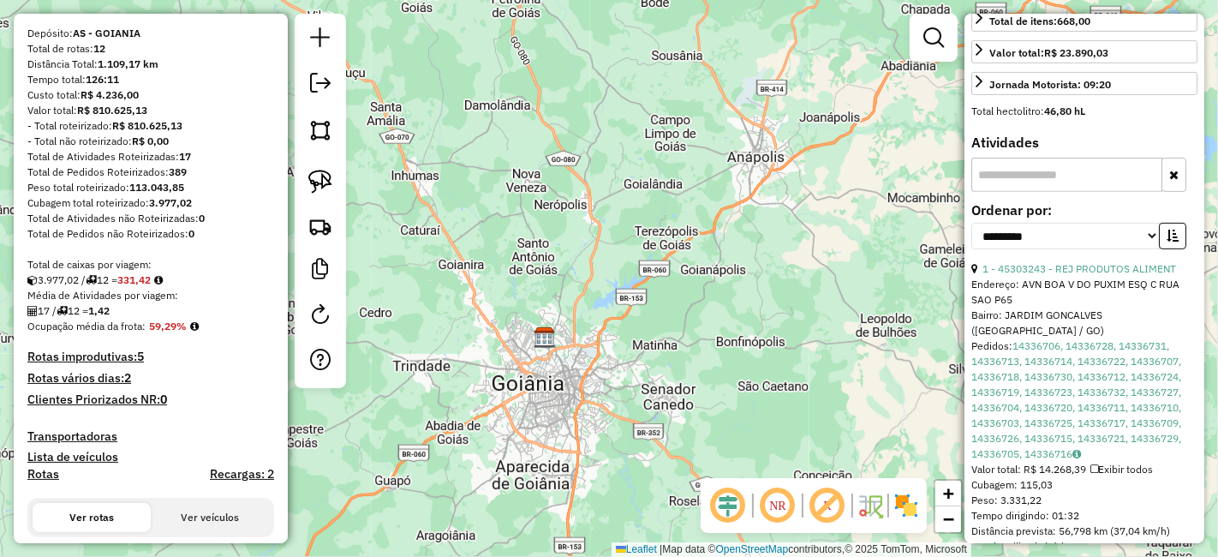
scroll to position [232, 0]
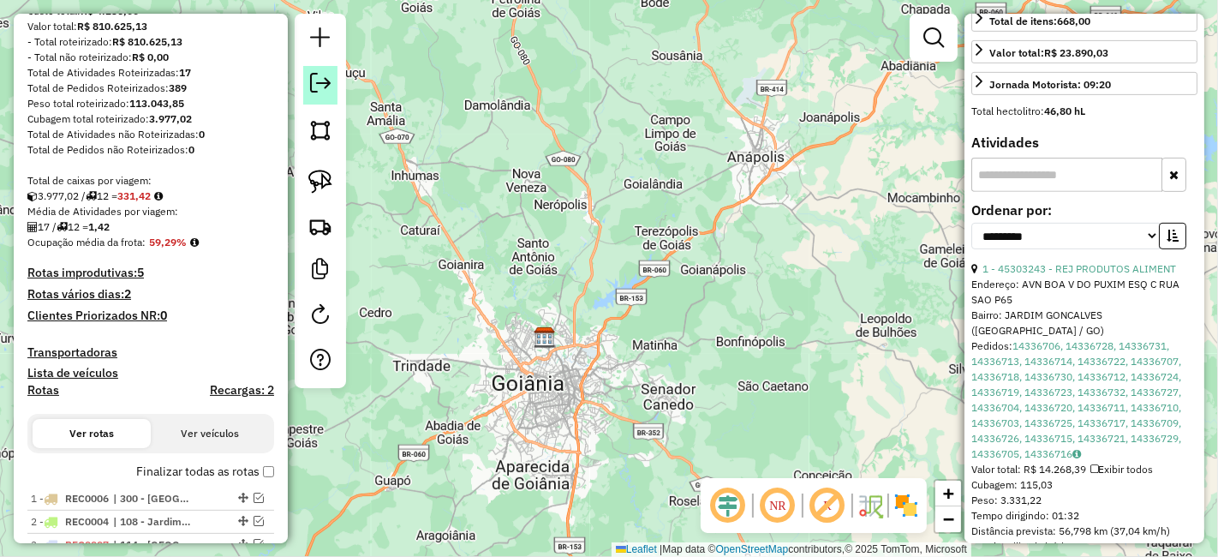
click at [311, 72] on link at bounding box center [320, 85] width 34 height 39
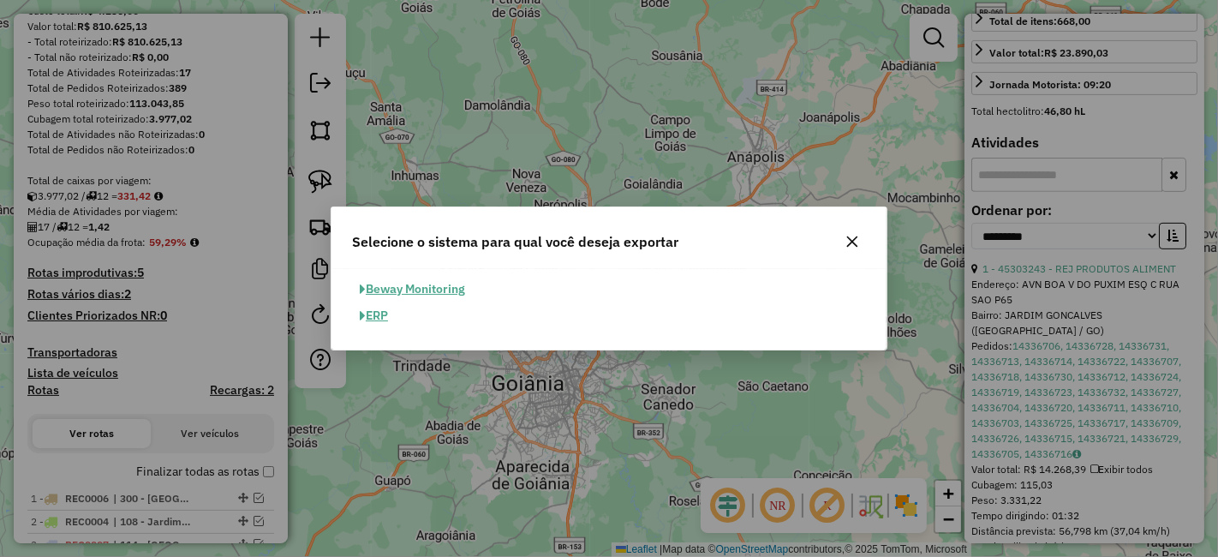
click at [374, 319] on button "ERP" at bounding box center [374, 315] width 44 height 27
select select "**"
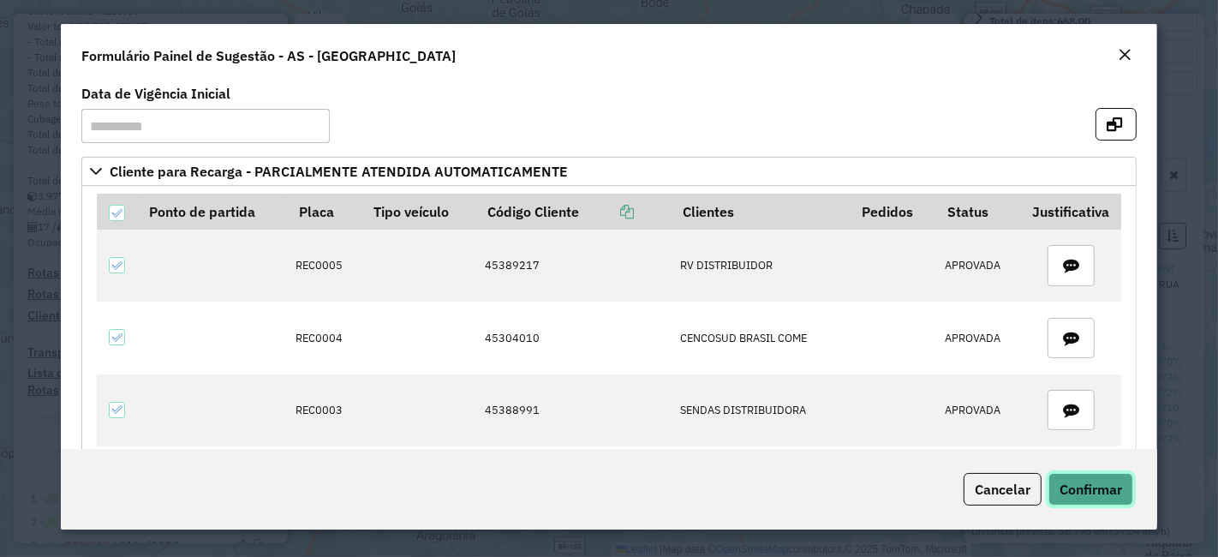
click at [1081, 486] on span "Confirmar" at bounding box center [1091, 489] width 63 height 17
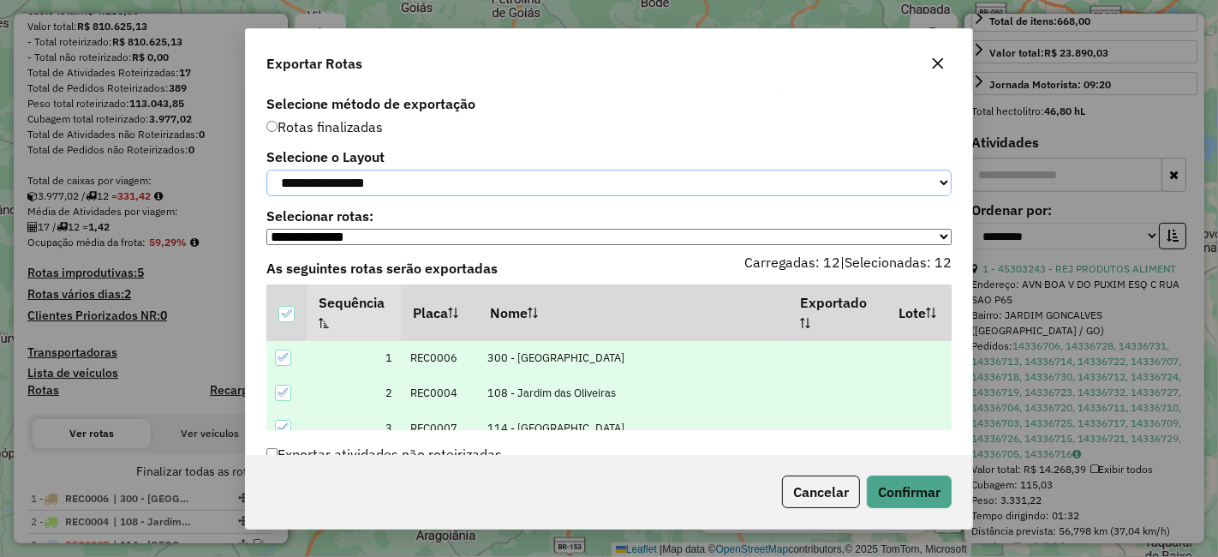
click at [374, 175] on select "**********" at bounding box center [608, 183] width 685 height 27
click at [919, 493] on button "Confirmar" at bounding box center [909, 491] width 85 height 33
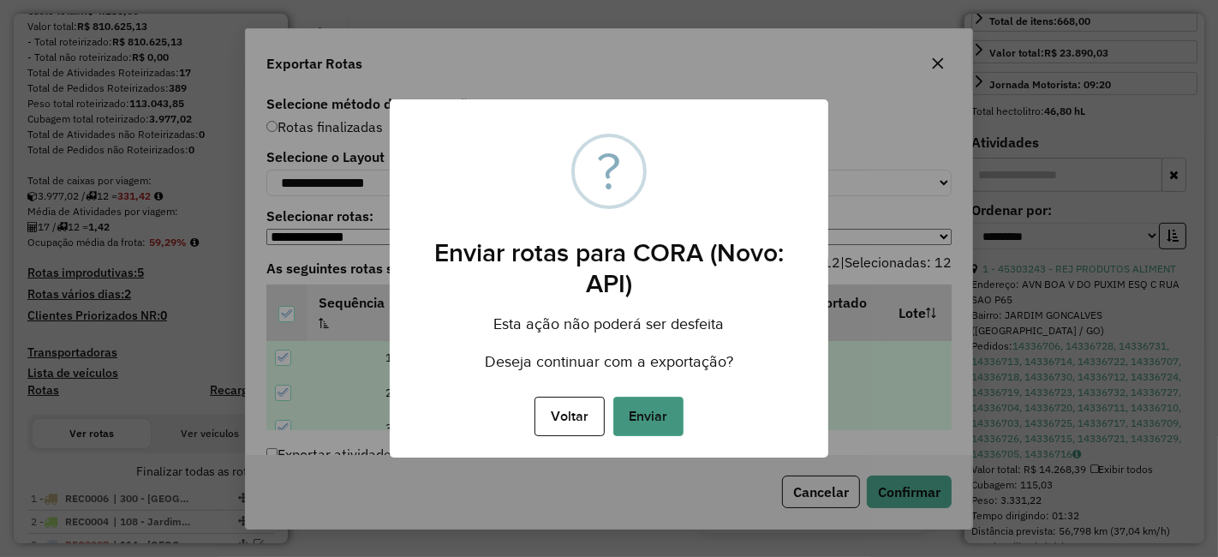
click at [664, 417] on button "Enviar" at bounding box center [648, 416] width 70 height 39
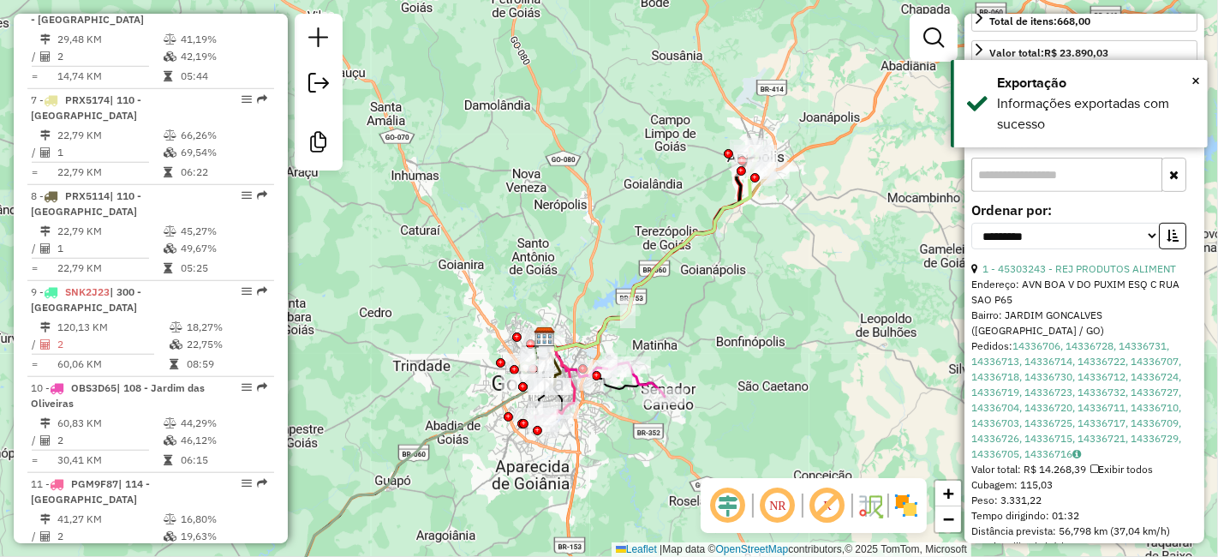
scroll to position [1294, 0]
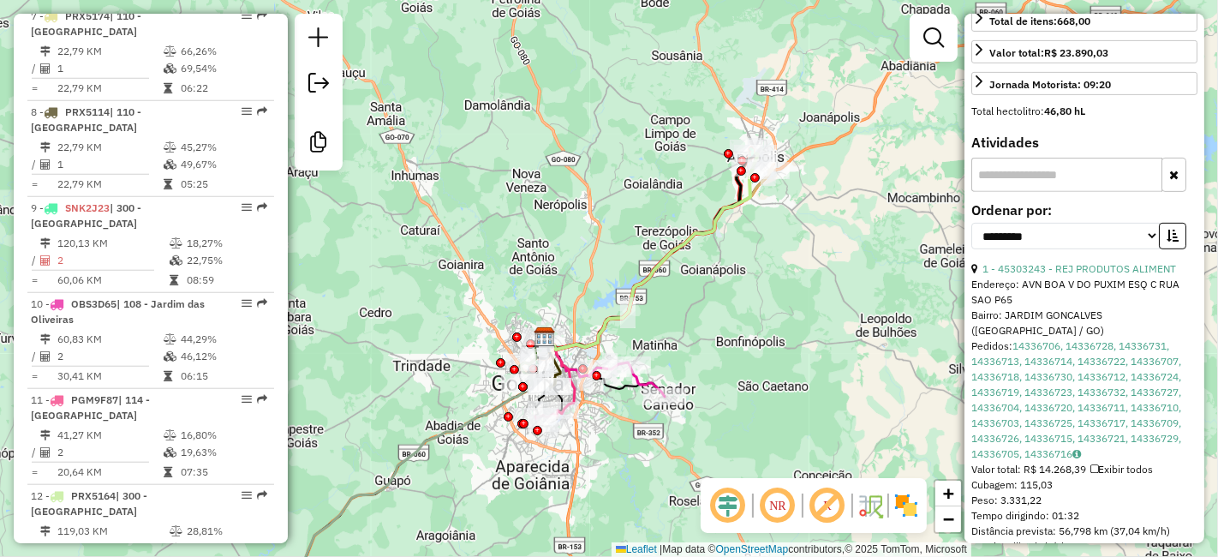
click at [484, 138] on div "Janela de atendimento Grade de atendimento Capacidade Transportadoras Veículos …" at bounding box center [609, 278] width 1218 height 557
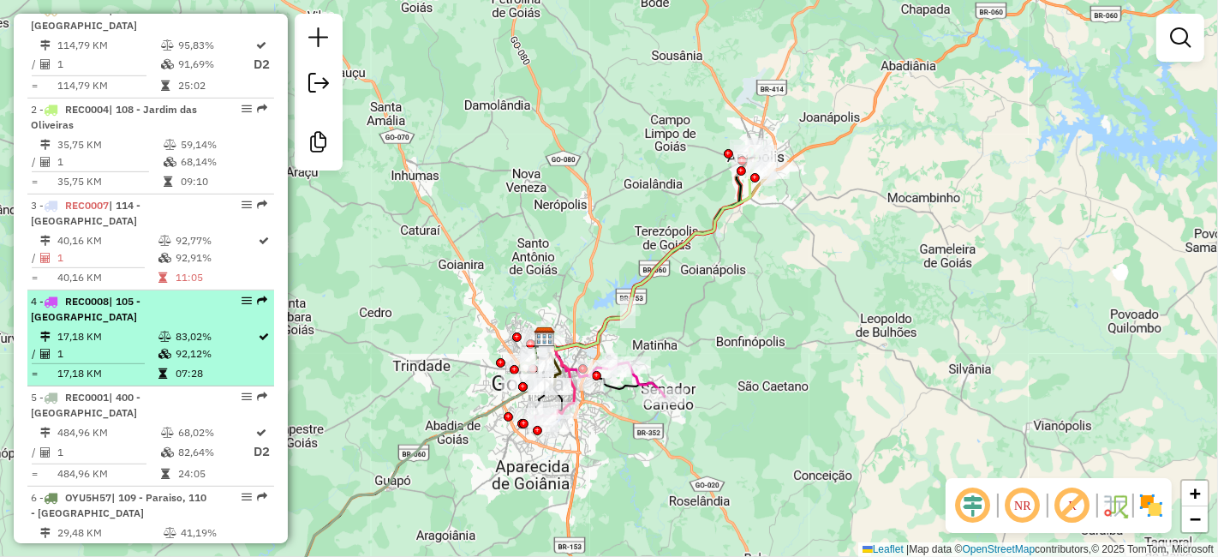
scroll to position [666, 0]
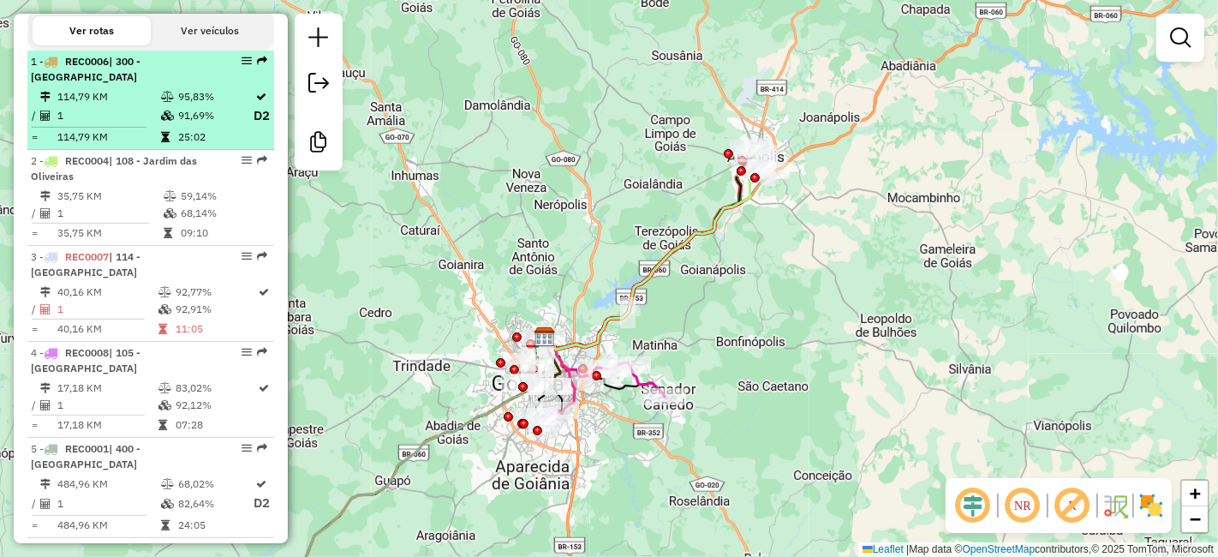
click at [213, 128] on td "25:02" at bounding box center [214, 136] width 75 height 17
select select "**********"
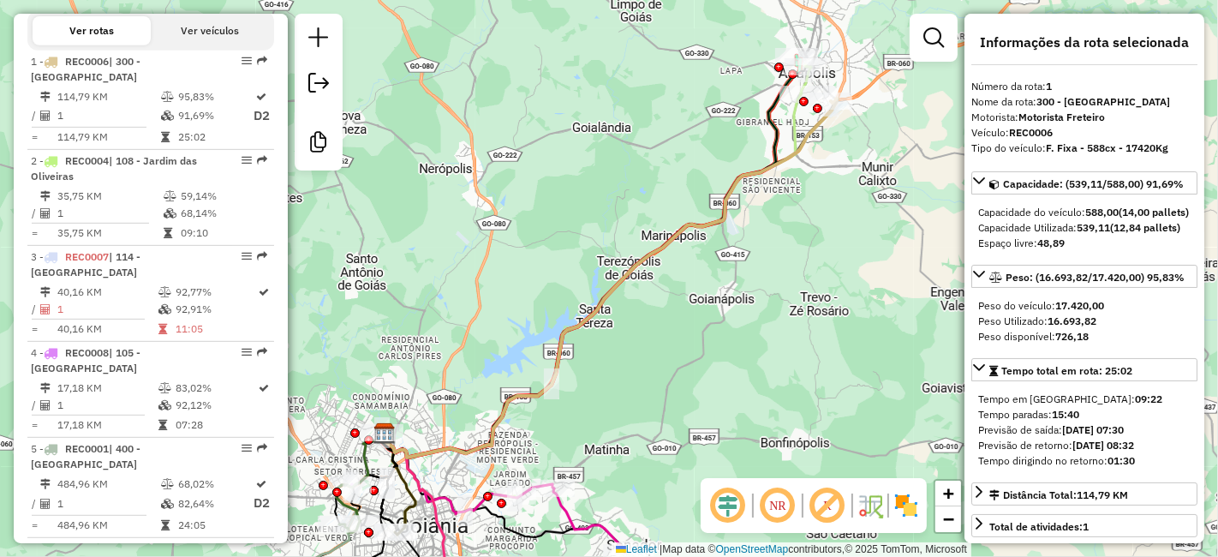
click at [1037, 128] on strong "REC0006" at bounding box center [1031, 132] width 44 height 13
copy strong "REC0006"
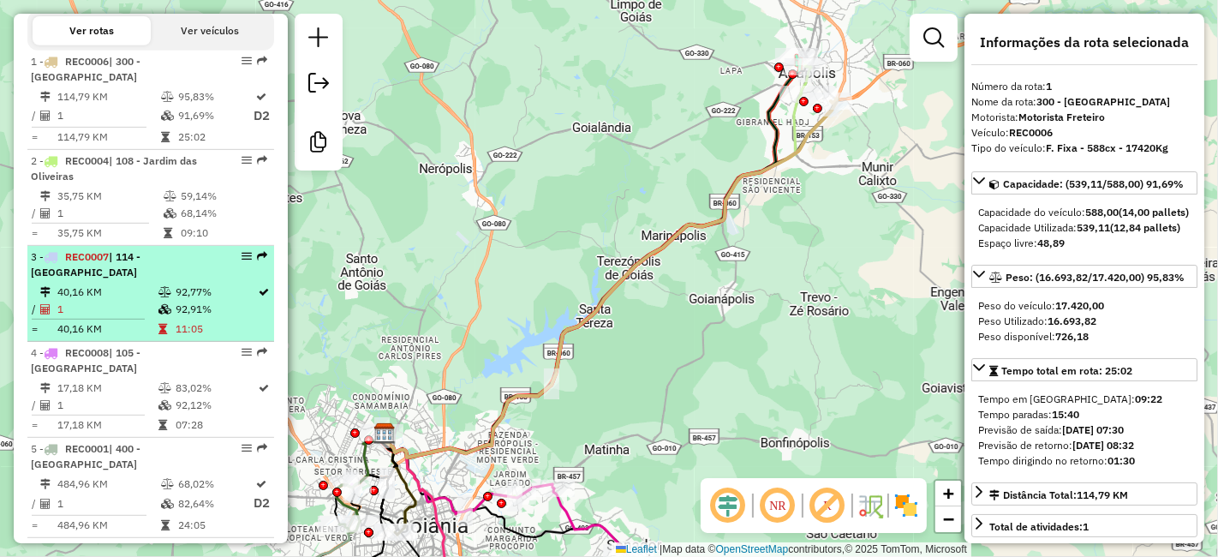
click at [188, 289] on td "92,77%" at bounding box center [216, 292] width 83 height 17
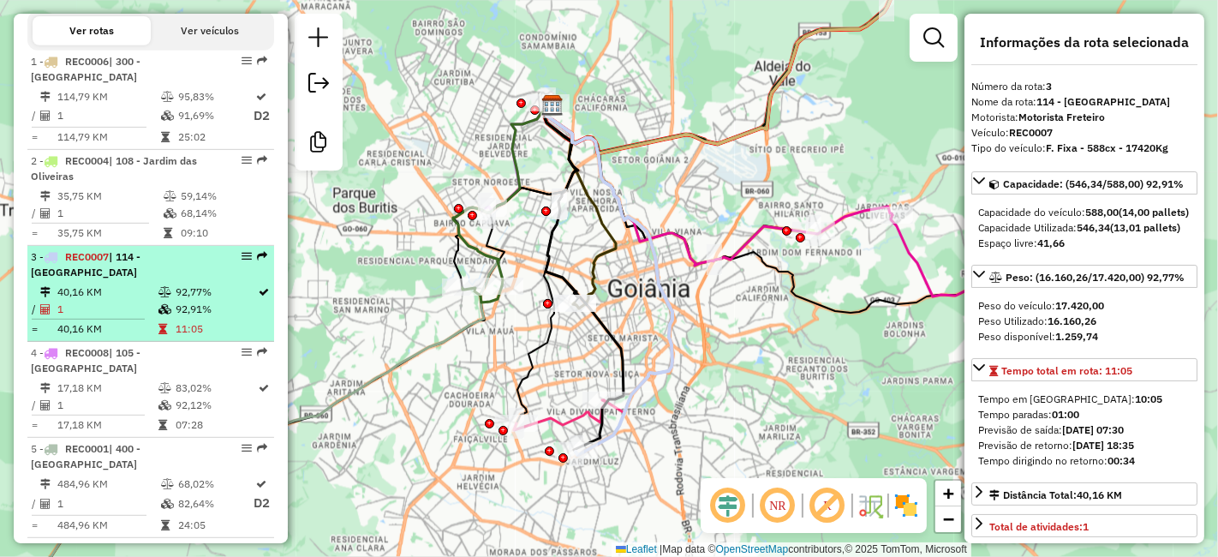
click at [188, 286] on td "92,77%" at bounding box center [216, 292] width 83 height 17
click at [96, 287] on td "40,16 KM" at bounding box center [107, 292] width 101 height 17
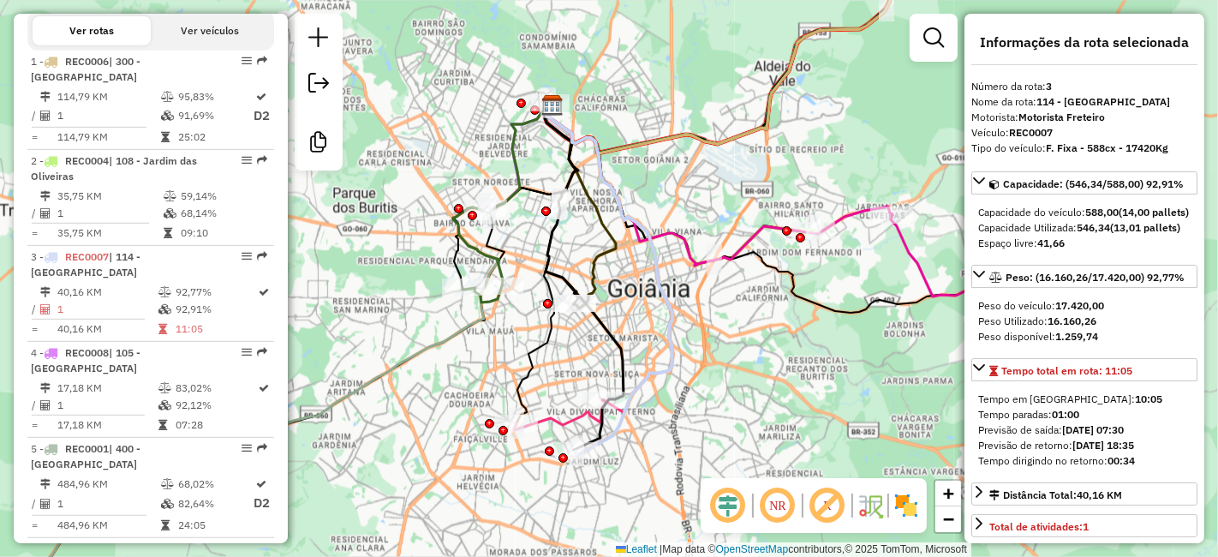
click at [1038, 130] on strong "REC0007" at bounding box center [1031, 132] width 44 height 13
drag, startPoint x: 1060, startPoint y: 140, endPoint x: 1021, endPoint y: 140, distance: 38.5
click at [1021, 140] on div "Tipo do veículo: F. Fixa - 588cx - 17420Kg" at bounding box center [1084, 147] width 226 height 15
drag, startPoint x: 1060, startPoint y: 131, endPoint x: 1011, endPoint y: 139, distance: 49.4
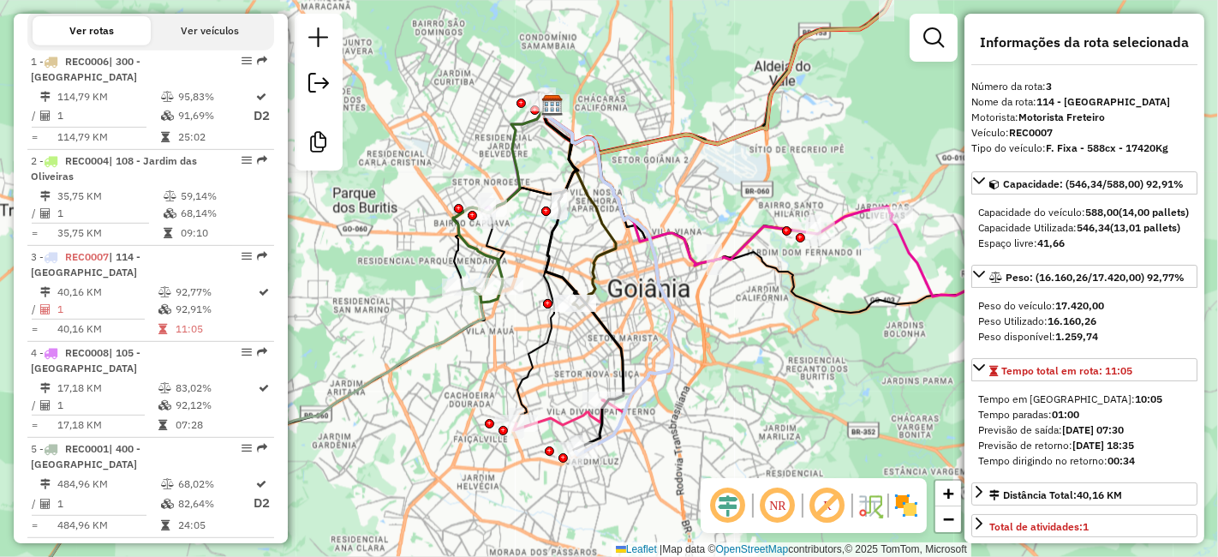
click at [1011, 139] on div "Veículo: REC0007" at bounding box center [1084, 132] width 226 height 15
copy strong "REC0007"
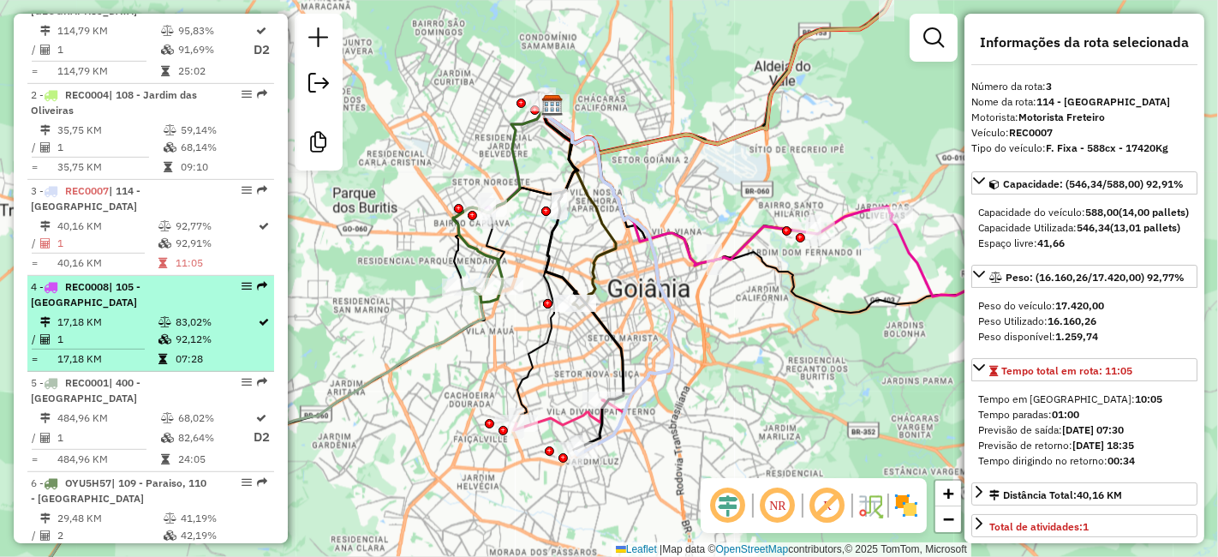
scroll to position [761, 0]
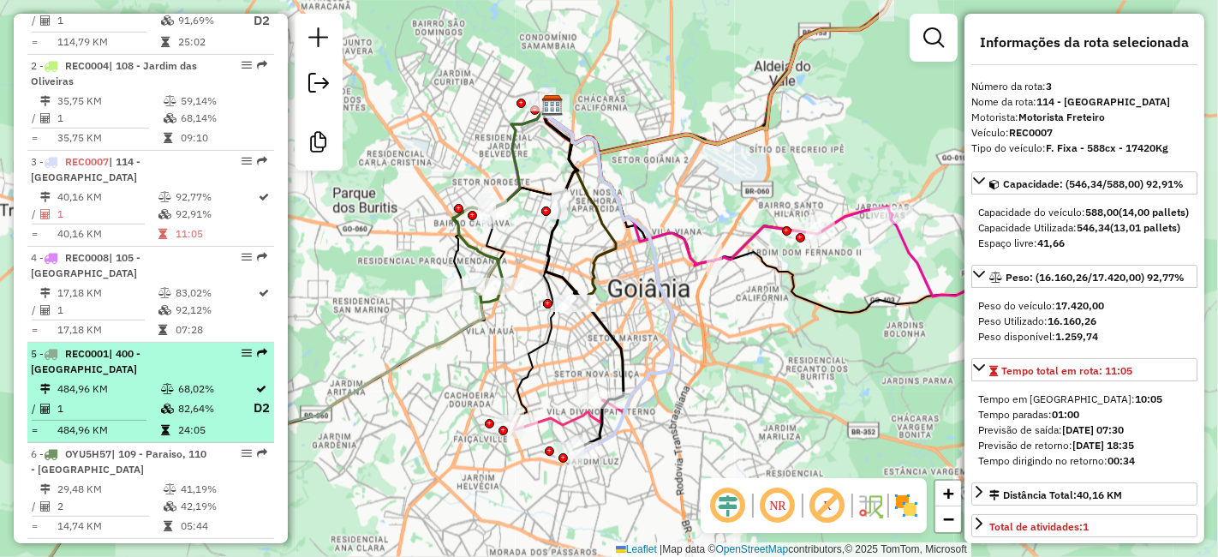
click at [216, 348] on div at bounding box center [241, 353] width 51 height 10
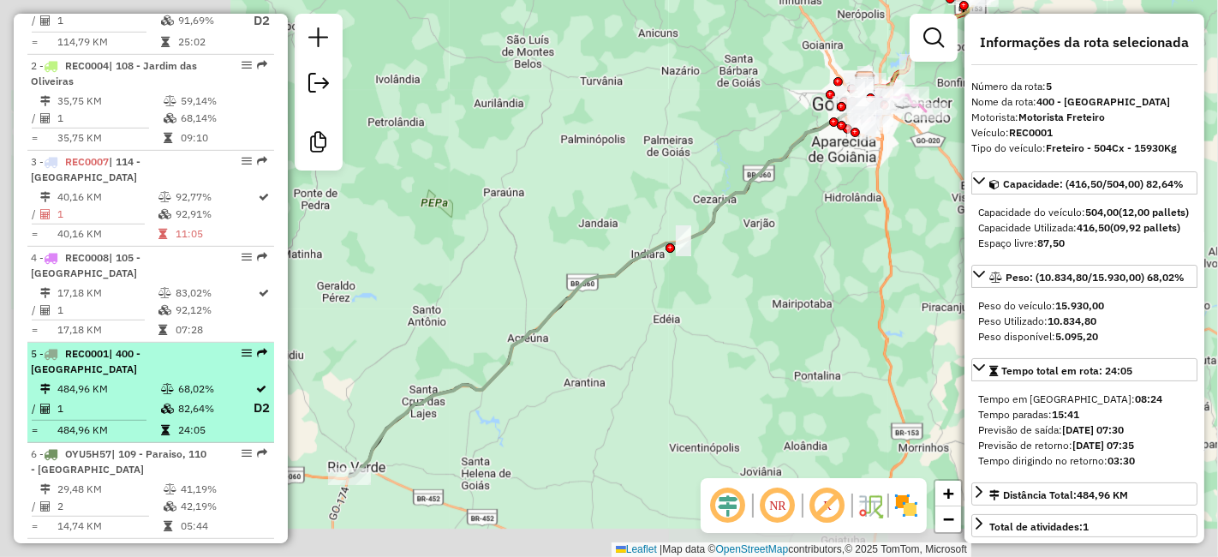
click at [206, 380] on td "68,02%" at bounding box center [214, 388] width 75 height 17
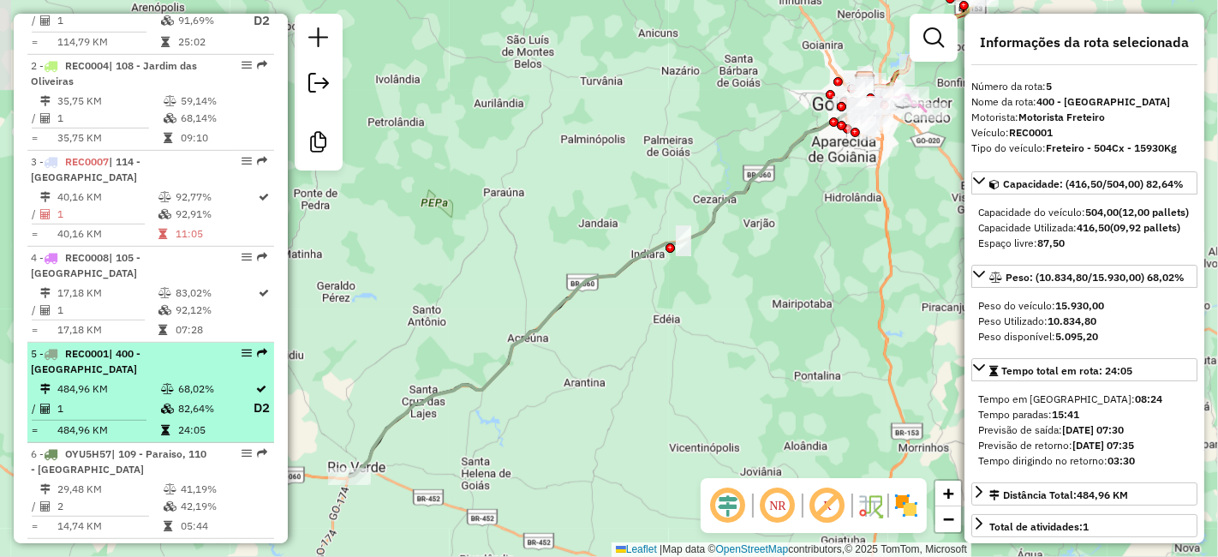
click at [200, 380] on td "68,02%" at bounding box center [214, 388] width 75 height 17
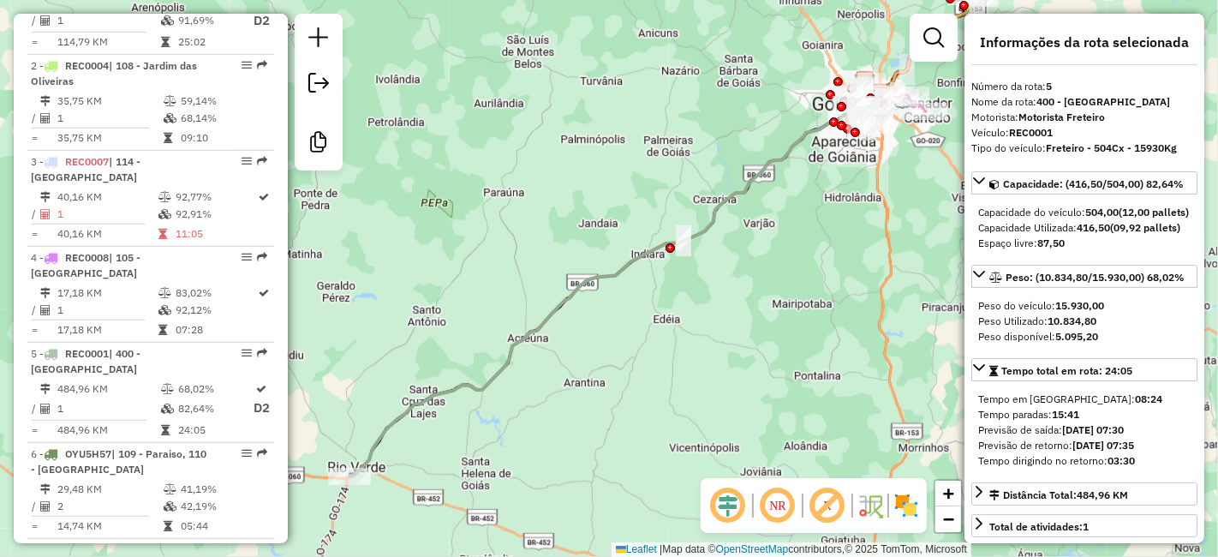
drag, startPoint x: 1078, startPoint y: 127, endPoint x: 1015, endPoint y: 138, distance: 64.4
click at [1015, 138] on div "Veículo: REC0001" at bounding box center [1084, 132] width 226 height 15
copy strong "REC0001"
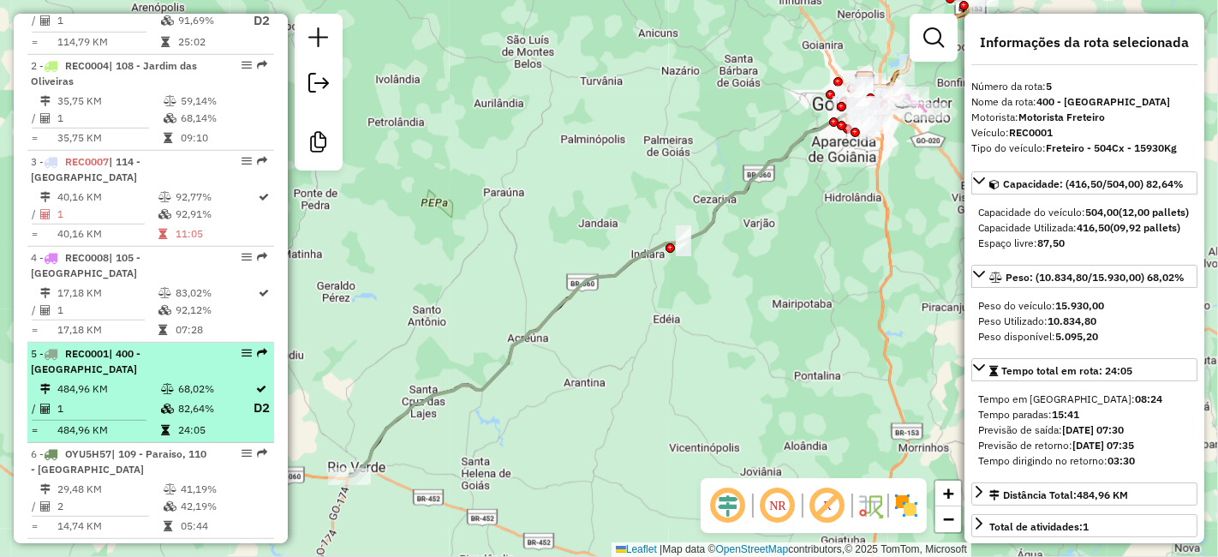
click at [200, 397] on td "82,64%" at bounding box center [214, 407] width 75 height 21
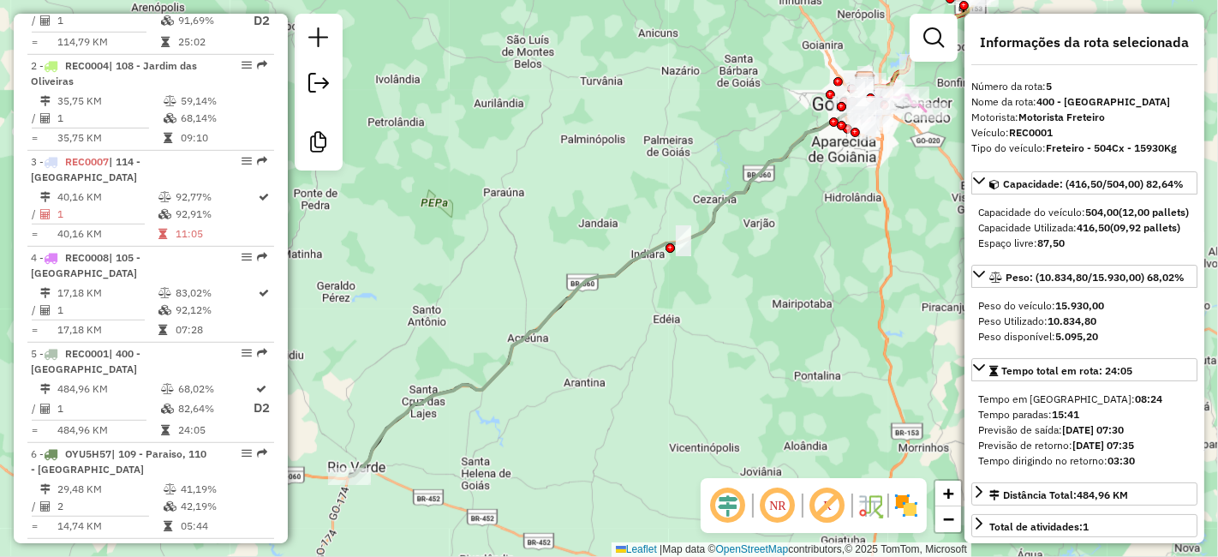
drag, startPoint x: 1054, startPoint y: 134, endPoint x: 1012, endPoint y: 134, distance: 42.0
click at [1012, 134] on div "Veículo: REC0001" at bounding box center [1084, 132] width 226 height 15
copy strong "REC0001"
click at [1039, 111] on strong "Motorista Freteiro" at bounding box center [1061, 116] width 87 height 13
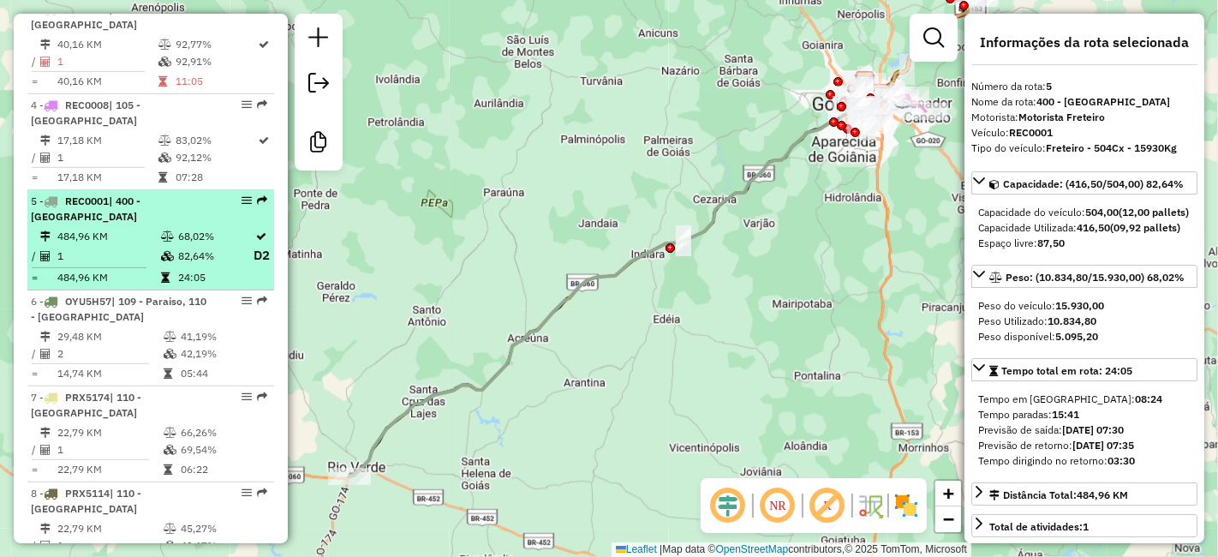
scroll to position [1294, 0]
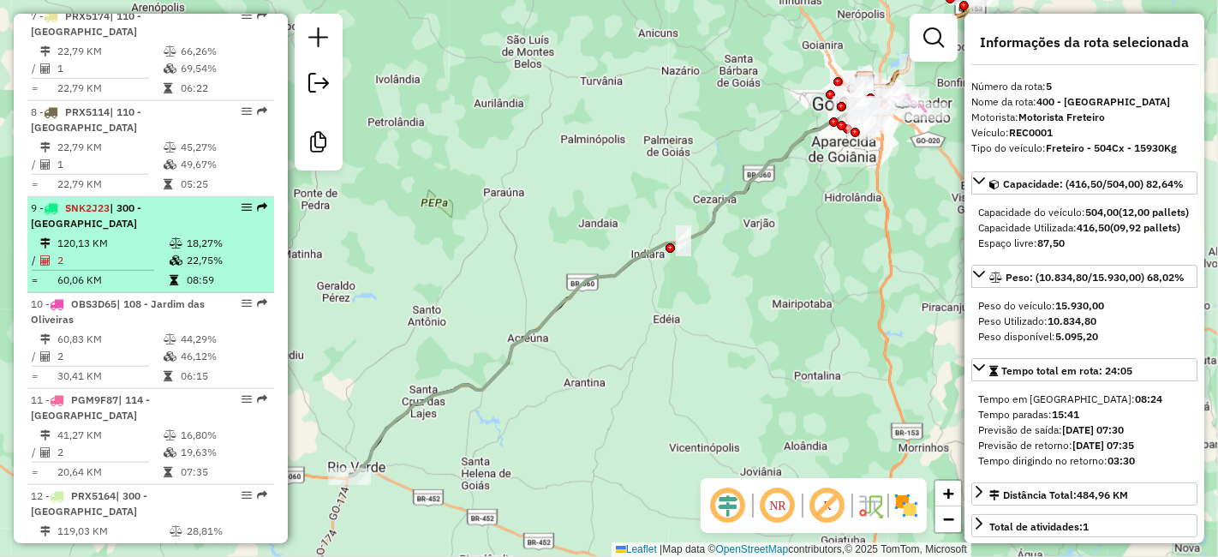
click at [148, 235] on td "120,13 KM" at bounding box center [113, 243] width 112 height 17
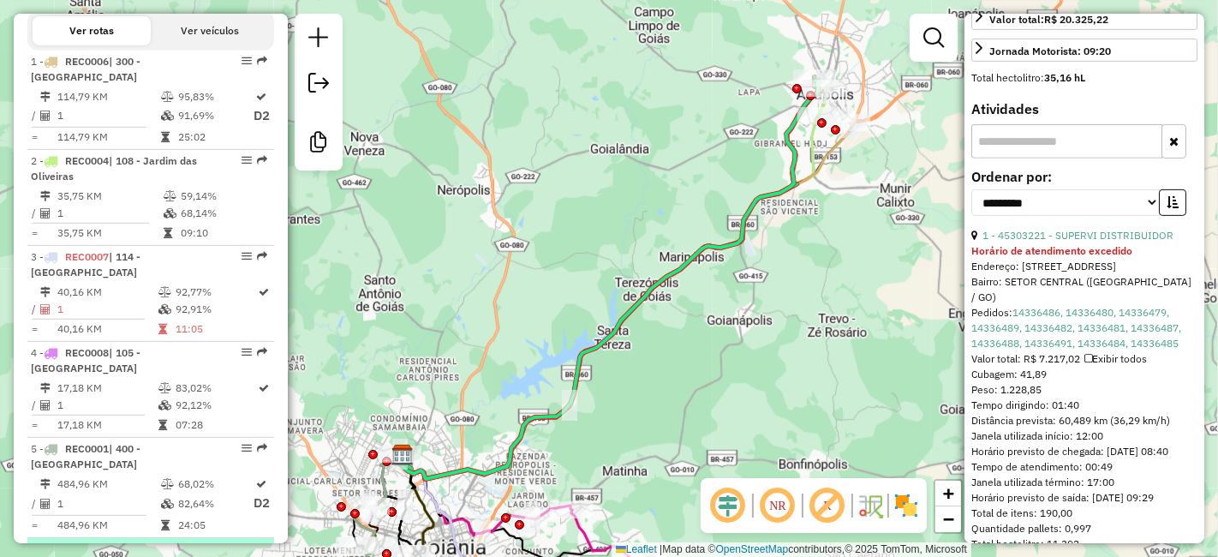
scroll to position [857, 0]
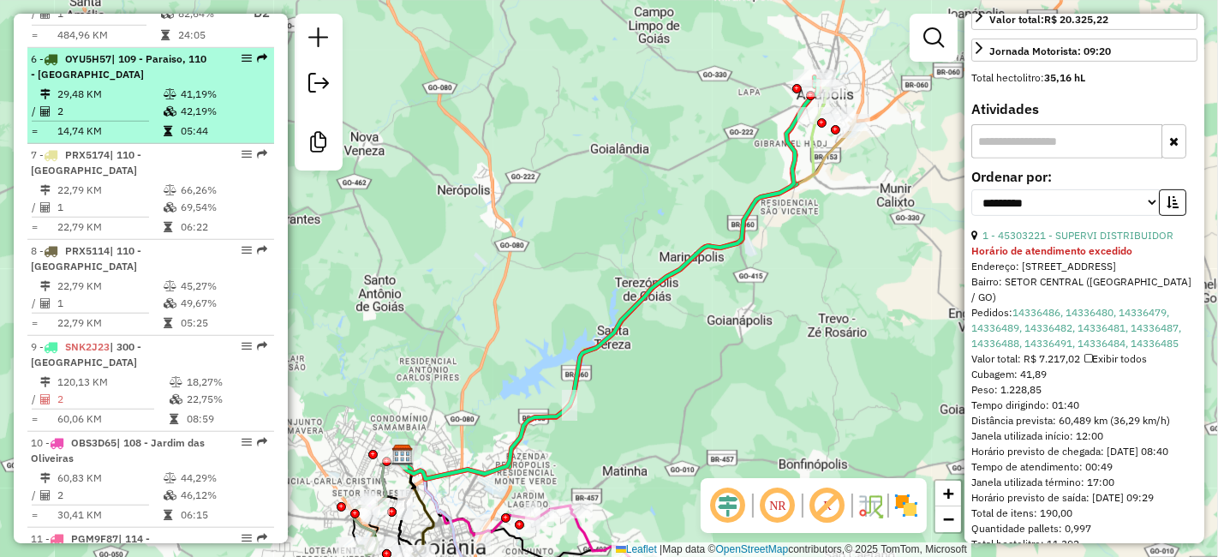
scroll to position [914, 0]
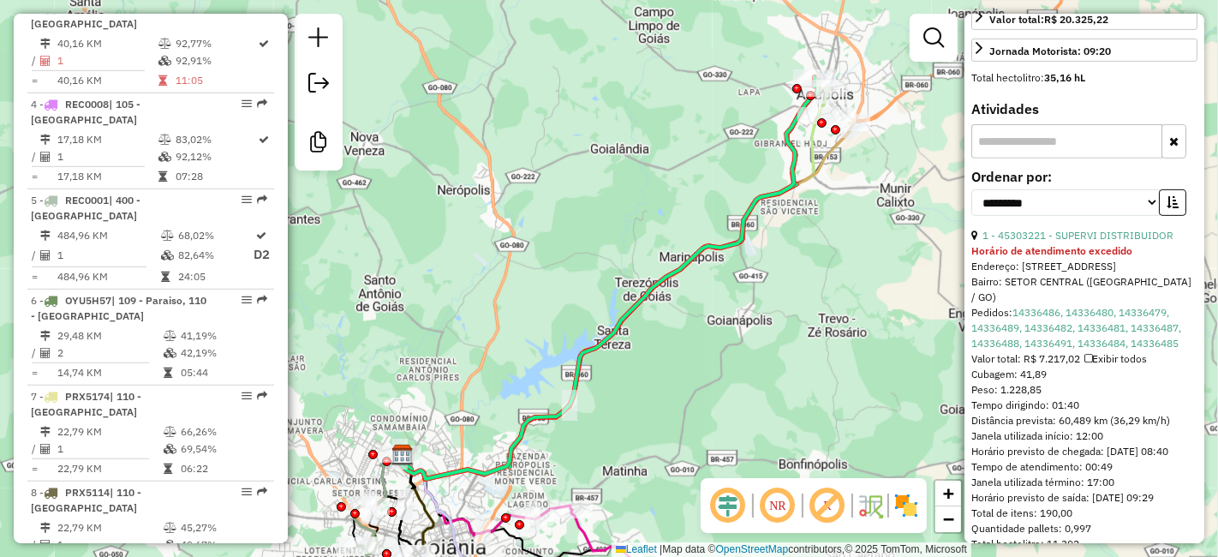
click at [1086, 110] on div "**********" at bounding box center [1084, 278] width 240 height 529
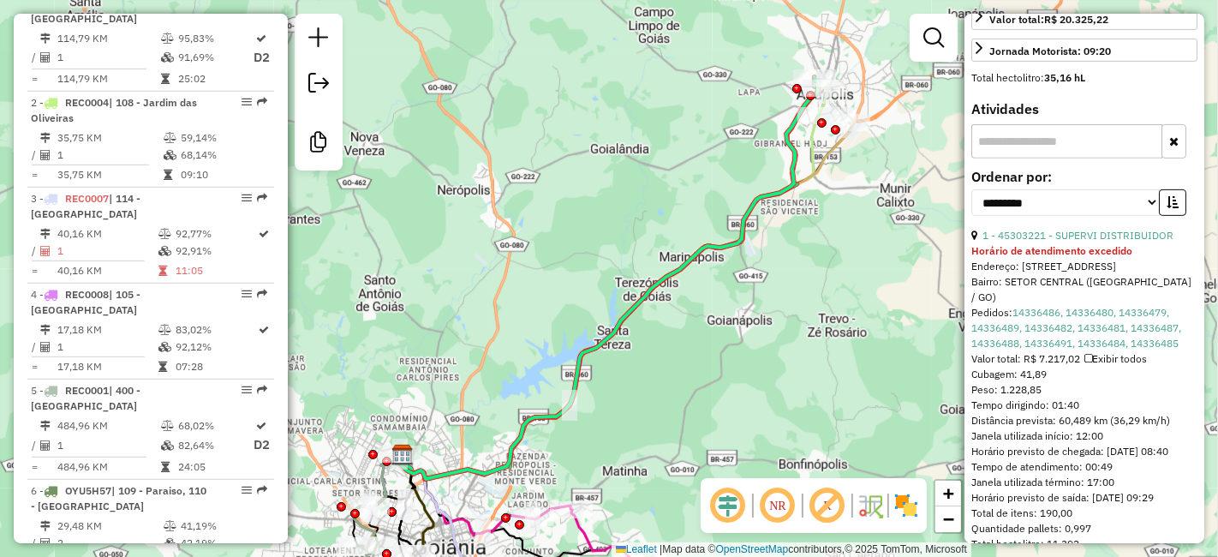
scroll to position [629, 0]
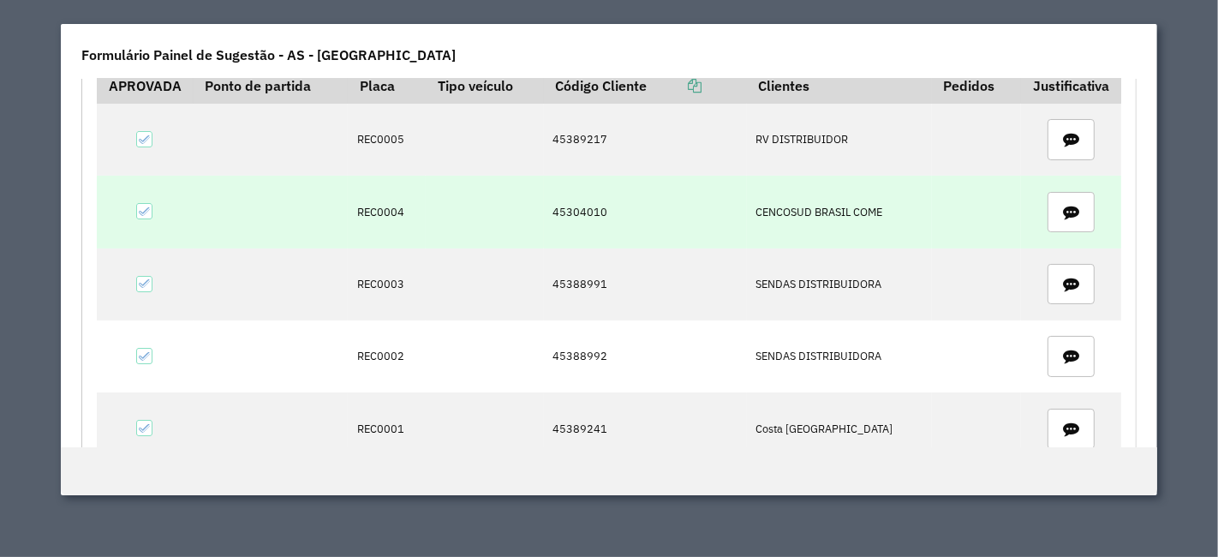
scroll to position [95, 0]
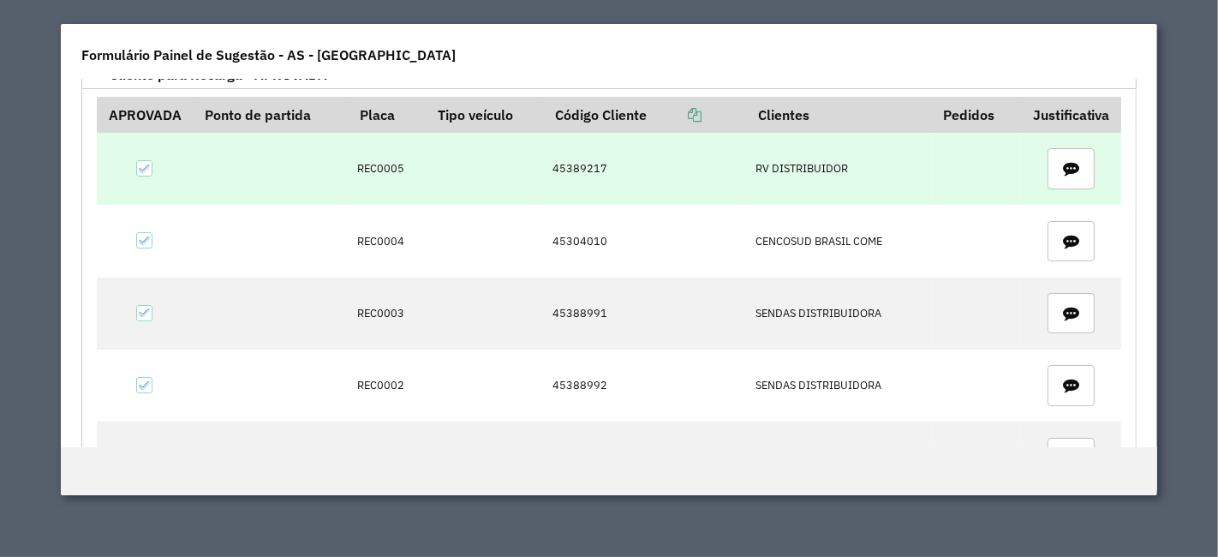
click at [570, 170] on td "45389217" at bounding box center [645, 169] width 203 height 72
click at [572, 170] on td "45389217" at bounding box center [645, 169] width 203 height 72
click at [573, 172] on td "45389217" at bounding box center [645, 169] width 203 height 72
click at [570, 170] on td "45389217" at bounding box center [645, 169] width 203 height 72
click at [572, 170] on td "45389217" at bounding box center [645, 169] width 203 height 72
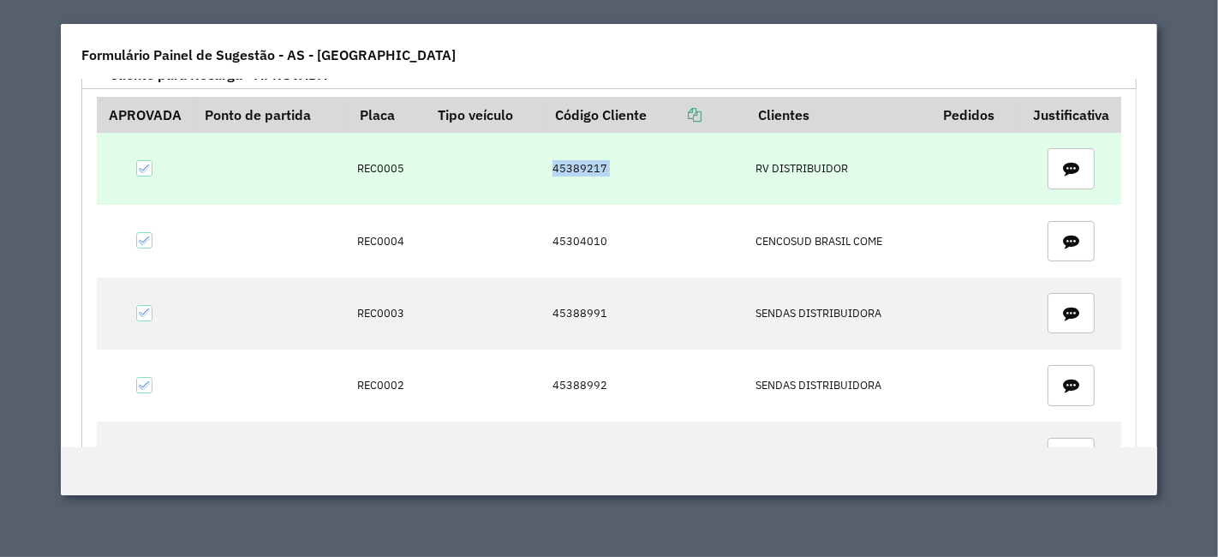
click at [572, 170] on td "45389217" at bounding box center [645, 169] width 203 height 72
copy td "45389217"
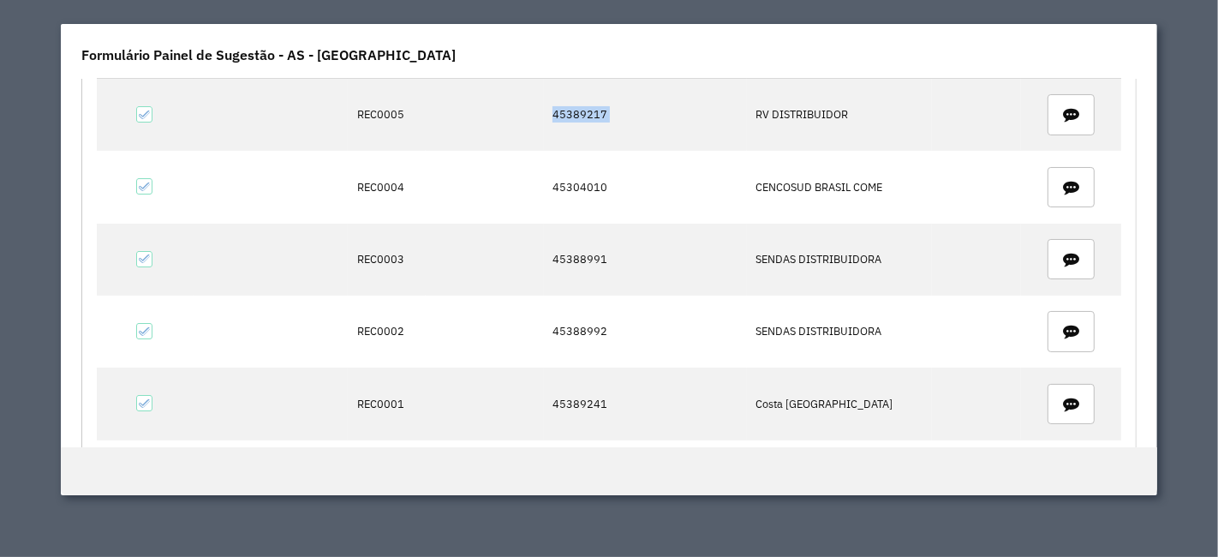
scroll to position [146, 0]
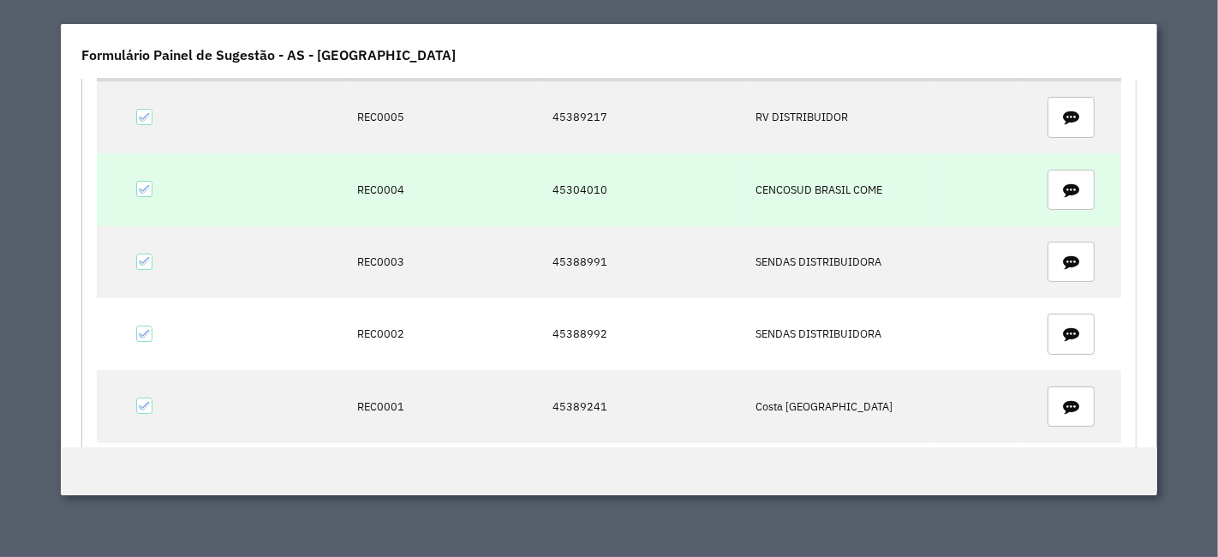
click at [573, 189] on td "45304010" at bounding box center [645, 189] width 203 height 72
copy td "45304010"
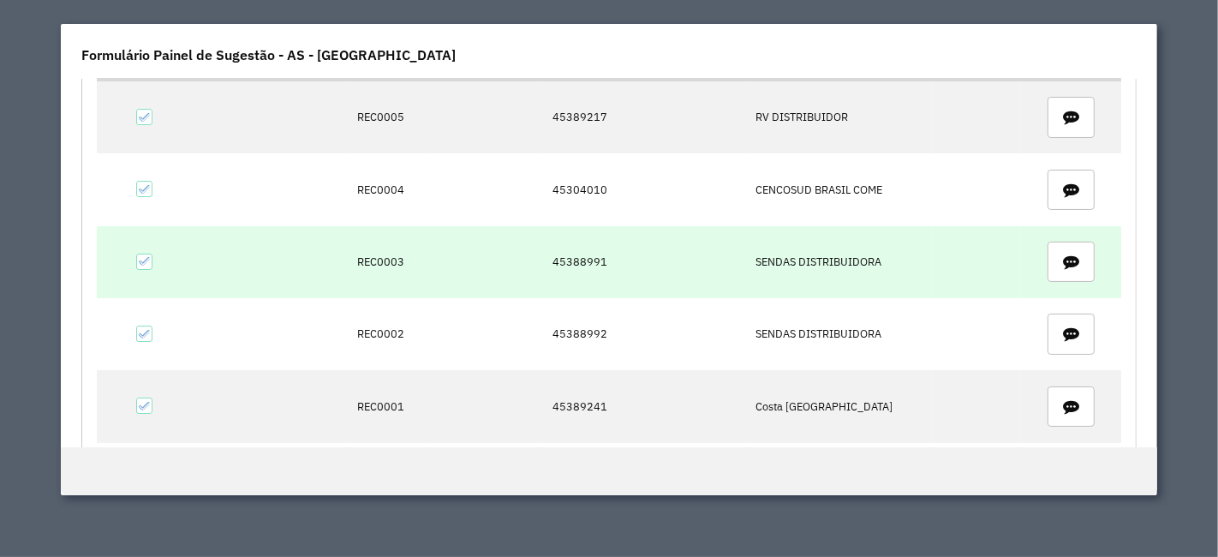
click at [582, 266] on td "45388991" at bounding box center [645, 262] width 203 height 72
copy td "45388991"
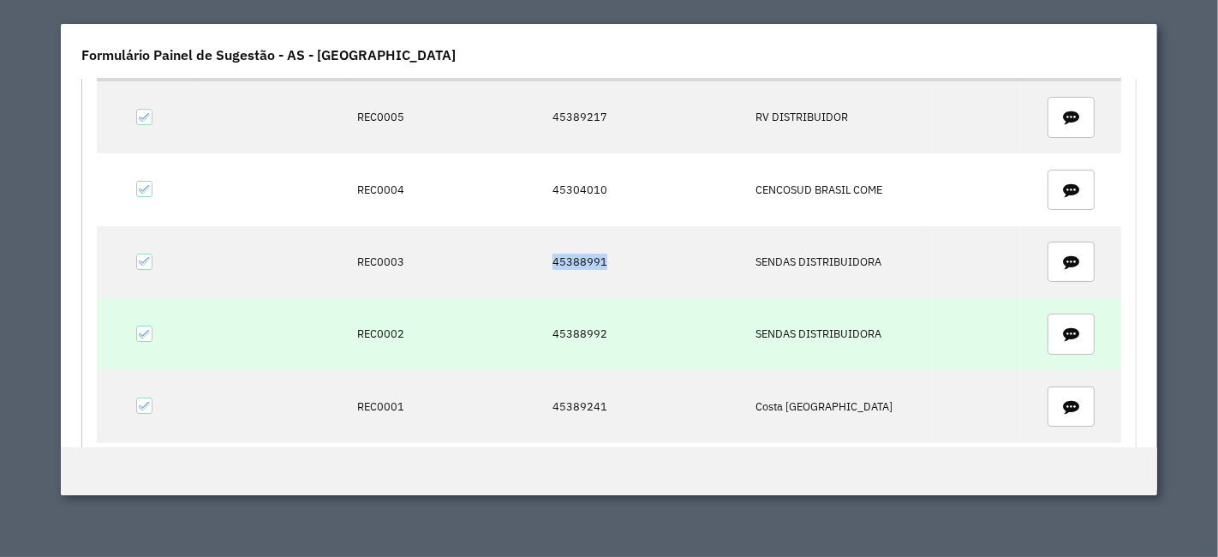
scroll to position [242, 0]
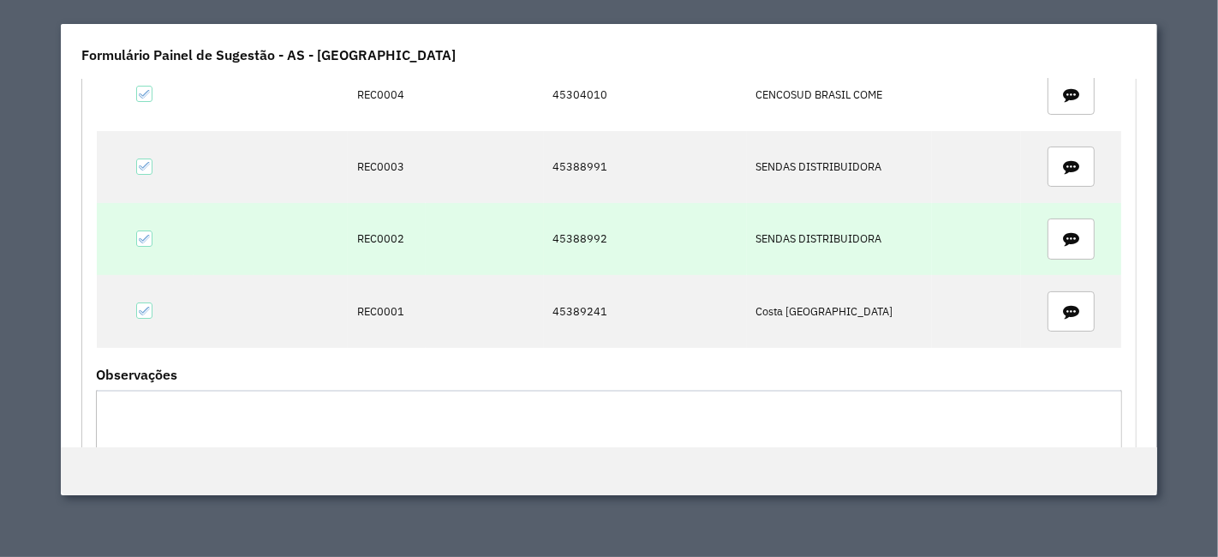
click at [586, 238] on td "45388992" at bounding box center [645, 239] width 203 height 72
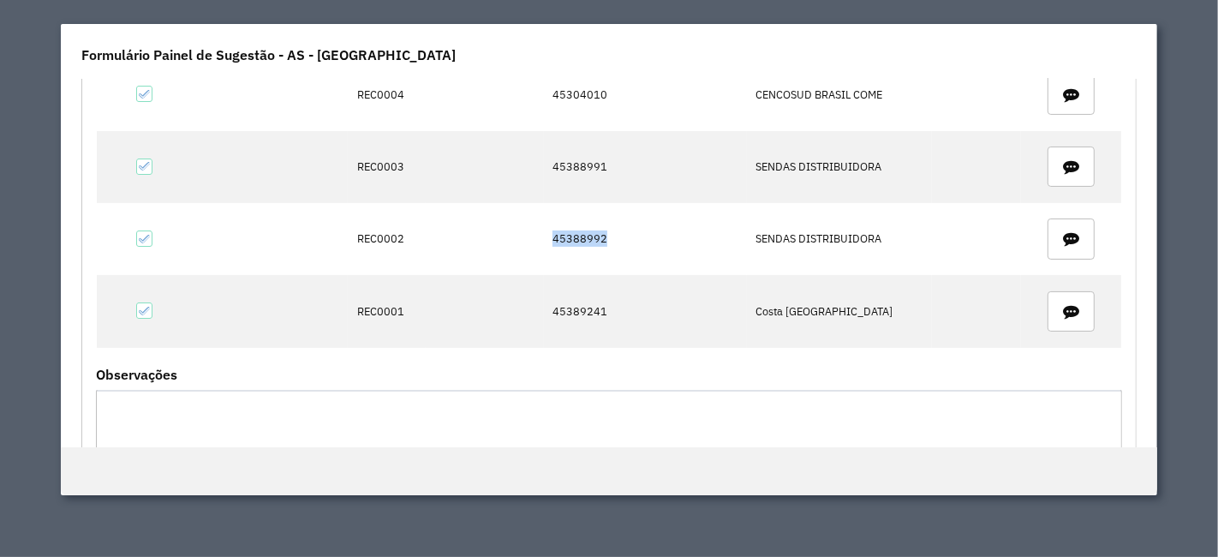
copy td "45388992"
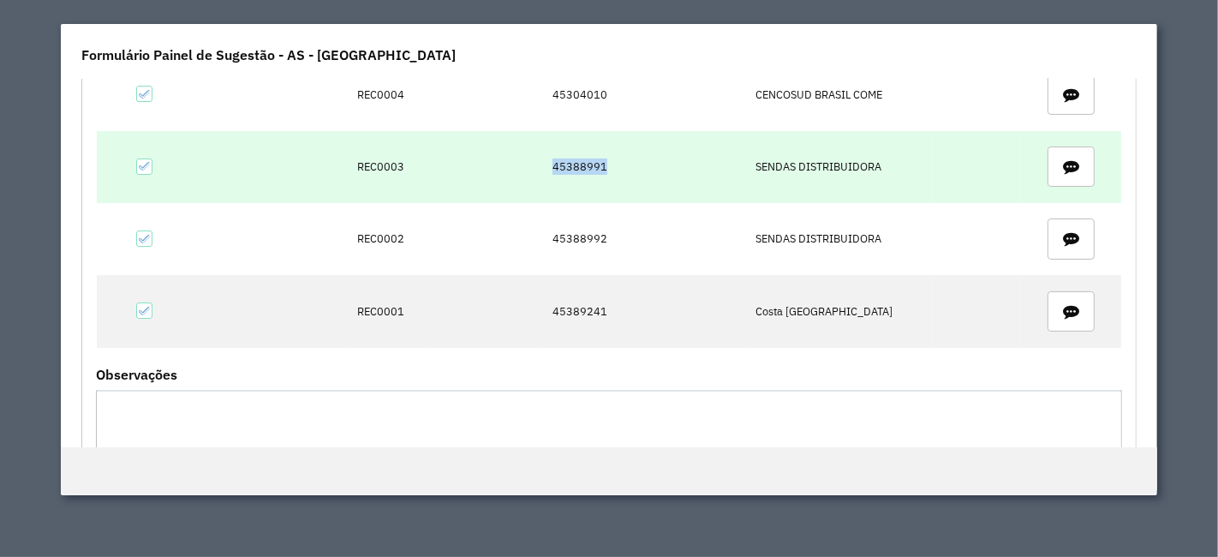
drag, startPoint x: 547, startPoint y: 167, endPoint x: 632, endPoint y: 170, distance: 84.9
click at [631, 170] on td "45388991" at bounding box center [645, 167] width 203 height 72
copy td "45388991"
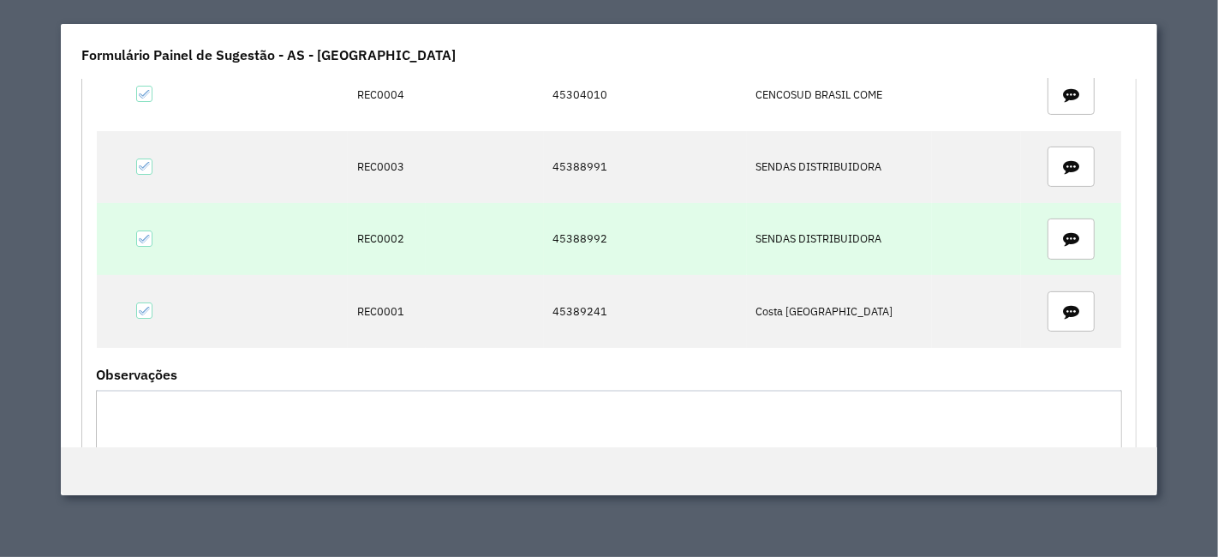
click at [572, 233] on td "45388992" at bounding box center [645, 239] width 203 height 72
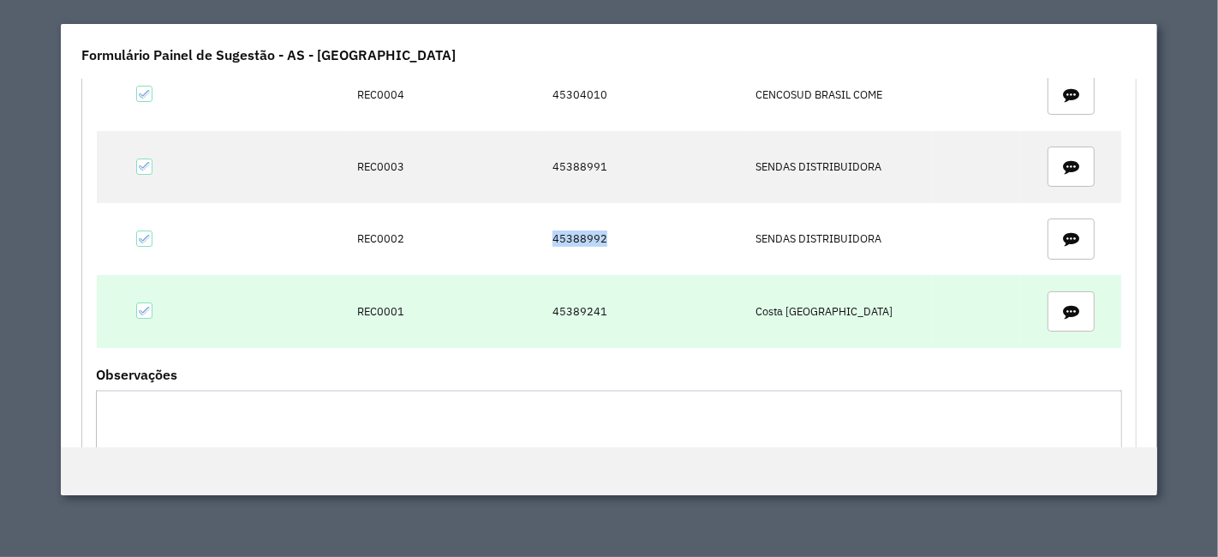
copy td "45388992"
click at [566, 307] on td "45389241" at bounding box center [645, 311] width 203 height 72
click at [563, 304] on td "45389241" at bounding box center [645, 311] width 203 height 72
click at [587, 304] on td "45389241" at bounding box center [645, 311] width 203 height 72
click at [586, 304] on td "45389241" at bounding box center [645, 311] width 203 height 72
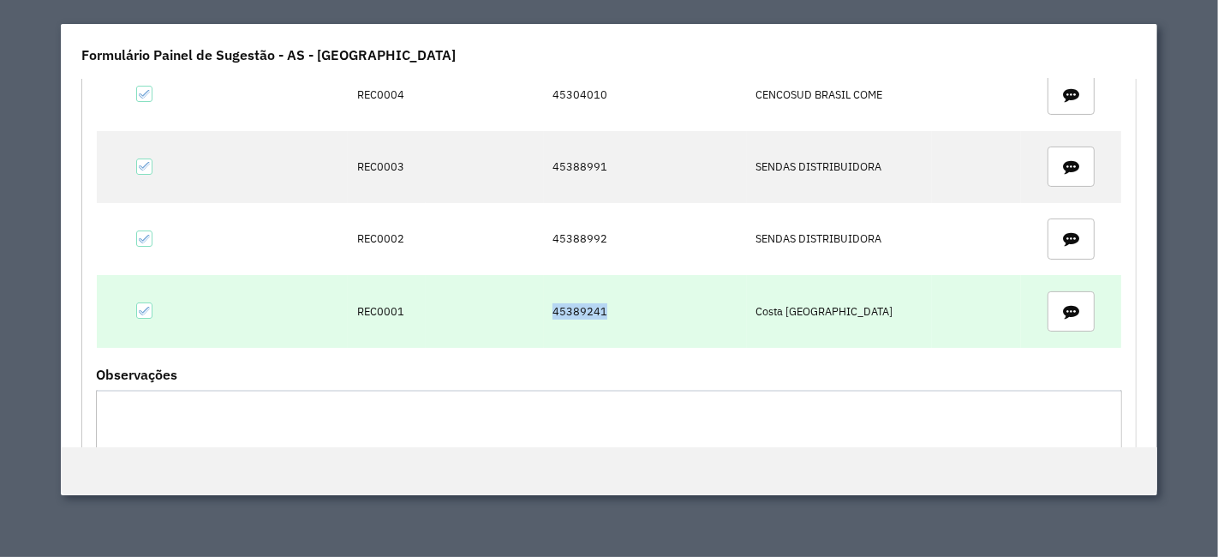
copy td "45389241"
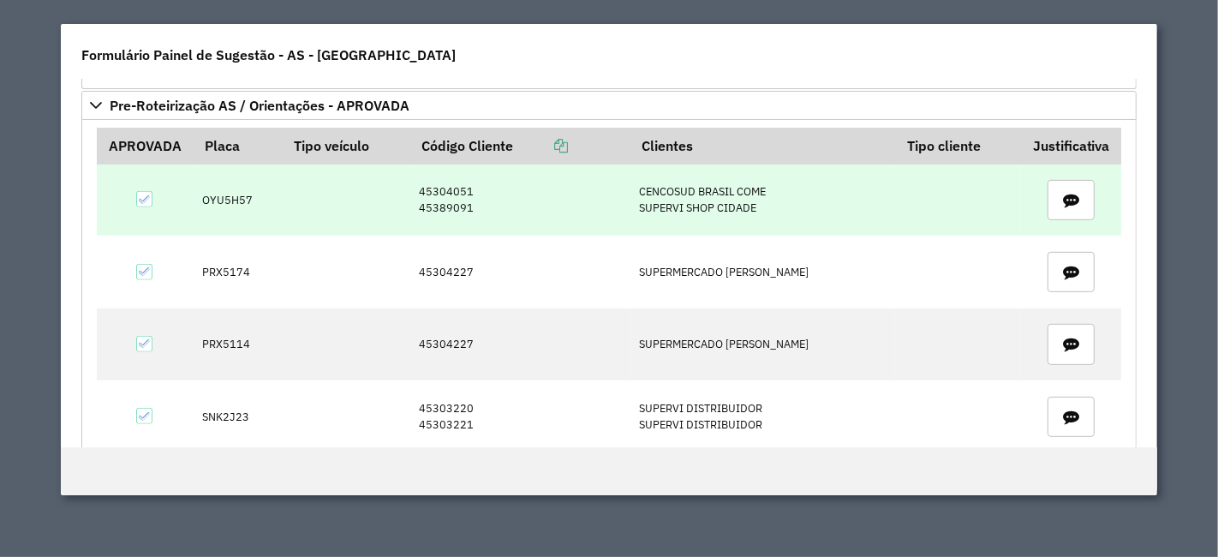
scroll to position [717, 0]
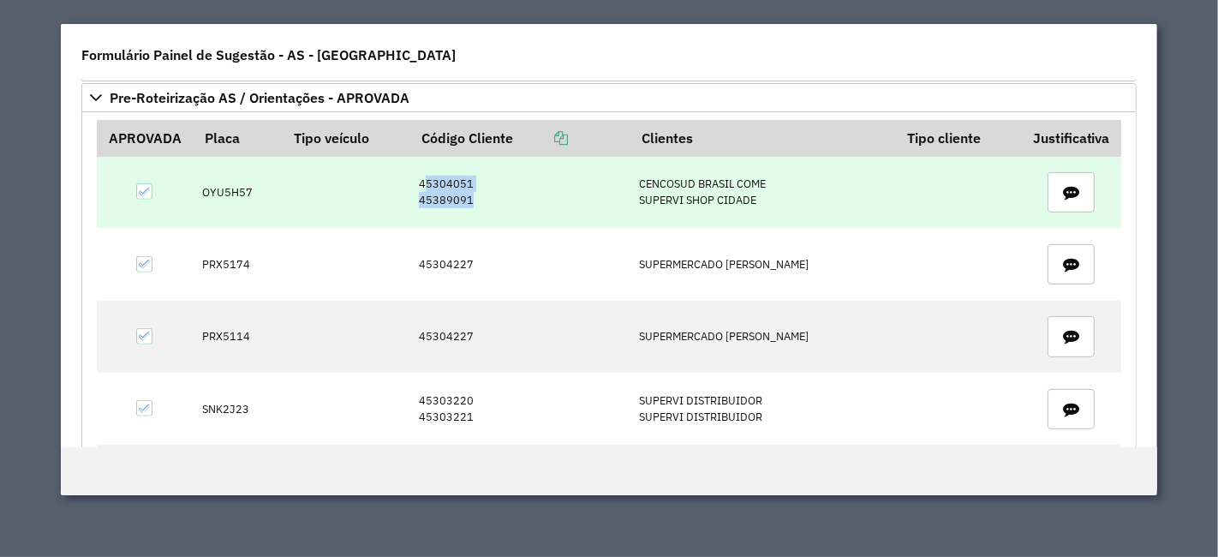
drag, startPoint x: 480, startPoint y: 194, endPoint x: 418, endPoint y: 180, distance: 63.2
click at [418, 180] on td "45304051 45389091" at bounding box center [520, 193] width 220 height 72
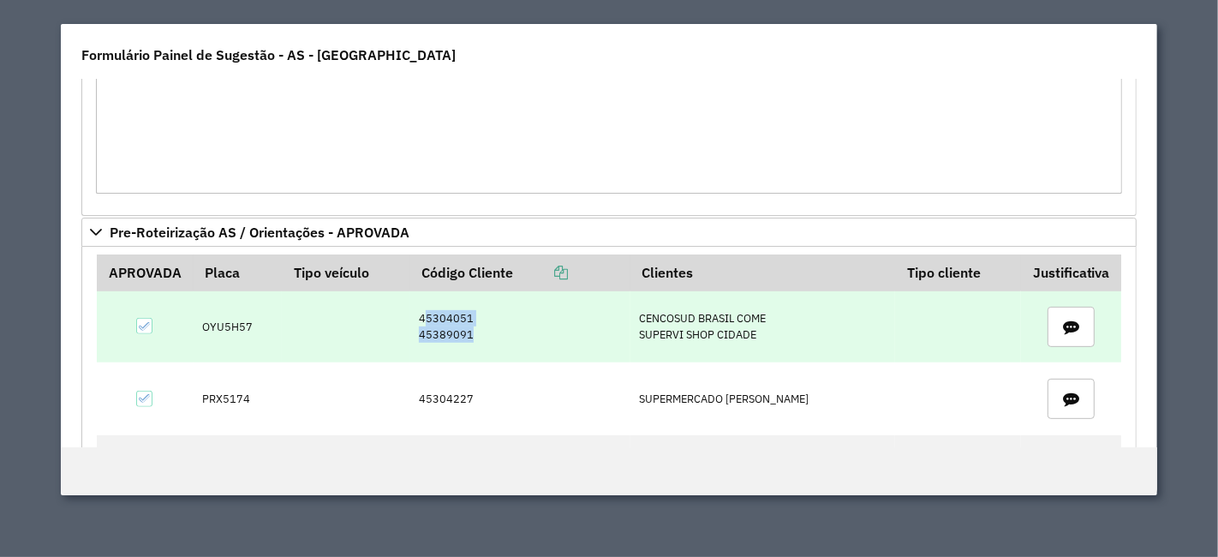
scroll to position [582, 0]
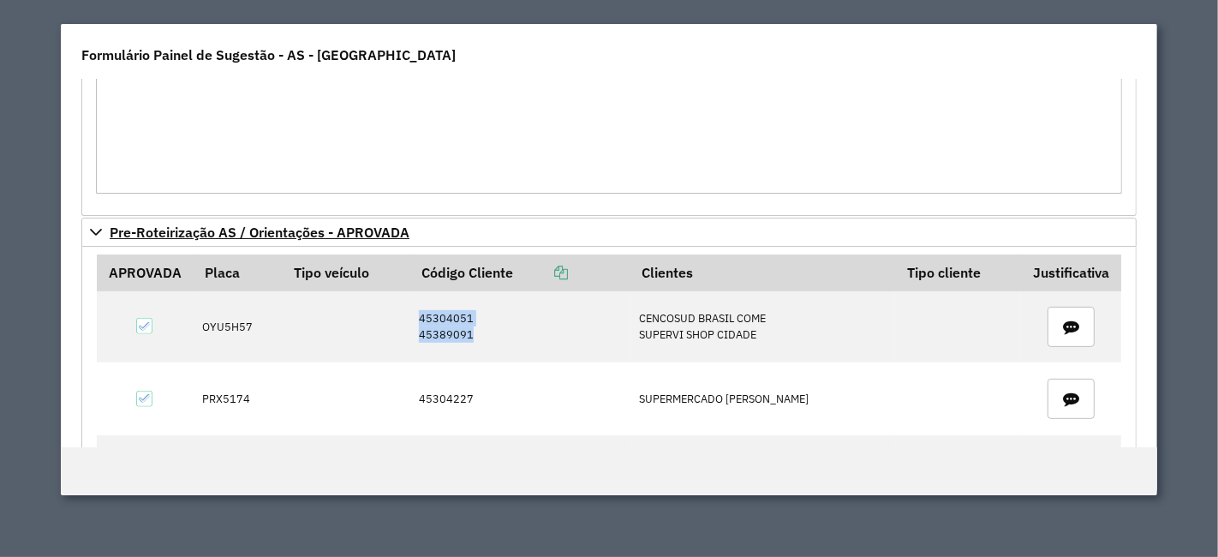
copy td "45304051 45389091"
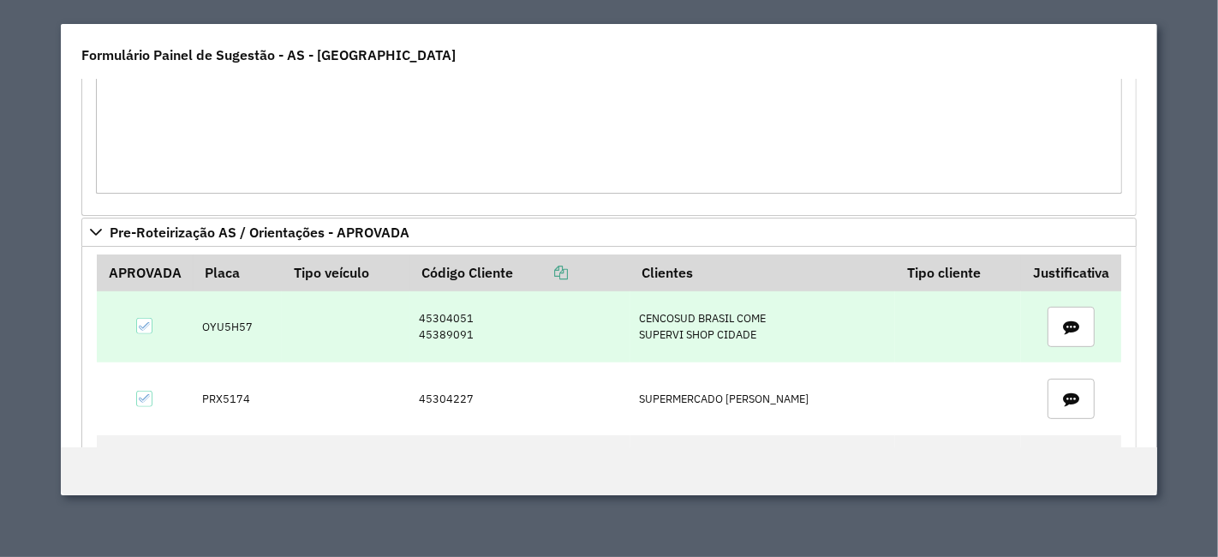
click at [232, 324] on td "OYU5H57" at bounding box center [238, 327] width 89 height 72
copy td "OYU5H57"
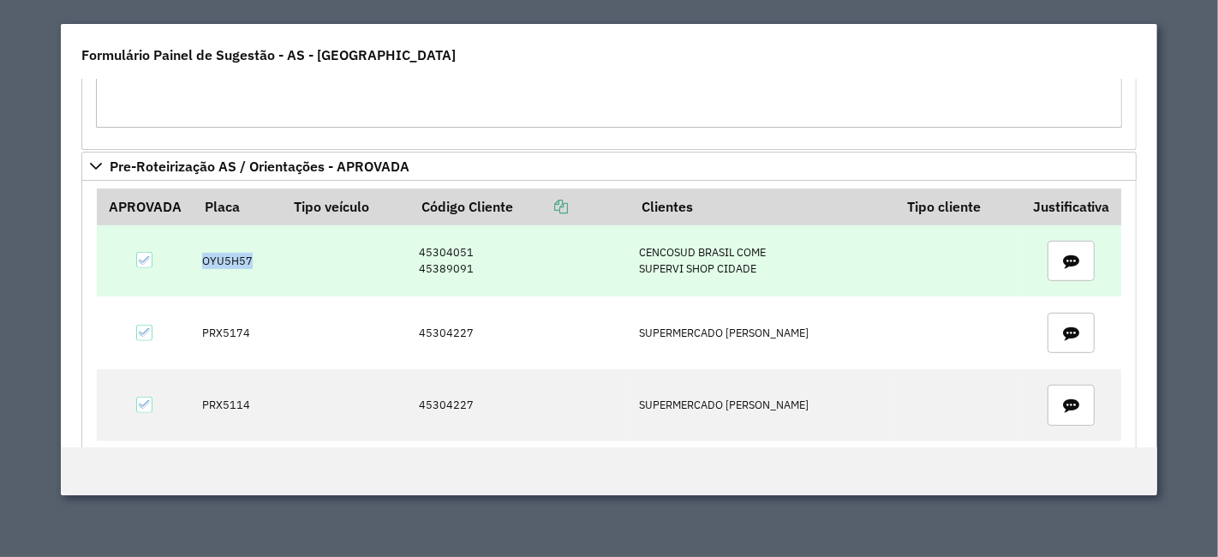
scroll to position [678, 0]
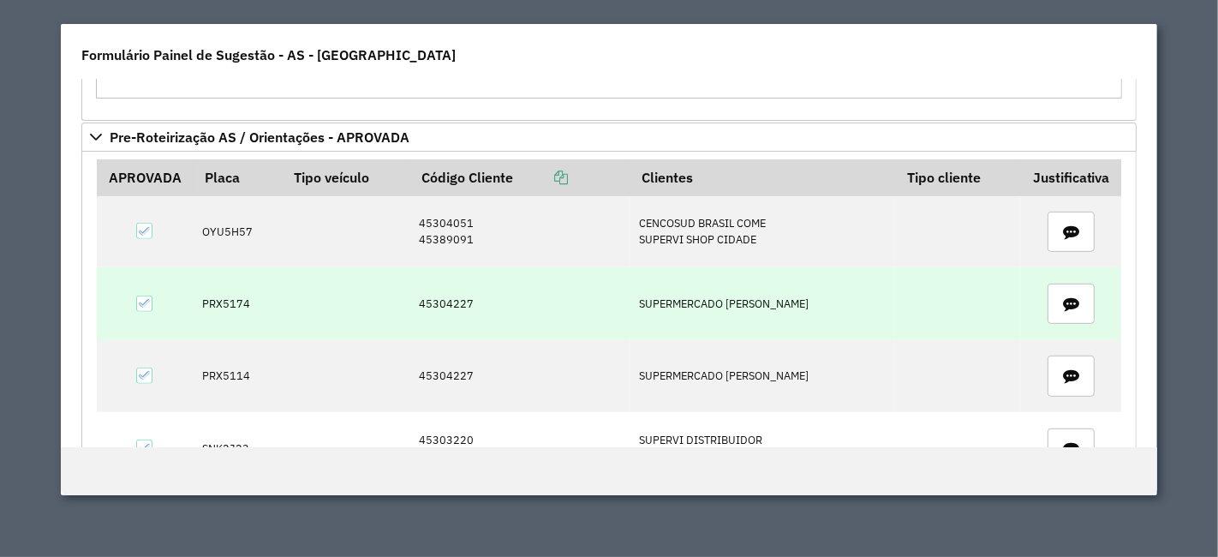
click at [441, 301] on td "45304227" at bounding box center [520, 303] width 220 height 72
click at [441, 300] on td "45304227" at bounding box center [520, 303] width 220 height 72
copy td "45304227"
click at [231, 300] on td "PRX5174" at bounding box center [238, 303] width 89 height 72
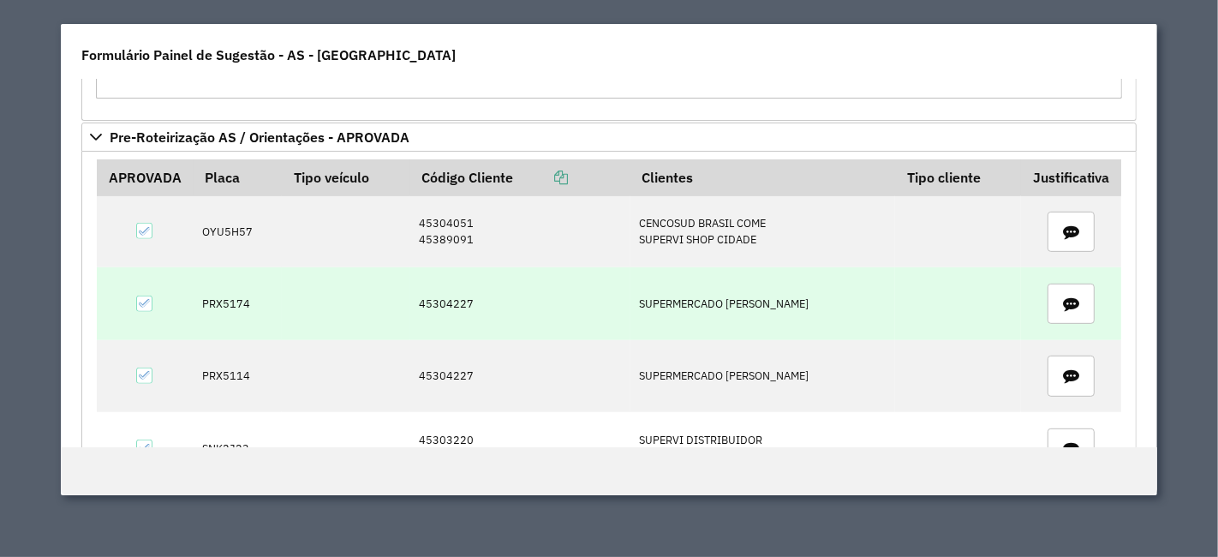
click at [441, 301] on td "45304227" at bounding box center [520, 303] width 220 height 72
click at [235, 300] on td "PRX5174" at bounding box center [238, 303] width 89 height 72
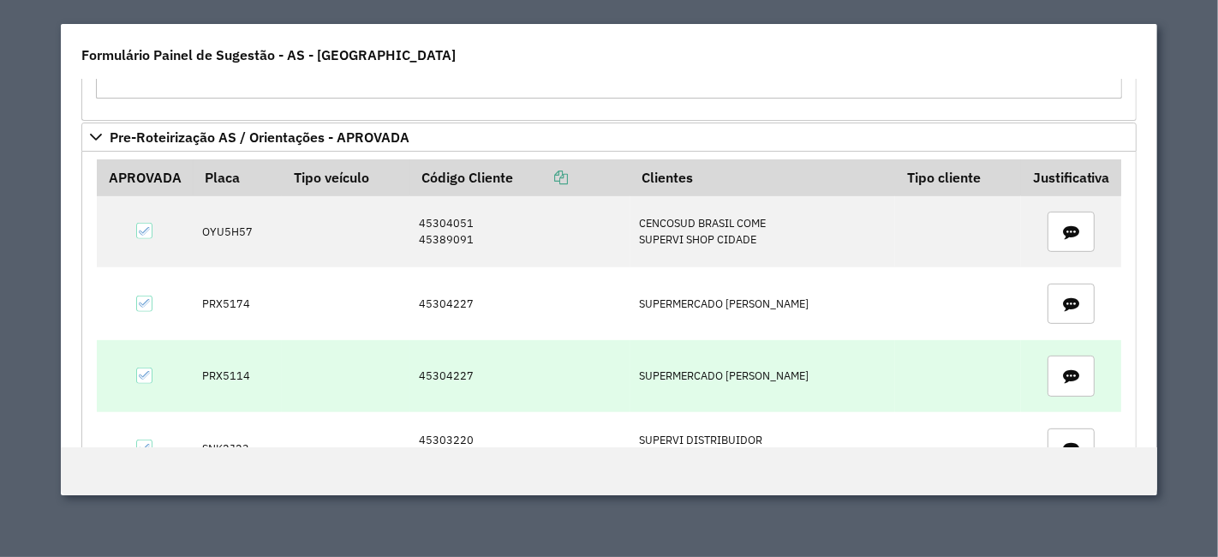
click at [230, 365] on td "PRX5114" at bounding box center [238, 376] width 89 height 72
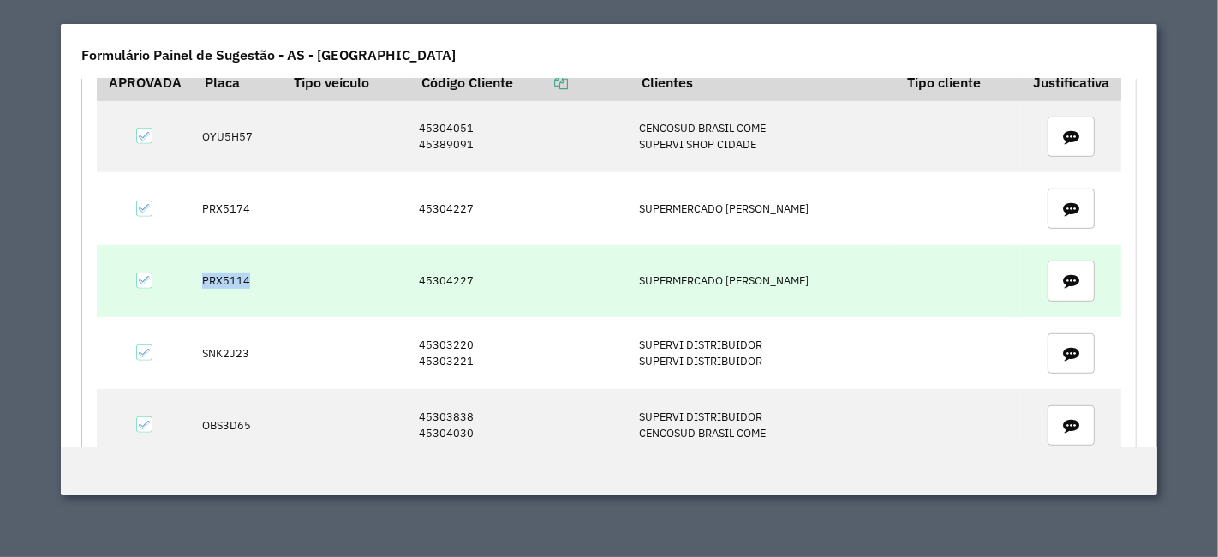
scroll to position [868, 0]
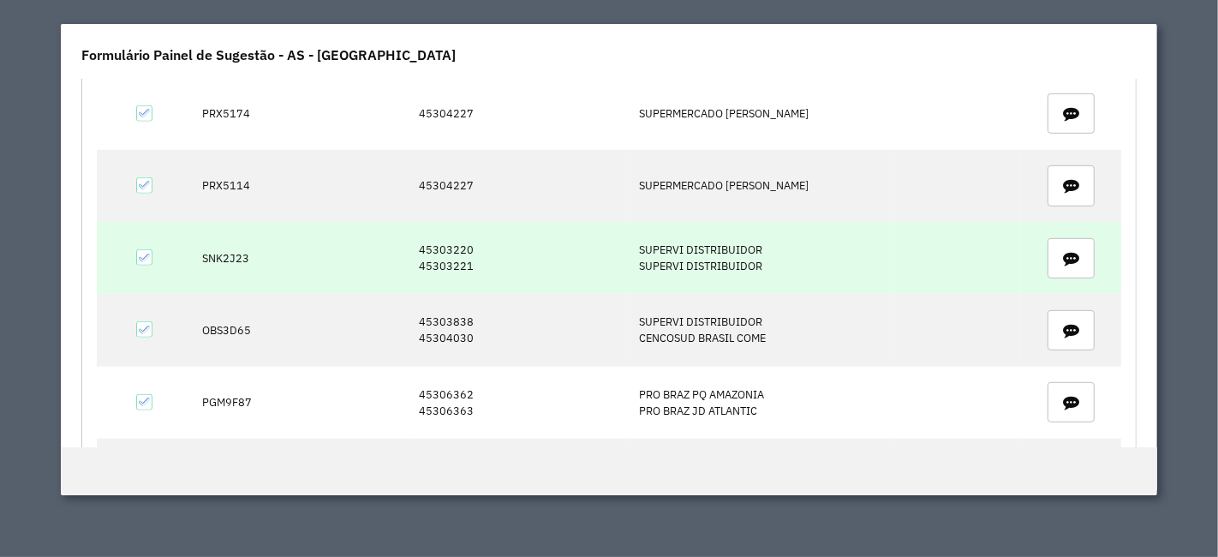
click at [472, 256] on td "45303220 45303221" at bounding box center [520, 258] width 220 height 72
click at [464, 255] on td "45303220 45303221" at bounding box center [520, 258] width 220 height 72
click at [465, 255] on td "45303220 45303221" at bounding box center [520, 258] width 220 height 72
drag, startPoint x: 468, startPoint y: 258, endPoint x: 403, endPoint y: 236, distance: 67.7
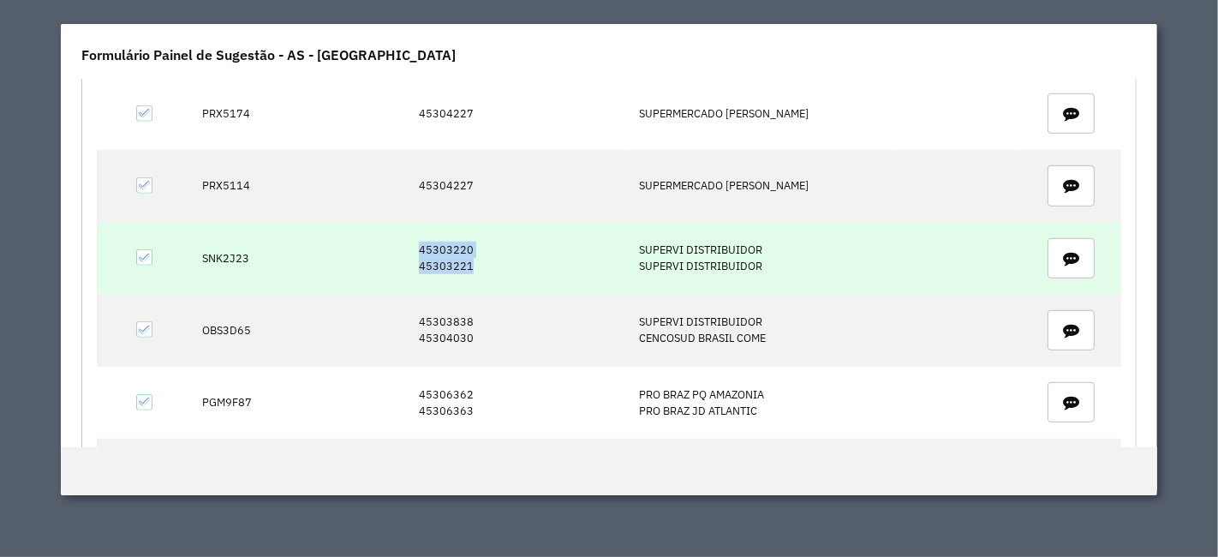
click at [403, 231] on tr "SNK2J23 45303220 45303221 SUPERVI DISTRIBUIDOR SUPERVI DISTRIBUIDOR" at bounding box center [609, 258] width 1025 height 72
click at [240, 253] on td "SNK2J23" at bounding box center [238, 258] width 89 height 72
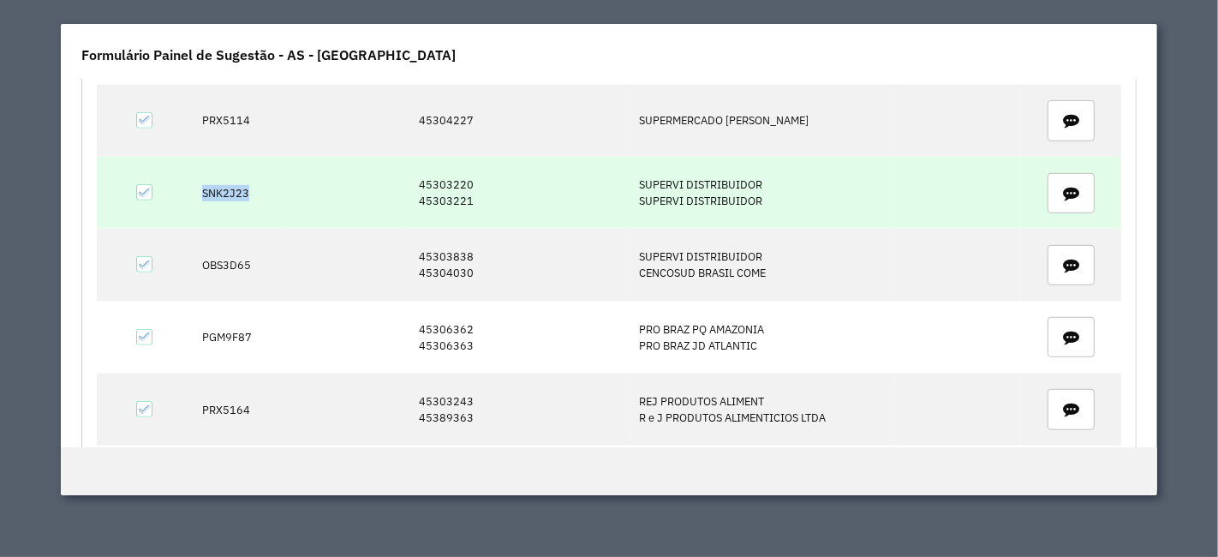
scroll to position [963, 0]
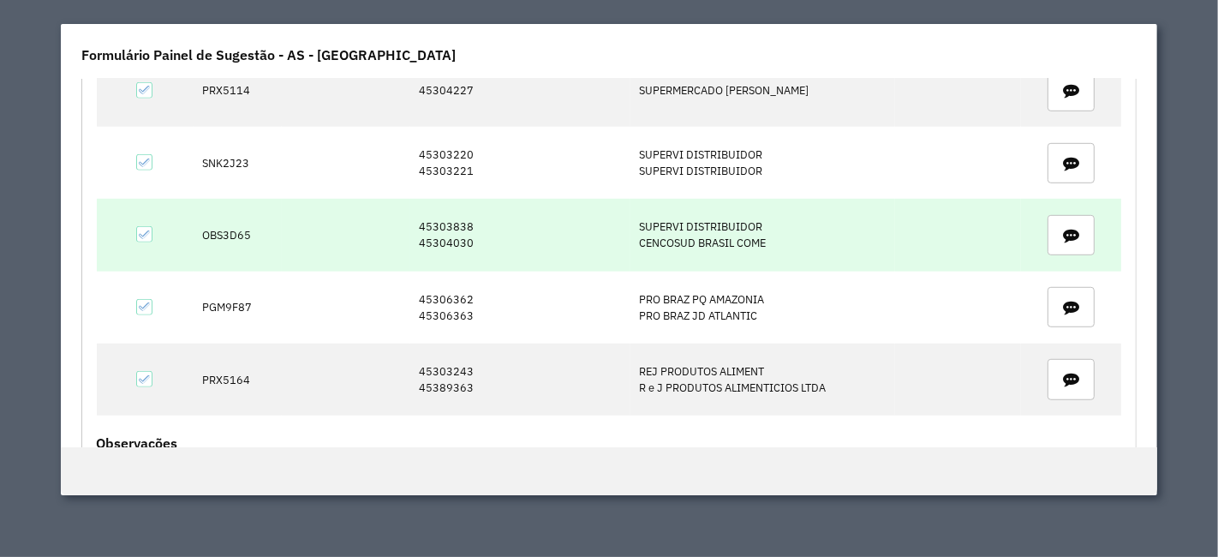
click at [435, 220] on td "45303838 45304030" at bounding box center [520, 235] width 220 height 72
drag, startPoint x: 468, startPoint y: 233, endPoint x: 428, endPoint y: 224, distance: 40.3
click at [428, 224] on td "45303838 45304030" at bounding box center [520, 235] width 220 height 72
click at [245, 221] on td "OBS3D65" at bounding box center [238, 235] width 89 height 72
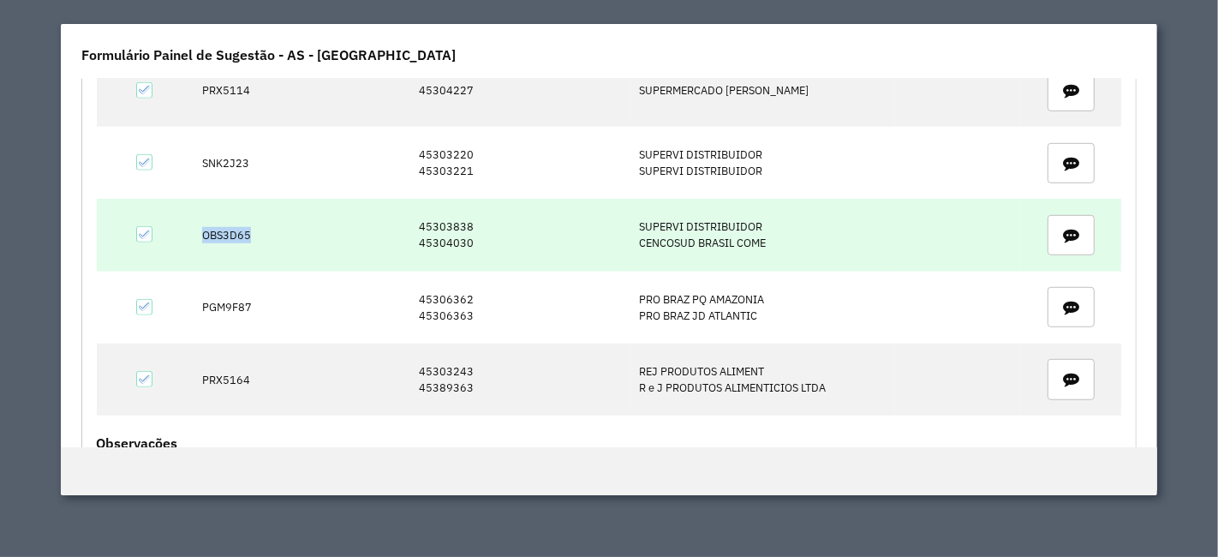
click at [245, 221] on td "OBS3D65" at bounding box center [238, 235] width 89 height 72
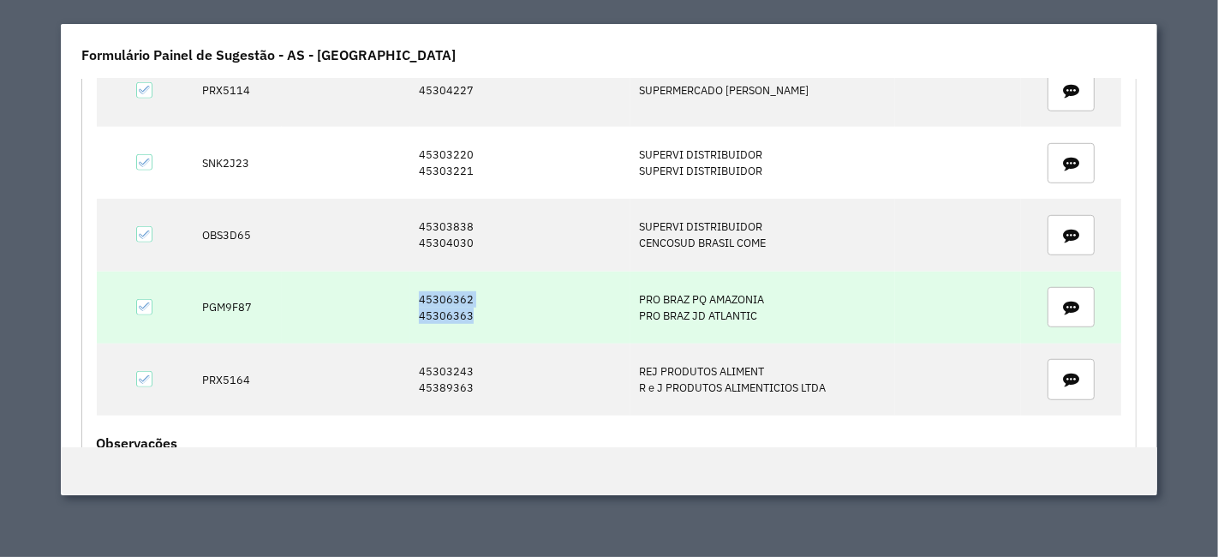
drag, startPoint x: 468, startPoint y: 307, endPoint x: 414, endPoint y: 296, distance: 55.1
click at [414, 296] on td "45306362 45306363" at bounding box center [520, 308] width 220 height 72
click at [223, 284] on td "PGM9F87" at bounding box center [238, 308] width 89 height 72
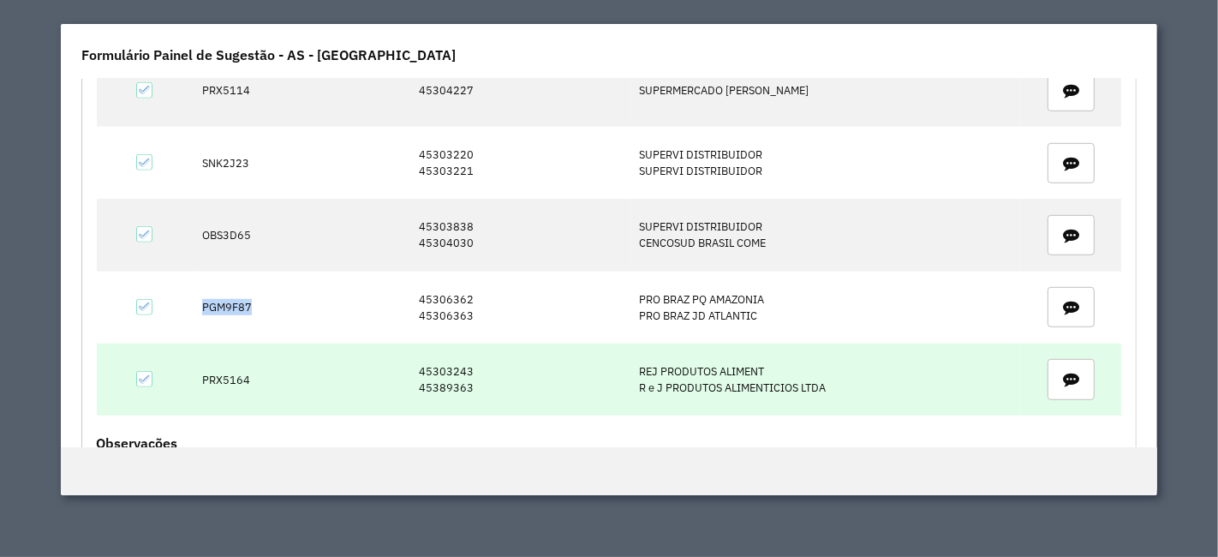
click at [460, 373] on td "45303243 45389363" at bounding box center [520, 379] width 220 height 72
click at [463, 373] on td "45303243 45389363" at bounding box center [520, 379] width 220 height 72
click at [477, 367] on td "45303243 45389363" at bounding box center [520, 379] width 220 height 72
drag, startPoint x: 458, startPoint y: 373, endPoint x: 391, endPoint y: 349, distance: 71.3
click at [391, 349] on tr "PRX5164 45303243 45389363 REJ PRODUTOS ALIMENT R e J PRODUTOS ALIMENTICIOS LTDA" at bounding box center [609, 379] width 1025 height 72
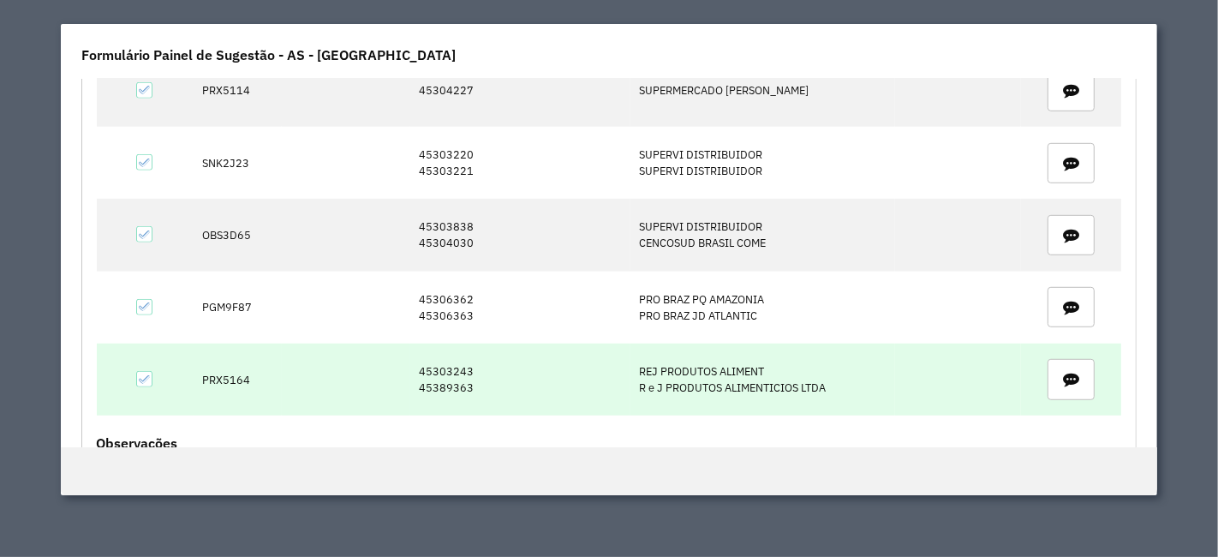
click at [251, 372] on td "PRX5164" at bounding box center [238, 379] width 89 height 72
click at [254, 375] on td "PRX5164" at bounding box center [238, 379] width 89 height 72
click at [249, 369] on td "PRX5164" at bounding box center [238, 379] width 89 height 72
click at [242, 369] on td "PRX5164" at bounding box center [238, 379] width 89 height 72
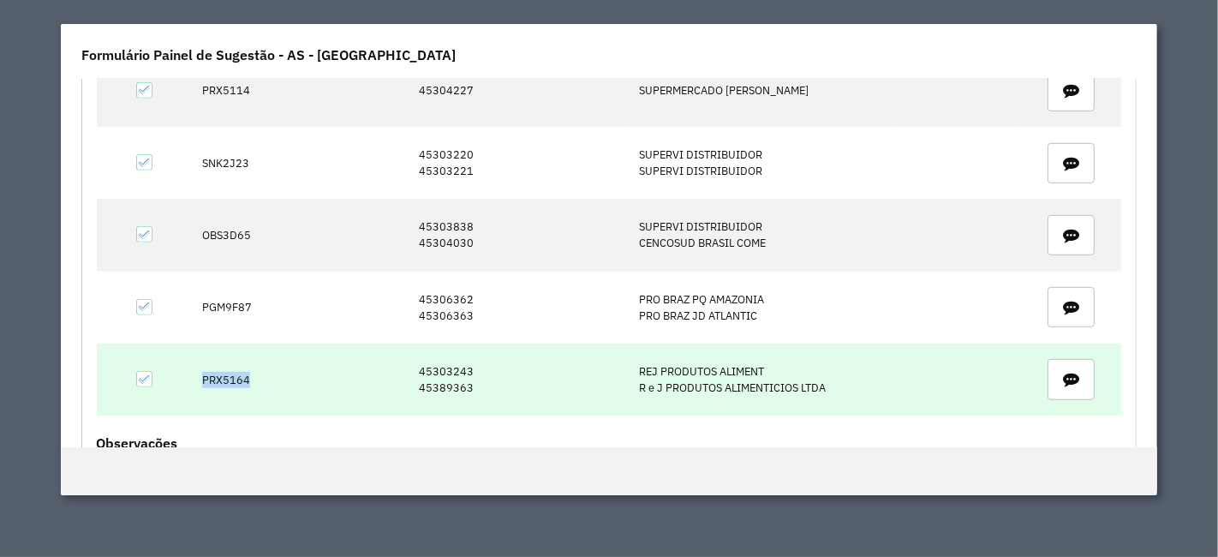
click at [242, 369] on td "PRX5164" at bounding box center [238, 379] width 89 height 72
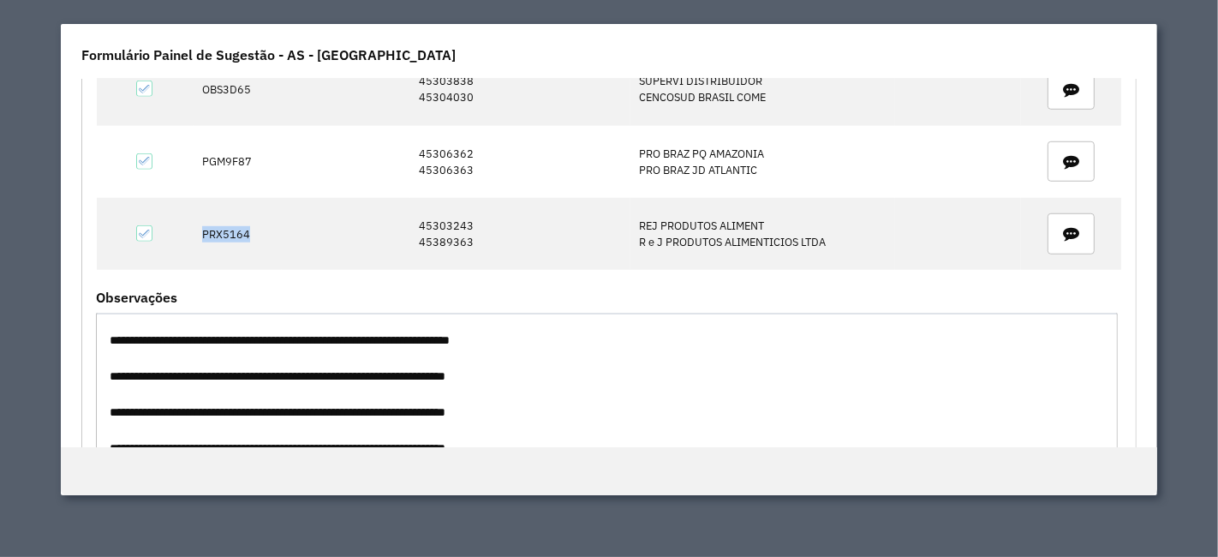
scroll to position [1153, 0]
